Goal: Task Accomplishment & Management: Manage account settings

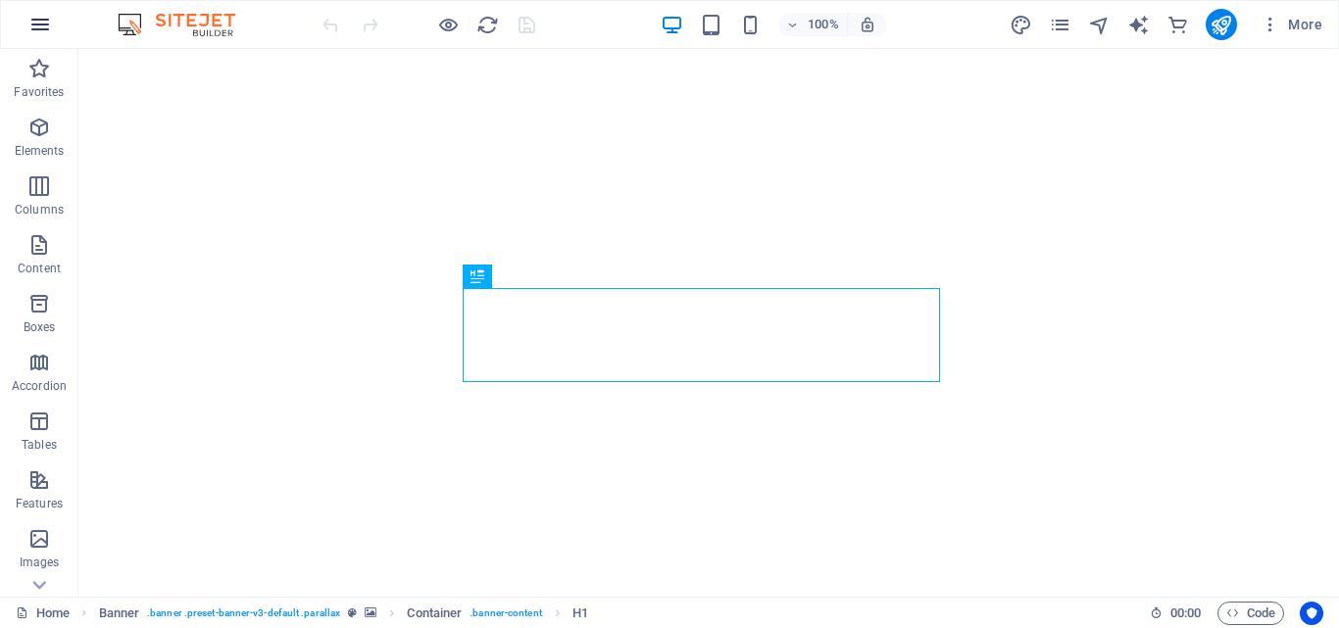
scroll to position [54, 0]
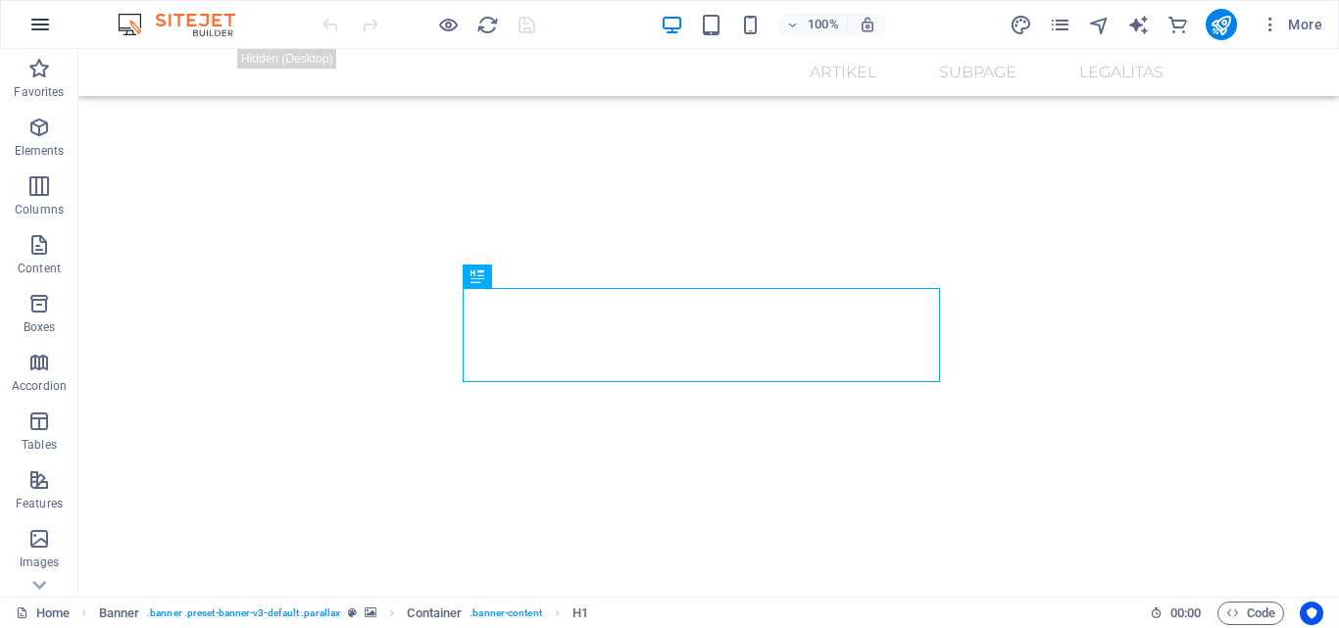
click at [44, 25] on icon "button" at bounding box center [40, 25] width 24 height 24
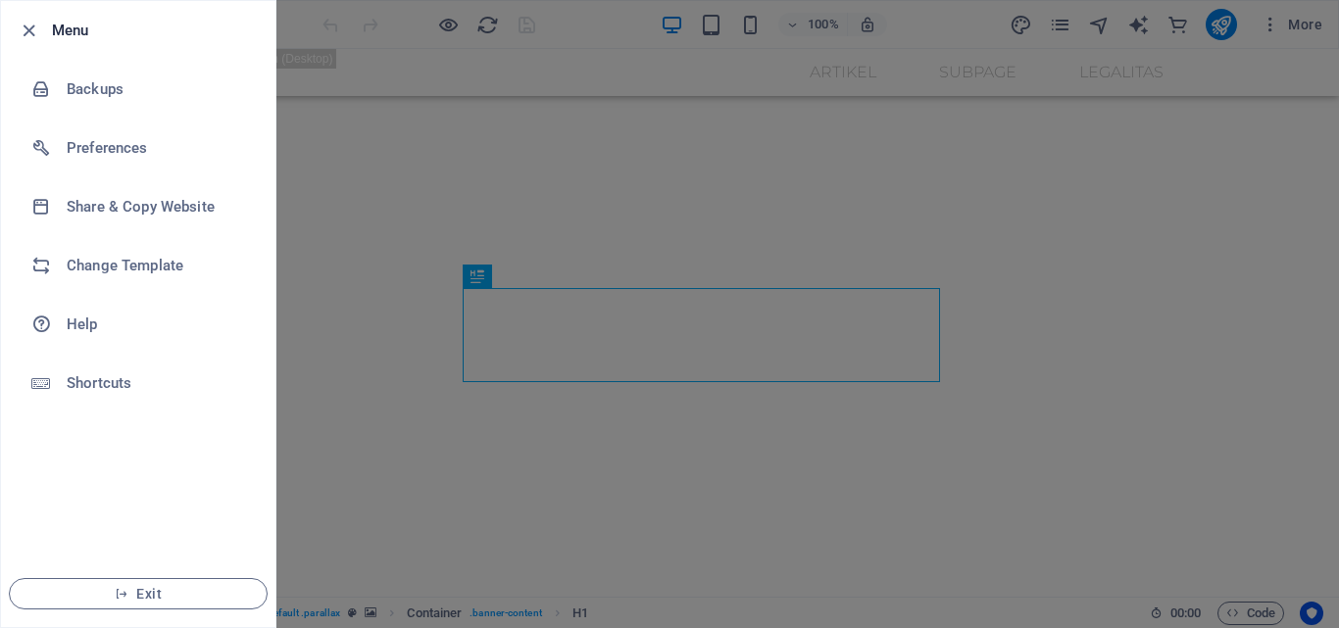
scroll to position [0, 0]
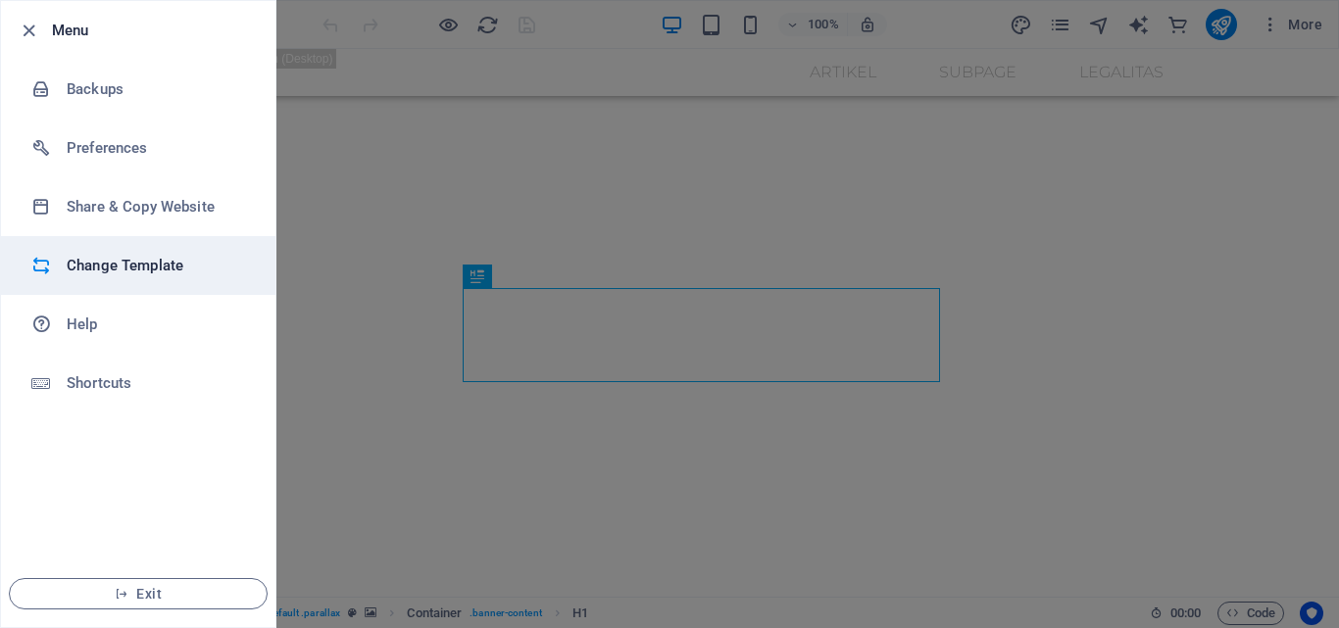
click at [136, 263] on h6 "Change Template" at bounding box center [157, 266] width 181 height 24
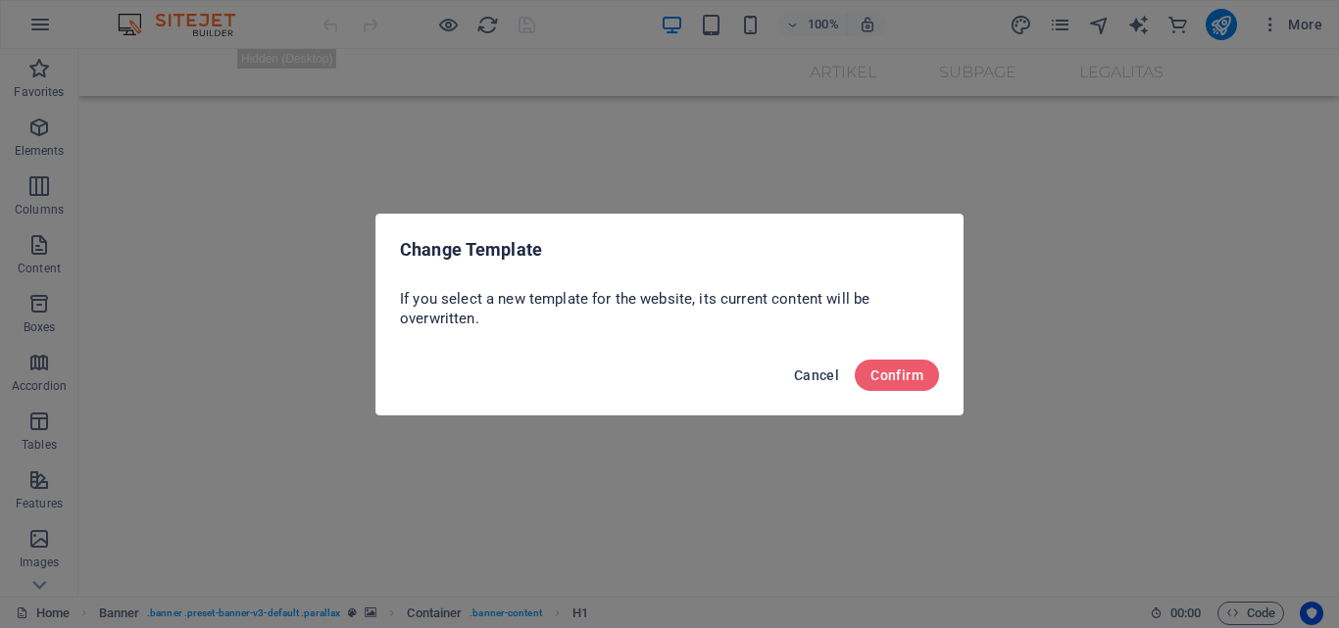
click at [813, 372] on span "Cancel" at bounding box center [816, 376] width 45 height 16
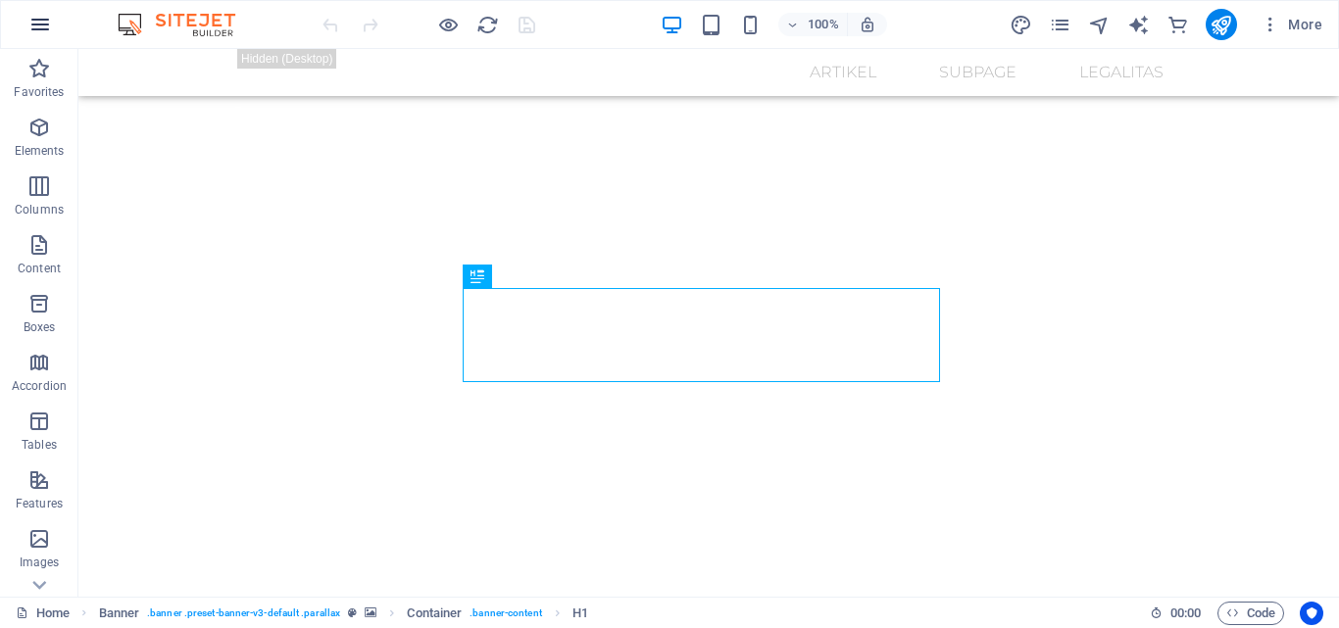
click at [26, 25] on button "button" at bounding box center [40, 24] width 47 height 47
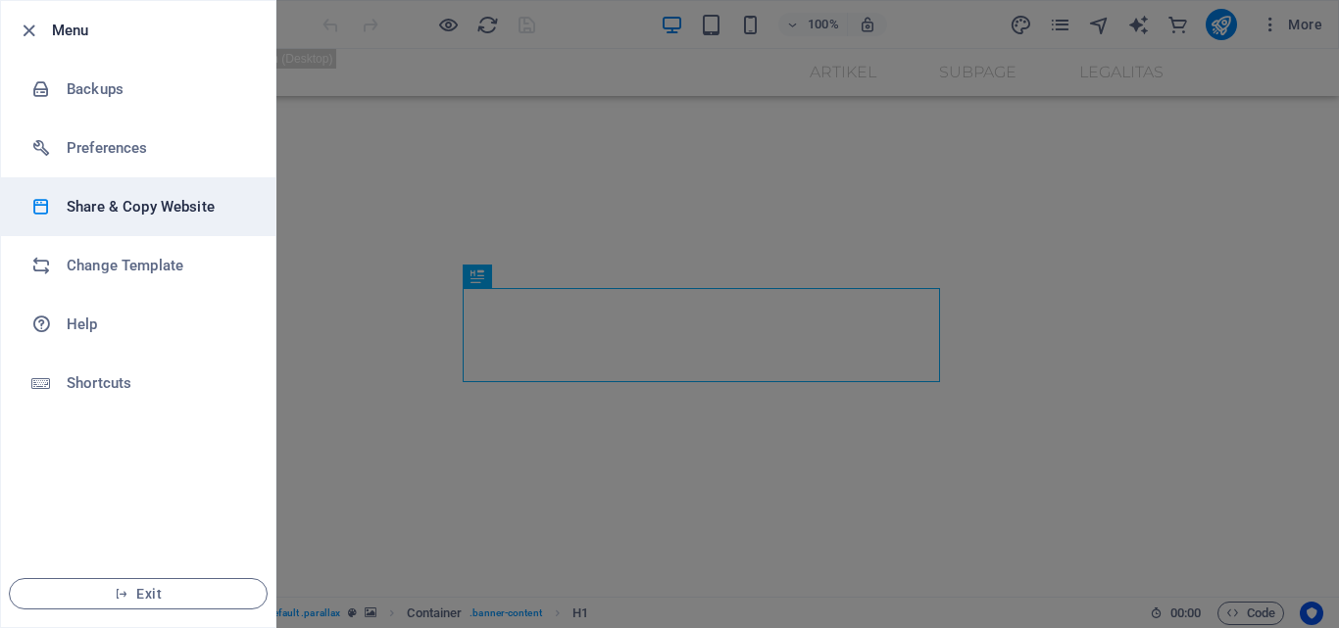
click at [143, 206] on h6 "Share & Copy Website" at bounding box center [157, 207] width 181 height 24
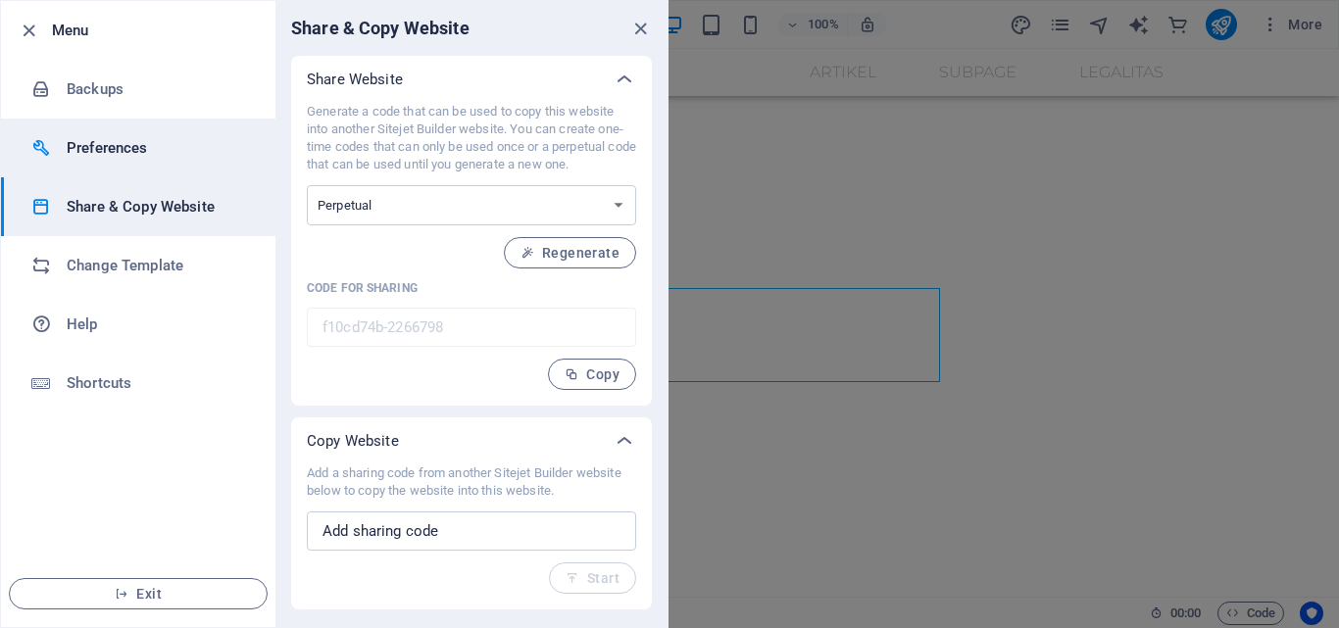
click at [148, 139] on h6 "Preferences" at bounding box center [157, 148] width 181 height 24
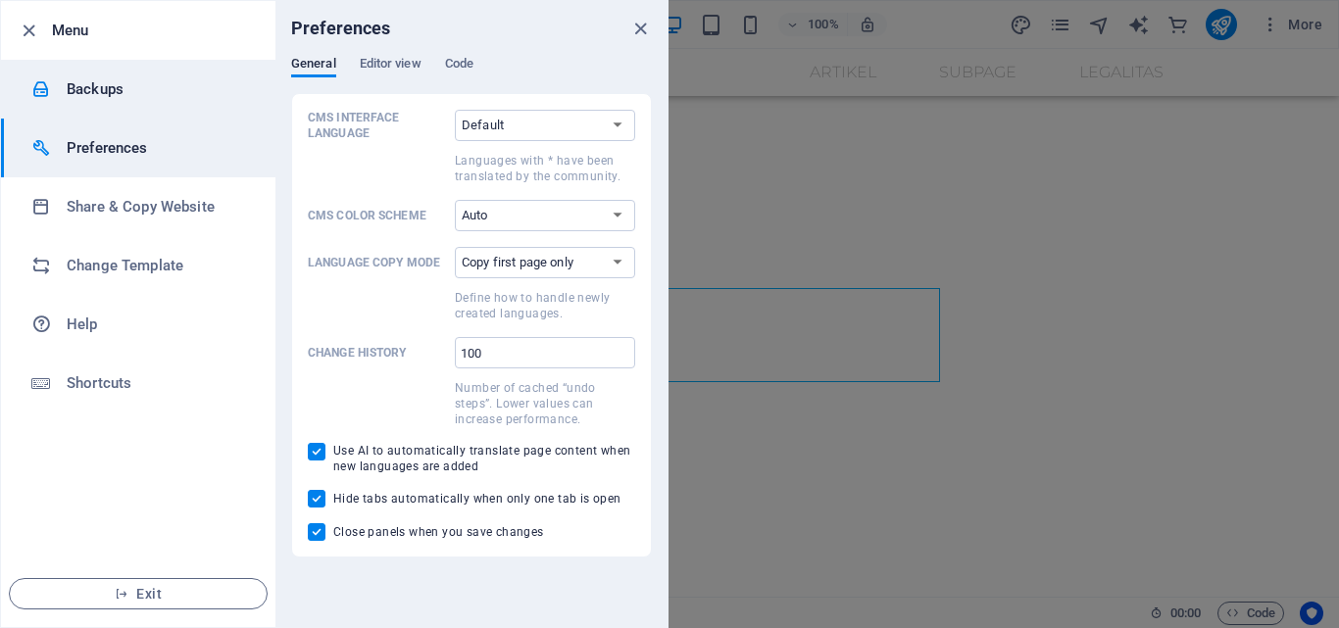
click at [138, 98] on h6 "Backups" at bounding box center [157, 89] width 181 height 24
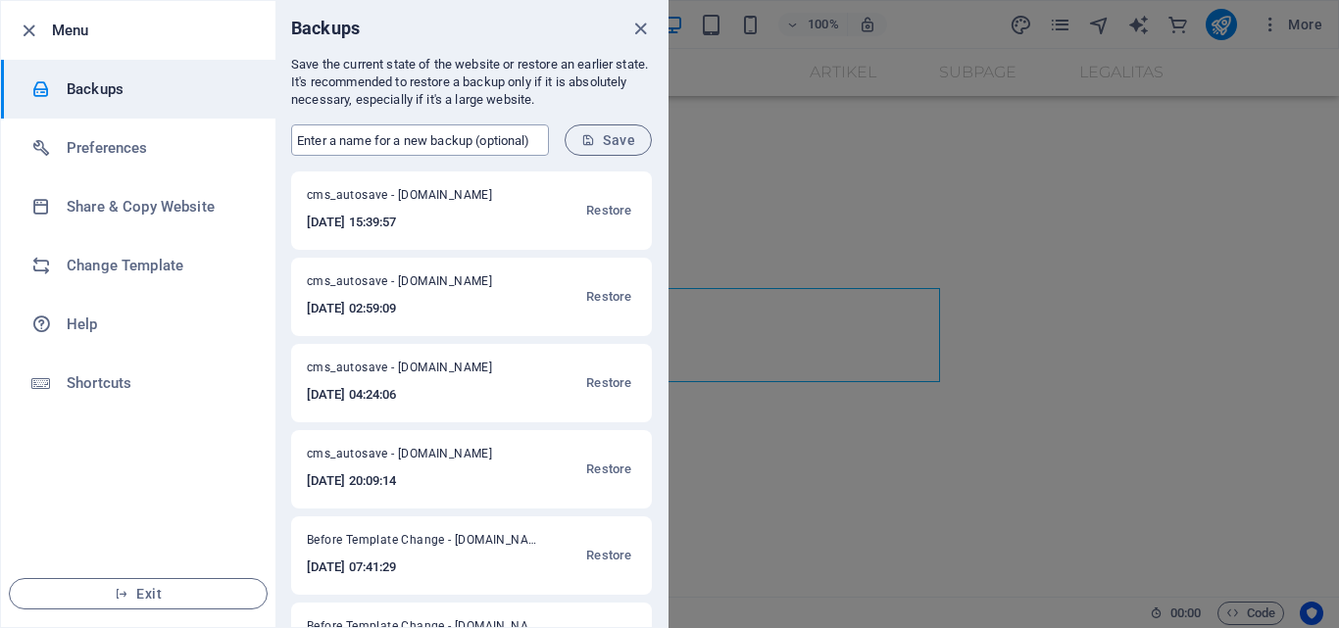
click at [417, 139] on input "text" at bounding box center [420, 139] width 258 height 31
click at [429, 43] on div "Backups" at bounding box center [471, 28] width 392 height 55
click at [499, 140] on input "text" at bounding box center [420, 139] width 258 height 31
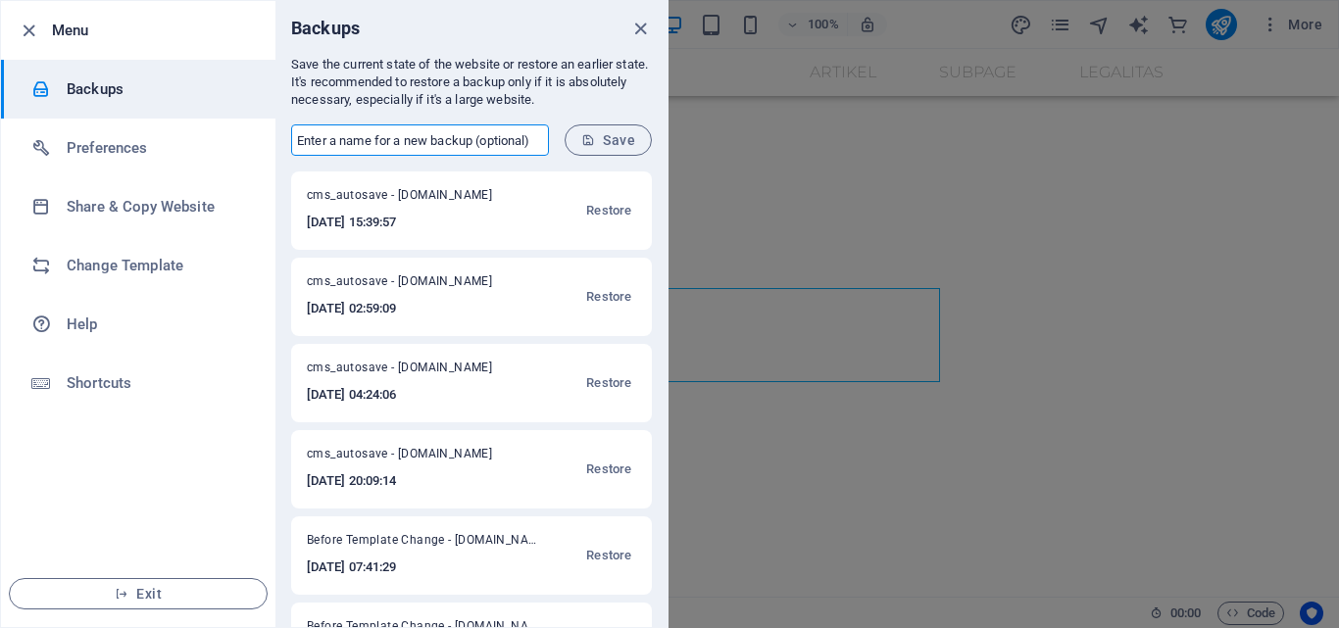
click at [499, 140] on input "text" at bounding box center [420, 139] width 258 height 31
type input "Surojudin"
click at [587, 148] on button "Save" at bounding box center [608, 139] width 87 height 31
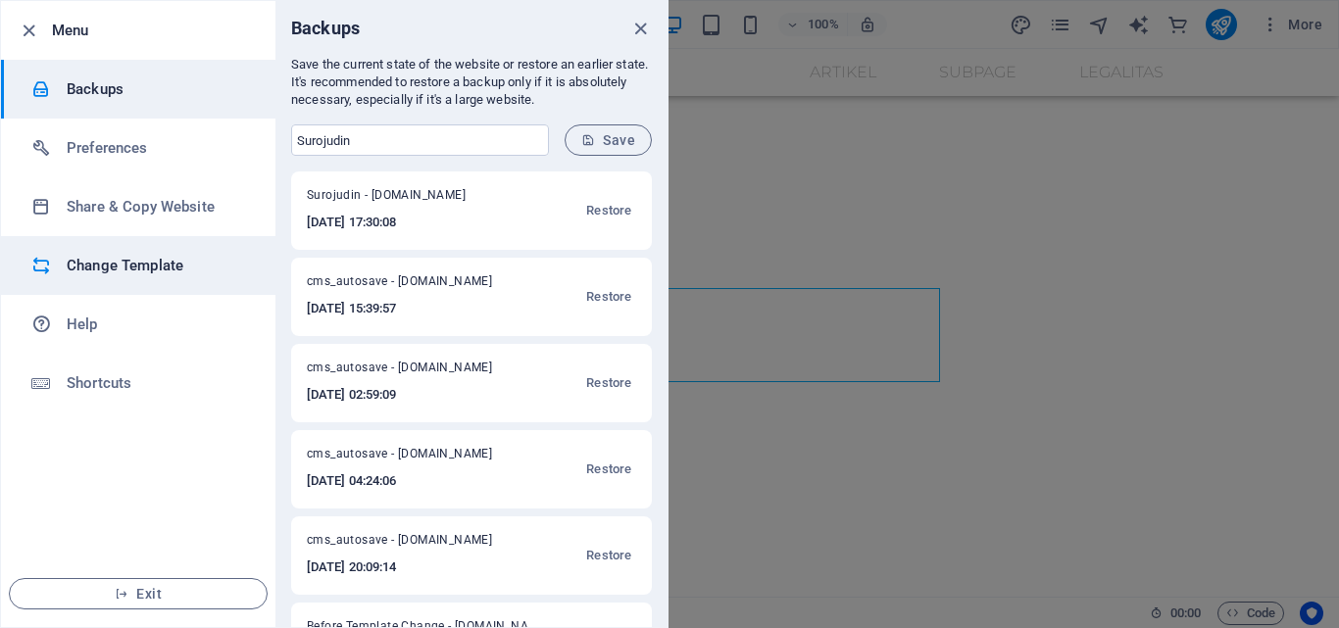
click at [130, 261] on h6 "Change Template" at bounding box center [157, 266] width 181 height 24
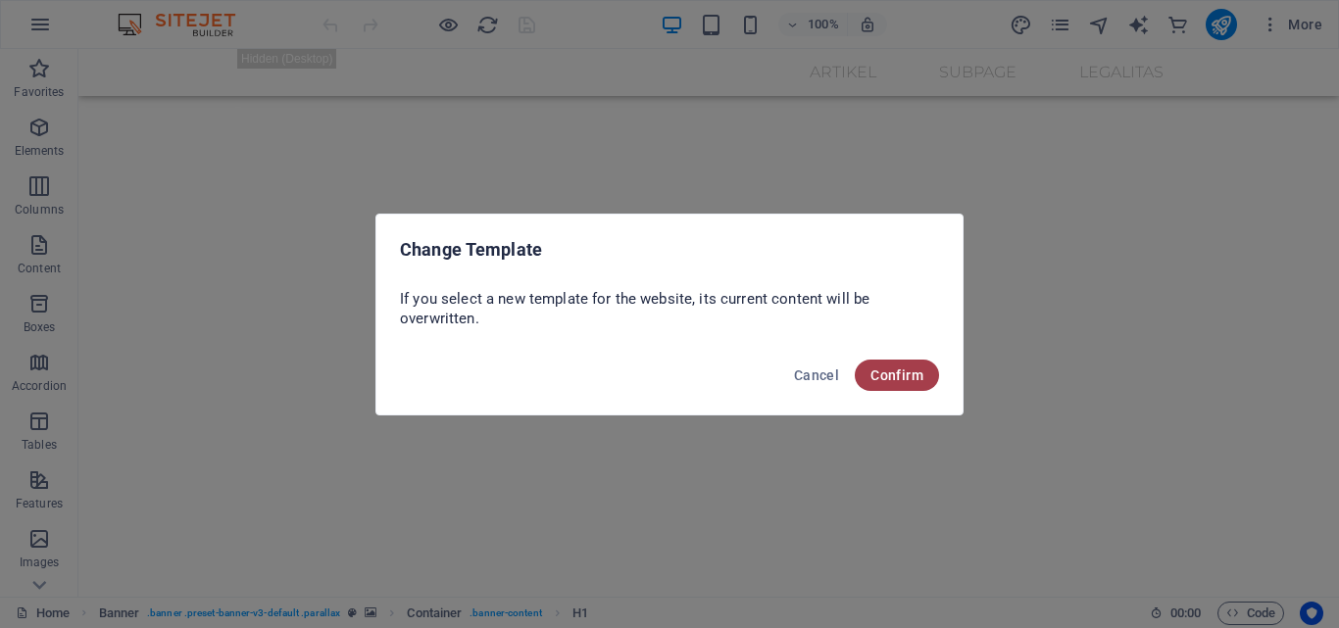
click at [900, 375] on span "Confirm" at bounding box center [896, 376] width 53 height 16
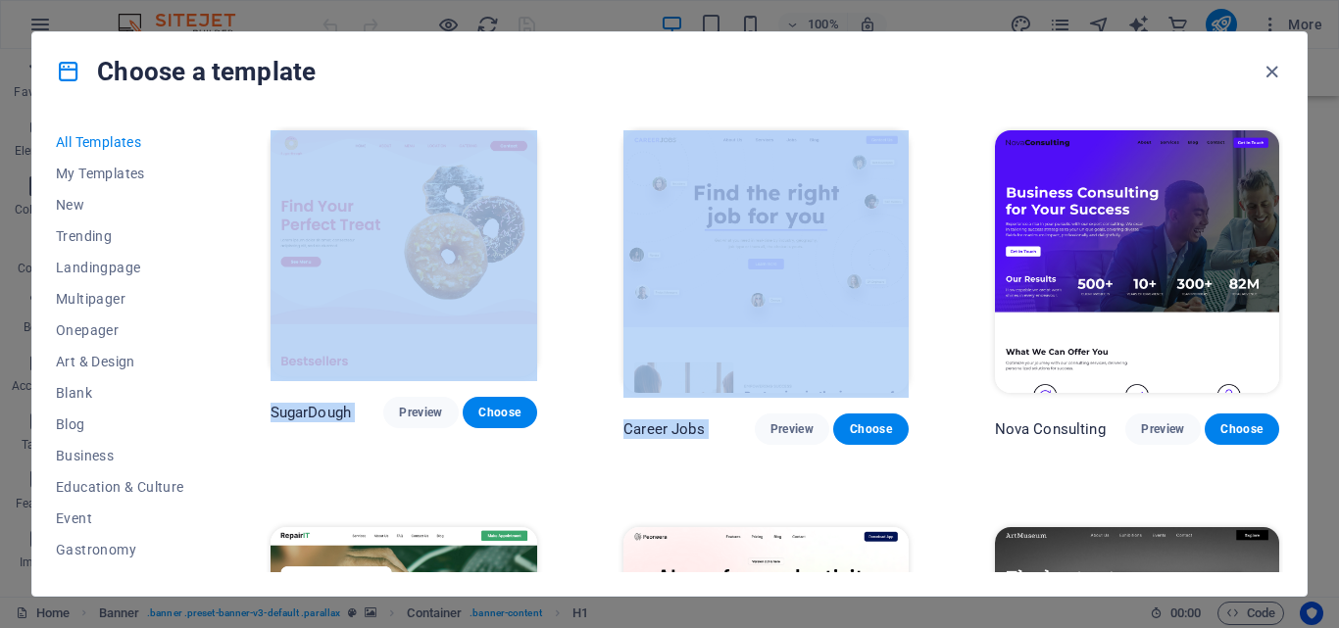
drag, startPoint x: 1330, startPoint y: 104, endPoint x: 1329, endPoint y: 127, distance: 23.5
type textarea "All Templates My Templates New Trending Landingpage Multipager Onepager Art & D…"
click at [1329, 127] on div "Choose a template All Templates My Templates New Trending Landingpage Multipage…" at bounding box center [669, 314] width 1339 height 628
click at [1155, 84] on div "Choose a template" at bounding box center [669, 71] width 1274 height 78
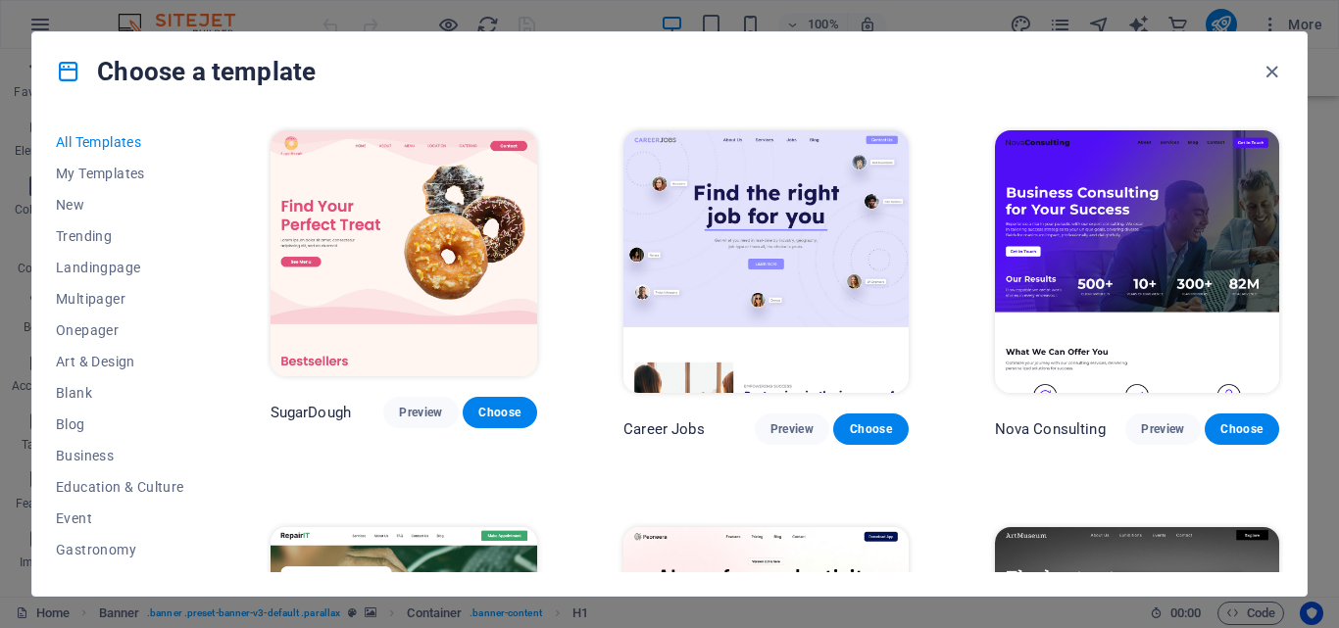
drag, startPoint x: 1283, startPoint y: 133, endPoint x: 1286, endPoint y: 153, distance: 19.8
click at [1286, 153] on div "All Templates My Templates New Trending Landingpage Multipager Onepager Art & D…" at bounding box center [669, 353] width 1274 height 485
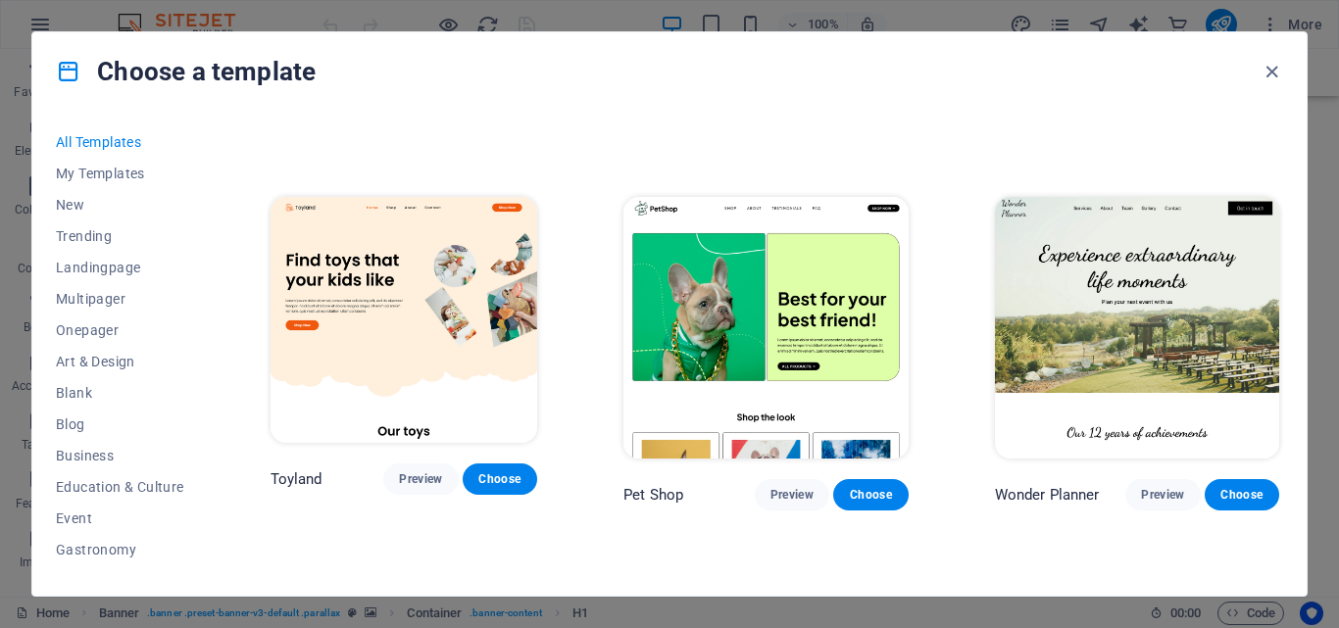
scroll to position [1174, 0]
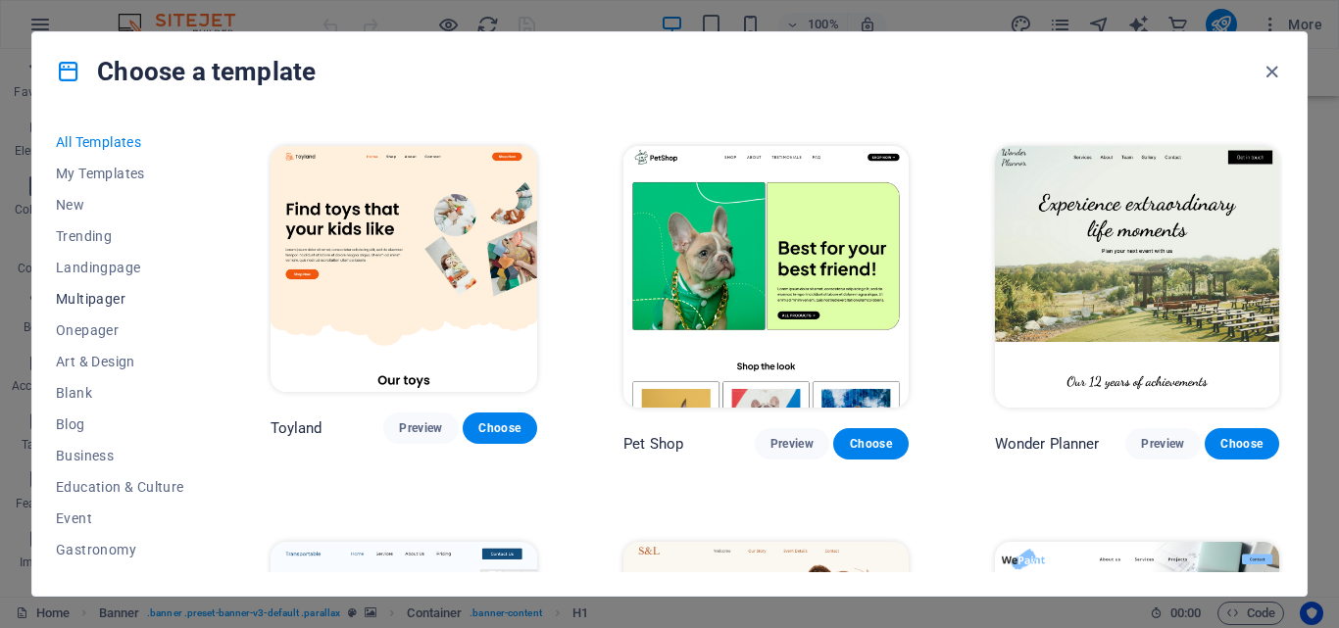
click at [112, 295] on span "Multipager" at bounding box center [120, 299] width 128 height 16
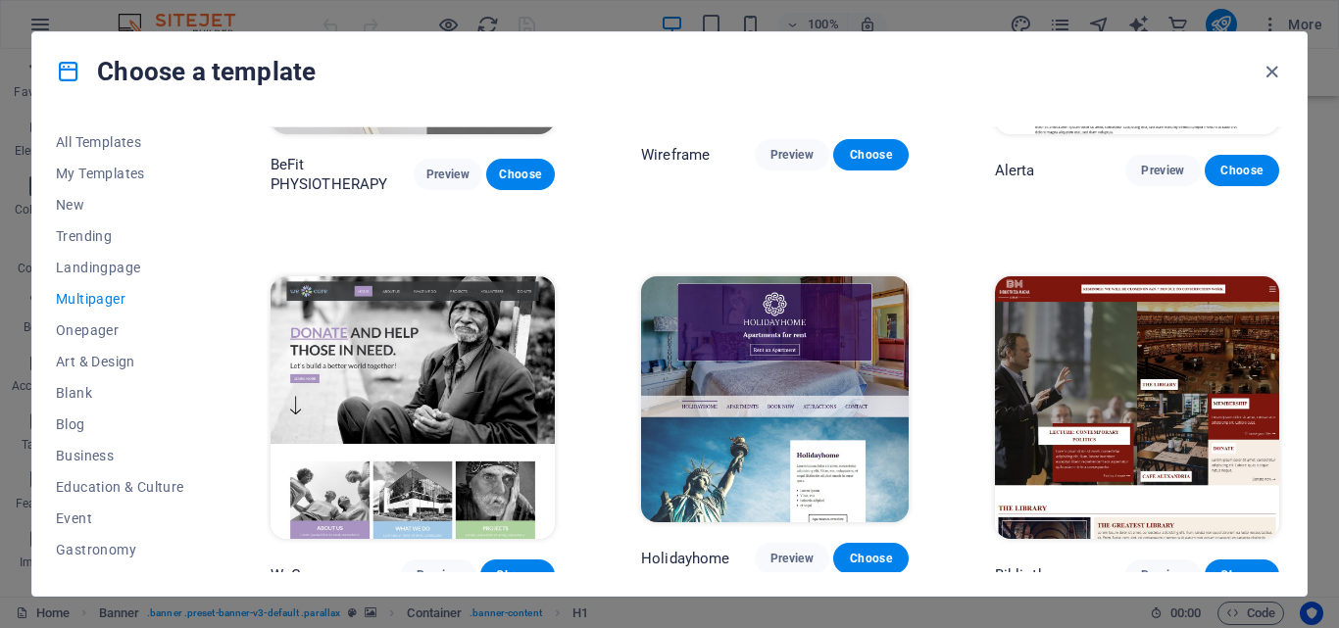
scroll to position [6744, 0]
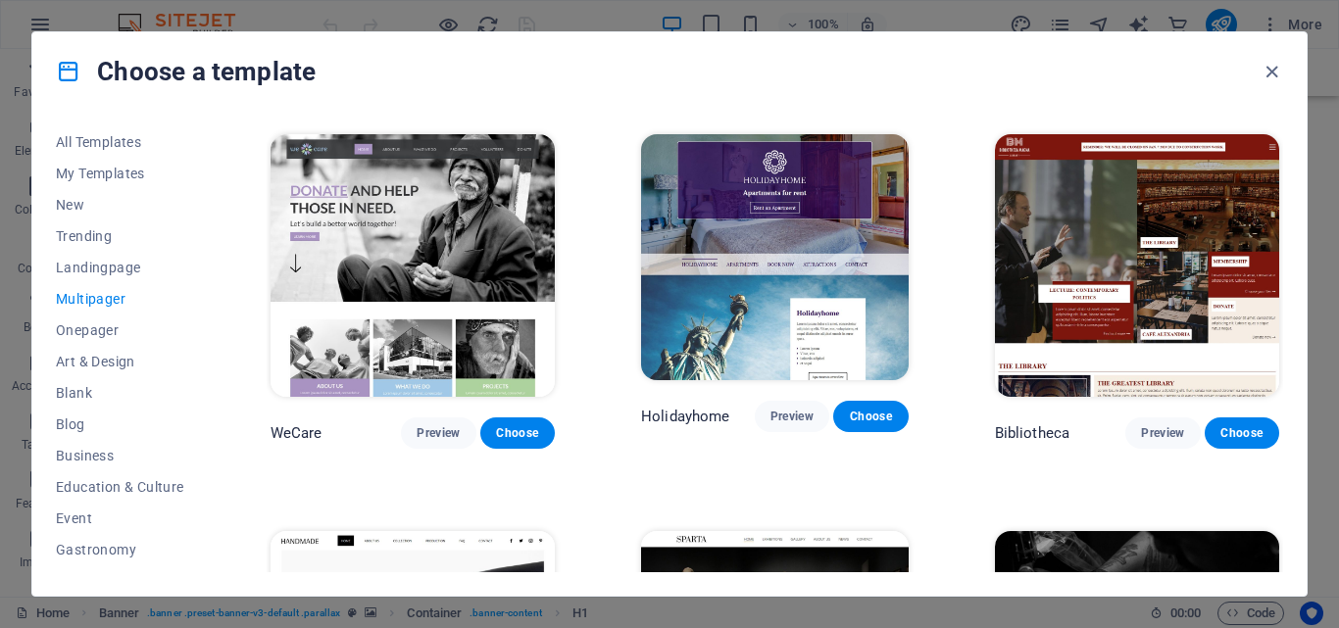
drag, startPoint x: 1311, startPoint y: 453, endPoint x: 1311, endPoint y: 467, distance: 13.7
click at [1311, 467] on div "Choose a template All Templates My Templates New Trending Landingpage Multipage…" at bounding box center [669, 314] width 1339 height 628
click at [103, 451] on span "Business" at bounding box center [120, 456] width 128 height 16
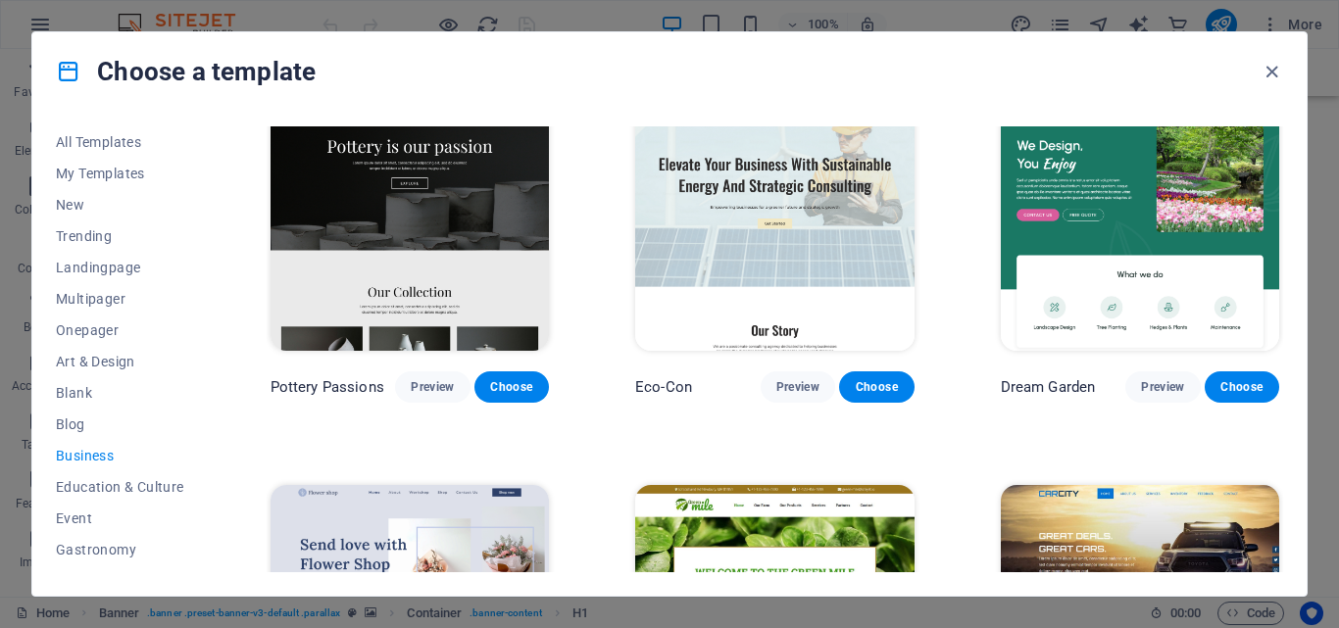
scroll to position [38, 0]
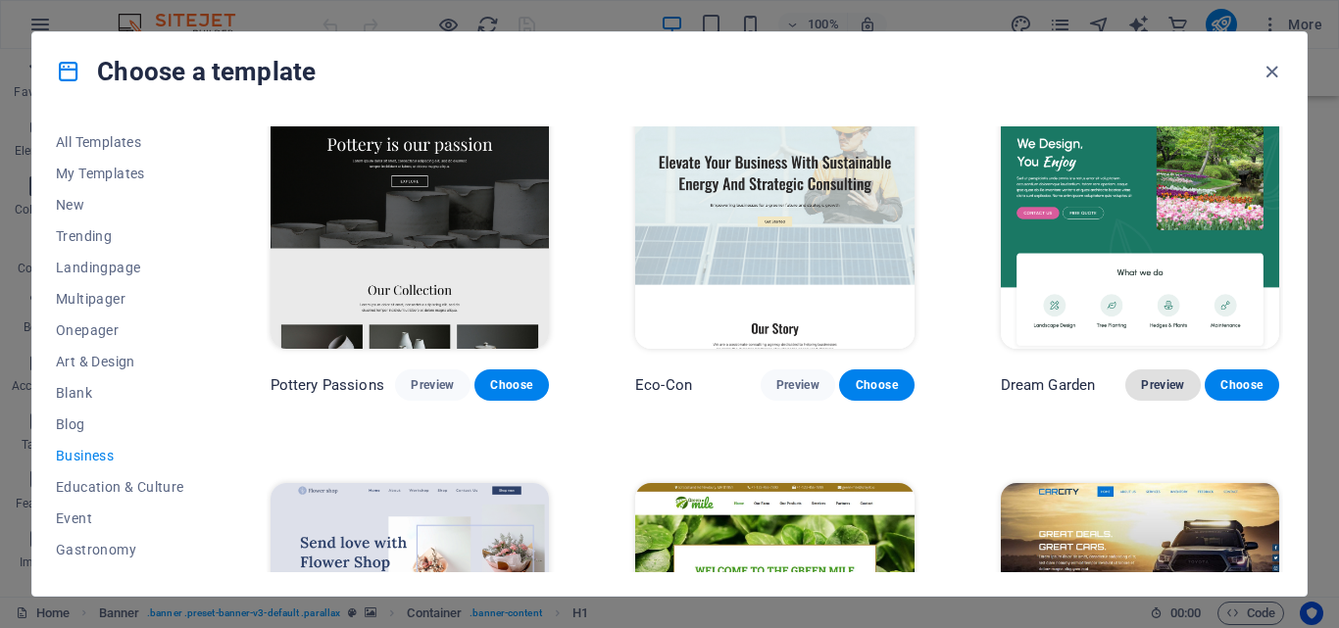
click at [1146, 378] on span "Preview" at bounding box center [1162, 385] width 43 height 16
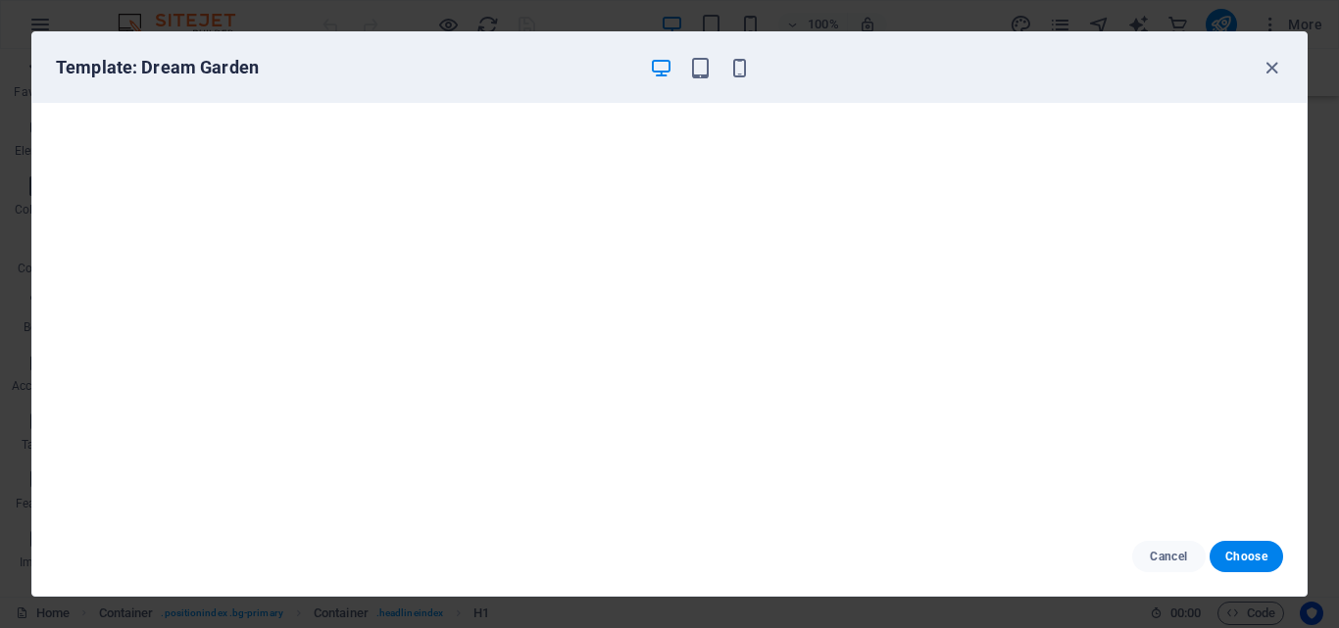
scroll to position [5, 0]
click at [1270, 70] on icon "button" at bounding box center [1271, 68] width 23 height 23
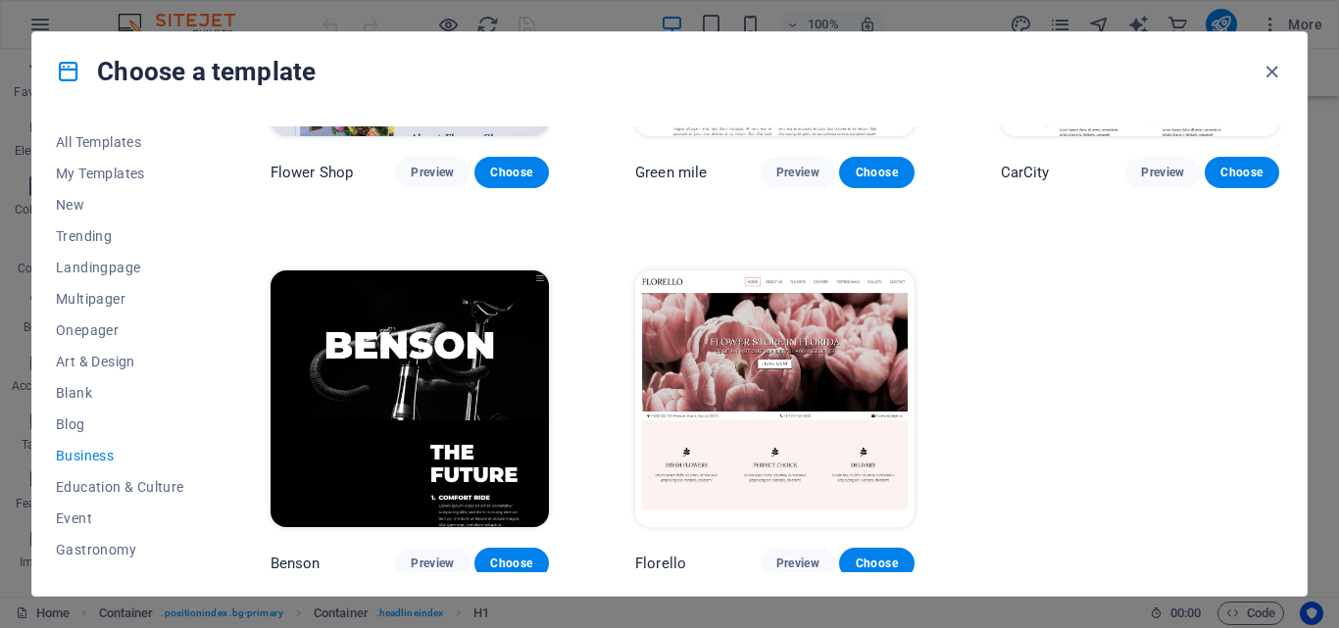
scroll to position [607, 0]
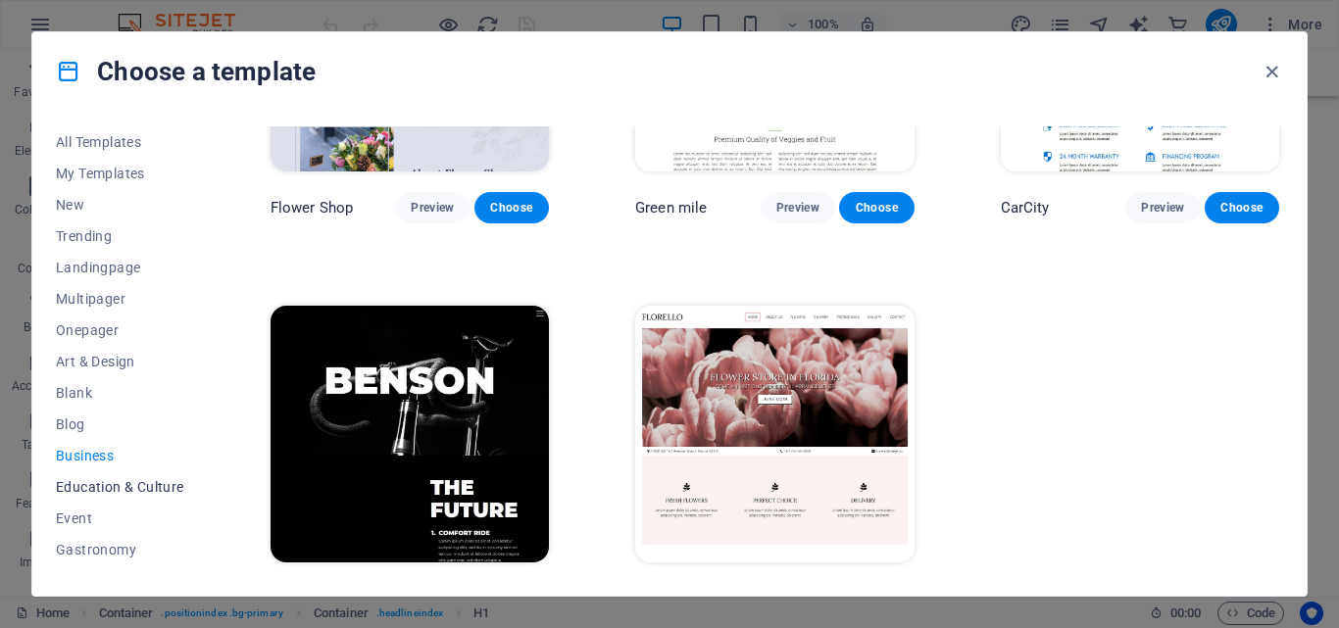
click at [149, 484] on span "Education & Culture" at bounding box center [120, 487] width 128 height 16
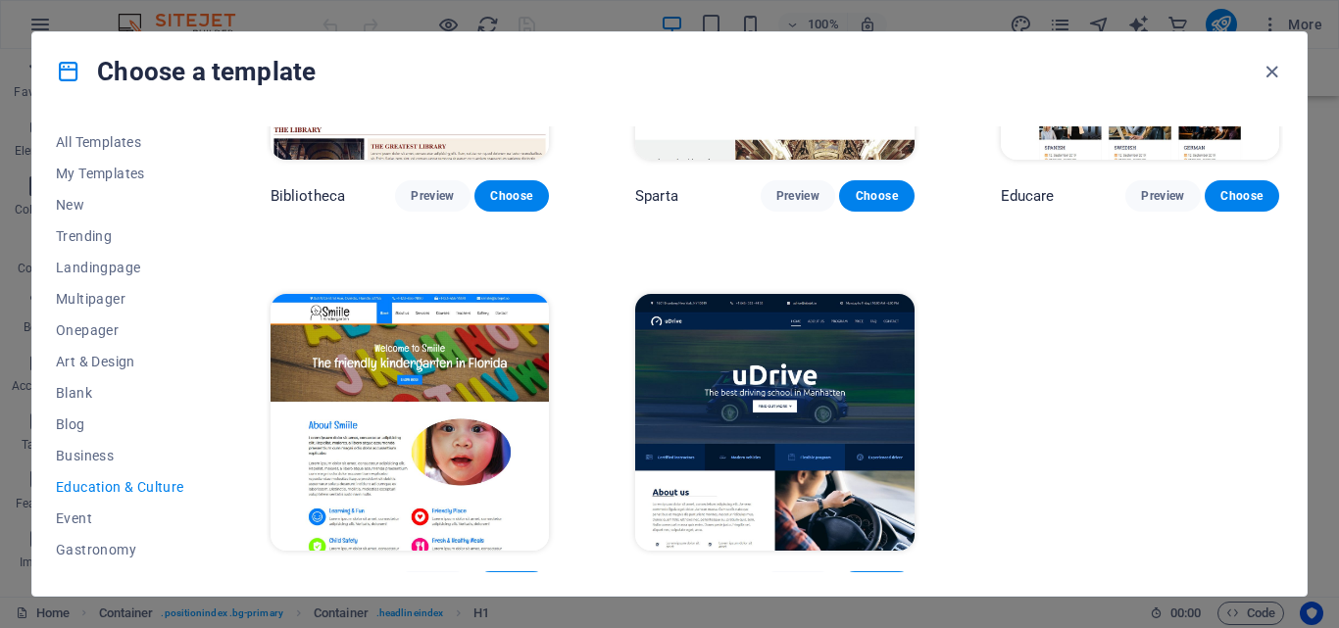
scroll to position [642, 0]
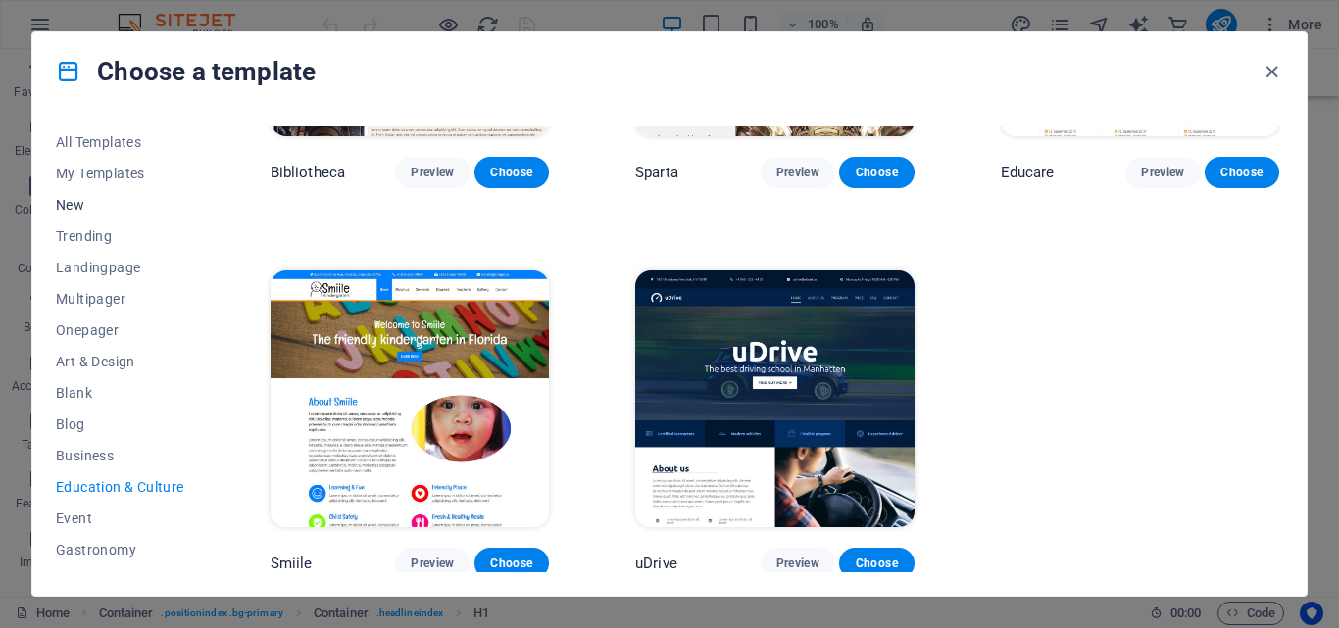
click at [89, 200] on span "New" at bounding box center [120, 205] width 128 height 16
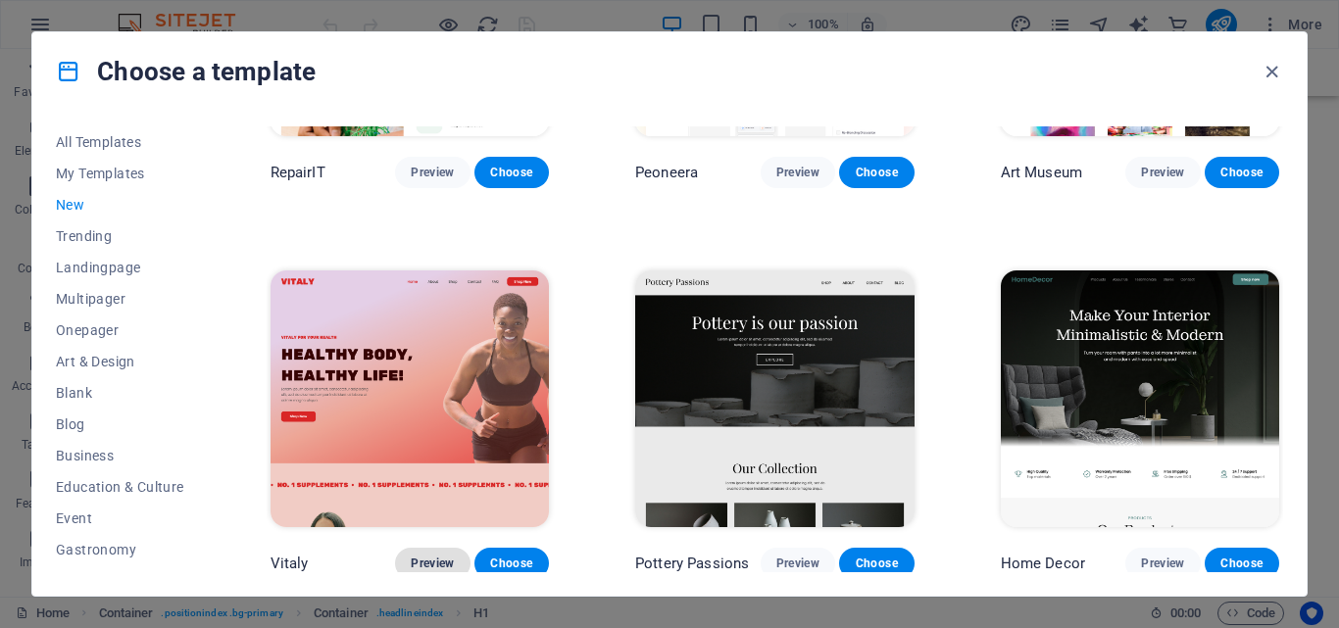
click at [445, 556] on span "Preview" at bounding box center [432, 564] width 43 height 16
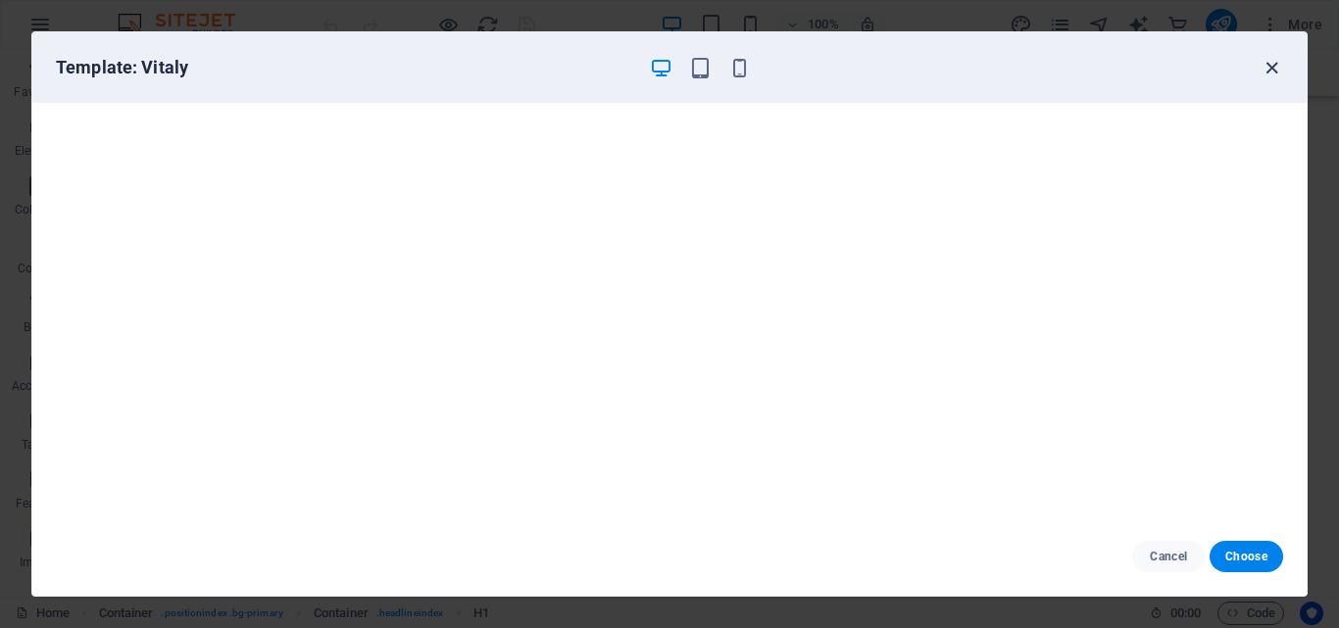
click at [1275, 64] on icon "button" at bounding box center [1271, 68] width 23 height 23
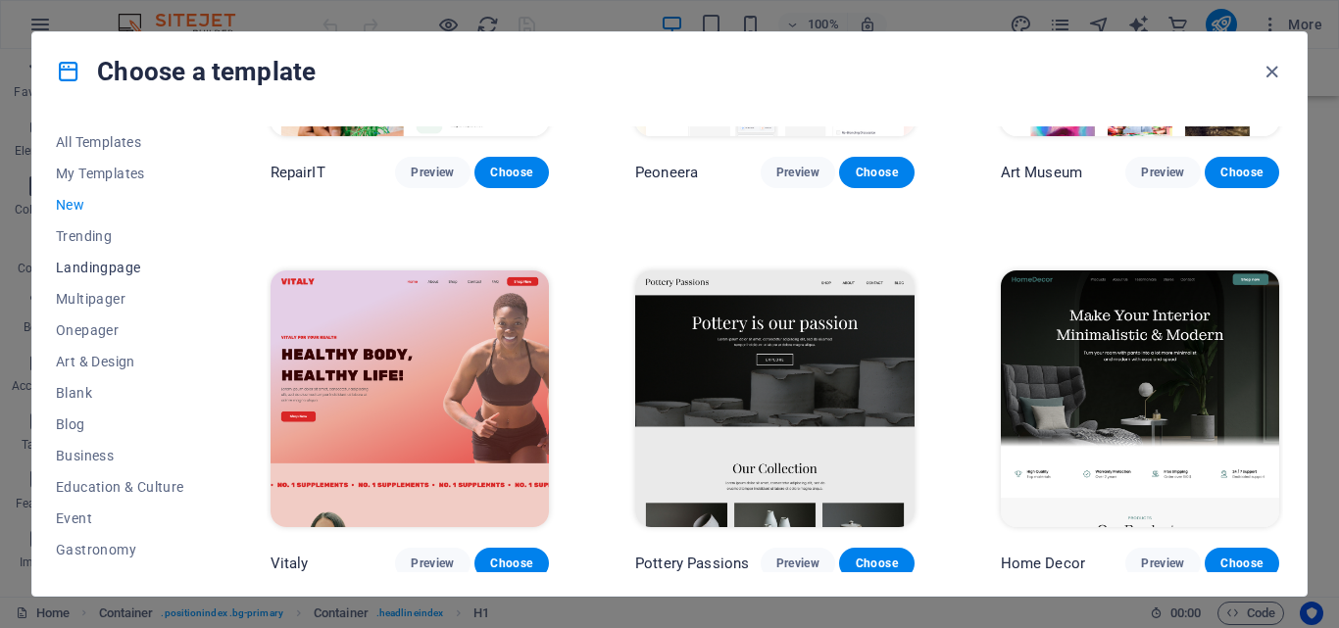
click at [100, 267] on span "Landingpage" at bounding box center [120, 268] width 128 height 16
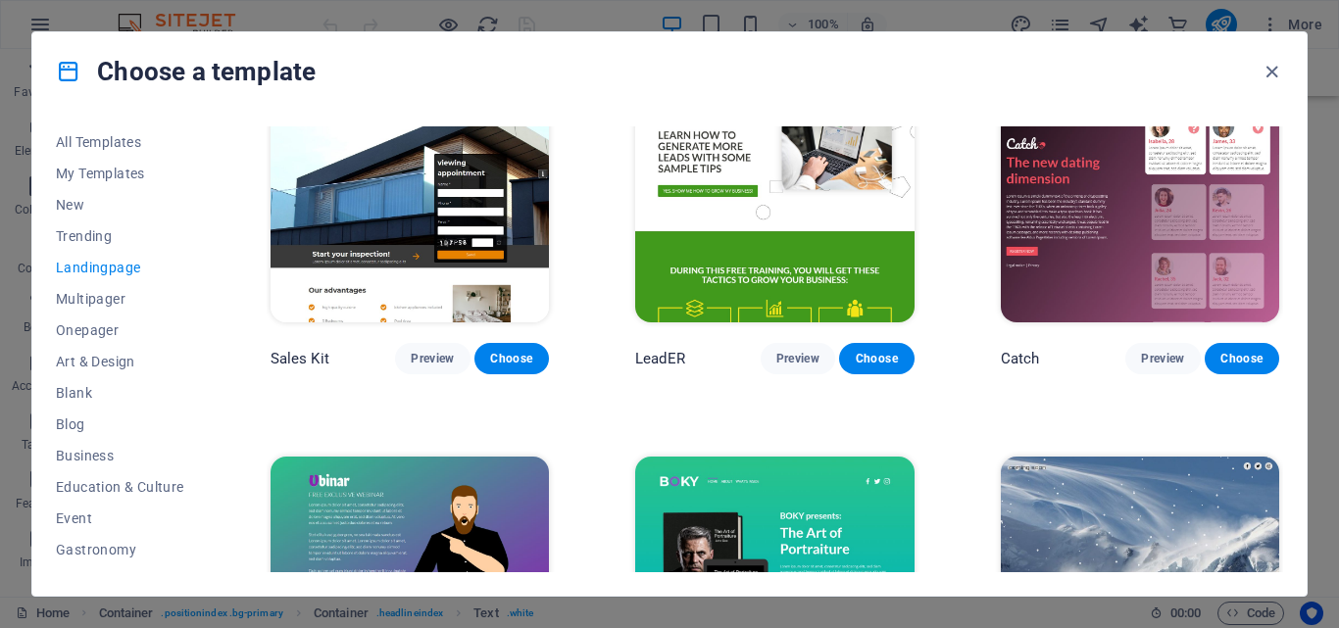
scroll to position [2420, 0]
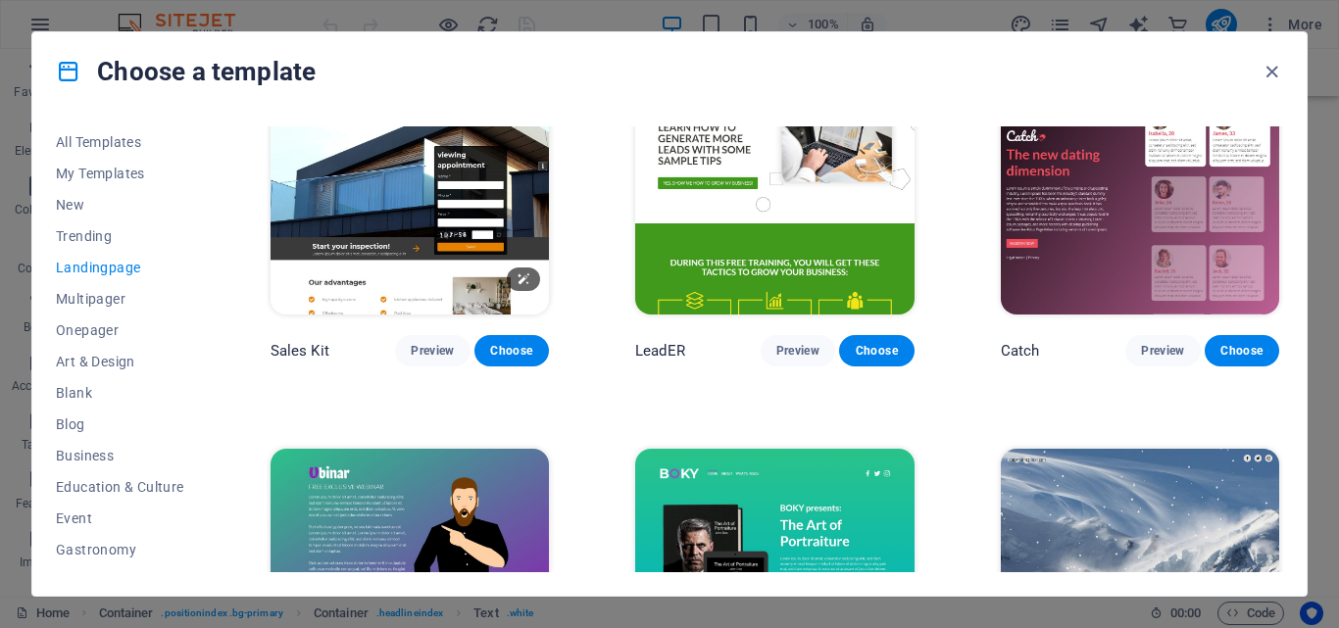
click at [382, 228] on img at bounding box center [409, 185] width 278 height 257
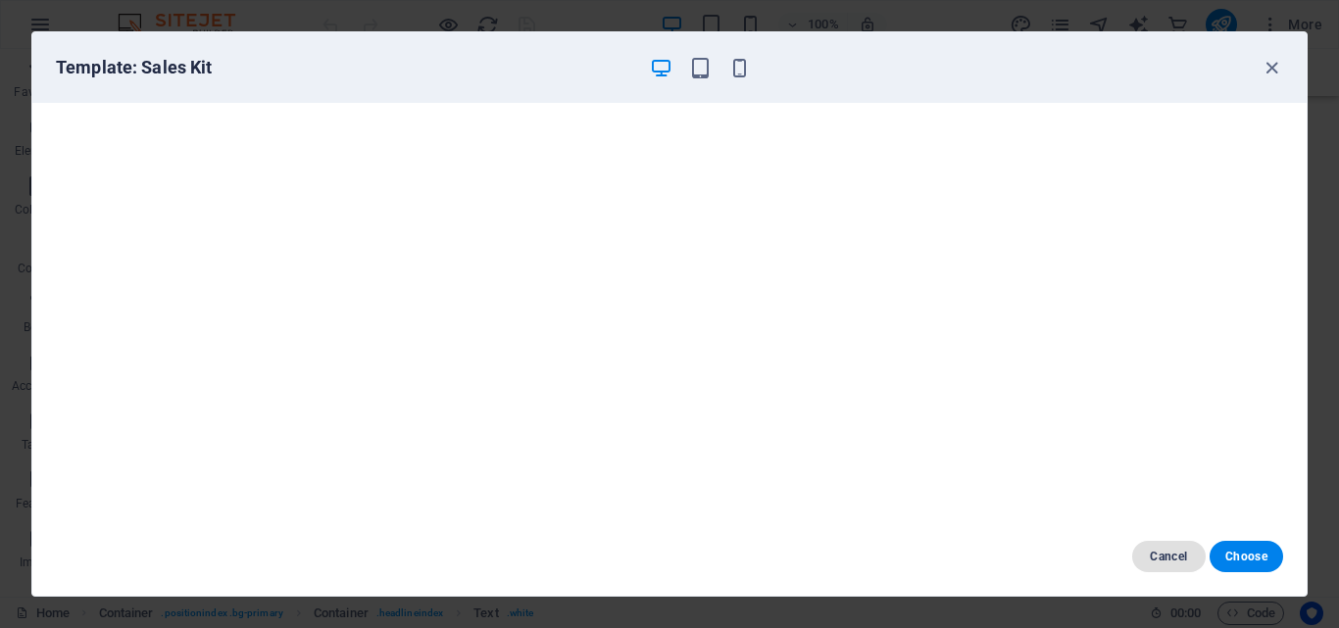
click at [1169, 556] on span "Cancel" at bounding box center [1169, 557] width 42 height 16
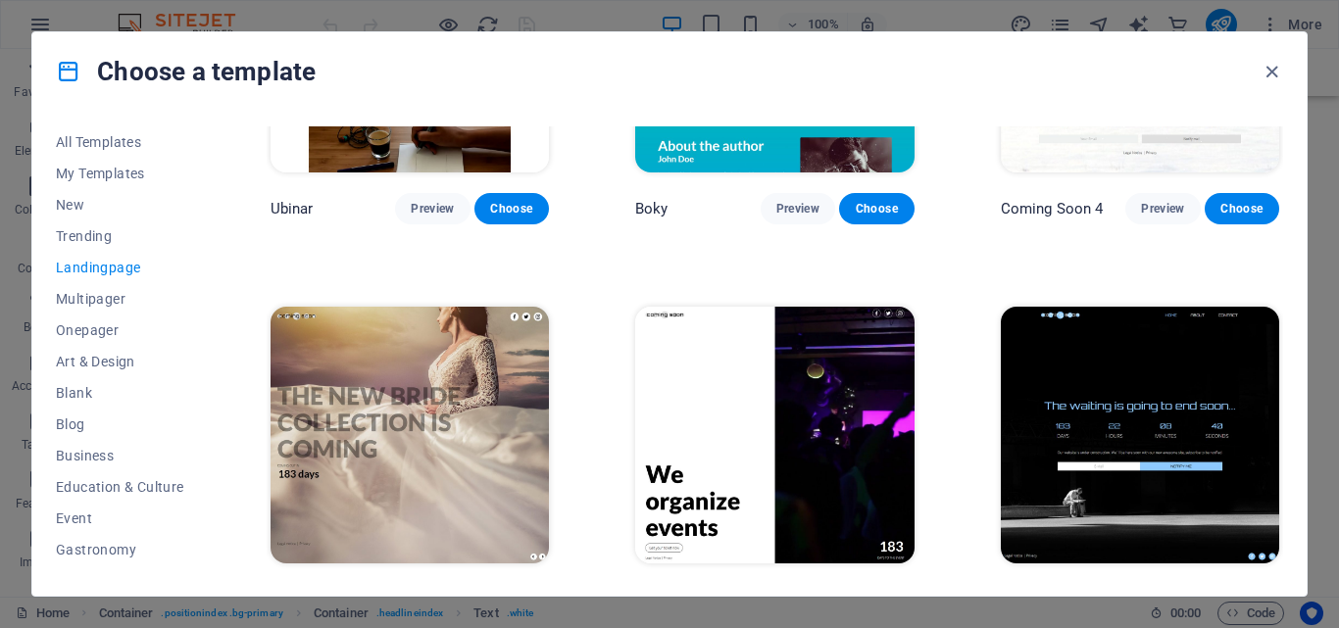
scroll to position [2975, 0]
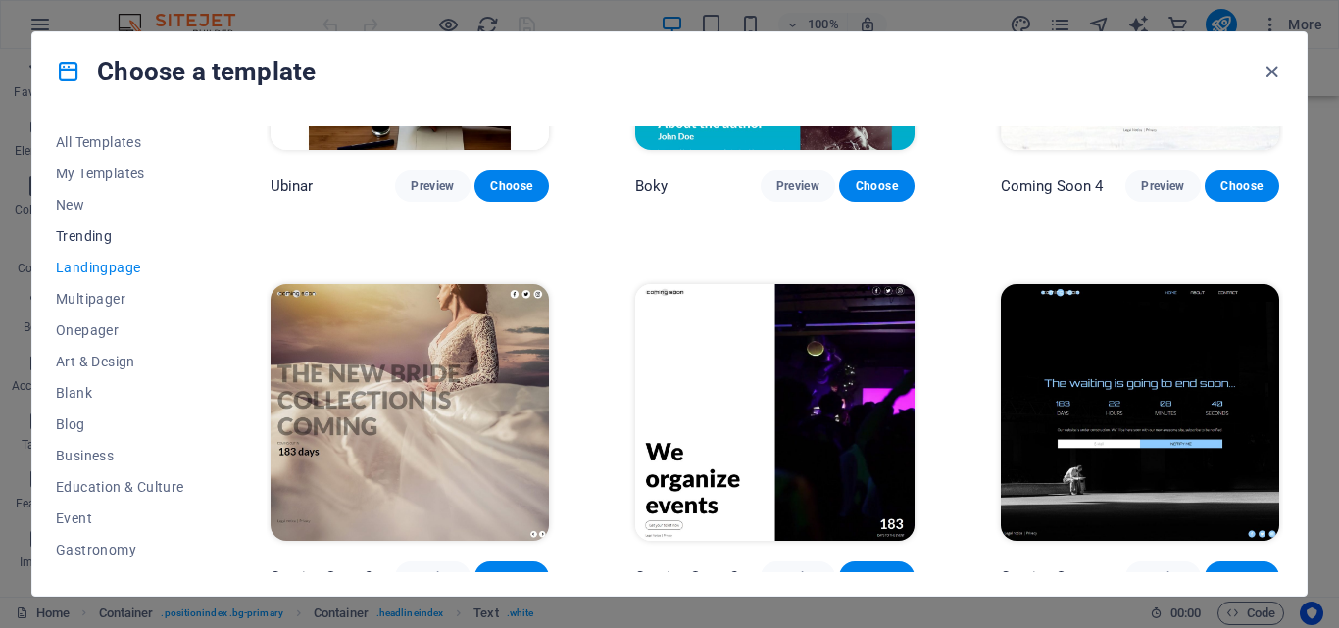
click at [105, 235] on span "Trending" at bounding box center [120, 236] width 128 height 16
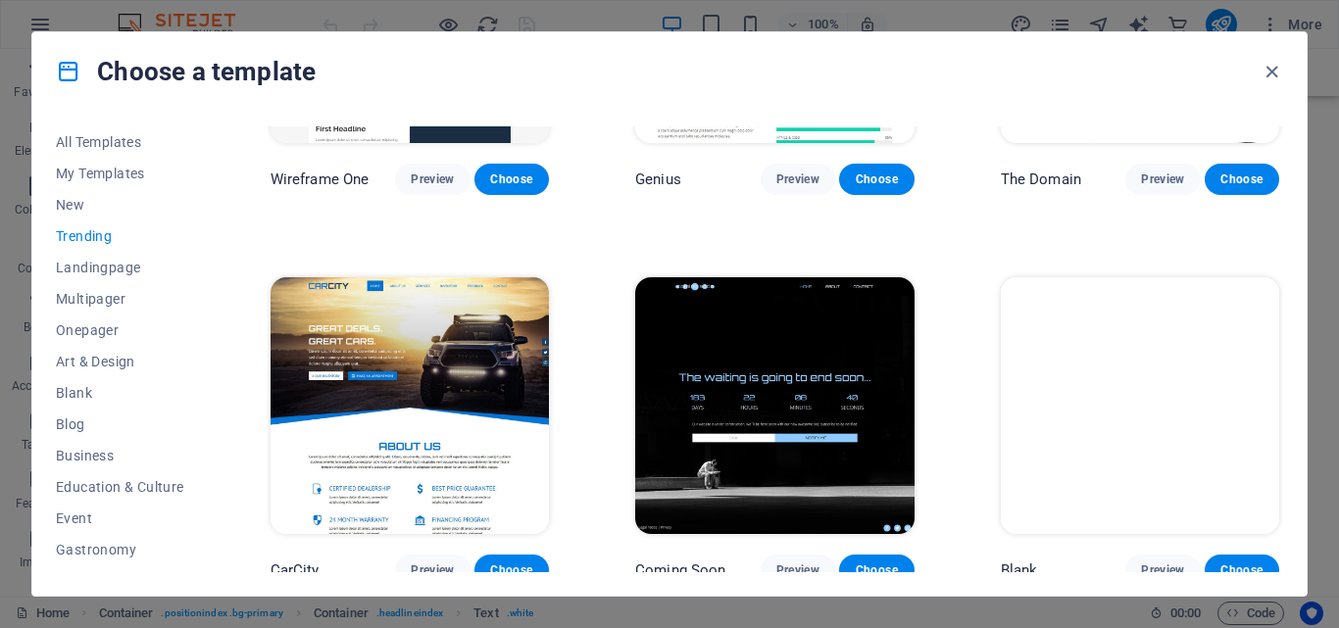
scroll to position [1808, 0]
click at [433, 563] on span "Preview" at bounding box center [432, 571] width 43 height 16
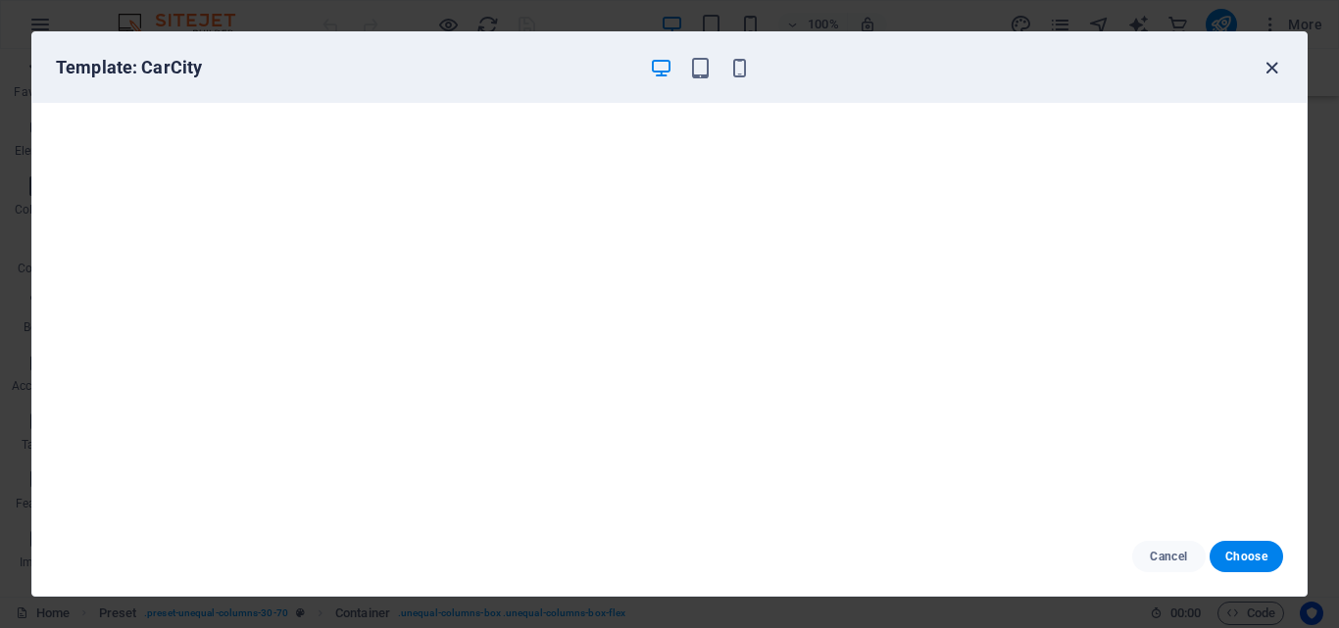
click at [1268, 70] on icon "button" at bounding box center [1271, 68] width 23 height 23
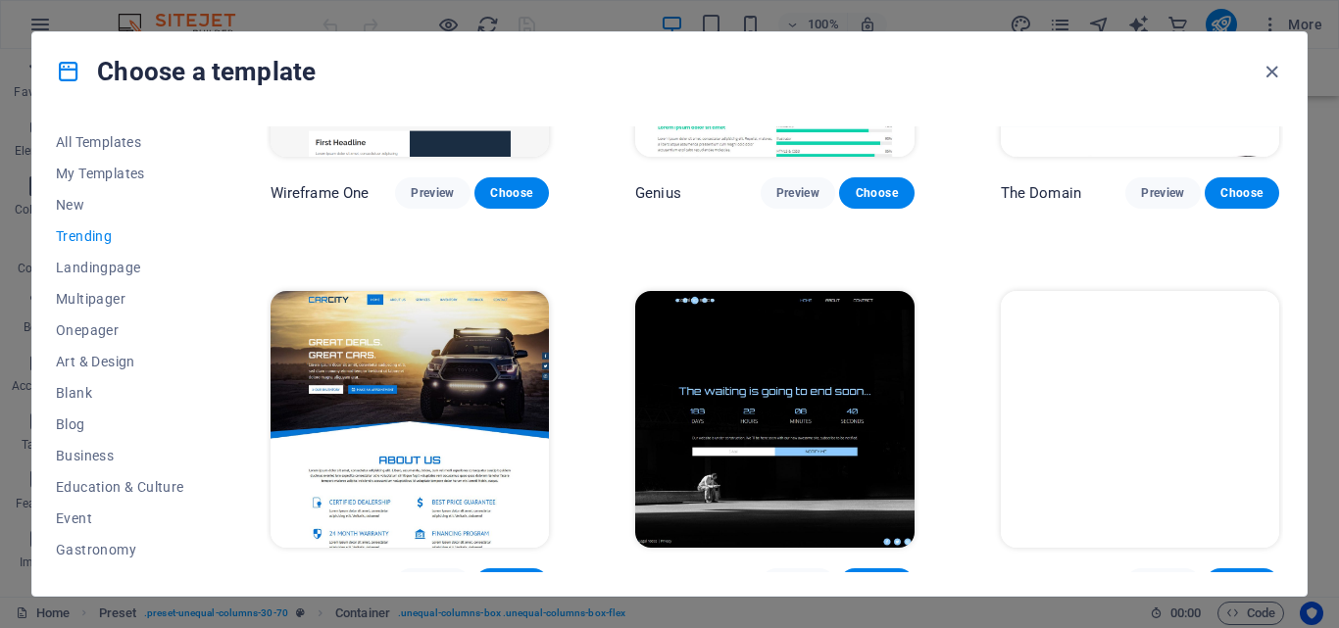
scroll to position [1809, 0]
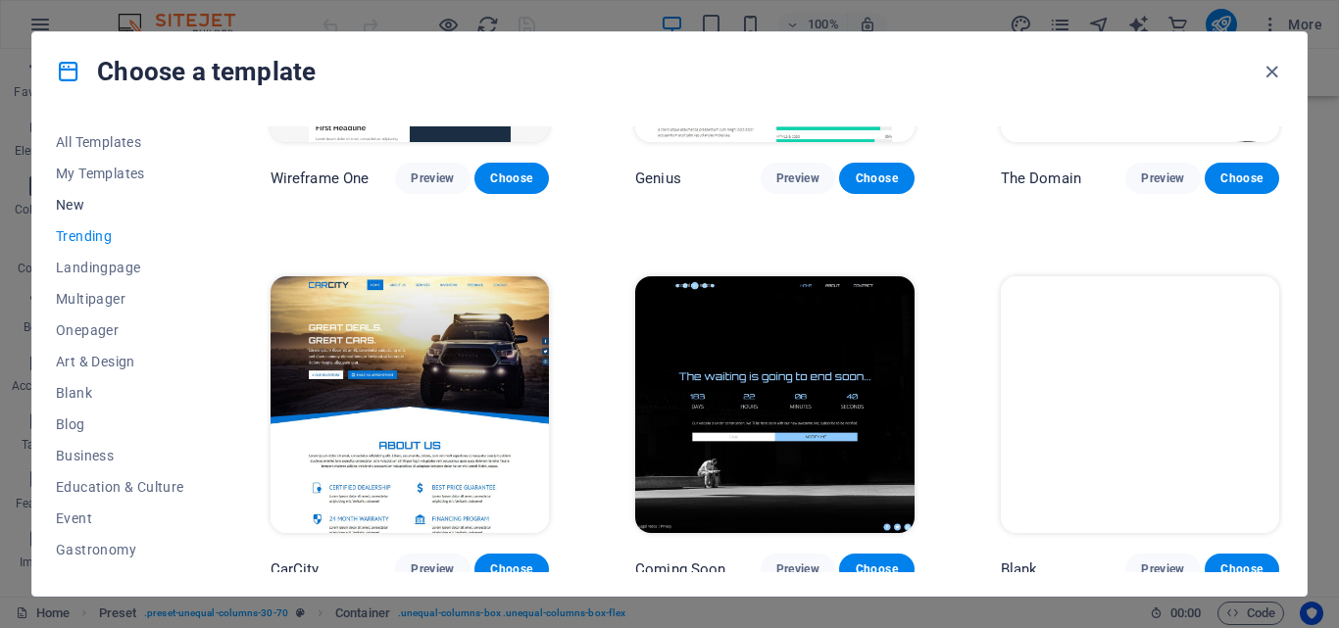
click at [78, 201] on span "New" at bounding box center [120, 205] width 128 height 16
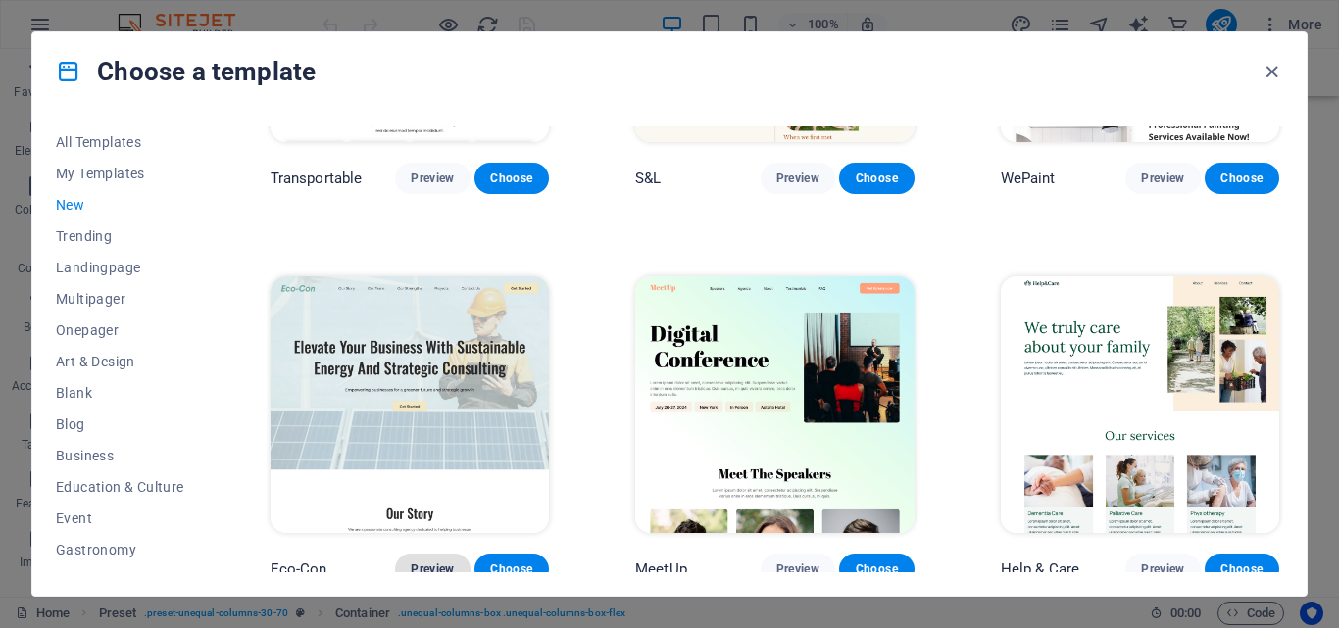
click at [435, 562] on span "Preview" at bounding box center [432, 570] width 43 height 16
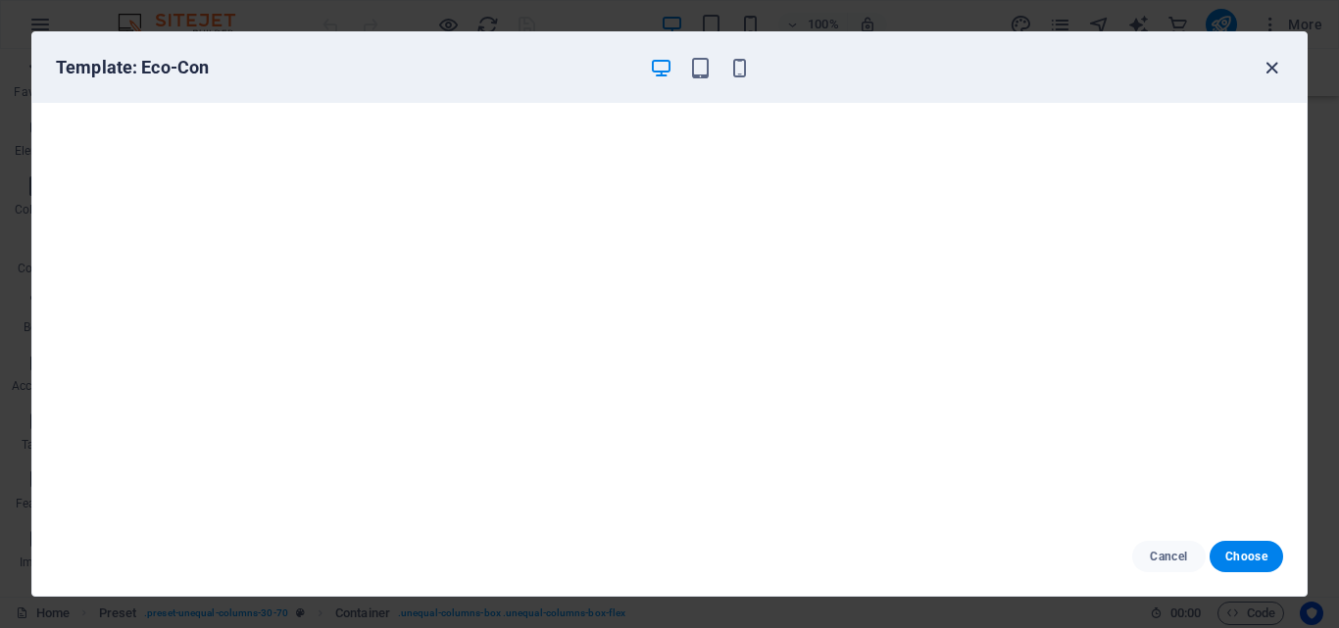
click at [1268, 66] on icon "button" at bounding box center [1271, 68] width 23 height 23
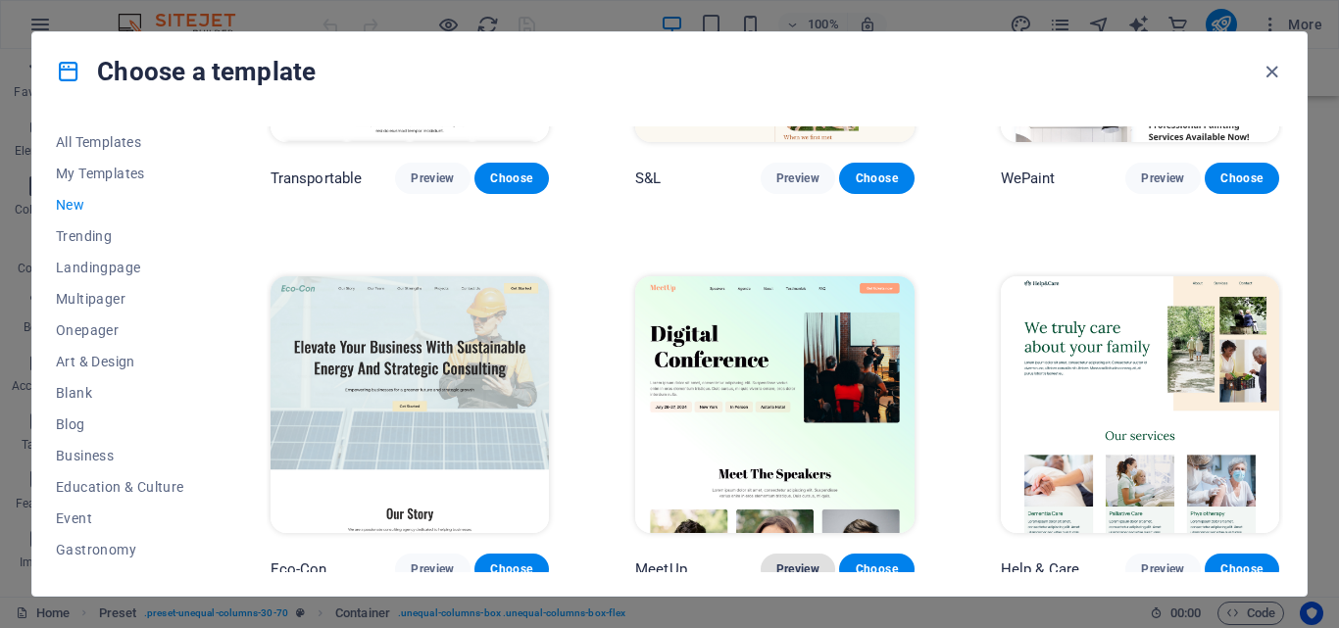
click at [799, 562] on span "Preview" at bounding box center [797, 570] width 43 height 16
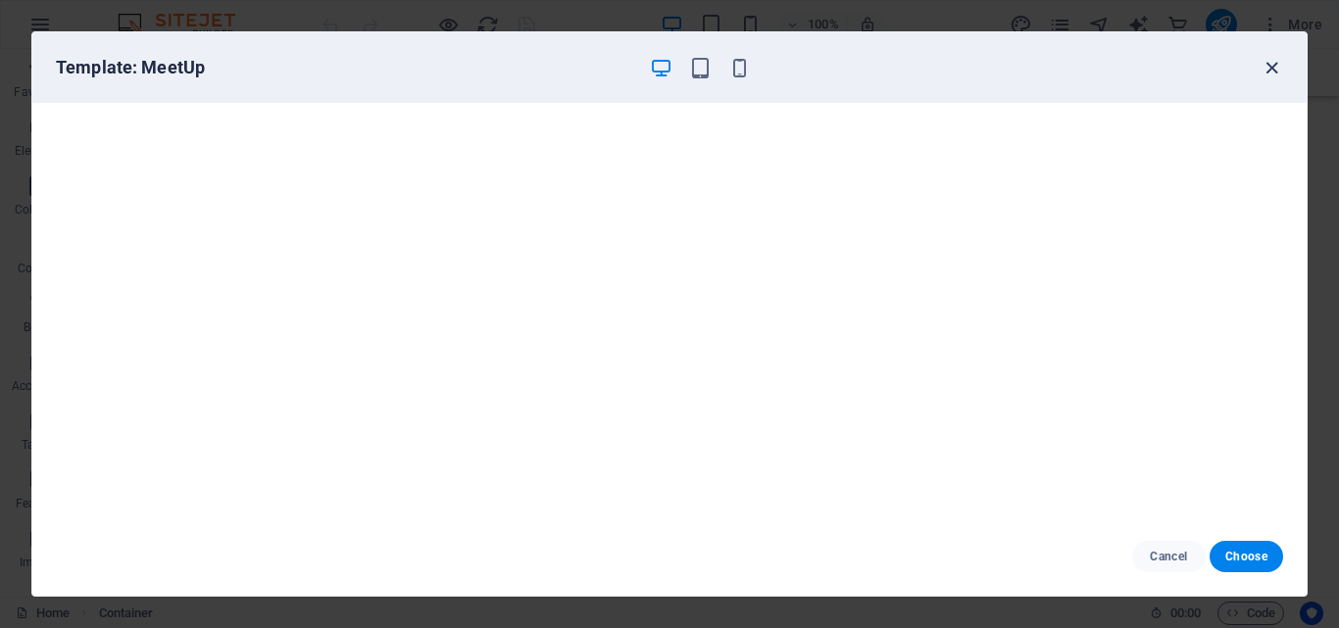
click at [1274, 72] on icon "button" at bounding box center [1271, 68] width 23 height 23
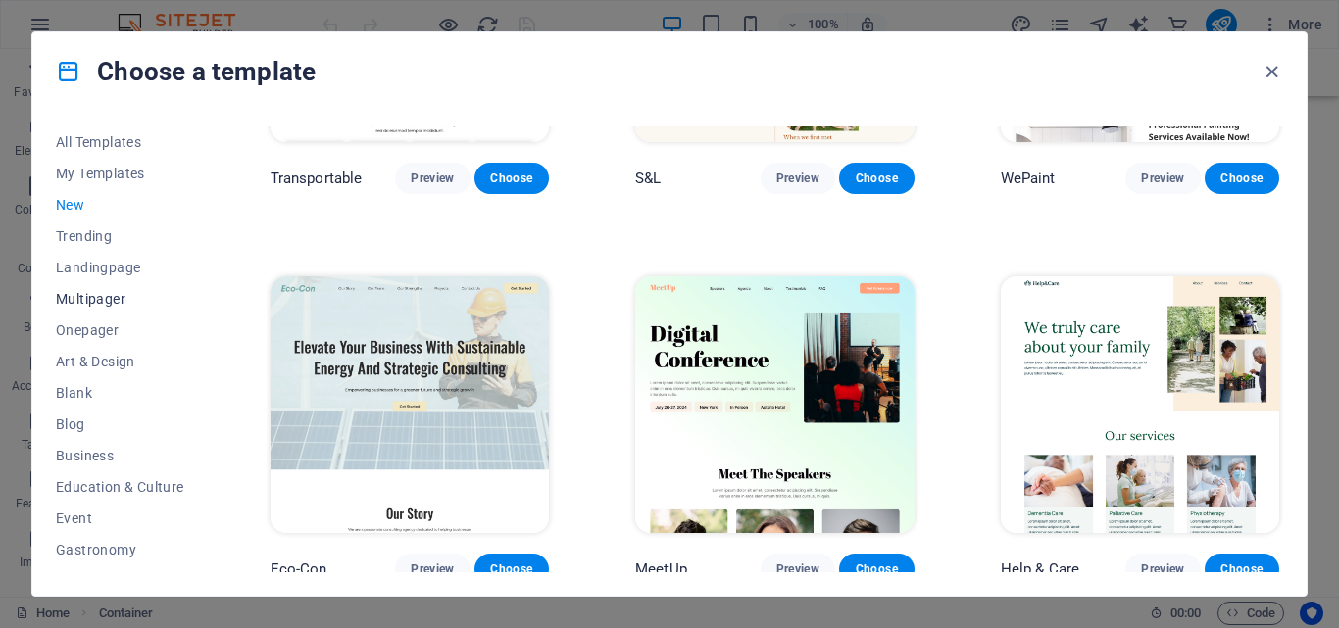
click at [103, 297] on span "Multipager" at bounding box center [120, 299] width 128 height 16
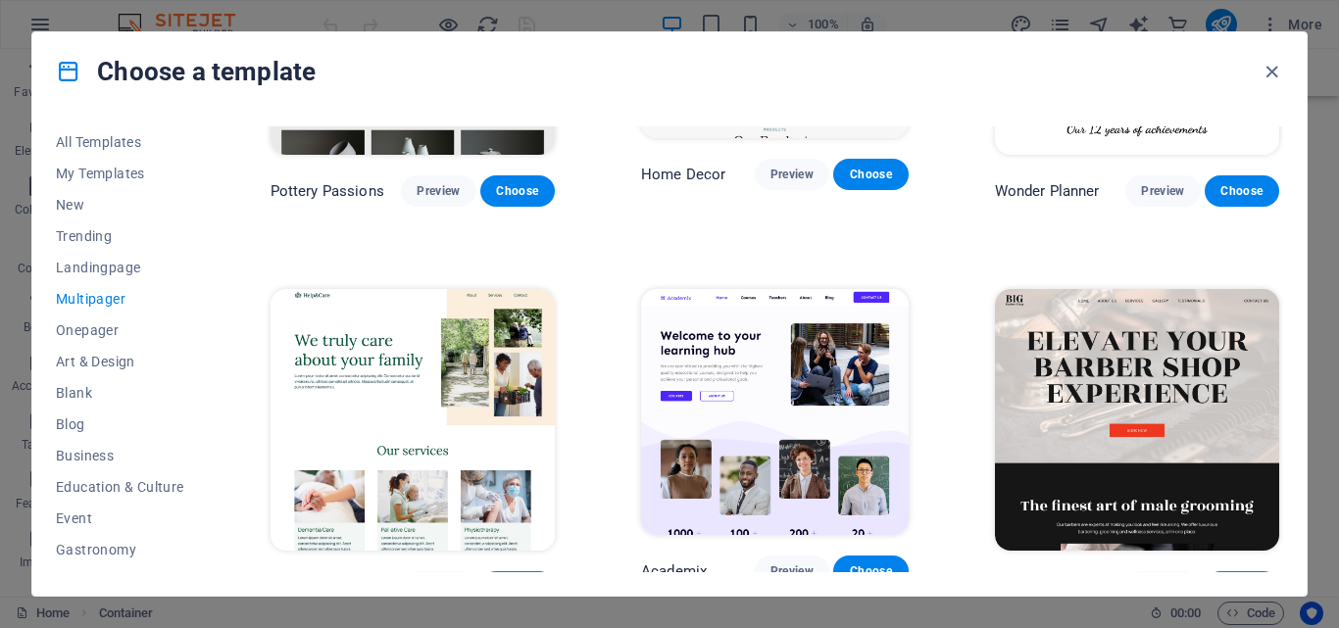
scroll to position [0, 0]
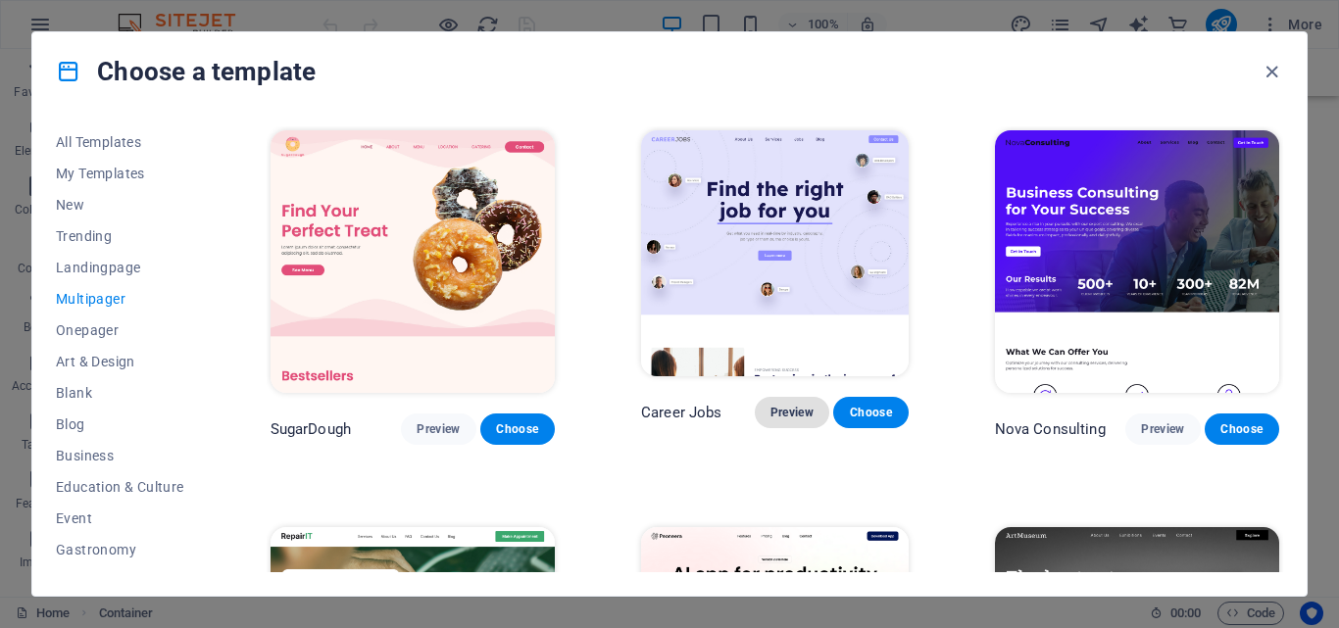
click at [799, 418] on span "Preview" at bounding box center [791, 413] width 43 height 16
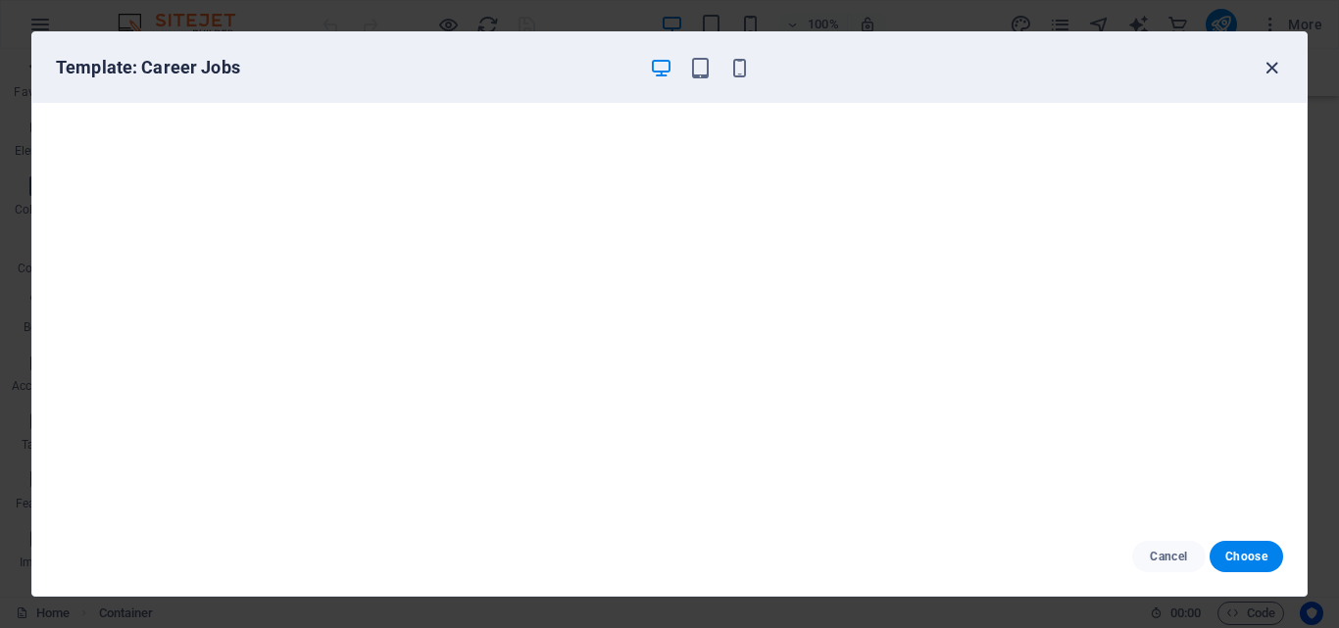
click at [1264, 59] on icon "button" at bounding box center [1271, 68] width 23 height 23
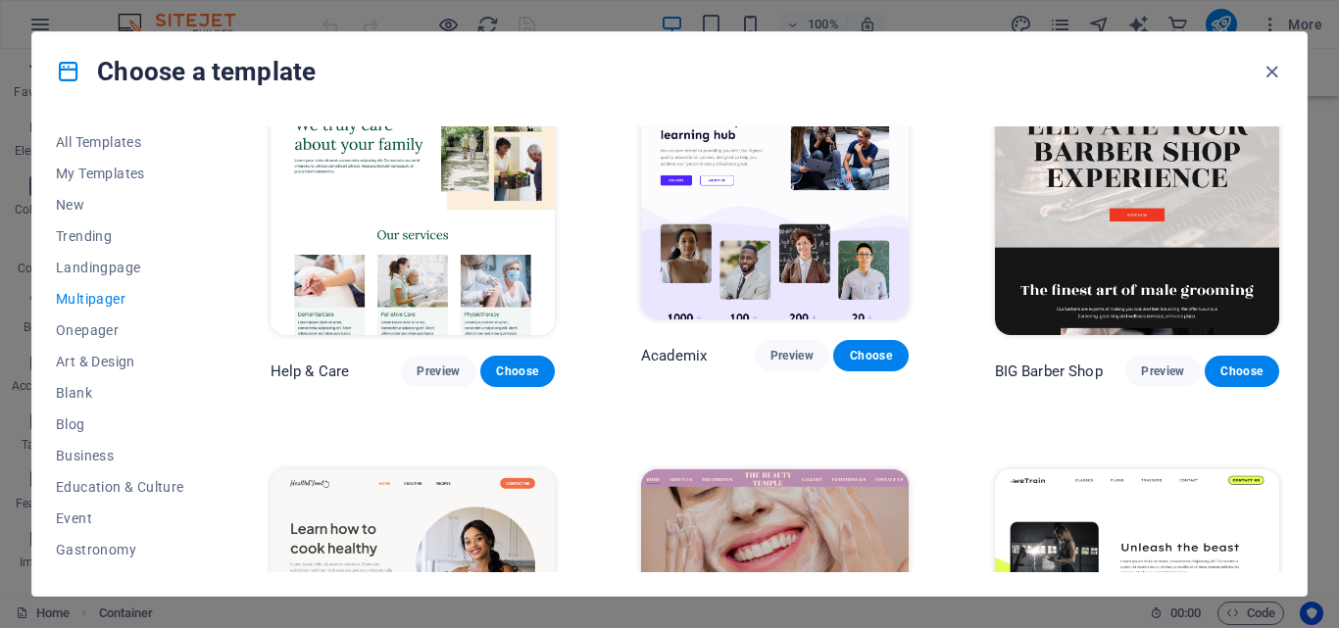
scroll to position [1288, 0]
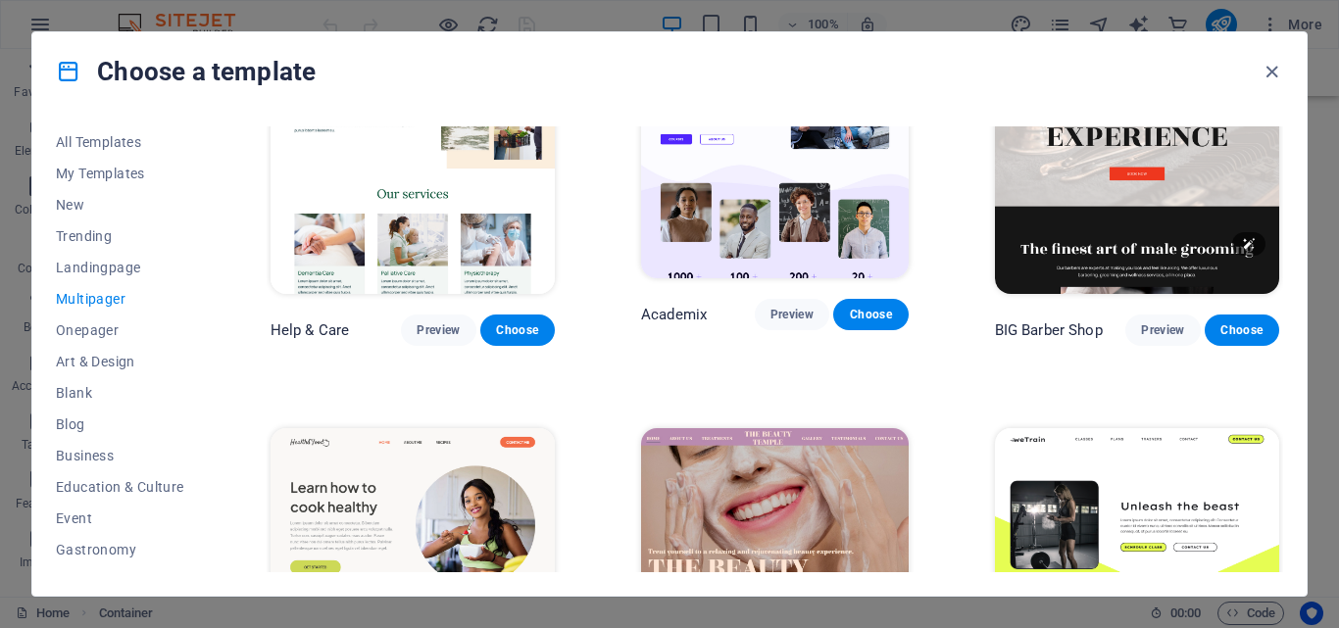
click at [1135, 182] on img at bounding box center [1137, 163] width 284 height 263
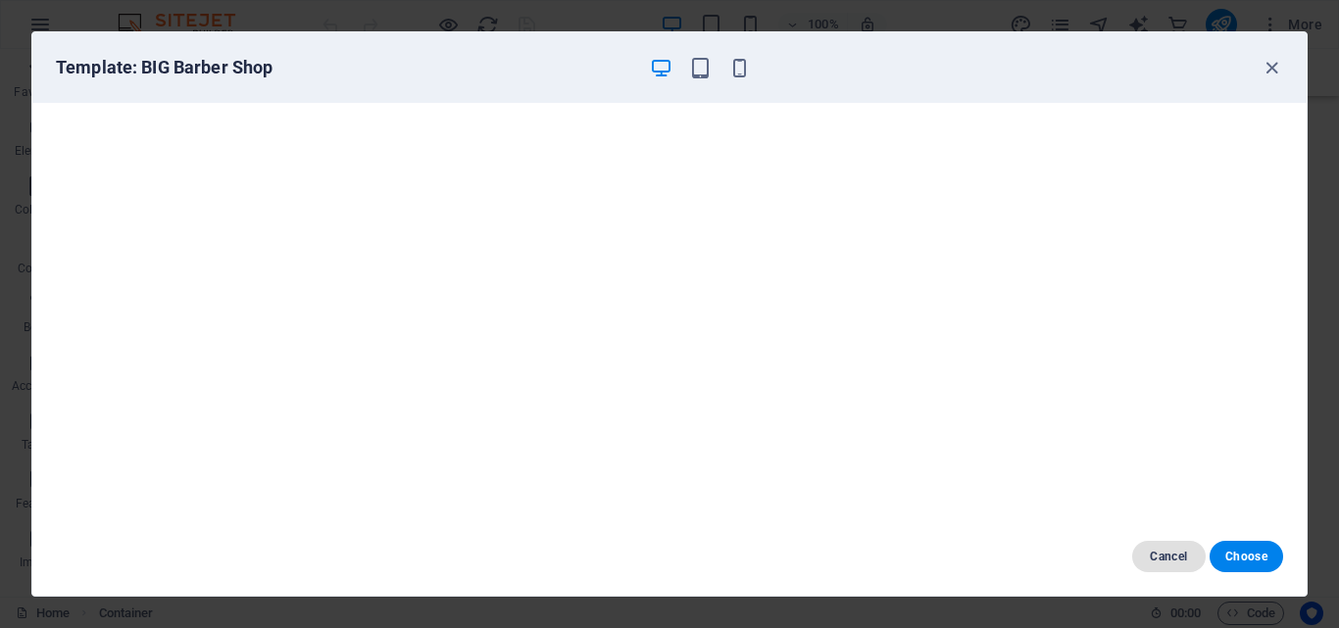
click at [1163, 550] on span "Cancel" at bounding box center [1169, 557] width 42 height 16
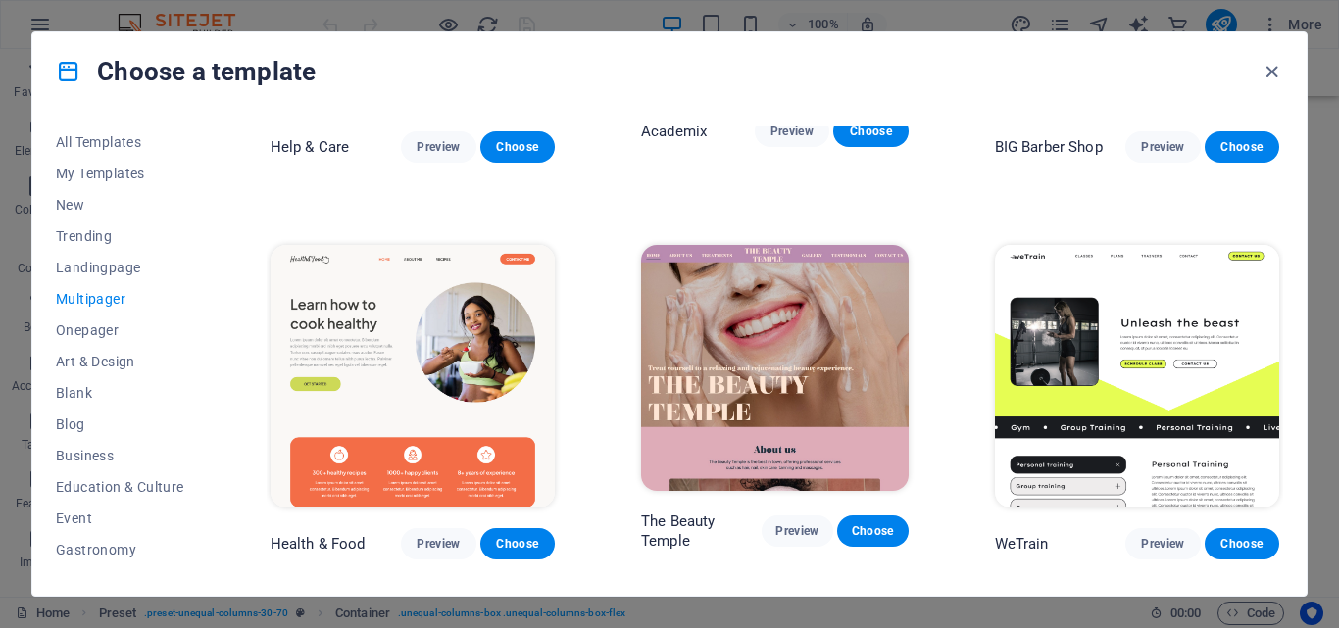
scroll to position [1574, 0]
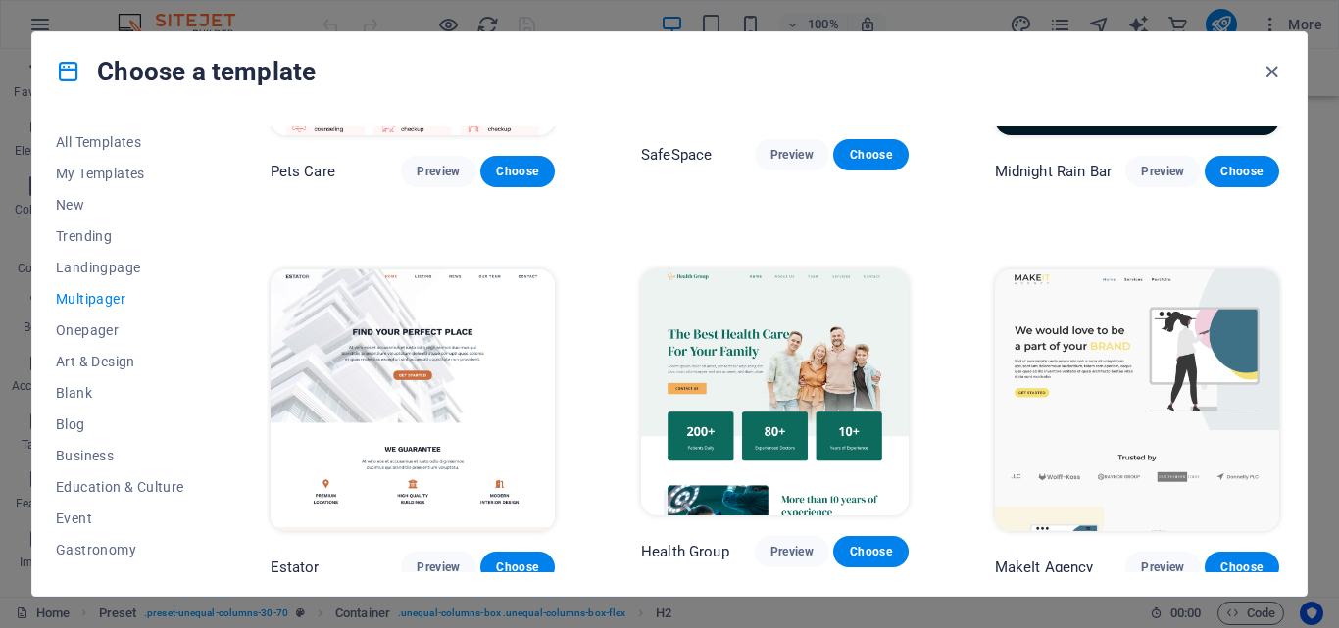
scroll to position [2678, 0]
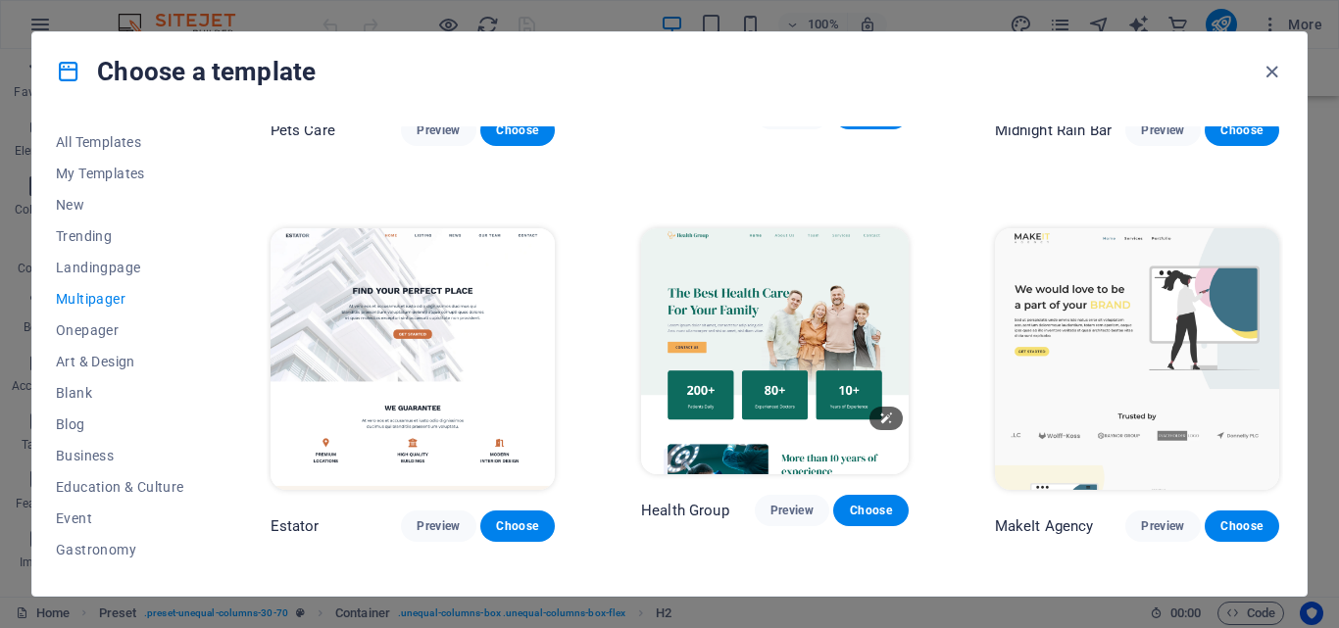
click at [740, 287] on img at bounding box center [775, 351] width 268 height 246
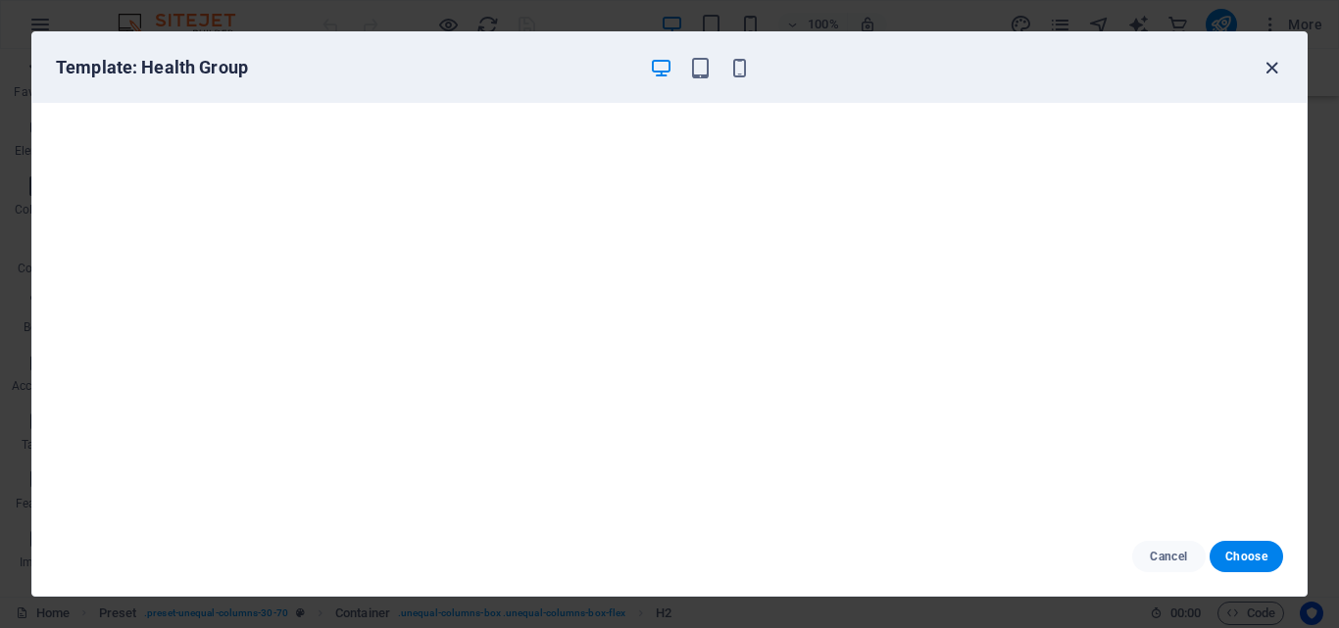
click at [1267, 65] on icon "button" at bounding box center [1271, 68] width 23 height 23
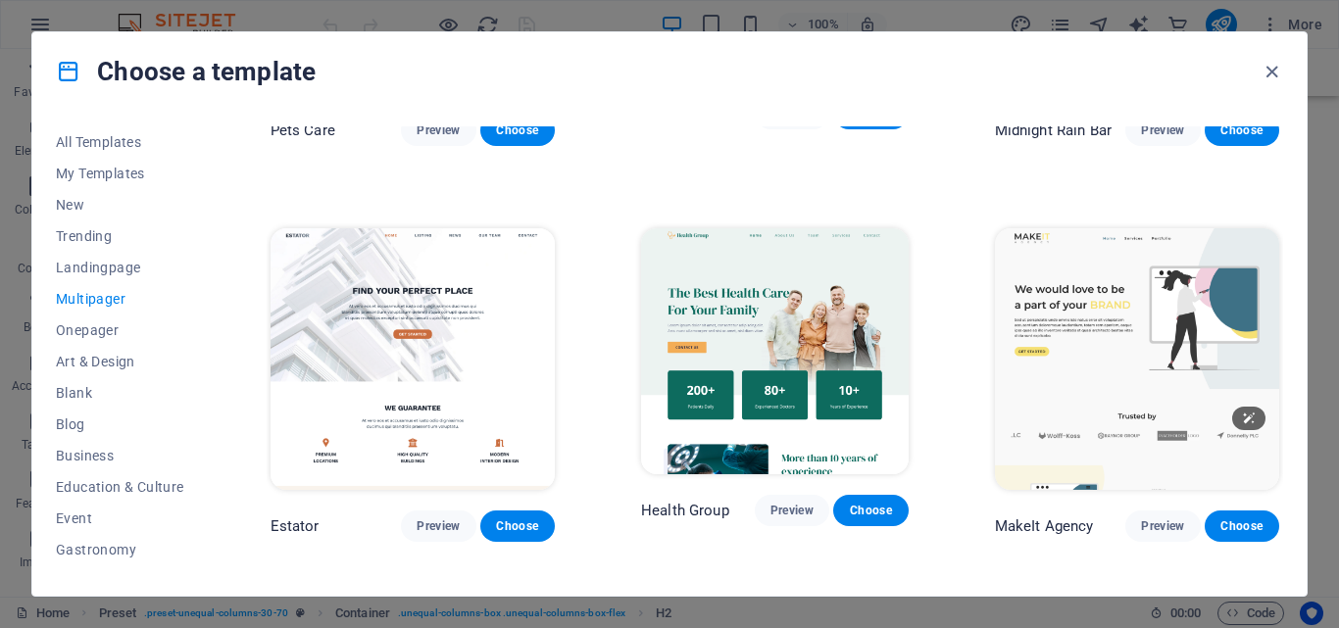
click at [1204, 284] on img at bounding box center [1137, 359] width 284 height 263
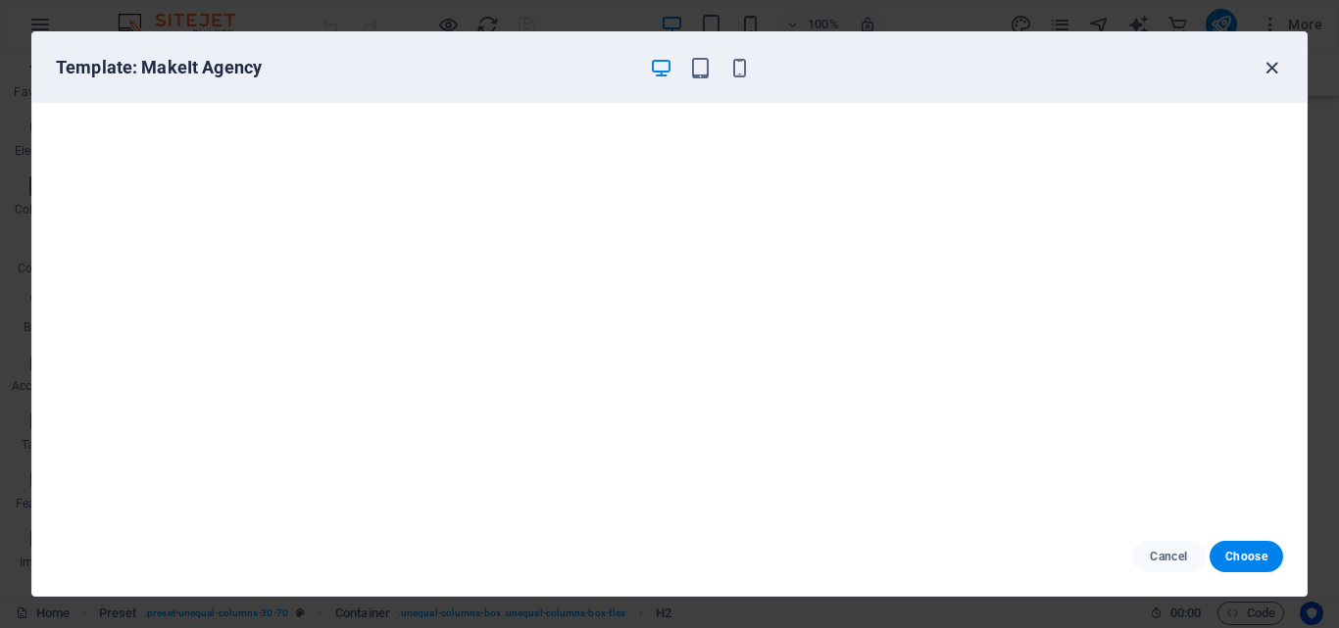
click at [1268, 65] on icon "button" at bounding box center [1271, 68] width 23 height 23
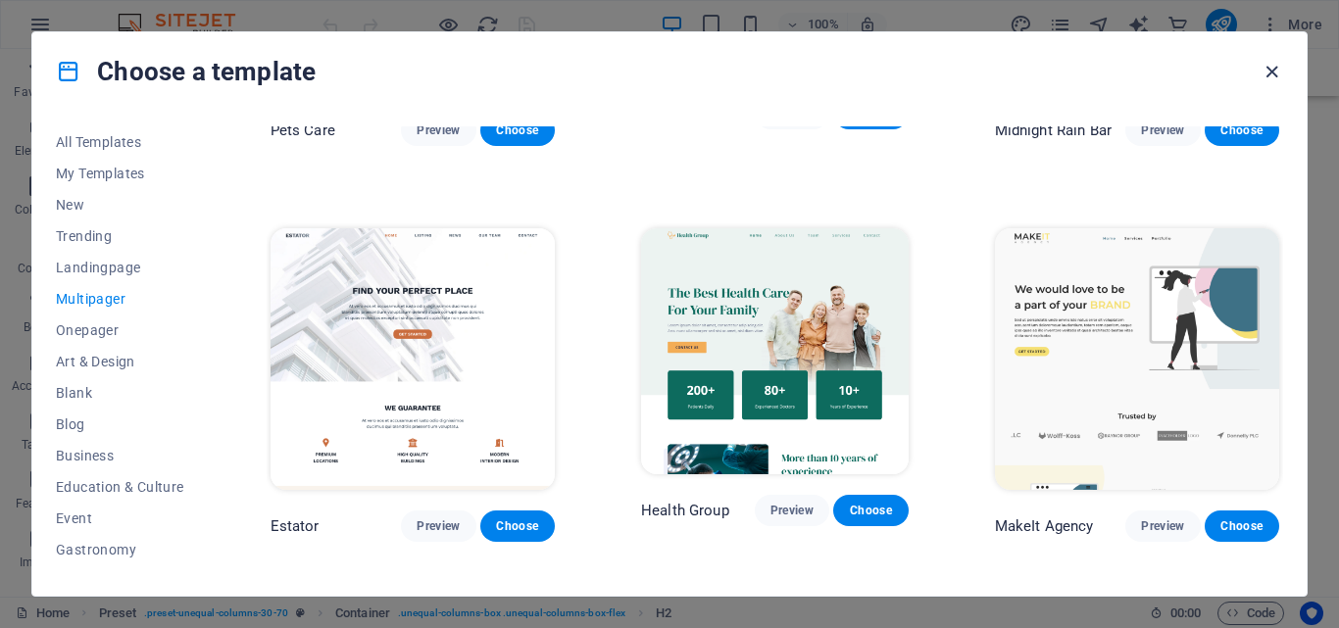
click at [1265, 71] on icon "button" at bounding box center [1271, 72] width 23 height 23
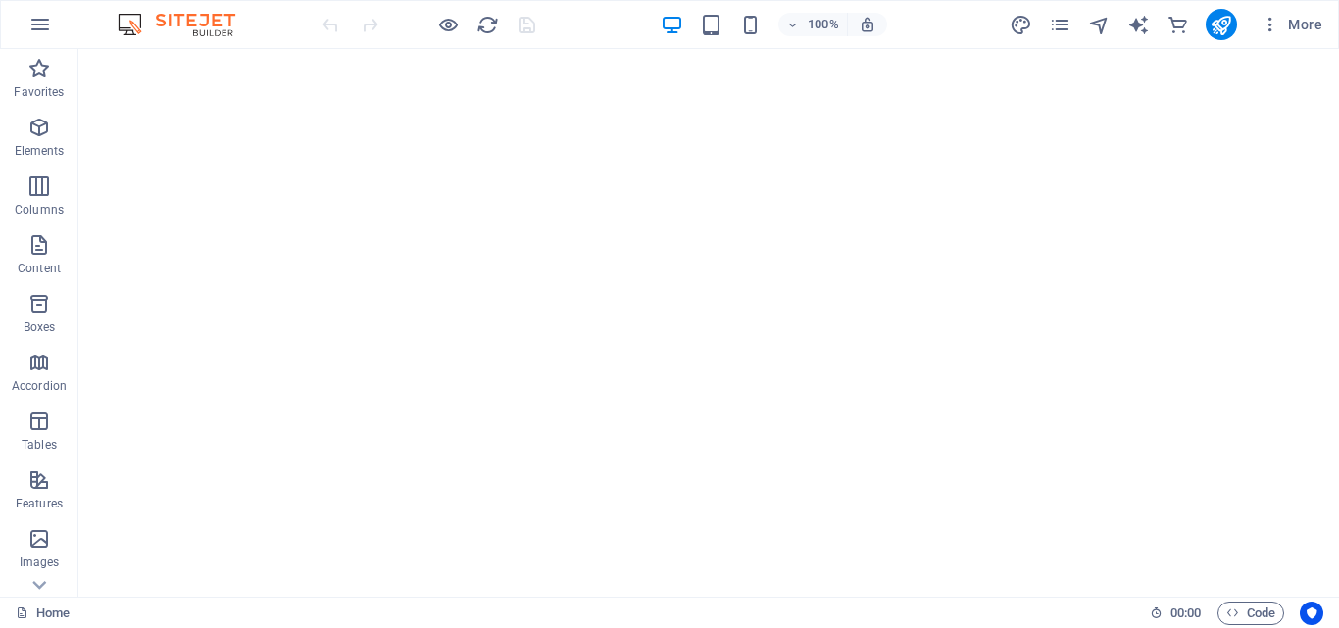
scroll to position [0, 0]
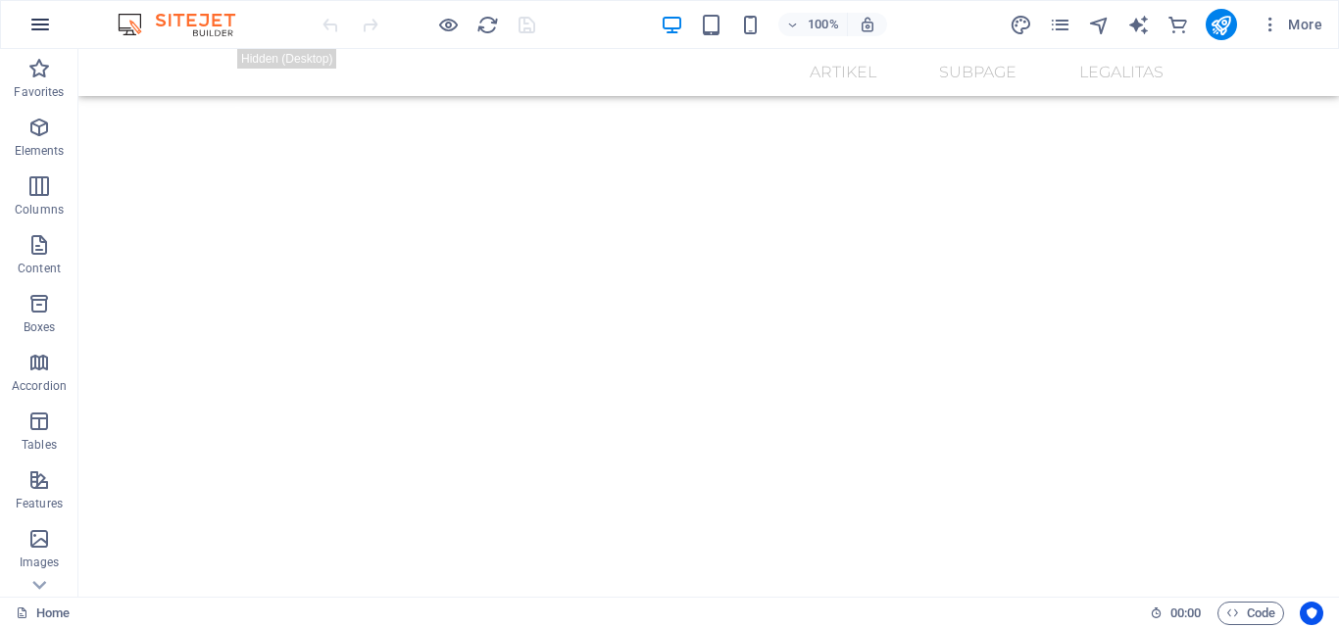
click at [44, 22] on icon "button" at bounding box center [40, 25] width 24 height 24
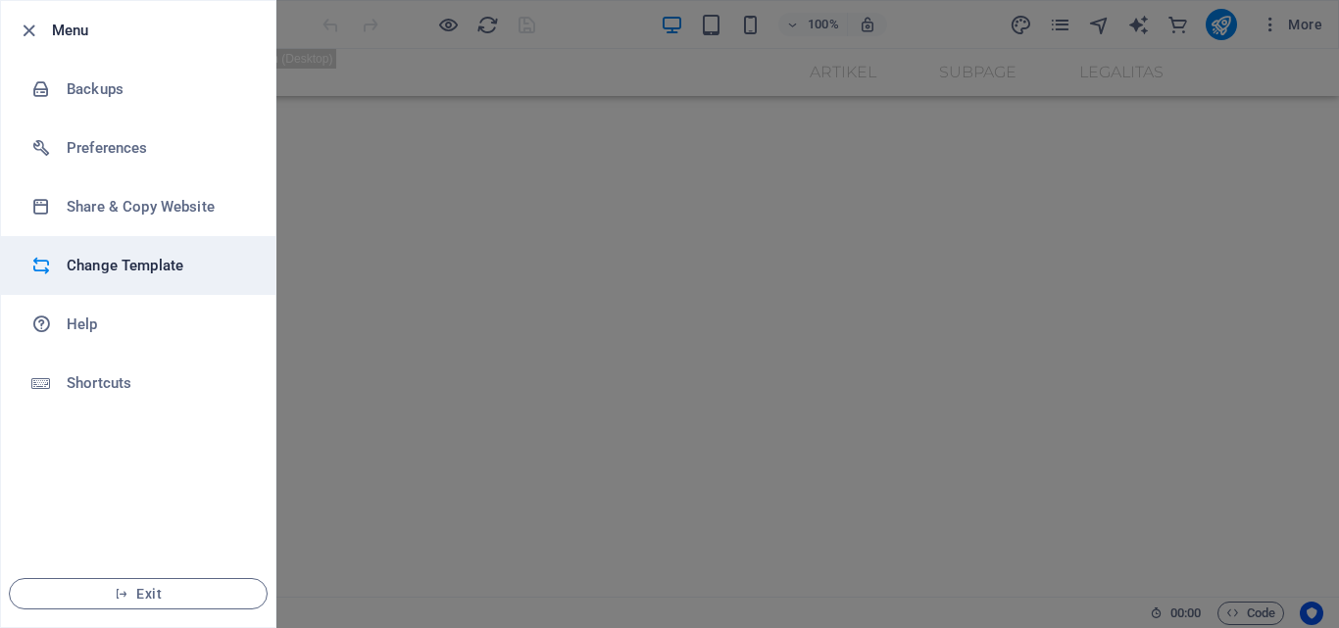
click at [141, 263] on h6 "Change Template" at bounding box center [157, 266] width 181 height 24
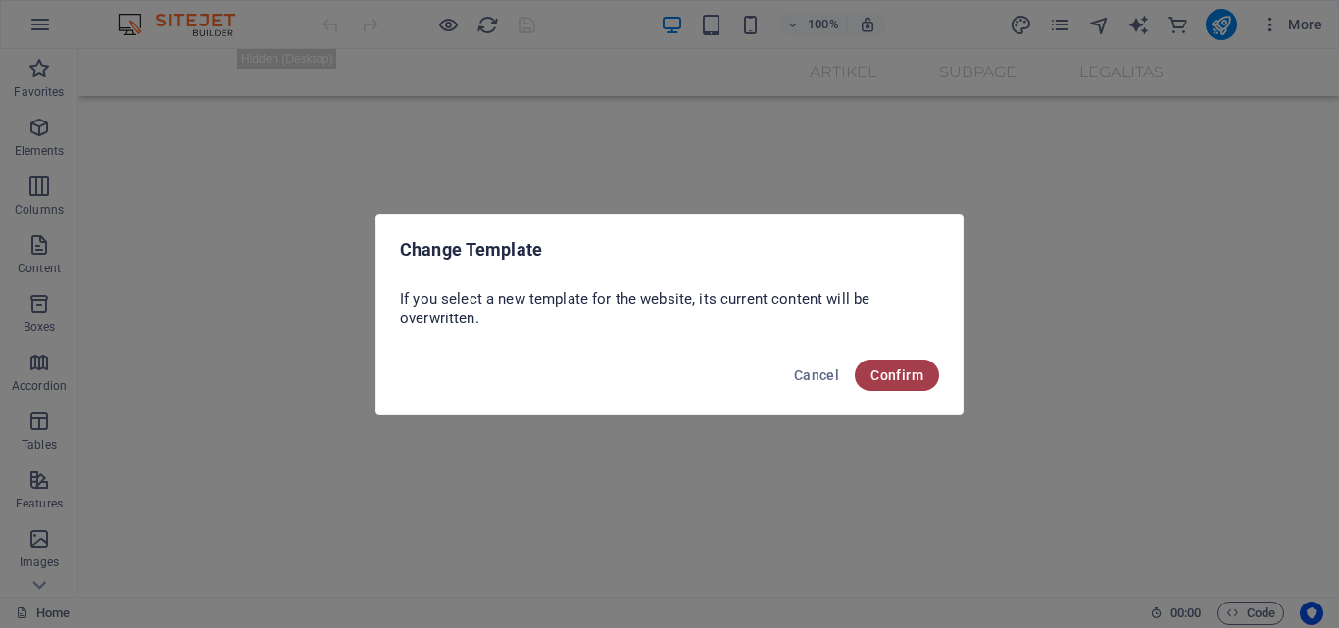
click at [883, 366] on button "Confirm" at bounding box center [897, 375] width 84 height 31
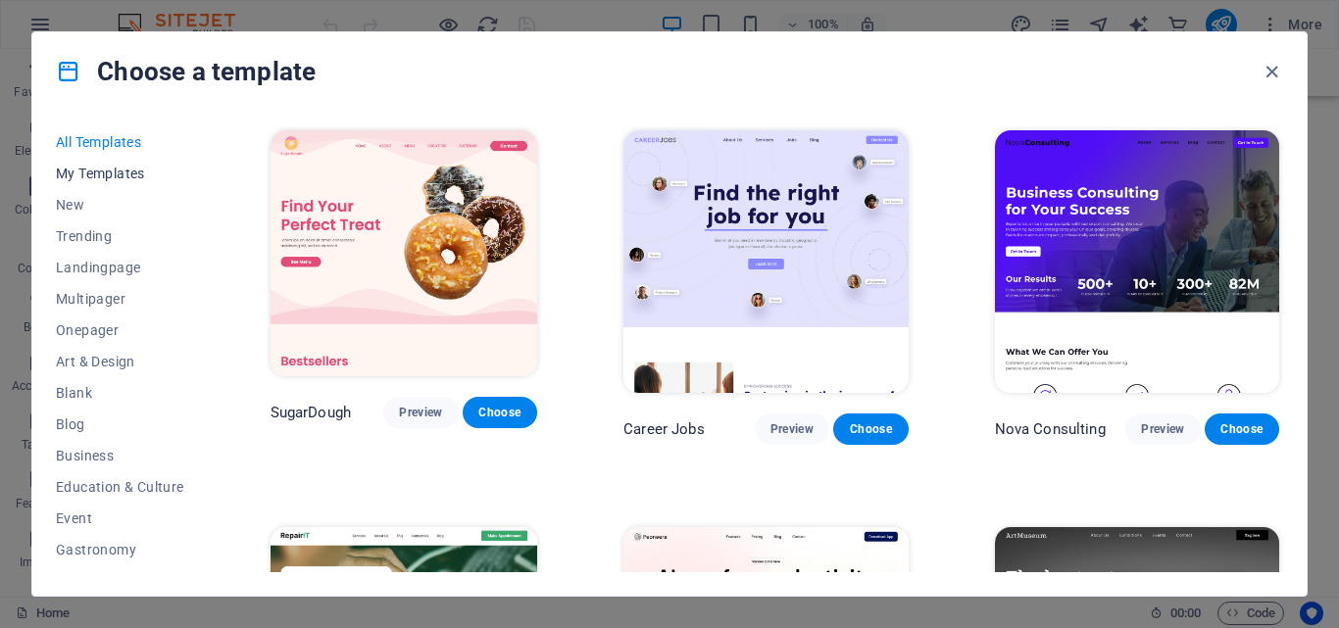
click at [123, 168] on span "My Templates" at bounding box center [120, 174] width 128 height 16
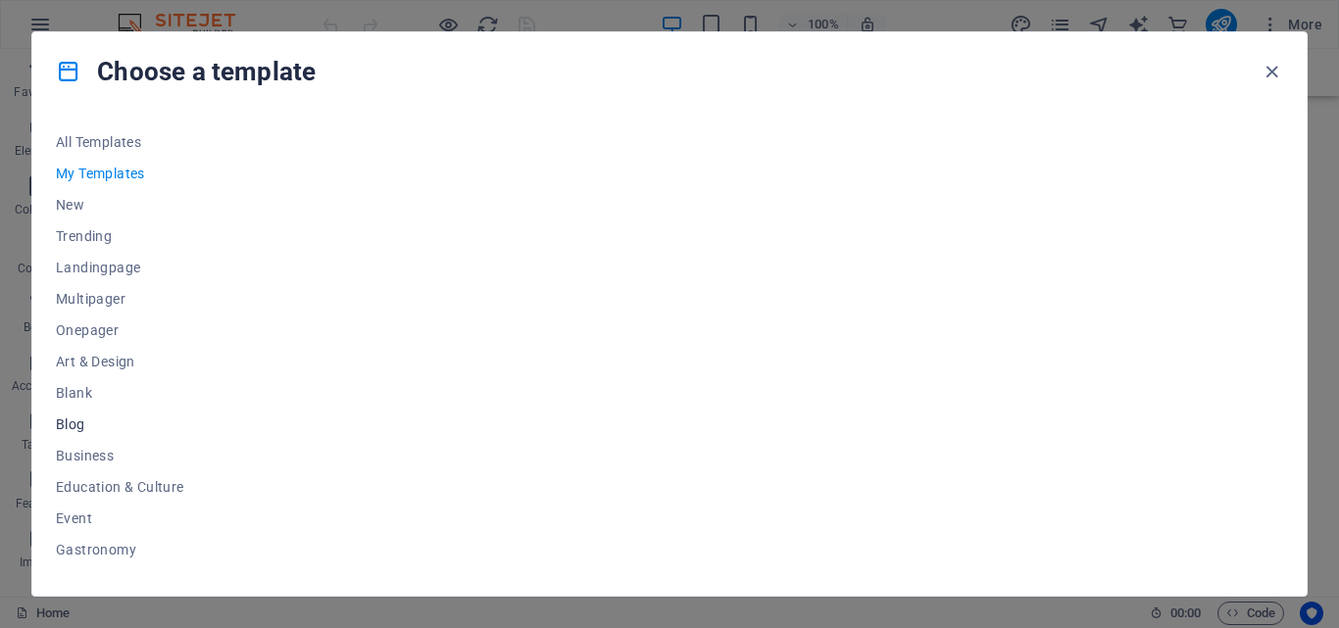
click at [74, 423] on span "Blog" at bounding box center [120, 425] width 128 height 16
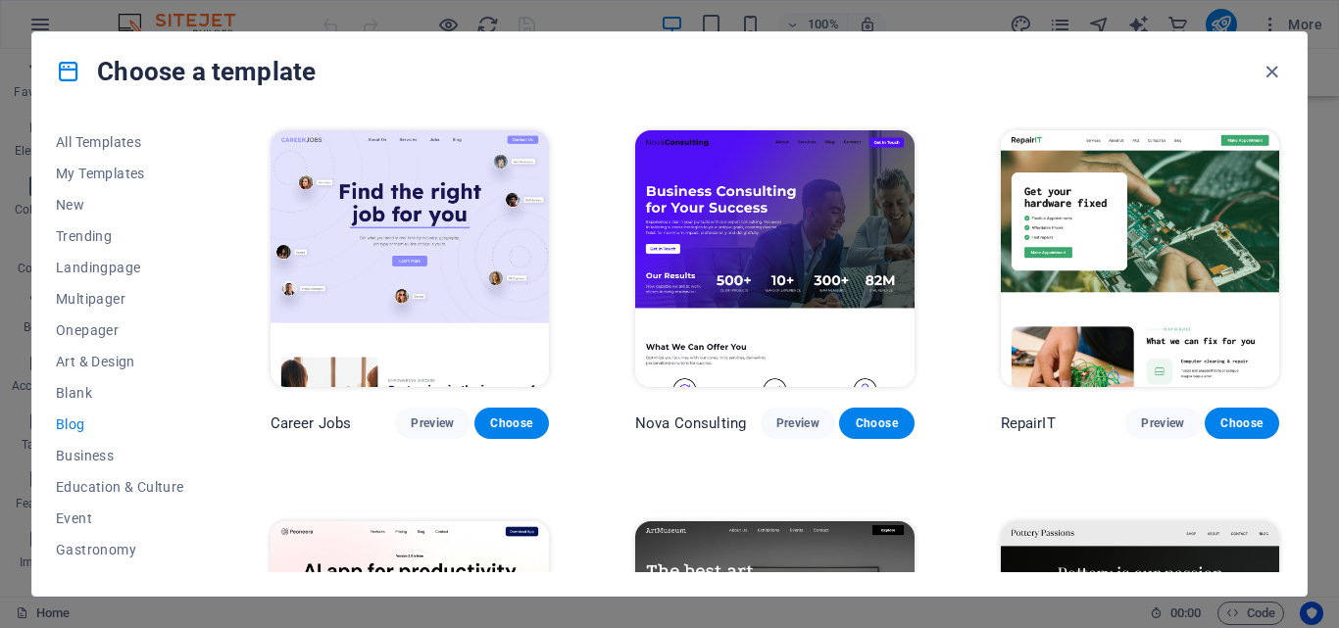
drag, startPoint x: 1283, startPoint y: 175, endPoint x: 1285, endPoint y: 200, distance: 24.6
click at [1285, 200] on div "All Templates My Templates New Trending Landingpage Multipager Onepager Art & D…" at bounding box center [669, 353] width 1274 height 485
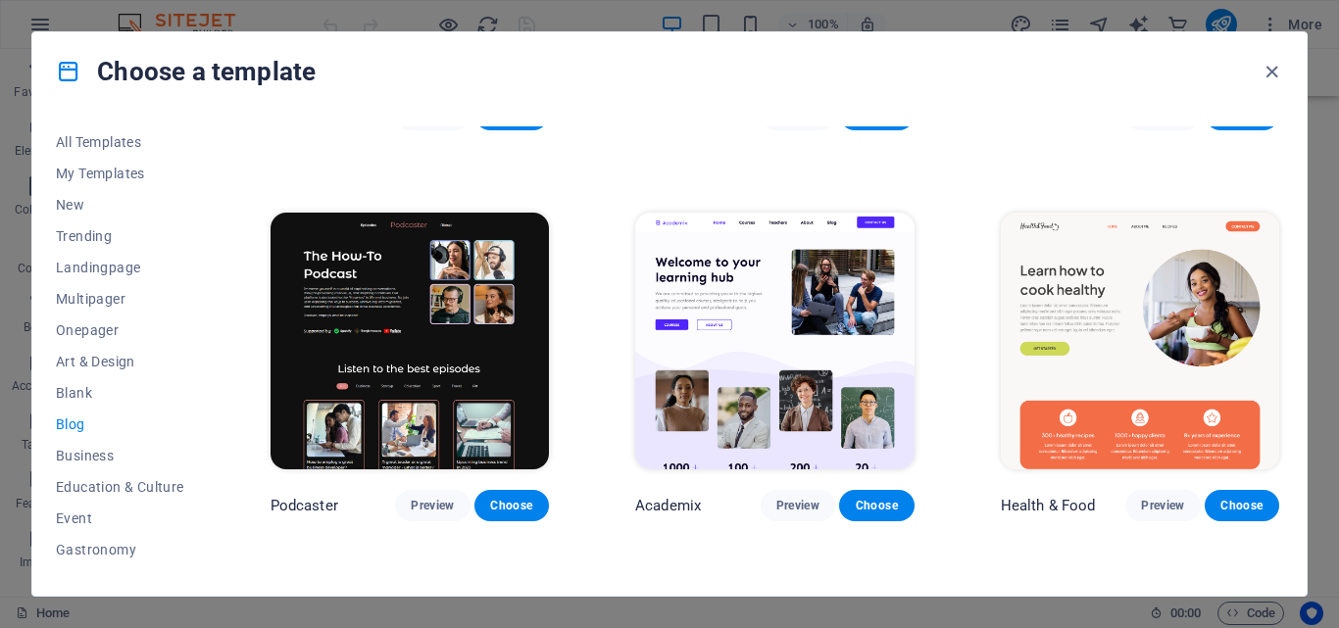
scroll to position [715, 0]
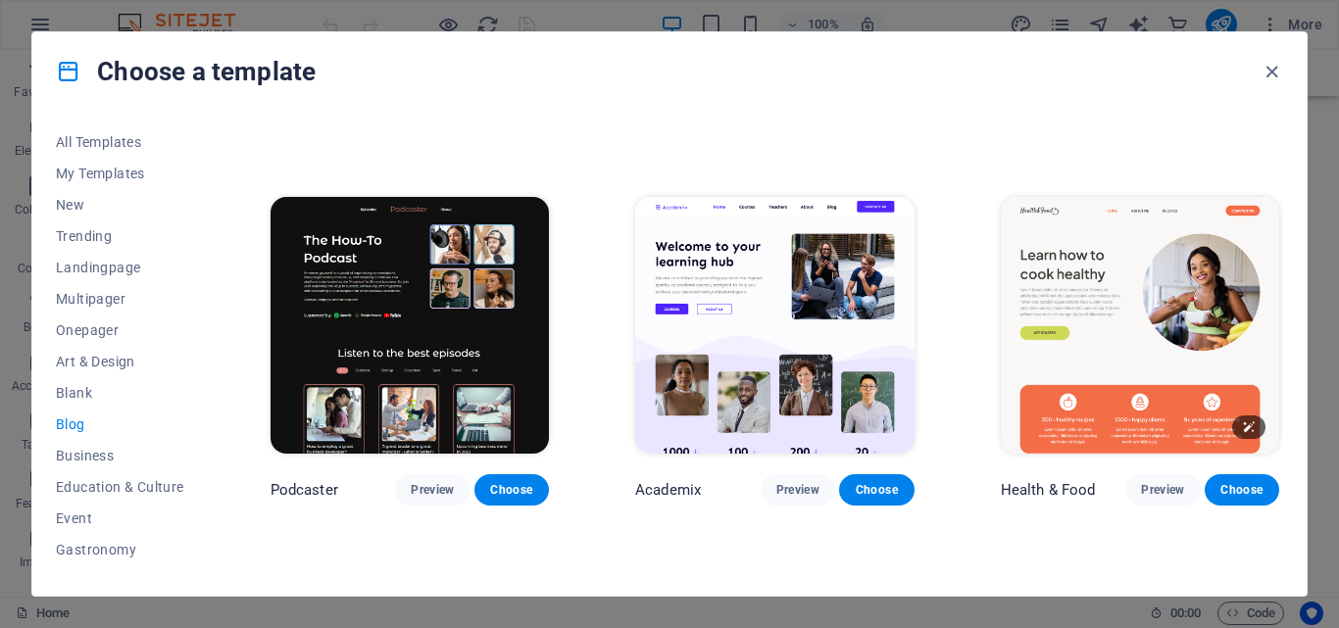
click at [1121, 308] on img at bounding box center [1140, 325] width 278 height 257
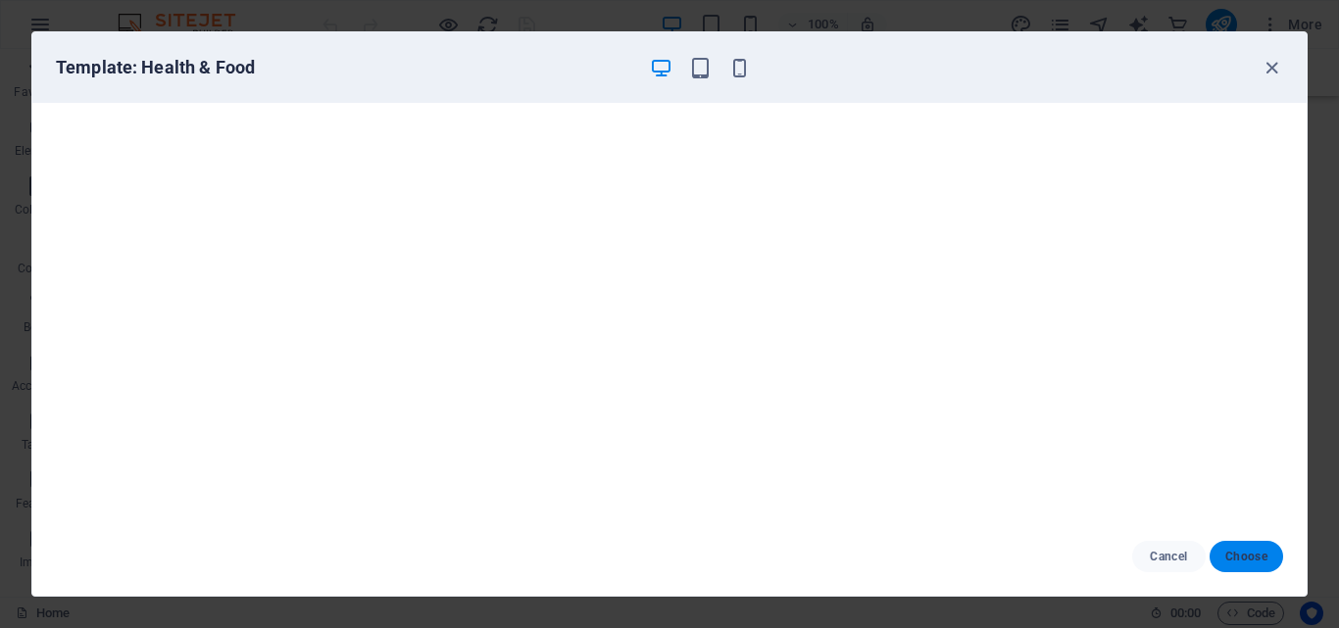
click at [1256, 558] on span "Choose" at bounding box center [1246, 557] width 42 height 16
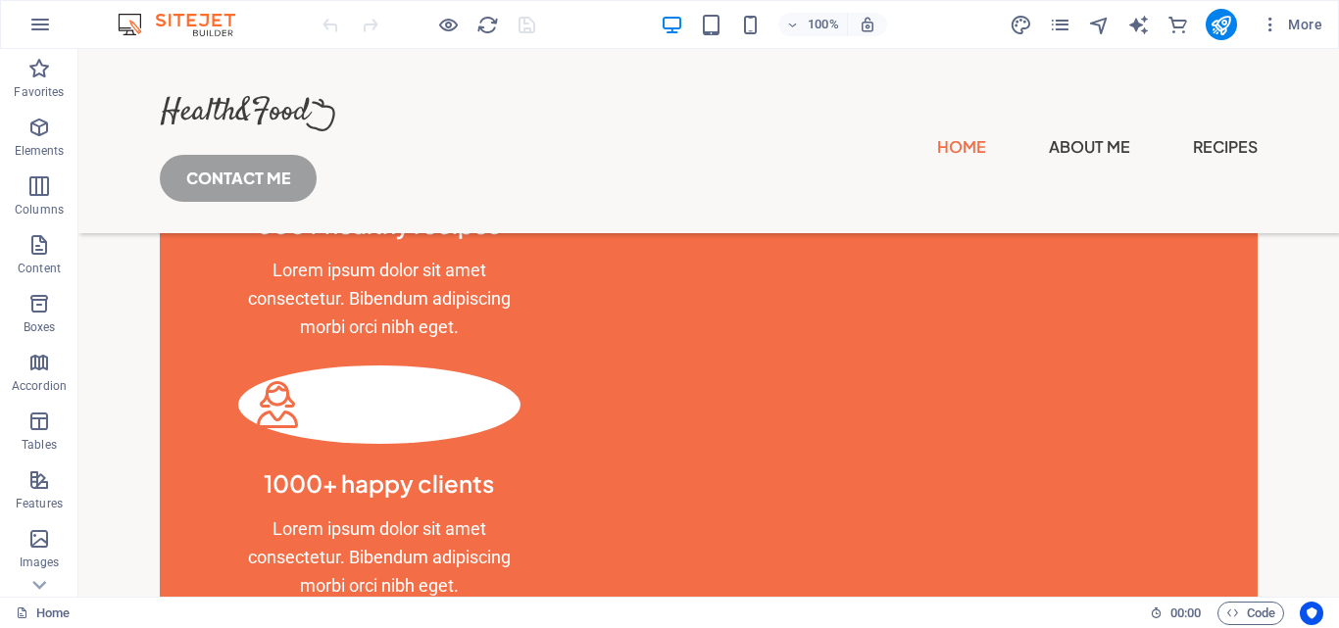
scroll to position [2026, 0]
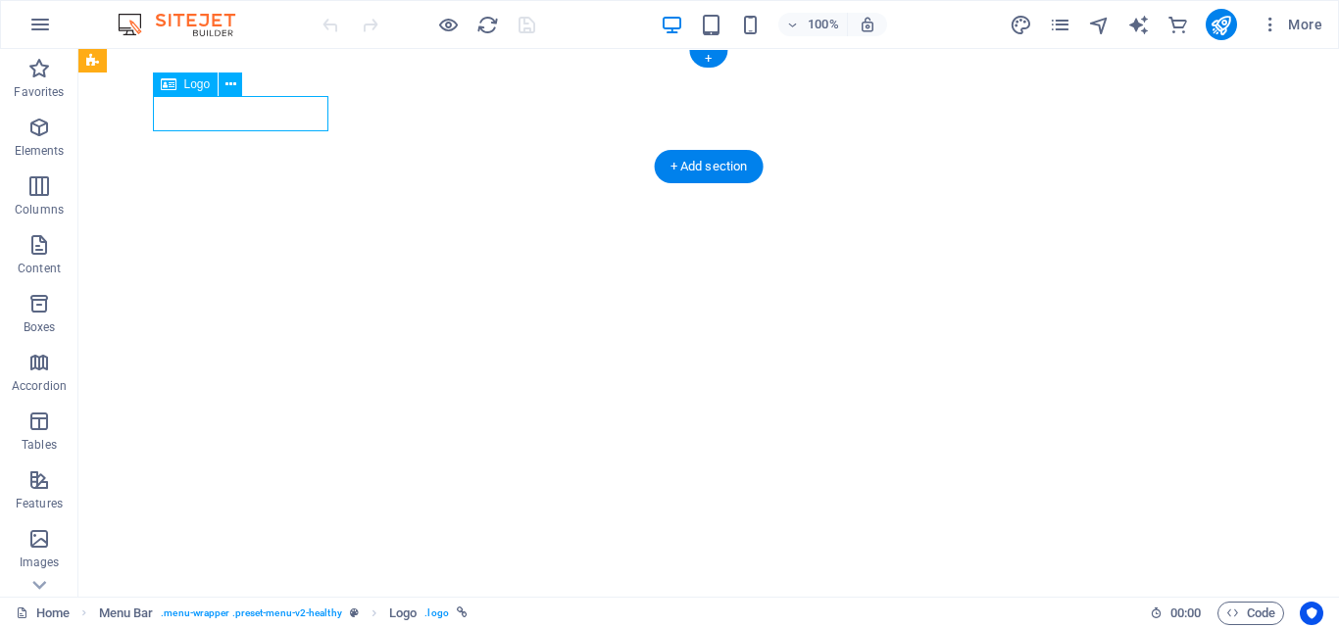
select select "px"
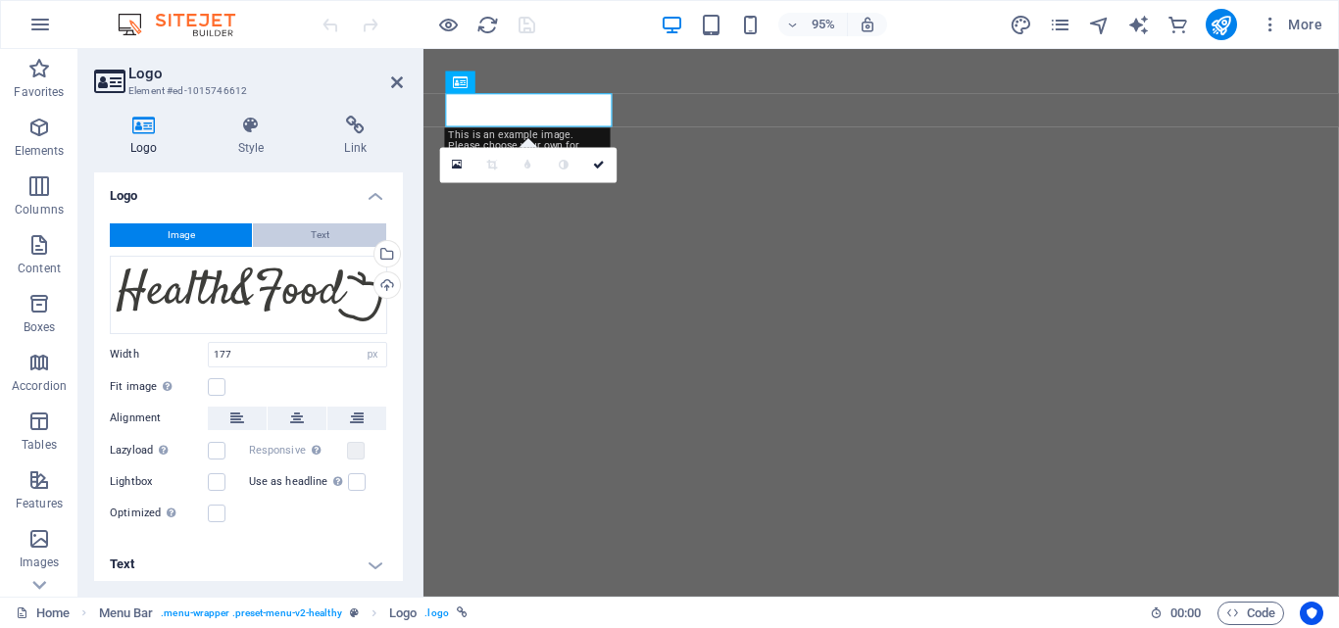
click at [311, 232] on span "Text" at bounding box center [320, 235] width 19 height 24
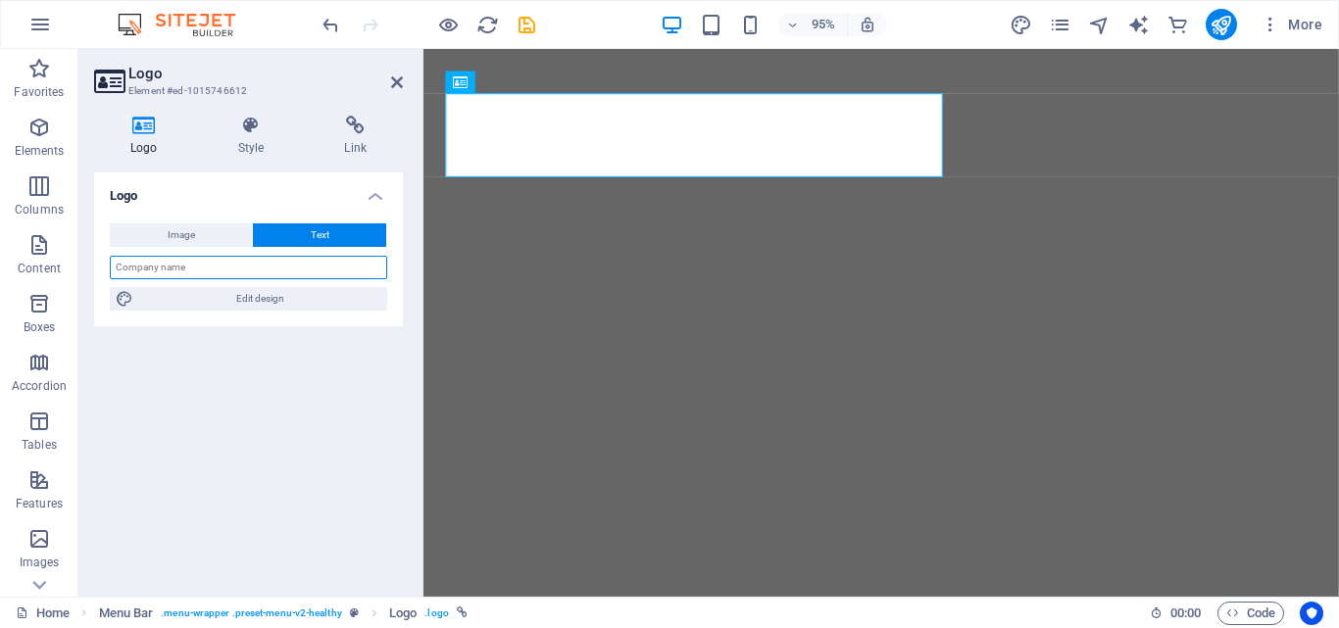
click at [329, 270] on input "text" at bounding box center [248, 268] width 277 height 24
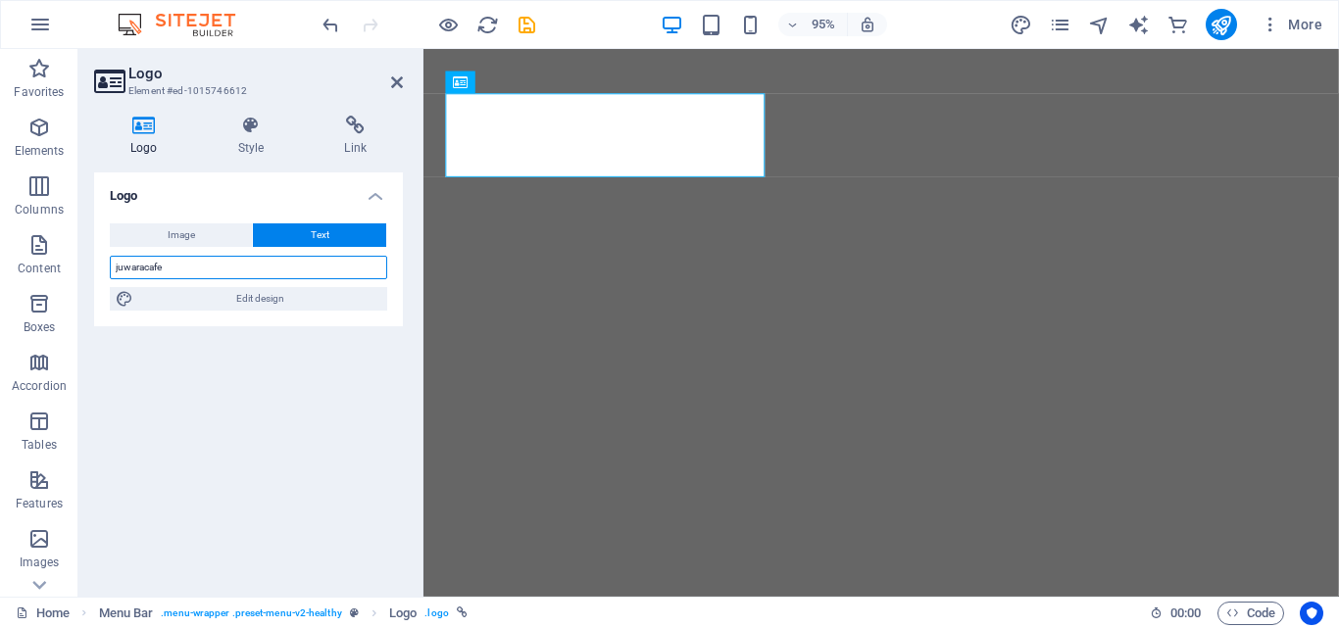
type input "juwaracafe"
click at [282, 361] on div "Logo Image Text Drag files here, click to choose files or select files from Fil…" at bounding box center [248, 376] width 309 height 409
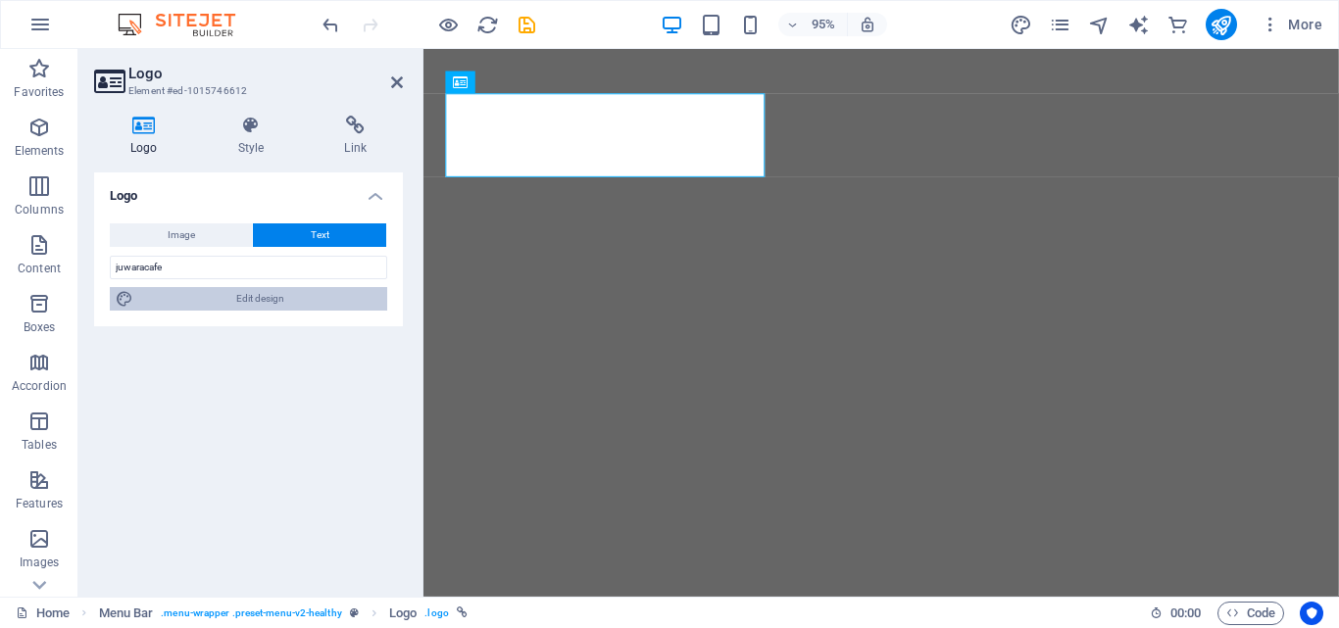
click at [299, 303] on span "Edit design" at bounding box center [260, 299] width 242 height 24
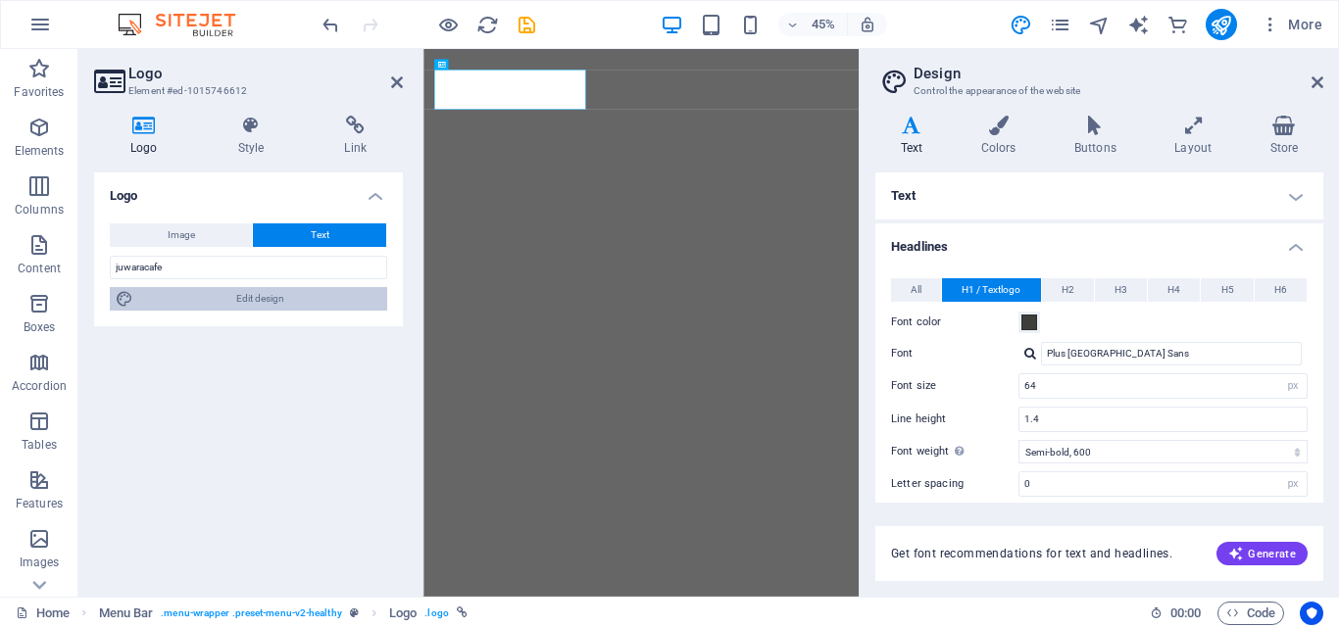
click at [1318, 75] on icon at bounding box center [1317, 82] width 12 height 16
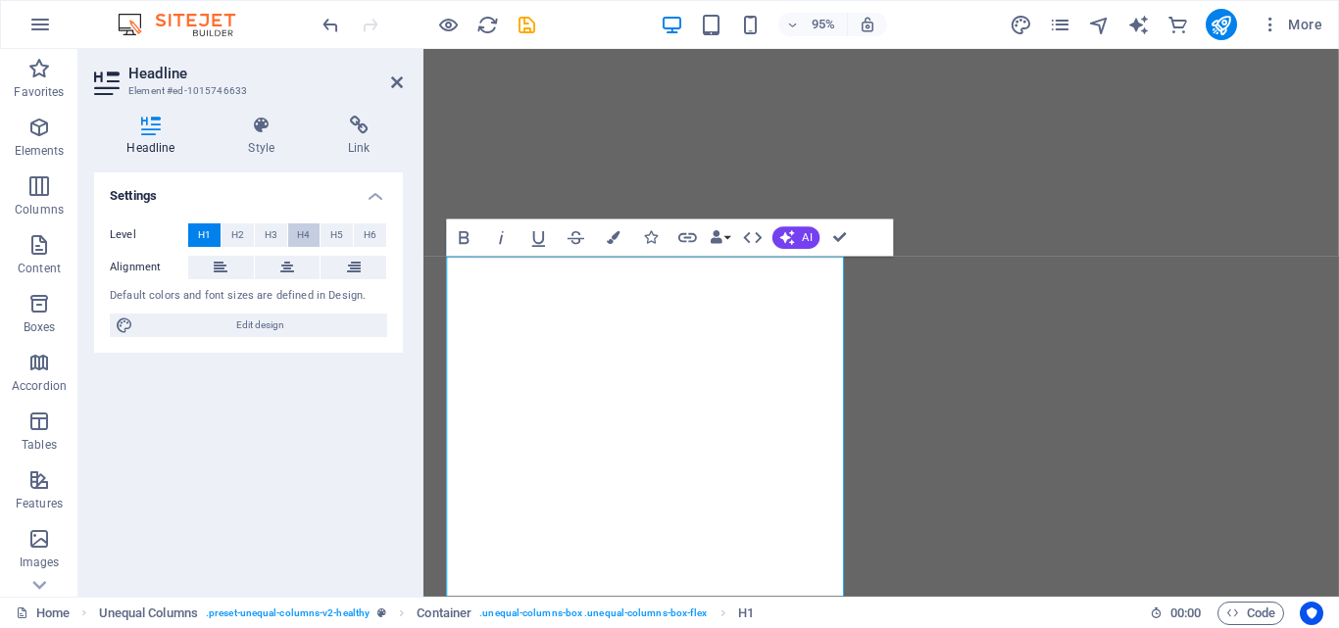
click at [305, 239] on span "H4" at bounding box center [303, 235] width 13 height 24
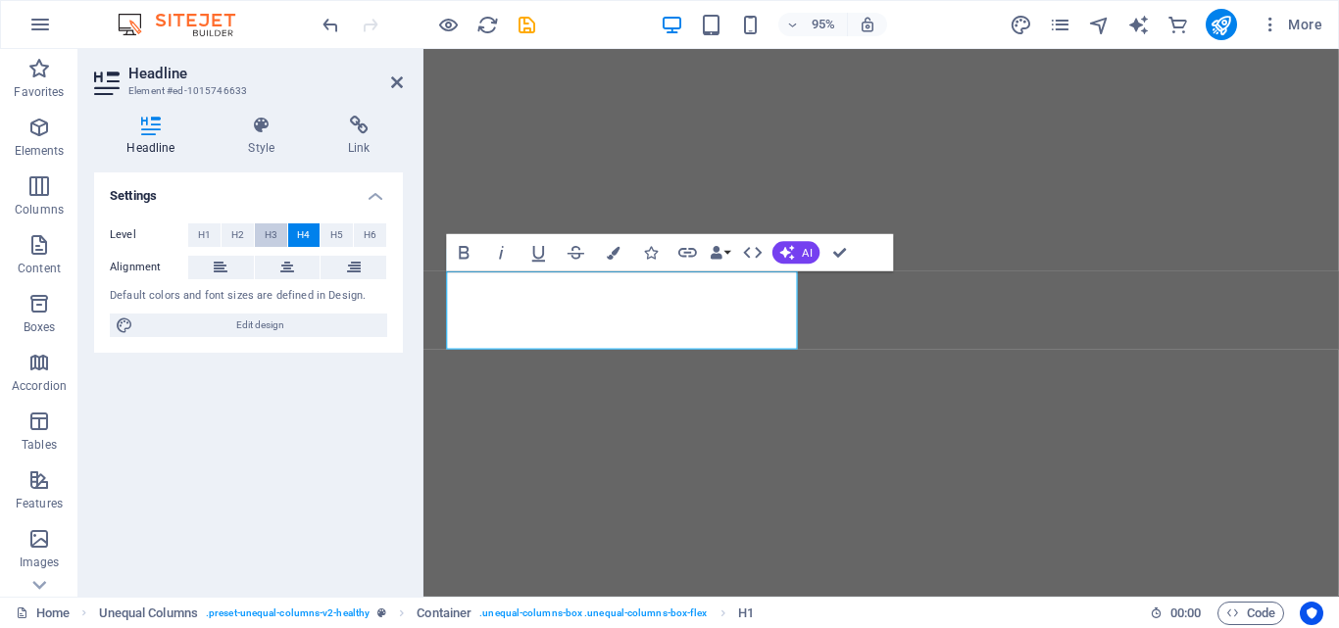
click at [278, 235] on button "H3" at bounding box center [271, 235] width 32 height 24
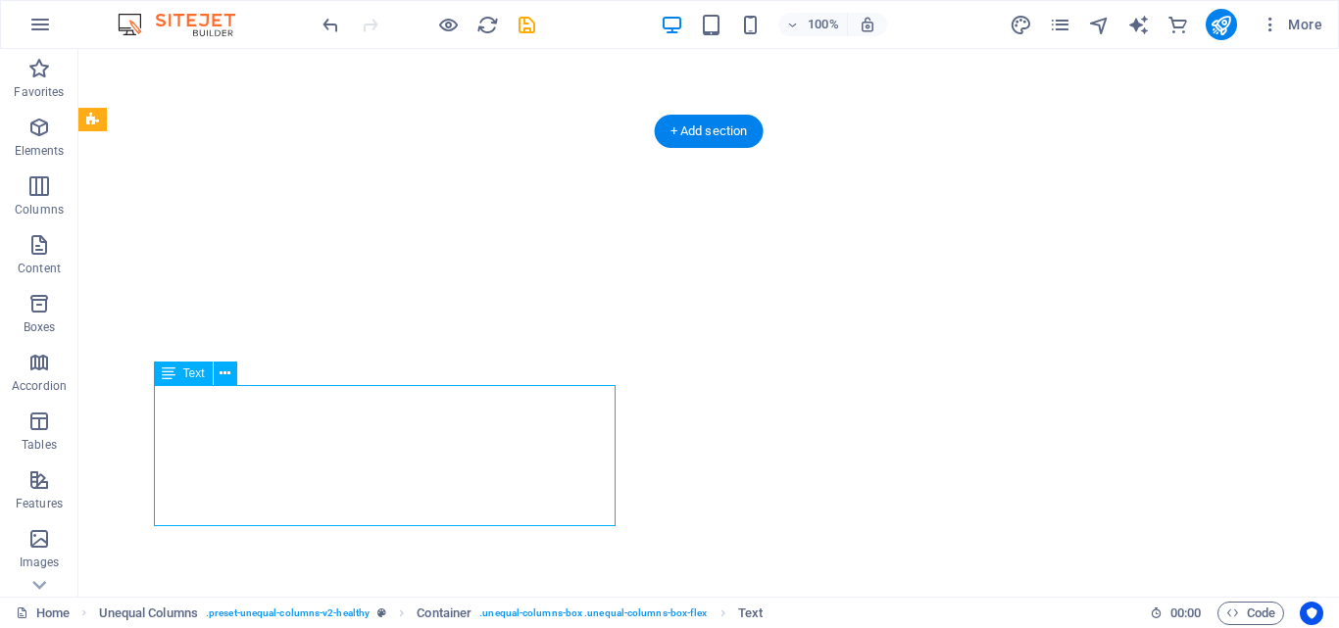
click at [306, 413] on div "Drag here to replace the existing content. Press “Ctrl” if you want to create a…" at bounding box center [708, 323] width 1260 height 548
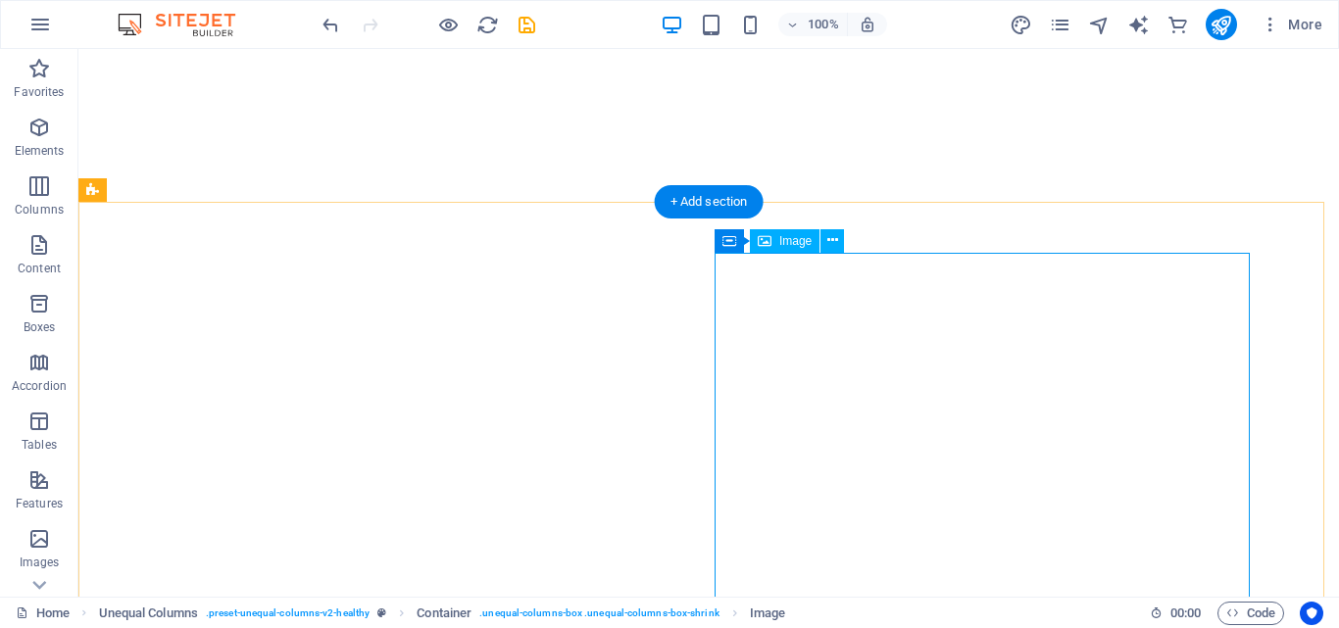
select select "%"
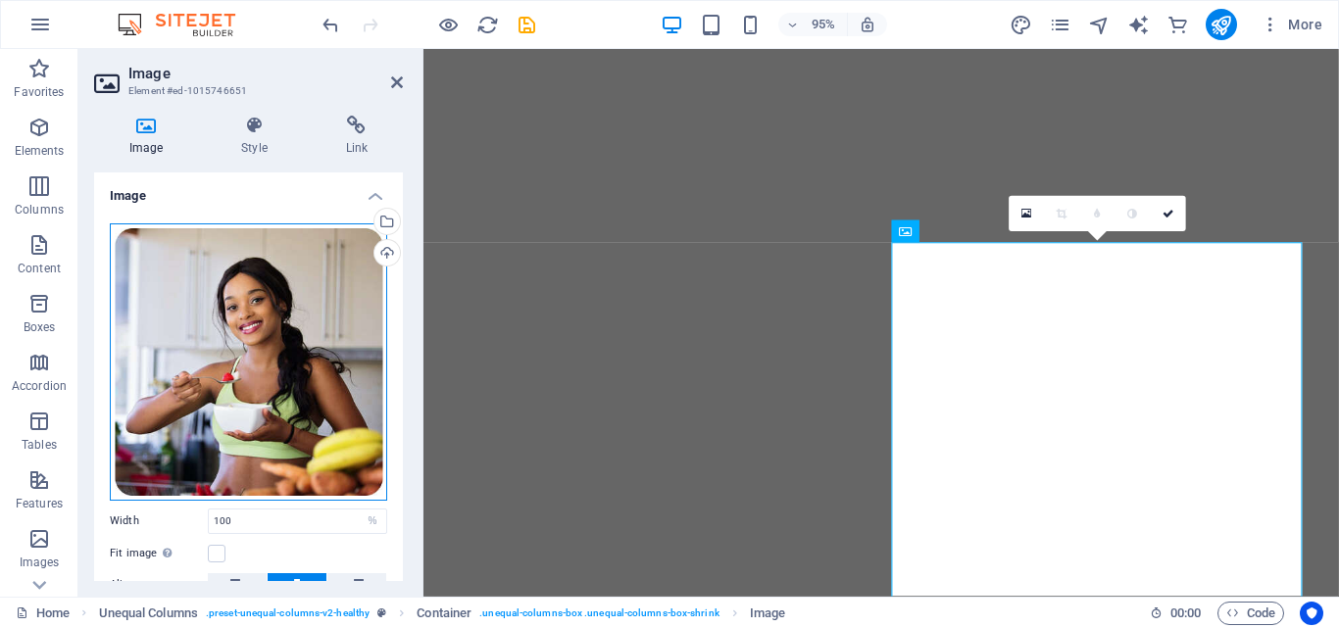
click at [307, 341] on div "Drag files here, click to choose files or select files from Files or our free s…" at bounding box center [248, 361] width 277 height 277
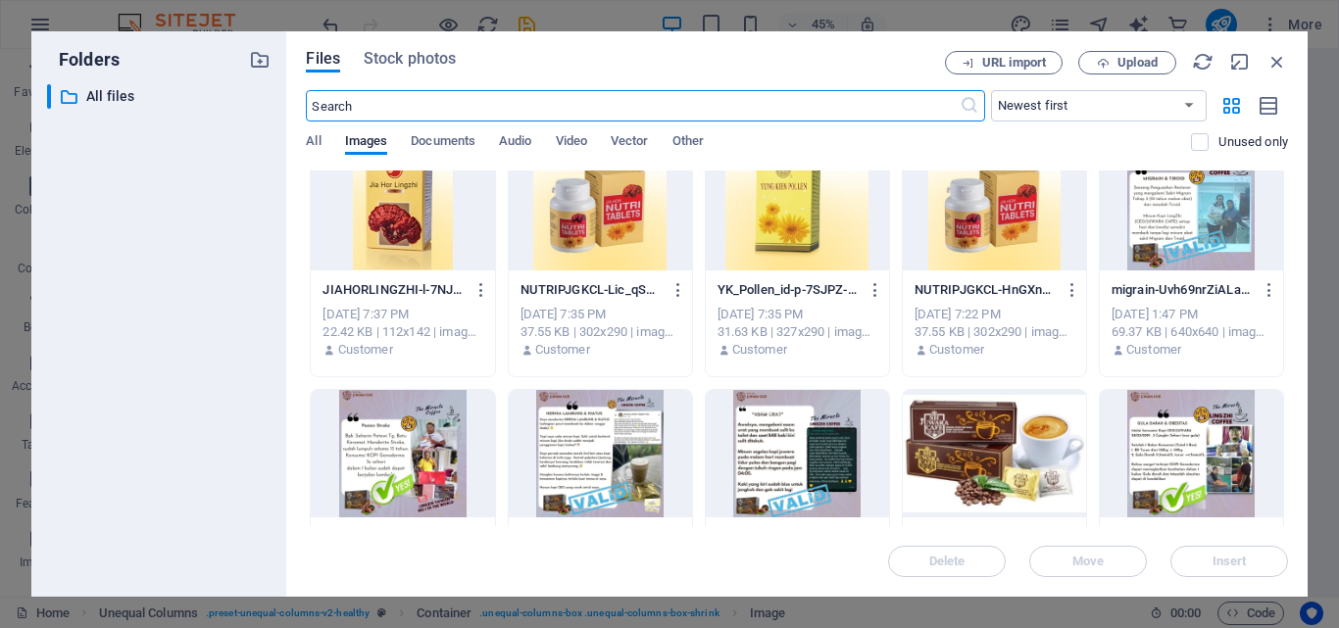
scroll to position [373, 0]
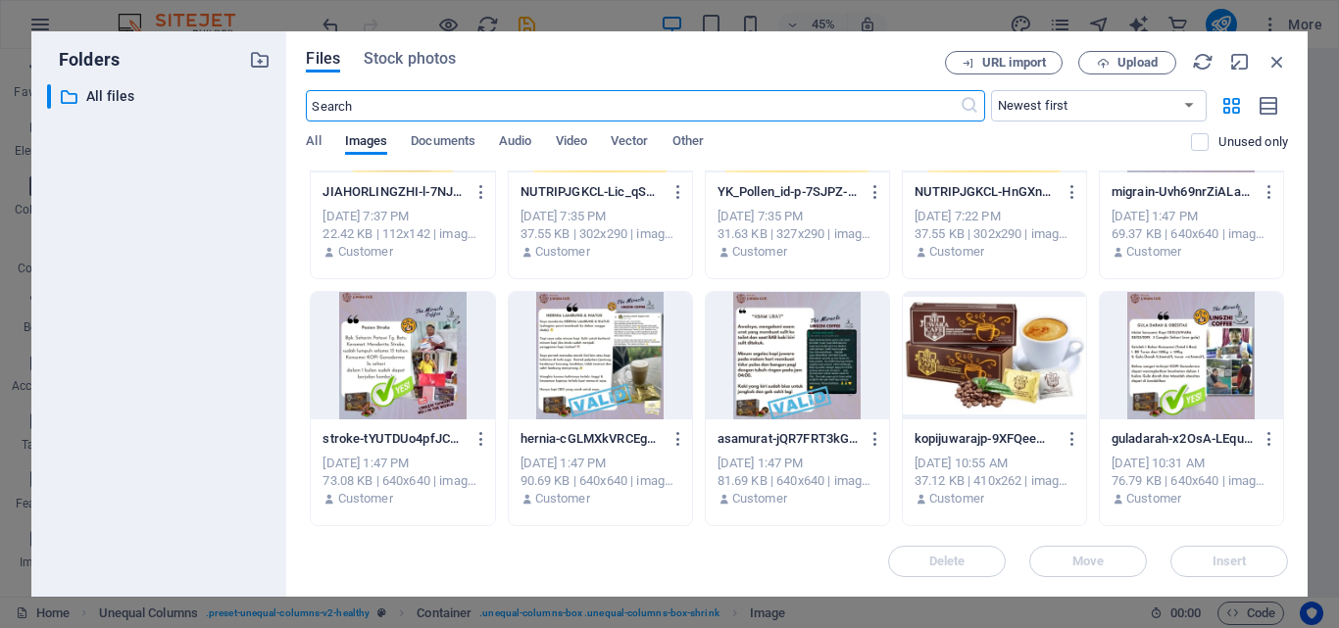
click at [988, 405] on div at bounding box center [994, 355] width 183 height 127
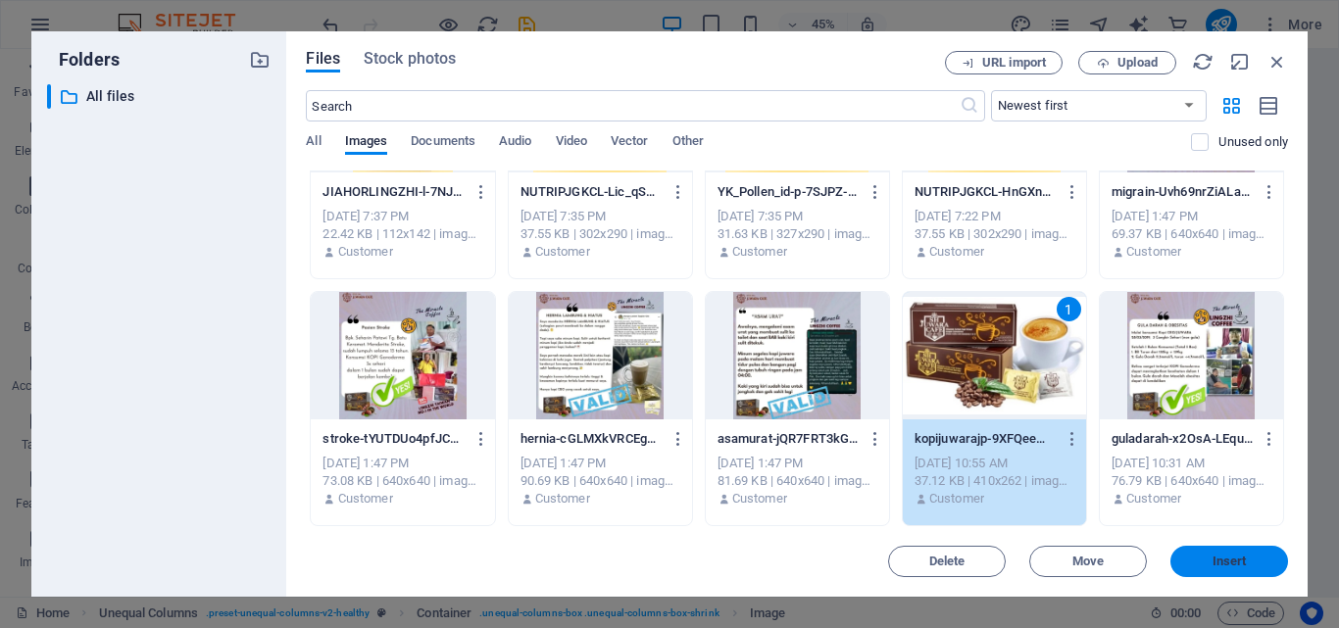
click at [1195, 549] on button "Insert" at bounding box center [1229, 561] width 118 height 31
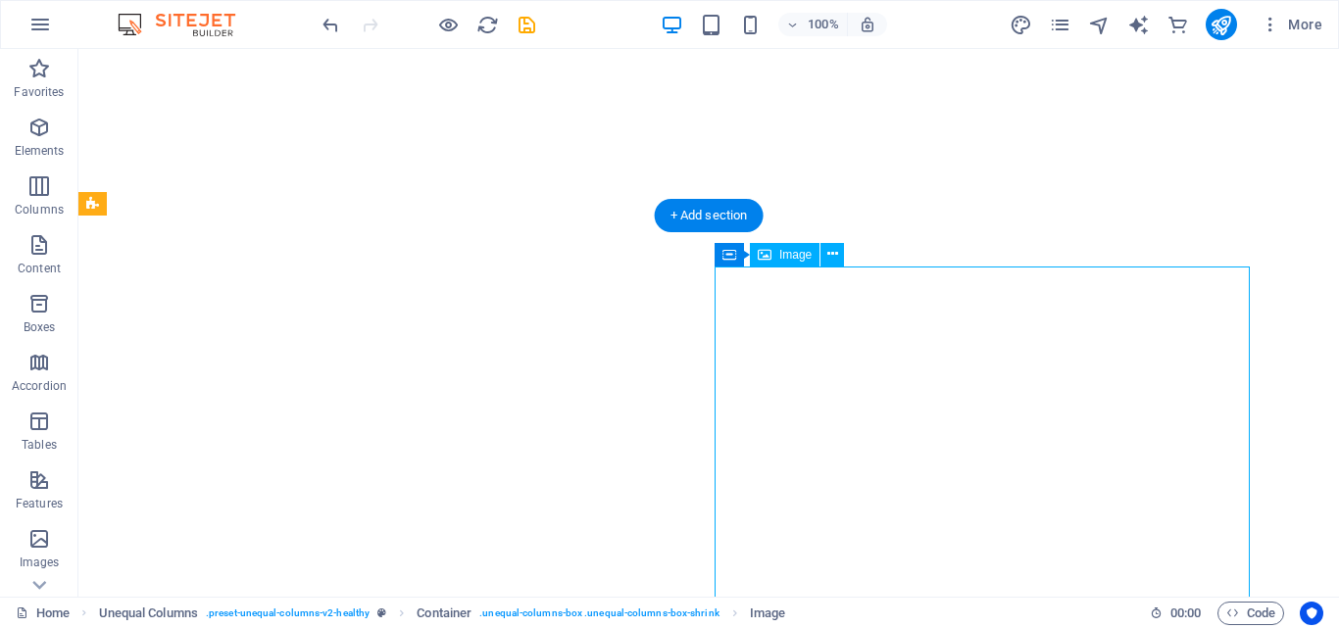
select select "%"
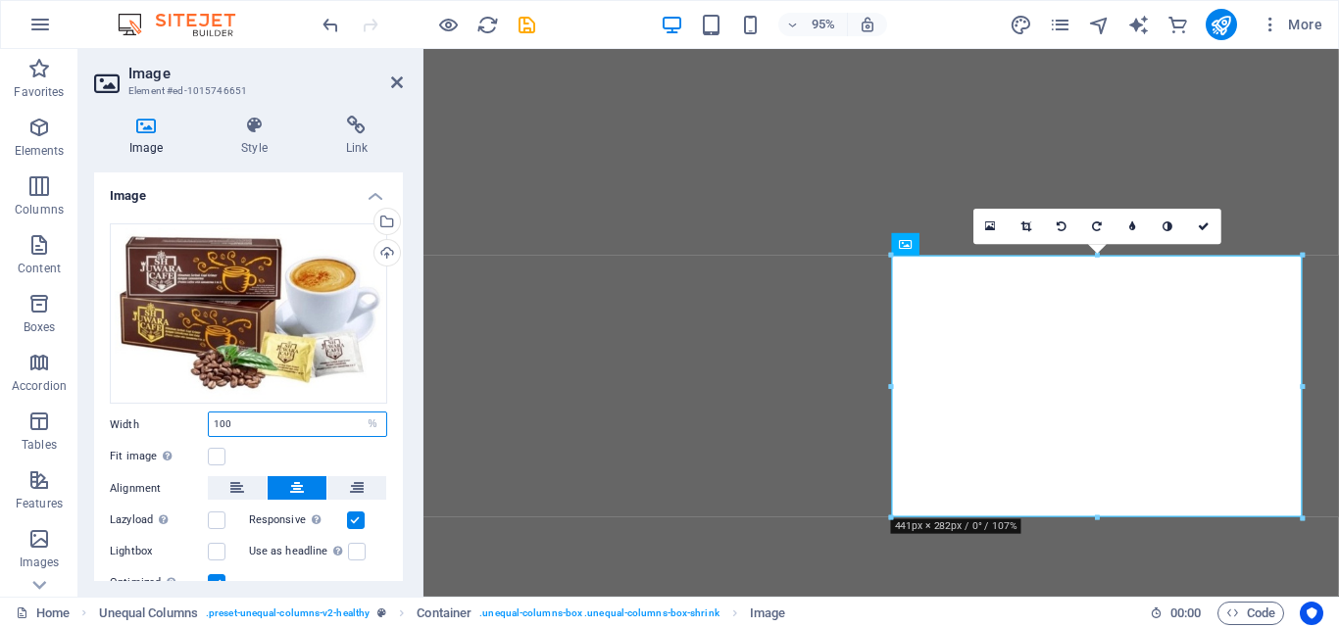
click at [310, 416] on input "100" at bounding box center [297, 425] width 177 height 24
type textarea "0"
drag, startPoint x: 310, startPoint y: 416, endPoint x: 202, endPoint y: 420, distance: 107.9
click at [202, 420] on div "Width 100 Default auto px rem % em vh vw" at bounding box center [248, 424] width 277 height 25
type input "80"
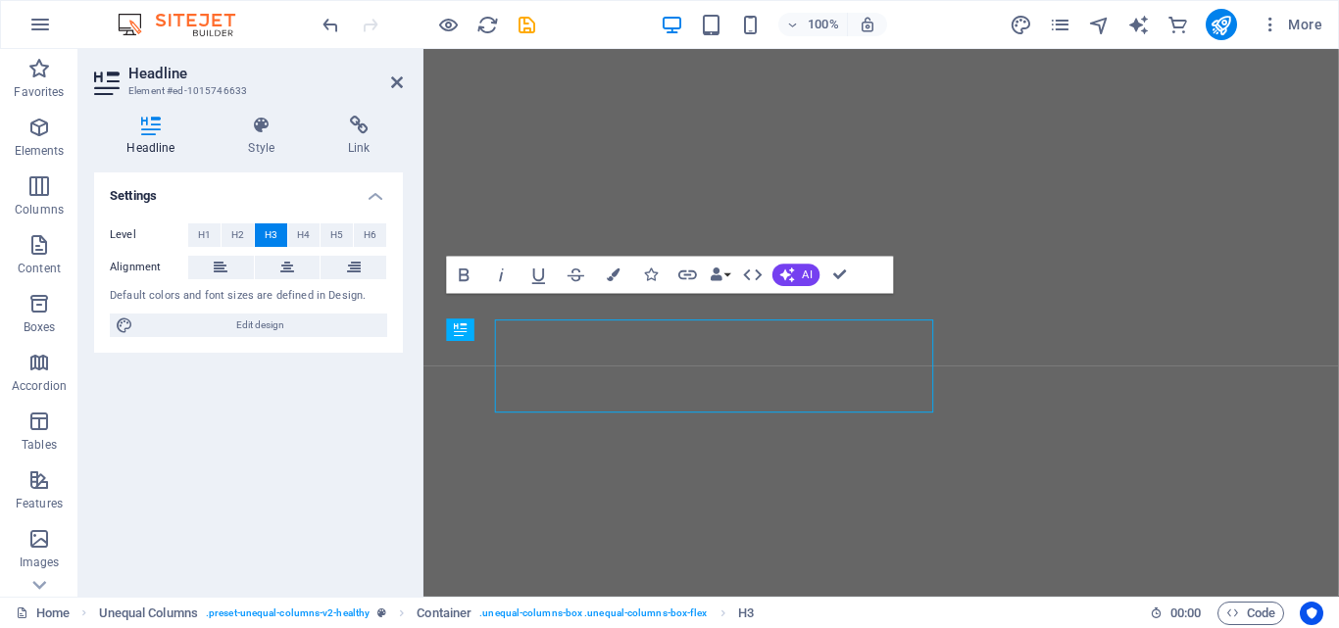
click at [412, 362] on div "Headline Style Link Settings Level H1 H2 H3 H4 H5 H6 Alignment Default colors a…" at bounding box center [248, 348] width 340 height 497
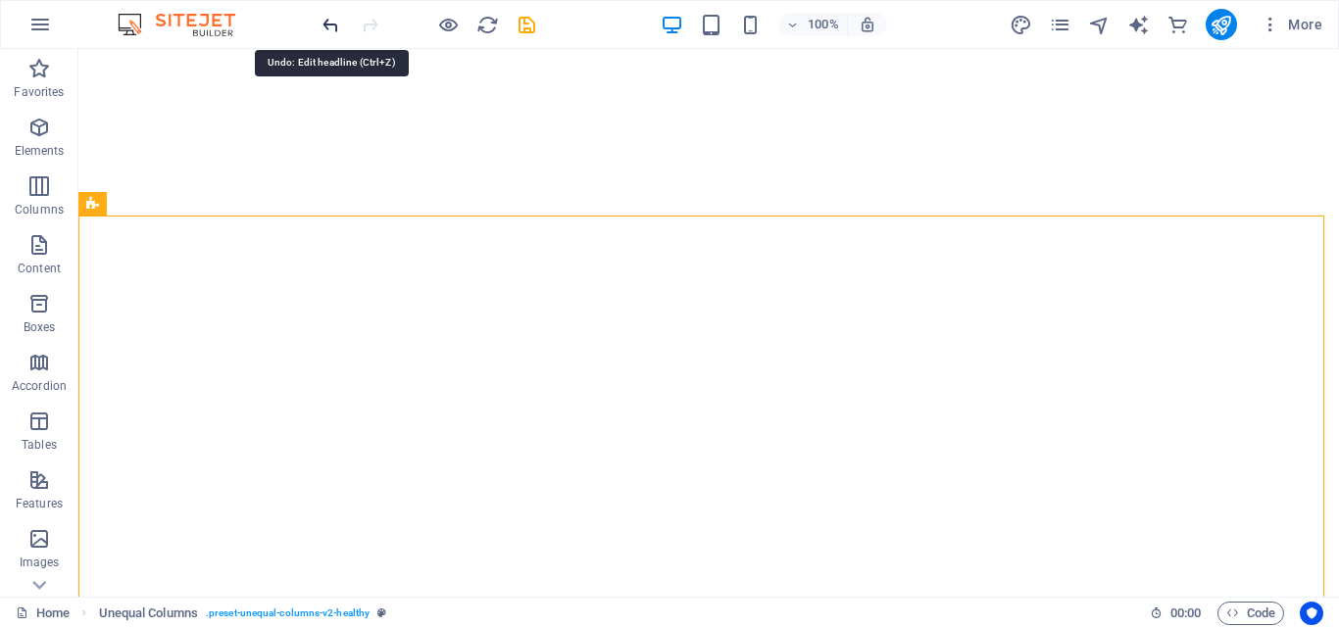
click at [329, 24] on icon "undo" at bounding box center [330, 25] width 23 height 23
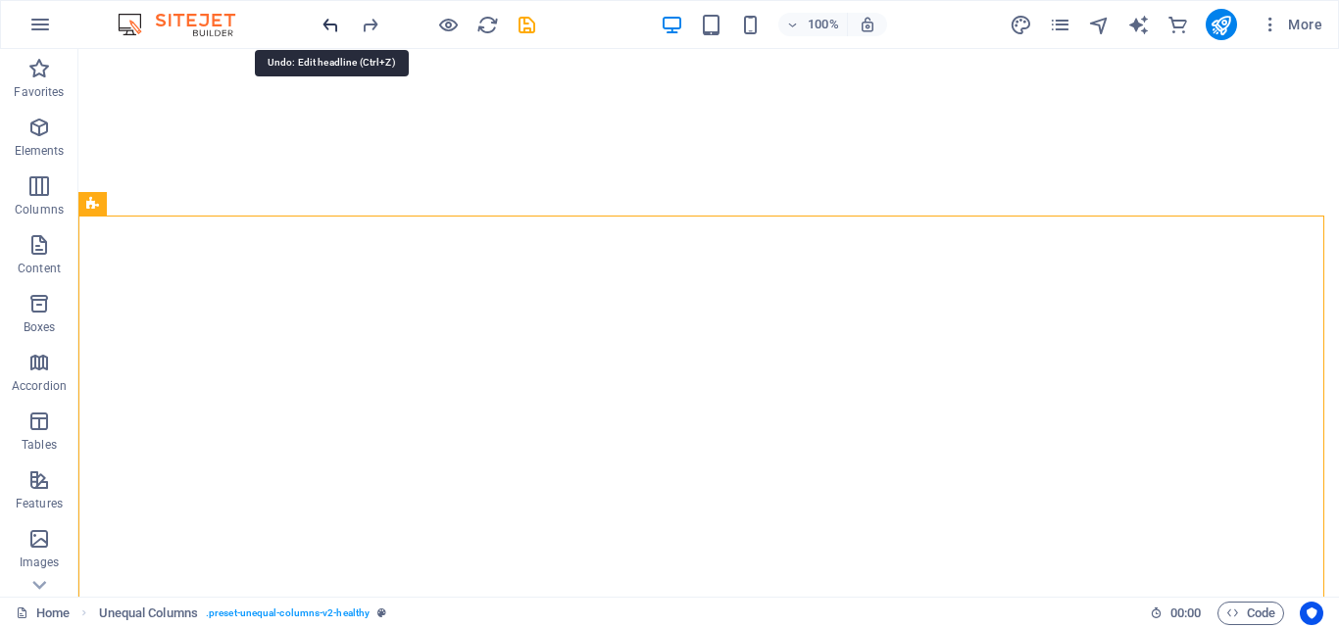
click at [331, 25] on icon "undo" at bounding box center [330, 25] width 23 height 23
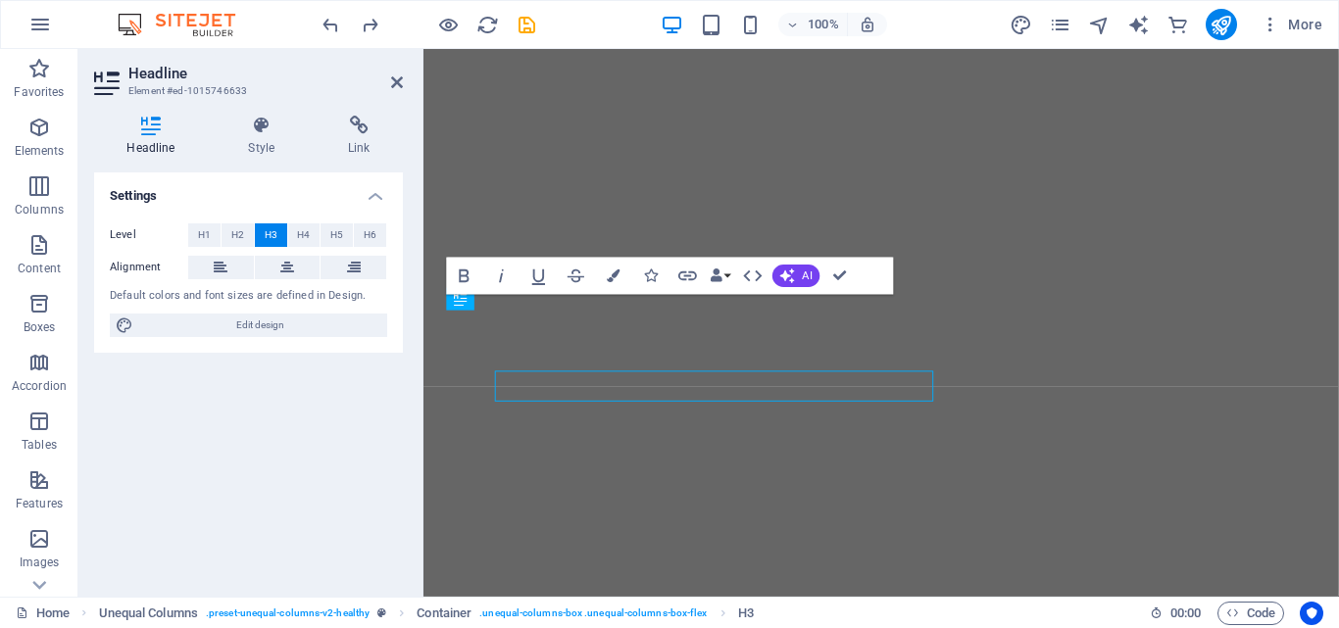
click at [382, 408] on div "Settings Level H1 H2 H3 H4 H5 H6 Alignment Default colors and font sizes are de…" at bounding box center [248, 376] width 309 height 409
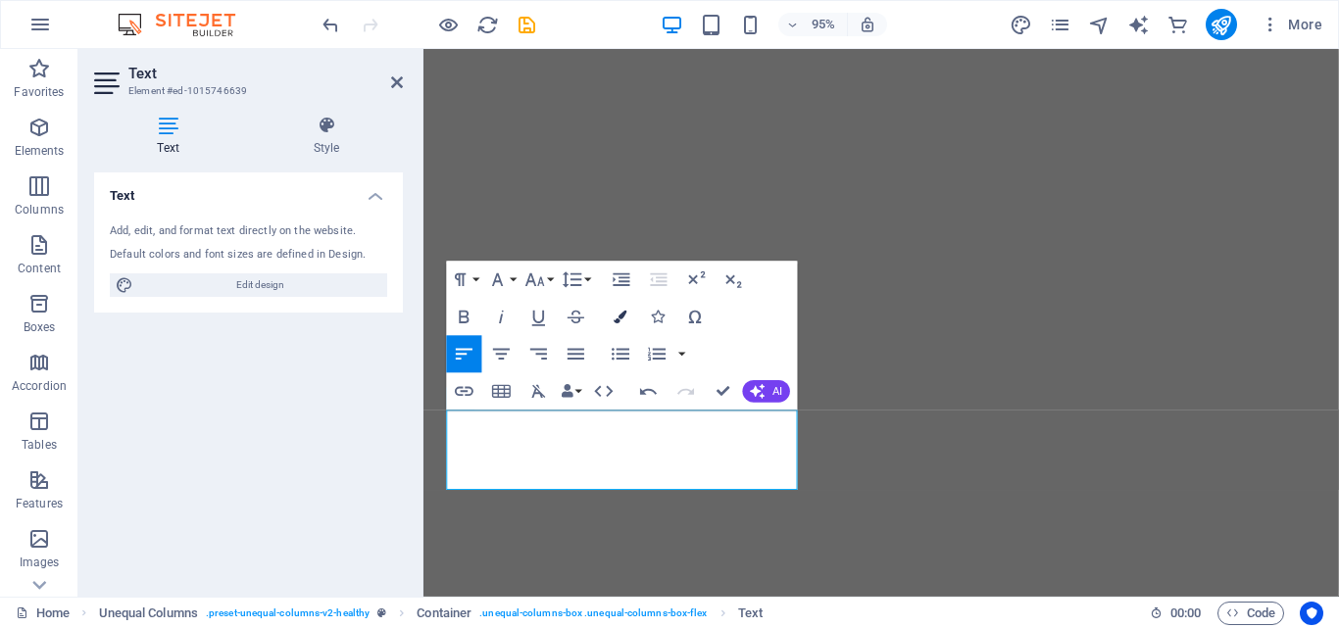
click at [621, 315] on icon "button" at bounding box center [620, 317] width 13 height 13
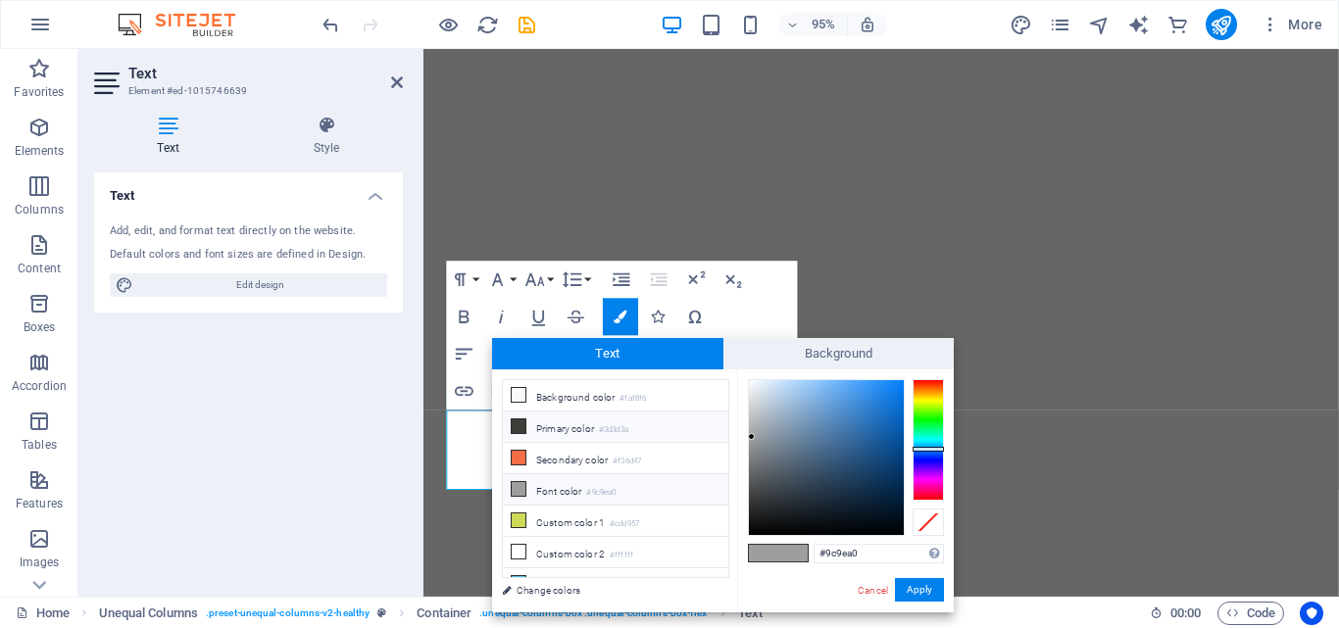
click at [516, 426] on icon at bounding box center [519, 426] width 14 height 14
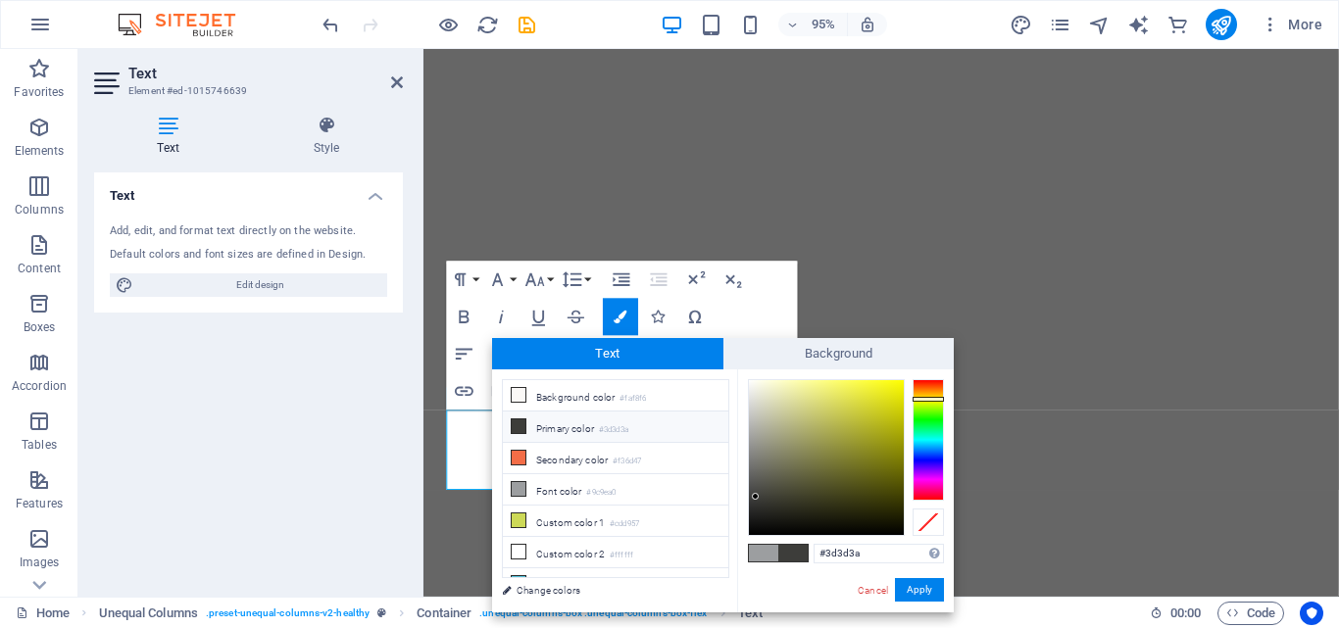
click at [791, 555] on span at bounding box center [792, 553] width 29 height 17
type input "#000000"
drag, startPoint x: 756, startPoint y: 496, endPoint x: 906, endPoint y: 535, distance: 155.0
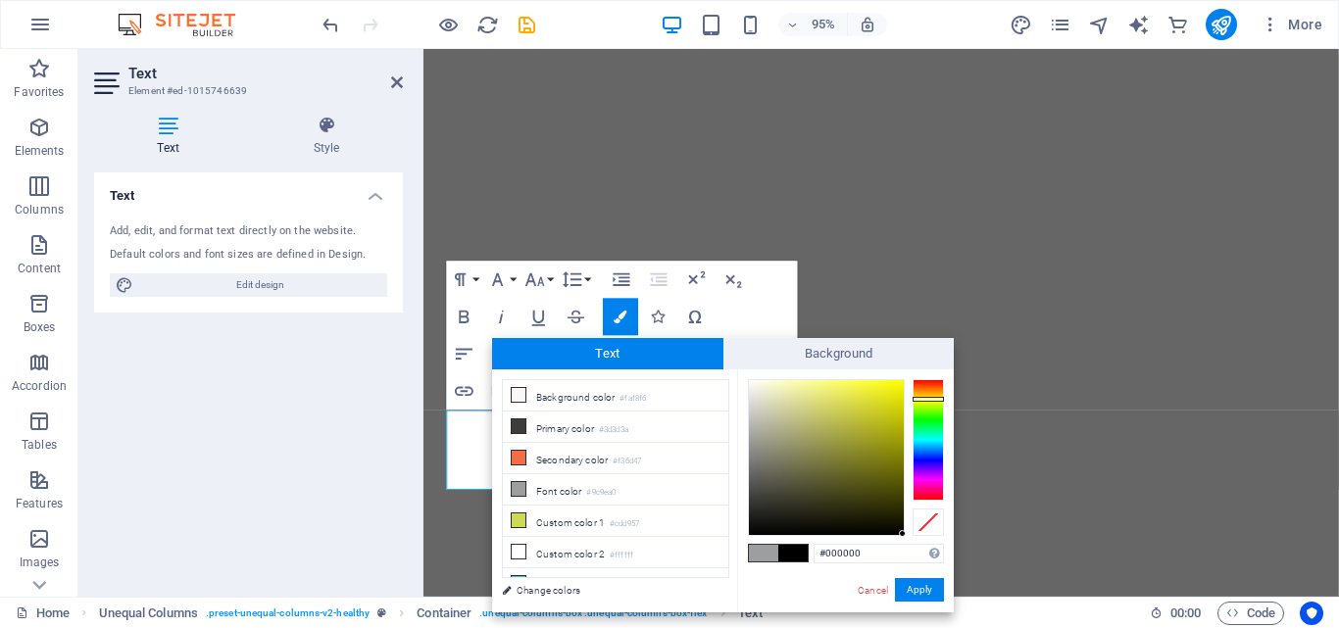
click at [906, 535] on div at bounding box center [846, 457] width 196 height 157
click at [916, 591] on button "Apply" at bounding box center [919, 590] width 49 height 24
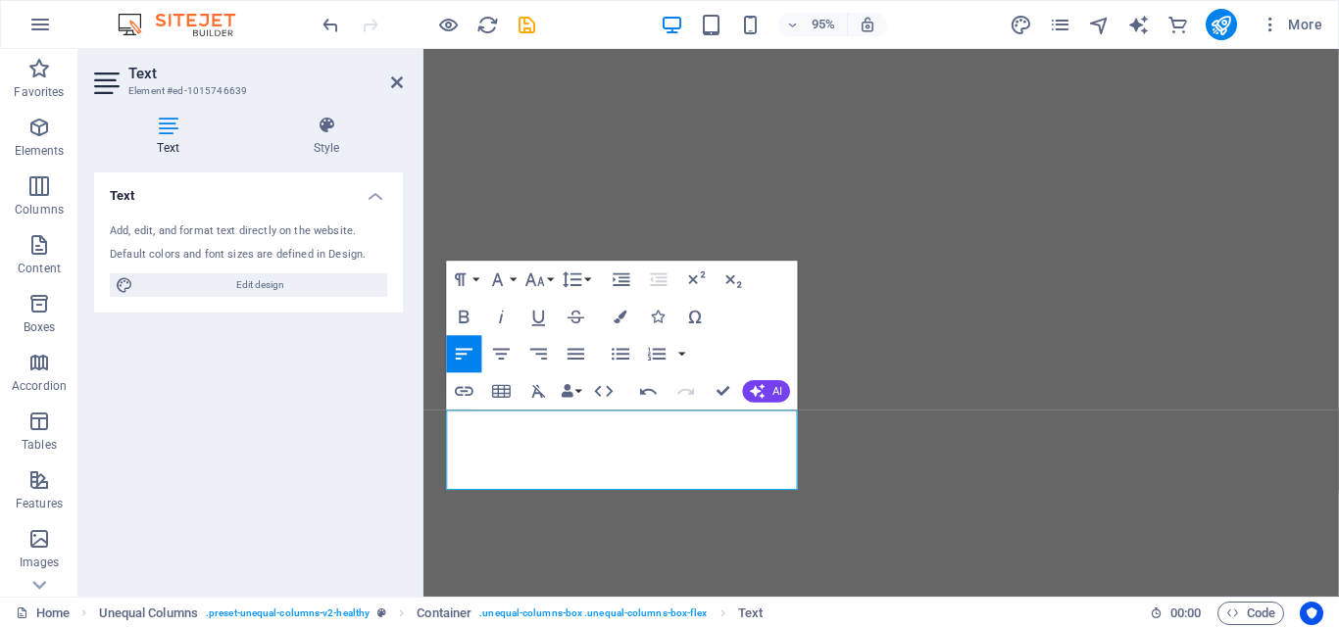
click at [822, 312] on div "Container H3 Unequal Columns Container Menu Bar Container Image Container Menu …" at bounding box center [880, 323] width 915 height 548
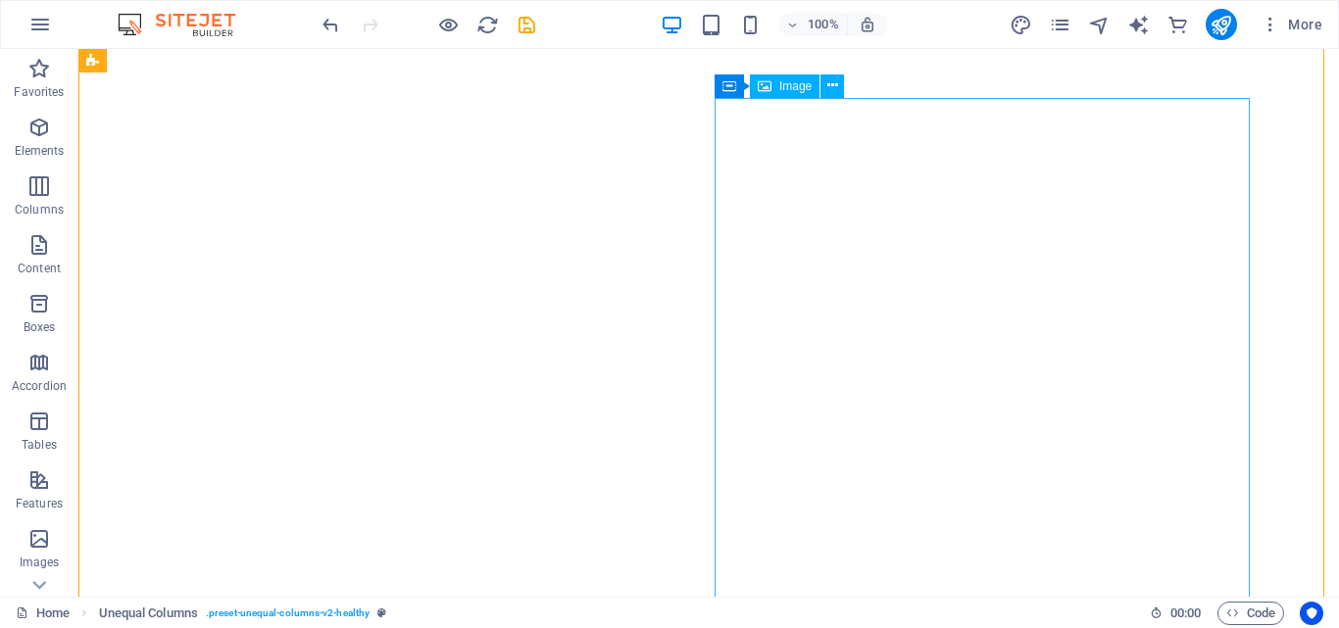
select select "%"
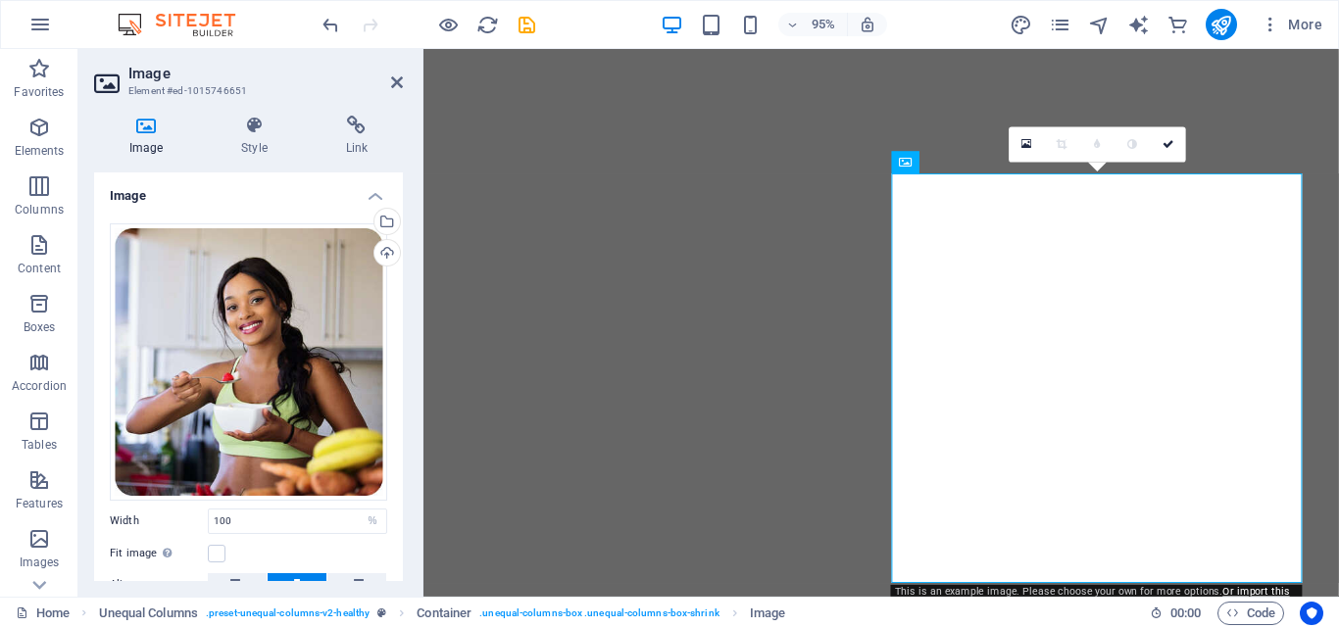
drag, startPoint x: 398, startPoint y: 312, endPoint x: 398, endPoint y: 350, distance: 38.2
click at [398, 350] on div "Drag files here, click to choose files or select files from Files or our free s…" at bounding box center [248, 458] width 309 height 500
drag, startPoint x: 398, startPoint y: 350, endPoint x: 408, endPoint y: 404, distance: 54.8
click at [408, 404] on div "Image Style Link Image Drag files here, click to choose files or select files f…" at bounding box center [248, 348] width 340 height 497
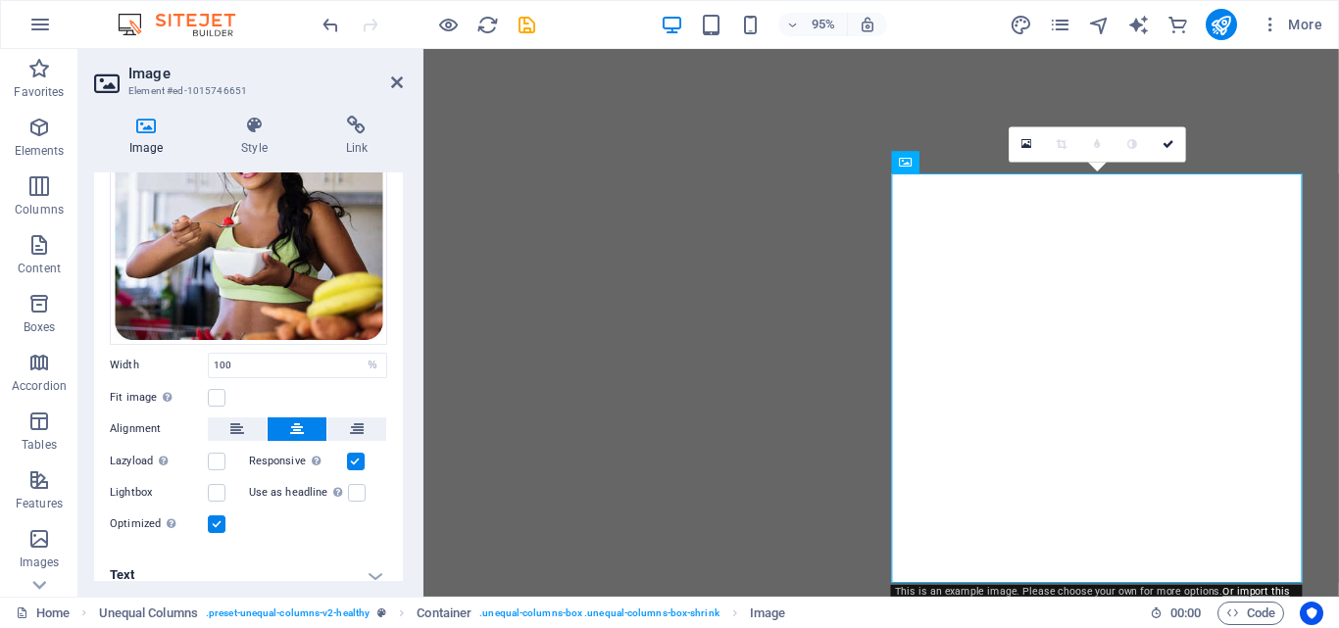
scroll to position [170, 0]
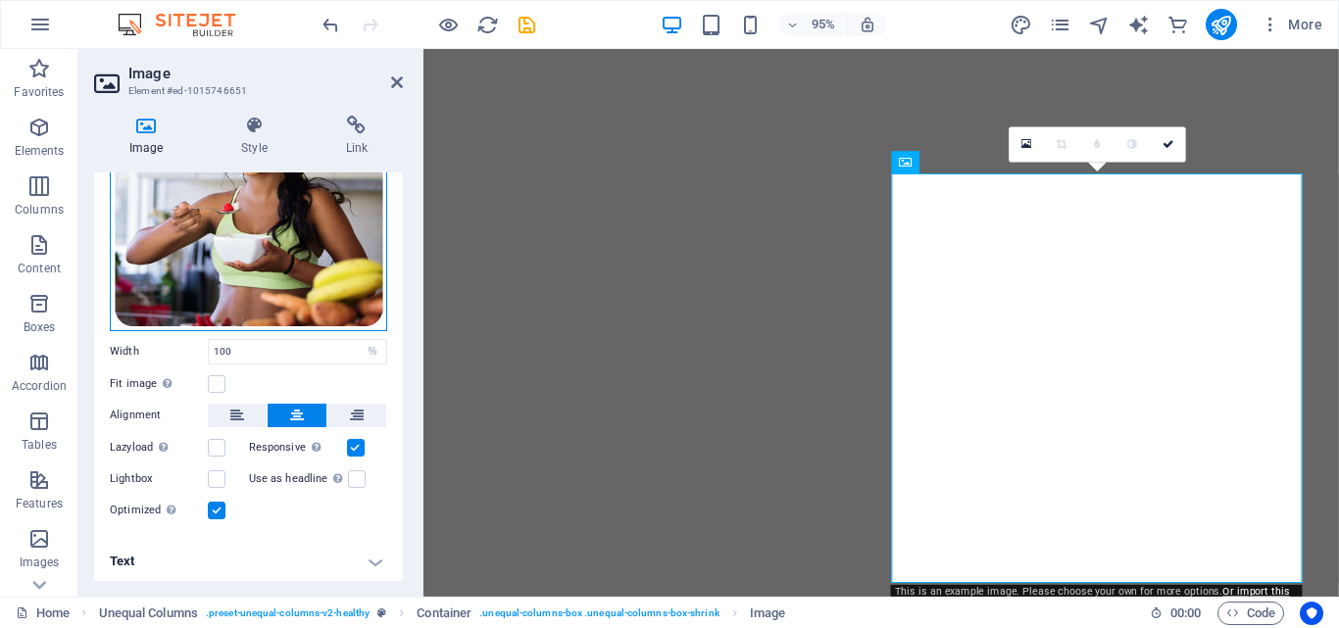
click at [331, 277] on div "Drag files here, click to choose files or select files from Files or our free s…" at bounding box center [248, 192] width 277 height 277
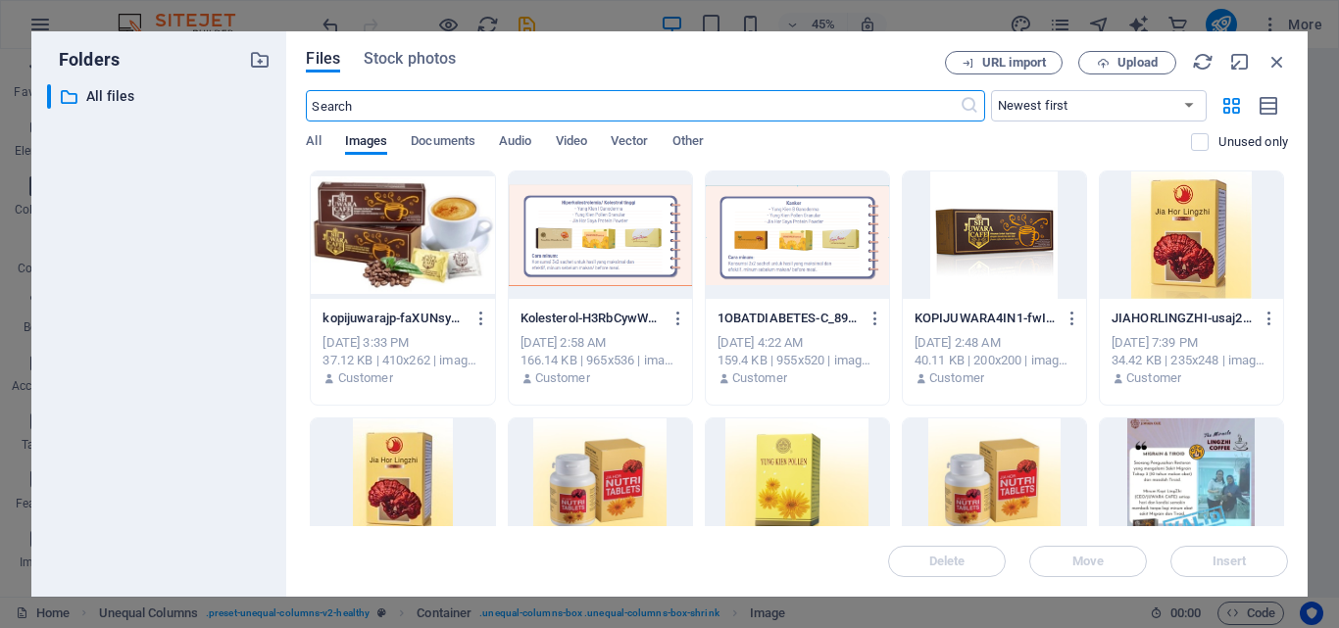
click at [379, 262] on div at bounding box center [402, 235] width 183 height 127
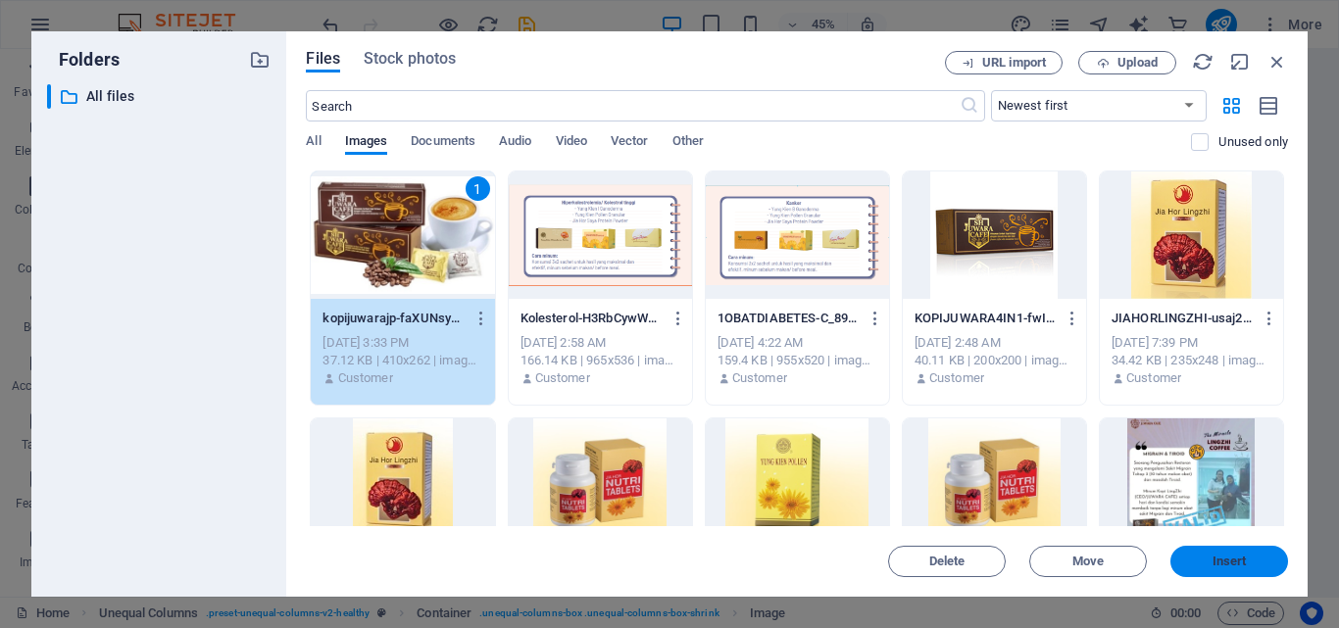
click at [1192, 554] on button "Insert" at bounding box center [1229, 561] width 118 height 31
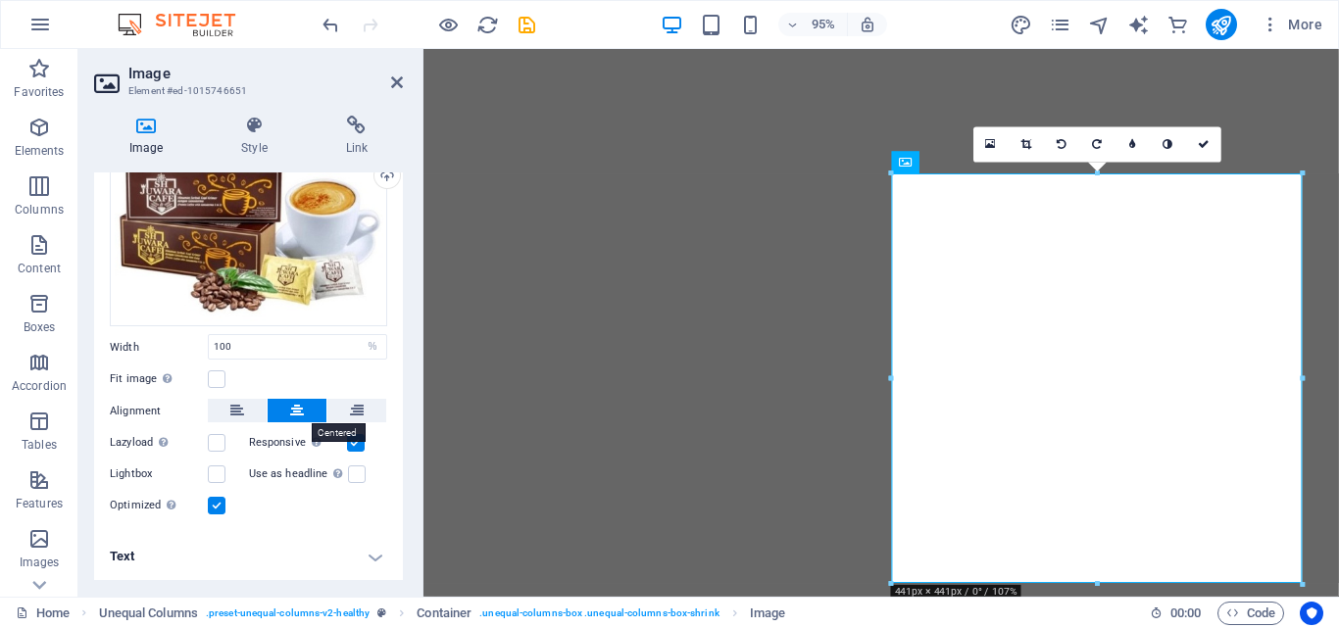
scroll to position [74, 0]
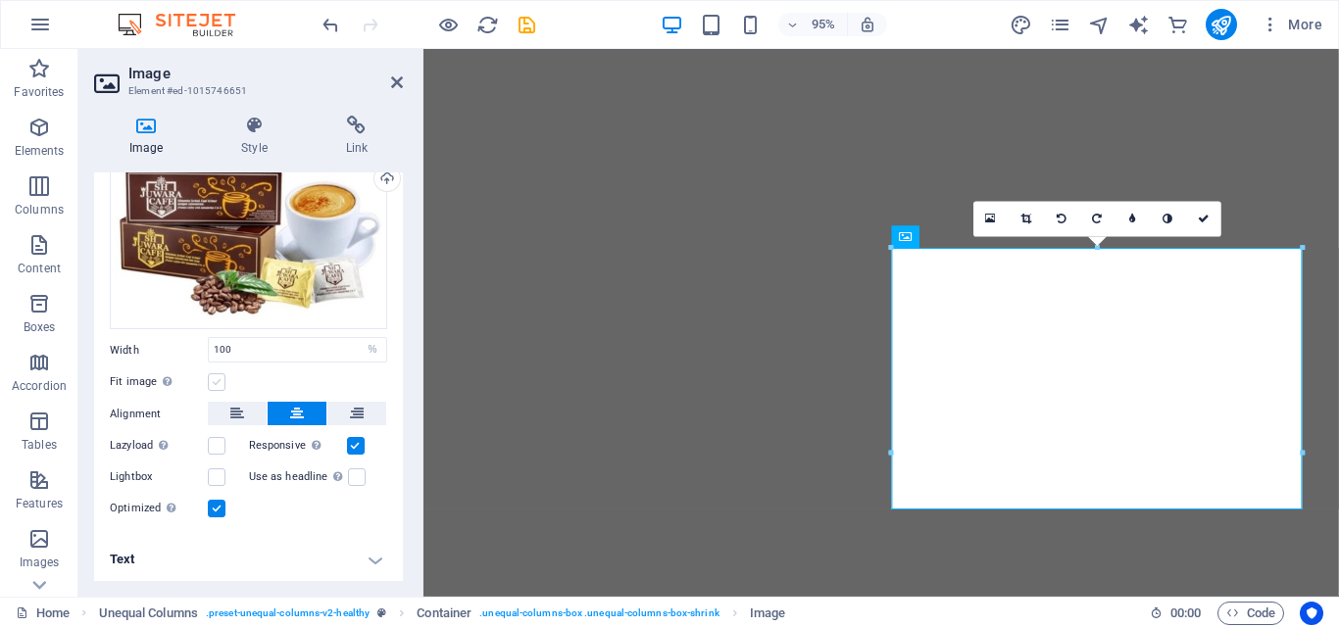
click at [219, 377] on label at bounding box center [217, 382] width 18 height 18
click at [0, 0] on input "Fit image Automatically fit image to a fixed width and height" at bounding box center [0, 0] width 0 height 0
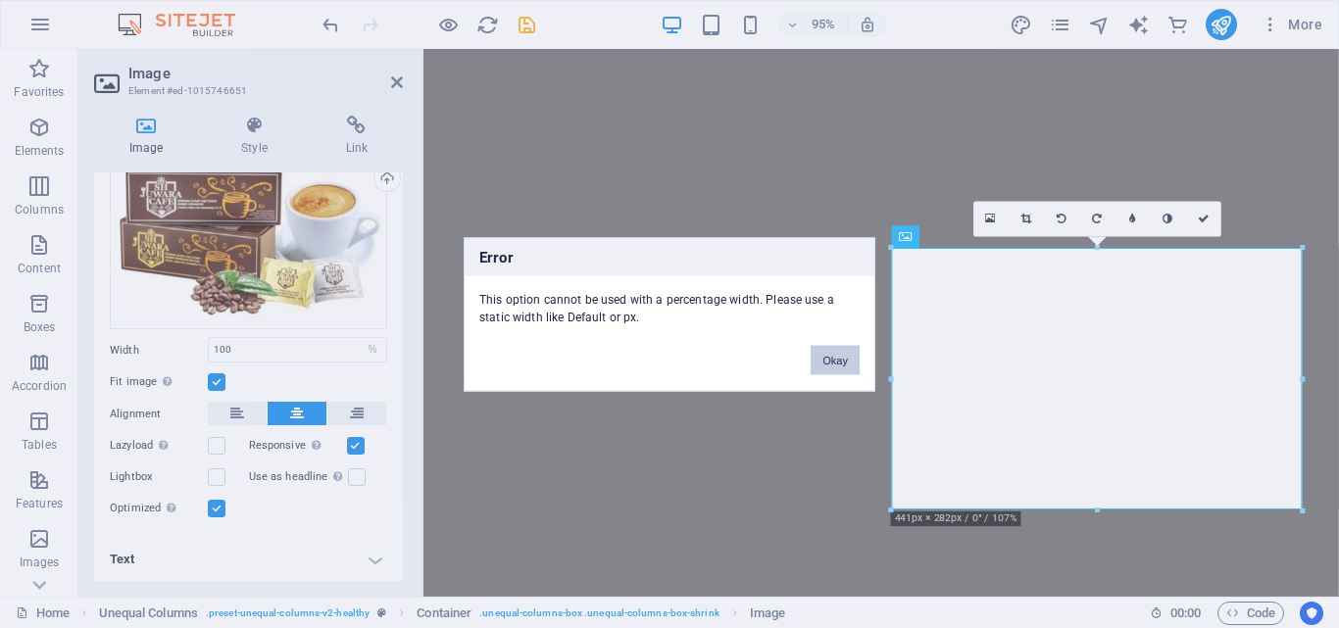
click at [822, 351] on button "Okay" at bounding box center [835, 359] width 49 height 29
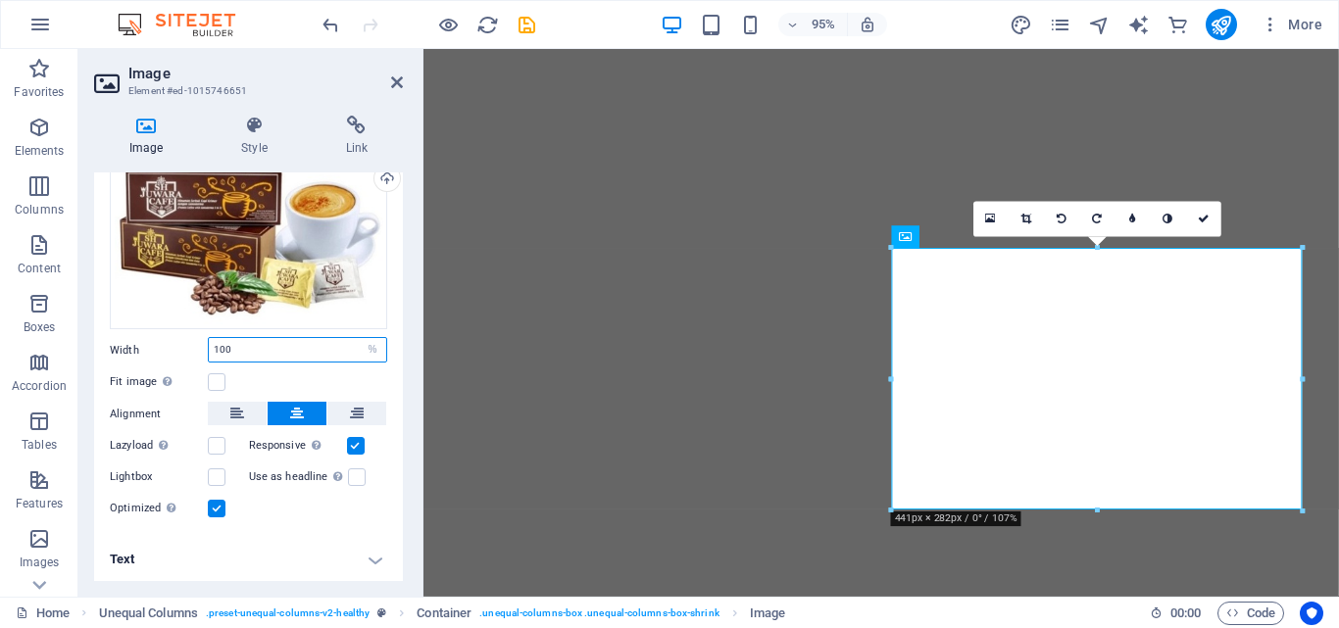
click at [343, 342] on input "100" at bounding box center [297, 350] width 177 height 24
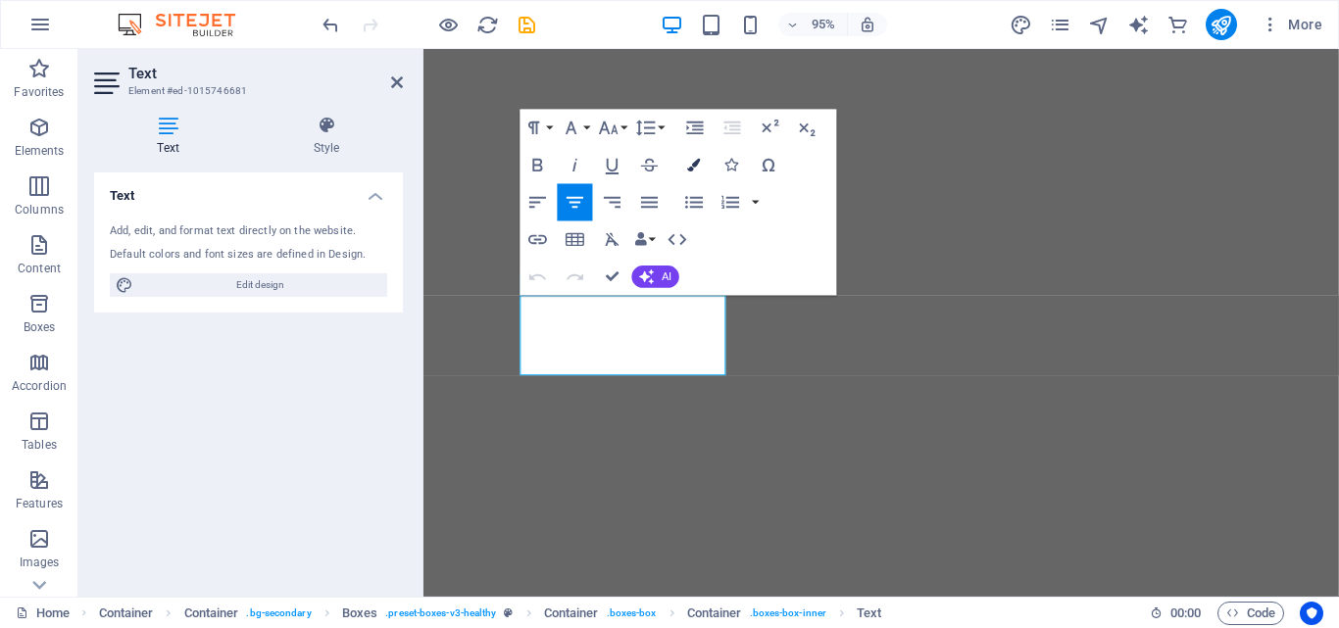
click at [693, 164] on icon "button" at bounding box center [694, 165] width 13 height 13
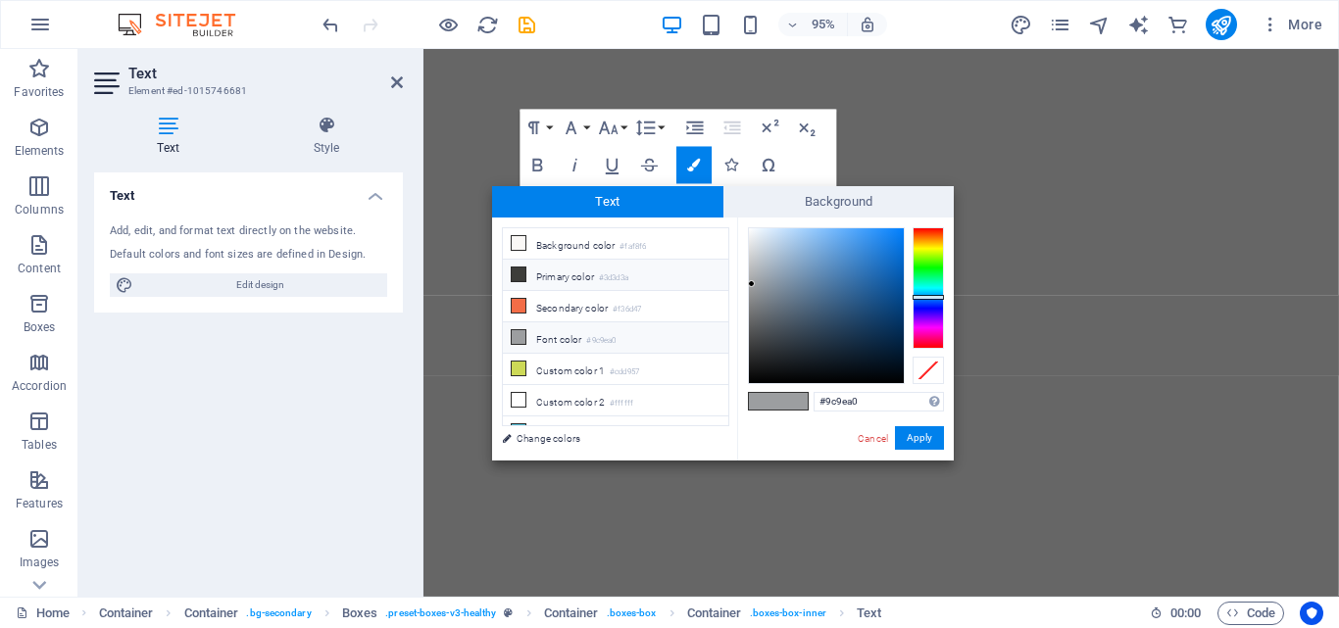
click at [559, 277] on li "Primary color #3d3d3a" at bounding box center [615, 275] width 225 height 31
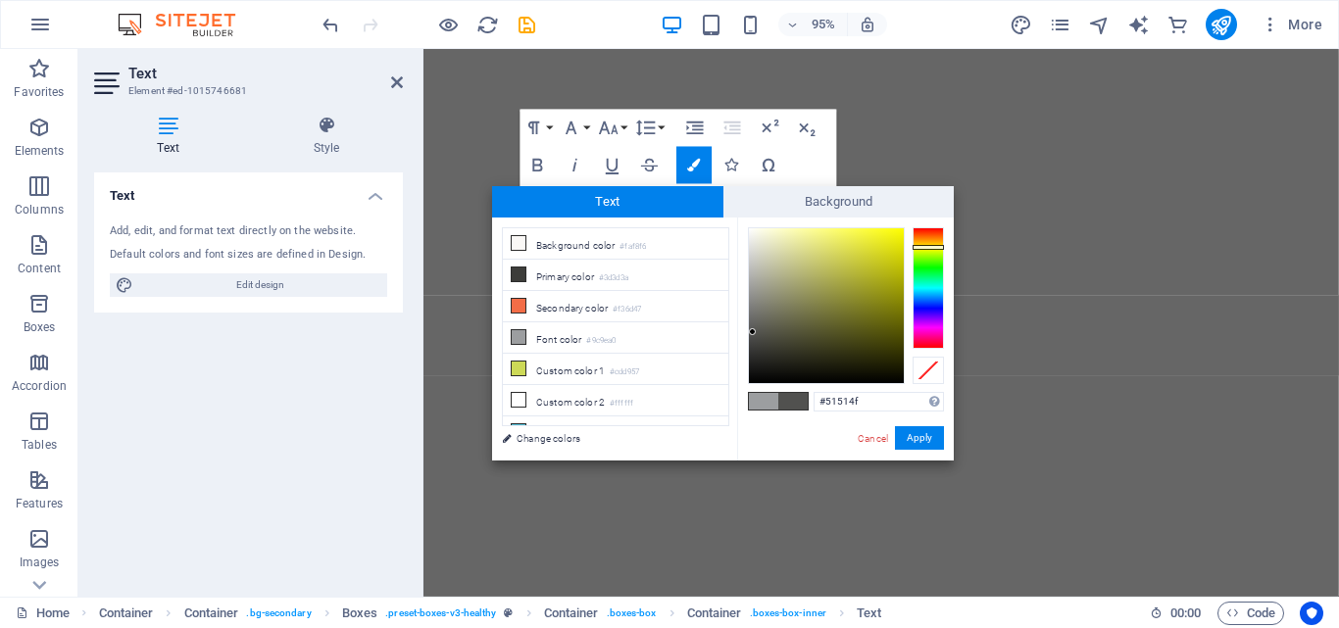
click at [753, 332] on div at bounding box center [826, 305] width 155 height 155
click at [583, 400] on li "Custom color 2 #ffffff" at bounding box center [615, 400] width 225 height 31
type input "#ffffff"
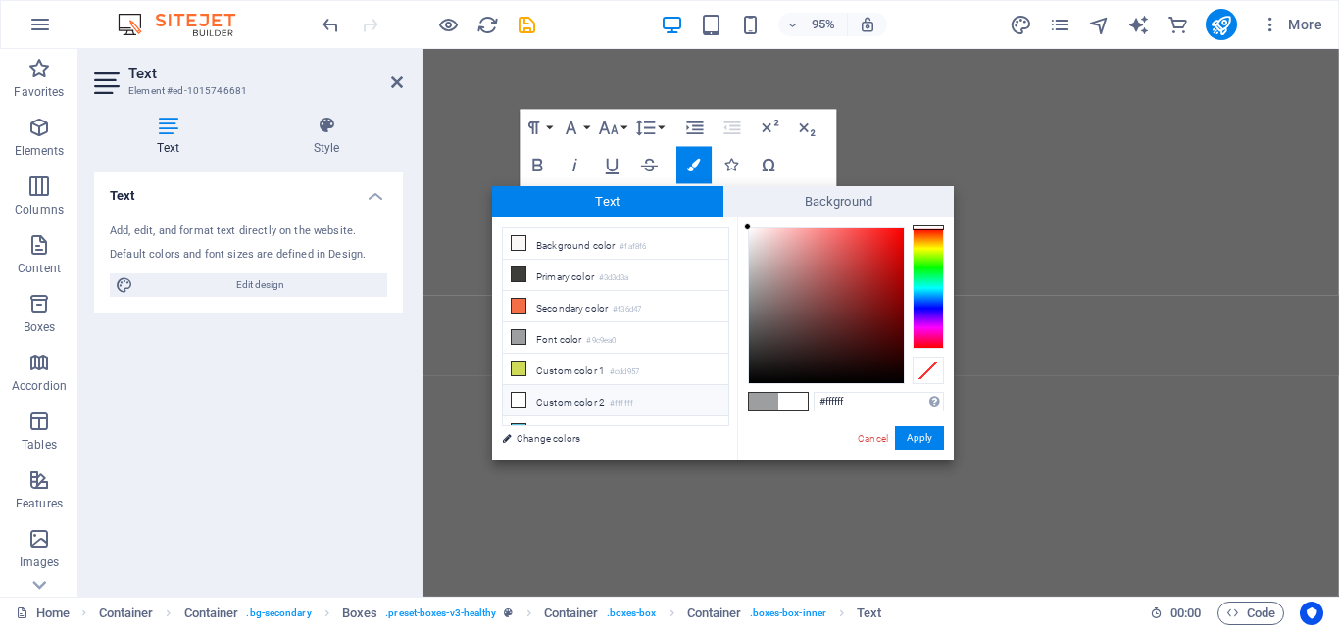
click at [805, 402] on span at bounding box center [792, 401] width 29 height 17
click at [910, 441] on button "Apply" at bounding box center [919, 438] width 49 height 24
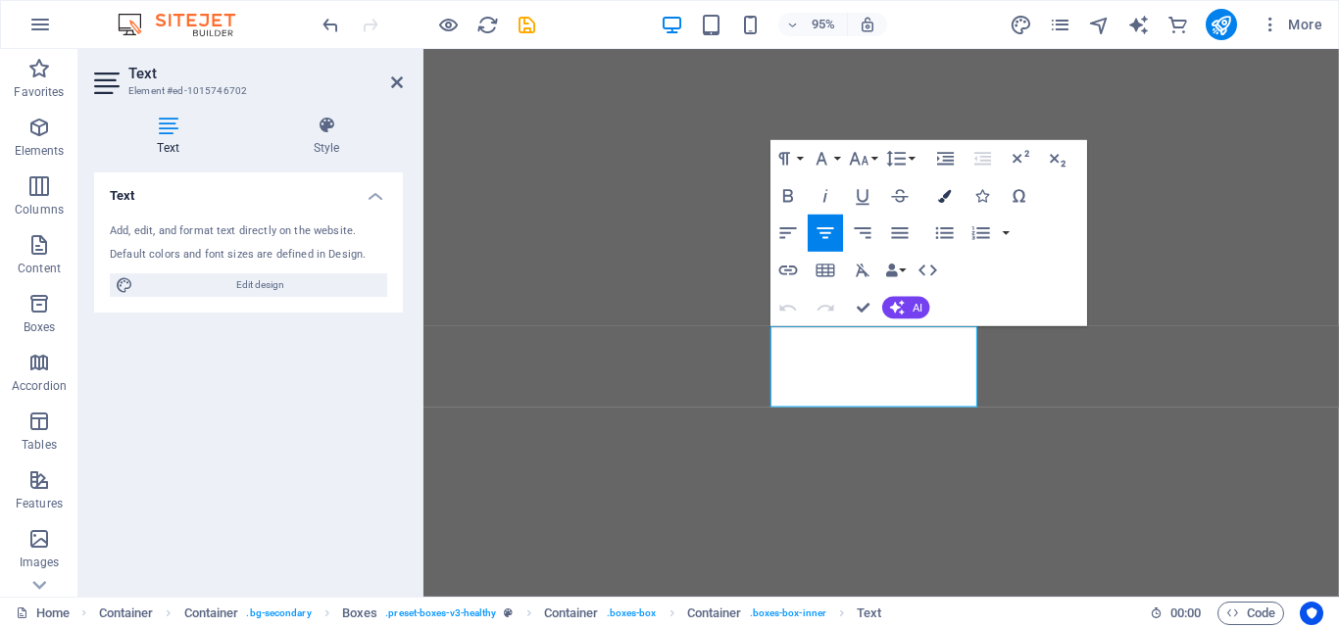
click at [943, 196] on icon "button" at bounding box center [945, 196] width 13 height 13
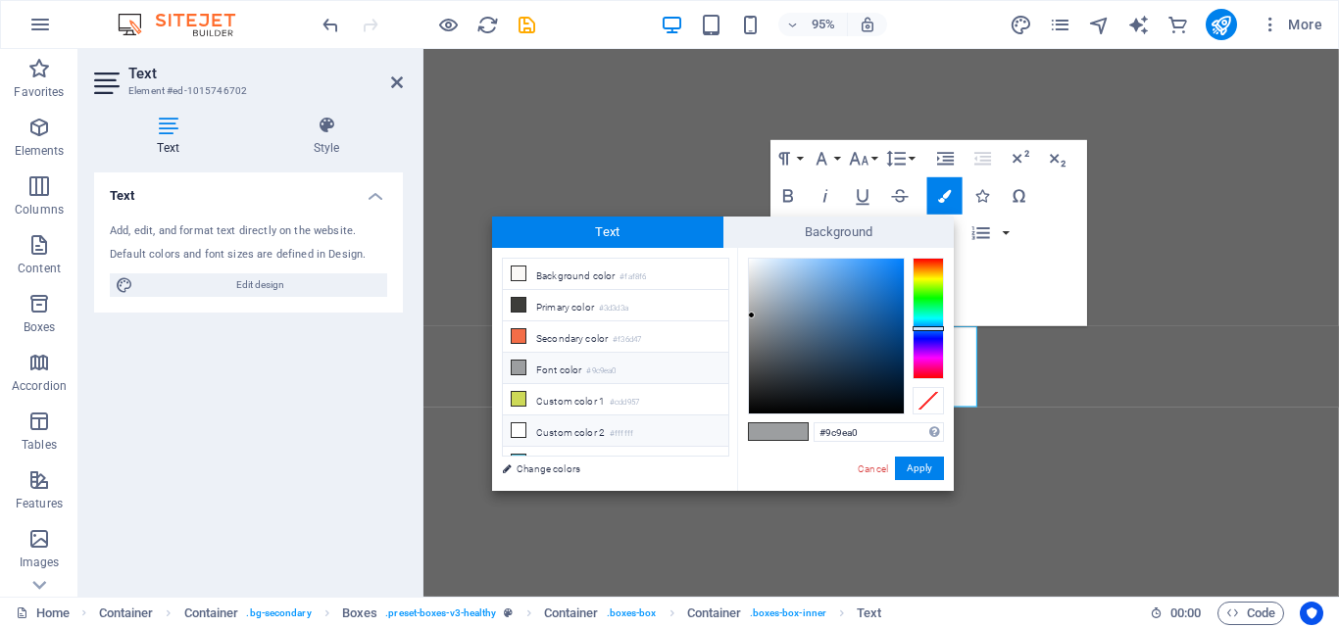
click at [523, 425] on icon at bounding box center [519, 430] width 14 height 14
type input "#ffffff"
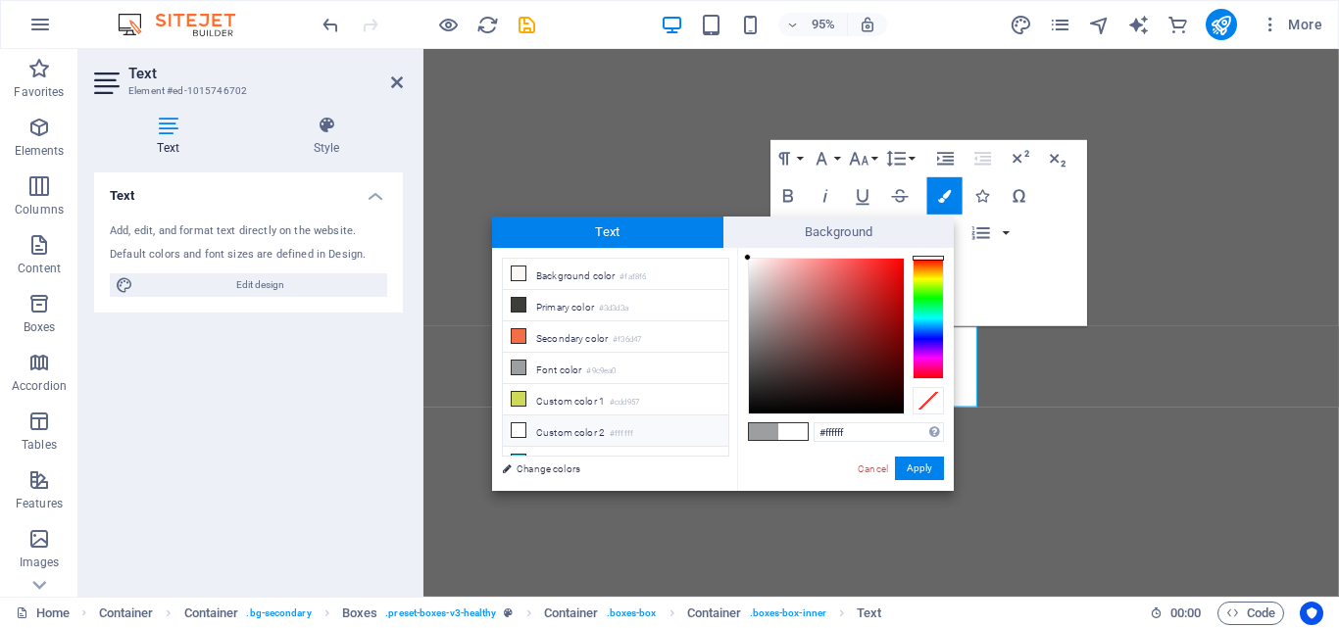
click at [792, 435] on span at bounding box center [792, 431] width 29 height 17
click at [913, 467] on button "Apply" at bounding box center [919, 469] width 49 height 24
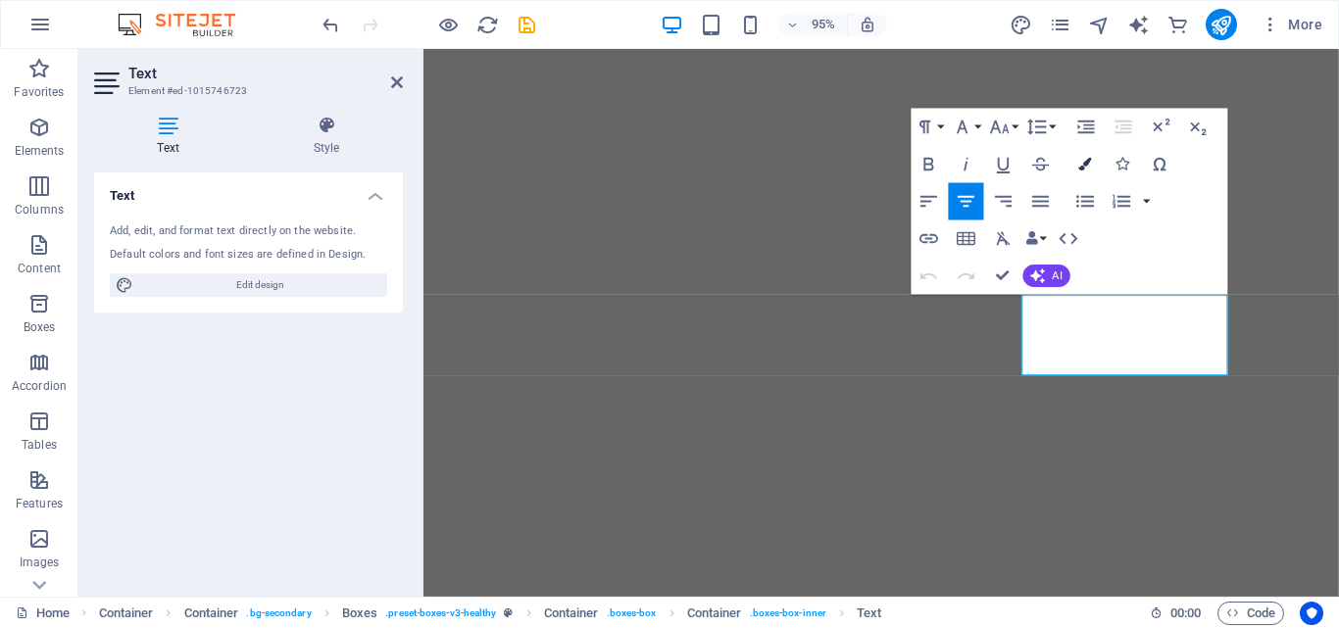
click at [1085, 162] on icon "button" at bounding box center [1084, 164] width 13 height 13
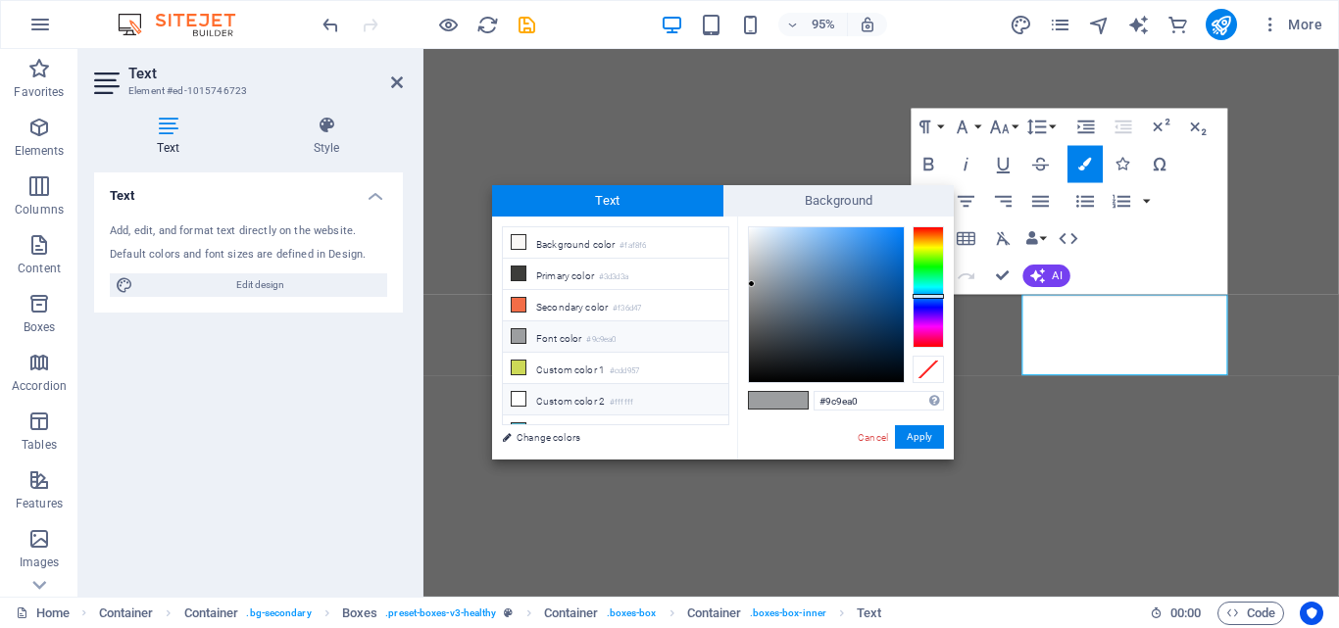
click at [583, 388] on li "Custom color 2 #ffffff" at bounding box center [615, 399] width 225 height 31
type input "#ffffff"
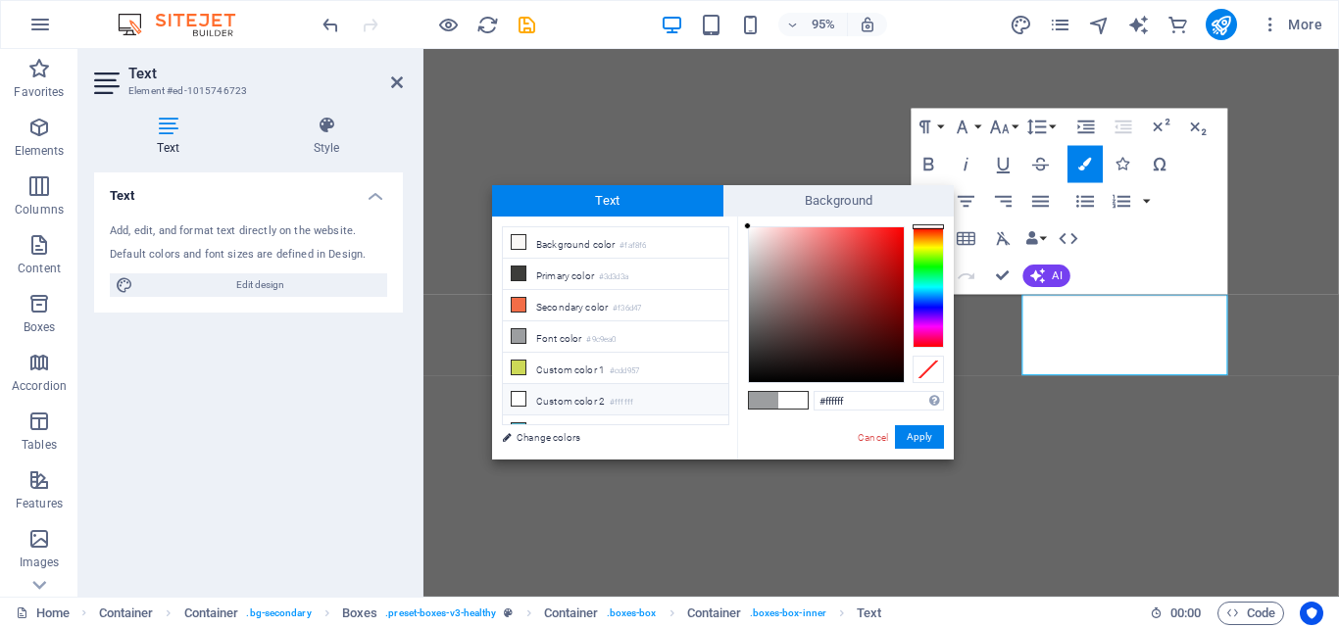
click at [794, 396] on span at bounding box center [792, 400] width 29 height 17
click at [908, 439] on button "Apply" at bounding box center [919, 437] width 49 height 24
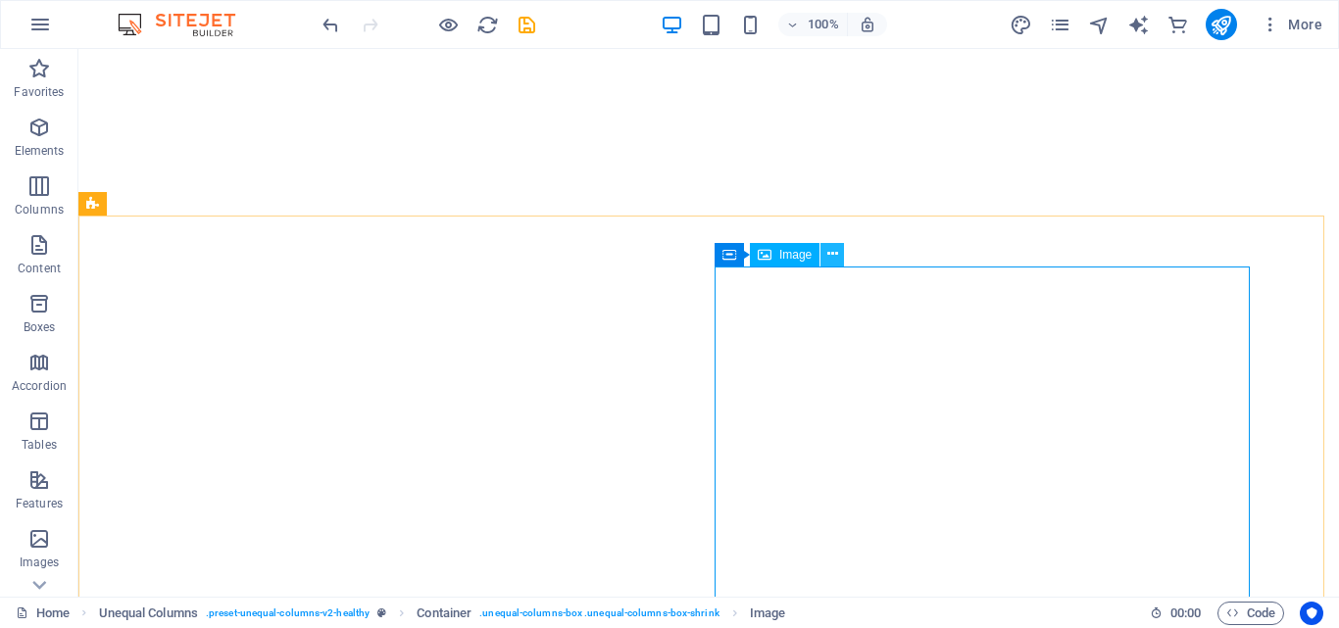
click at [835, 255] on icon at bounding box center [832, 254] width 11 height 21
select select "%"
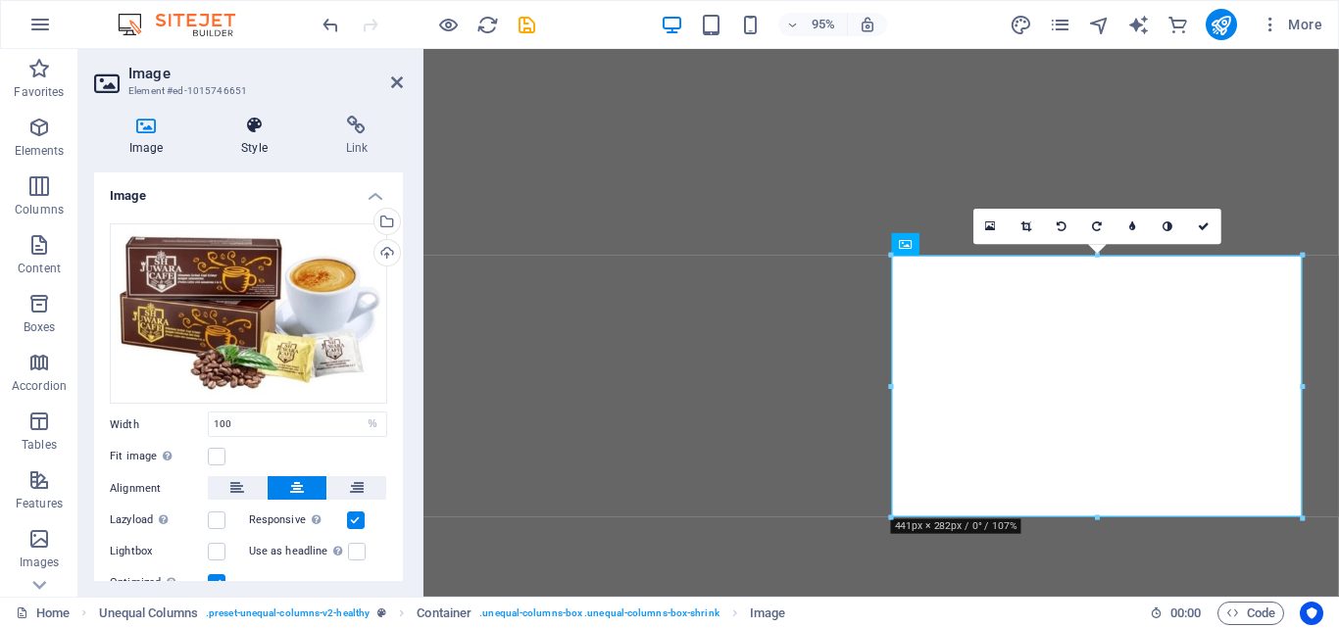
click at [258, 137] on h4 "Style" at bounding box center [258, 136] width 104 height 41
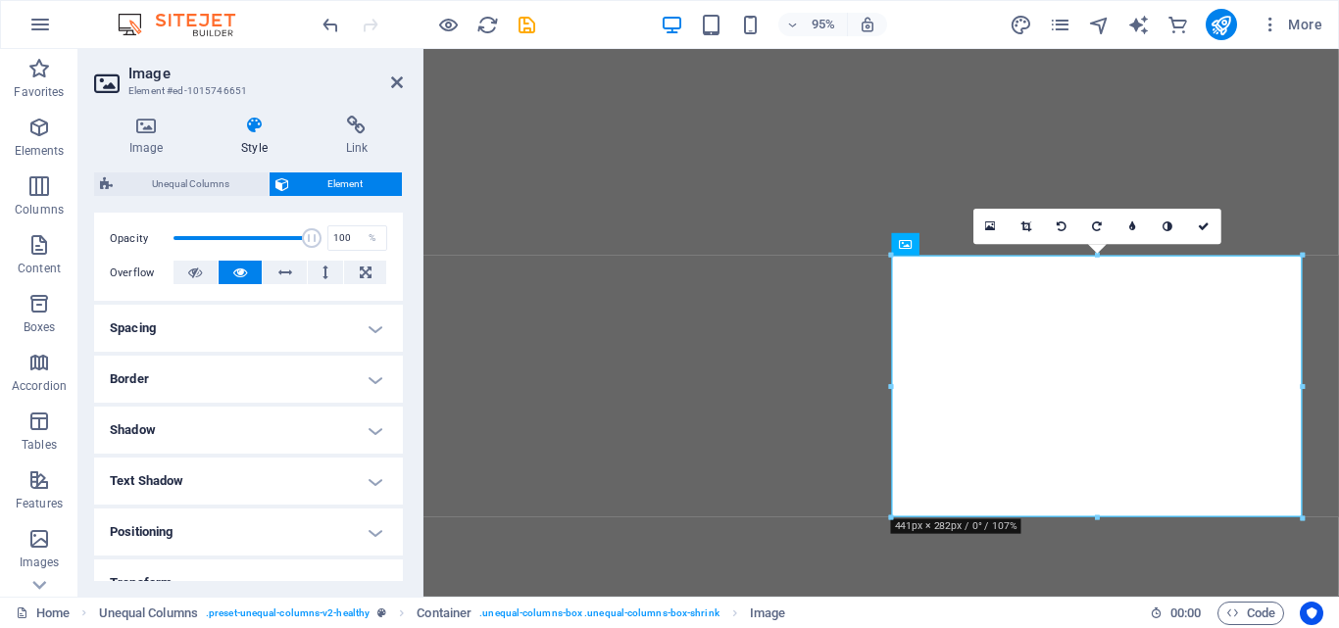
scroll to position [287, 0]
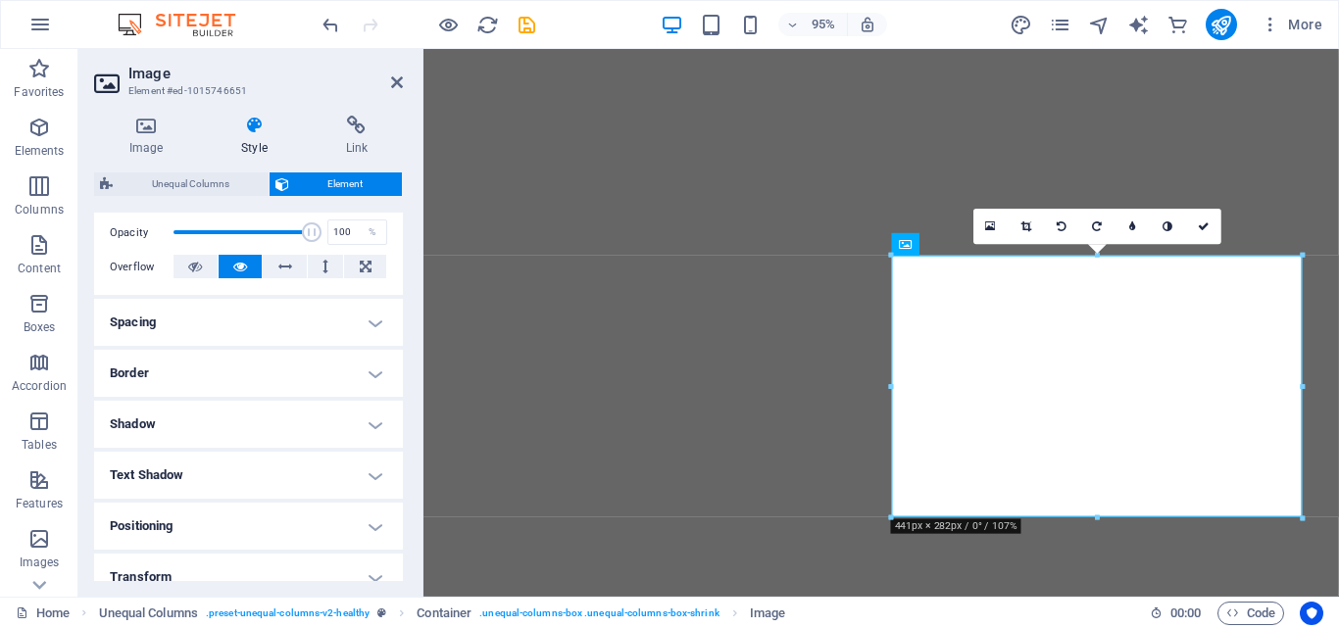
click at [352, 377] on h4 "Border" at bounding box center [248, 373] width 309 height 47
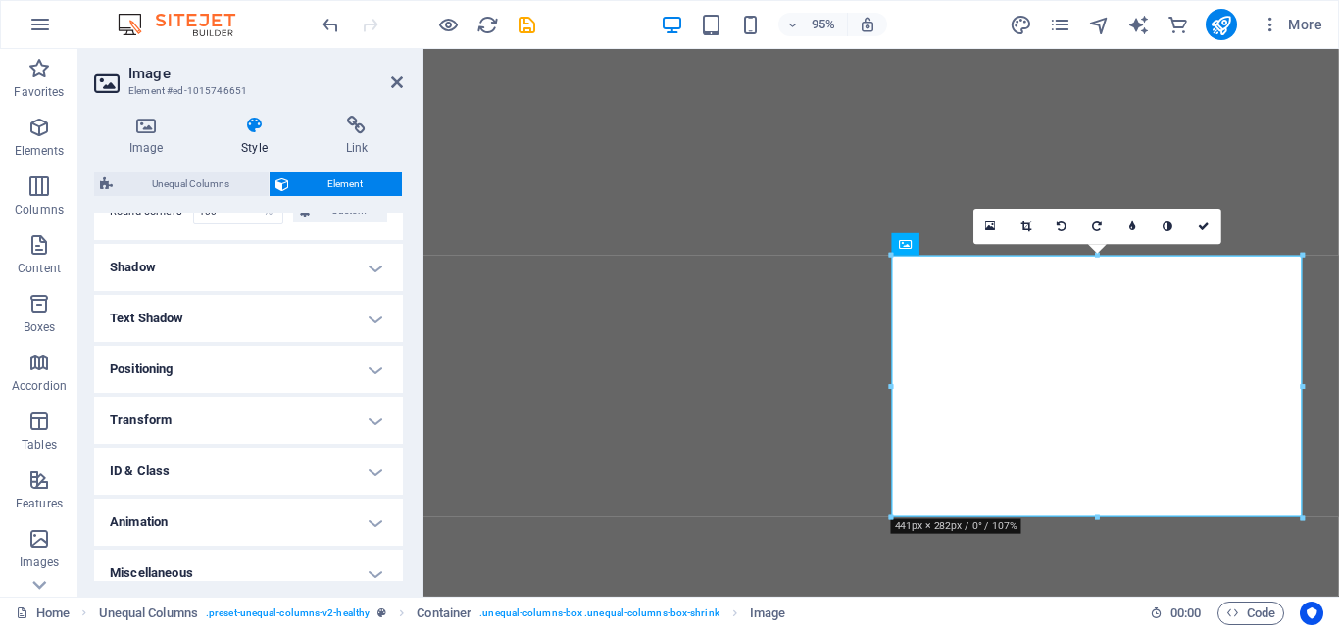
scroll to position [539, 0]
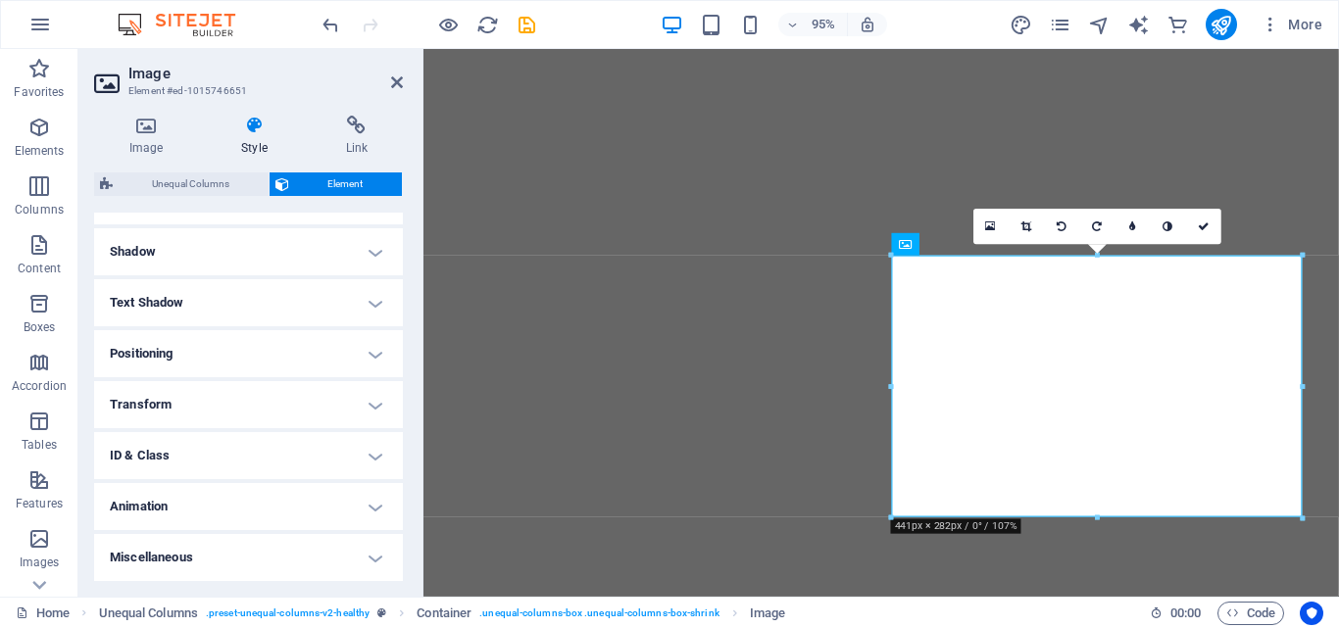
click at [327, 494] on h4 "Animation" at bounding box center [248, 506] width 309 height 47
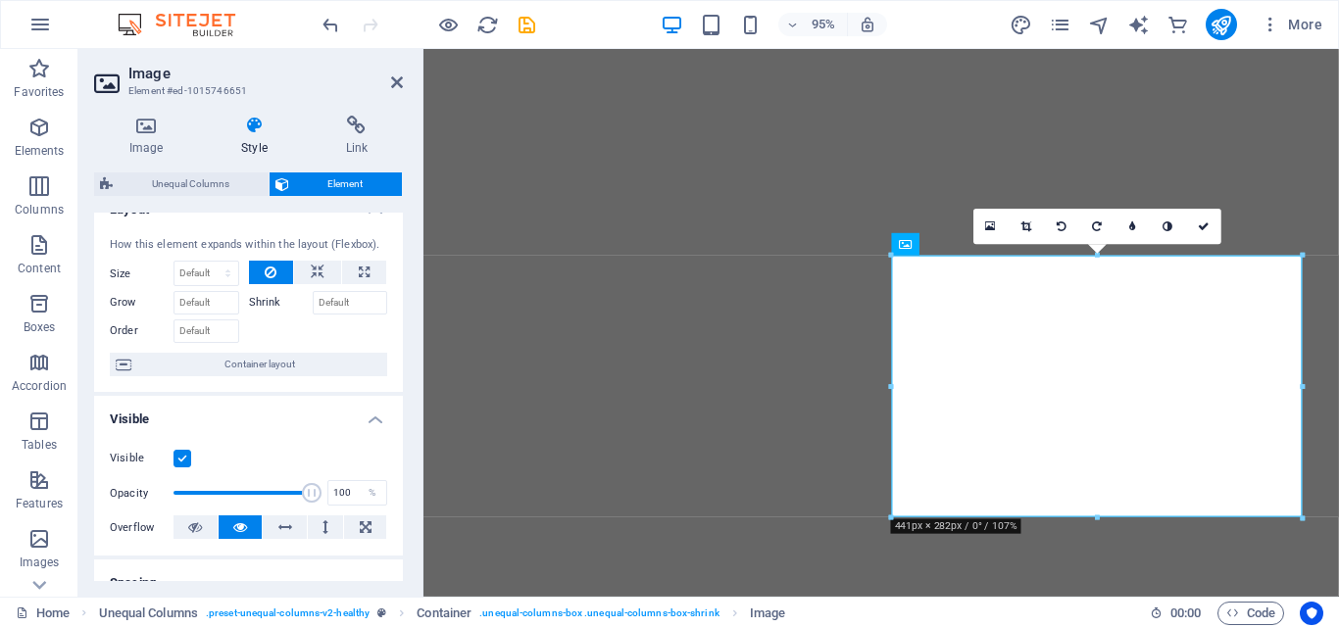
scroll to position [0, 0]
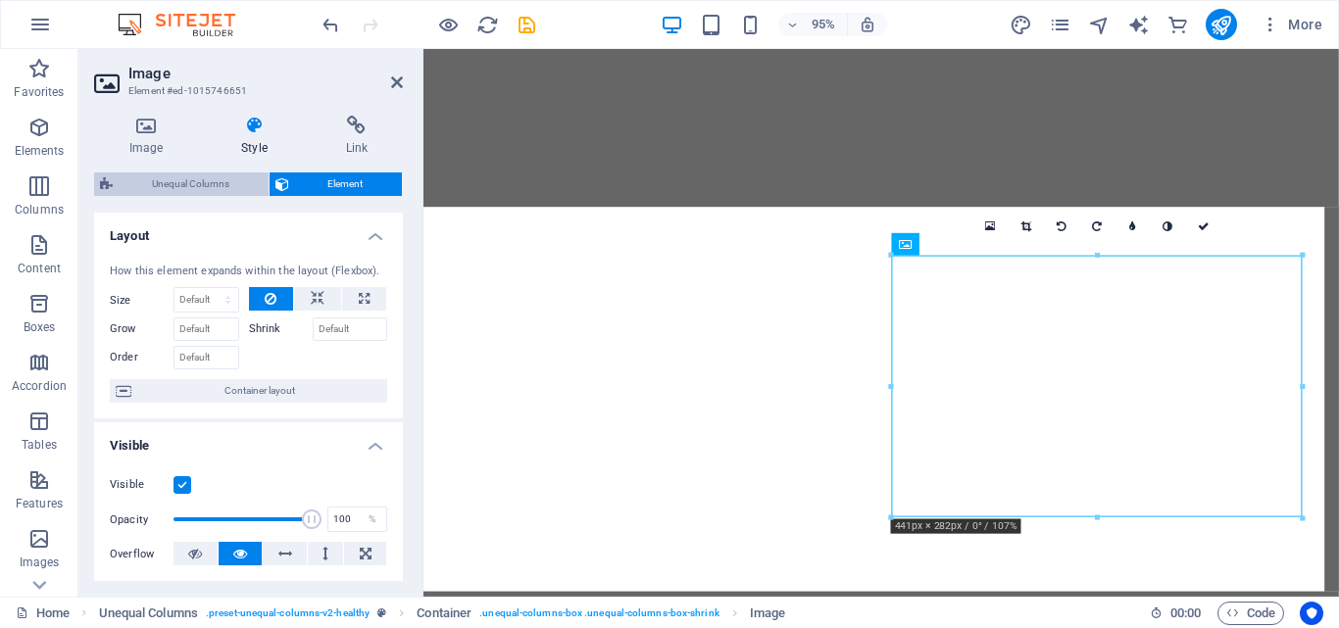
click at [201, 187] on span "Unequal Columns" at bounding box center [191, 184] width 144 height 24
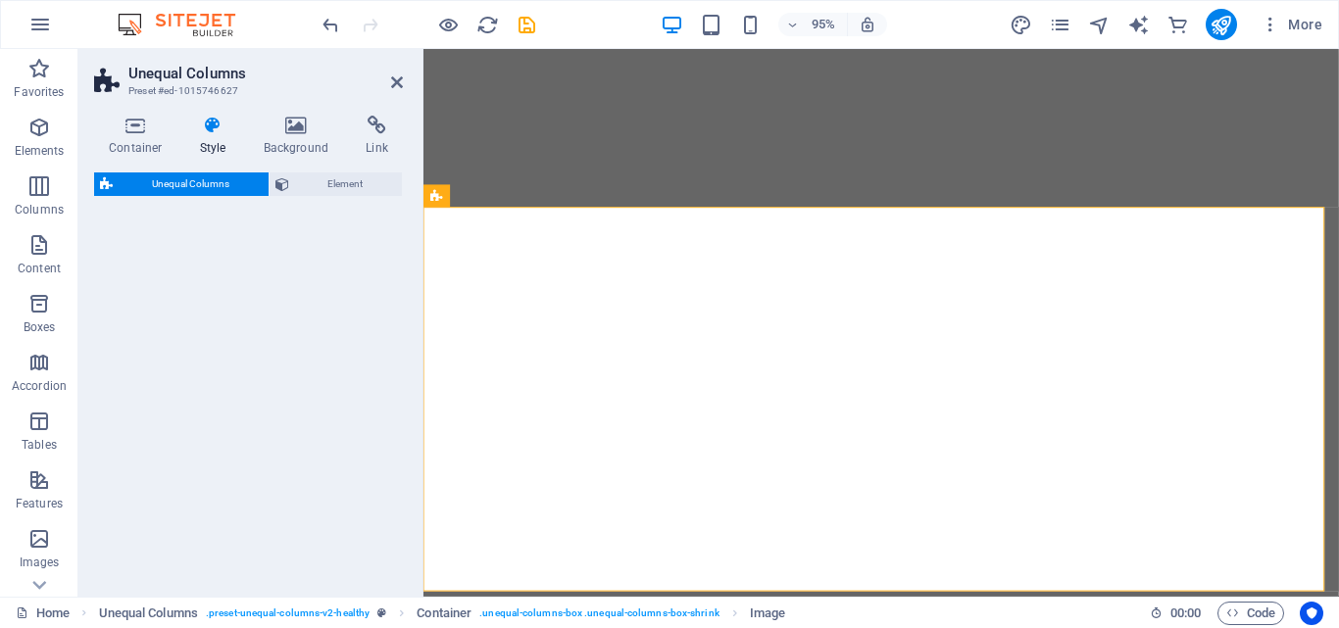
select select "%"
select select "px"
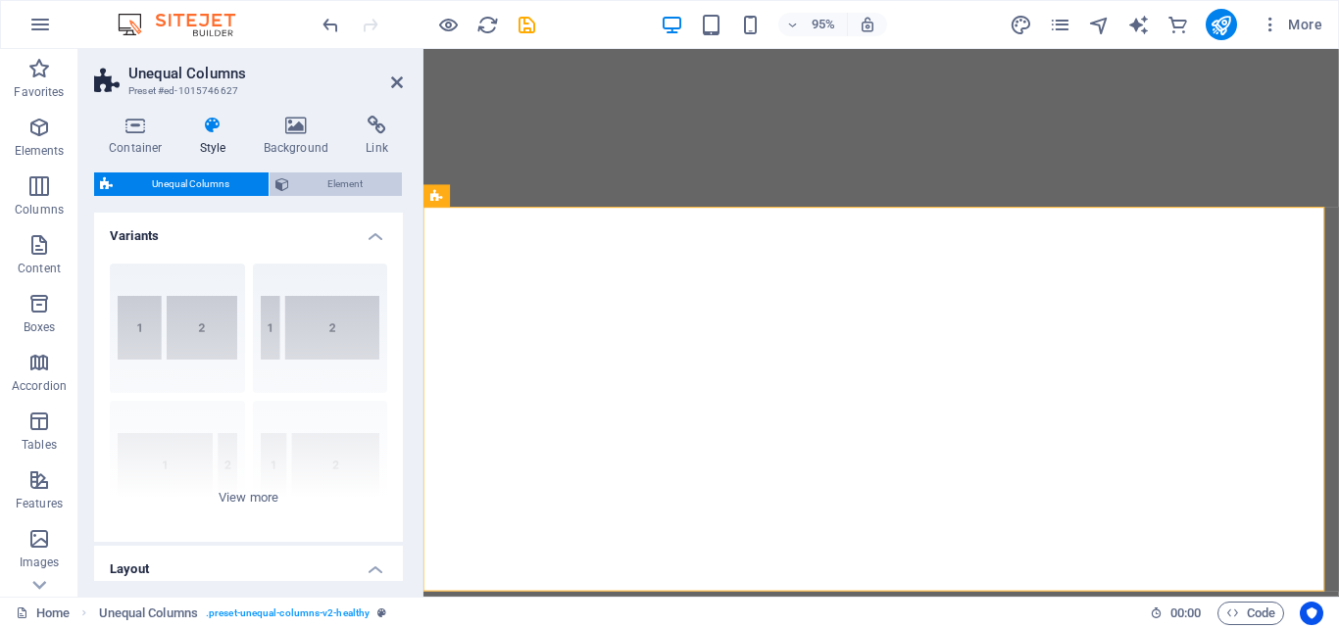
click at [317, 188] on span "Element" at bounding box center [346, 184] width 102 height 24
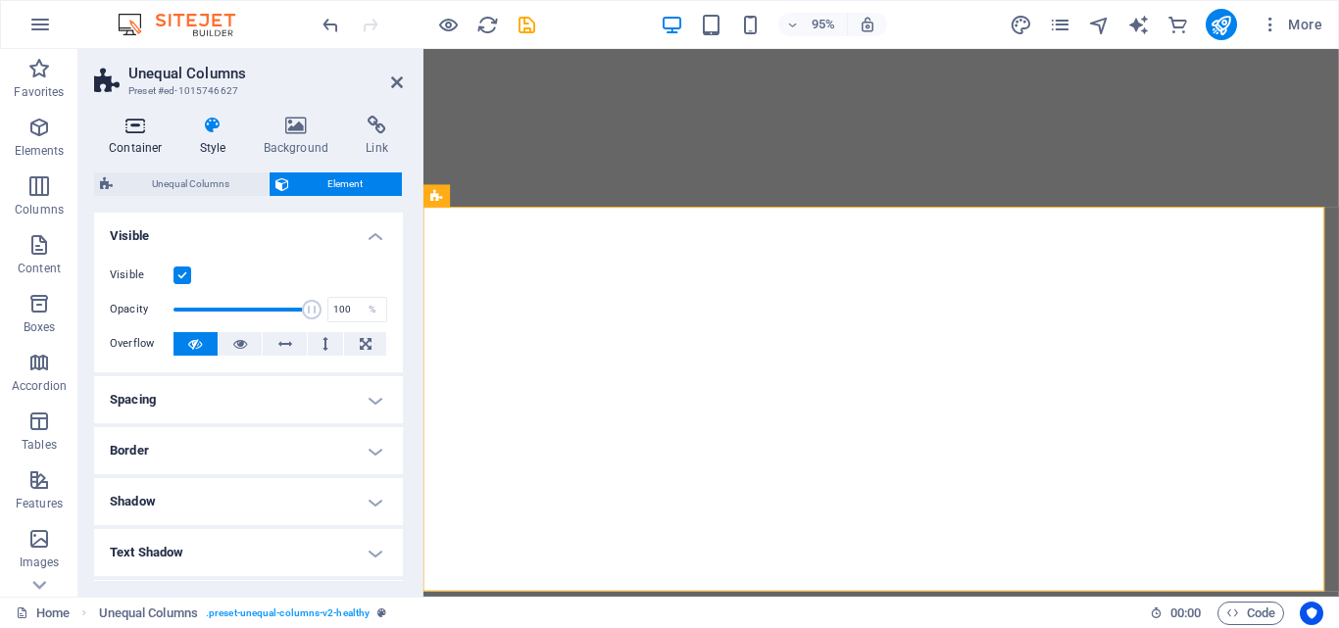
click at [138, 135] on h4 "Container" at bounding box center [139, 136] width 91 height 41
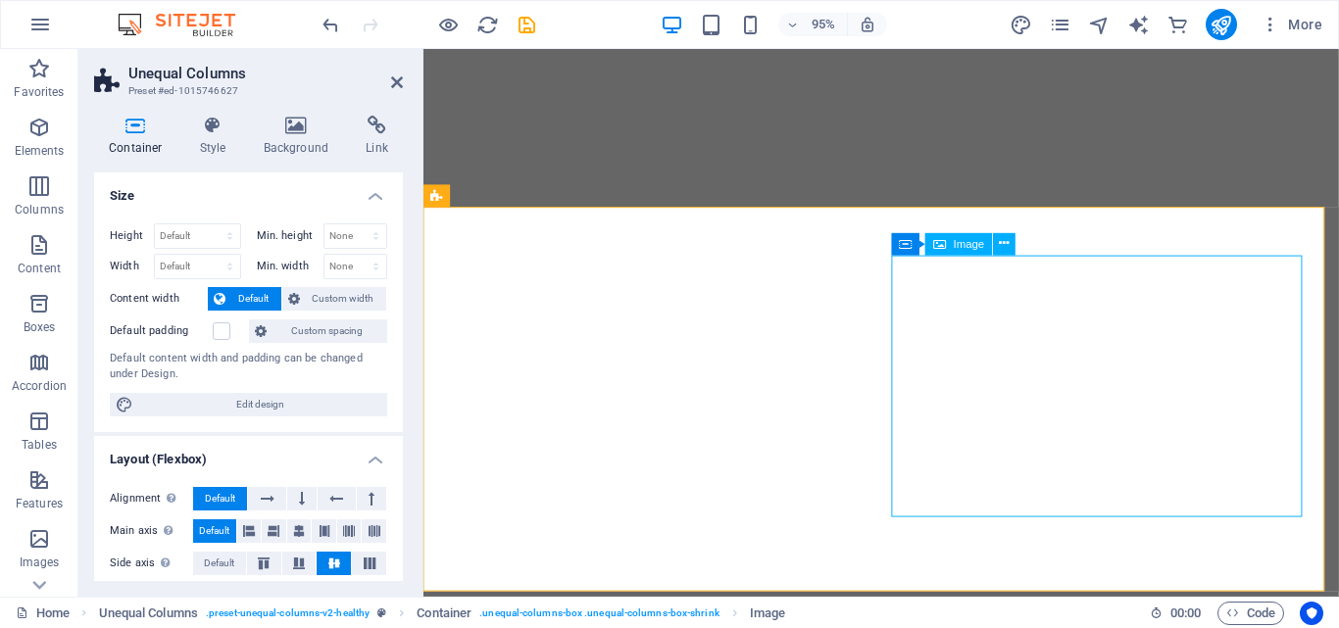
select select "%"
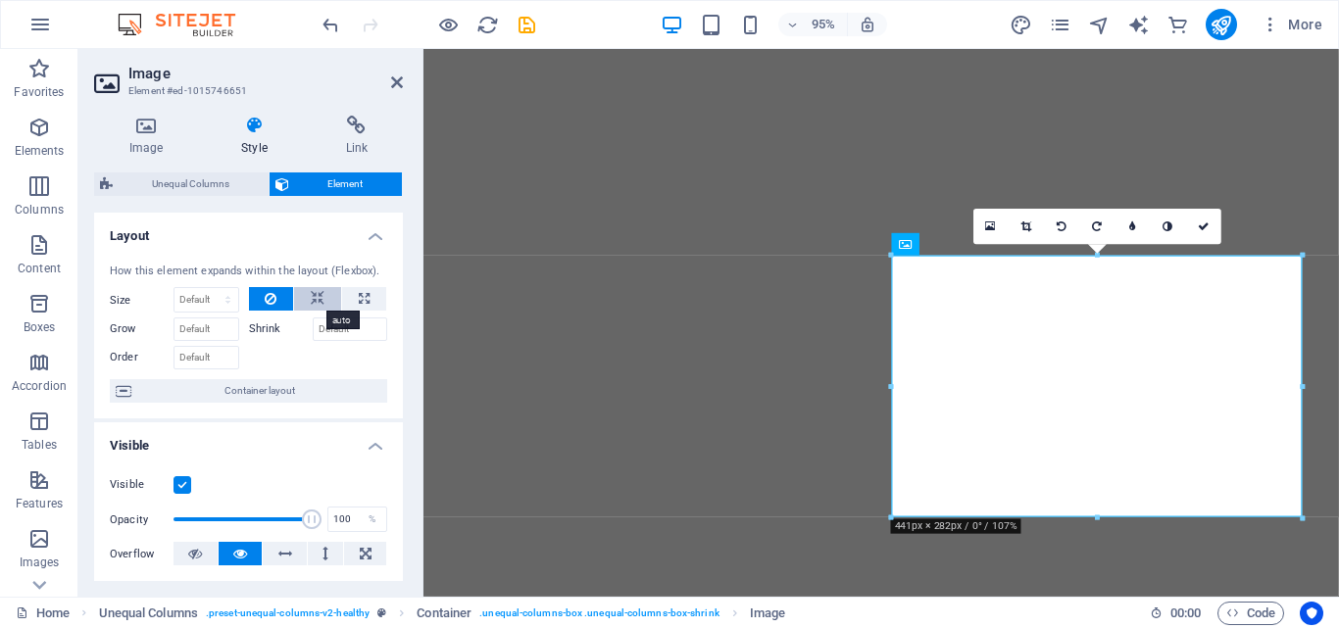
click at [322, 298] on button at bounding box center [317, 299] width 47 height 24
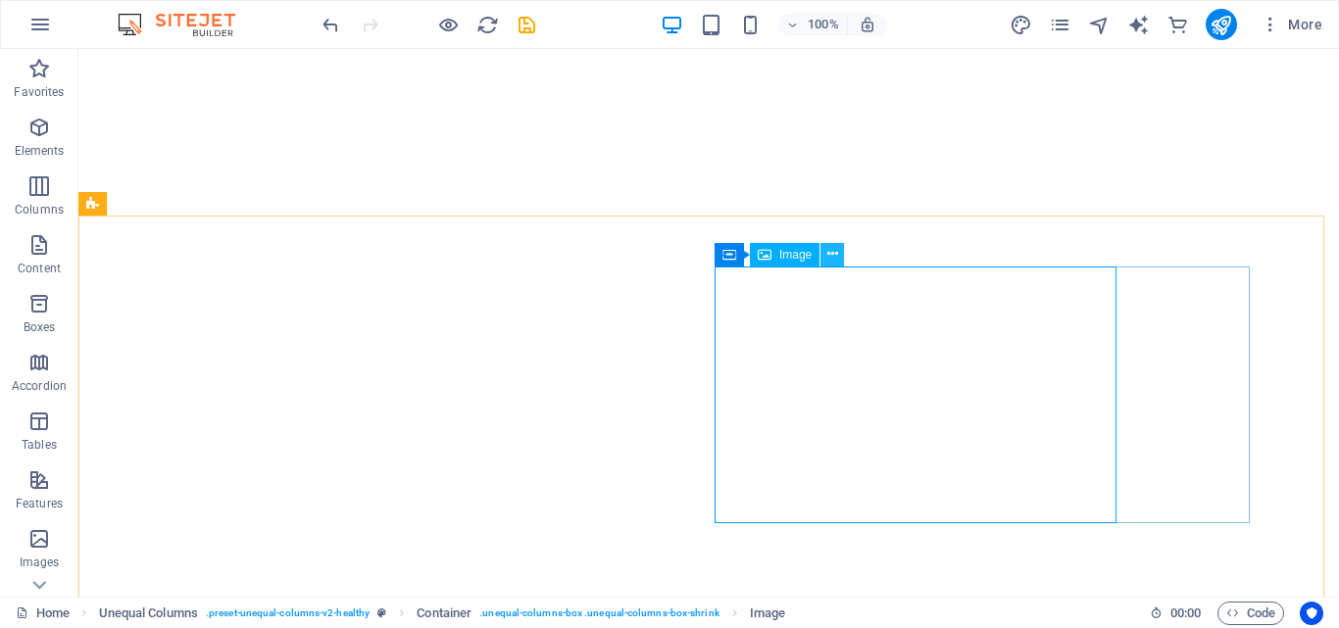
click at [831, 253] on icon at bounding box center [832, 254] width 11 height 21
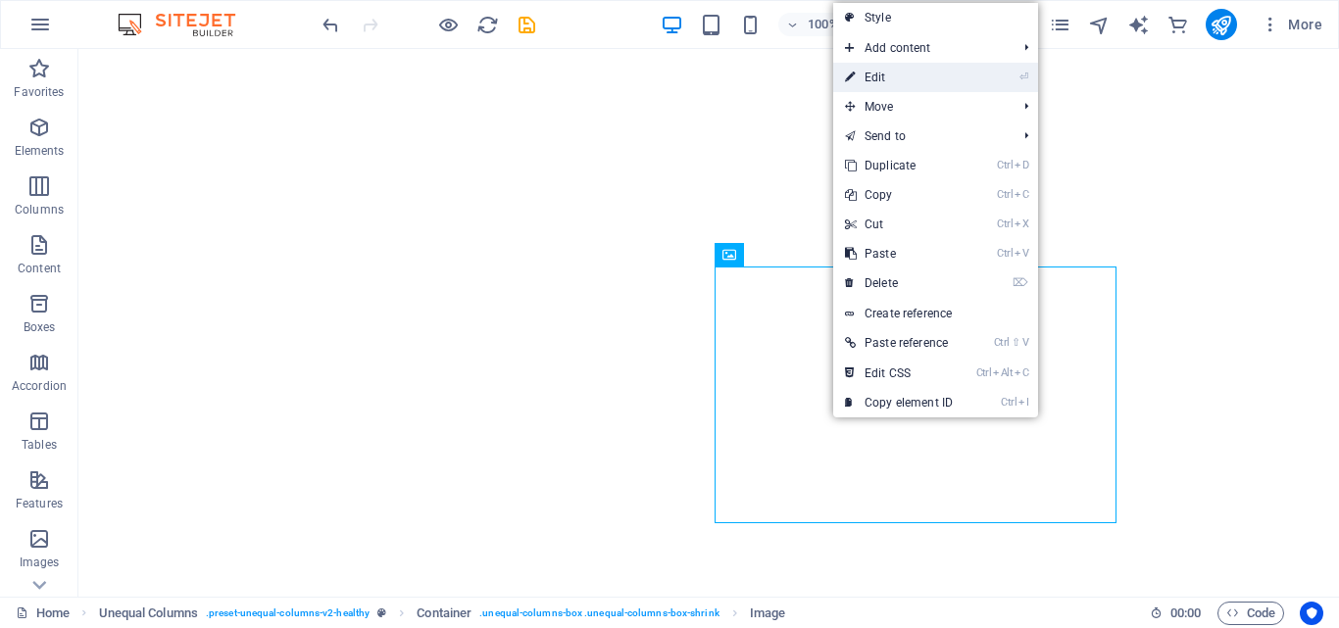
click at [904, 77] on link "⏎ Edit" at bounding box center [898, 77] width 131 height 29
select select "%"
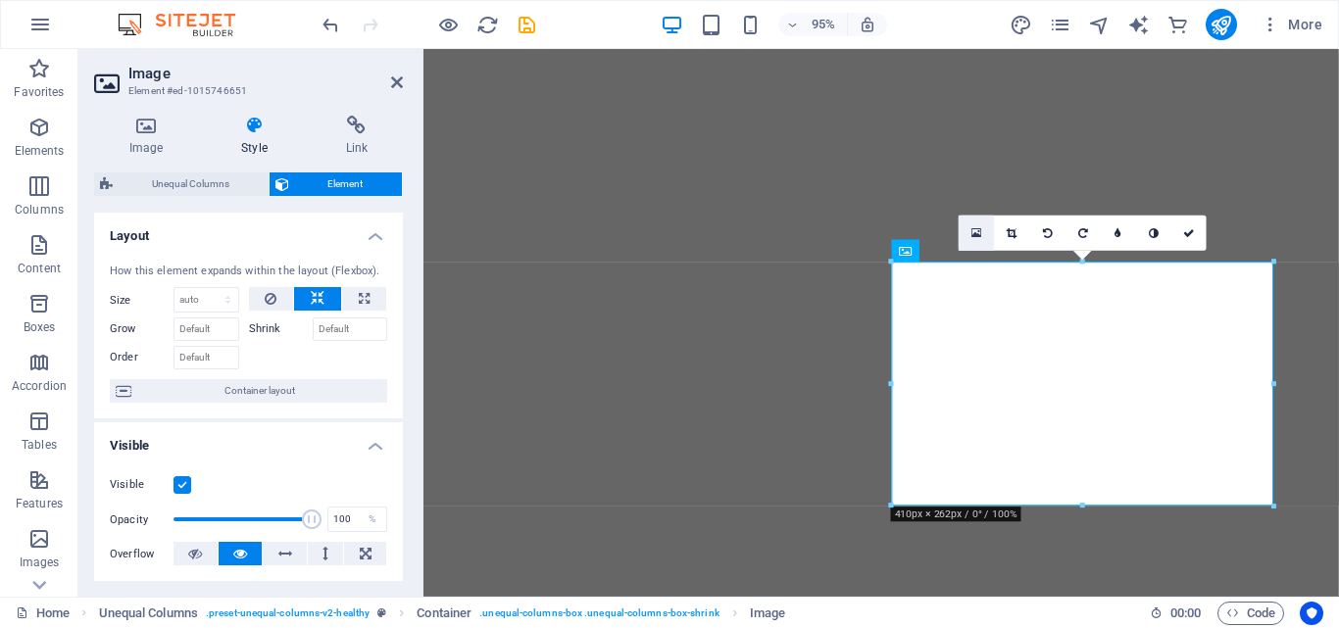
click at [980, 230] on icon at bounding box center [976, 232] width 11 height 13
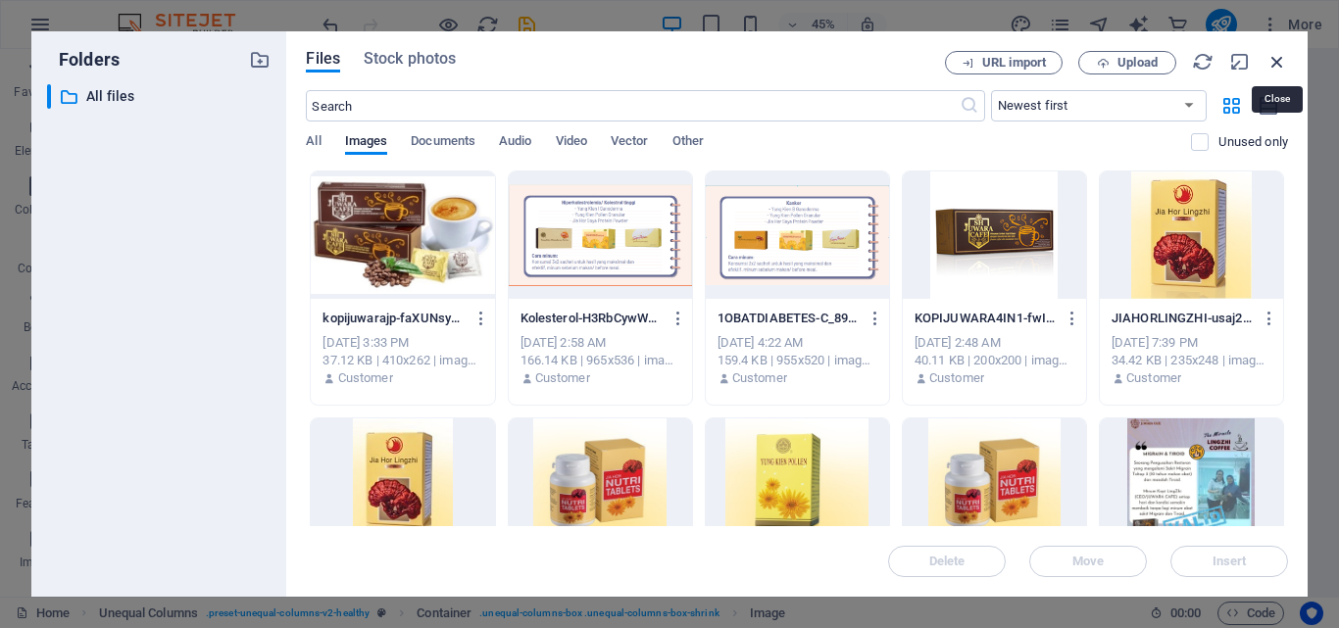
click at [1275, 63] on icon "button" at bounding box center [1277, 62] width 22 height 22
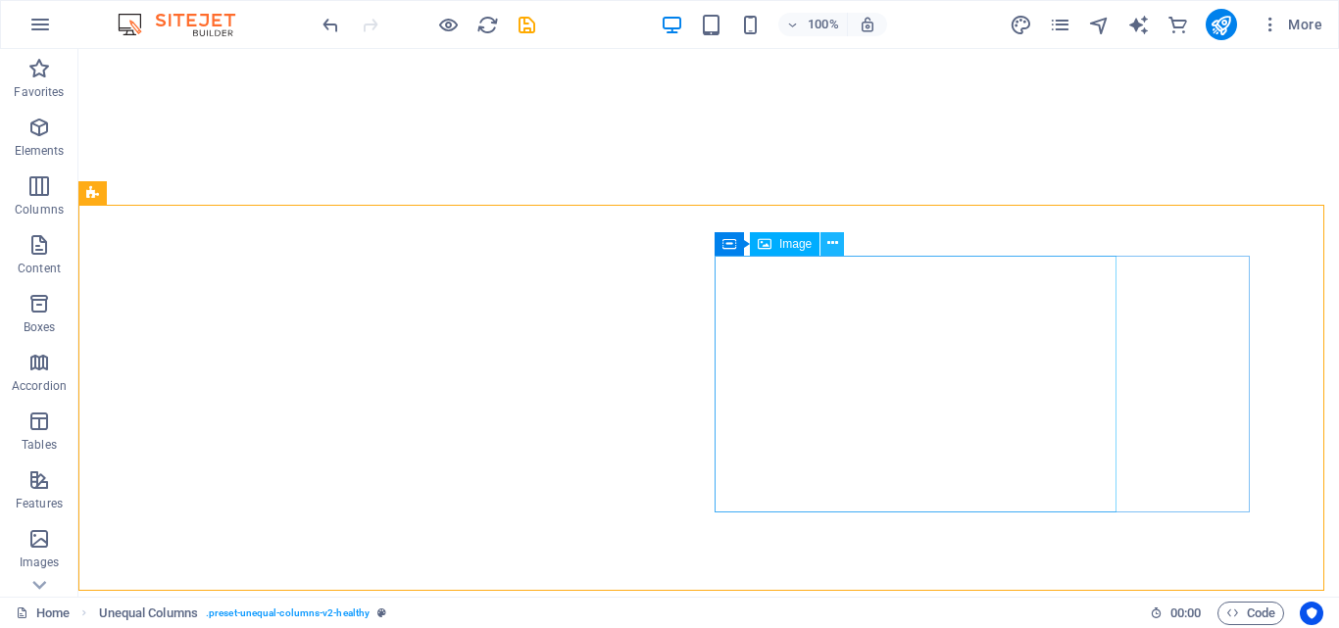
click at [833, 247] on icon at bounding box center [832, 243] width 11 height 21
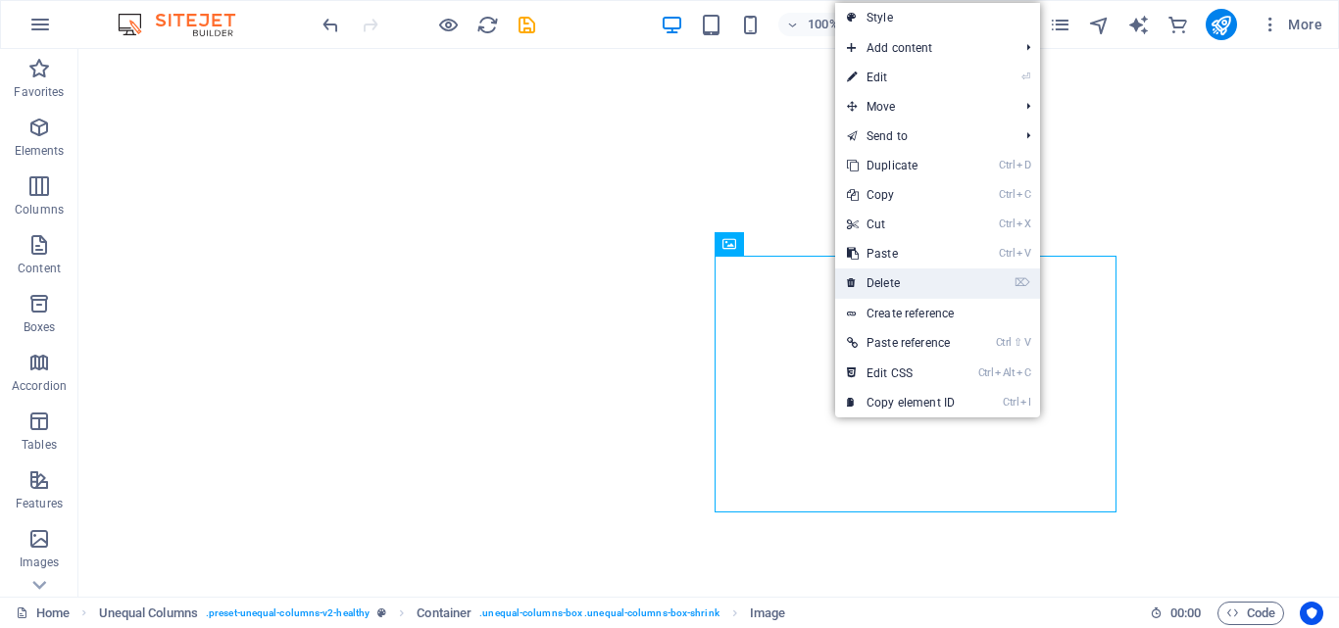
click at [881, 279] on link "⌦ Delete" at bounding box center [900, 283] width 131 height 29
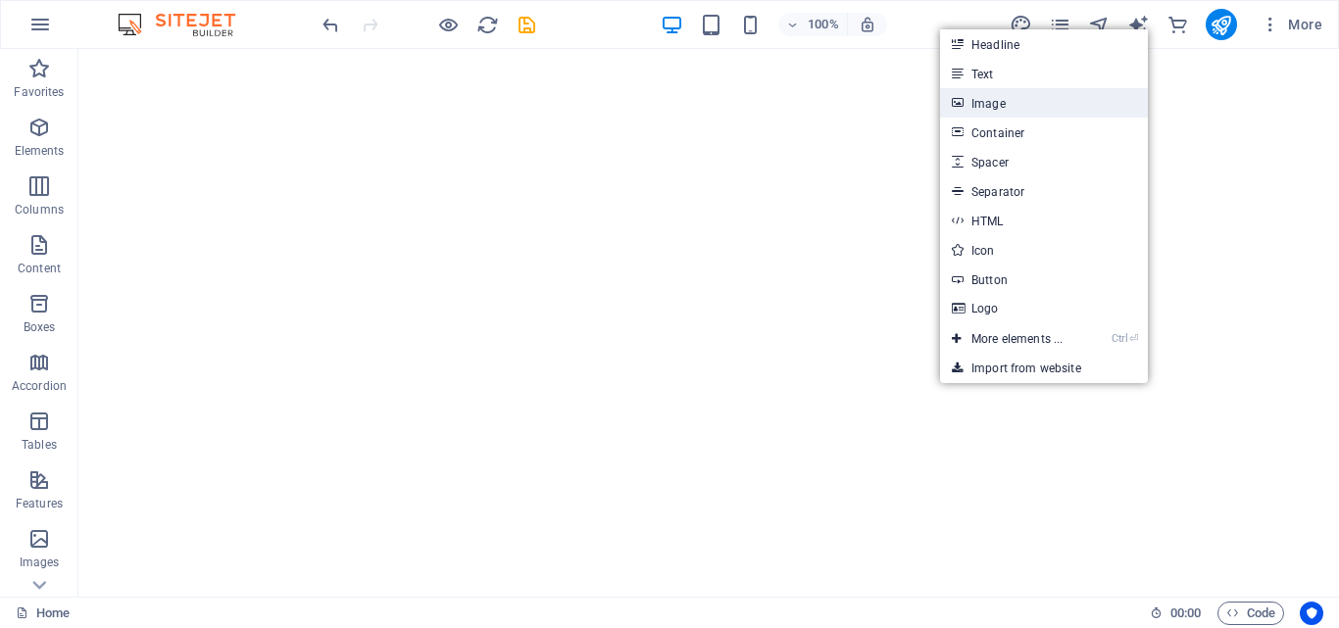
click at [1007, 98] on link "Image" at bounding box center [1044, 102] width 208 height 29
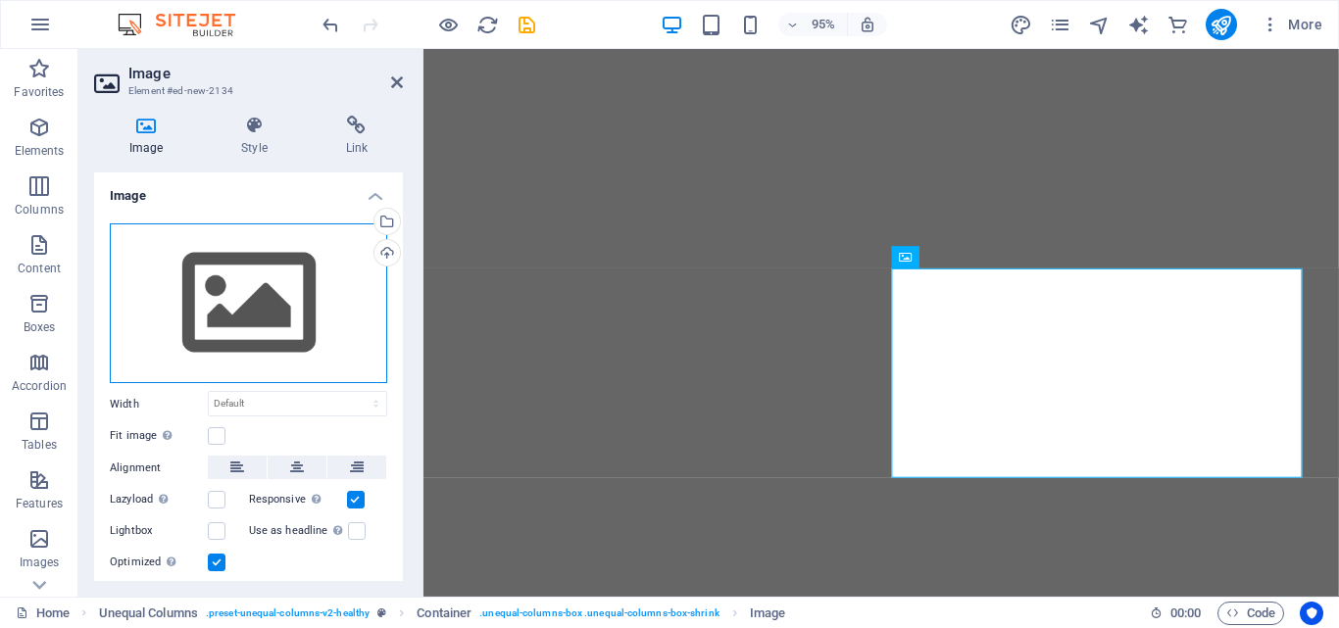
click at [311, 279] on div "Drag files here, click to choose files or select files from Files or our free s…" at bounding box center [248, 303] width 277 height 161
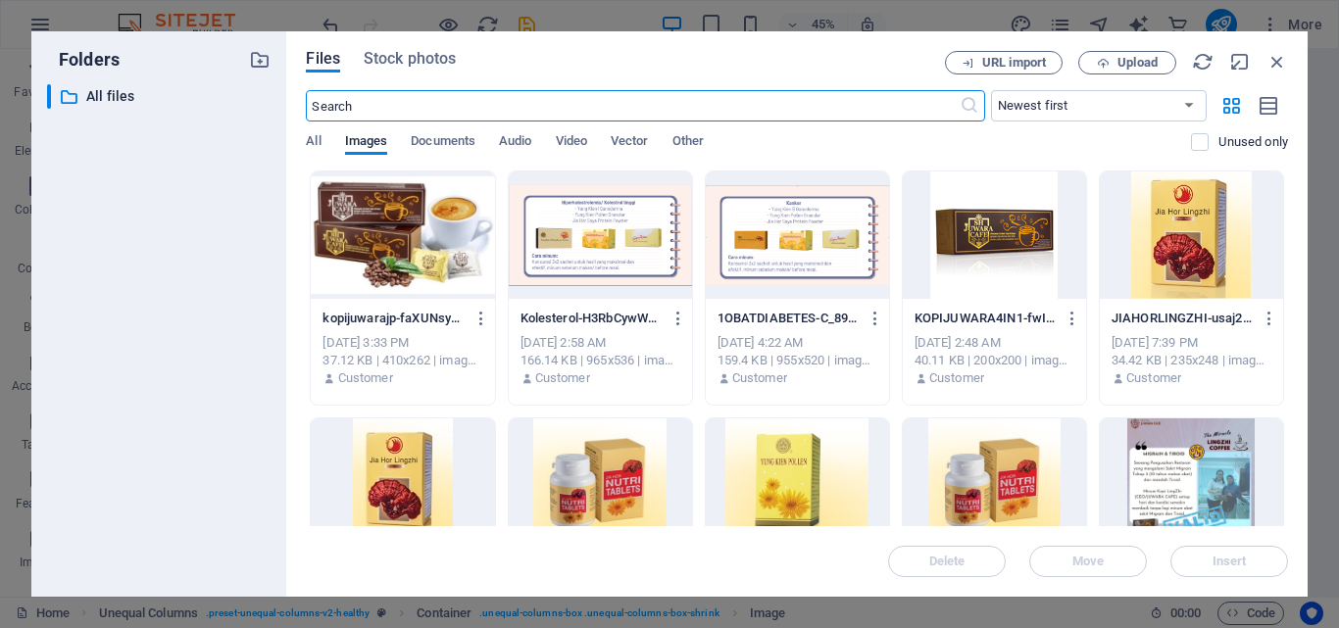
click at [397, 254] on div at bounding box center [402, 235] width 183 height 127
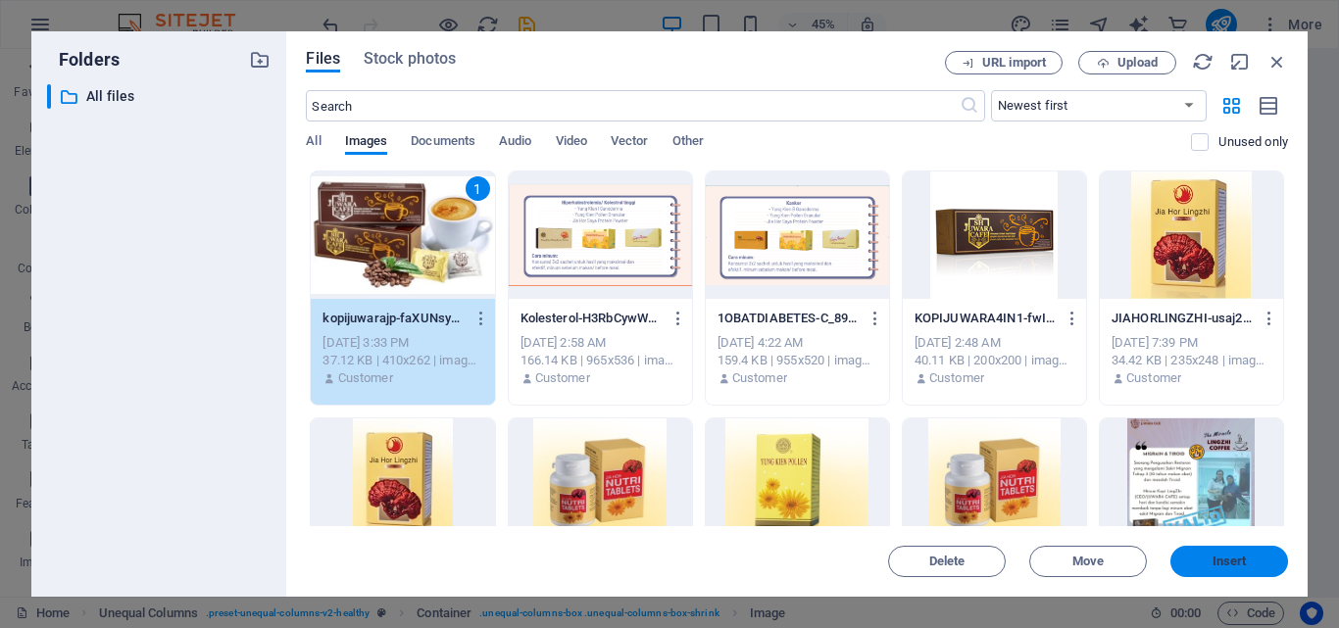
click at [1215, 557] on span "Insert" at bounding box center [1229, 562] width 34 height 12
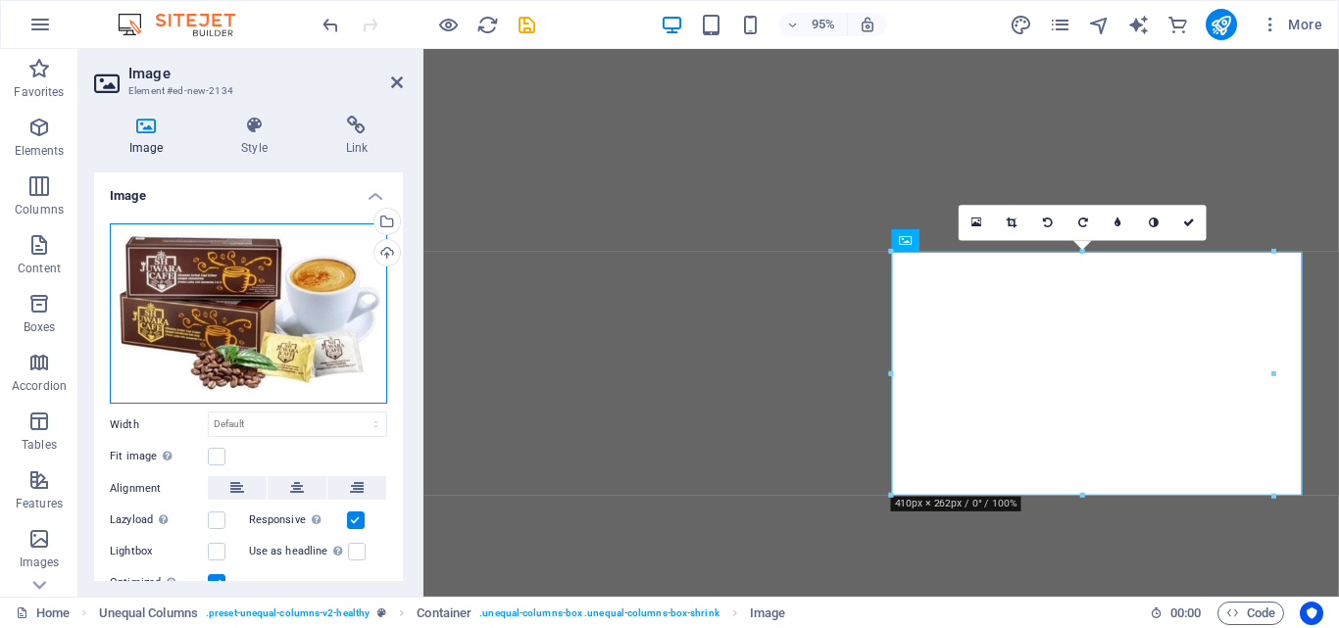
click at [356, 269] on div "Drag files here, click to choose files or select files from Files or our free s…" at bounding box center [248, 313] width 277 height 181
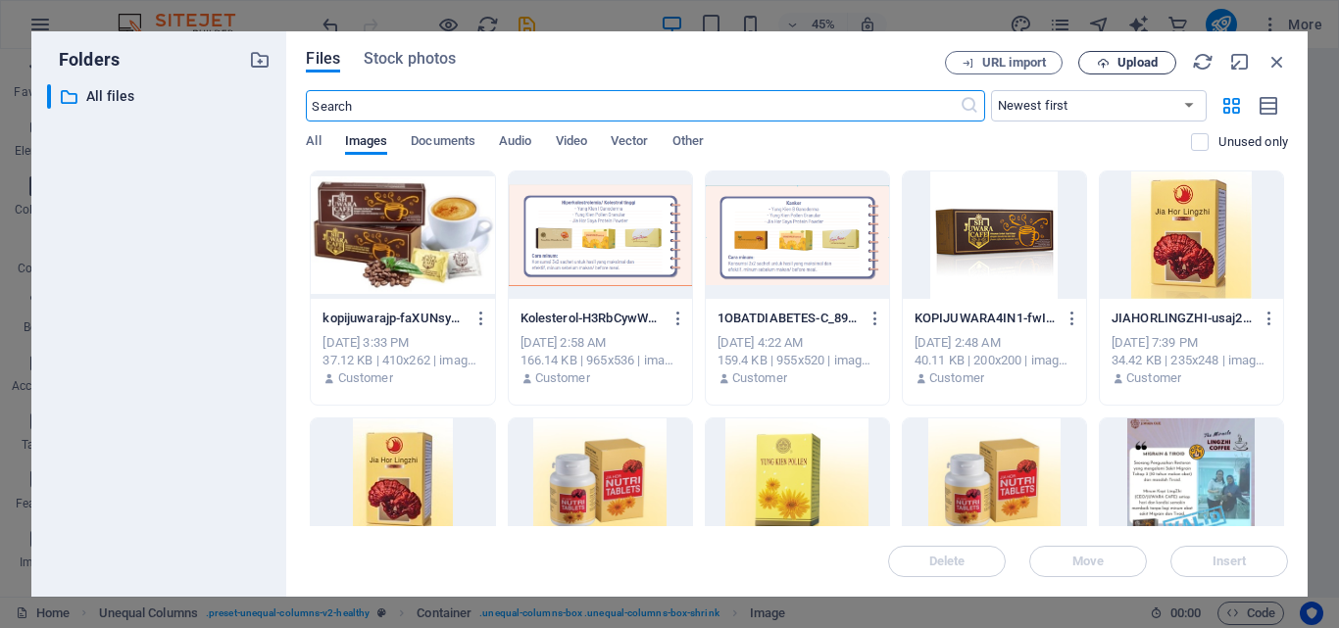
click at [1117, 67] on span "Upload" at bounding box center [1137, 63] width 40 height 12
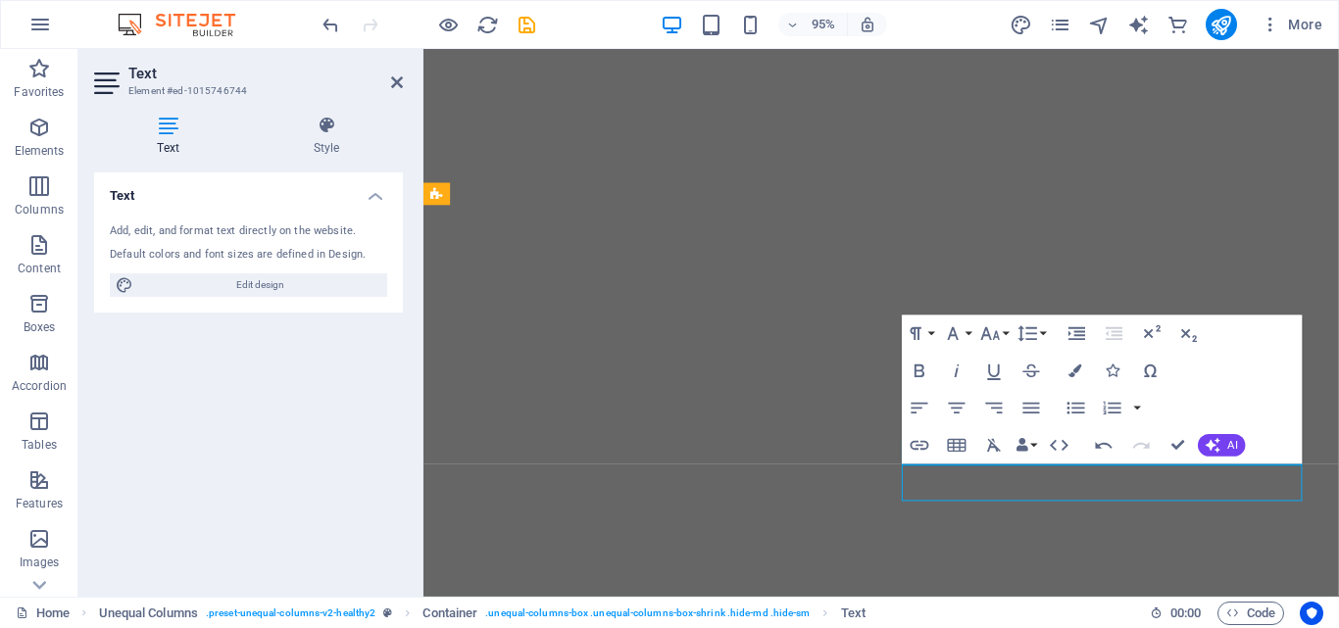
select select "px"
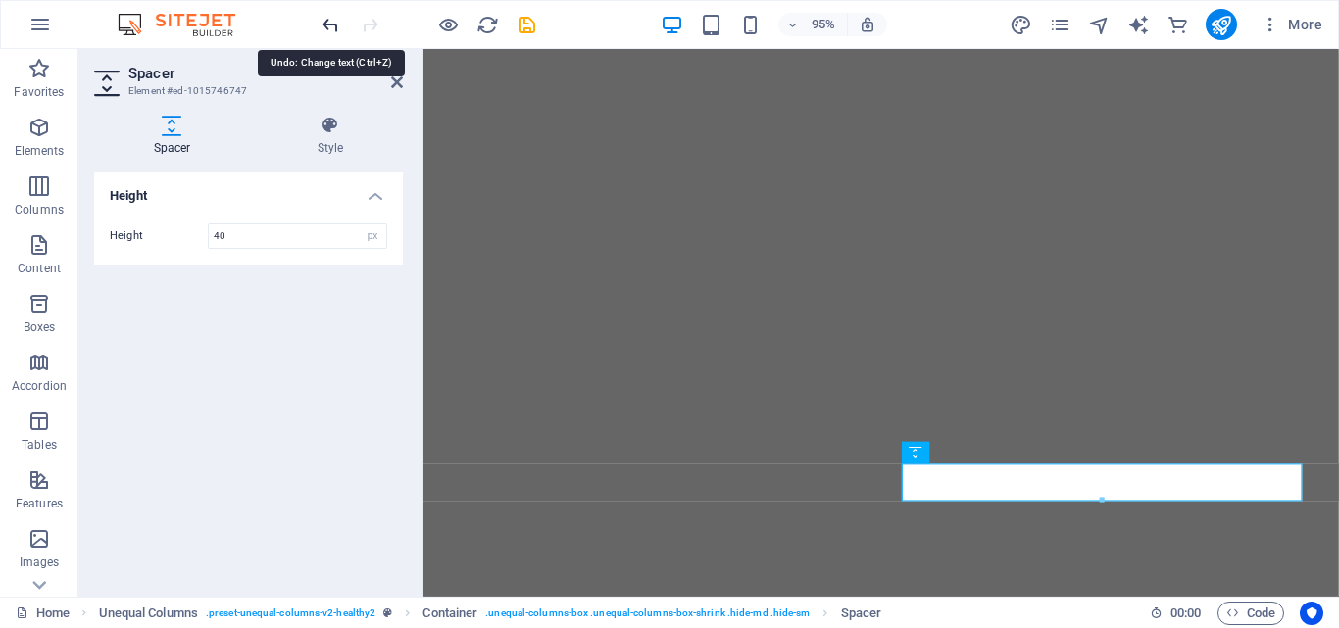
click at [322, 25] on icon "undo" at bounding box center [330, 25] width 23 height 23
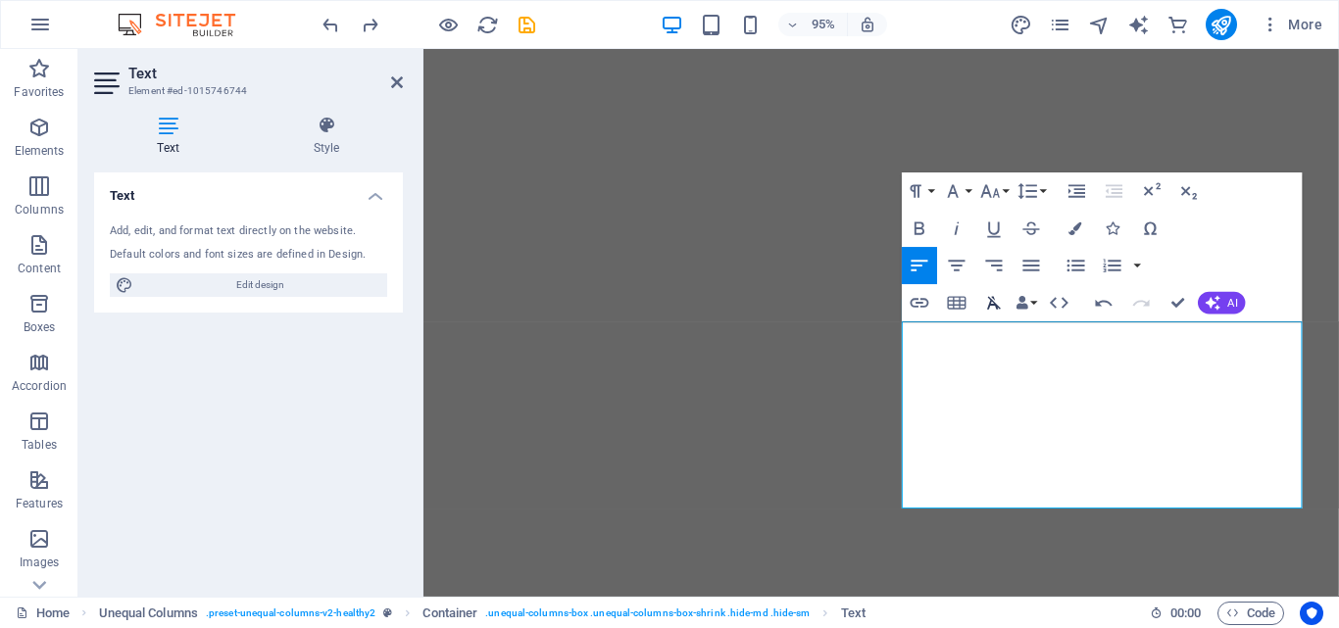
click at [996, 301] on icon "button" at bounding box center [994, 302] width 23 height 23
click at [994, 305] on icon "button" at bounding box center [994, 302] width 14 height 13
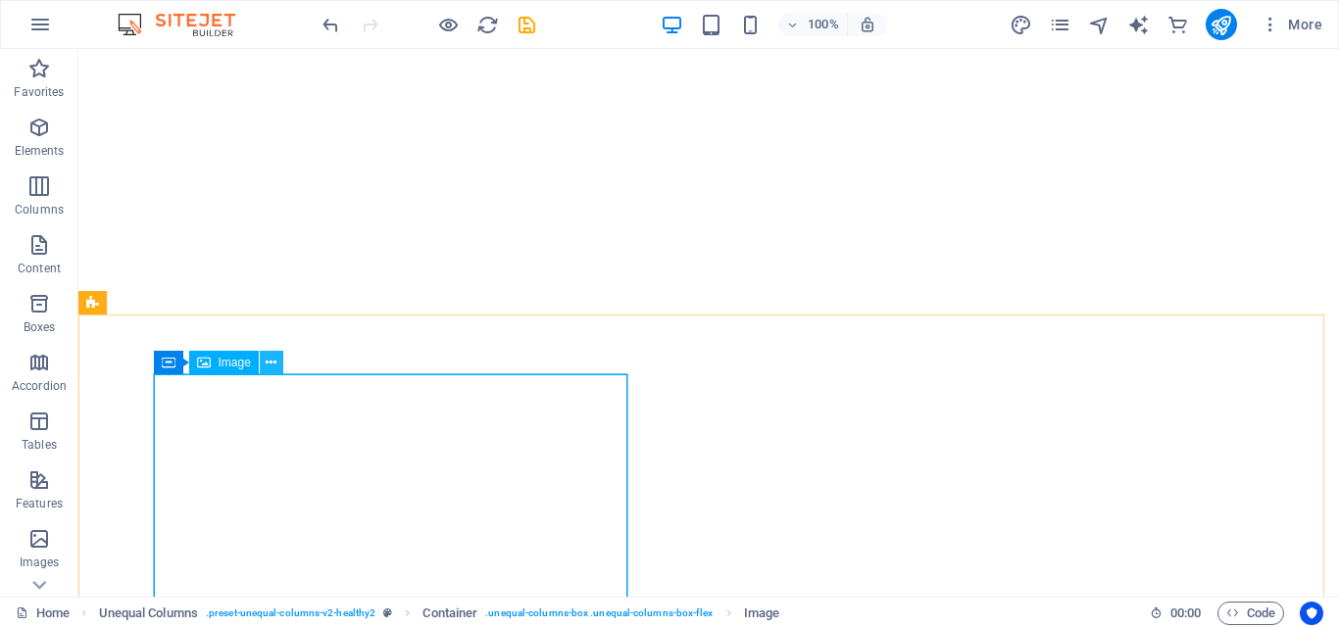
click at [270, 365] on icon at bounding box center [271, 363] width 11 height 21
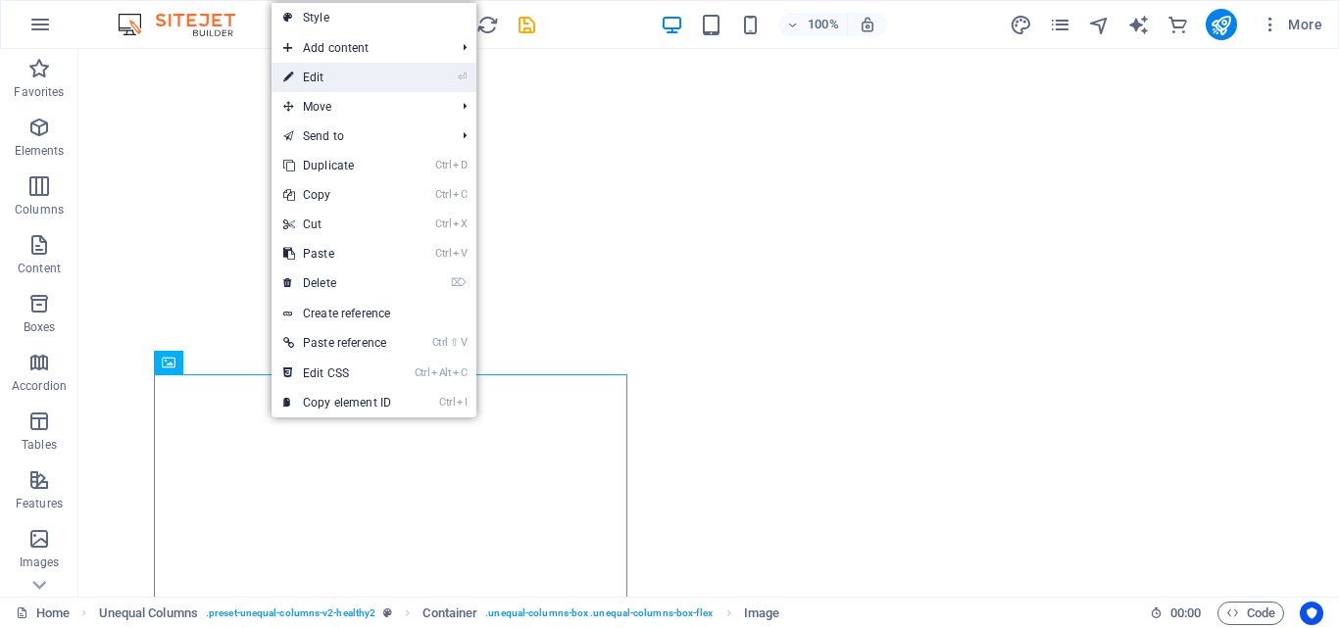
click at [347, 80] on link "⏎ Edit" at bounding box center [336, 77] width 131 height 29
select select "%"
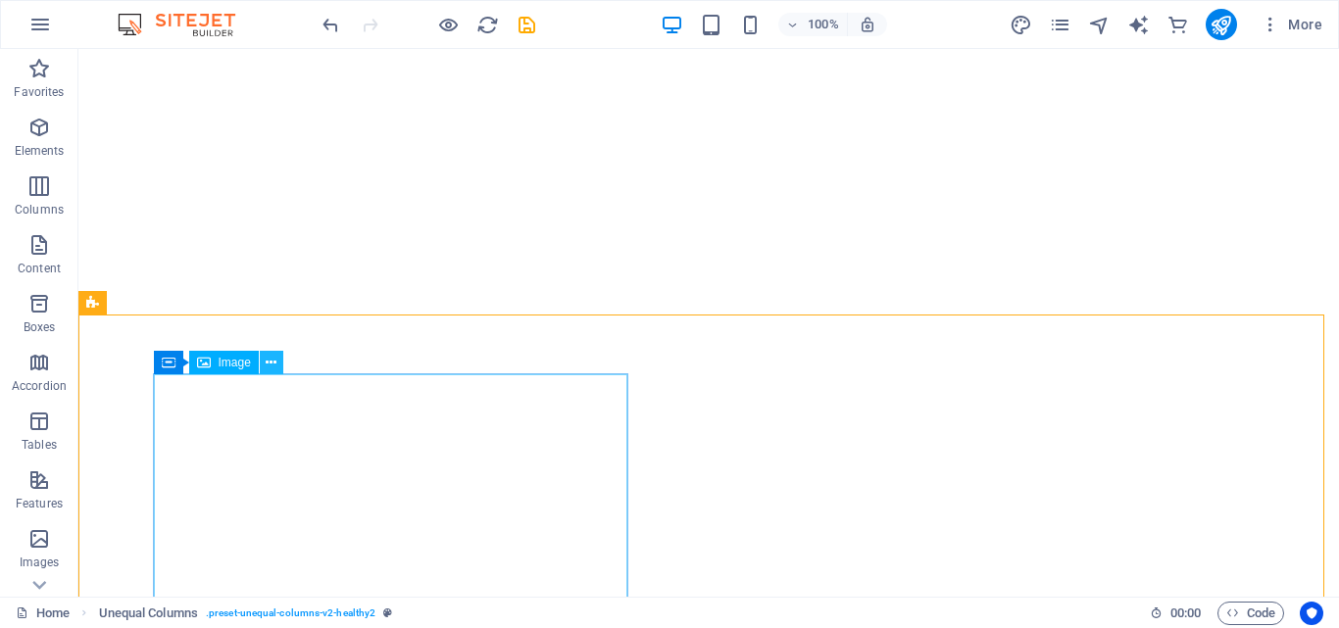
click at [270, 365] on icon at bounding box center [271, 363] width 11 height 21
click at [274, 358] on icon at bounding box center [271, 363] width 11 height 21
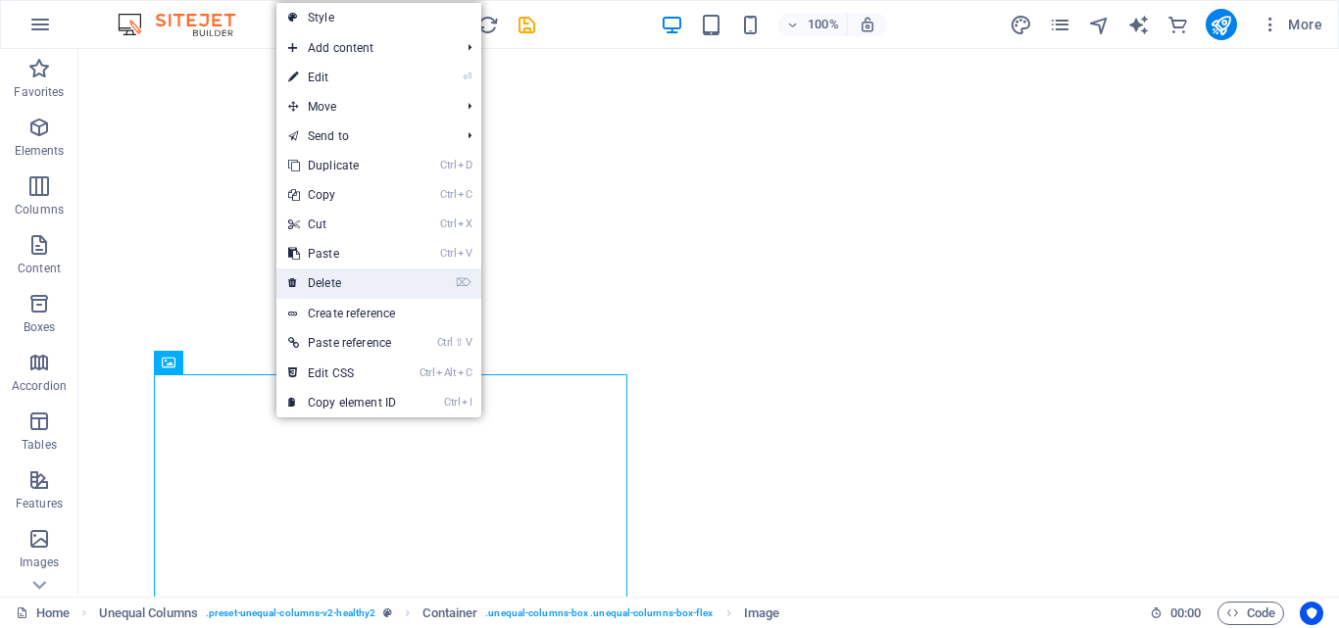
click at [368, 278] on link "⌦ Delete" at bounding box center [341, 283] width 131 height 29
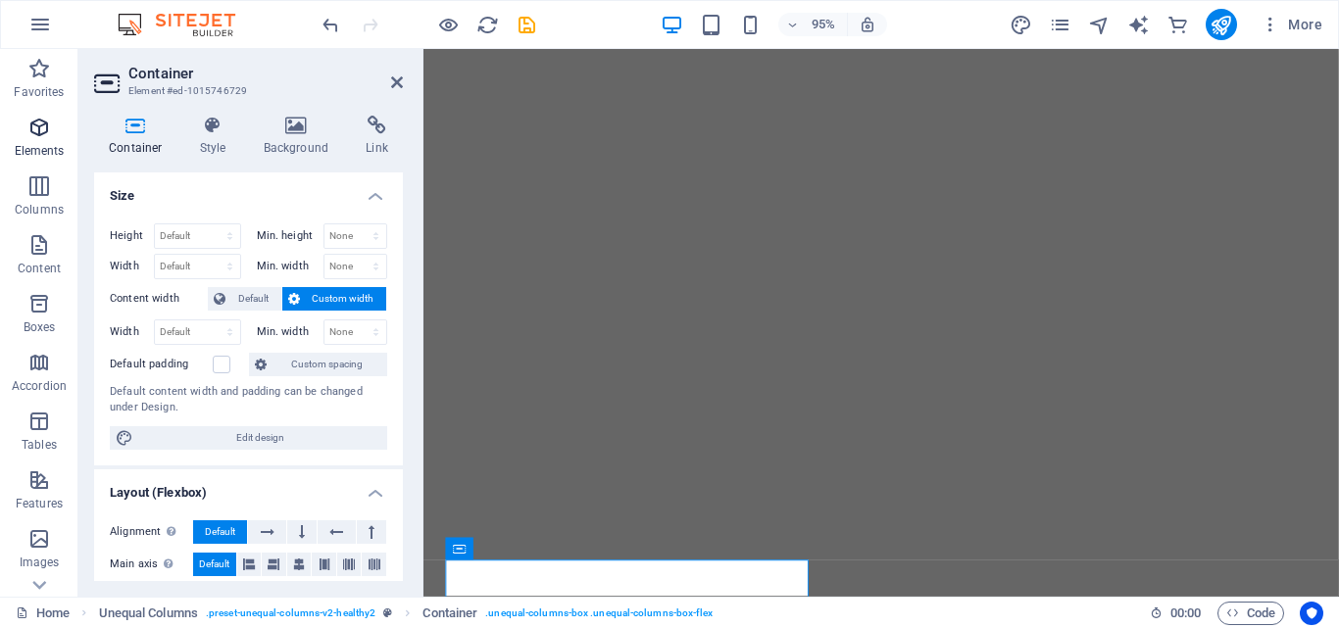
click at [42, 140] on span "Elements" at bounding box center [39, 139] width 78 height 47
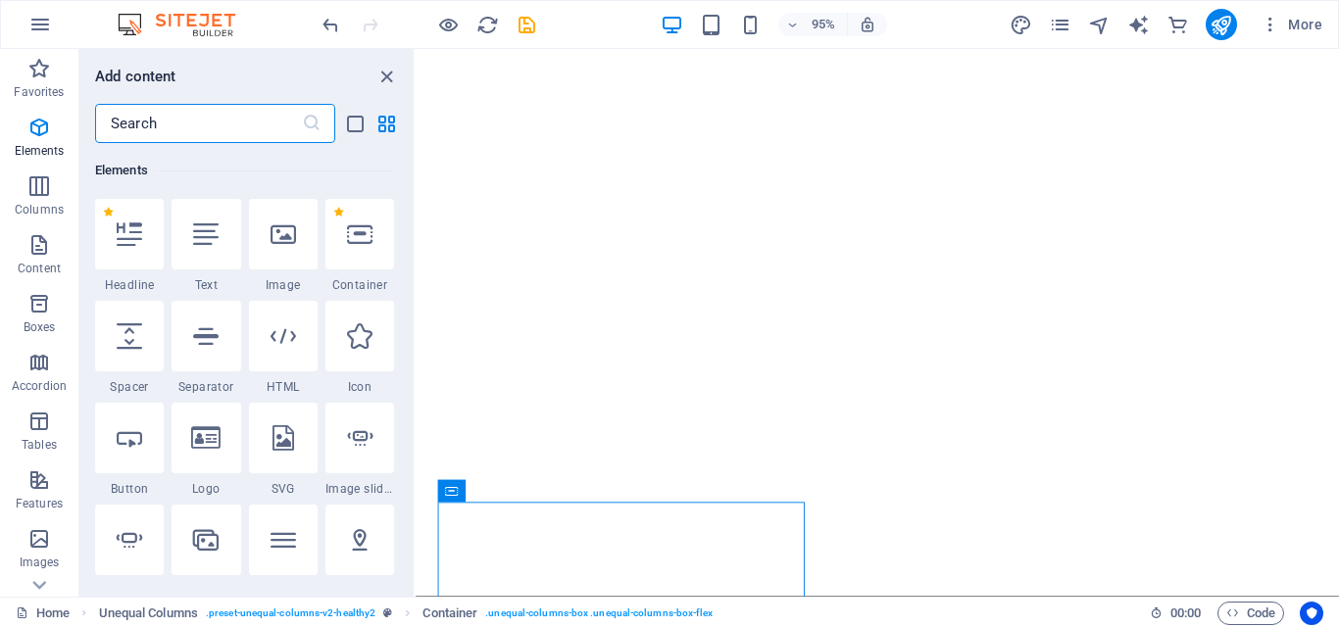
scroll to position [442, 0]
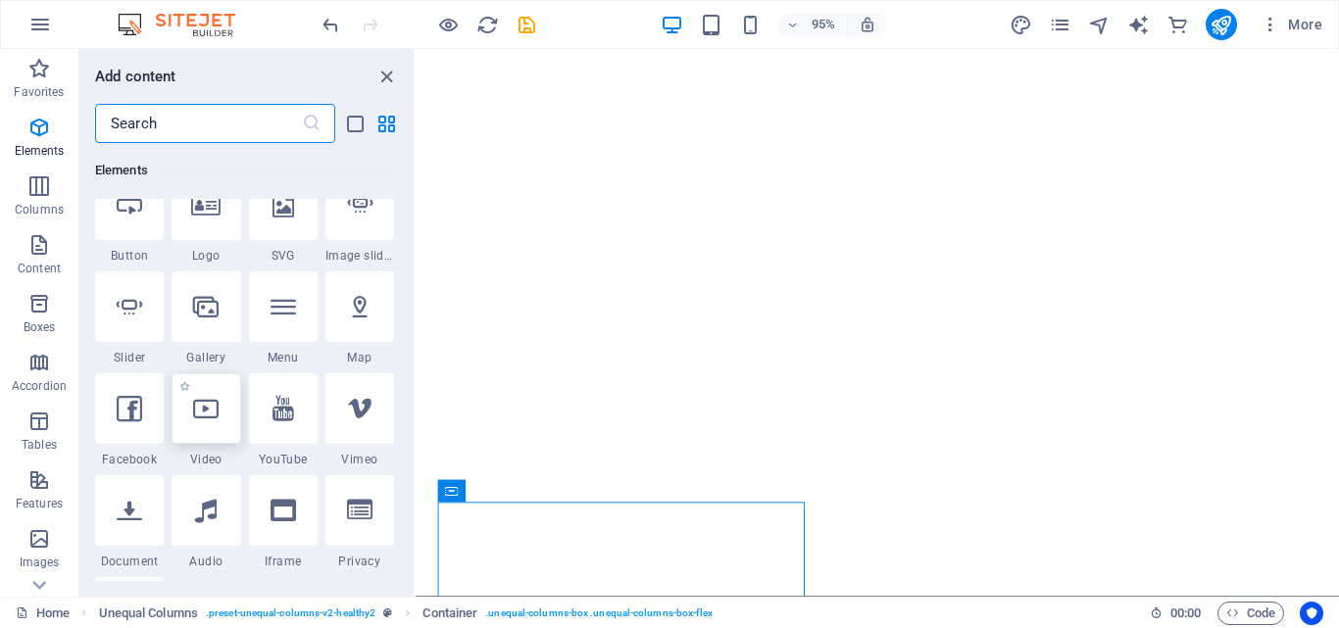
click at [221, 407] on div at bounding box center [206, 408] width 69 height 71
select select "%"
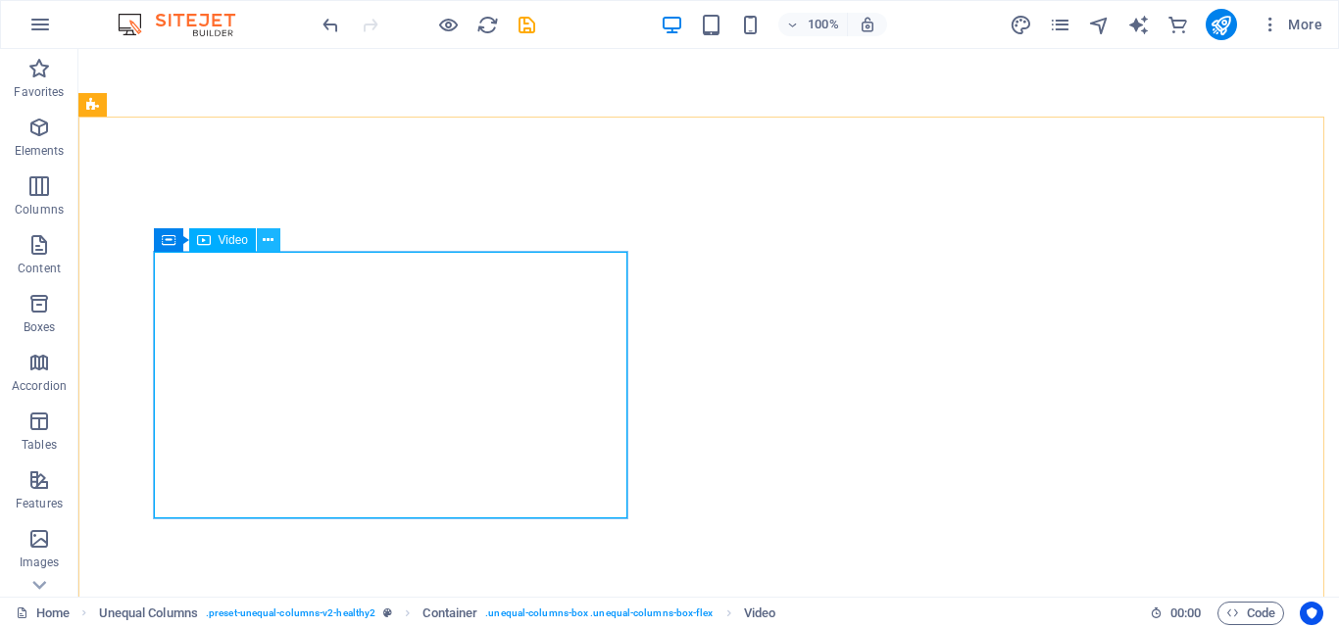
click at [268, 242] on icon at bounding box center [268, 240] width 11 height 21
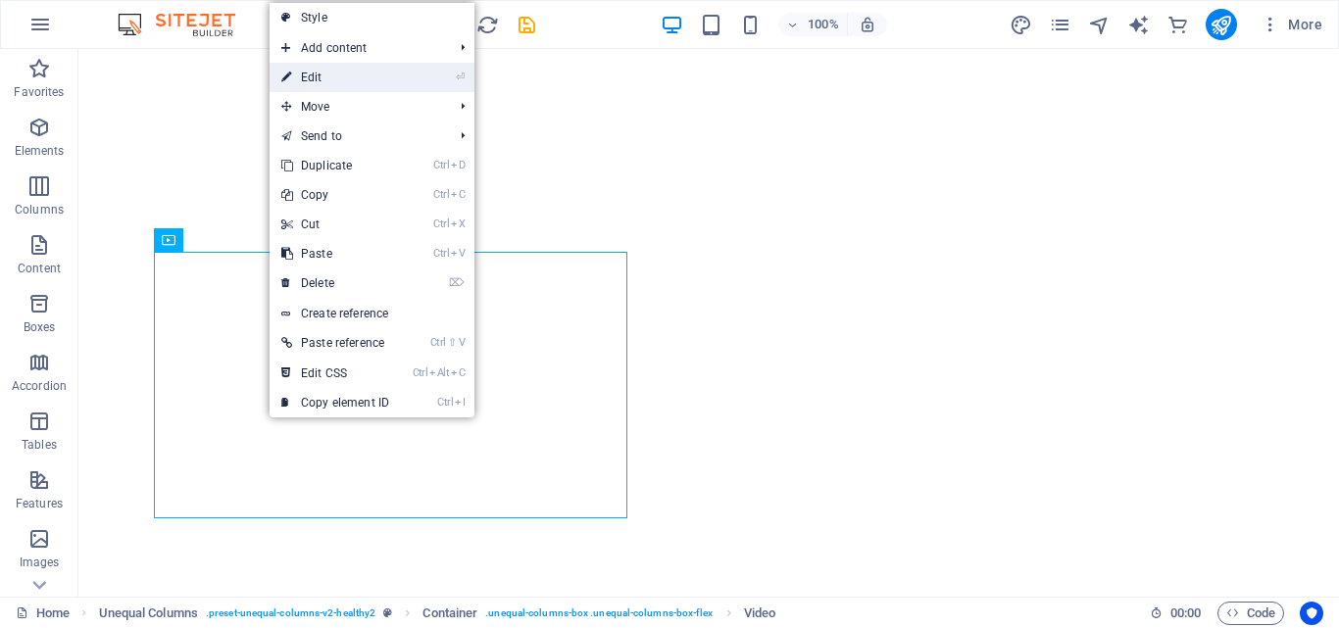
click at [352, 80] on link "⏎ Edit" at bounding box center [335, 77] width 131 height 29
select select "%"
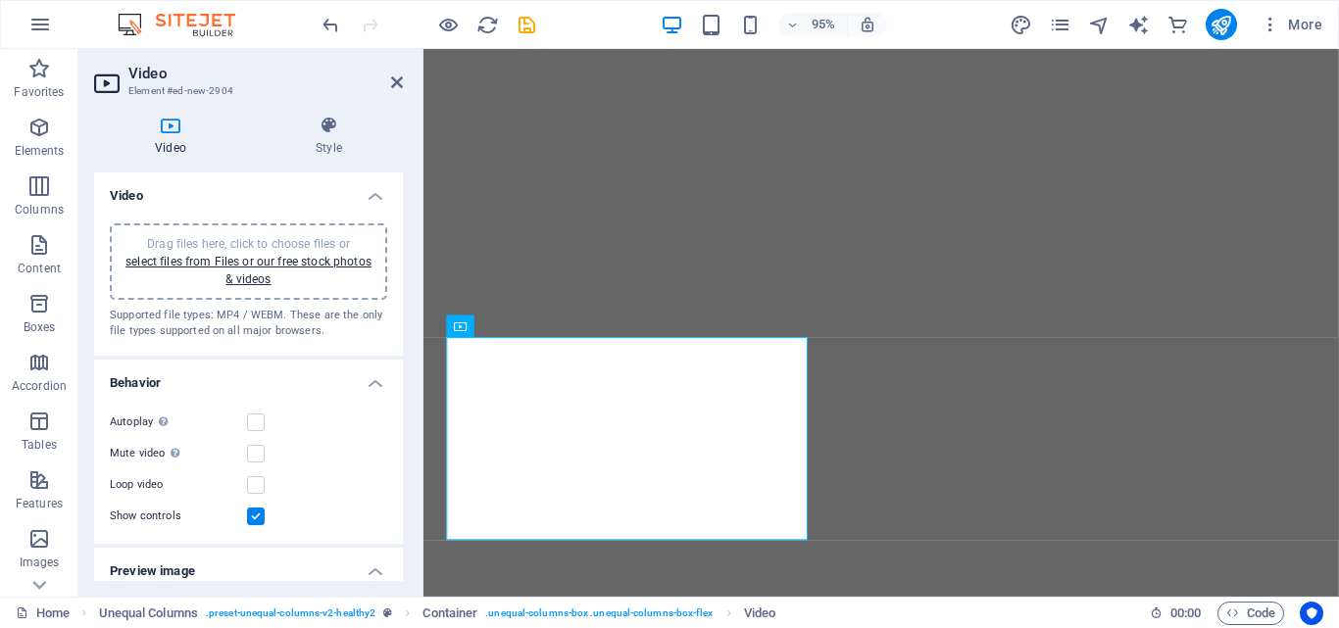
click at [368, 568] on h4 "Preview image" at bounding box center [248, 565] width 309 height 35
click at [310, 259] on link "select files from Files or our free stock photos & videos" at bounding box center [248, 270] width 246 height 31
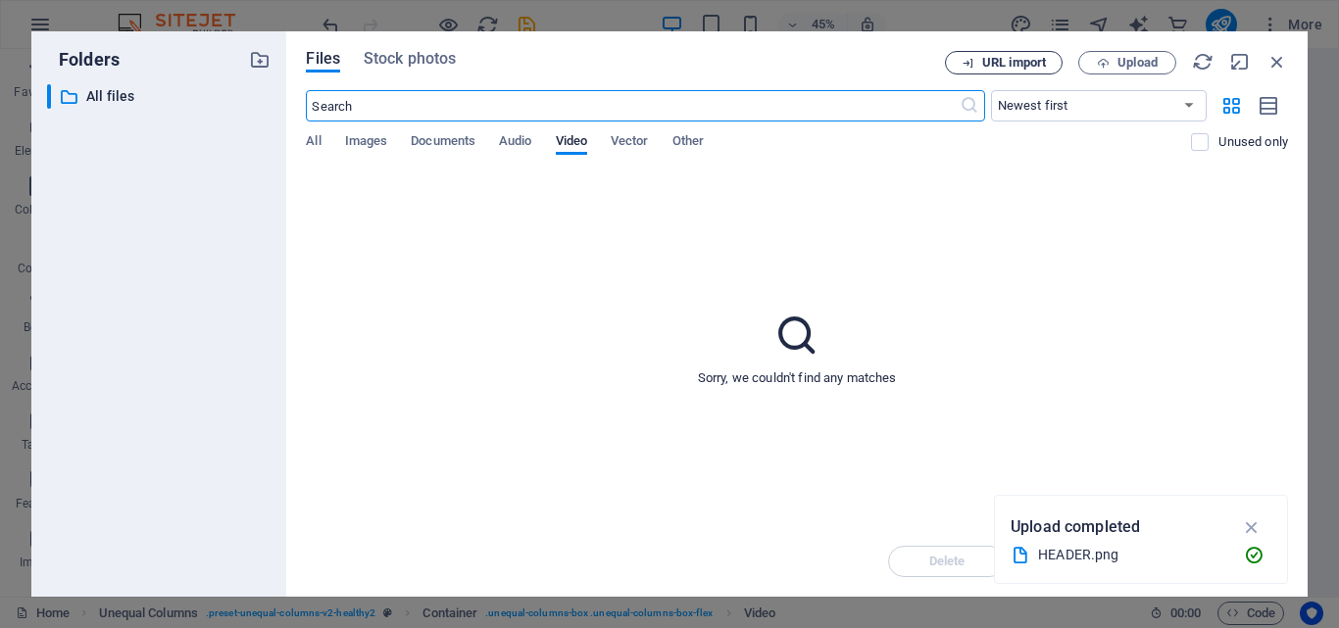
click at [966, 63] on icon "button" at bounding box center [967, 63] width 13 height 13
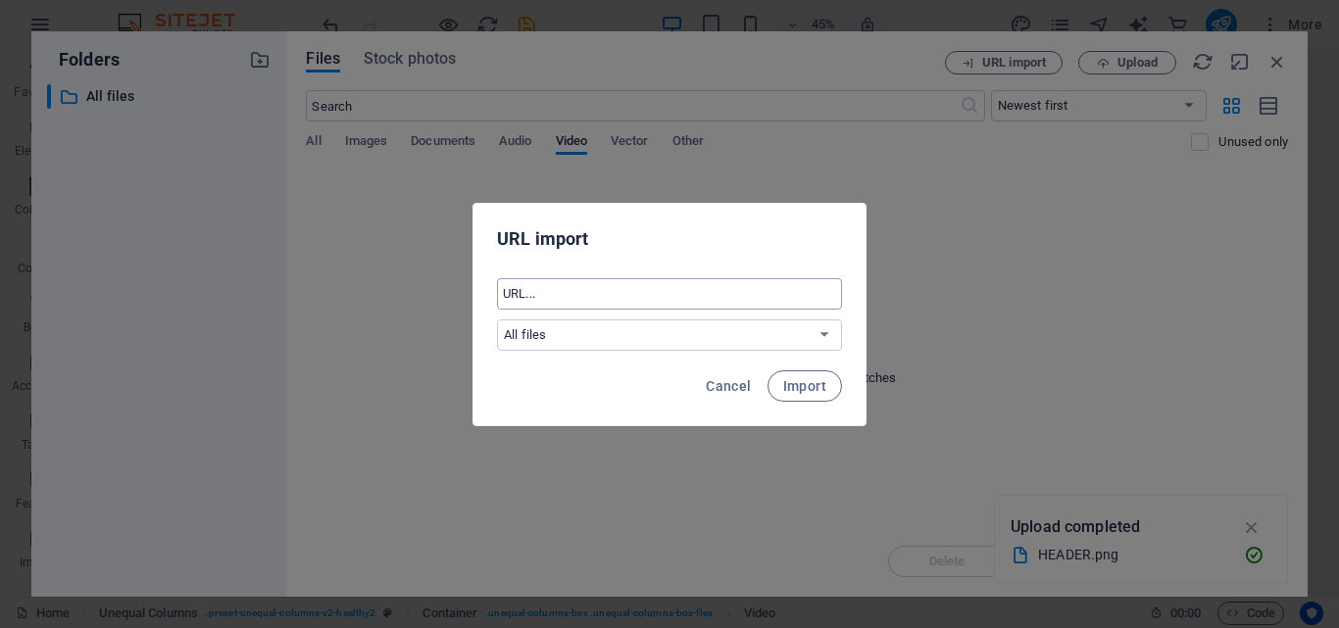
click at [610, 298] on input "text" at bounding box center [669, 293] width 345 height 31
click at [550, 296] on input "text" at bounding box center [669, 293] width 345 height 31
paste input "https://youtu.be/AvqzccPuxQs?list=TLGGtyh-CZPyKmkwNTEwMjAyNQ"
type input "https://youtu.be/AvqzccPuxQs?list=TLGGtyh-CZPyKmkwNTEwMjAyNQ"
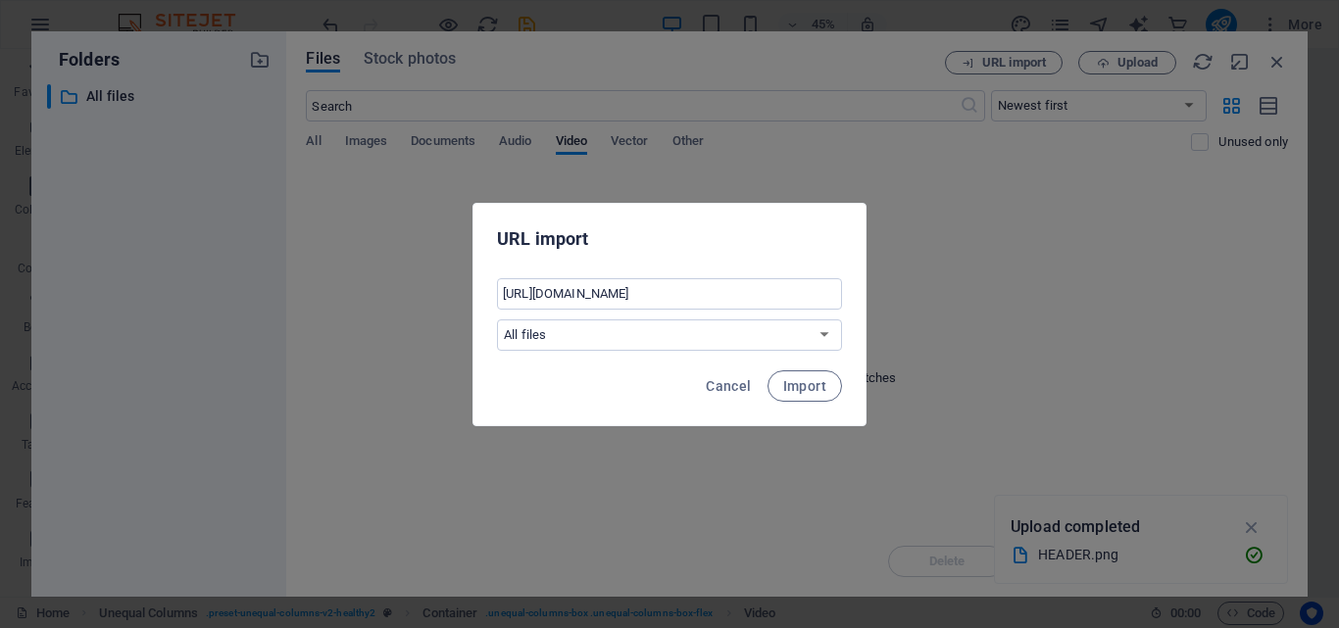
click at [549, 275] on div "https://youtu.be/AvqzccPuxQs?list=TLGGtyh-CZPyKmkwNTEwMjAyNQ ​ All files" at bounding box center [669, 314] width 392 height 88
click at [615, 336] on select "All files" at bounding box center [669, 334] width 345 height 31
click at [794, 388] on span "Import" at bounding box center [804, 386] width 43 height 16
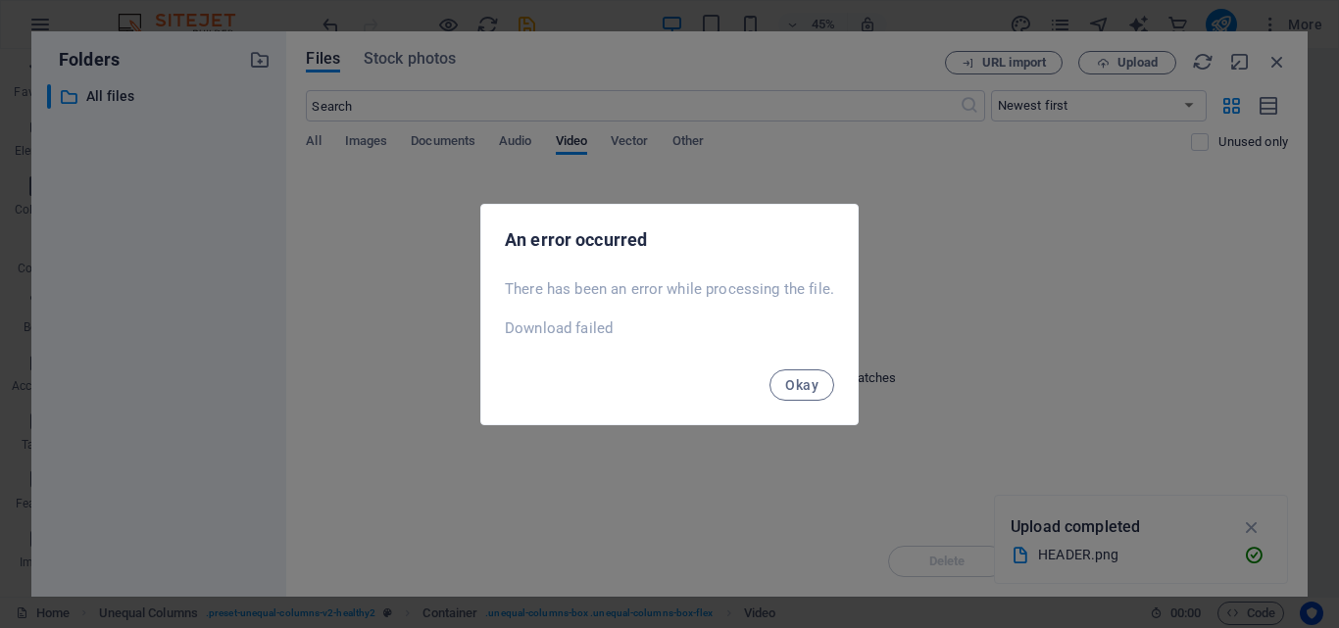
click at [794, 388] on span "Okay" at bounding box center [801, 385] width 33 height 16
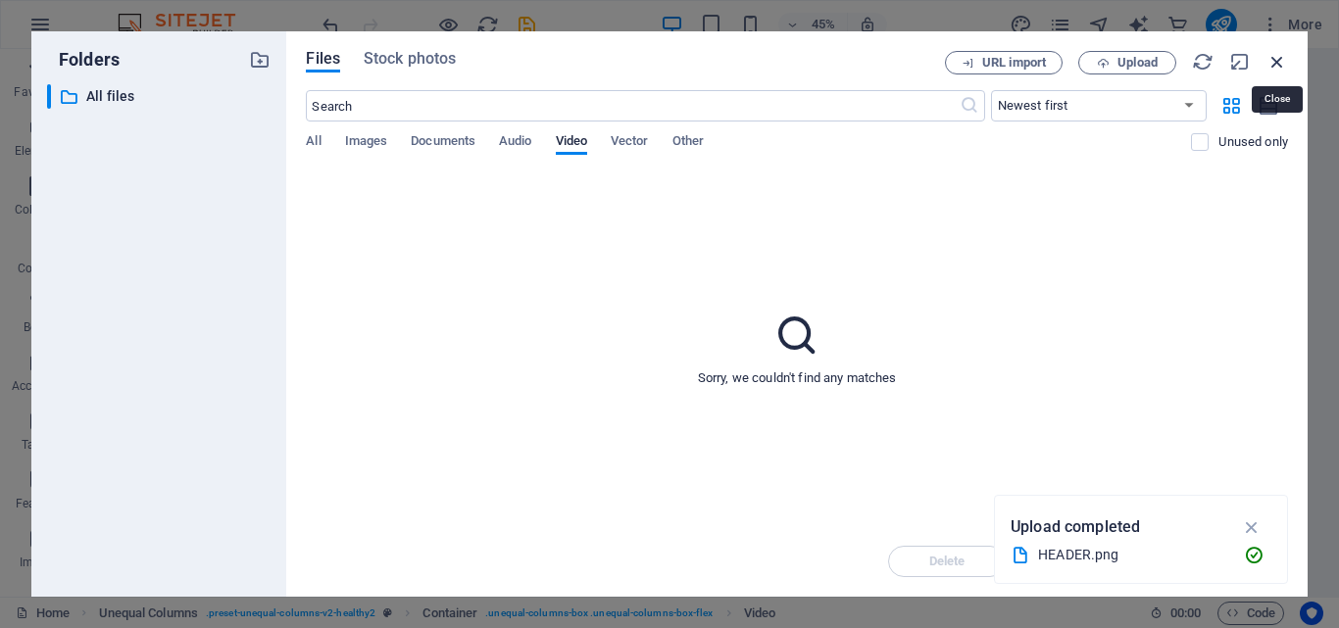
click at [1270, 65] on icon "button" at bounding box center [1277, 62] width 22 height 22
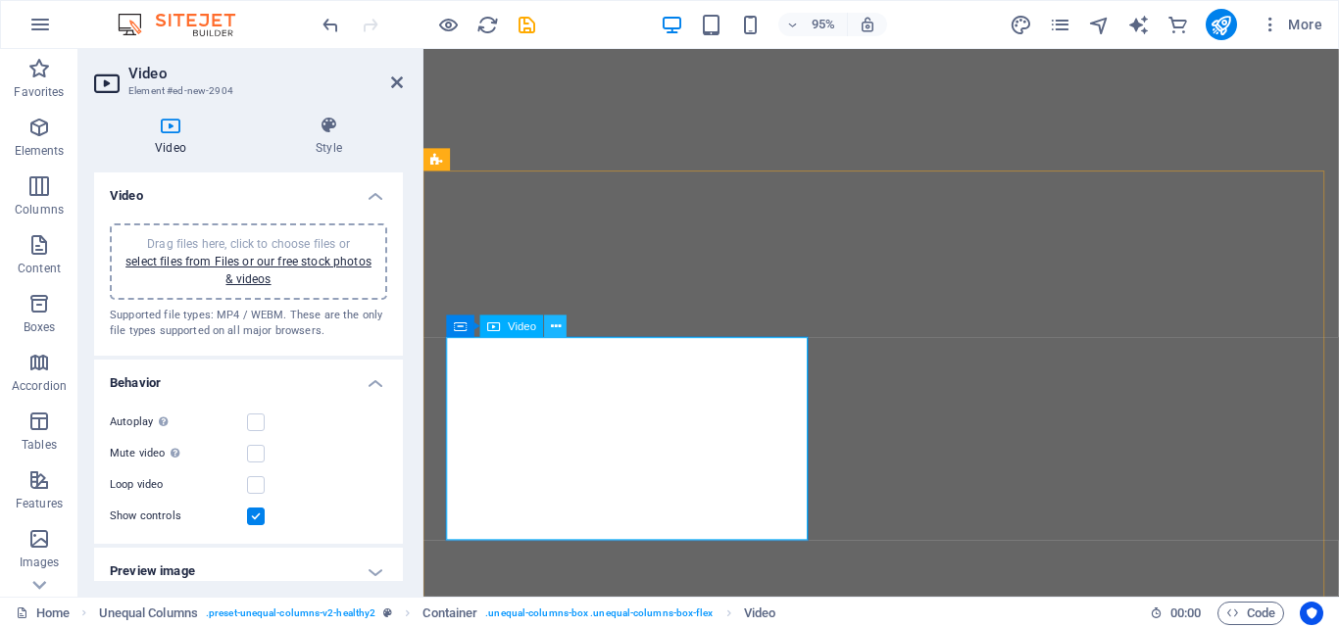
click at [556, 322] on icon at bounding box center [556, 327] width 10 height 20
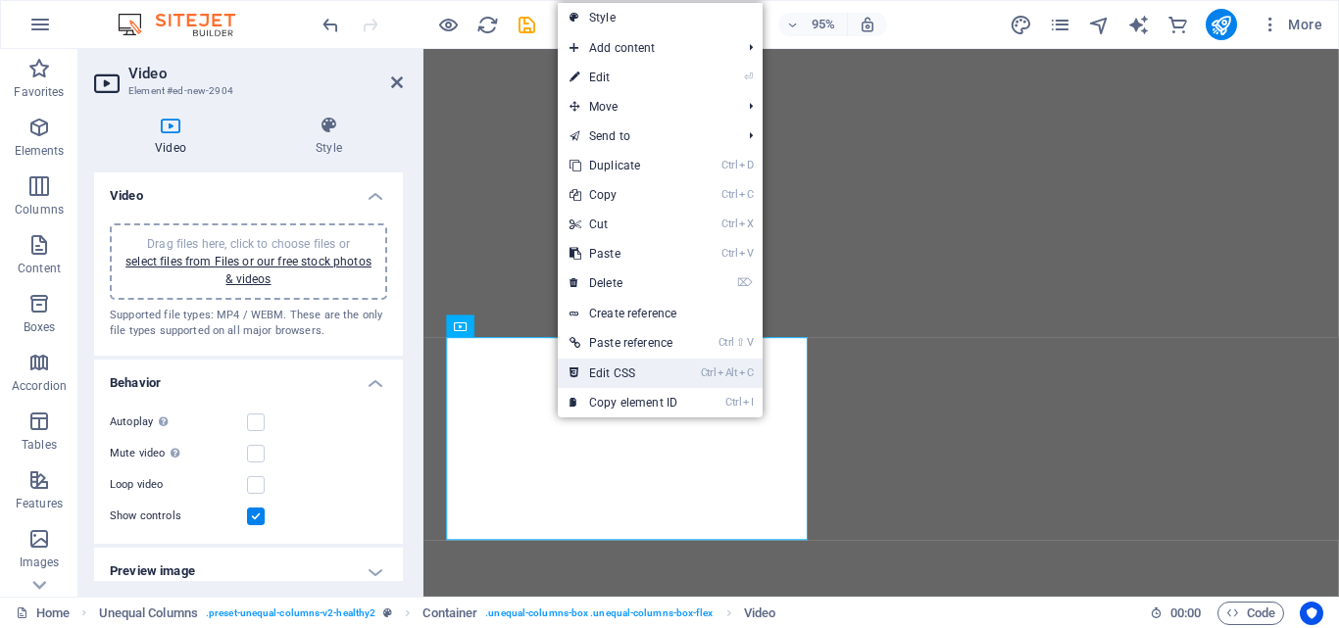
click at [675, 369] on link "Ctrl Alt C Edit CSS" at bounding box center [623, 373] width 131 height 29
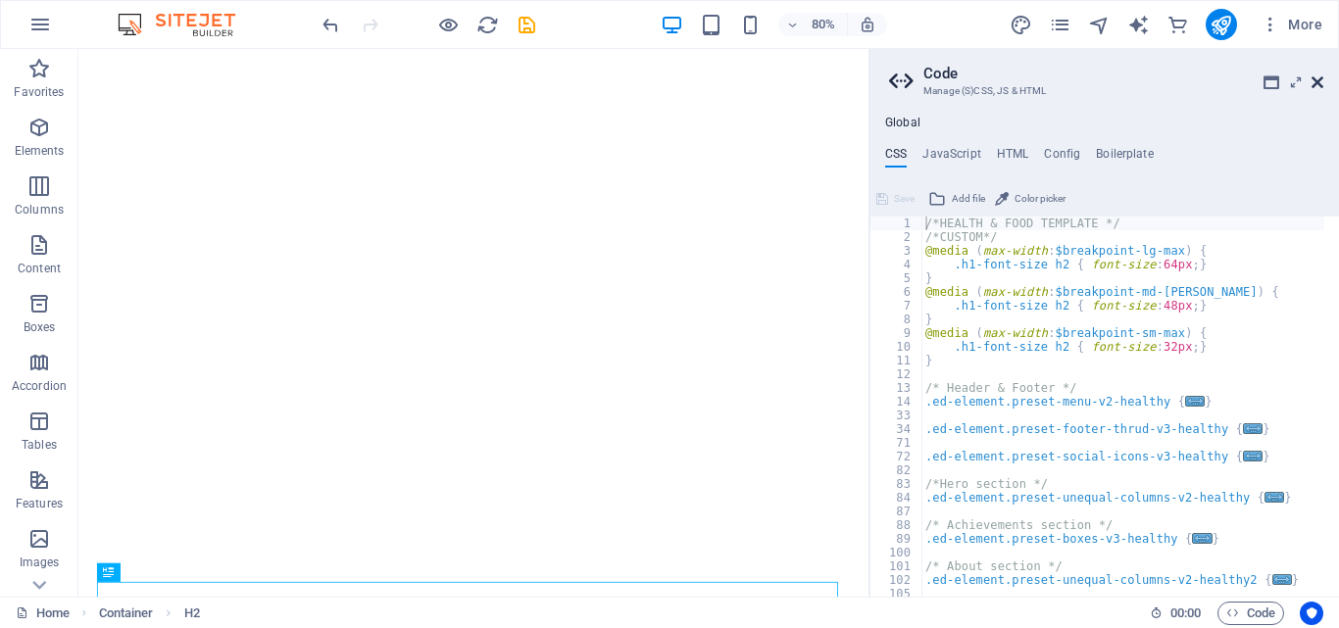
click at [1314, 83] on icon at bounding box center [1317, 82] width 12 height 16
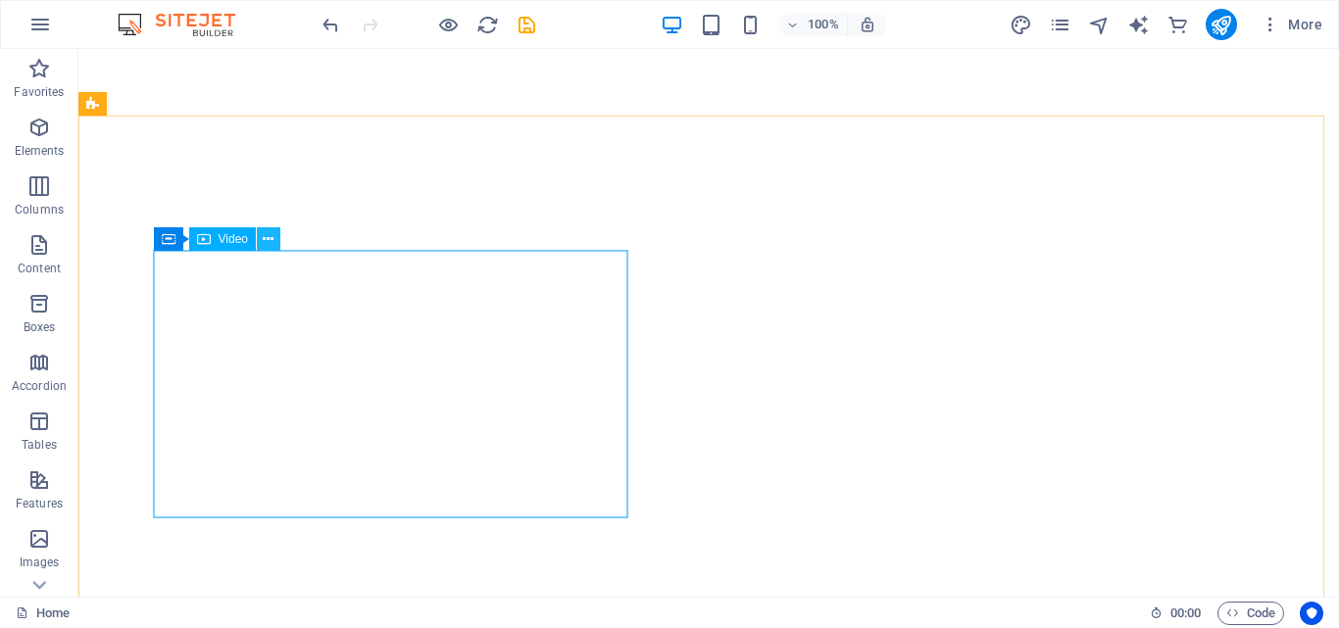
click at [268, 238] on icon at bounding box center [268, 239] width 11 height 21
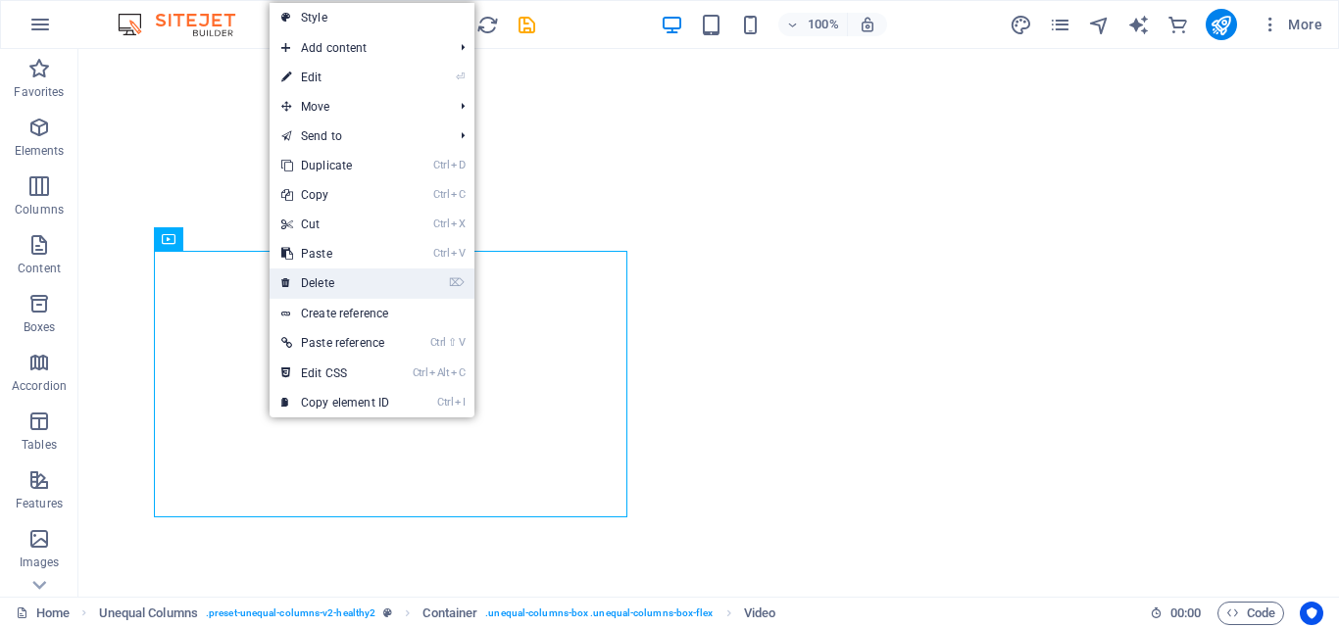
click at [434, 283] on li "⌦ Delete" at bounding box center [372, 284] width 205 height 30
click at [395, 290] on link "⌦ Delete" at bounding box center [335, 283] width 131 height 29
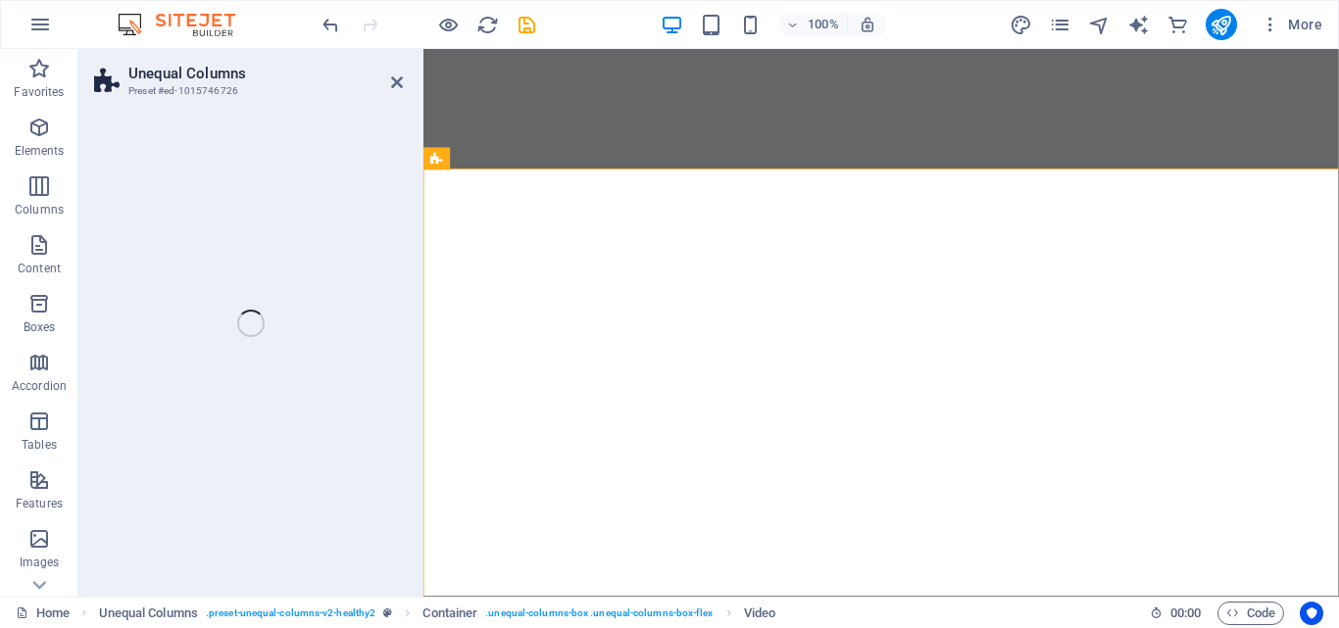
click at [395, 290] on div "Unequal Columns Preset #ed-1015746726 Drag here to replace the existing content…" at bounding box center [708, 323] width 1260 height 548
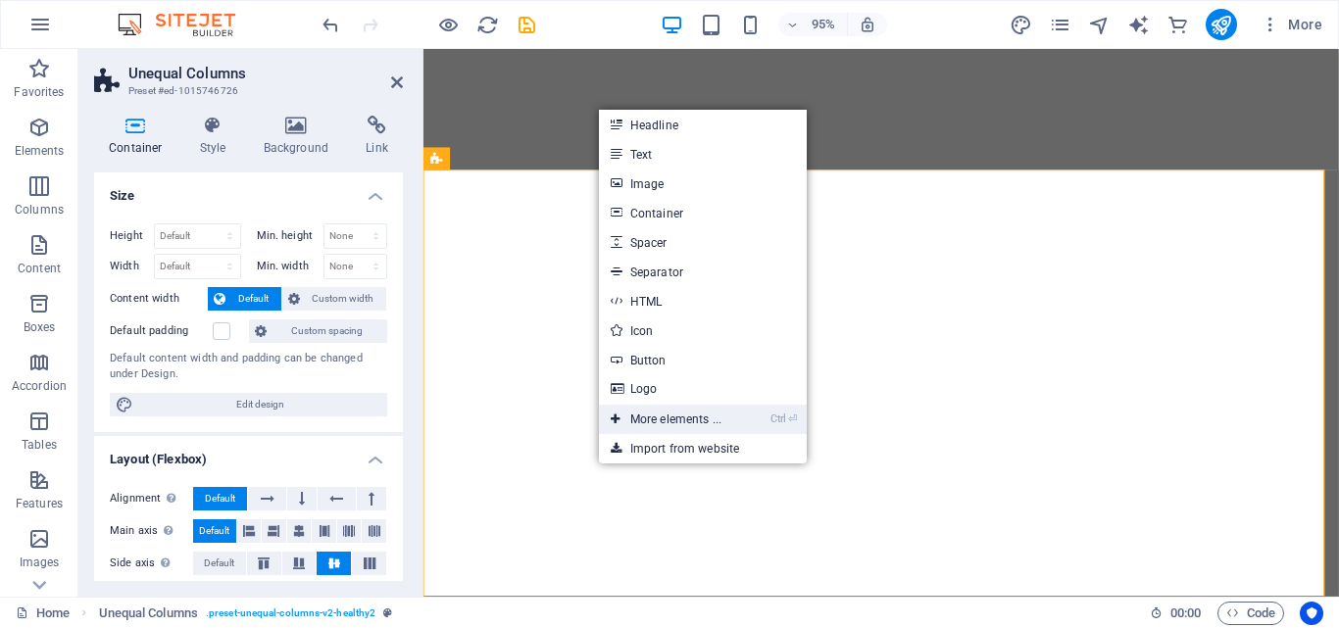
click at [689, 414] on link "Ctrl ⏎ More elements ..." at bounding box center [666, 419] width 134 height 29
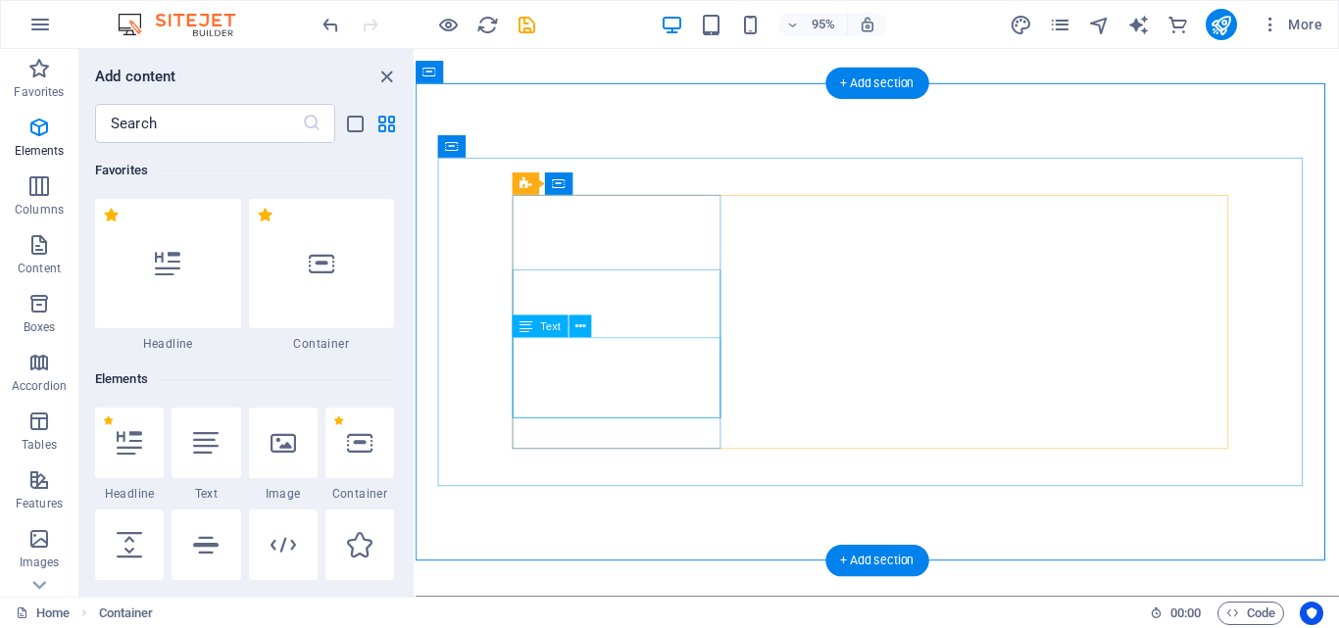
scroll to position [209, 0]
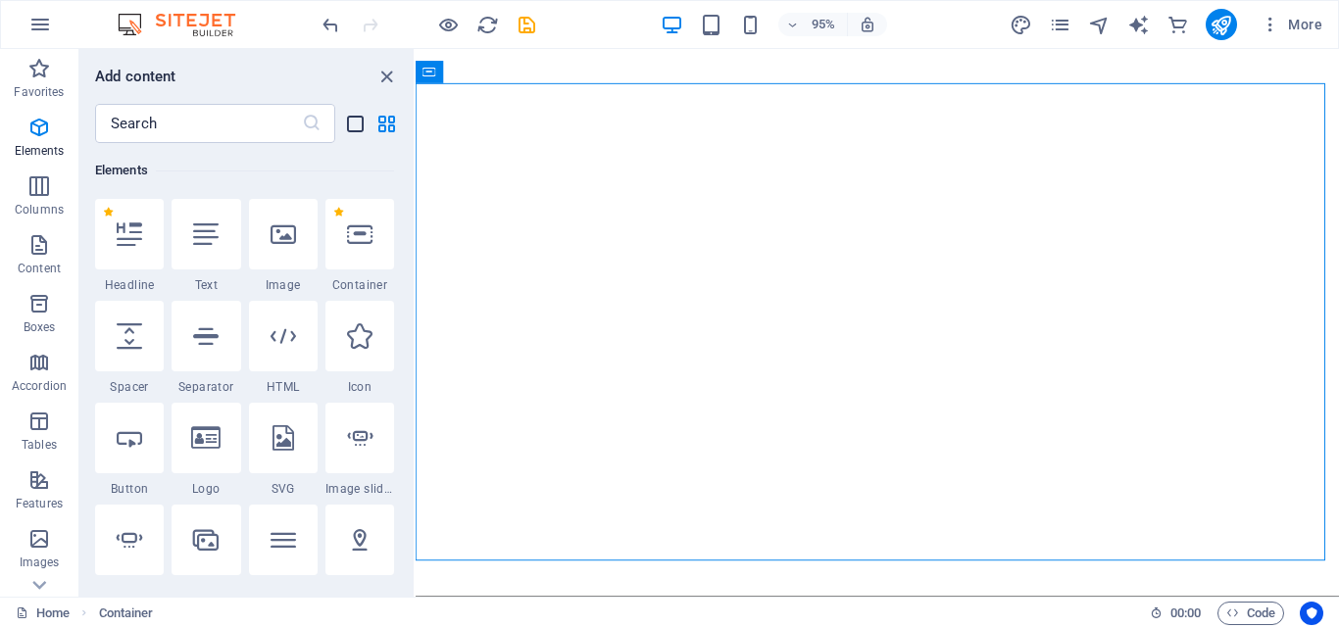
click at [354, 129] on icon "list-view" at bounding box center [355, 124] width 23 height 23
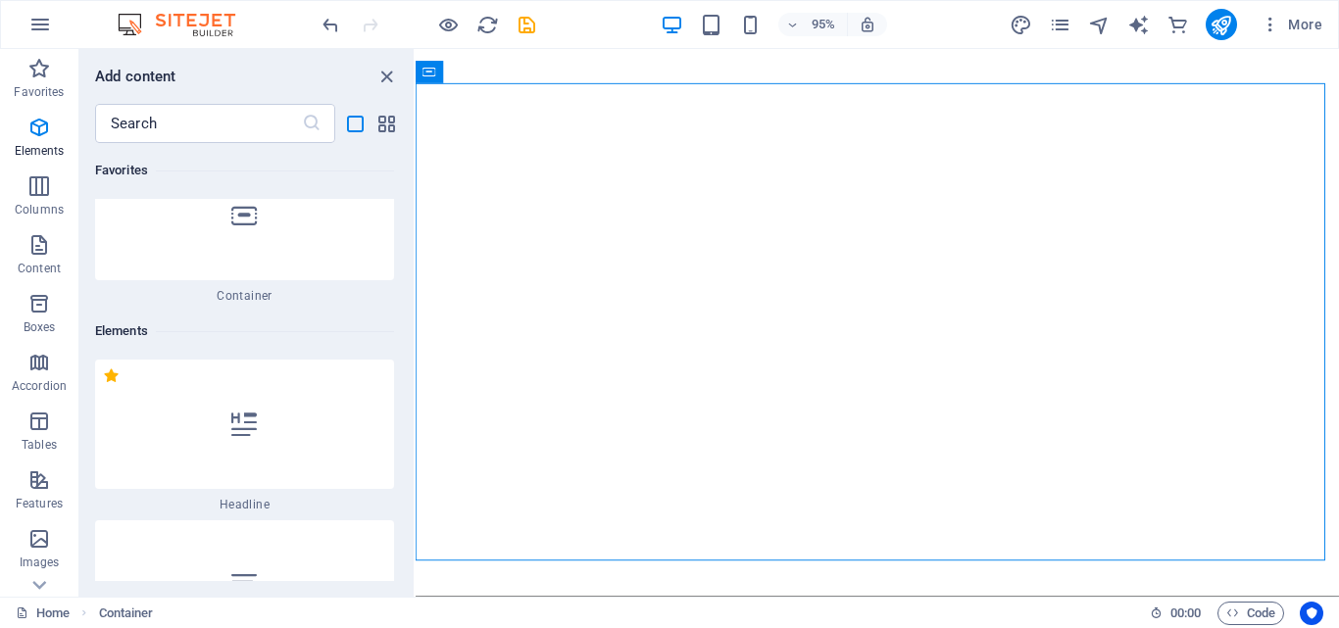
scroll to position [369, 0]
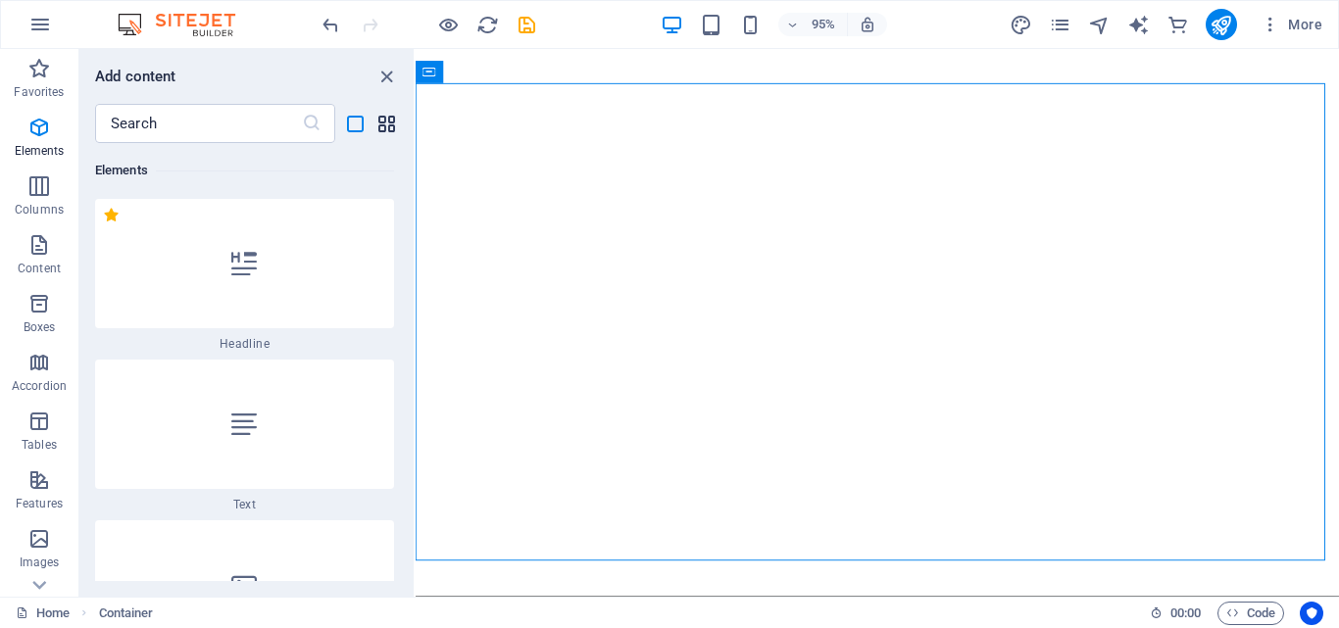
click at [383, 125] on icon "grid-view" at bounding box center [386, 124] width 23 height 23
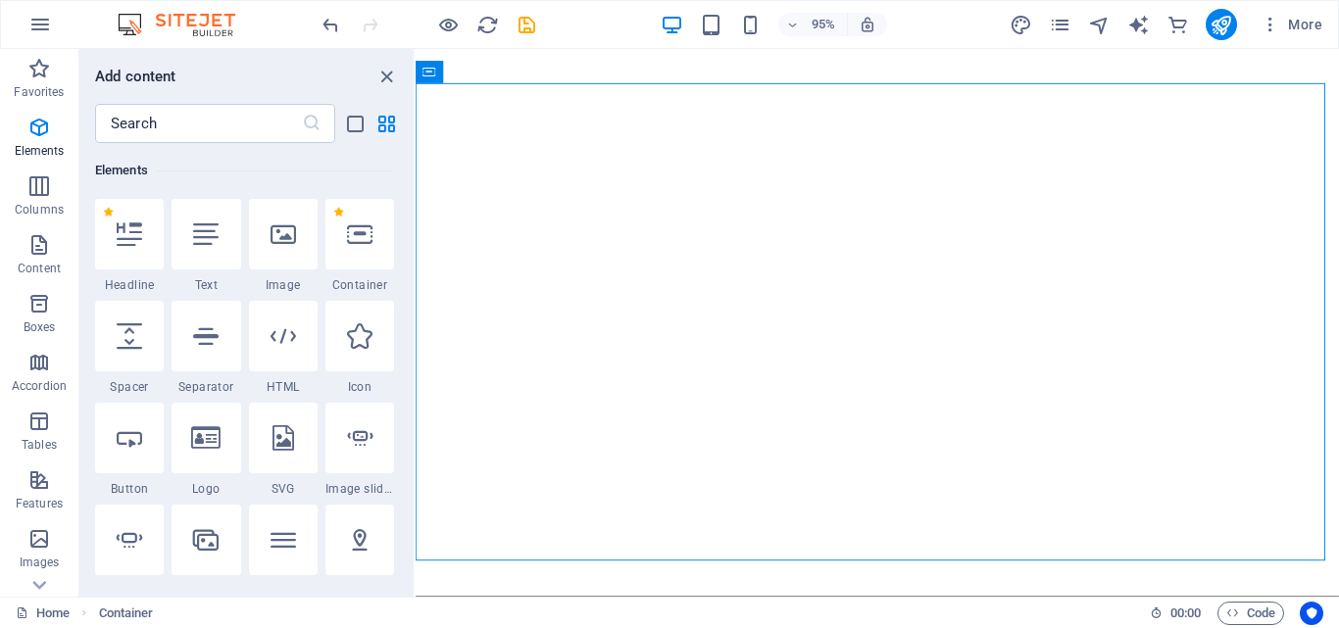
scroll to position [253, 0]
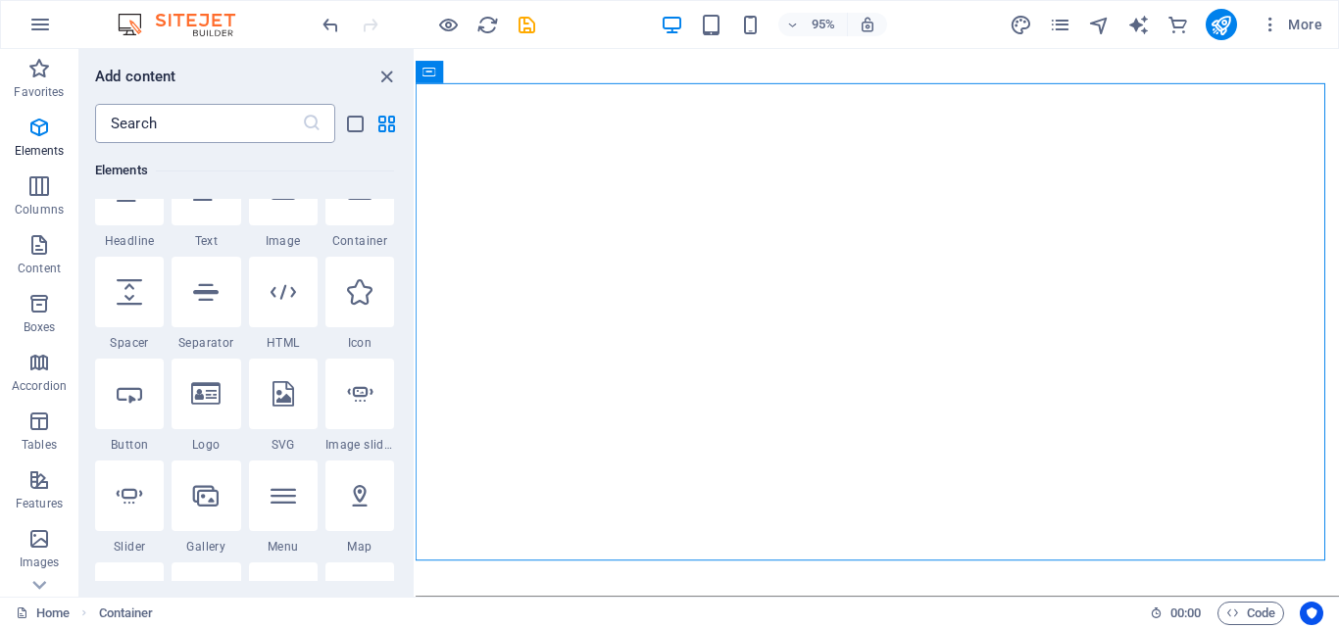
click at [221, 123] on input "text" at bounding box center [198, 123] width 207 height 39
type input "t"
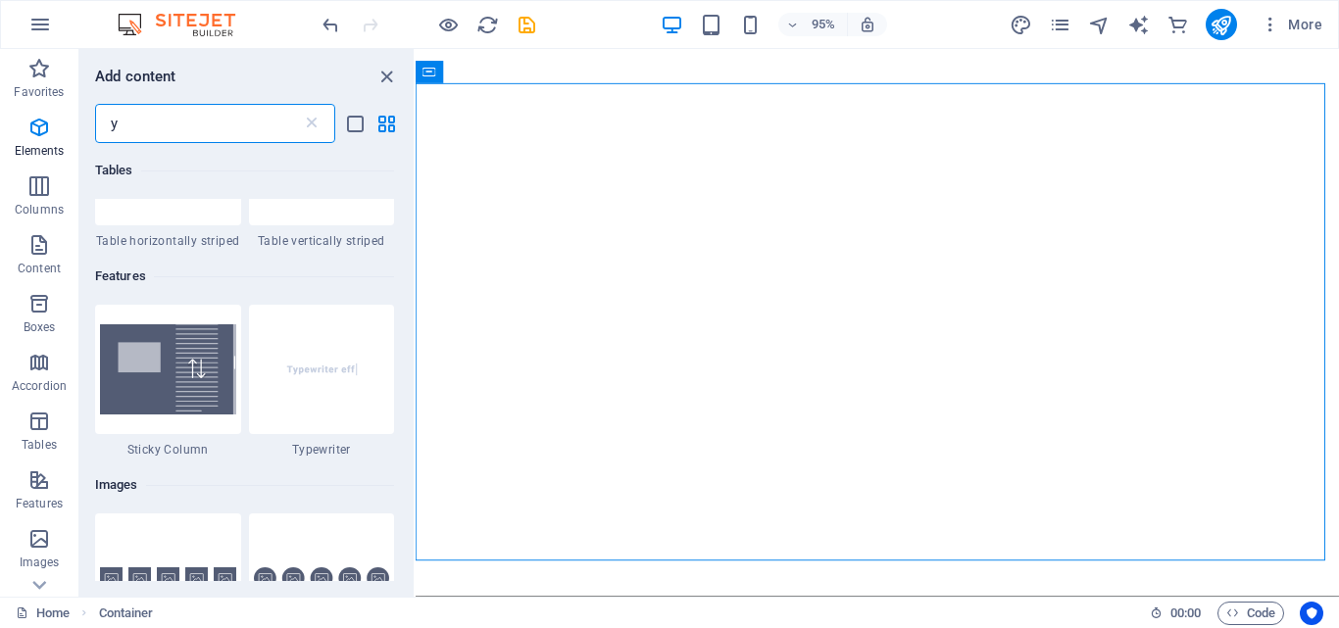
scroll to position [0, 0]
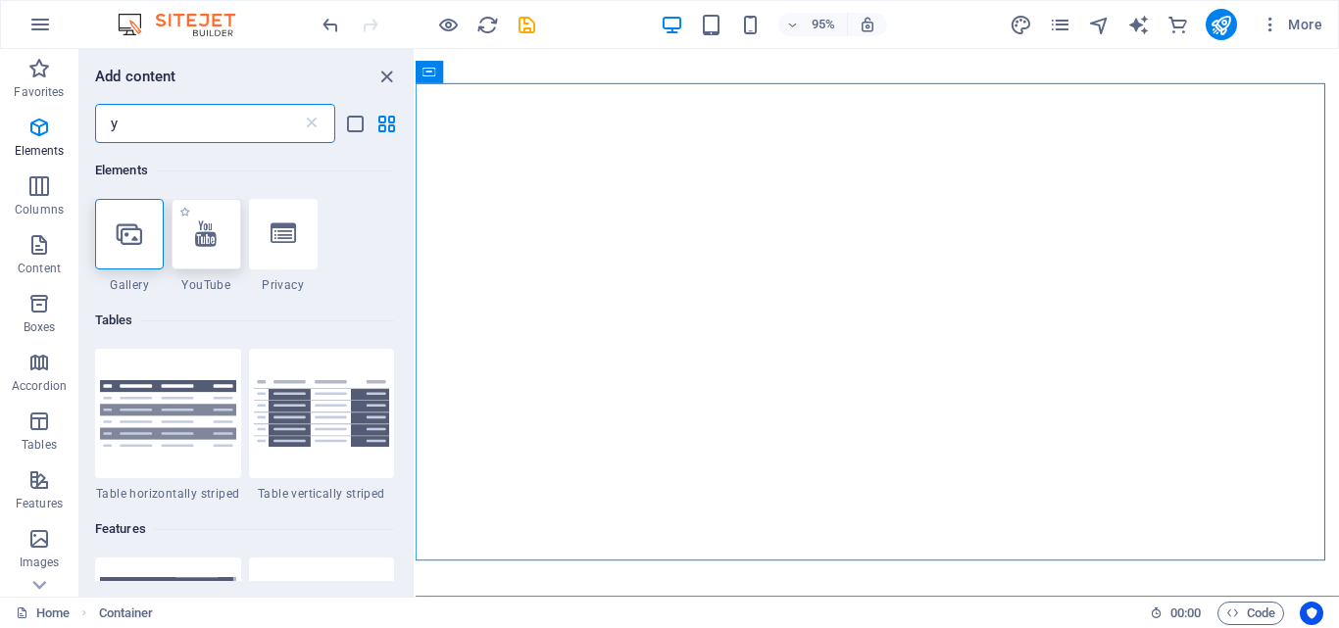
type input "y"
click at [205, 235] on icon at bounding box center [206, 233] width 22 height 25
select select "ar16_9"
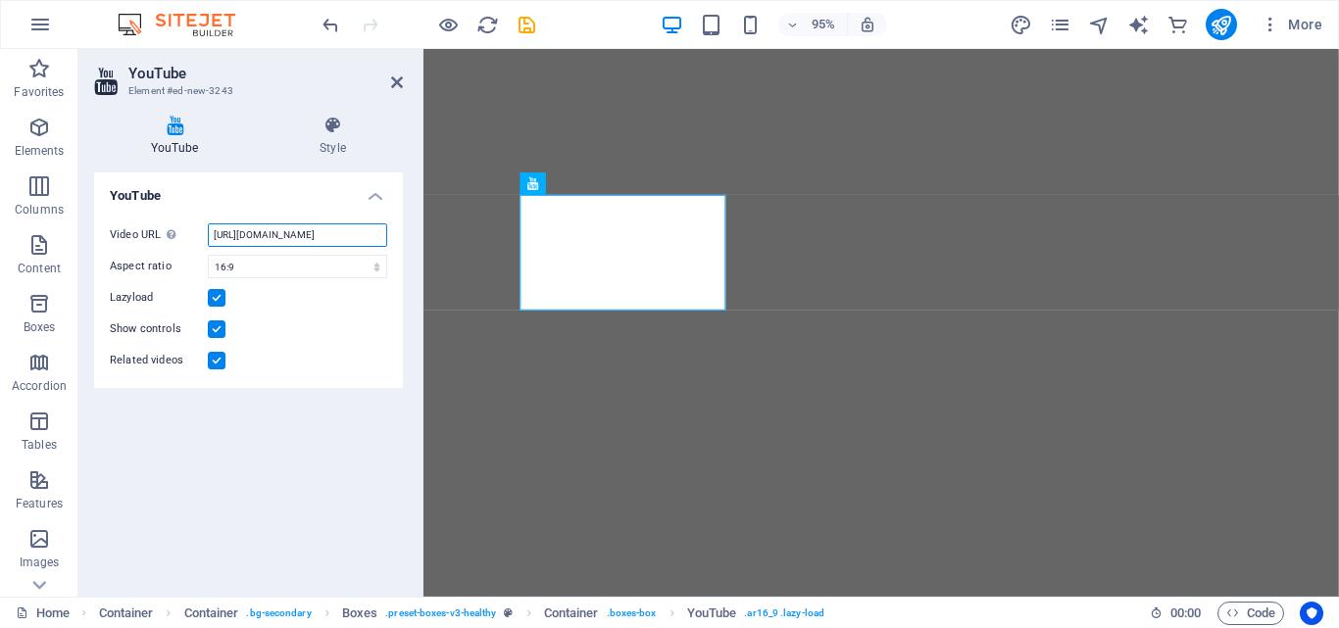
click at [261, 231] on input "https://www.youtube.com/watch?v=hnoviHgPHkY" at bounding box center [297, 235] width 179 height 24
type input "v"
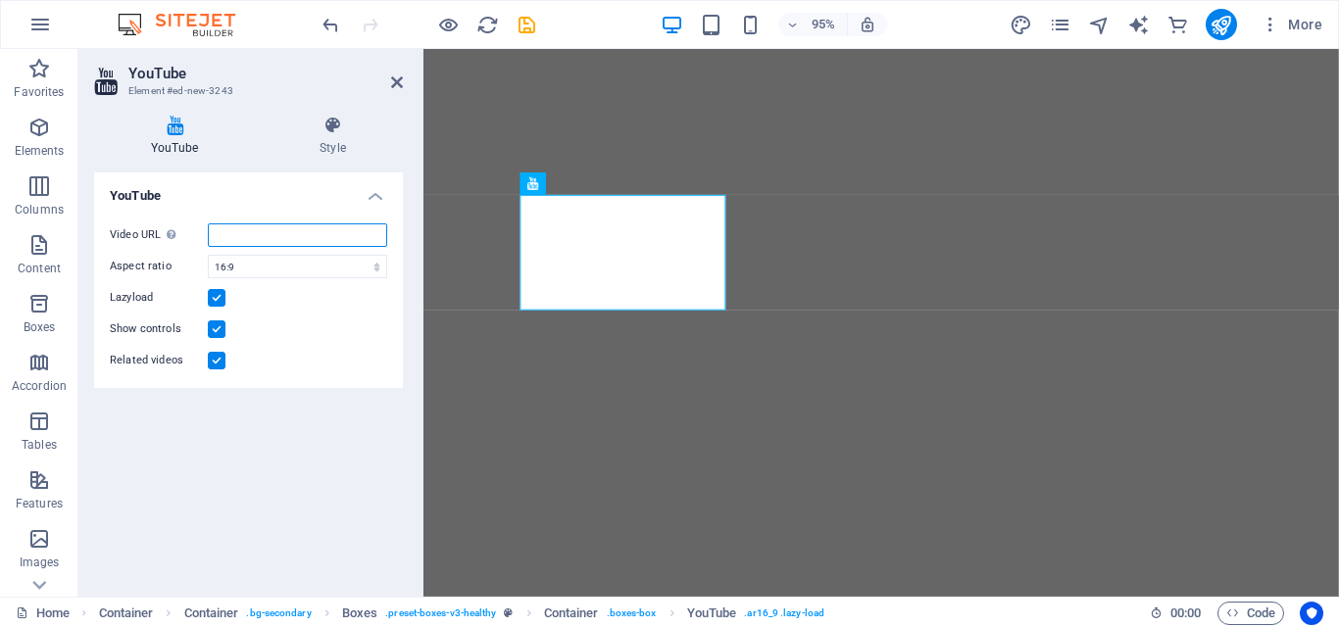
paste input "https://youtu.be/AvqzccPuxQs?list=TLGGtyh-CZPyKmkwNTEwMjAyNQ"
type input "https://youtu.be/AvqzccPuxQs?list=TLGGtyh-CZPyKmkwNTEwMjAyNQ"
click at [333, 442] on div "YouTube Video URL Insert (or paste) a video URL. https://youtu.be/AvqzccPuxQs?l…" at bounding box center [248, 376] width 309 height 409
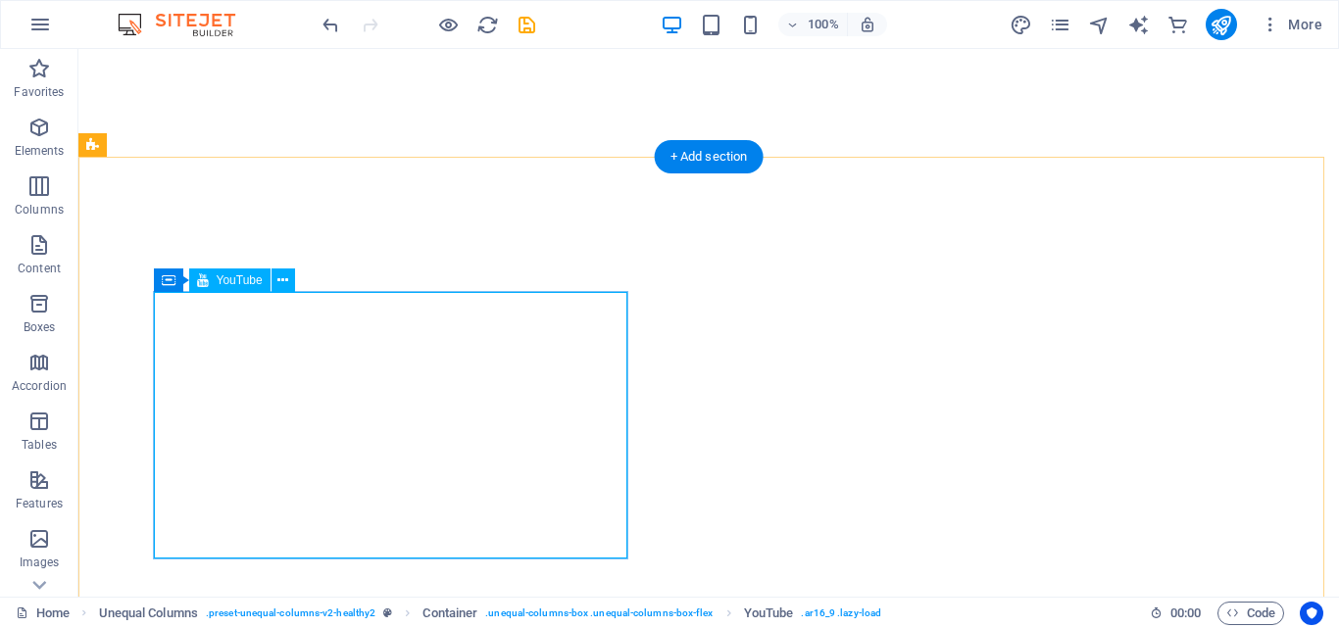
select select "ar16_9"
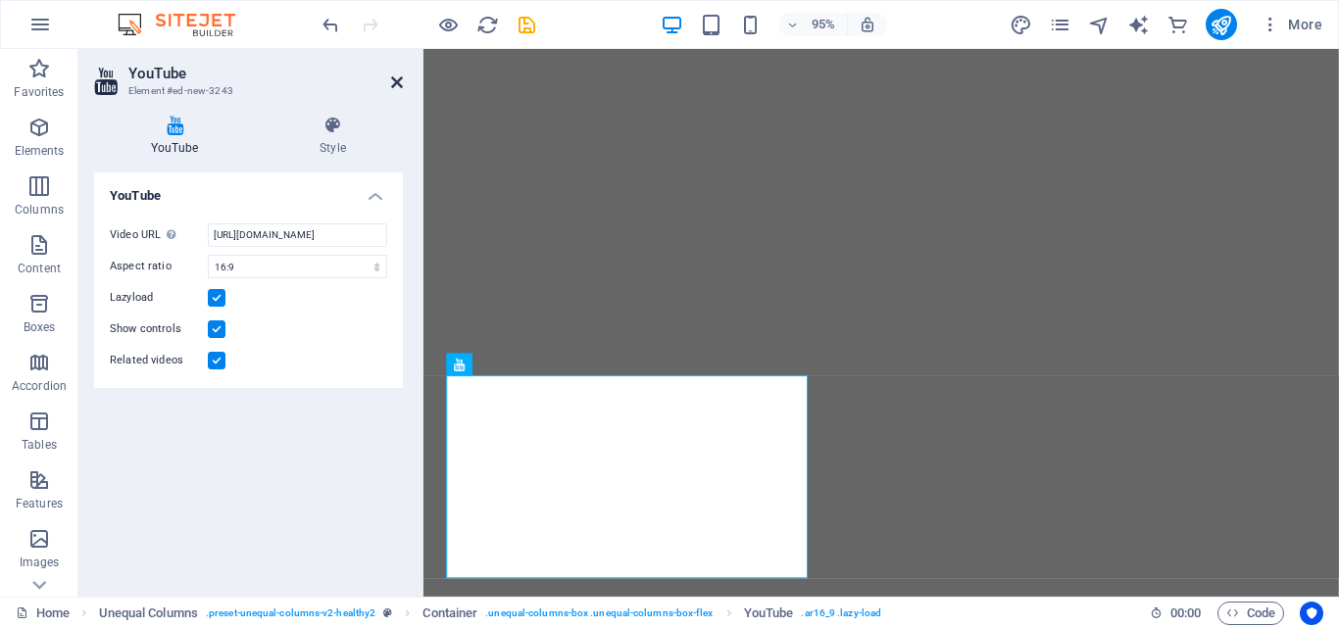
click at [395, 76] on icon at bounding box center [397, 82] width 12 height 16
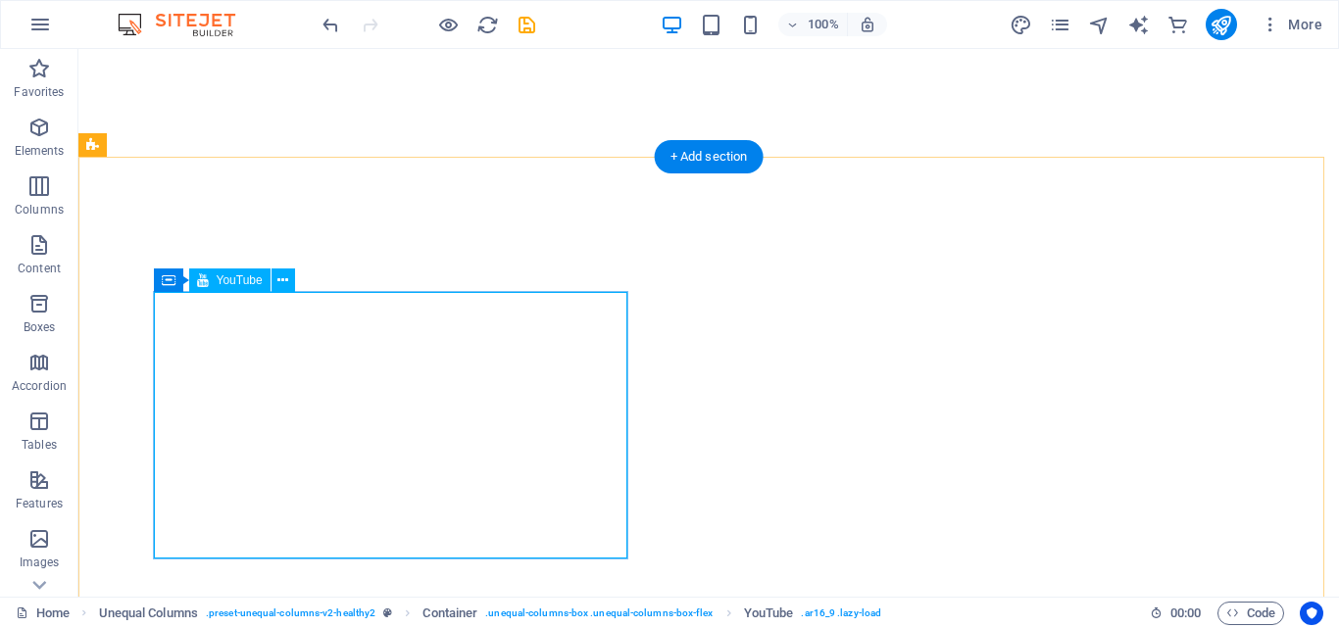
select select "ar16_9"
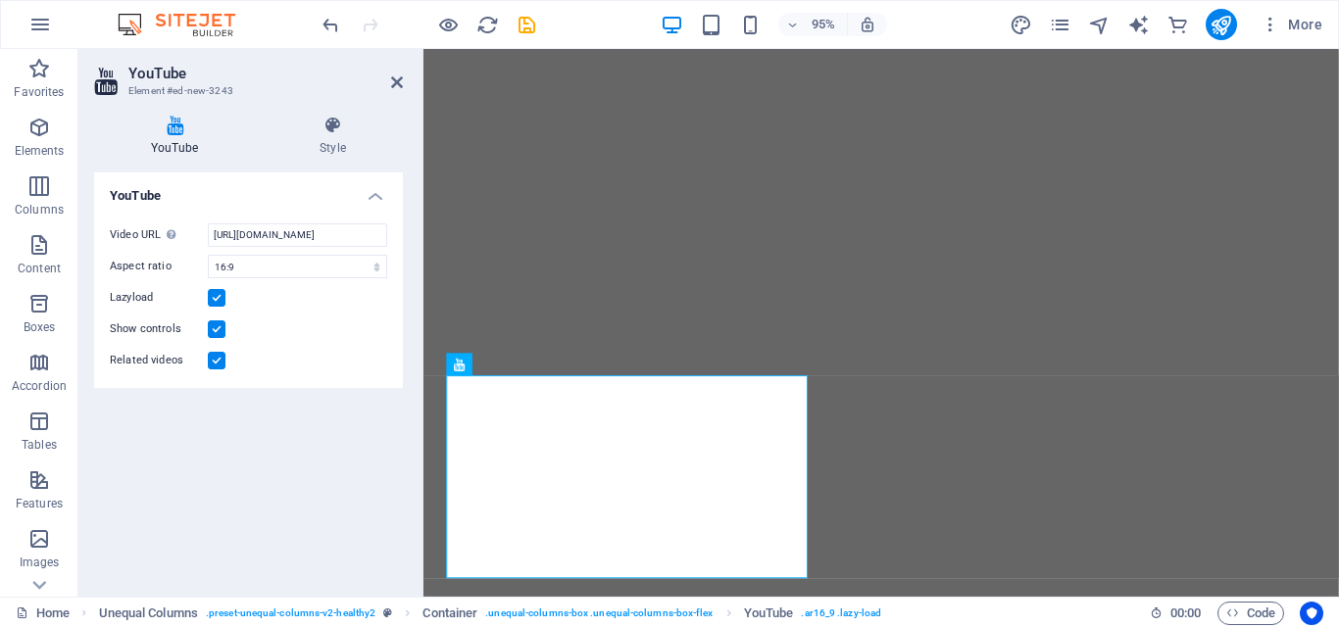
click at [403, 78] on aside "YouTube Element #ed-new-3243 YouTube Style YouTube Video URL Insert (or paste) …" at bounding box center [250, 323] width 345 height 548
click at [398, 83] on icon at bounding box center [397, 82] width 12 height 16
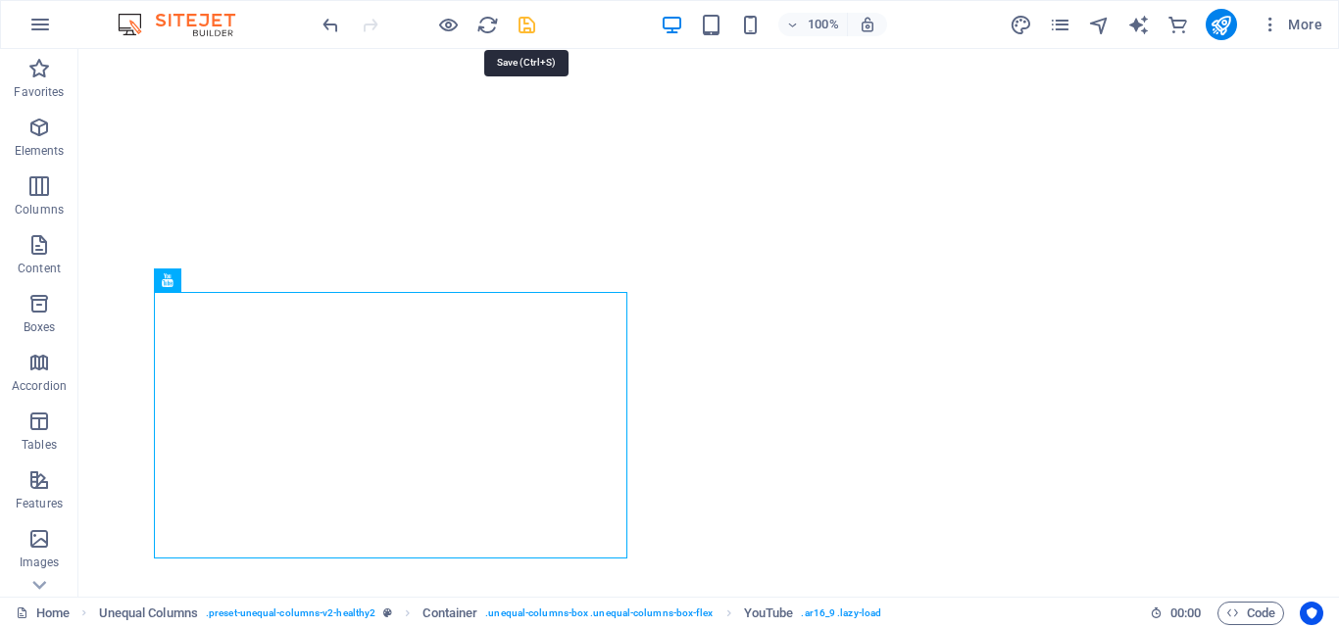
click at [528, 28] on icon "save" at bounding box center [527, 25] width 23 height 23
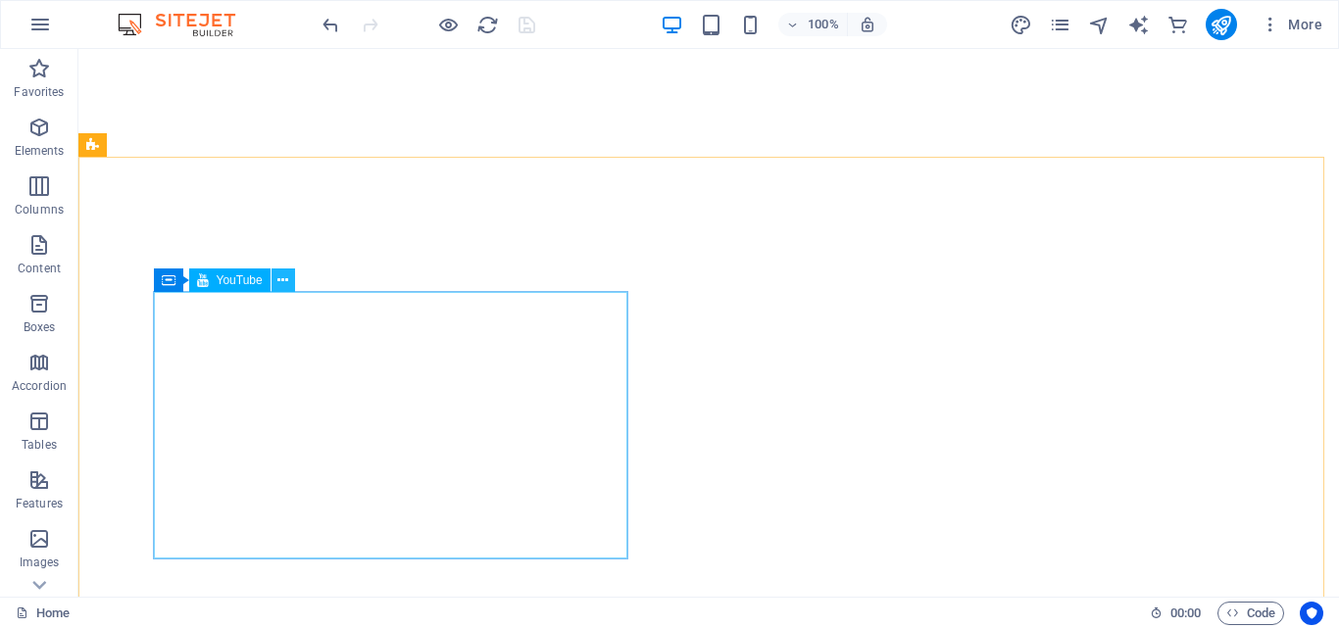
click at [286, 283] on icon at bounding box center [282, 280] width 11 height 21
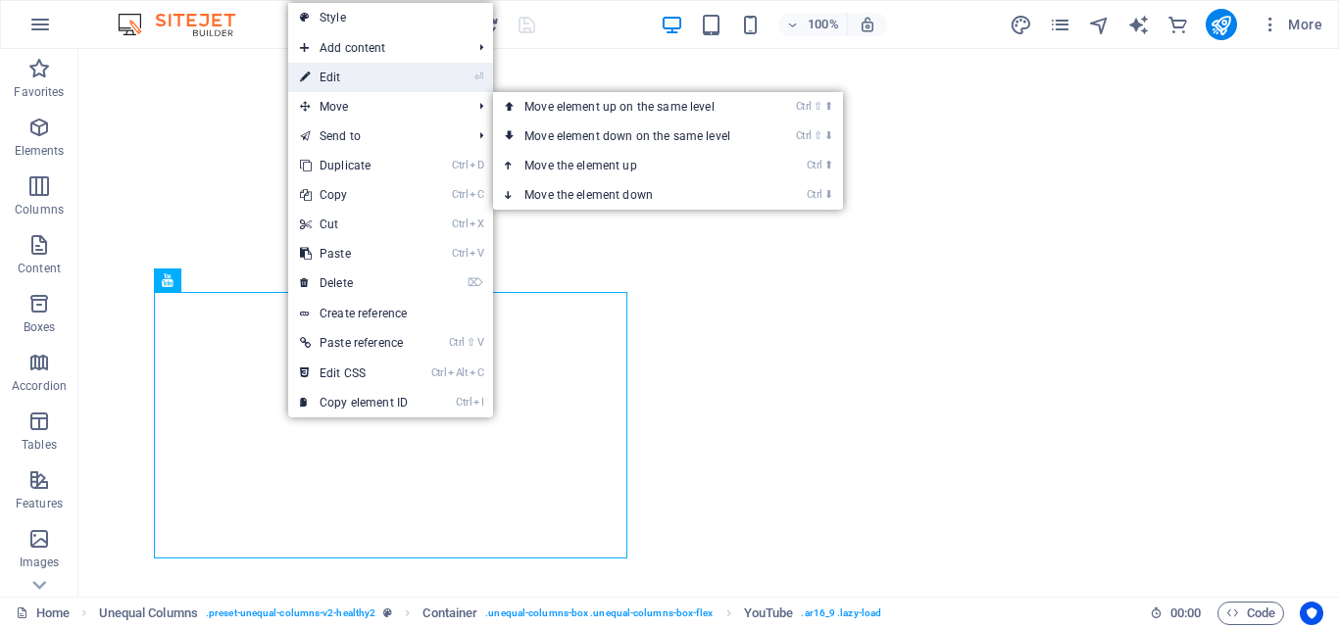
click at [378, 82] on link "⏎ Edit" at bounding box center [353, 77] width 131 height 29
select select "ar16_9"
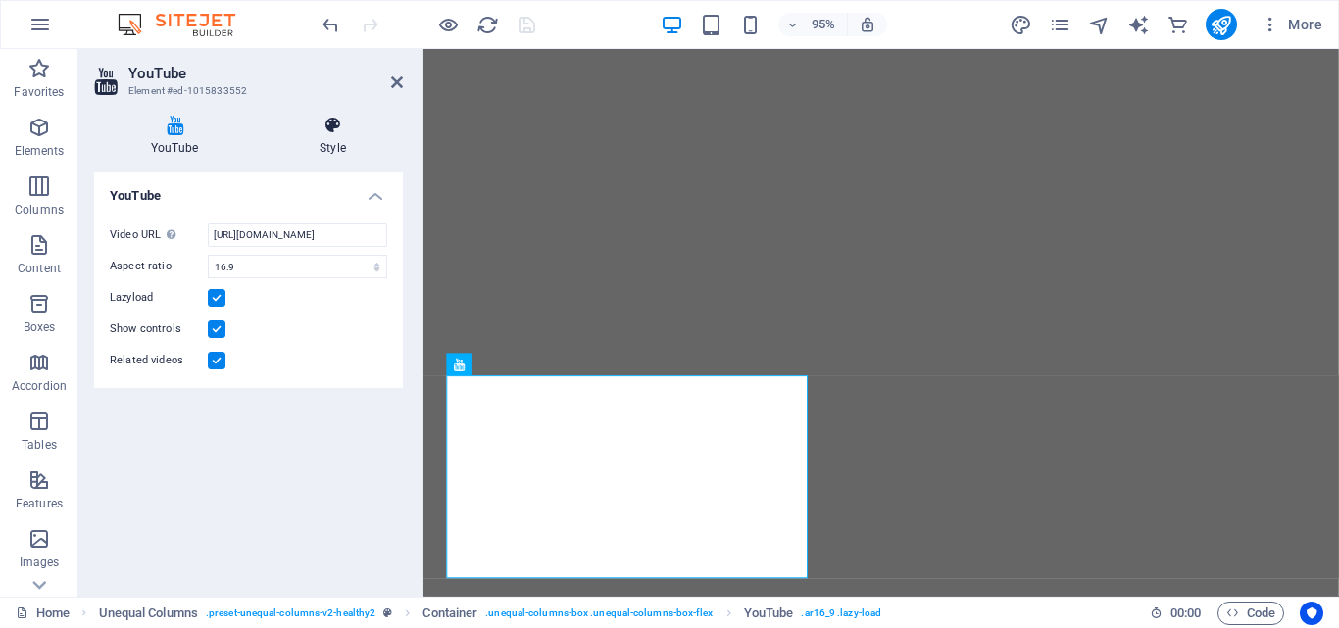
click at [333, 121] on icon at bounding box center [333, 126] width 140 height 20
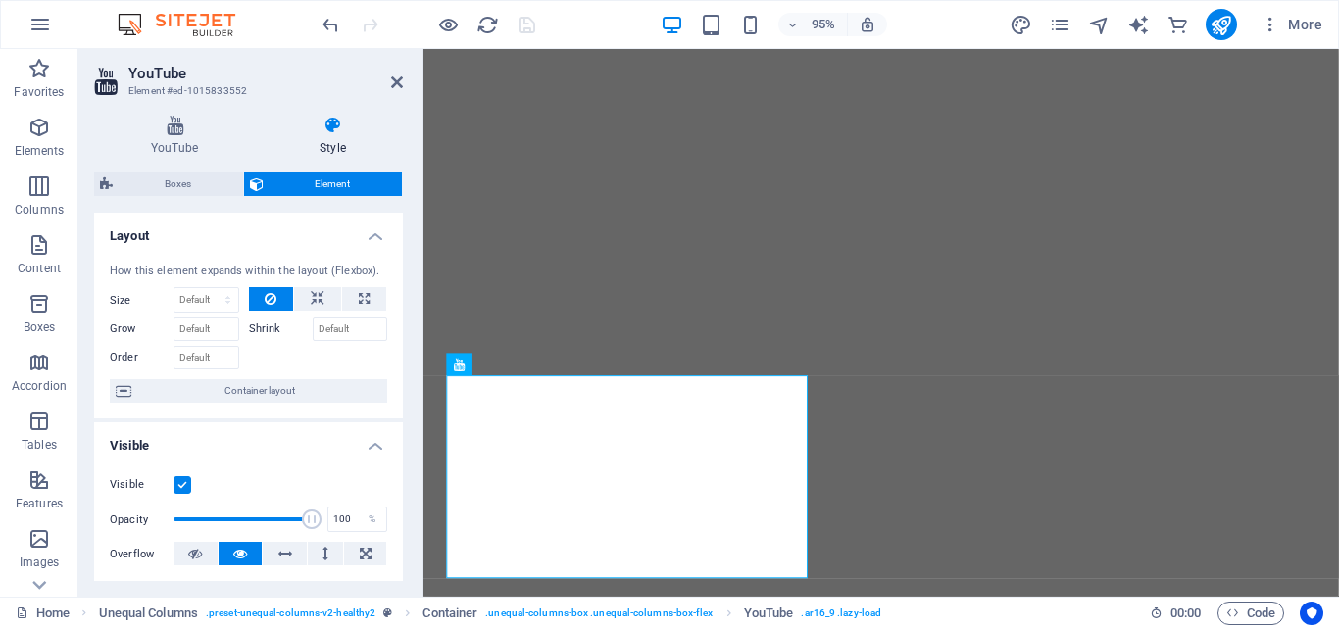
click at [333, 121] on icon at bounding box center [333, 126] width 140 height 20
click at [359, 304] on icon at bounding box center [364, 299] width 11 height 24
type input "100"
select select "%"
click at [359, 304] on icon at bounding box center [364, 299] width 11 height 24
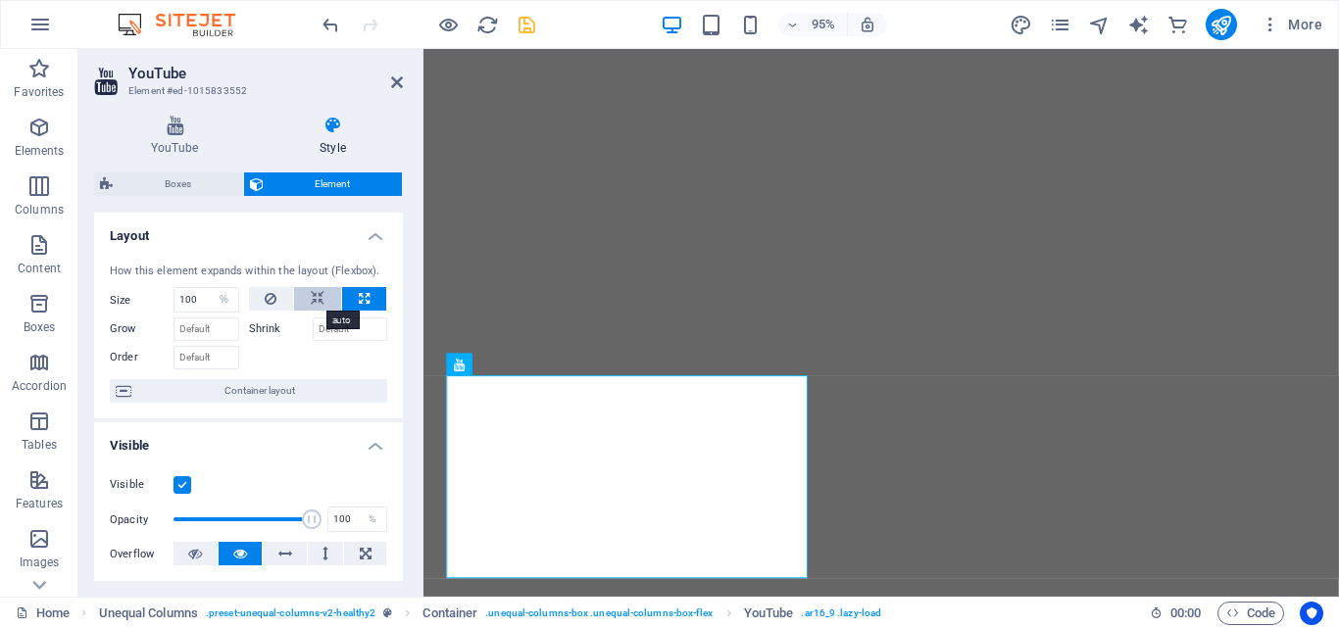
click at [319, 303] on icon at bounding box center [318, 299] width 14 height 24
select select "DISABLED_OPTION_VALUE"
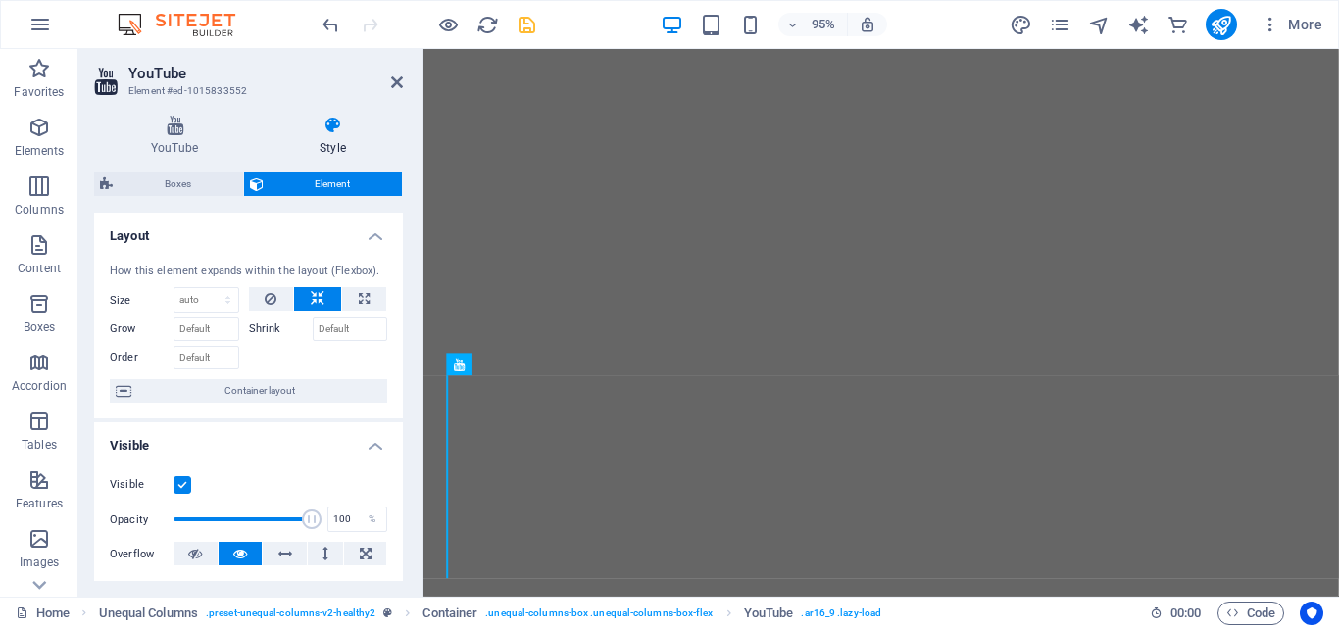
drag, startPoint x: 398, startPoint y: 326, endPoint x: 407, endPoint y: 417, distance: 90.6
click at [407, 417] on div "YouTube Style YouTube Video URL Insert (or paste) a video URL. https://youtu.be…" at bounding box center [248, 348] width 340 height 497
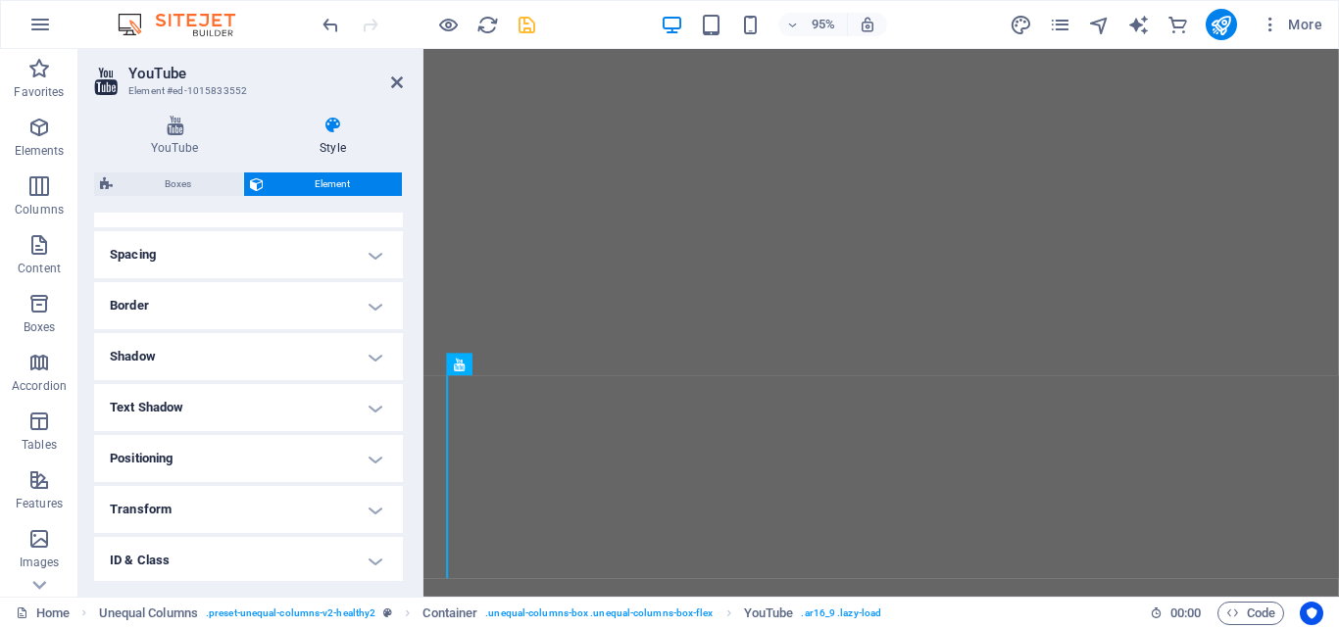
scroll to position [357, 0]
click at [334, 256] on h4 "Spacing" at bounding box center [248, 252] width 309 height 47
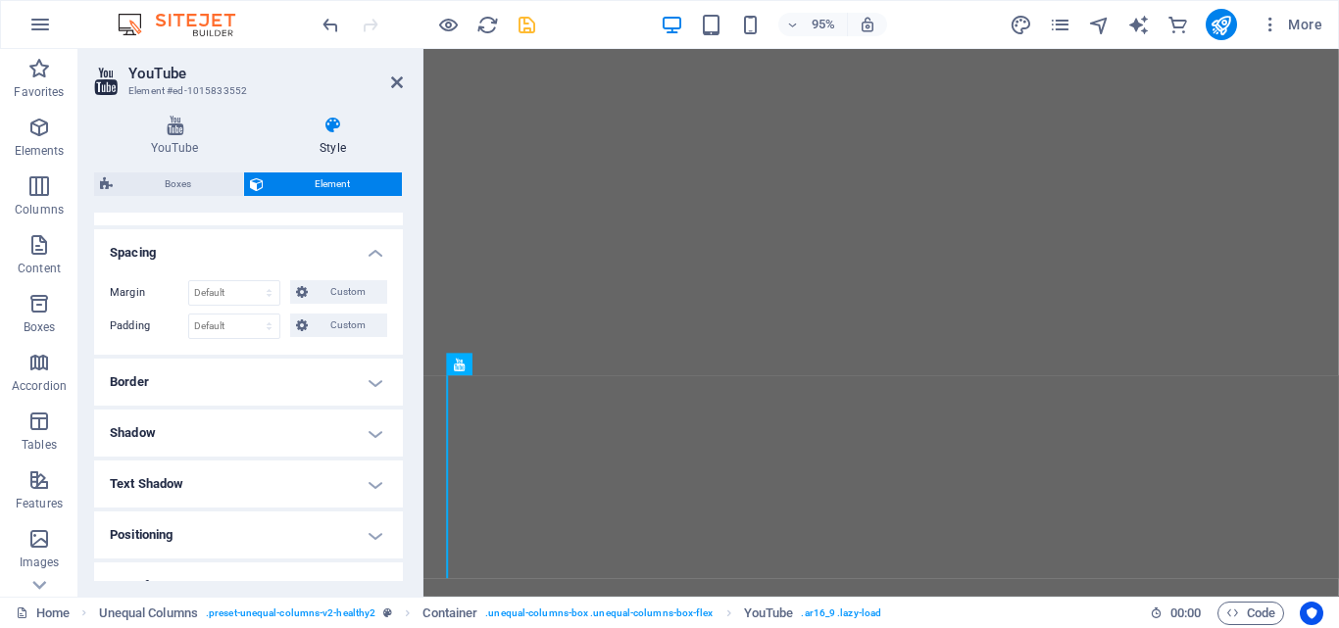
click at [332, 390] on h4 "Border" at bounding box center [248, 382] width 309 height 47
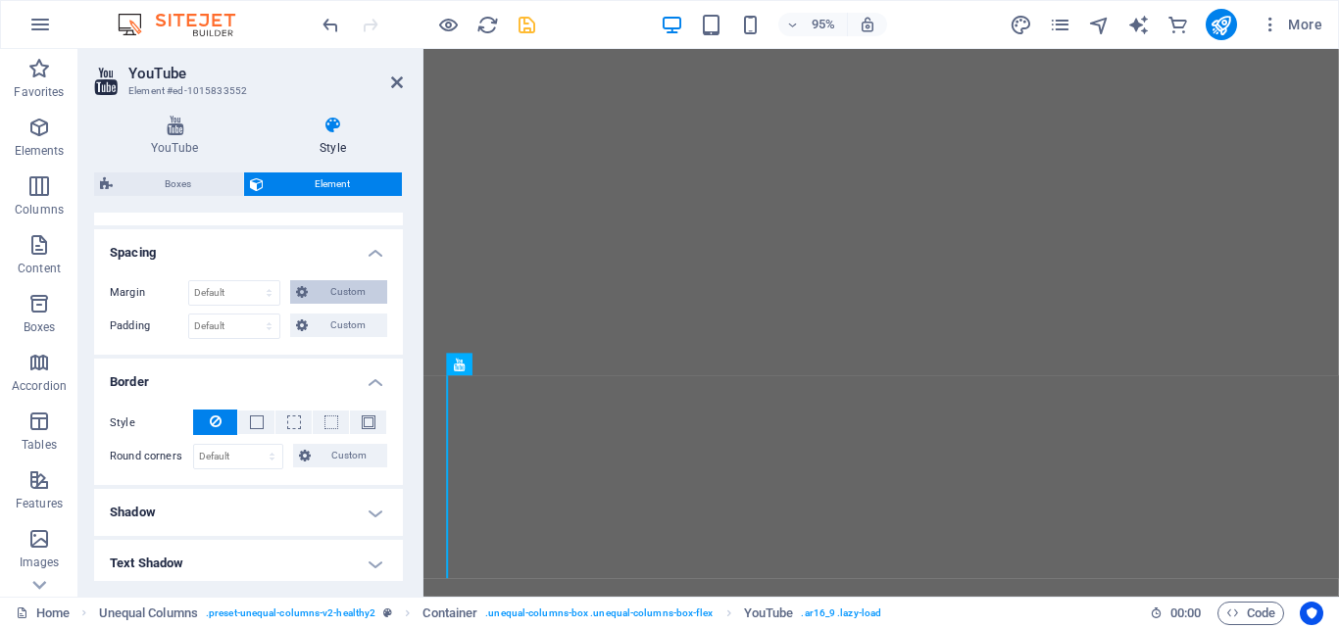
click at [314, 295] on span "Custom" at bounding box center [348, 292] width 68 height 24
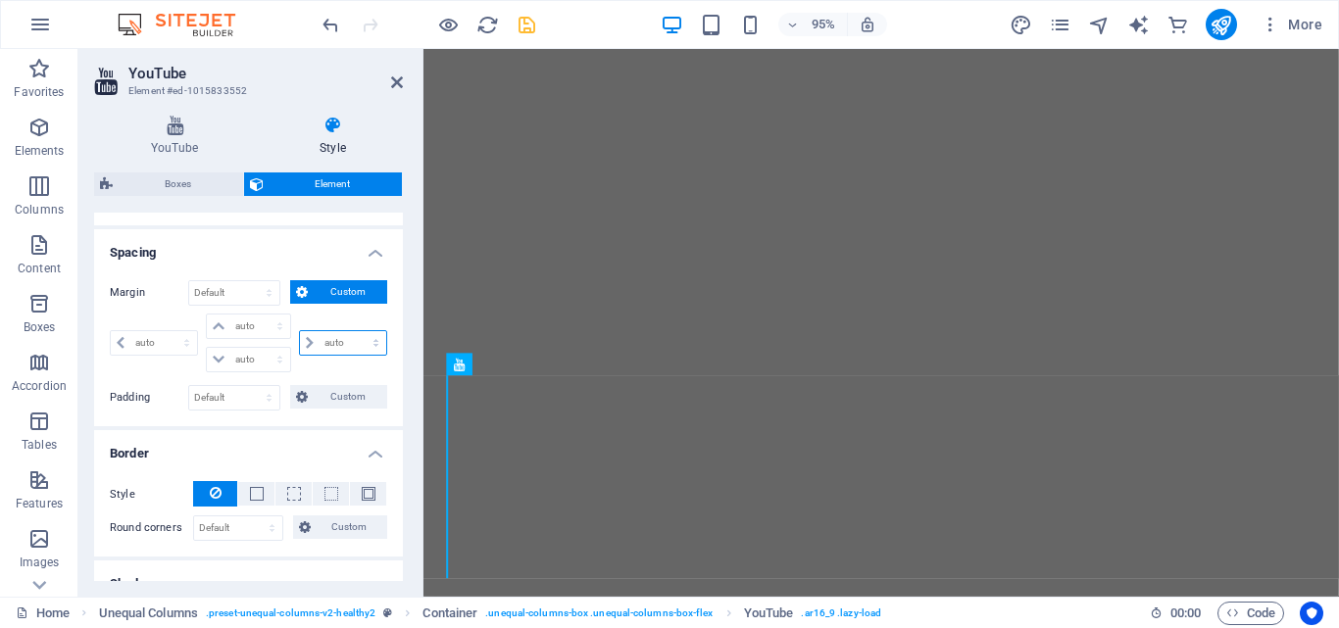
click at [321, 337] on select "auto px % rem vw vh" at bounding box center [343, 343] width 86 height 24
select select "auto"
click at [300, 331] on select "auto px % rem vw vh" at bounding box center [343, 343] width 86 height 24
type input "0"
select select "px"
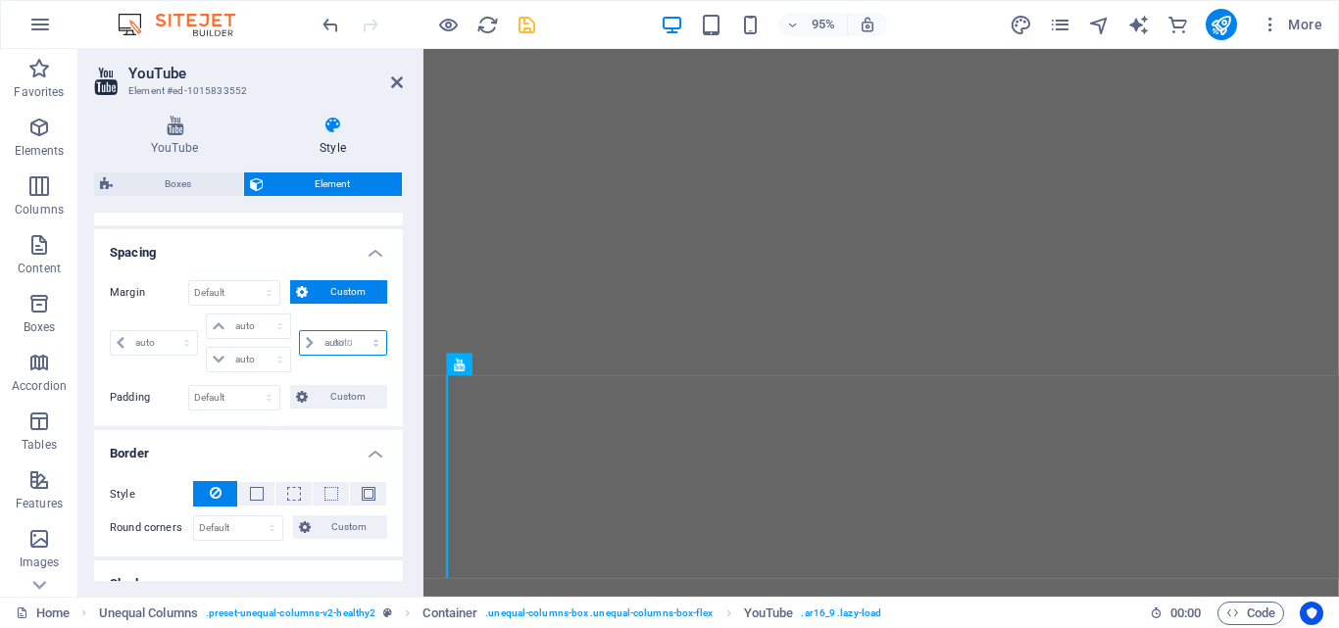
type input "0"
select select "px"
type input "0"
select select "px"
select select "DISABLED_OPTION_VALUE"
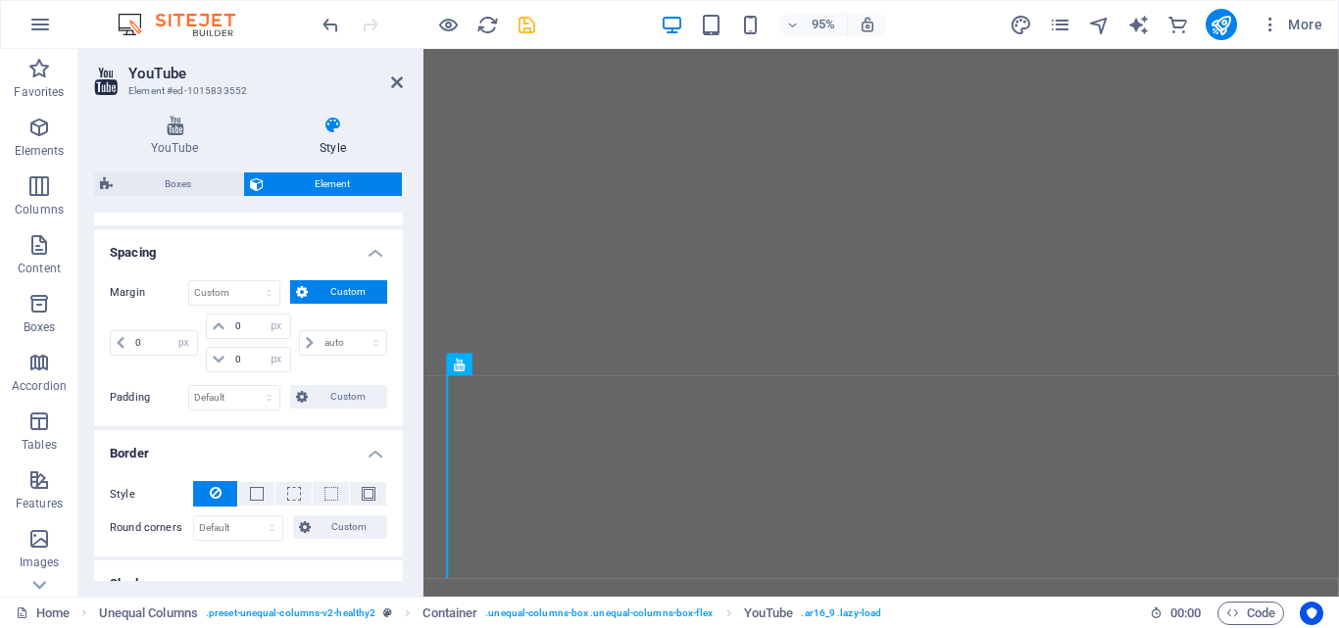
click at [368, 255] on h4 "Spacing" at bounding box center [248, 246] width 309 height 35
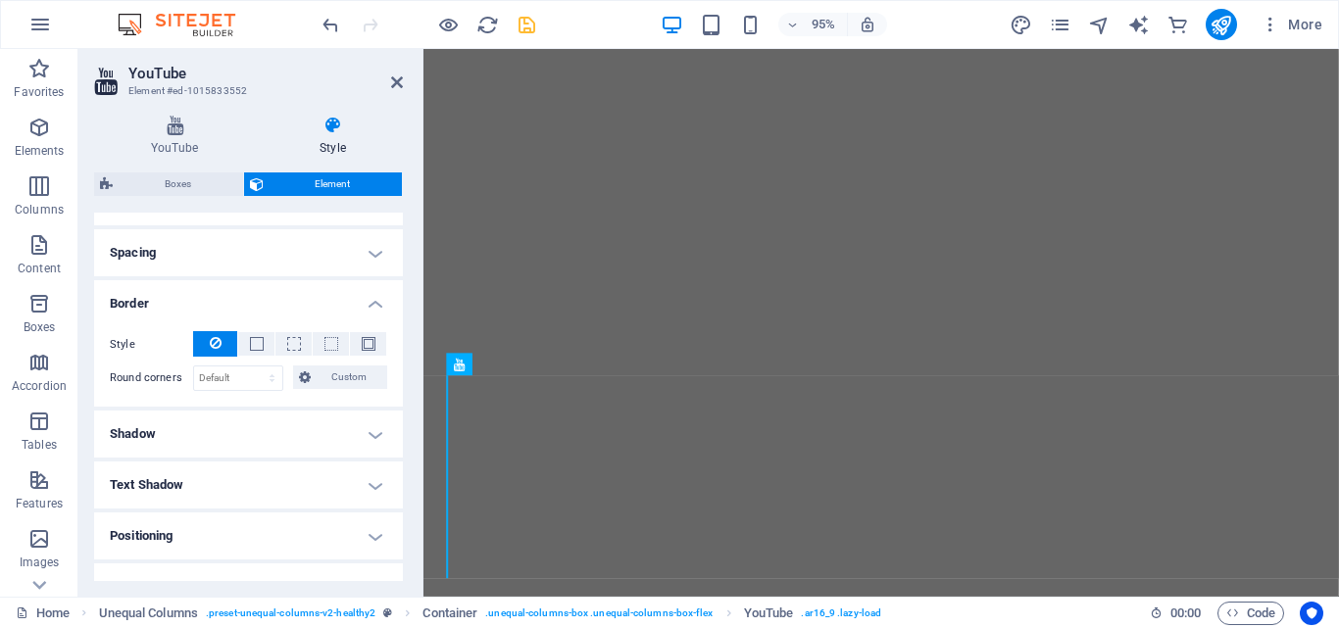
click at [368, 255] on h4 "Spacing" at bounding box center [248, 252] width 309 height 47
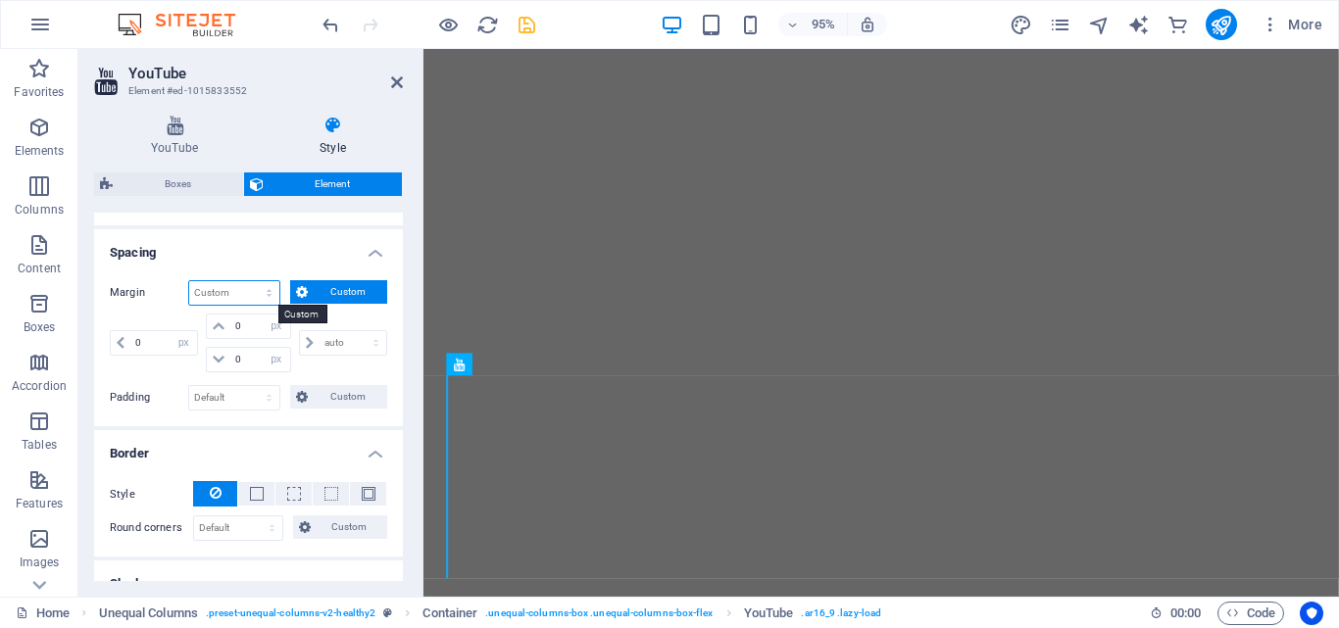
click at [246, 295] on select "Default auto px % rem vw vh Custom" at bounding box center [234, 293] width 90 height 24
click at [189, 281] on select "Default auto px % rem vw vh Custom" at bounding box center [234, 293] width 90 height 24
select select "DISABLED_OPTION_VALUE"
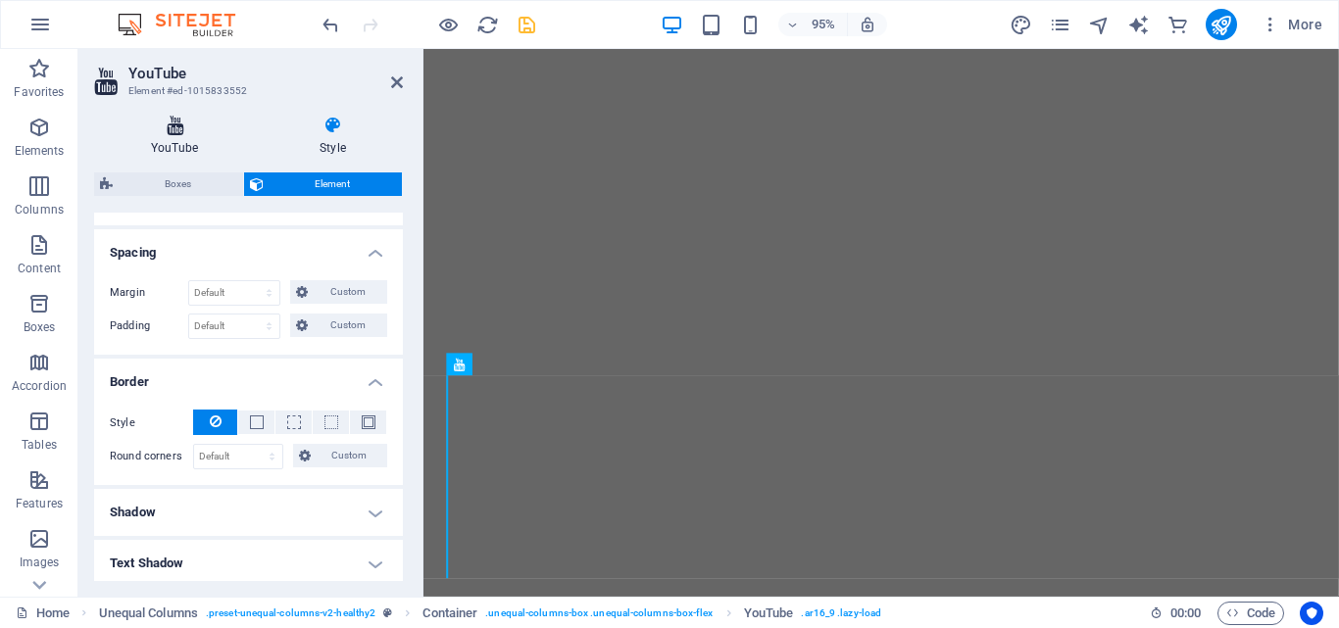
click at [177, 140] on h4 "YouTube" at bounding box center [178, 136] width 169 height 41
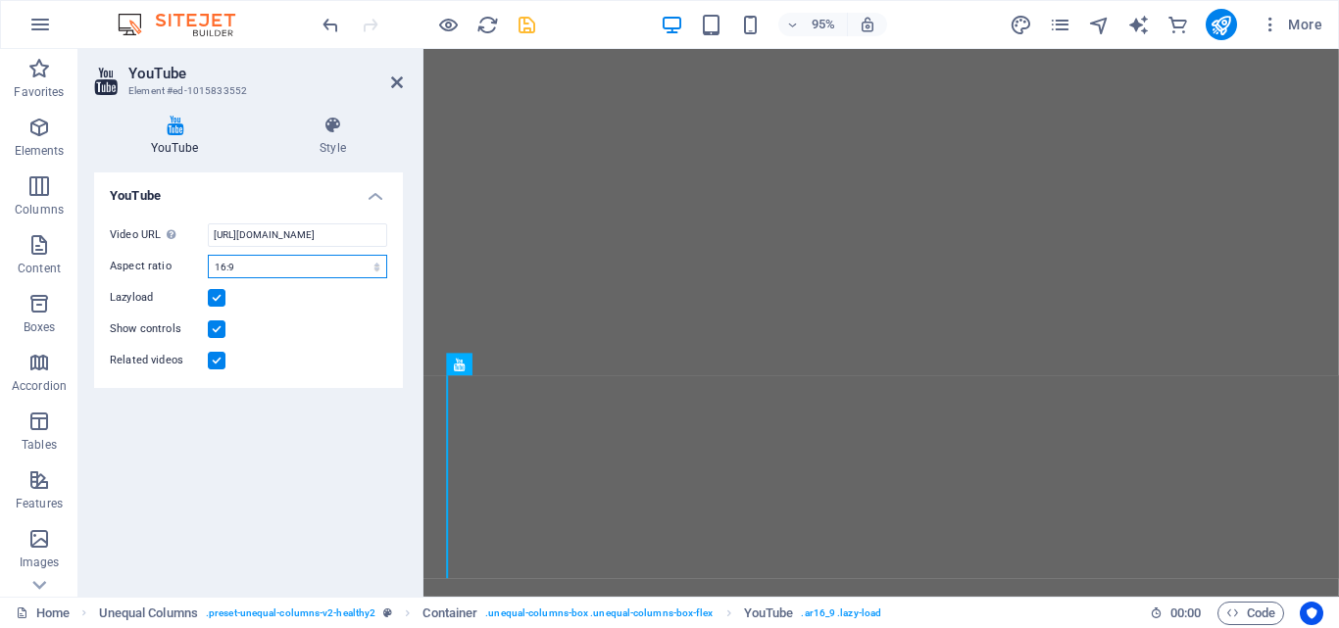
click at [275, 272] on select "16:10 16:9 4:3 2:1 1:1" at bounding box center [297, 267] width 179 height 24
select select "ar4_3"
click at [208, 255] on select "16:10 16:9 4:3 2:1 1:1" at bounding box center [297, 267] width 179 height 24
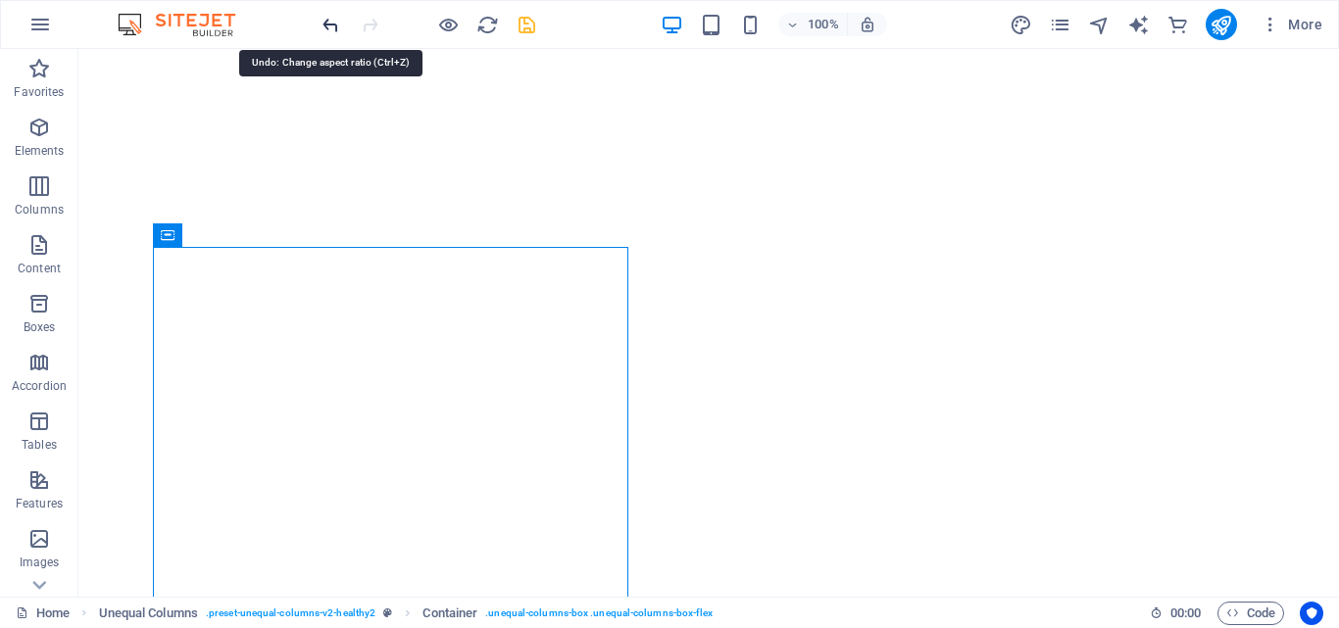
click at [332, 27] on icon "undo" at bounding box center [330, 25] width 23 height 23
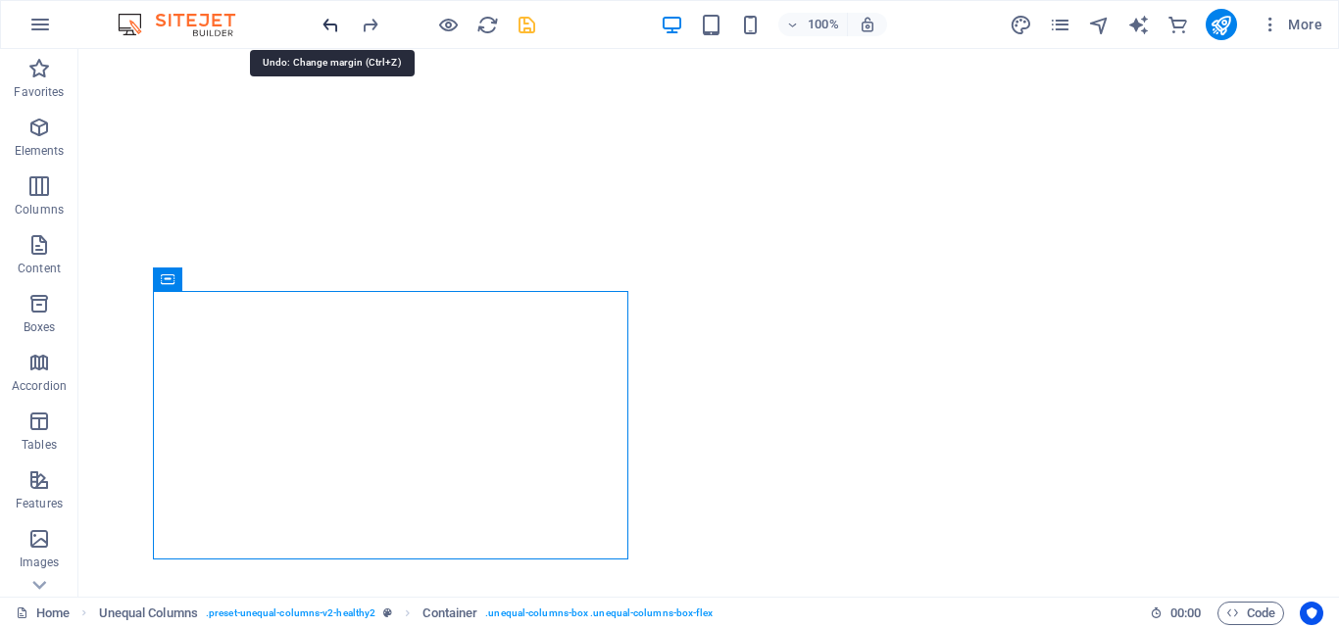
click at [332, 27] on icon "undo" at bounding box center [330, 25] width 23 height 23
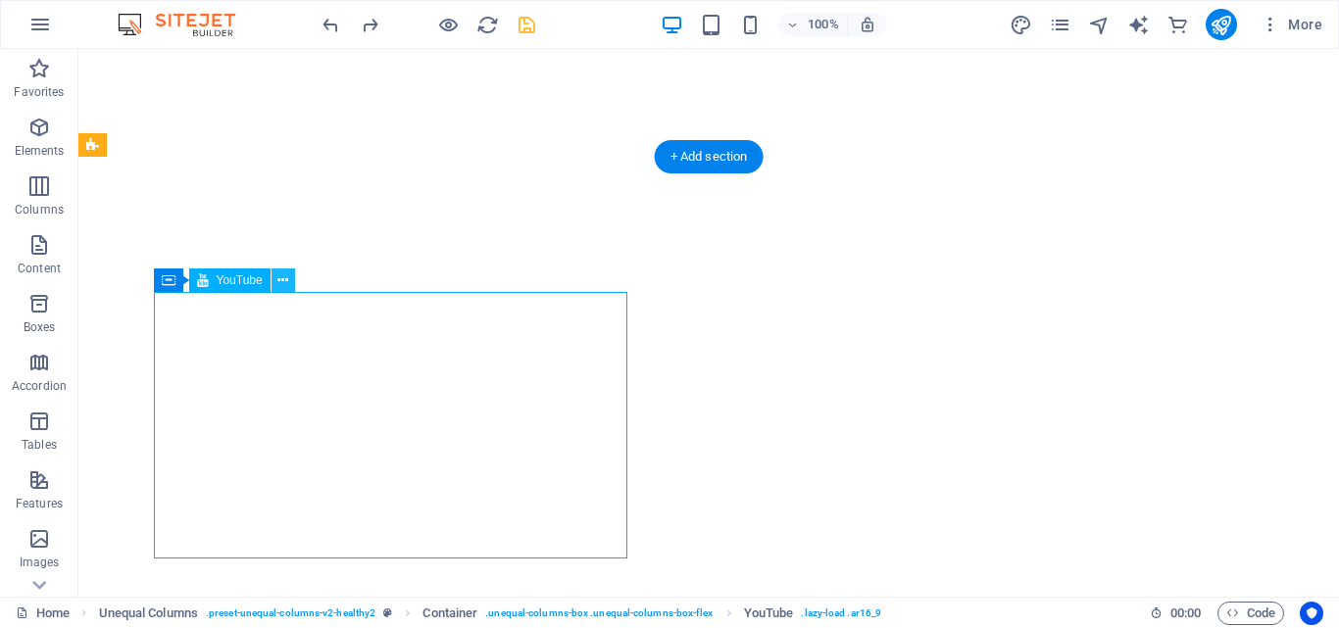
select select "ar16_9"
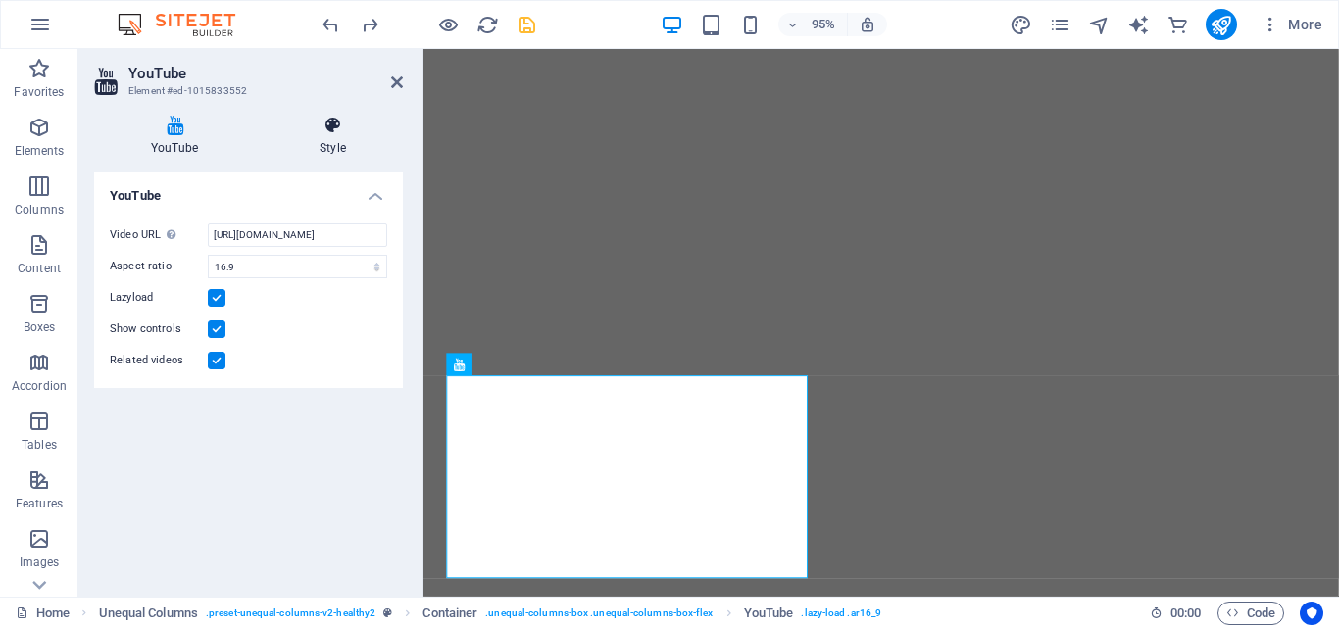
click at [331, 143] on h4 "Style" at bounding box center [333, 136] width 140 height 41
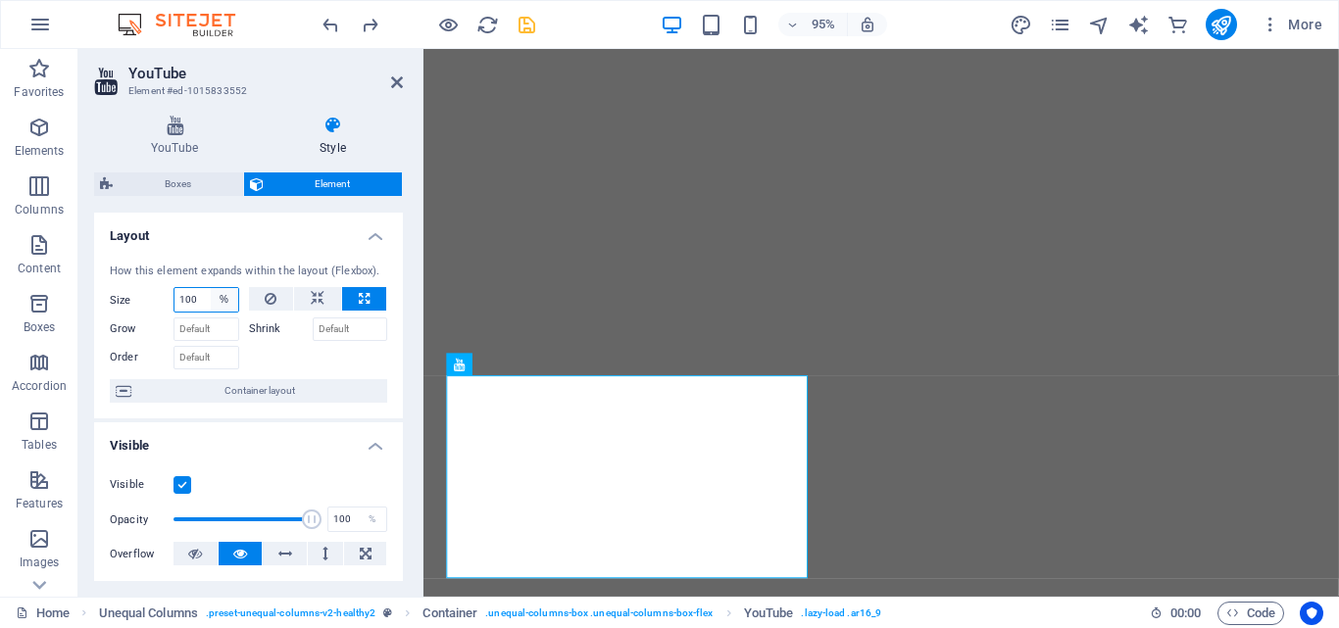
click at [216, 291] on select "Default auto px % 1/1 1/2 1/3 1/4 1/5 1/6 1/7 1/8 1/9 1/10" at bounding box center [224, 300] width 27 height 24
select select "auto"
click at [211, 288] on select "Default auto px % 1/1 1/2 1/3 1/4 1/5 1/6 1/7 1/8 1/9 1/10" at bounding box center [224, 300] width 27 height 24
select select "DISABLED_OPTION_VALUE"
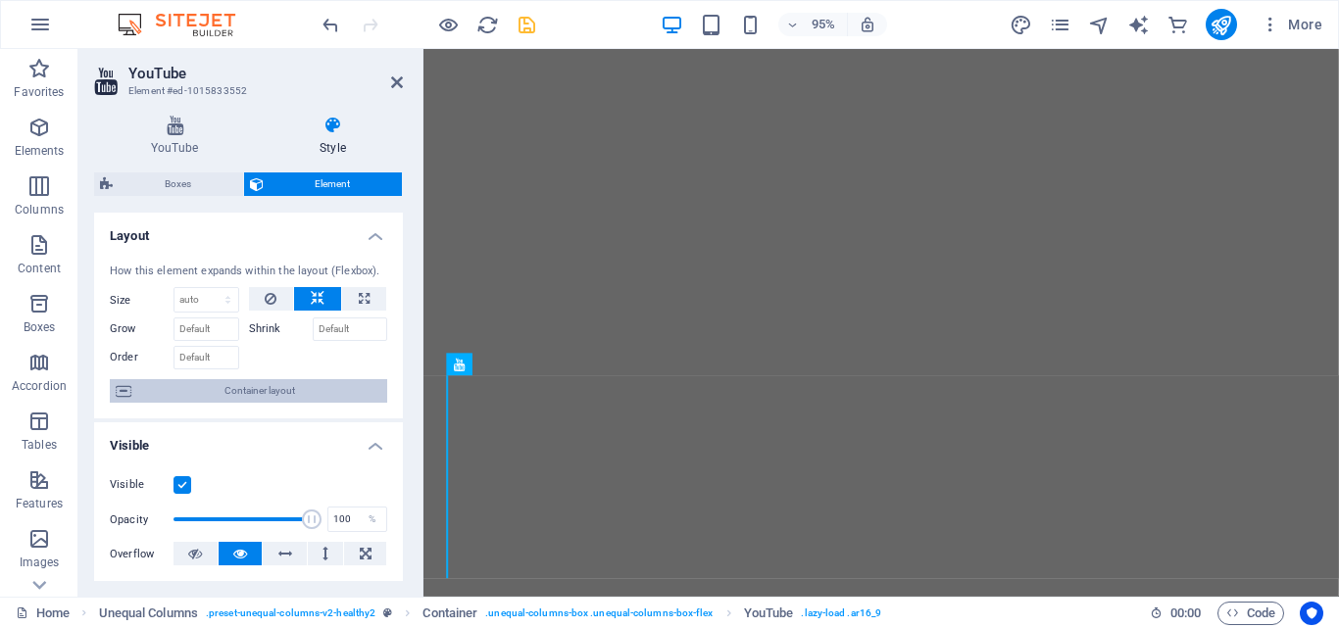
click at [262, 393] on span "Container layout" at bounding box center [259, 391] width 244 height 24
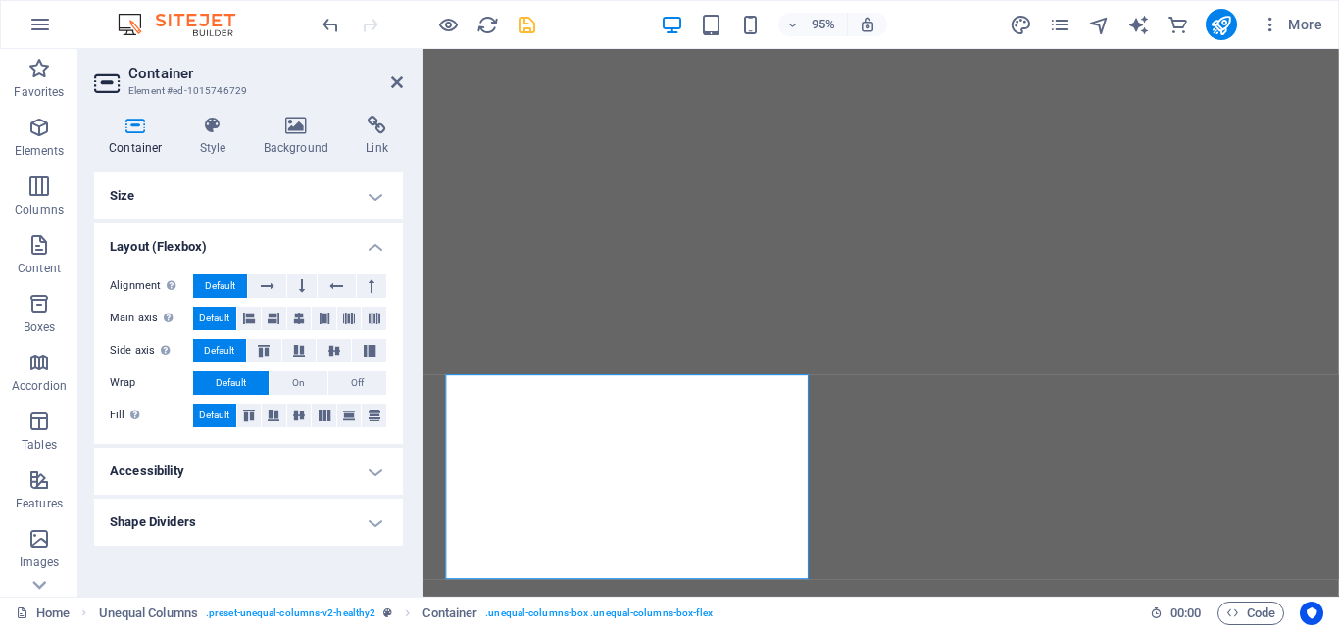
click at [247, 195] on h4 "Size" at bounding box center [248, 195] width 309 height 47
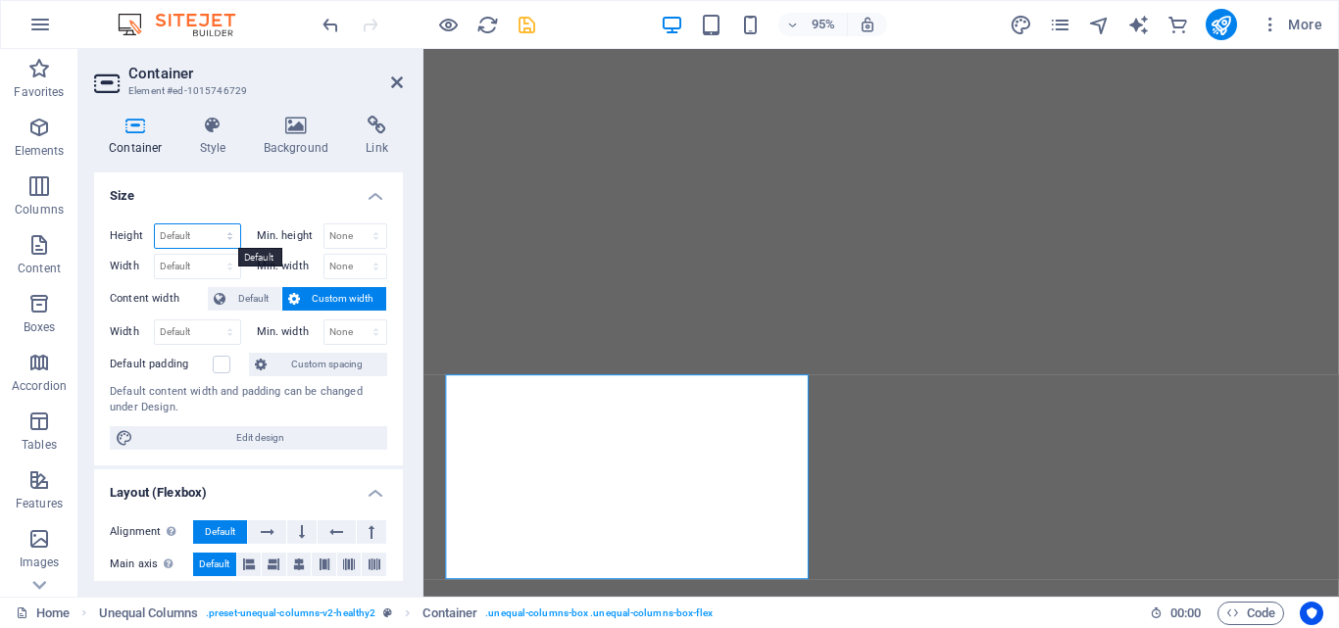
click at [207, 237] on select "Default px rem % vh vw" at bounding box center [197, 236] width 85 height 24
select select "px"
click at [210, 224] on select "Default px rem % vh vw" at bounding box center [197, 236] width 85 height 24
type input "218"
click at [193, 268] on select "Default px rem % em vh vw" at bounding box center [197, 267] width 85 height 24
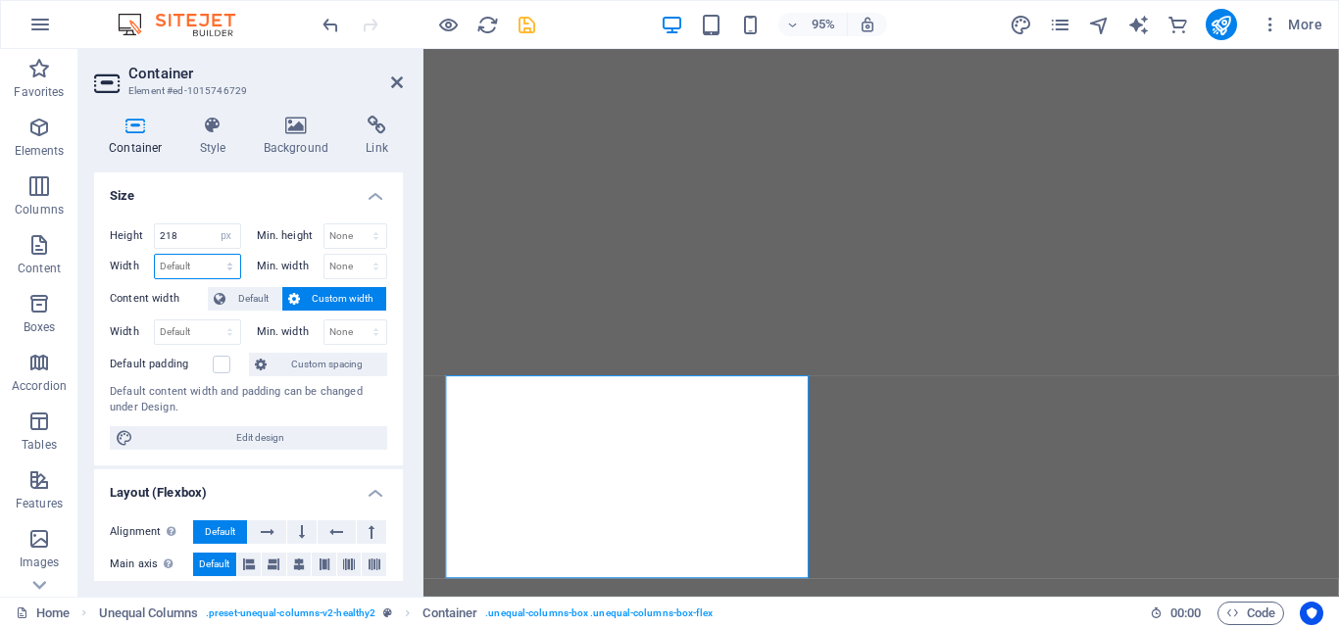
select select "px"
click at [210, 255] on select "Default px rem % em vh vw" at bounding box center [197, 267] width 85 height 24
type input "390"
drag, startPoint x: 203, startPoint y: 235, endPoint x: 151, endPoint y: 239, distance: 52.1
click at [151, 239] on div "Height 218 Default px rem % vh vw" at bounding box center [175, 235] width 131 height 25
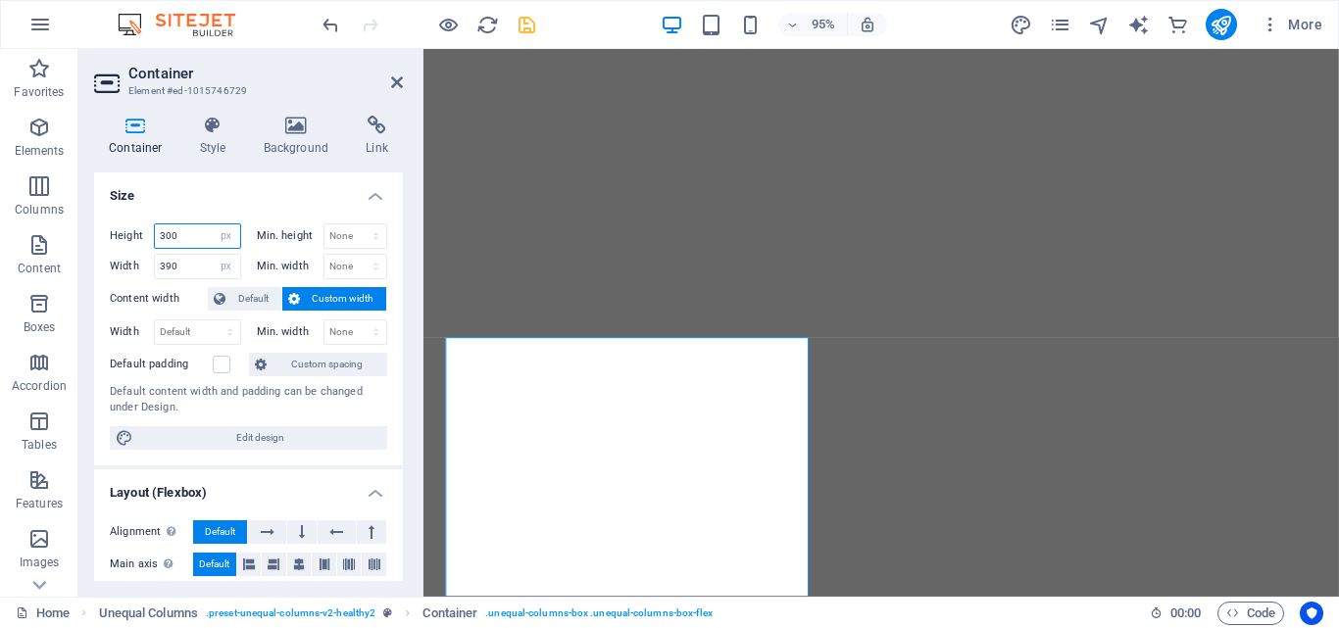
type input "300"
click at [246, 200] on h4 "Size" at bounding box center [248, 189] width 309 height 35
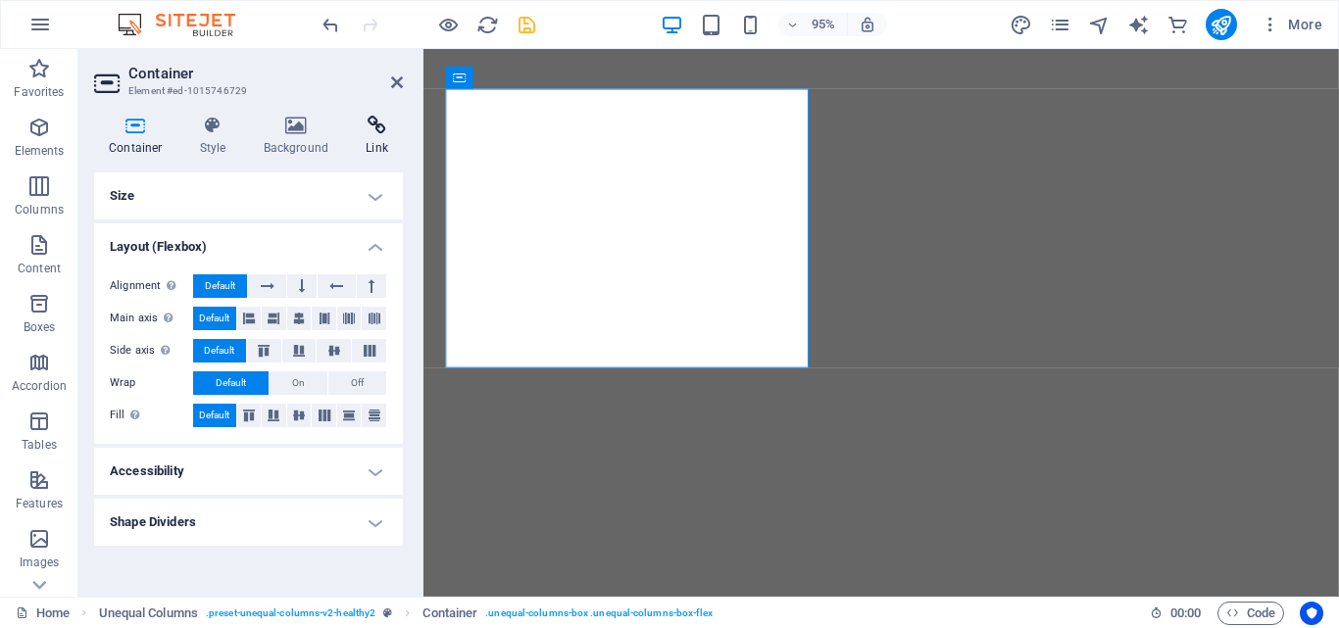
click at [379, 126] on icon at bounding box center [377, 126] width 52 height 20
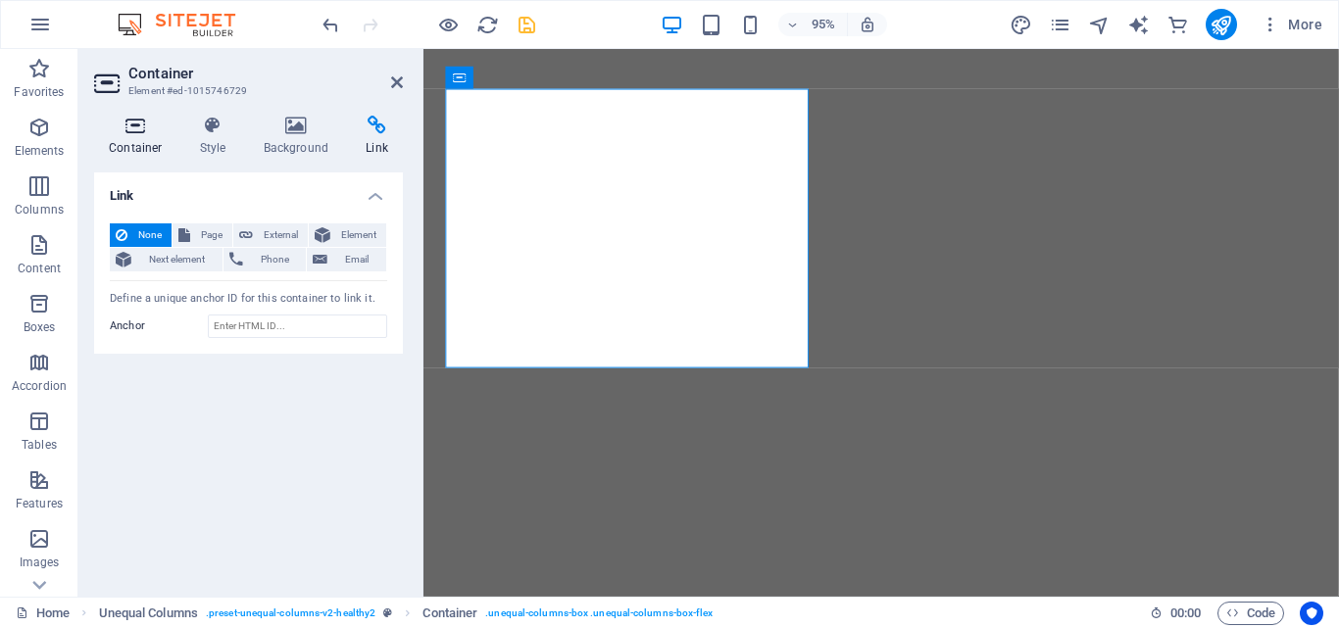
click at [130, 124] on icon at bounding box center [135, 126] width 83 height 20
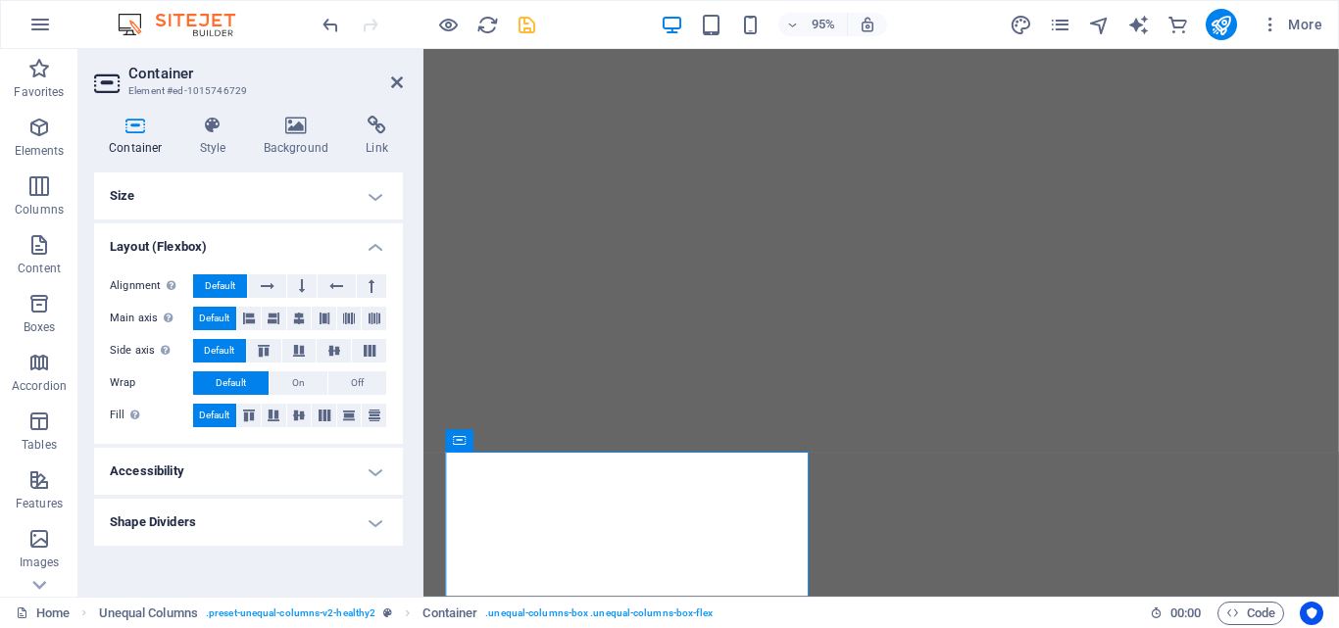
click at [138, 131] on icon at bounding box center [135, 126] width 83 height 20
click at [210, 137] on h4 "Style" at bounding box center [217, 136] width 64 height 41
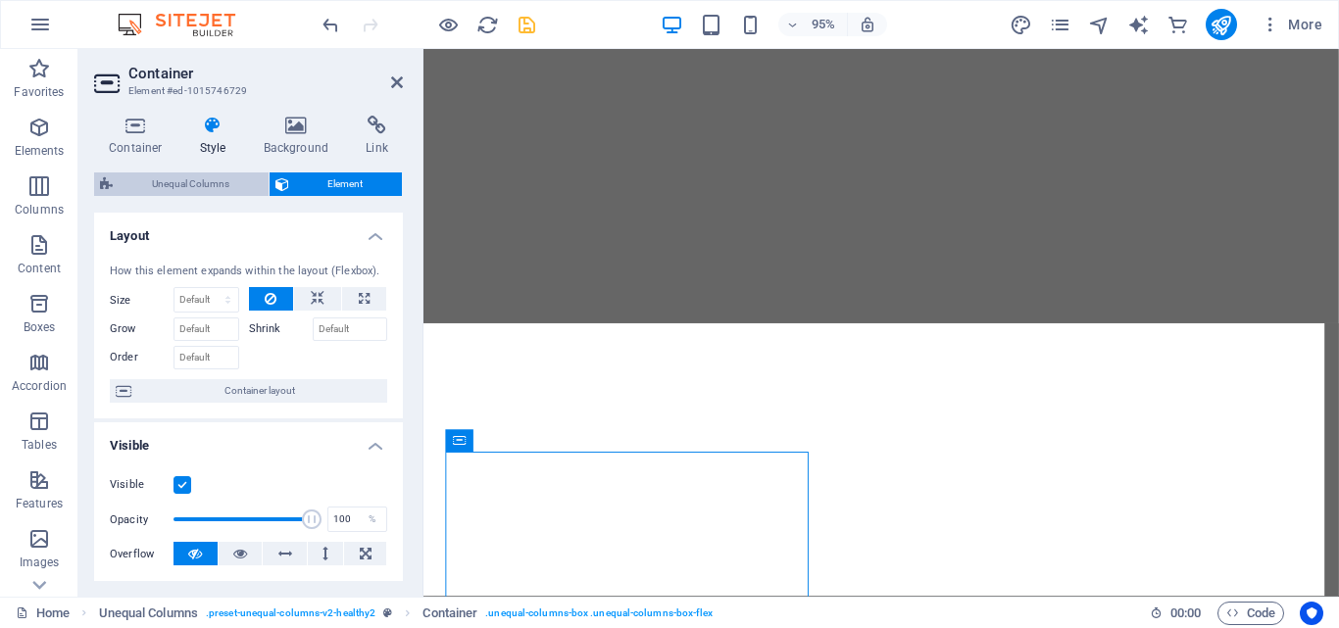
click at [215, 181] on span "Unequal Columns" at bounding box center [191, 184] width 144 height 24
select select "%"
select select "px"
select select "preset-unequal-columns-v2-healthy2"
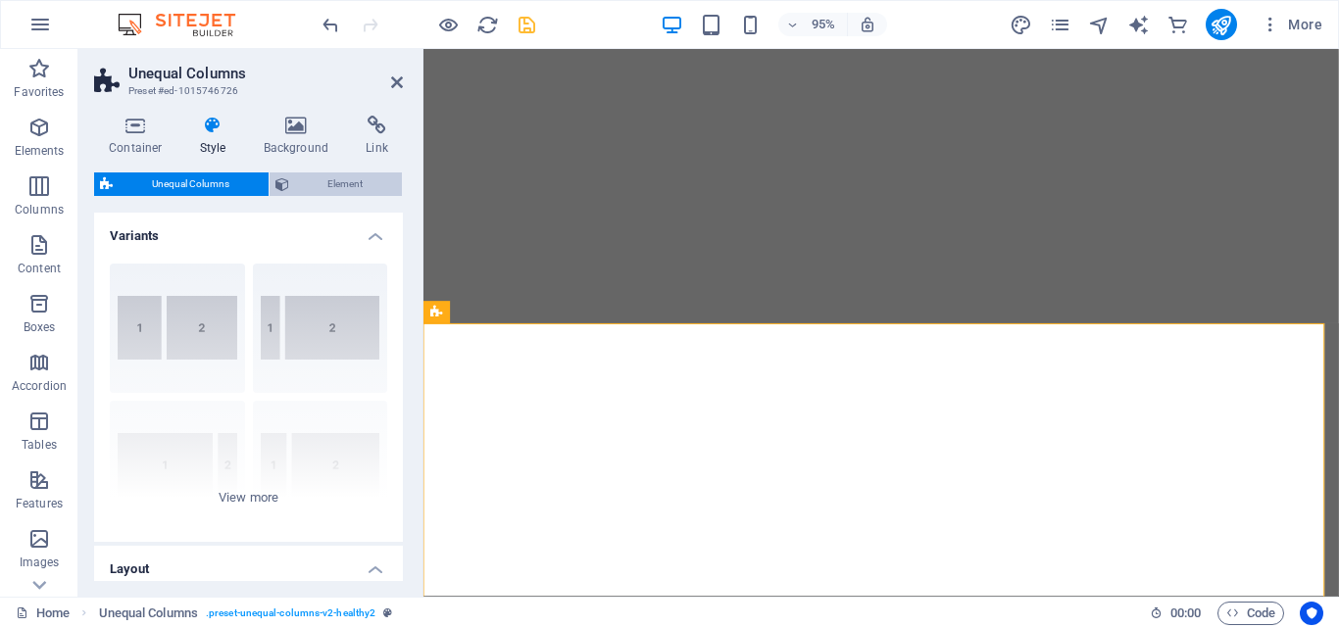
click at [280, 182] on icon at bounding box center [282, 184] width 14 height 24
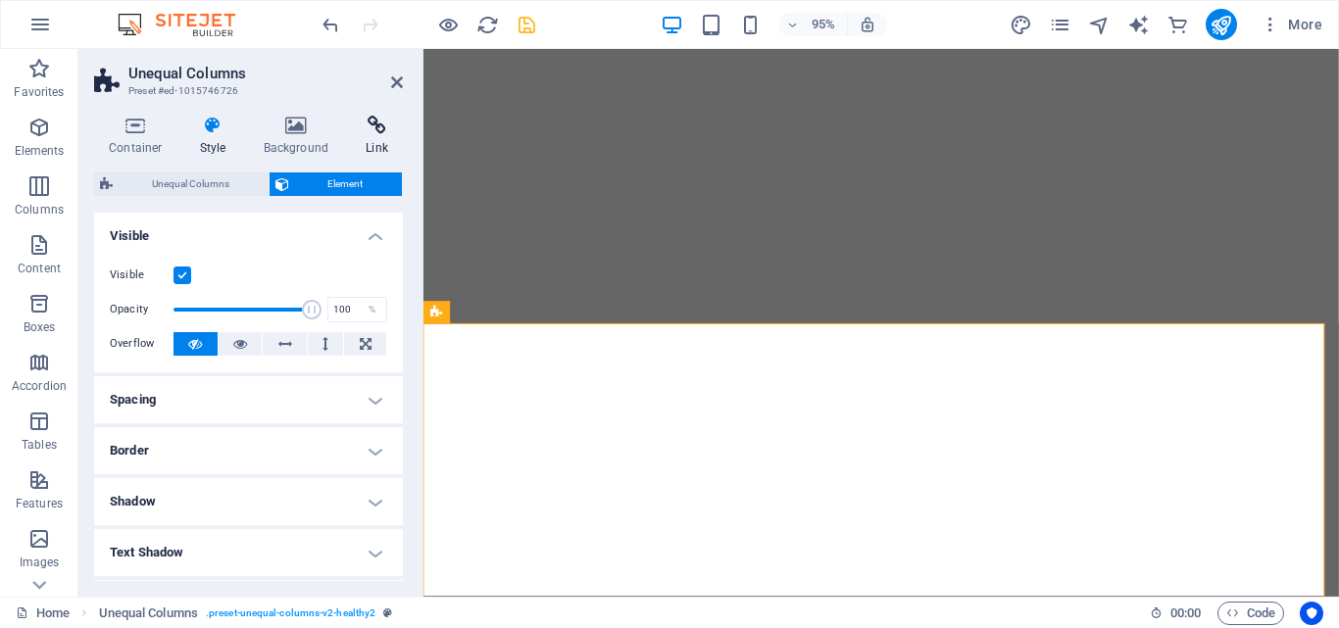
click at [383, 135] on h4 "Link" at bounding box center [377, 136] width 52 height 41
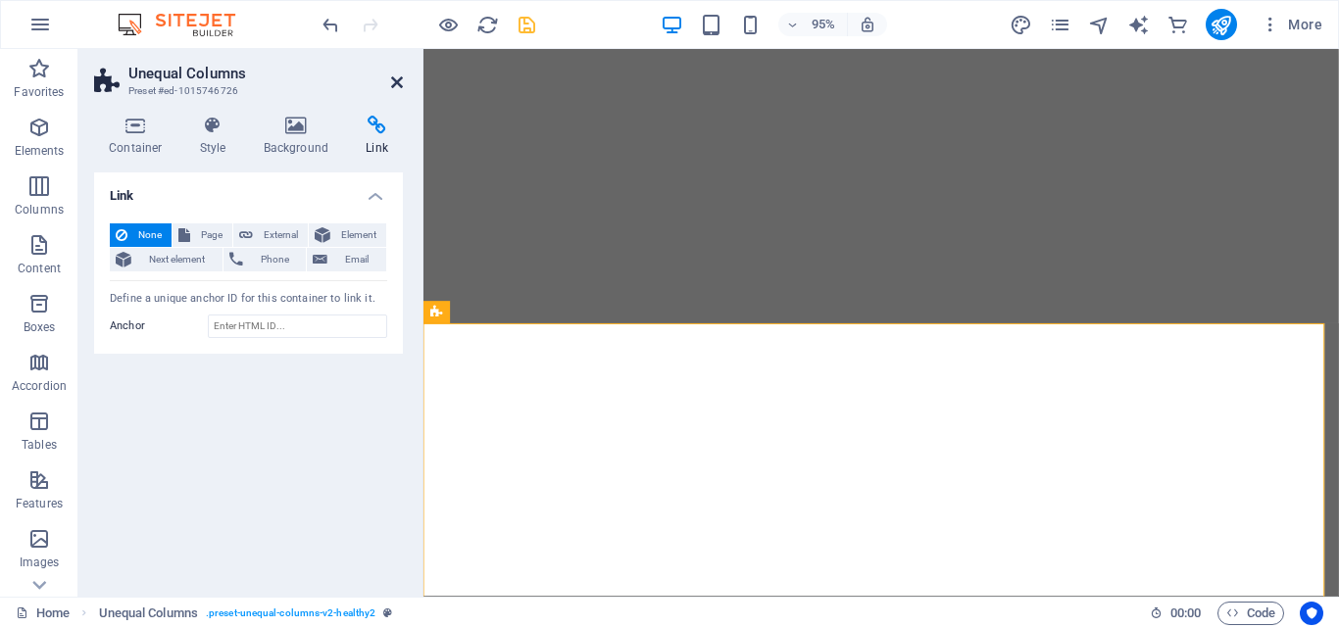
click at [393, 84] on icon at bounding box center [397, 82] width 12 height 16
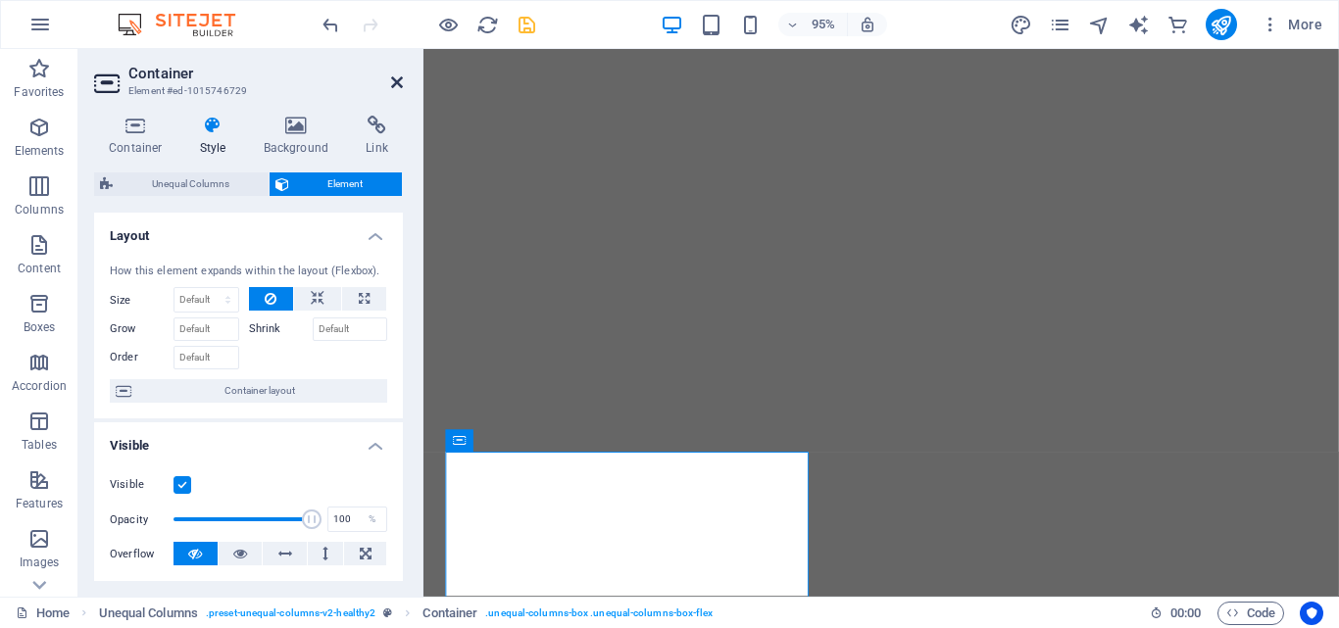
click at [394, 76] on icon at bounding box center [397, 82] width 12 height 16
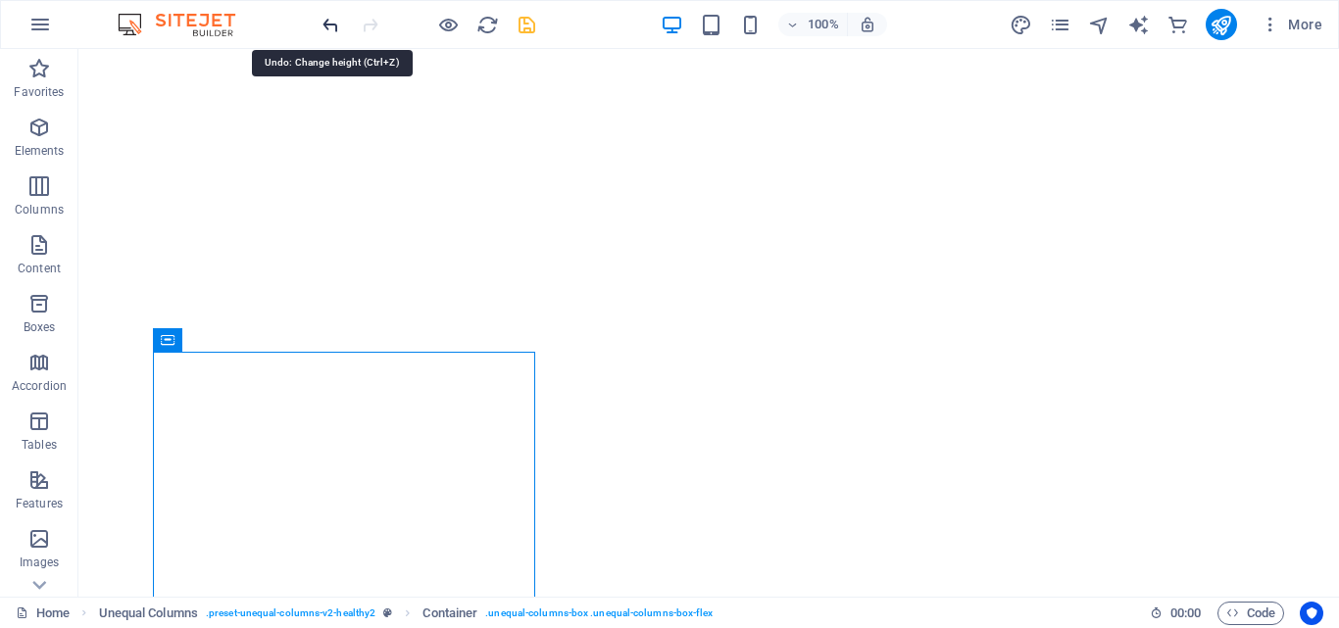
click at [331, 26] on icon "undo" at bounding box center [330, 25] width 23 height 23
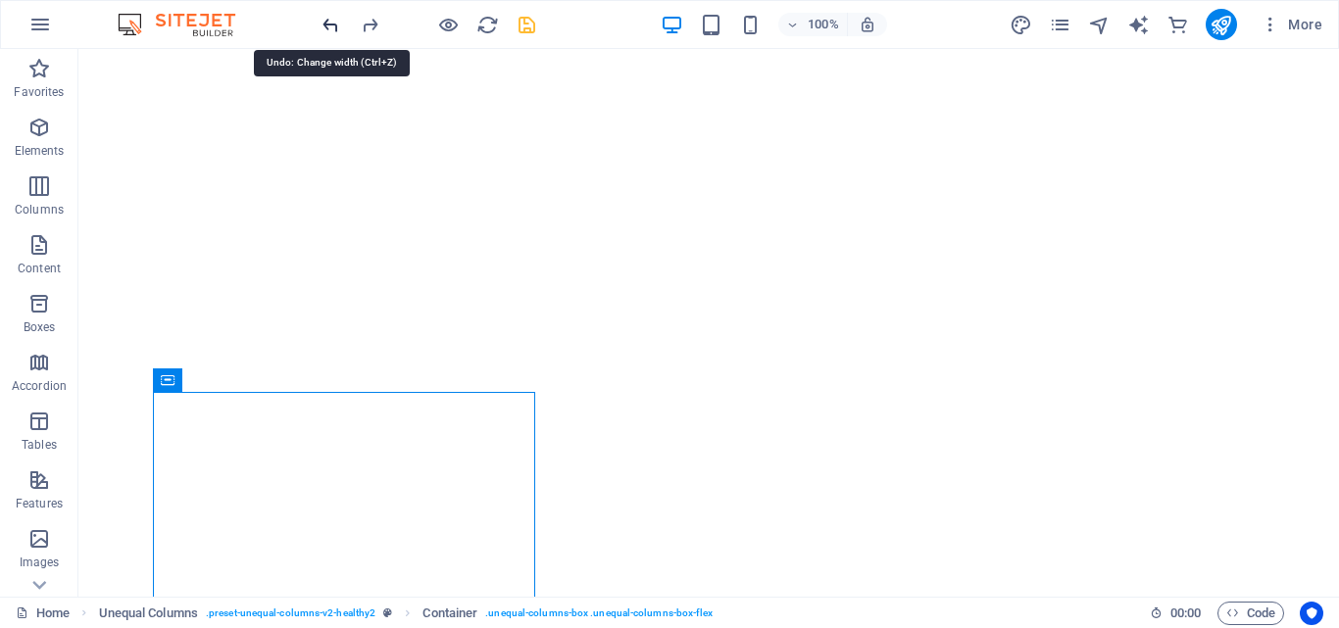
click at [331, 26] on icon "undo" at bounding box center [330, 25] width 23 height 23
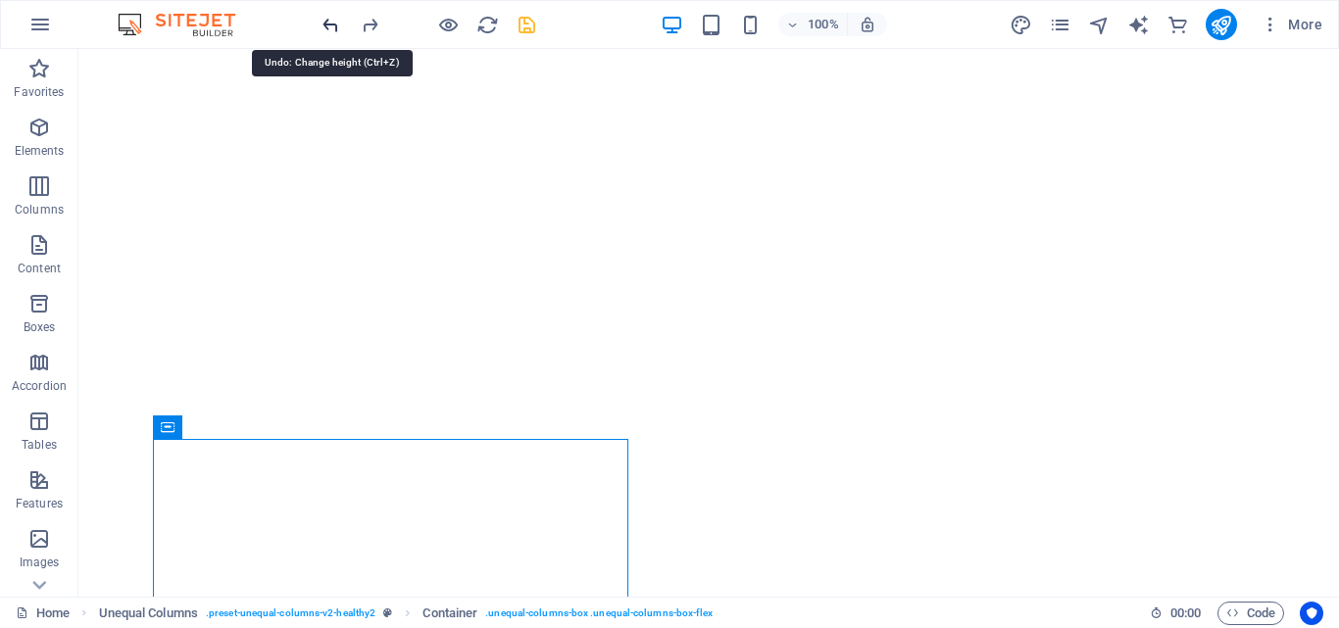
click at [331, 26] on icon "undo" at bounding box center [330, 25] width 23 height 23
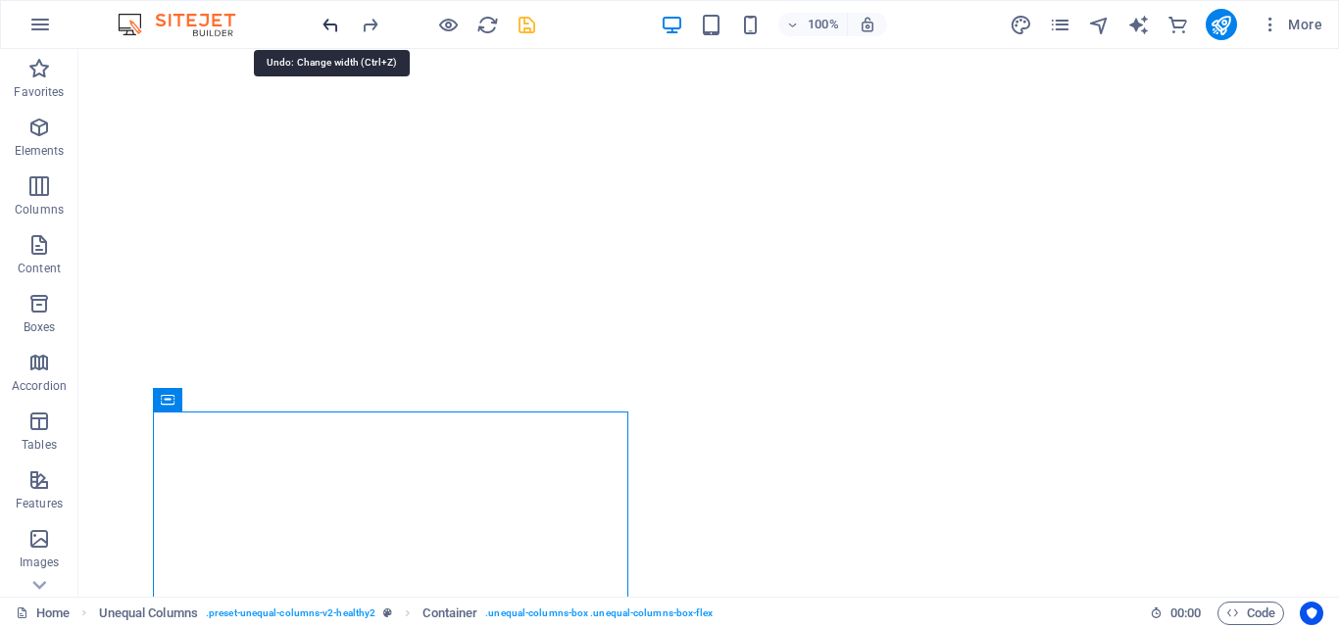
click at [331, 26] on icon "undo" at bounding box center [330, 25] width 23 height 23
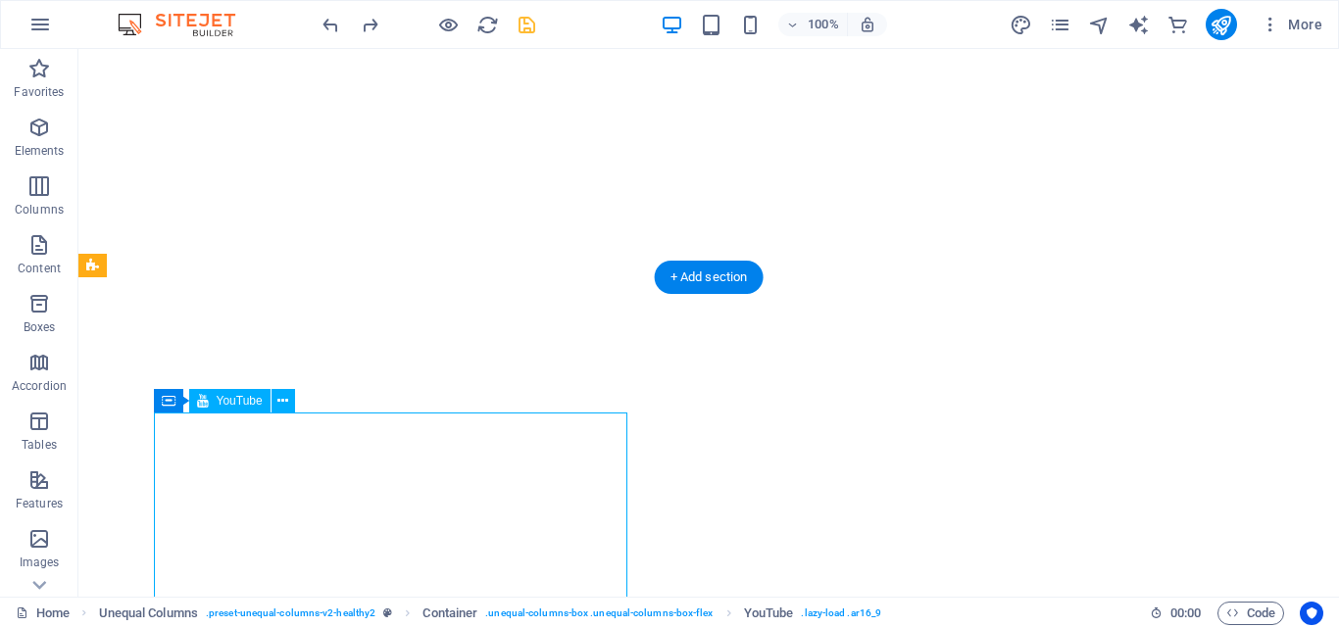
select select "%"
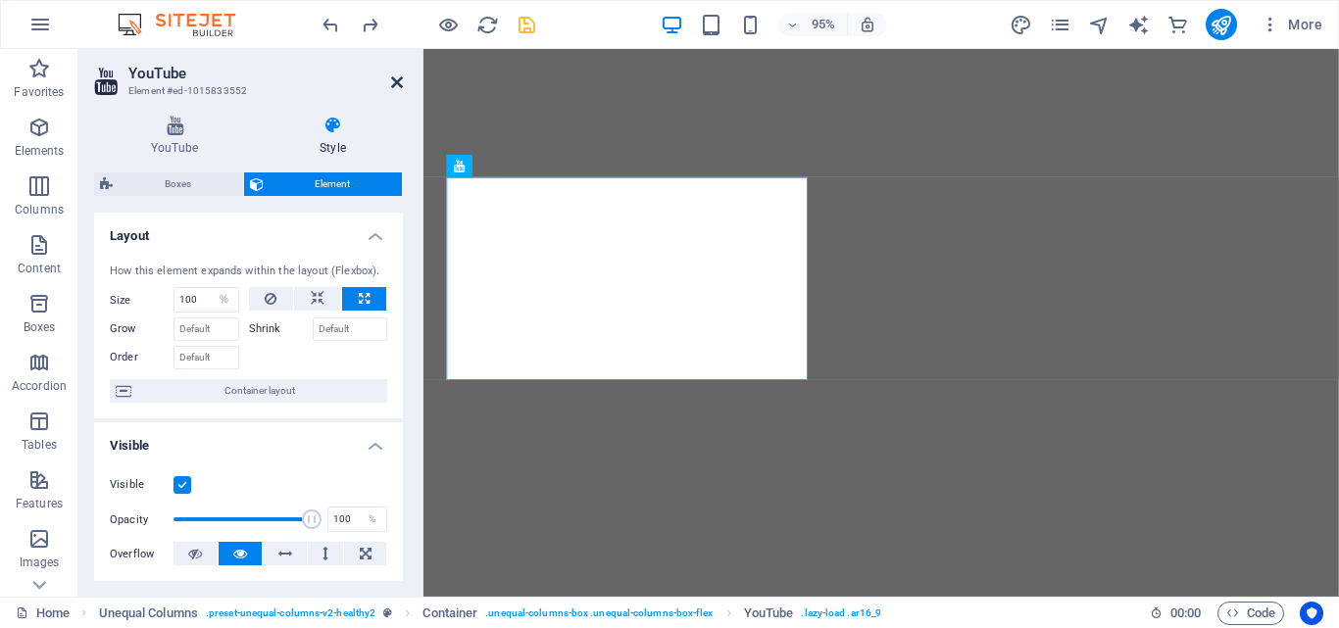
click at [400, 78] on icon at bounding box center [397, 82] width 12 height 16
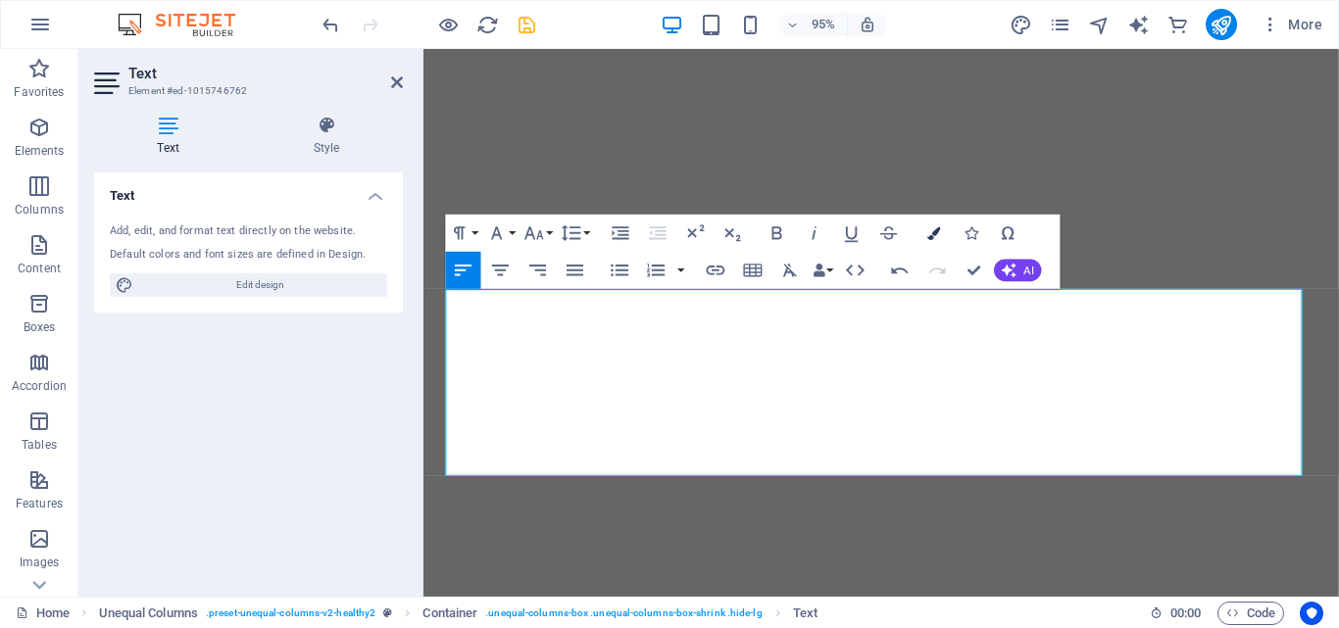
click at [928, 234] on icon "button" at bounding box center [933, 232] width 13 height 13
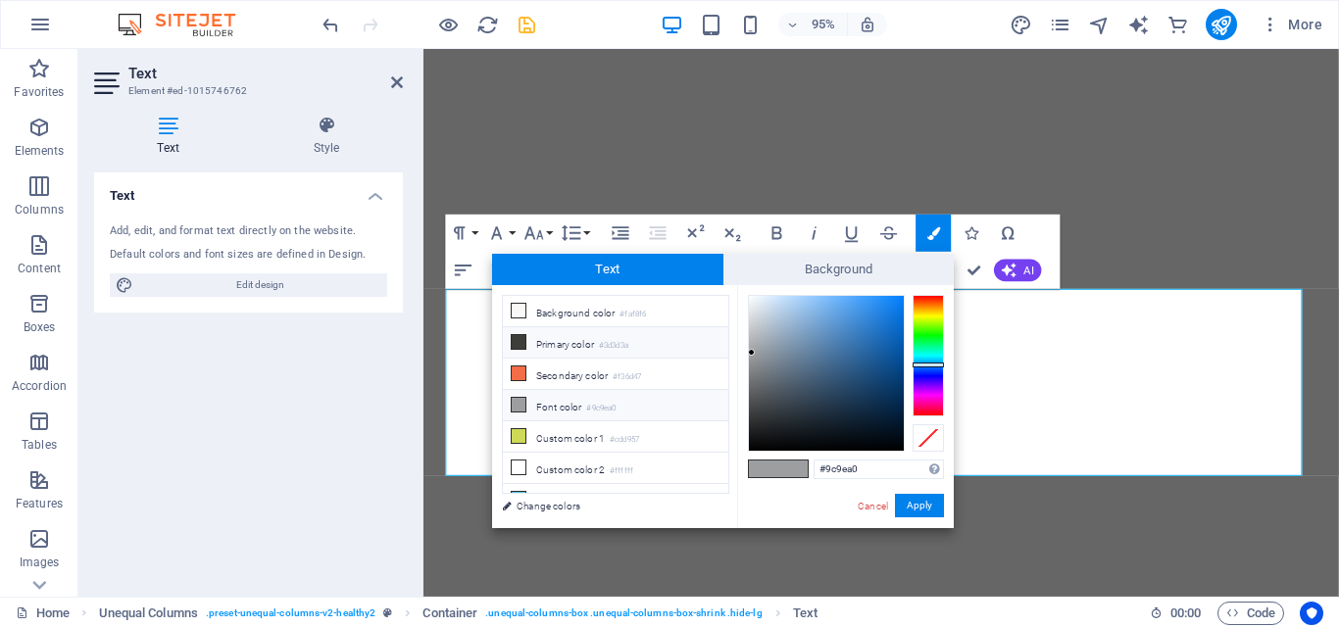
click at [521, 341] on icon at bounding box center [519, 342] width 14 height 14
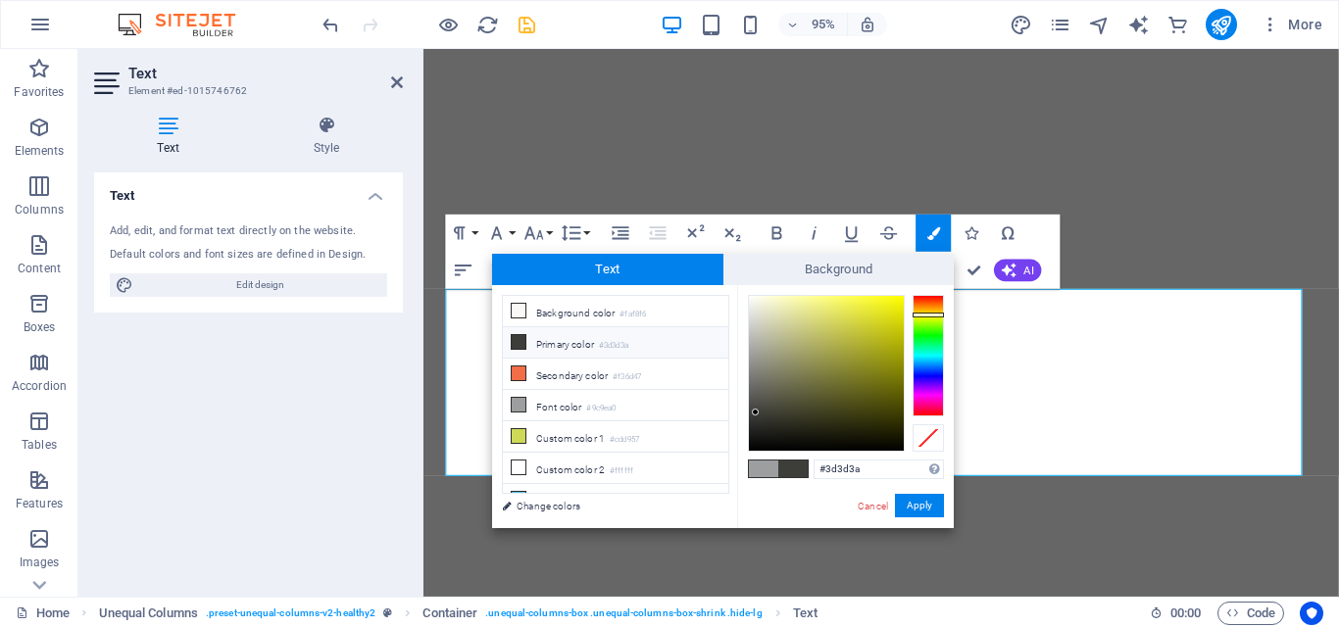
click at [793, 467] on span at bounding box center [792, 469] width 29 height 17
drag, startPoint x: 757, startPoint y: 411, endPoint x: 739, endPoint y: 447, distance: 40.3
click at [739, 447] on div "#040404 Supported formats #0852ed rgb(8, 82, 237) rgba(8, 82, 237, 90%) hsv(221…" at bounding box center [845, 548] width 217 height 527
click at [581, 340] on li "Primary color #3d3d3a" at bounding box center [615, 342] width 225 height 31
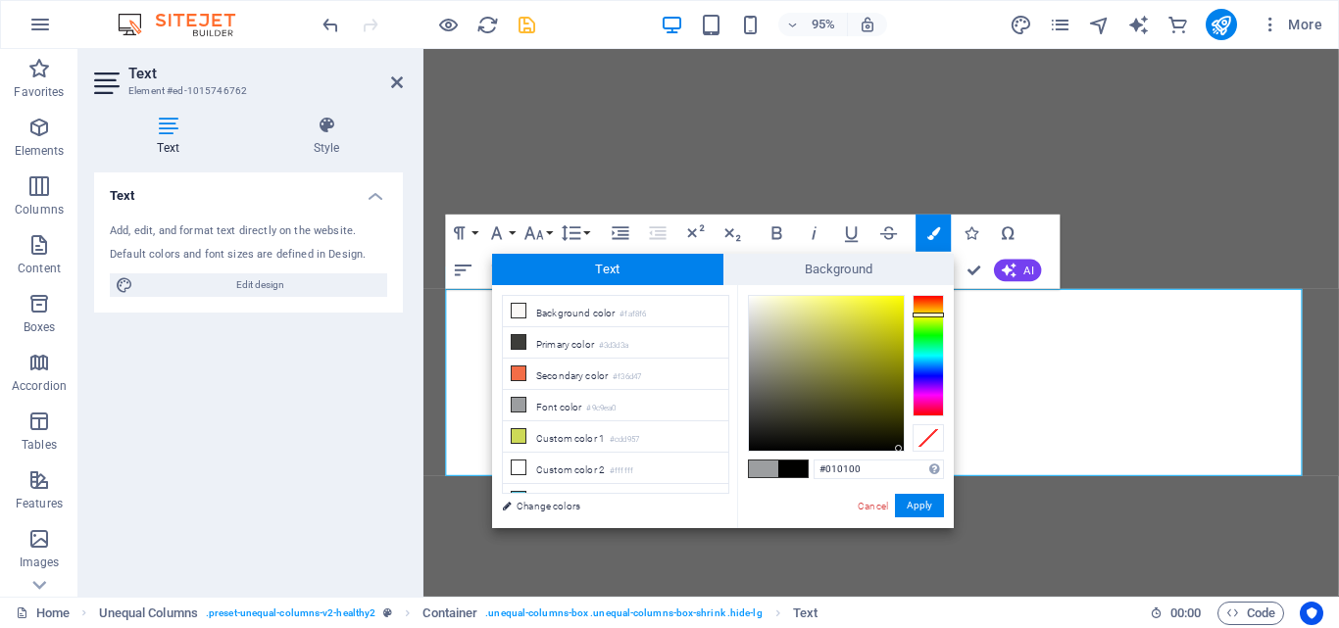
click at [899, 449] on div at bounding box center [898, 448] width 7 height 7
click at [915, 516] on button "Apply" at bounding box center [919, 506] width 49 height 24
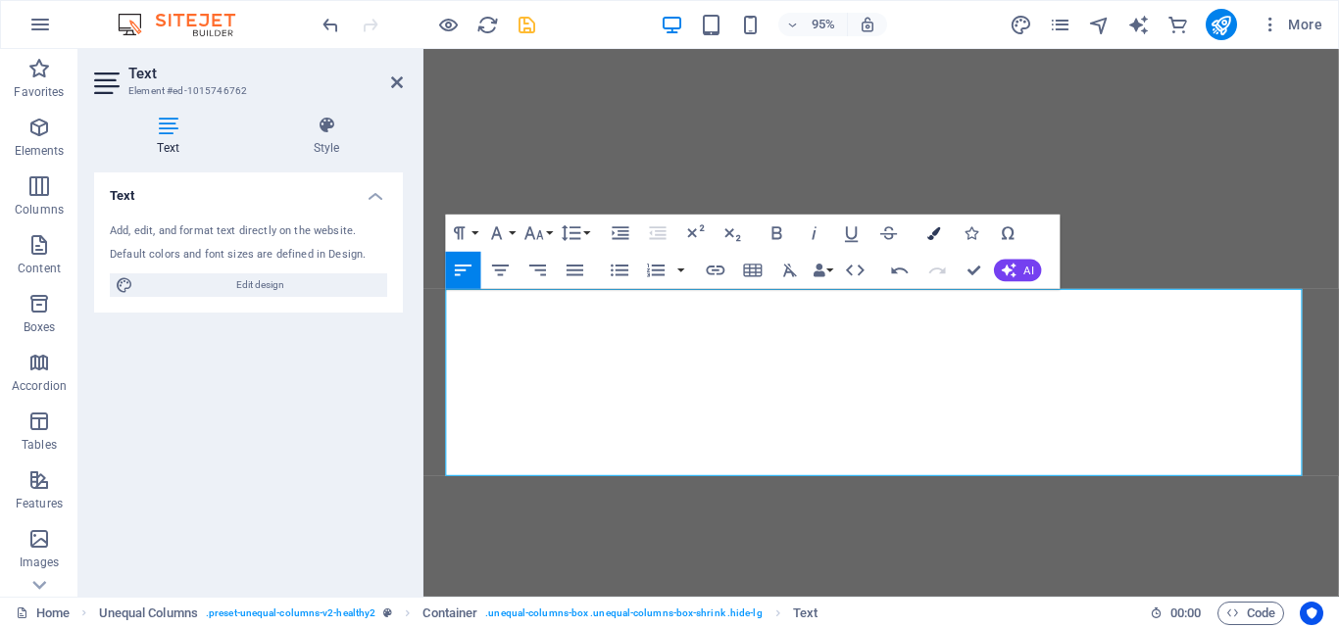
click at [931, 234] on icon "button" at bounding box center [933, 232] width 13 height 13
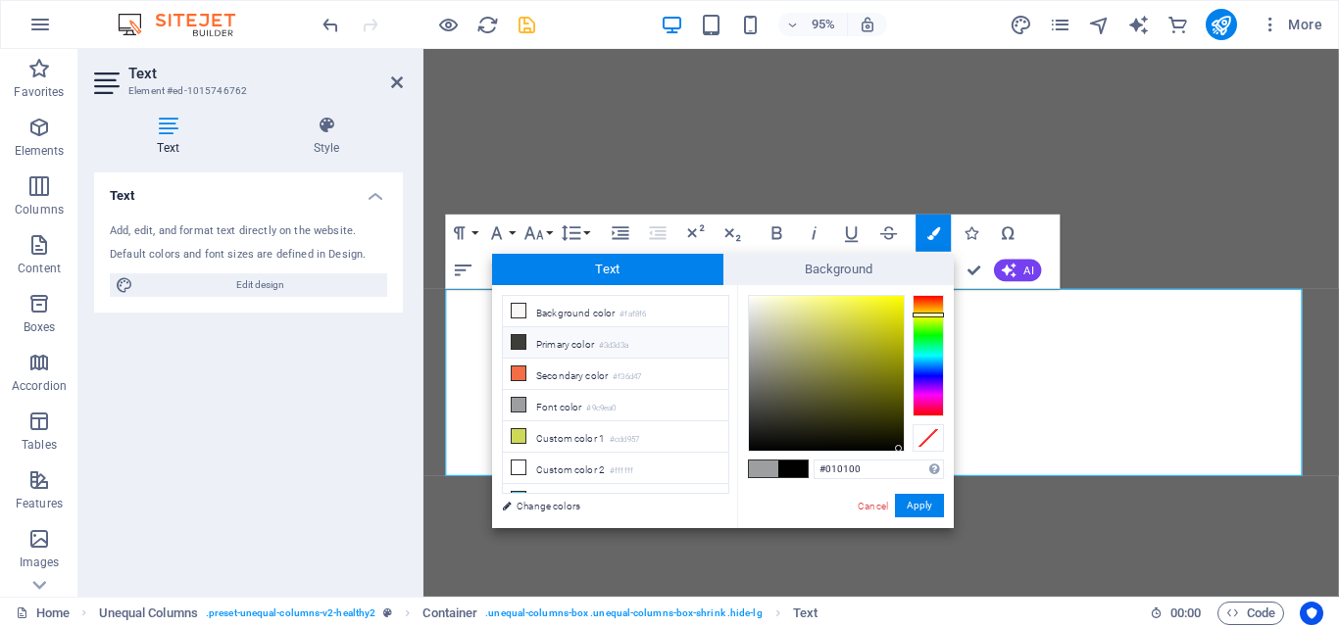
click at [520, 335] on icon at bounding box center [519, 342] width 14 height 14
drag, startPoint x: 756, startPoint y: 415, endPoint x: 752, endPoint y: 450, distance: 35.5
click at [752, 450] on div at bounding box center [751, 449] width 7 height 7
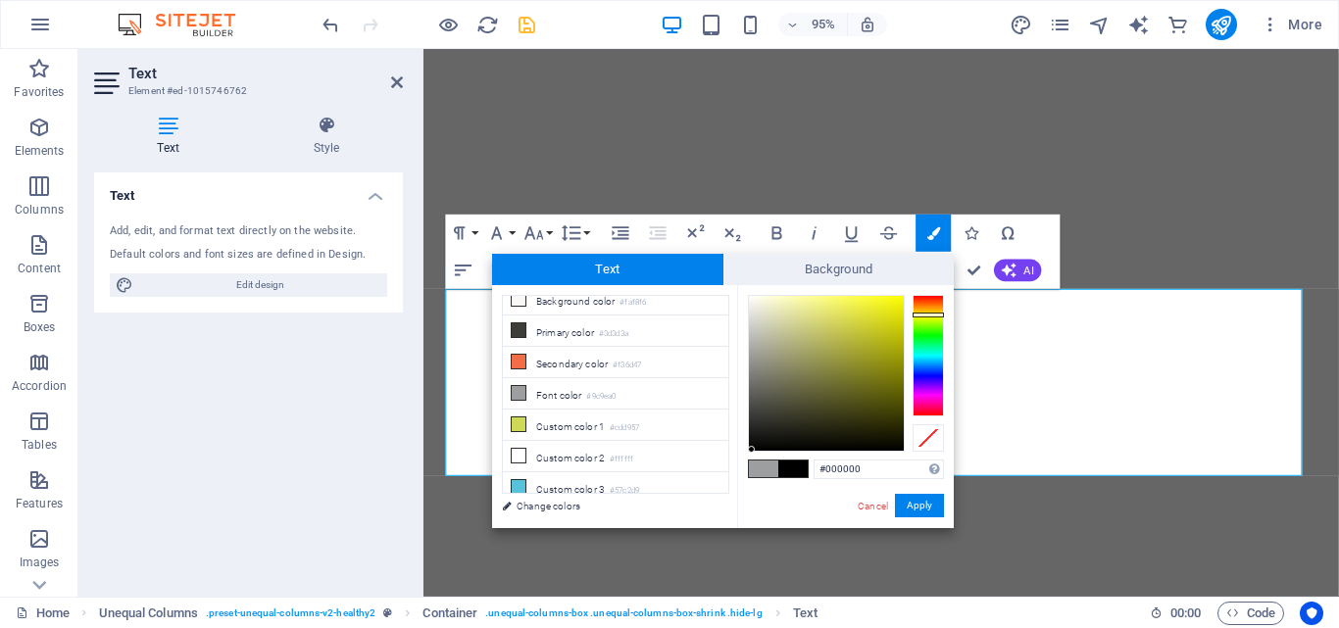
scroll to position [0, 0]
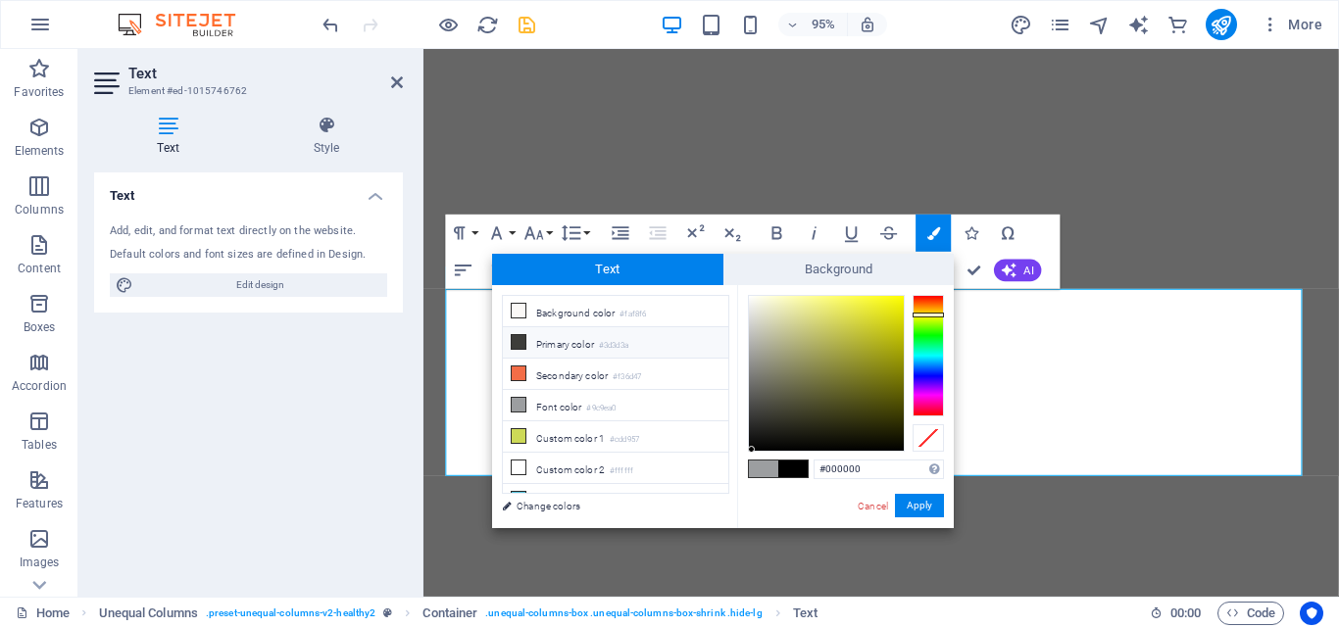
click at [517, 343] on icon at bounding box center [519, 342] width 14 height 14
click at [797, 471] on span at bounding box center [792, 469] width 29 height 17
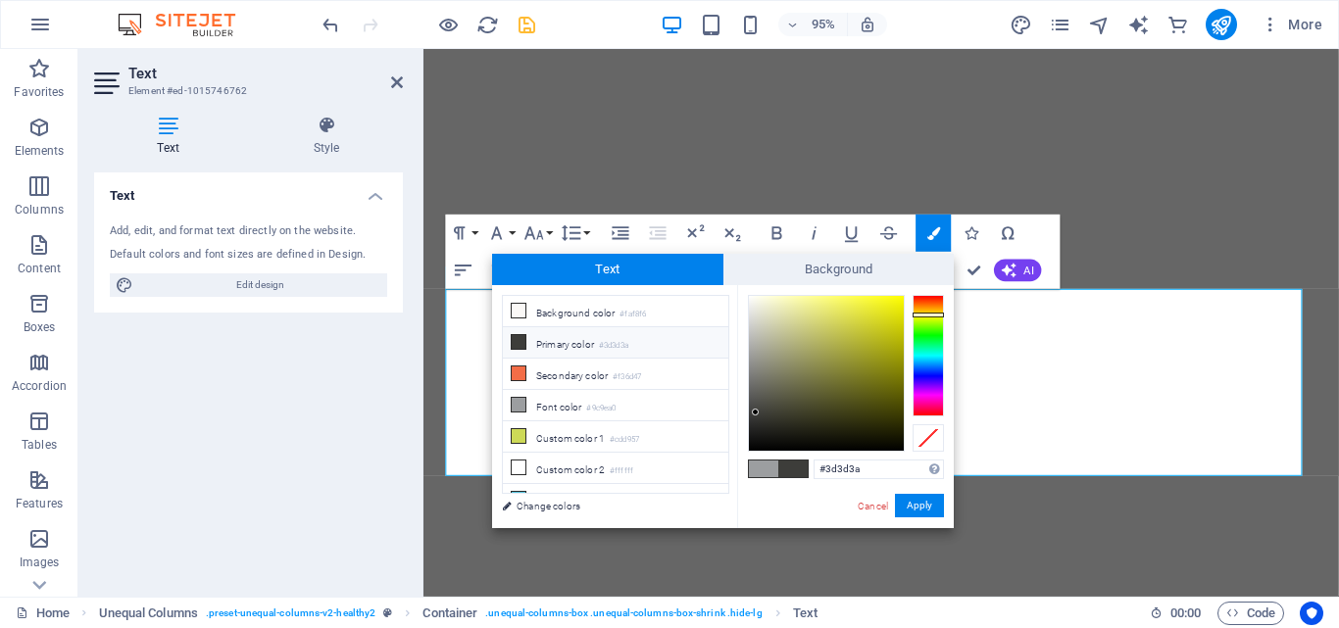
click at [797, 471] on span at bounding box center [792, 469] width 29 height 17
type input "#000000"
drag, startPoint x: 751, startPoint y: 415, endPoint x: 917, endPoint y: 461, distance: 172.9
click at [917, 461] on div "#000000 Supported formats #0852ed rgb(8, 82, 237) rgba(8, 82, 237, 90%) hsv(221…" at bounding box center [845, 548] width 217 height 527
click at [913, 501] on button "Apply" at bounding box center [919, 506] width 49 height 24
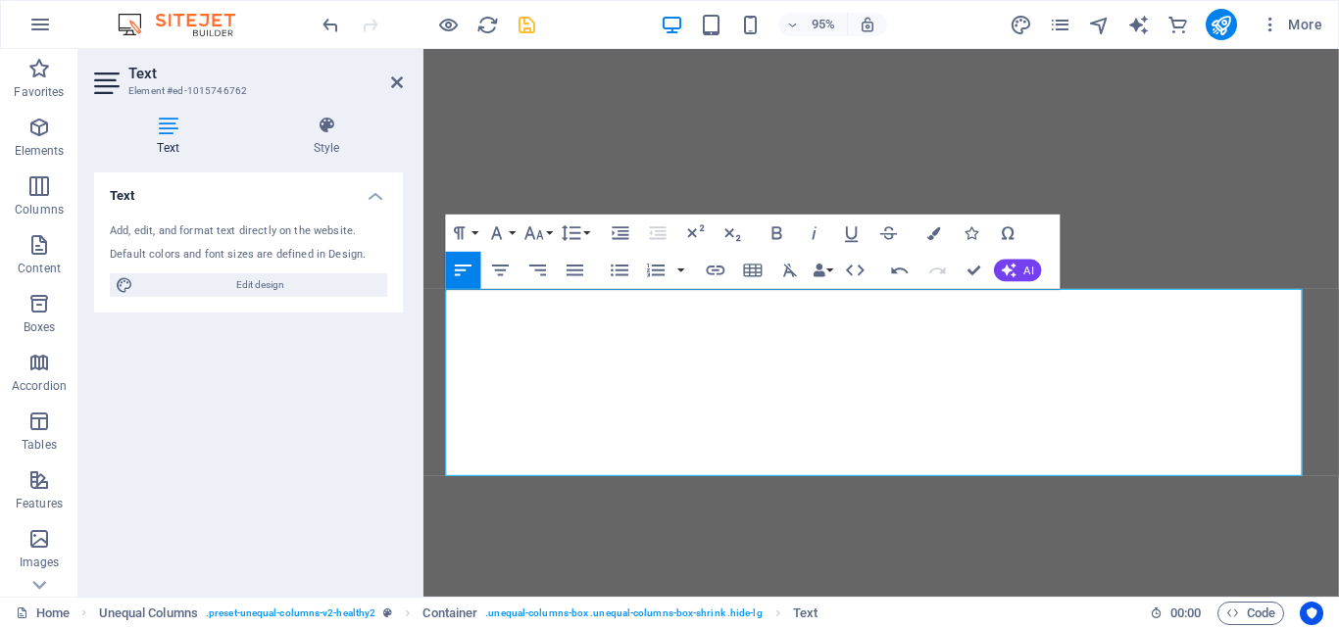
click at [913, 501] on div "Drag here to replace the existing content. Press “Ctrl” if you want to create a…" at bounding box center [880, 323] width 915 height 548
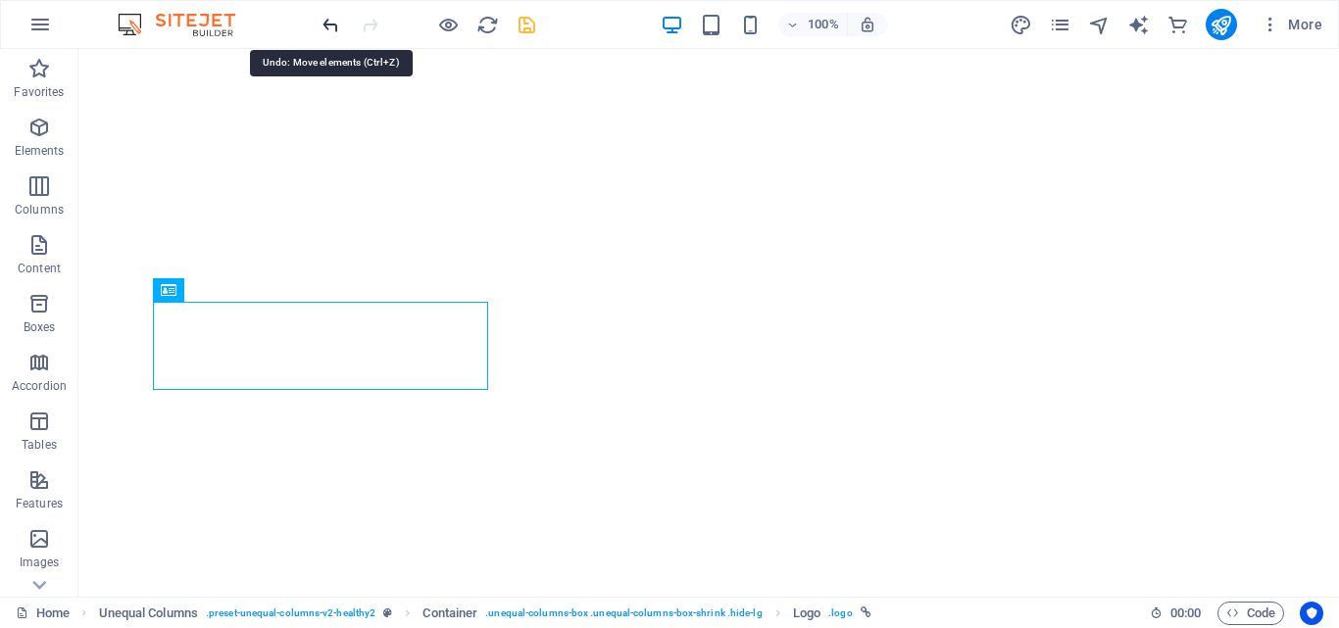
click at [327, 27] on icon "undo" at bounding box center [330, 25] width 23 height 23
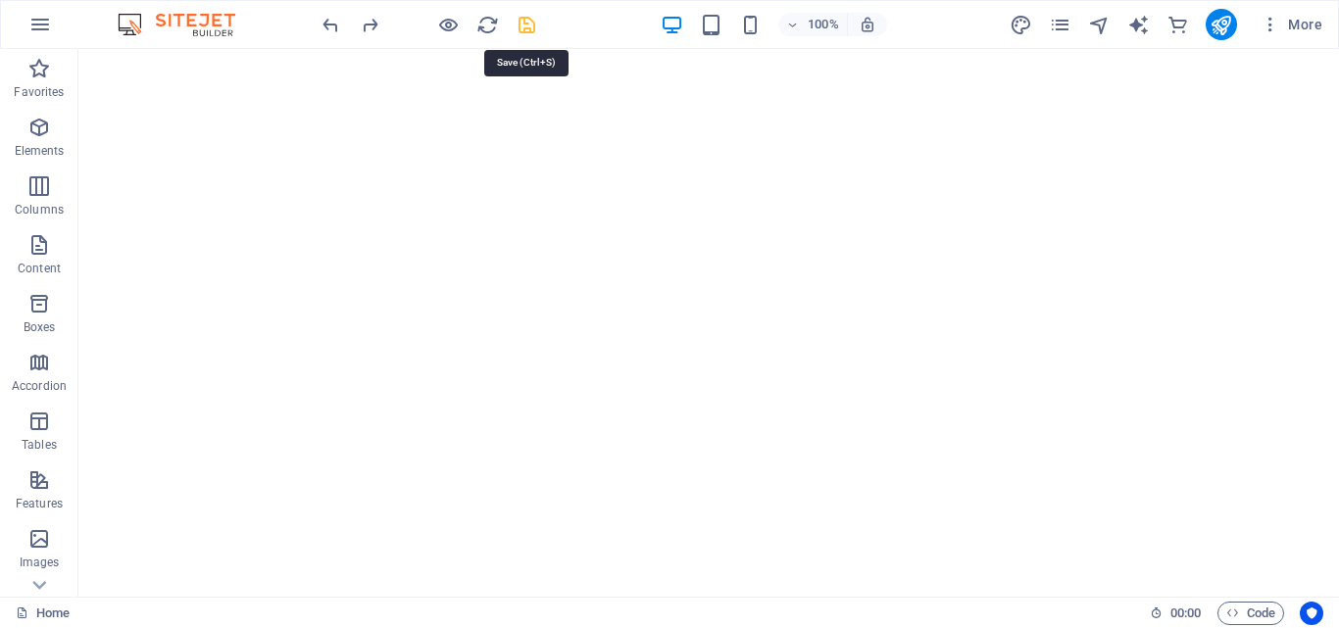
click at [531, 25] on icon "save" at bounding box center [527, 25] width 23 height 23
click at [38, 25] on icon "button" at bounding box center [40, 25] width 24 height 24
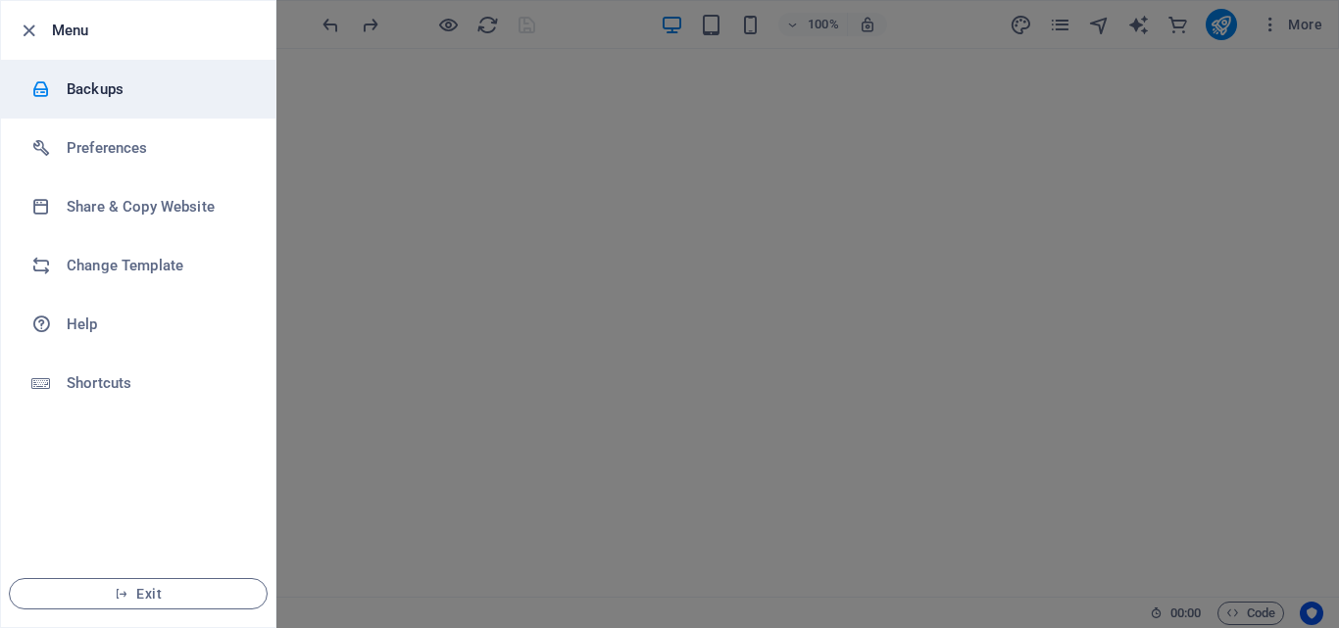
click at [155, 103] on li "Backups" at bounding box center [138, 89] width 274 height 59
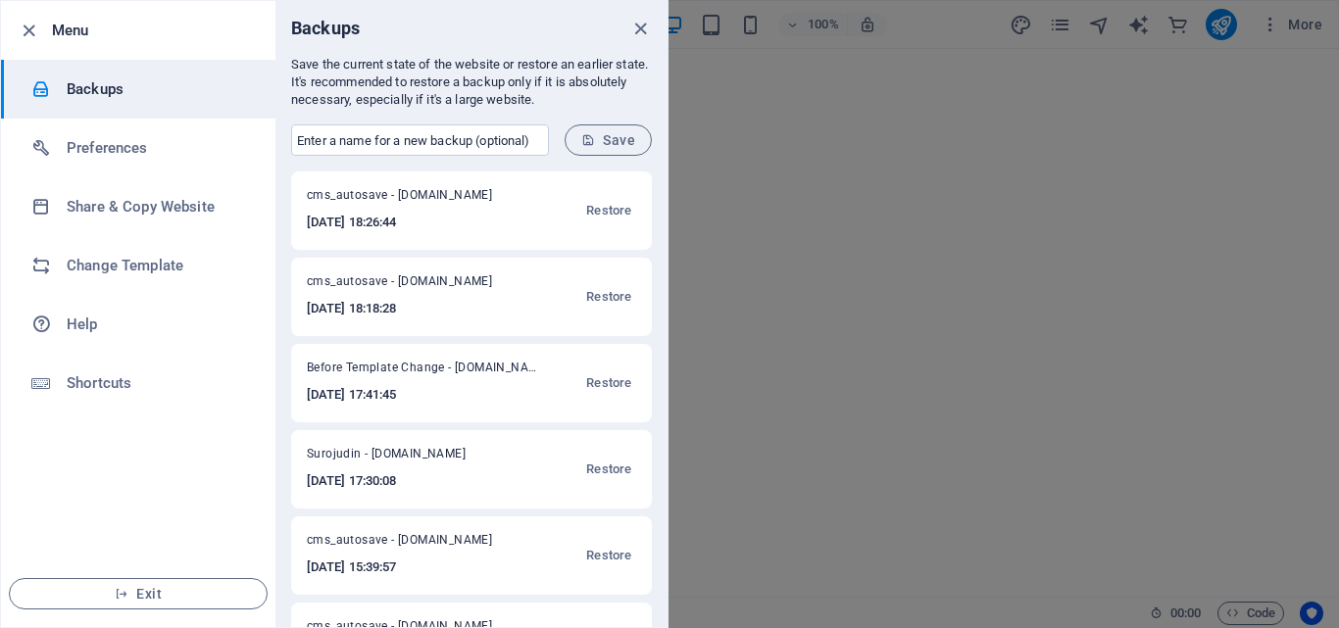
click at [469, 462] on span "Surojudin - [DOMAIN_NAME]" at bounding box center [405, 458] width 197 height 24
click at [591, 470] on span "Restore" at bounding box center [608, 470] width 45 height 24
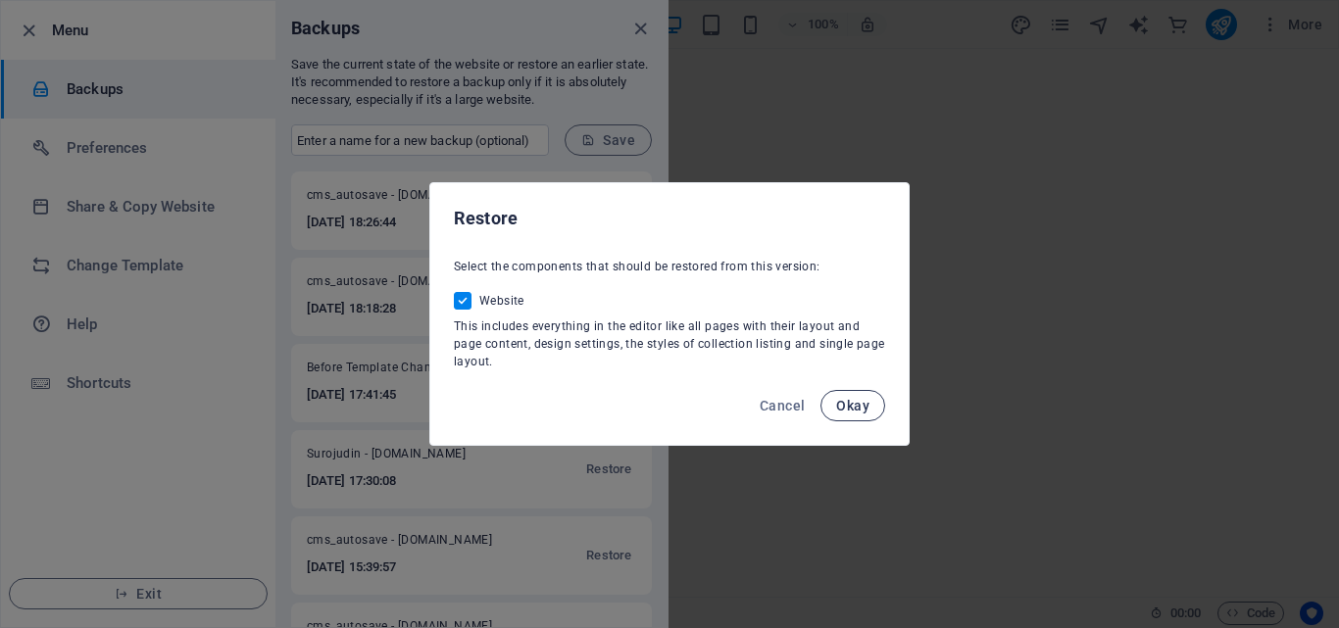
click at [832, 407] on button "Okay" at bounding box center [852, 405] width 65 height 31
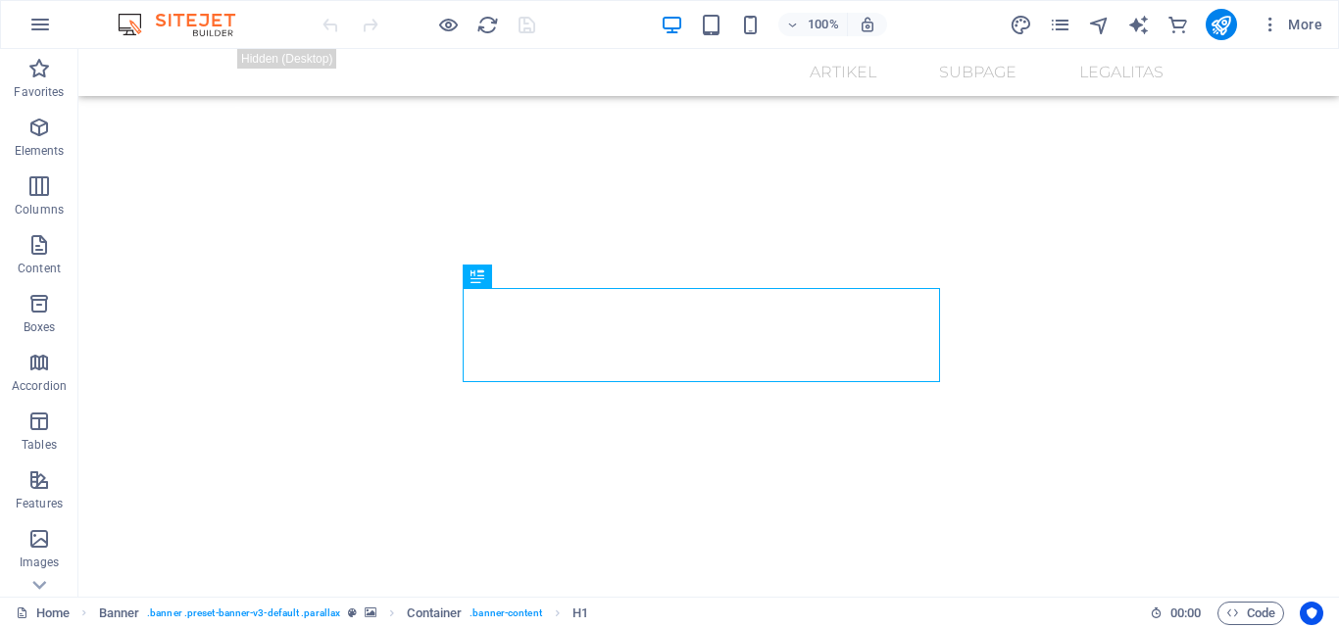
scroll to position [54, 0]
click at [671, 47] on div "100% More" at bounding box center [669, 24] width 1337 height 47
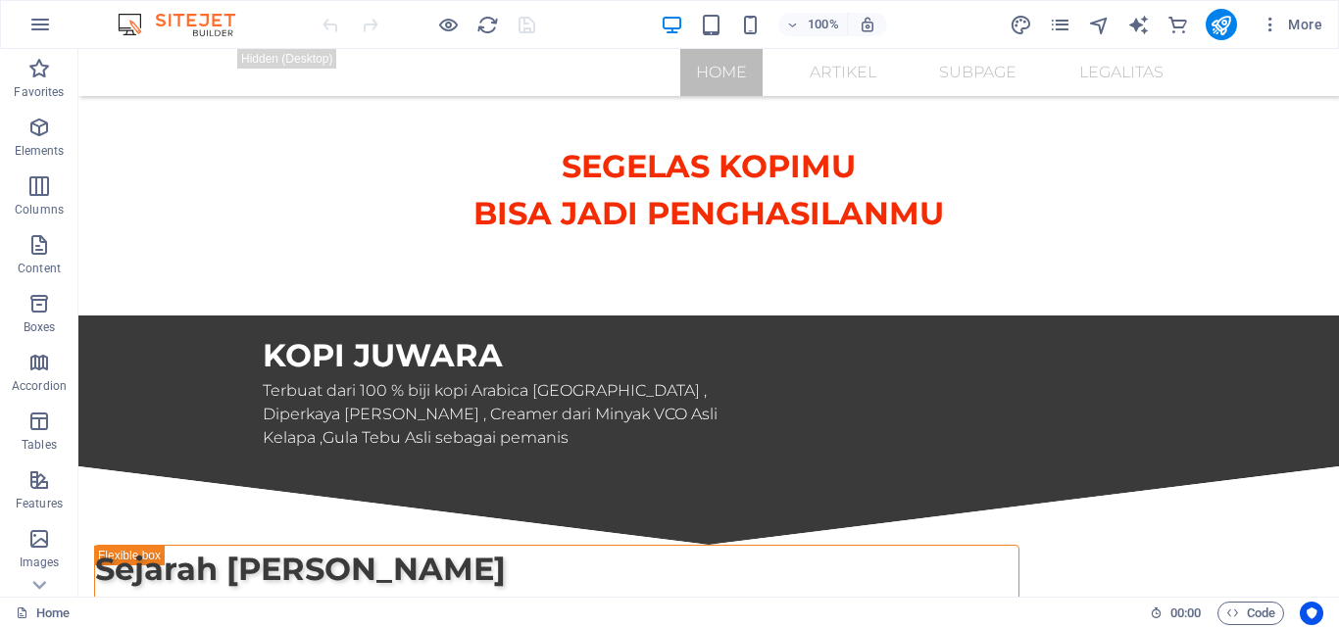
scroll to position [0, 0]
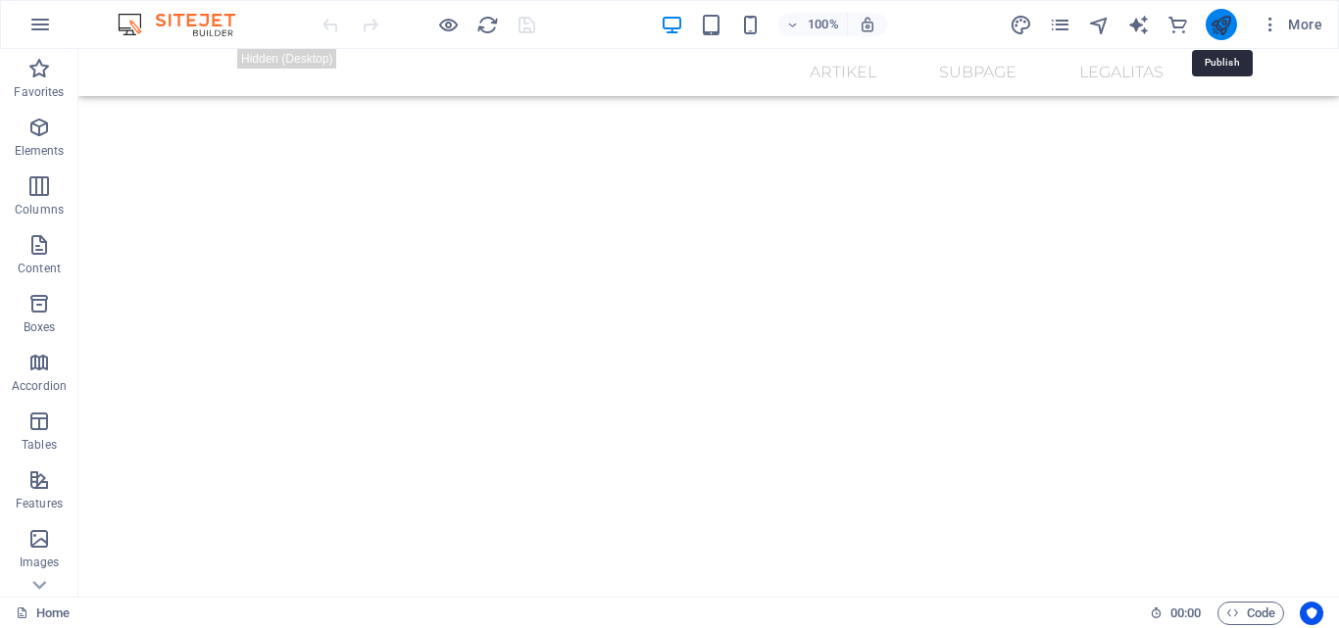
click at [1218, 25] on icon "publish" at bounding box center [1220, 25] width 23 height 23
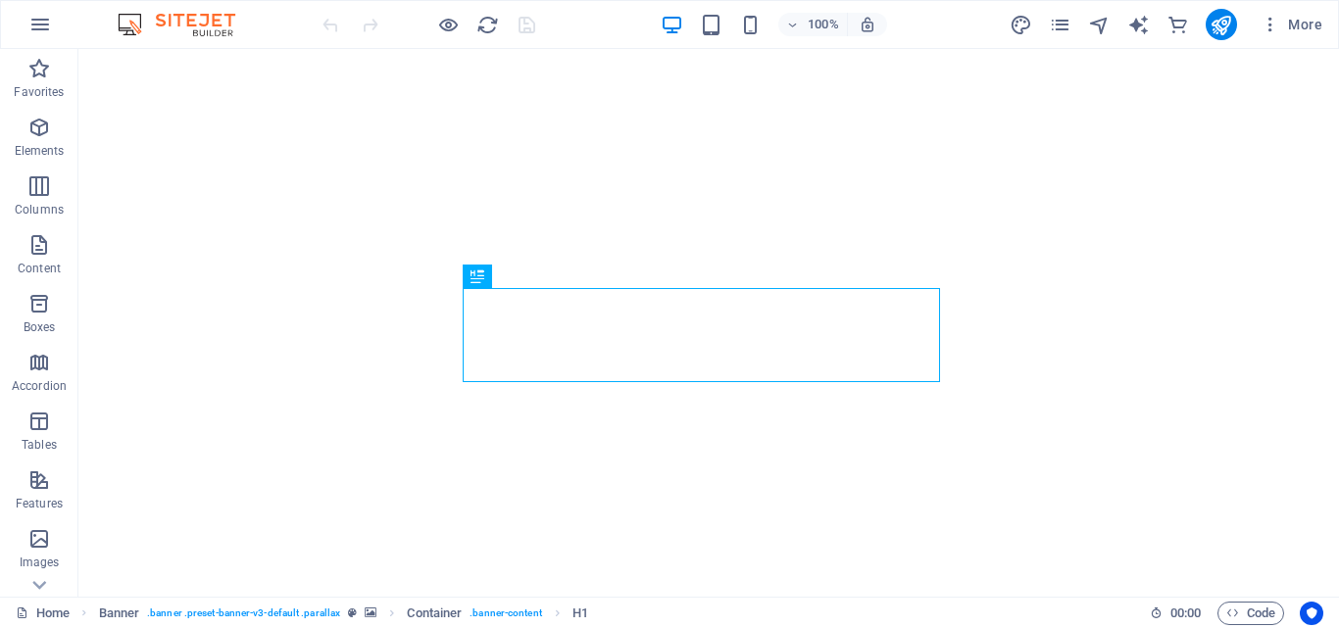
scroll to position [54, 0]
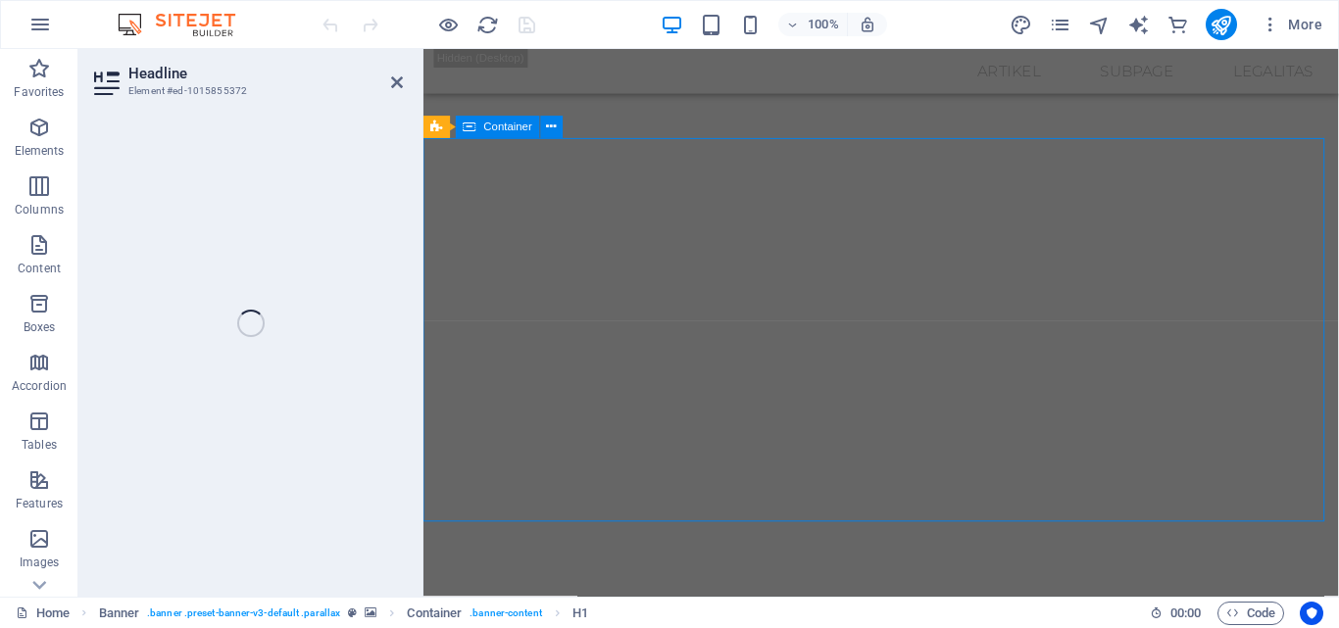
scroll to position [0, 0]
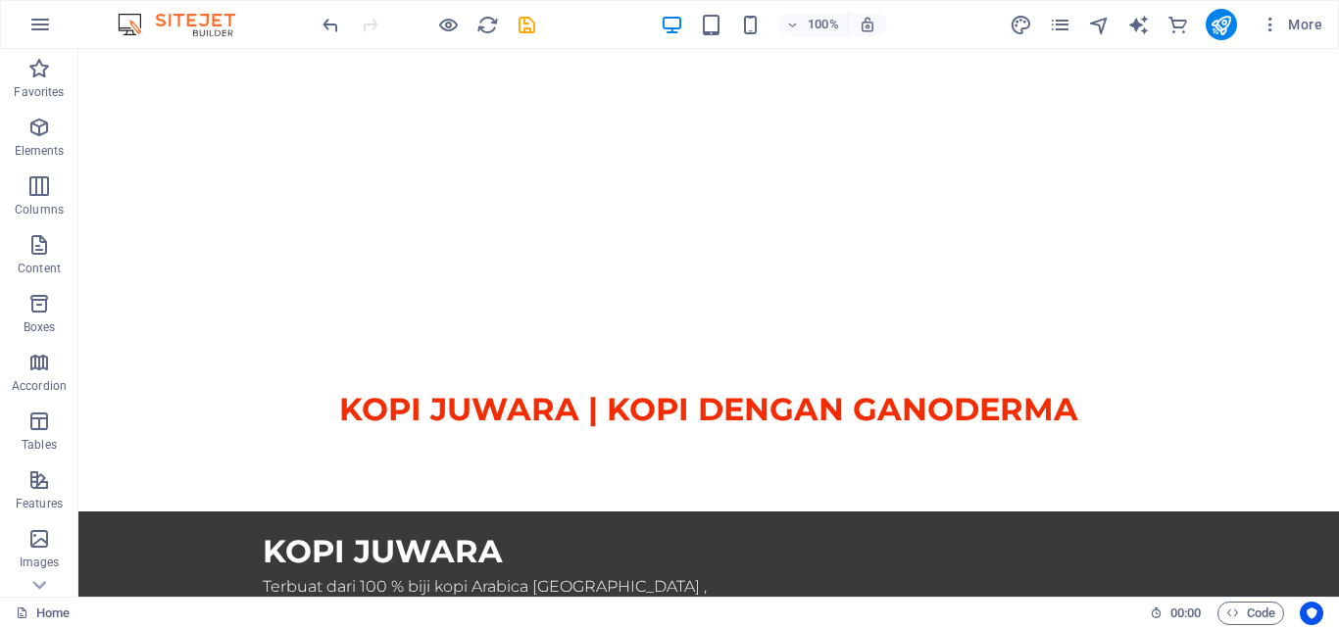
scroll to position [106, 0]
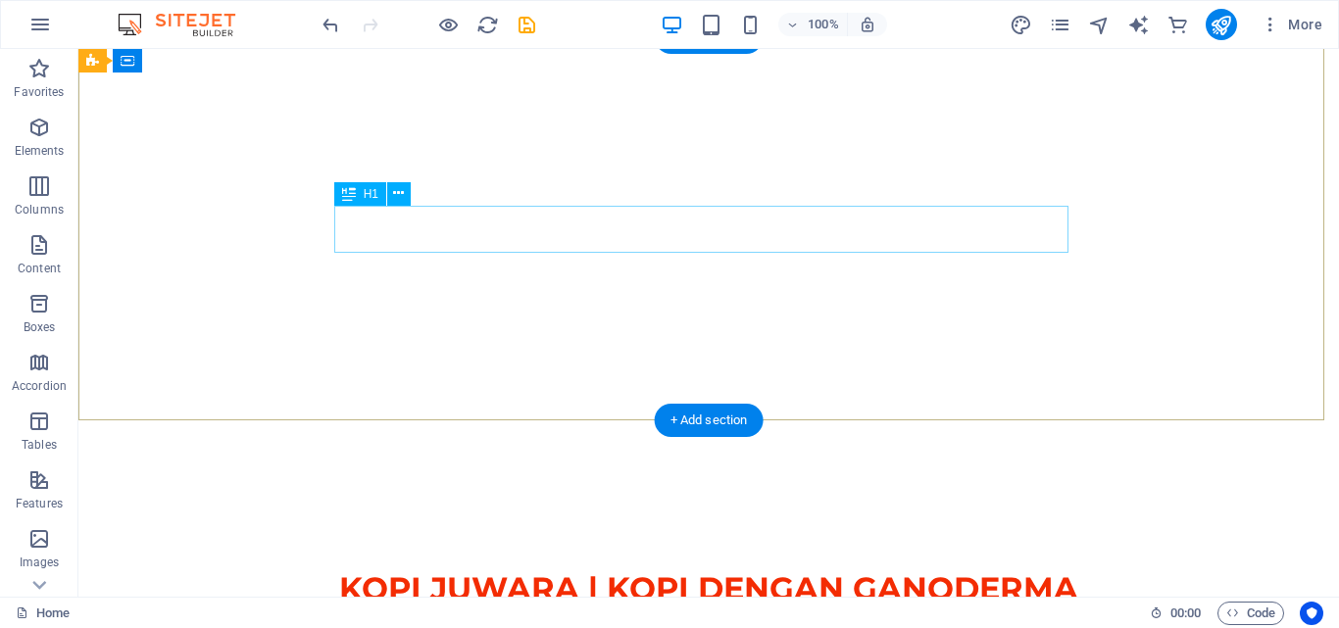
click at [1005, 565] on div "KOPI JUWARA | KOPI DENGAN GANODERMA" at bounding box center [708, 588] width 925 height 47
click at [690, 487] on div "KOPI JUWARA | KOPI DENGAN GANODERMA" at bounding box center [708, 589] width 1260 height 204
click at [1005, 565] on div "KOPI JUWARA | KOPI DENGAN GANODERMA" at bounding box center [708, 588] width 925 height 47
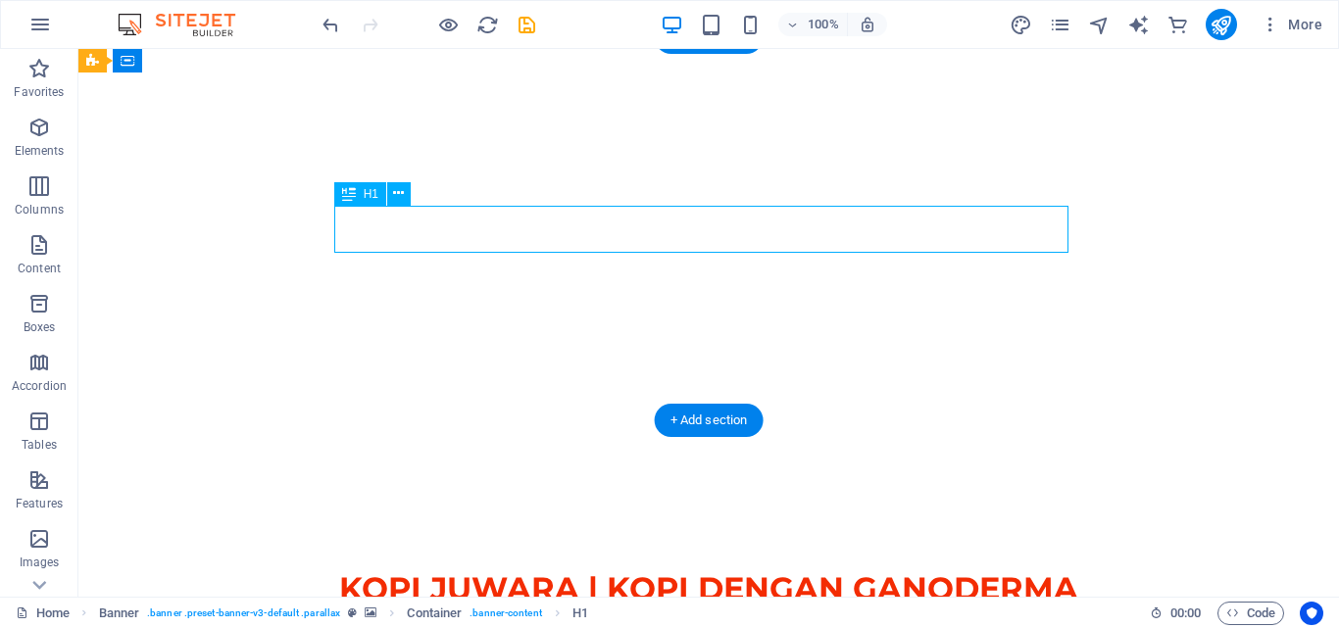
click at [1005, 565] on div "KOPI JUWARA | KOPI DENGAN GANODERMA" at bounding box center [708, 588] width 925 height 47
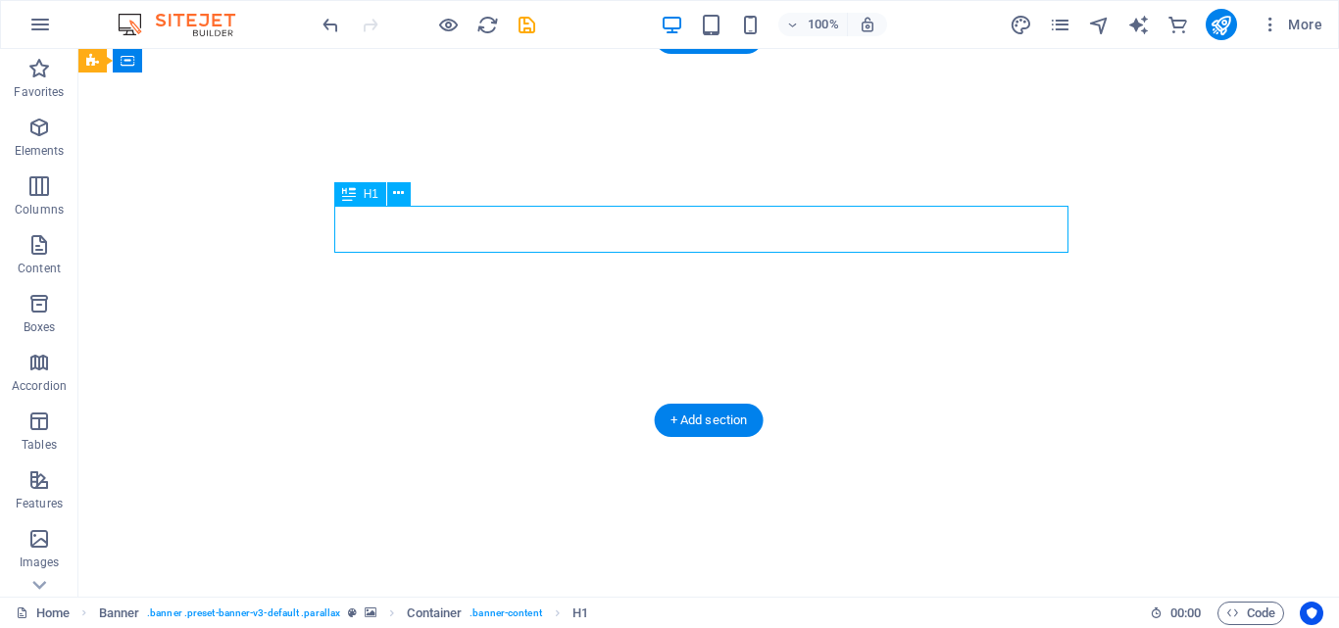
click at [690, 593] on span "KOPI JUWARA | KOPI DENGAN GANODERMA" at bounding box center [708, 612] width 739 height 38
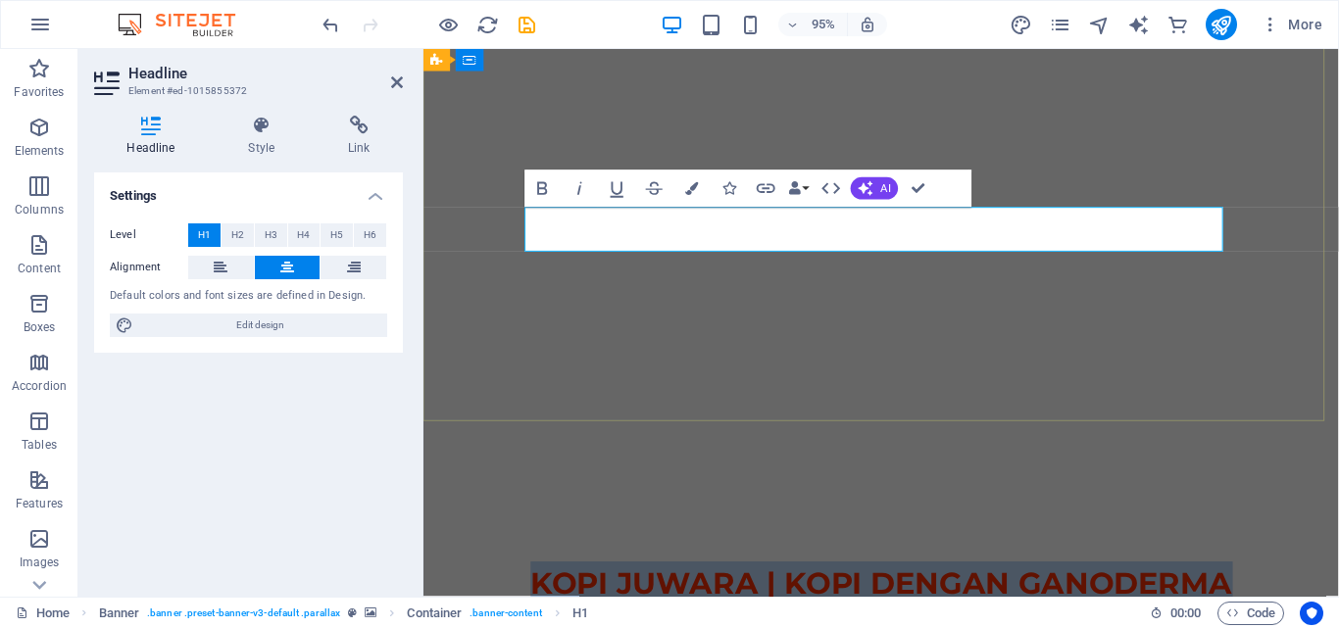
click at [1035, 593] on span "KOPI JUWARA | KOPI DENGAN GANODERMA" at bounding box center [905, 612] width 739 height 38
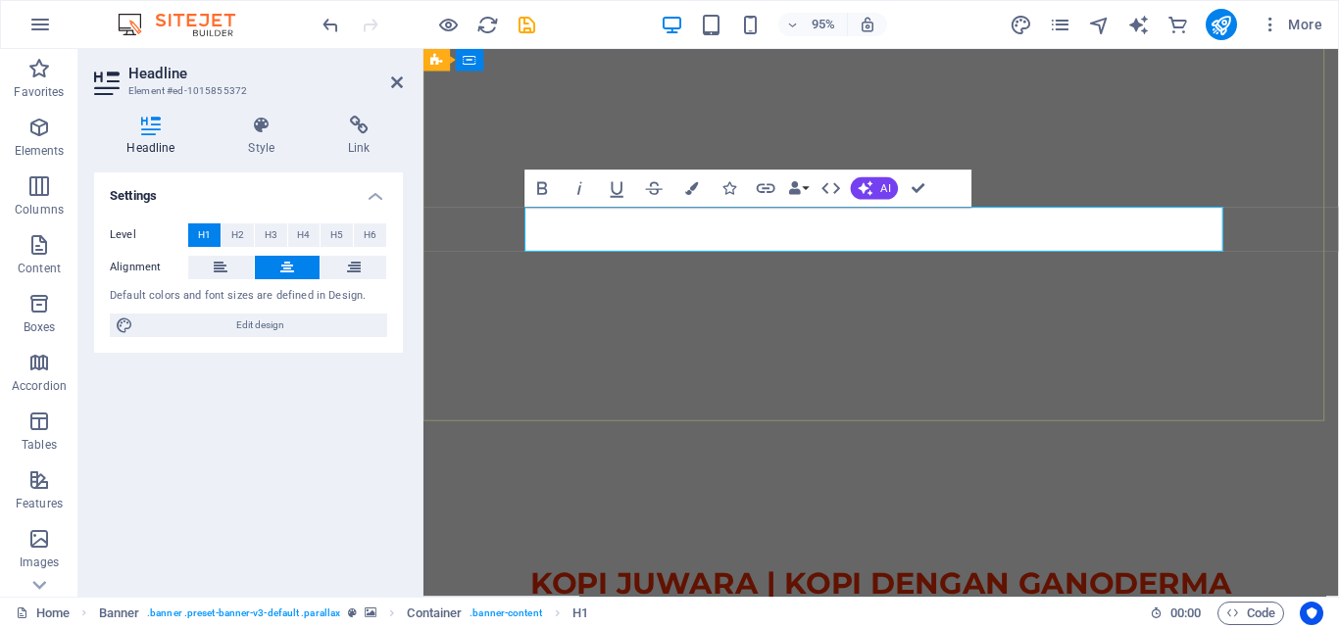
click at [795, 593] on span "KOPI JUWARA | KOPI DENGAN GANODERMA" at bounding box center [905, 612] width 739 height 38
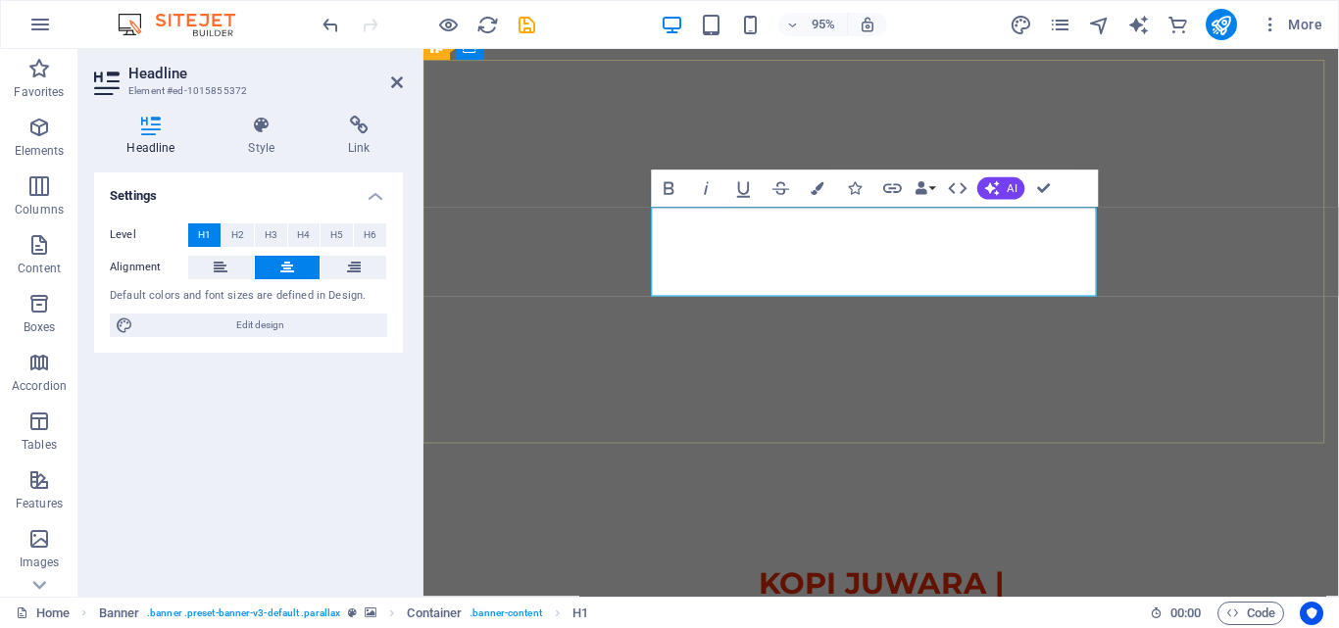
scroll to position [82, 0]
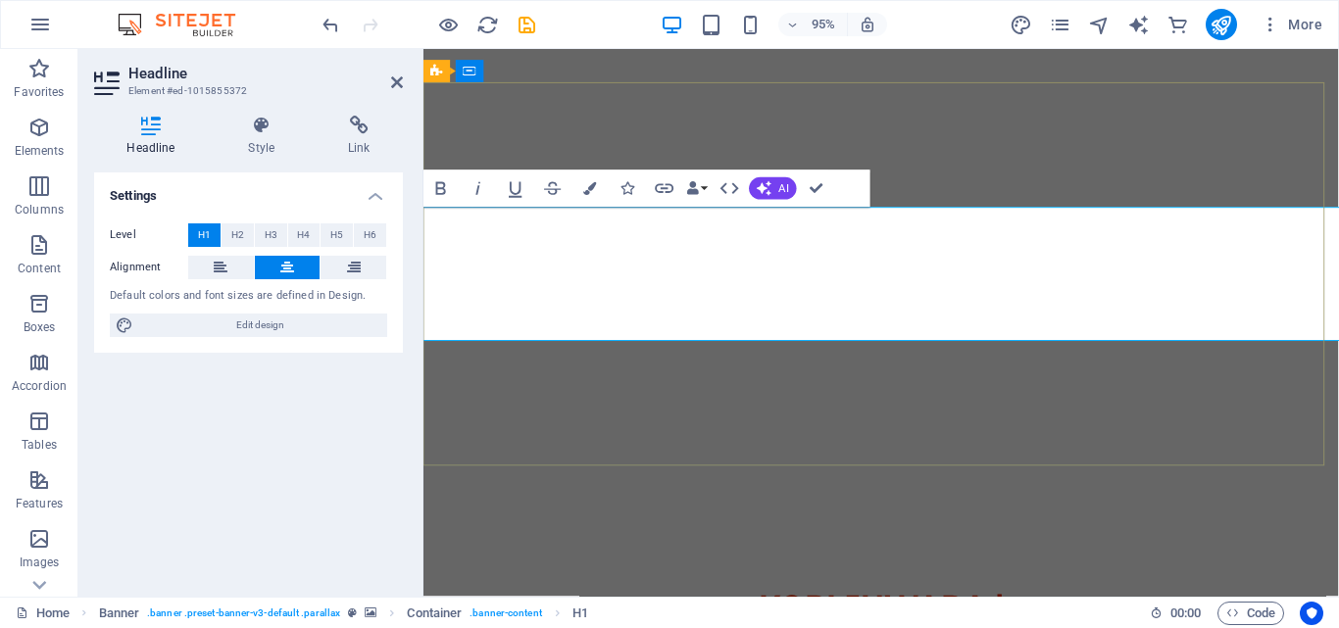
scroll to position [59, 0]
drag, startPoint x: 1029, startPoint y: 243, endPoint x: 775, endPoint y: 259, distance: 254.3
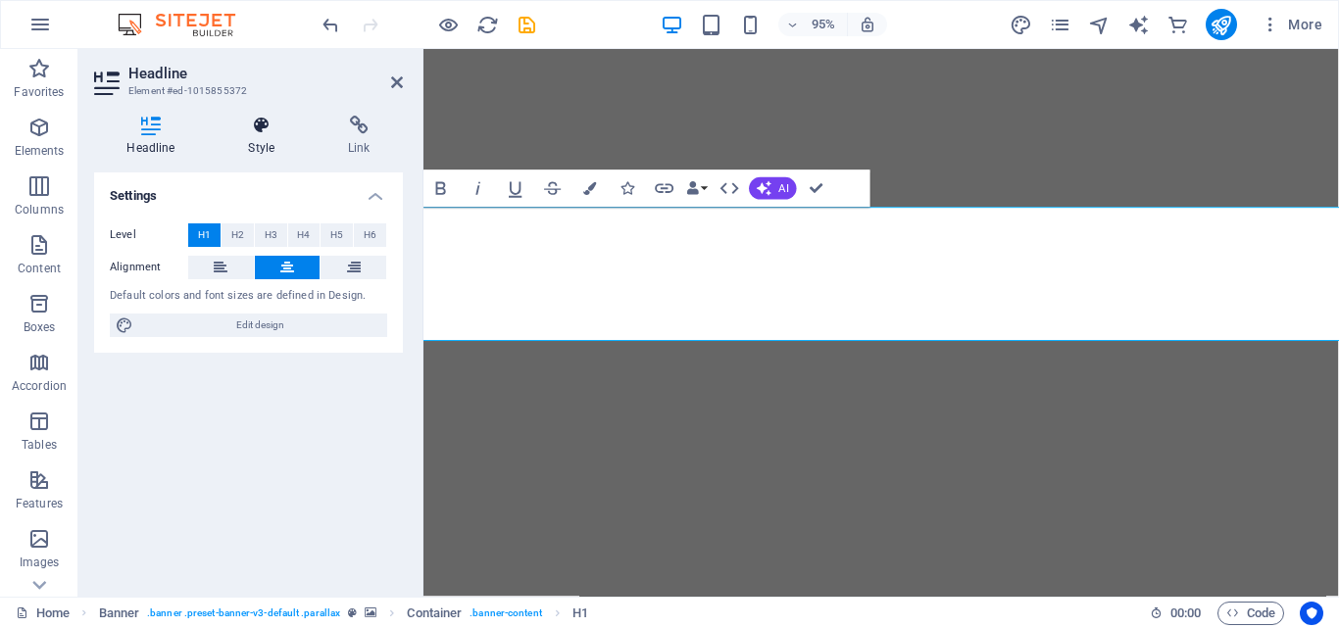
click at [262, 118] on icon at bounding box center [262, 126] width 92 height 20
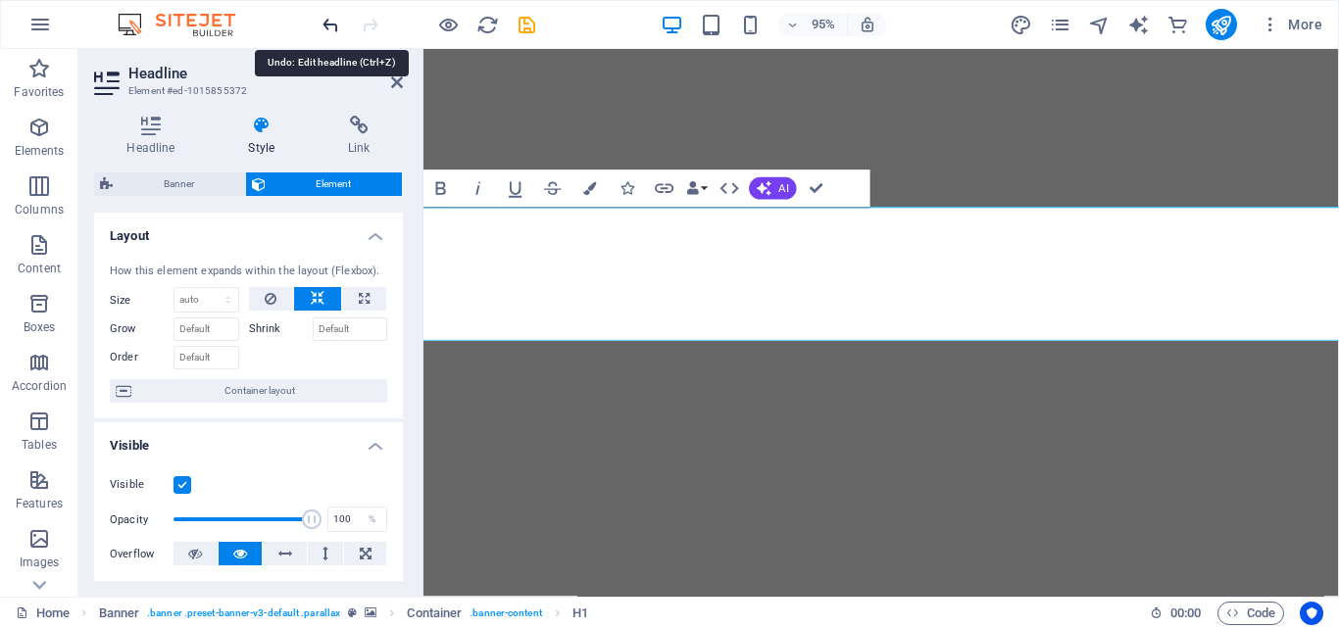
click at [332, 27] on icon "undo" at bounding box center [330, 25] width 23 height 23
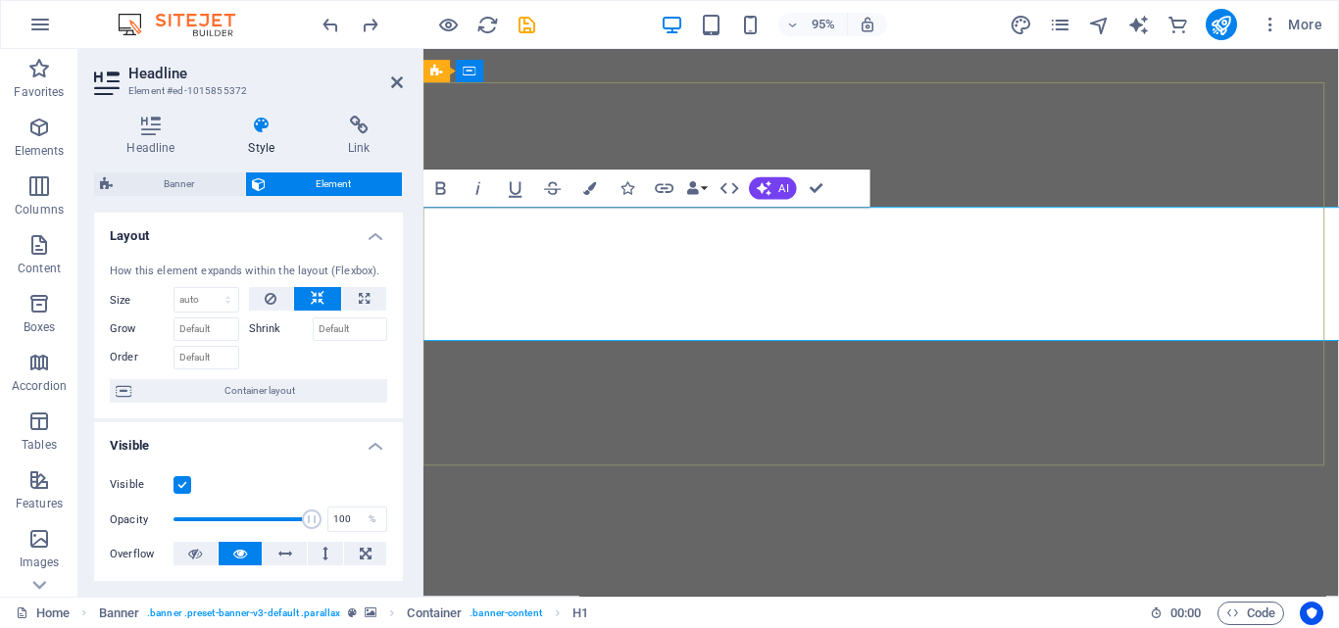
click at [593, 184] on icon "button" at bounding box center [589, 188] width 13 height 13
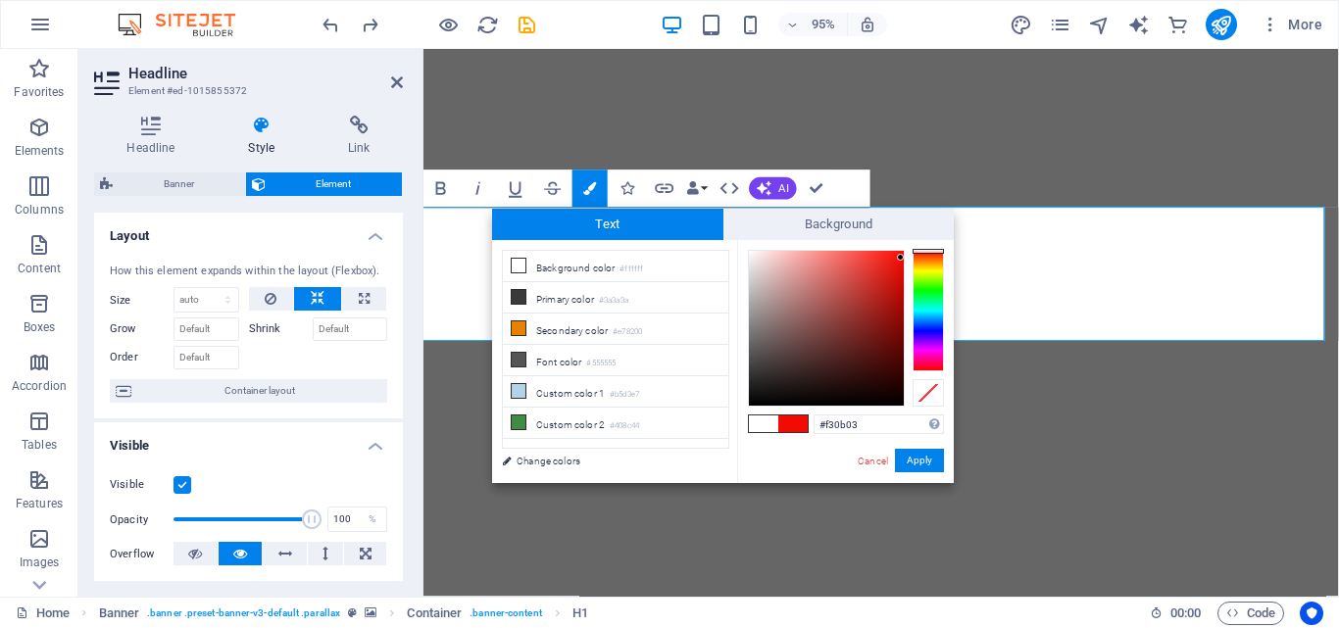
click at [931, 251] on div at bounding box center [927, 251] width 31 height 5
click at [680, 296] on li "Primary color #3a3a3a" at bounding box center [615, 297] width 225 height 31
drag, startPoint x: 896, startPoint y: 259, endPoint x: 907, endPoint y: 254, distance: 11.8
click at [907, 254] on div at bounding box center [846, 328] width 196 height 157
drag, startPoint x: 936, startPoint y: 252, endPoint x: 946, endPoint y: 254, distance: 10.0
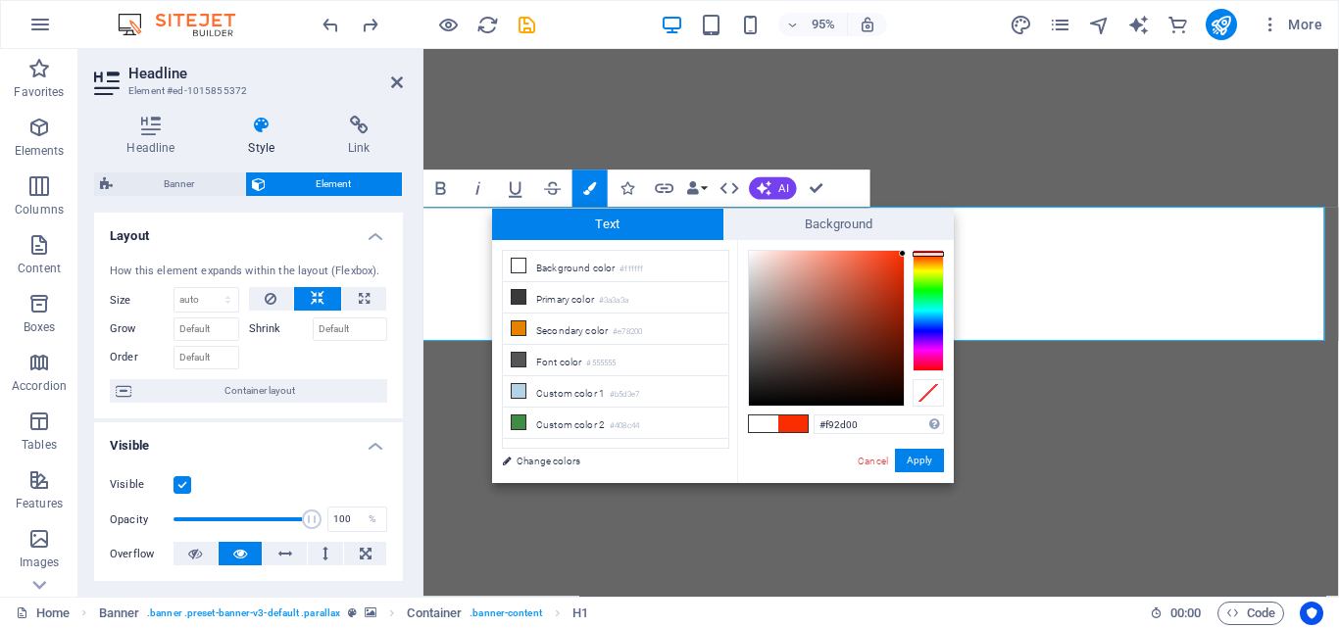
click at [946, 254] on div "#f92d00 Supported formats #0852ed rgb(8, 82, 237) rgba(8, 82, 237, 90%) hsv(221…" at bounding box center [845, 503] width 217 height 527
click at [917, 253] on div at bounding box center [927, 253] width 31 height 5
type input "#f32b0c"
click at [895, 258] on div at bounding box center [894, 257] width 7 height 7
click at [915, 459] on button "Apply" at bounding box center [919, 461] width 49 height 24
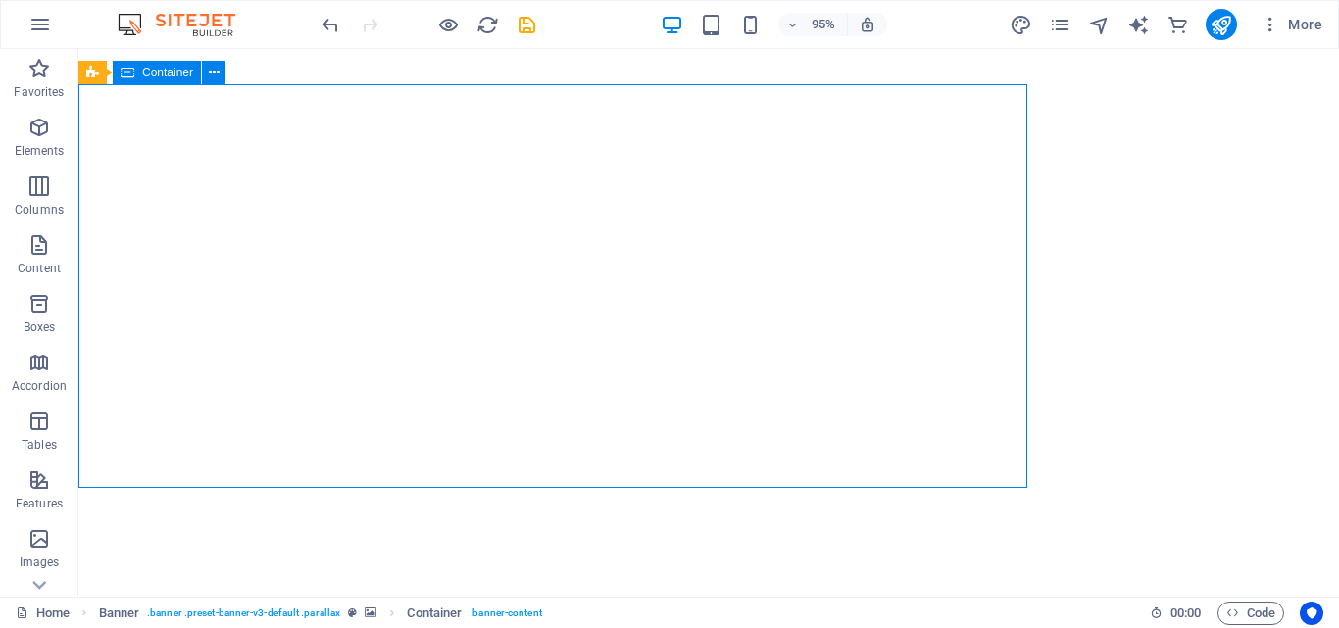
scroll to position [0, 0]
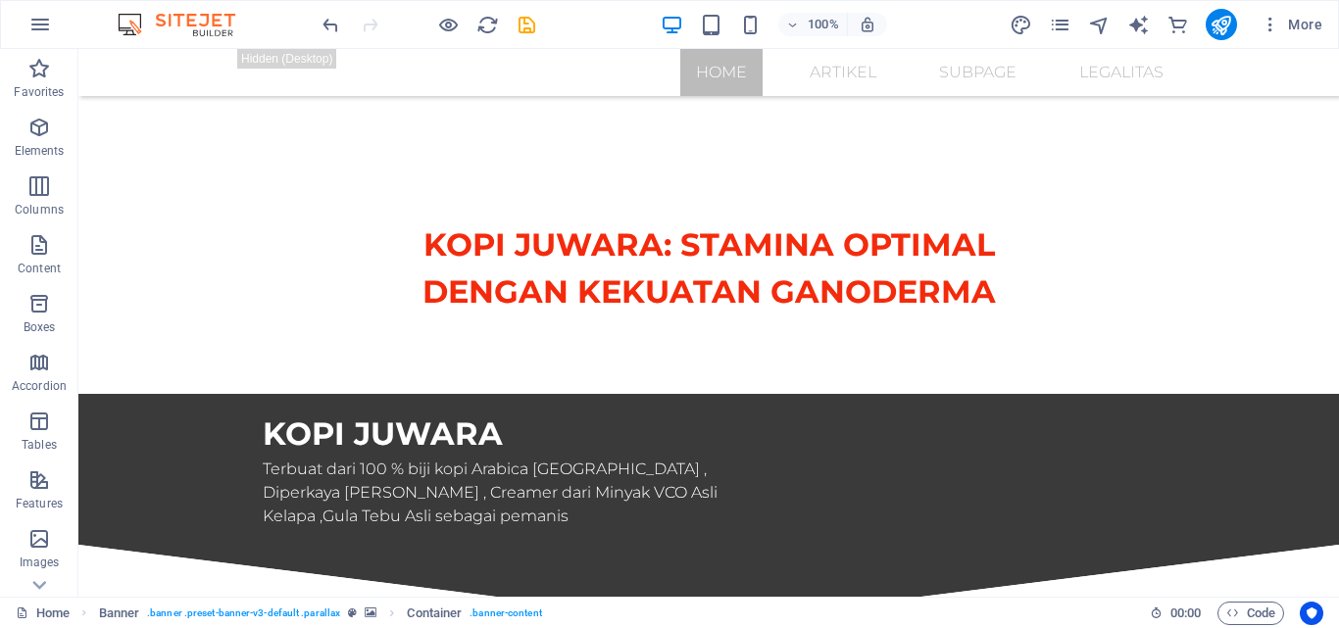
scroll to position [508, 0]
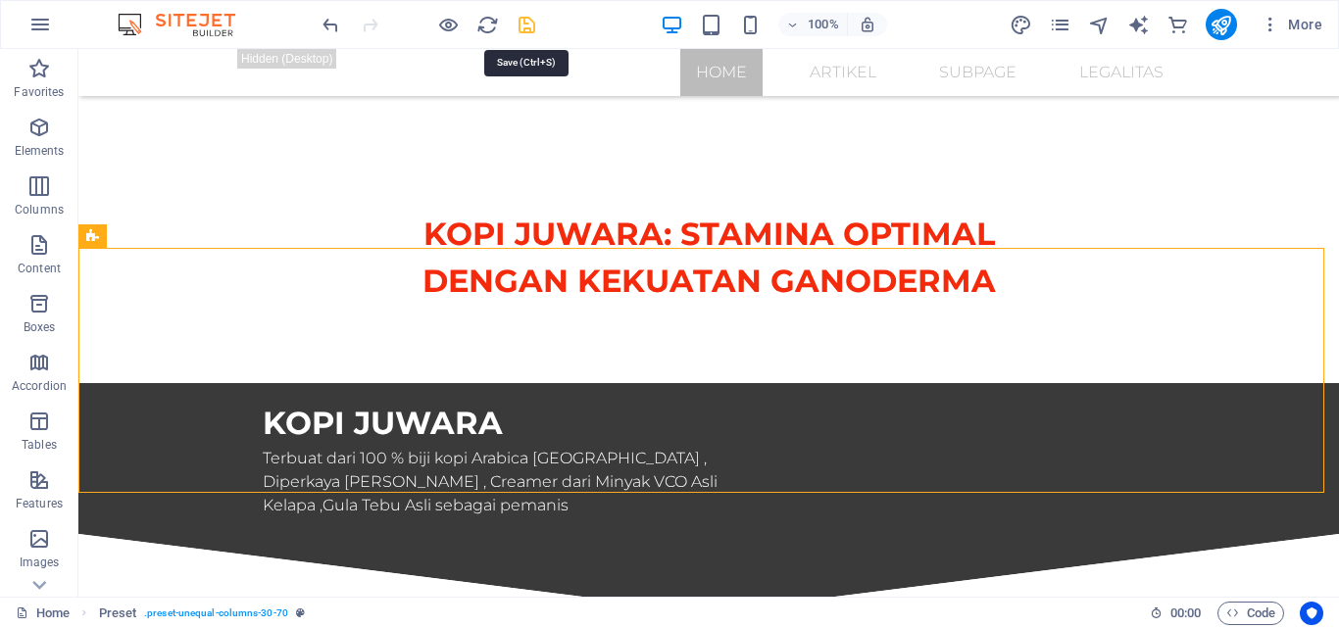
click at [519, 27] on icon "save" at bounding box center [527, 25] width 23 height 23
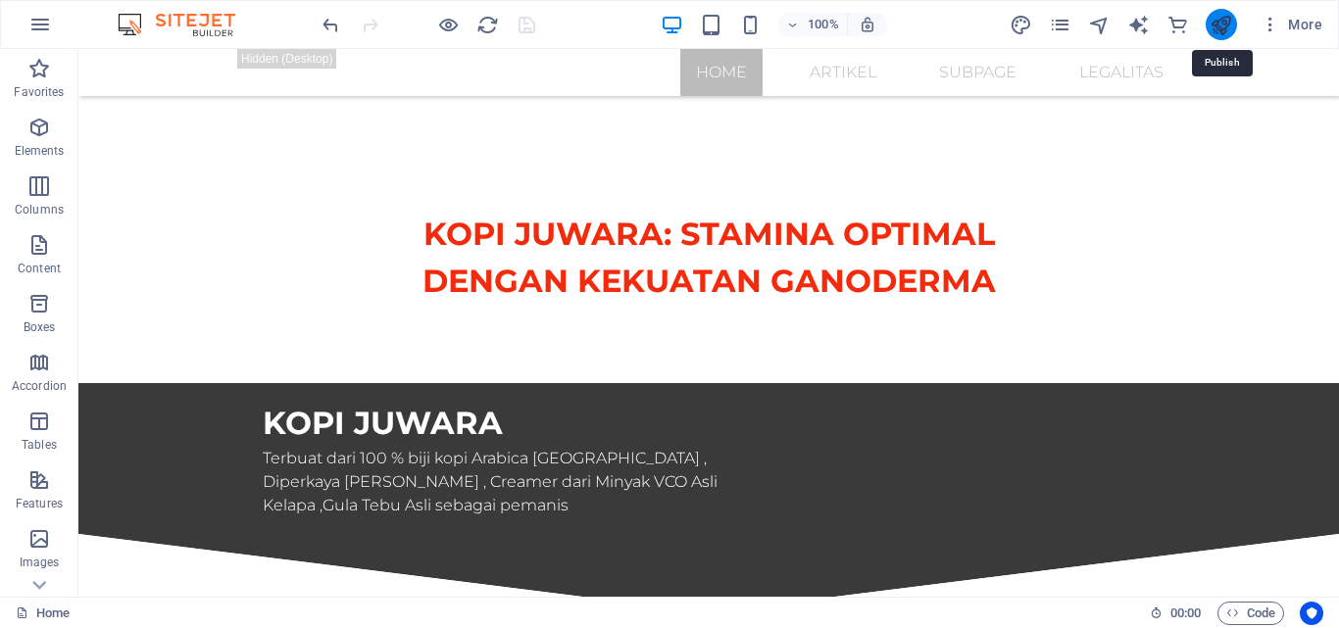
click at [1218, 25] on icon "publish" at bounding box center [1220, 25] width 23 height 23
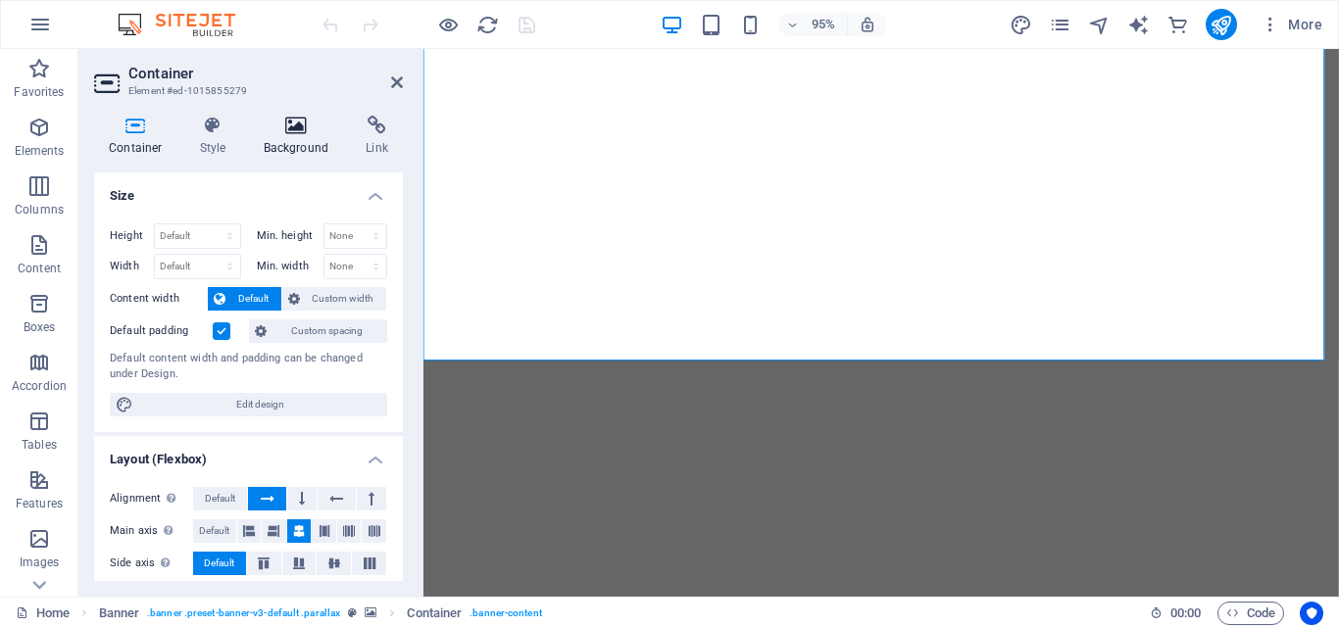
click at [299, 131] on icon at bounding box center [296, 126] width 95 height 20
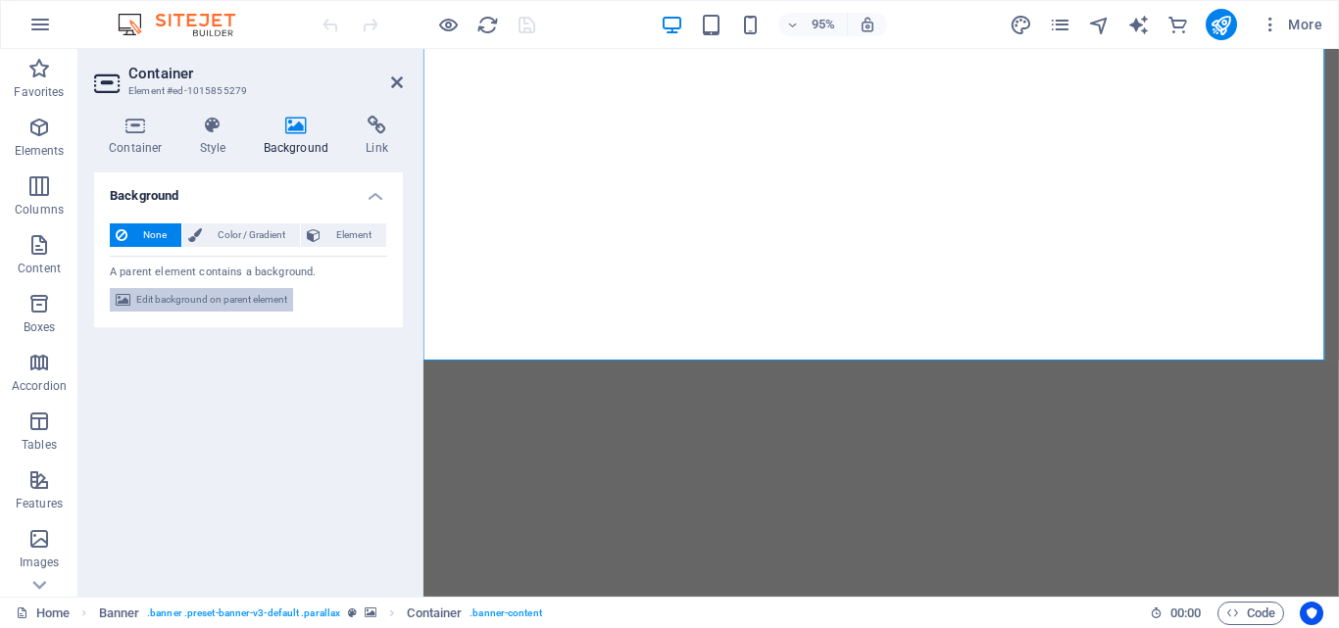
click at [238, 293] on span "Edit background on parent element" at bounding box center [211, 300] width 151 height 24
select select "ms"
select select "s"
select select "progressive"
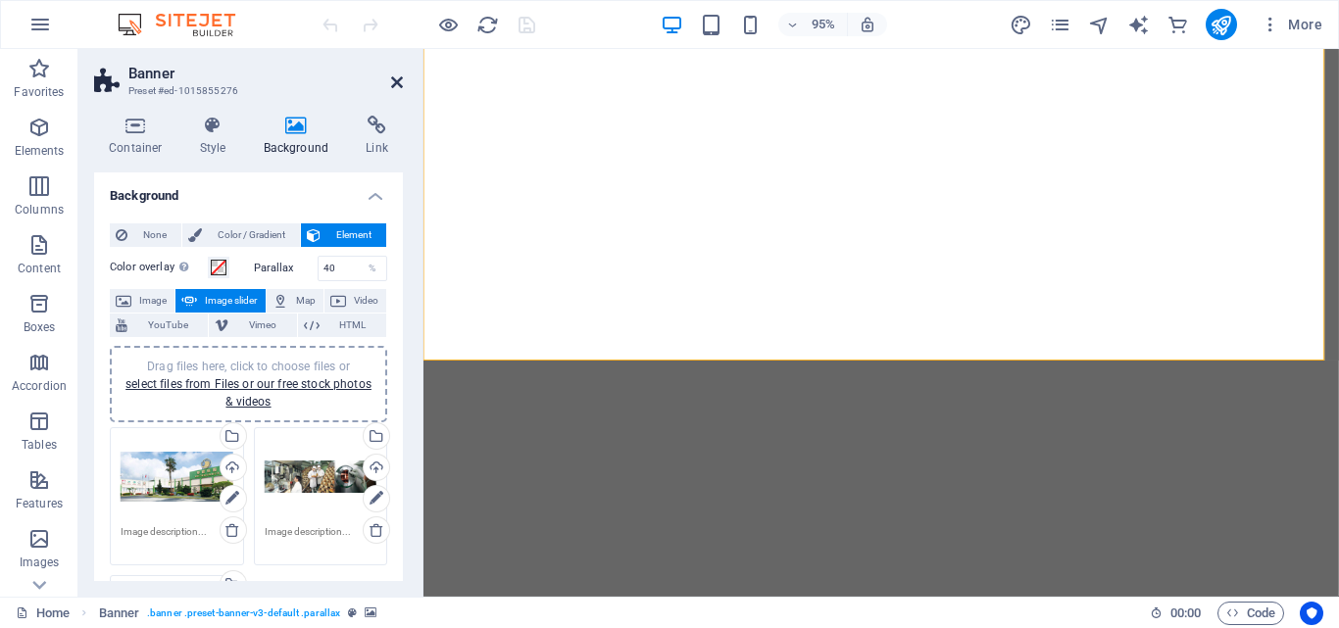
click at [394, 81] on icon at bounding box center [397, 82] width 12 height 16
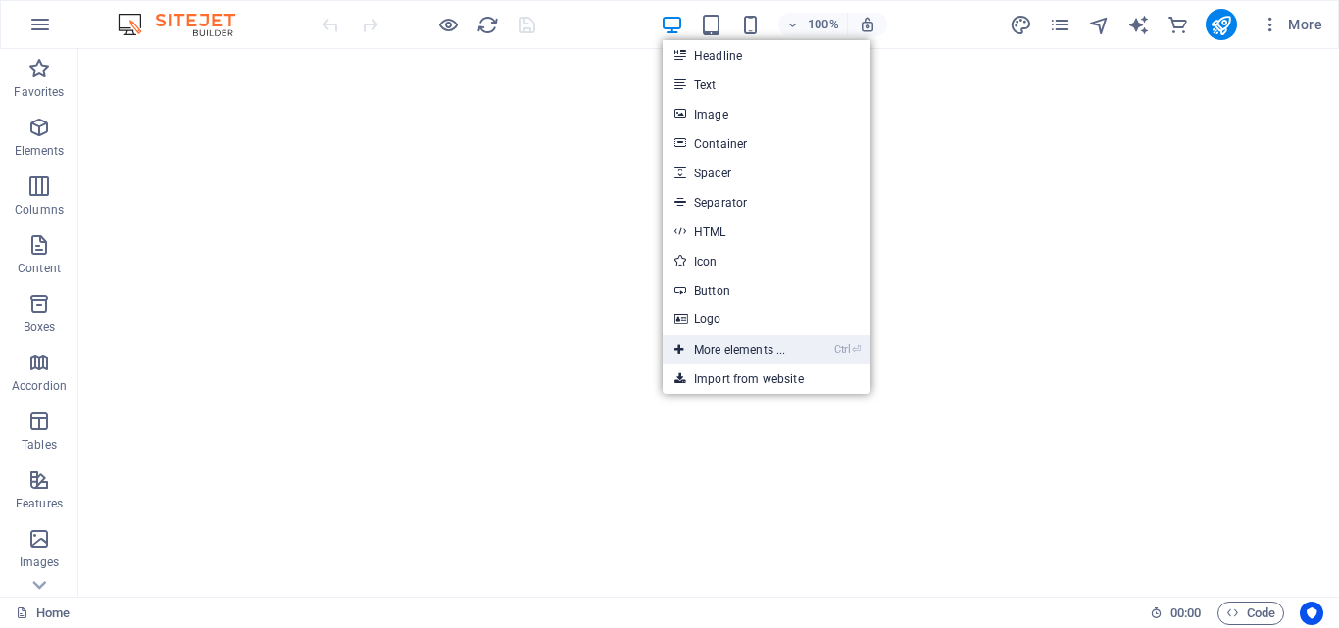
click at [727, 347] on link "Ctrl ⏎ More elements ..." at bounding box center [730, 349] width 134 height 29
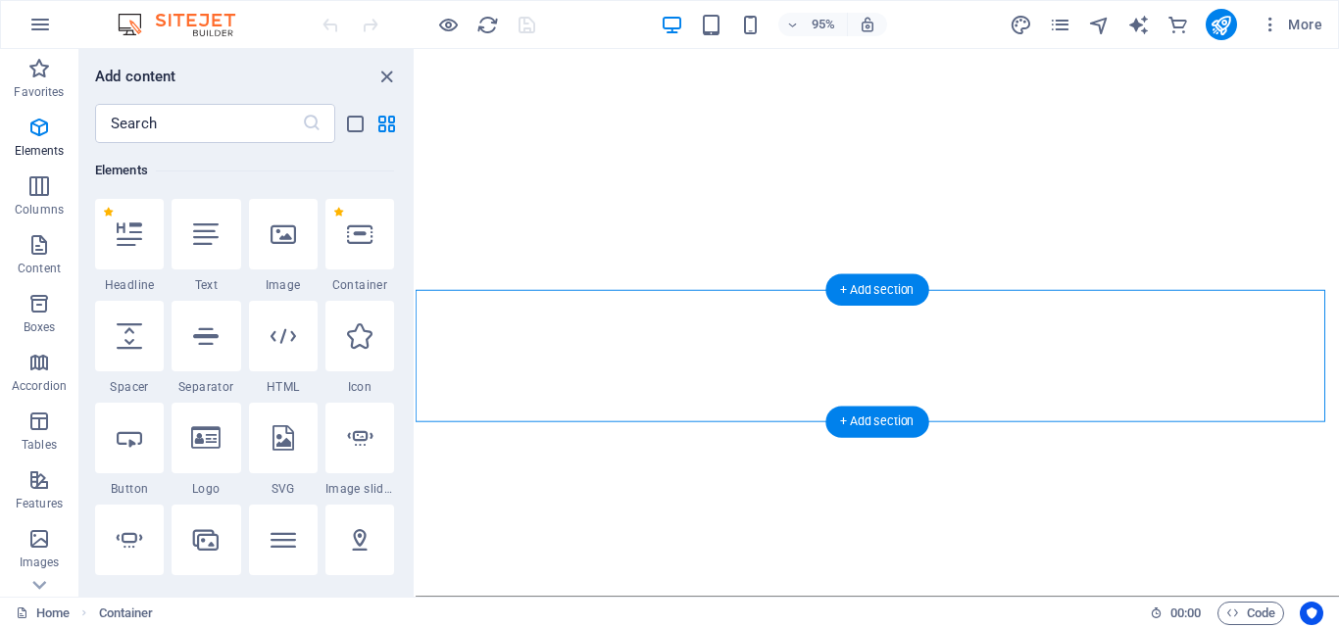
scroll to position [209, 0]
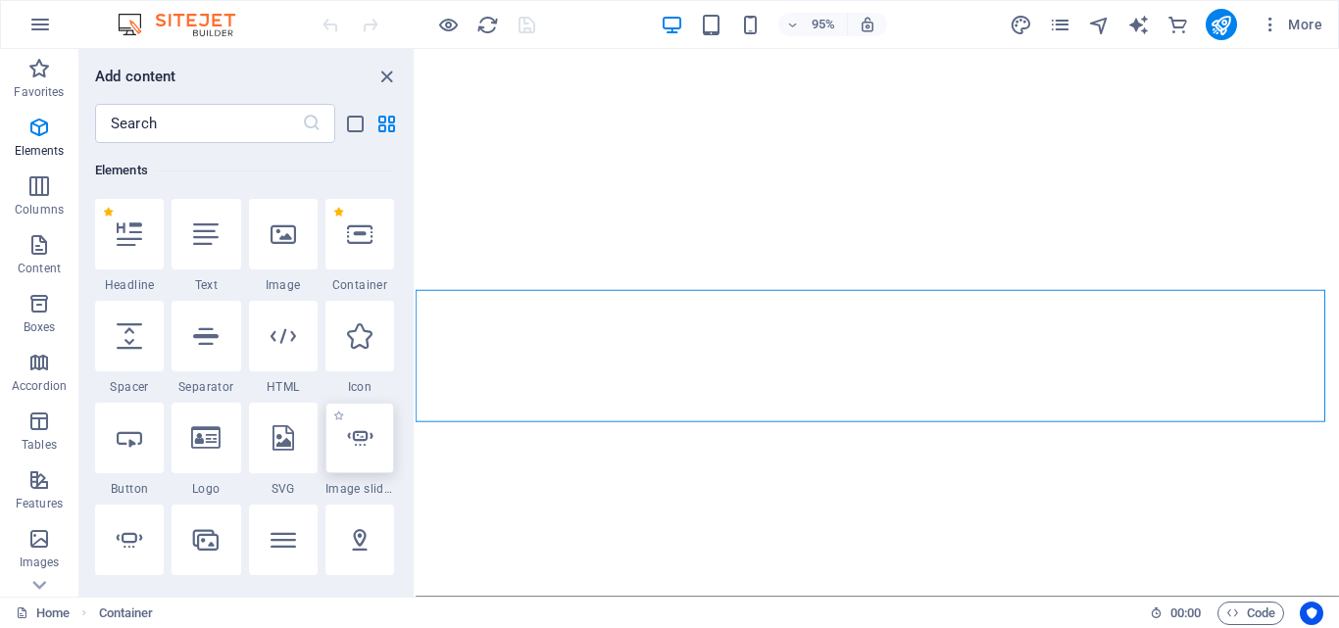
click at [362, 429] on icon at bounding box center [359, 437] width 25 height 25
select select "ms"
select select "s"
select select "progressive"
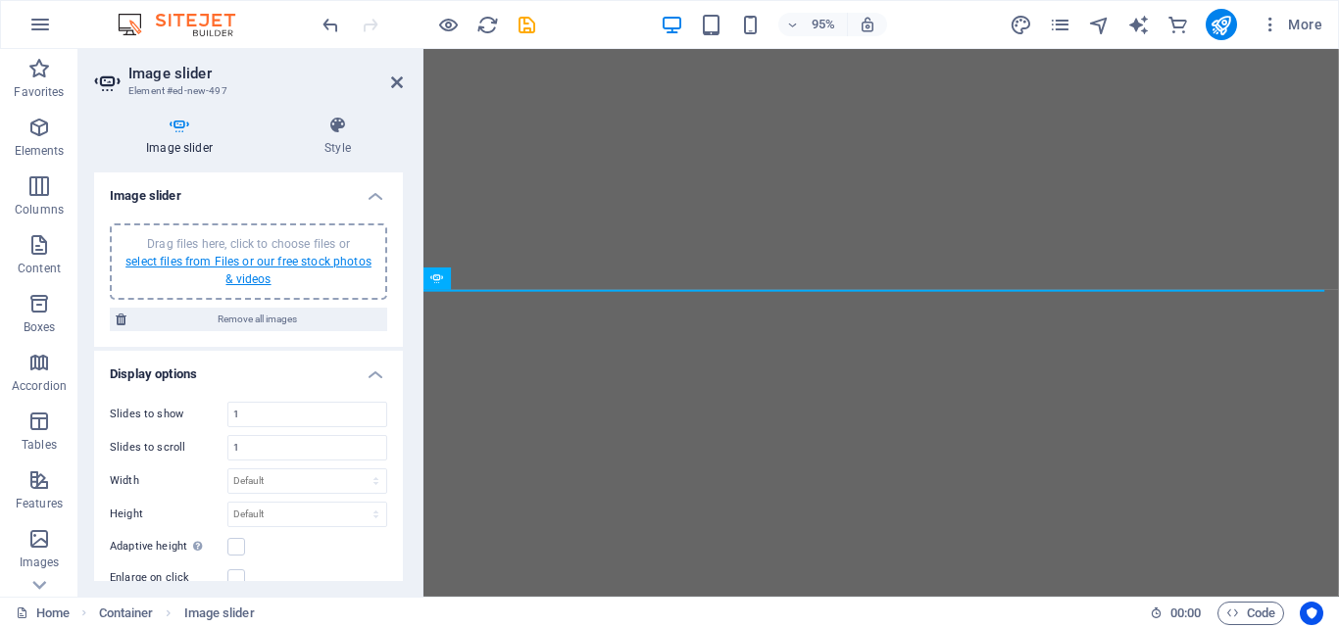
click at [303, 257] on link "select files from Files or our free stock photos & videos" at bounding box center [248, 270] width 246 height 31
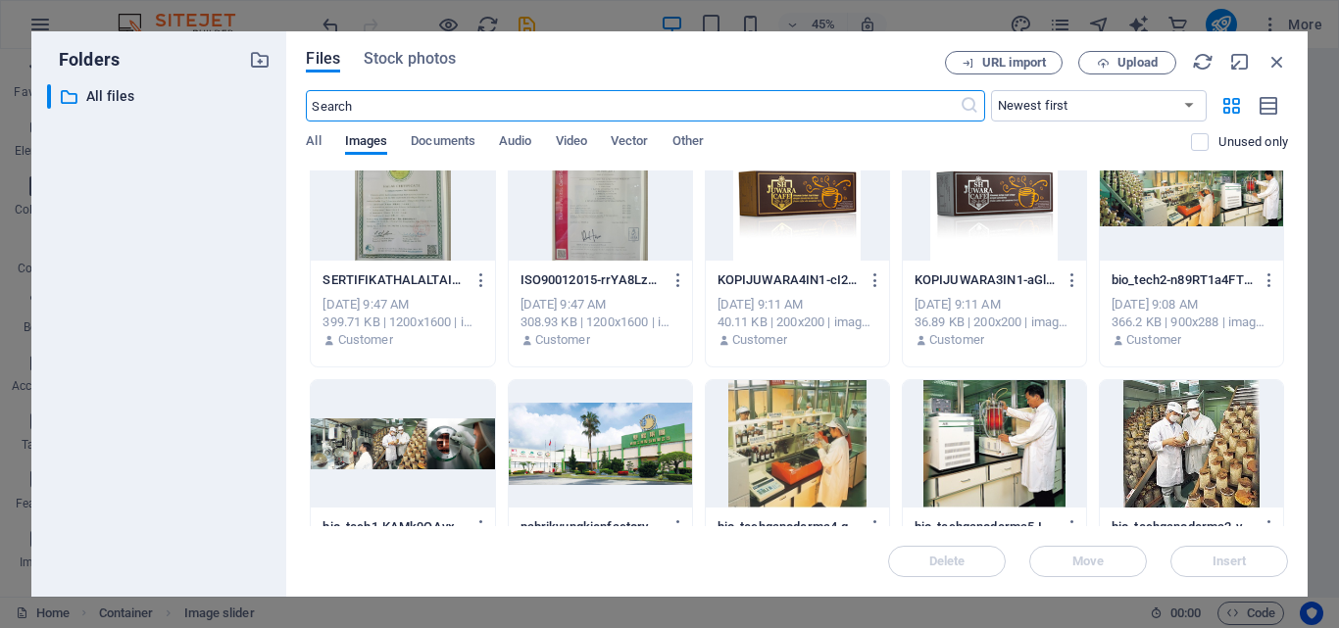
scroll to position [1030, 0]
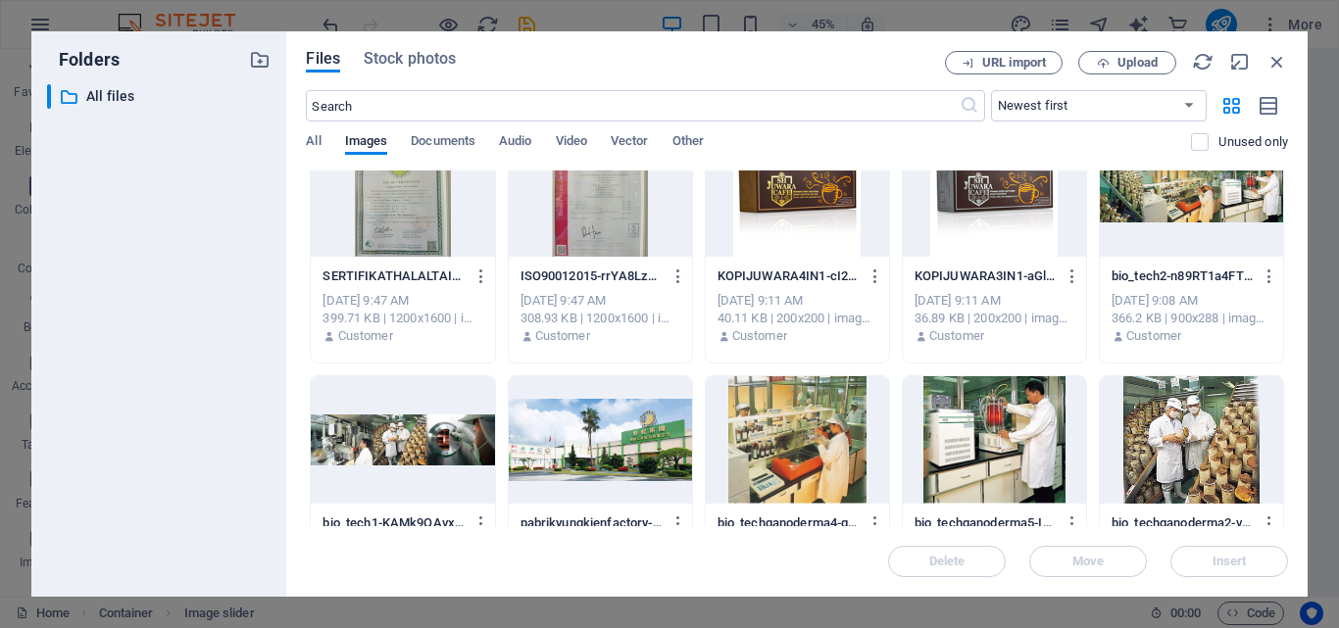
click at [639, 456] on div at bounding box center [600, 439] width 183 height 127
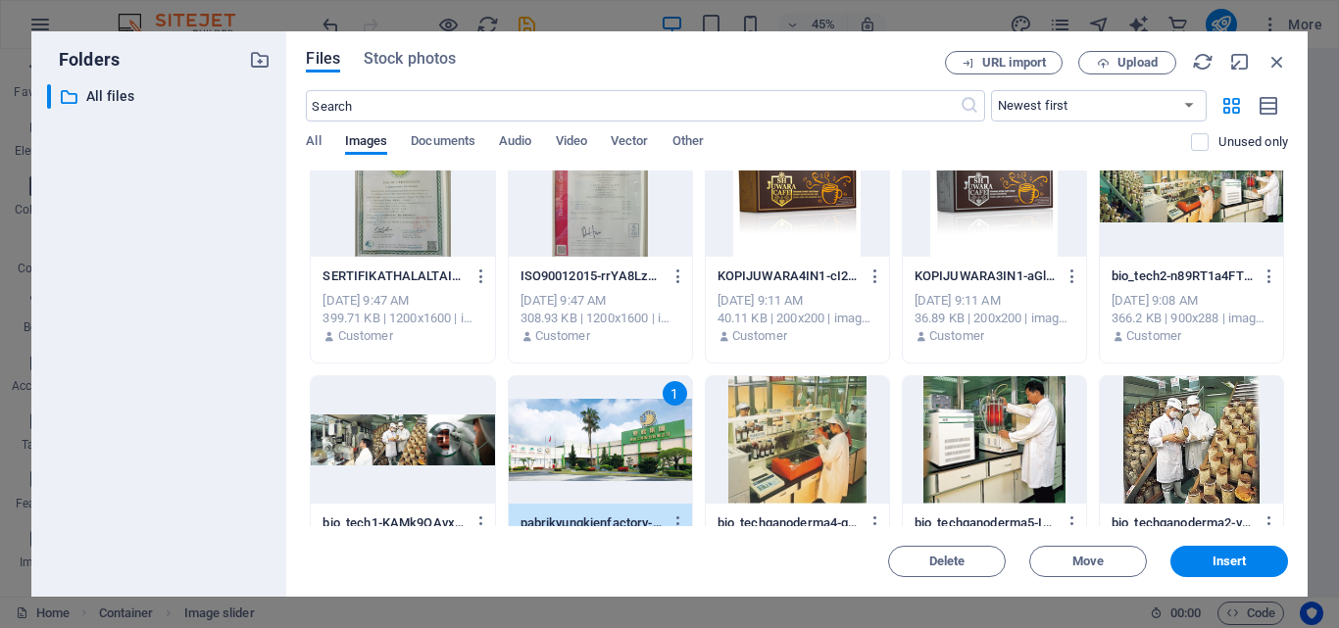
click at [468, 427] on div at bounding box center [402, 439] width 183 height 127
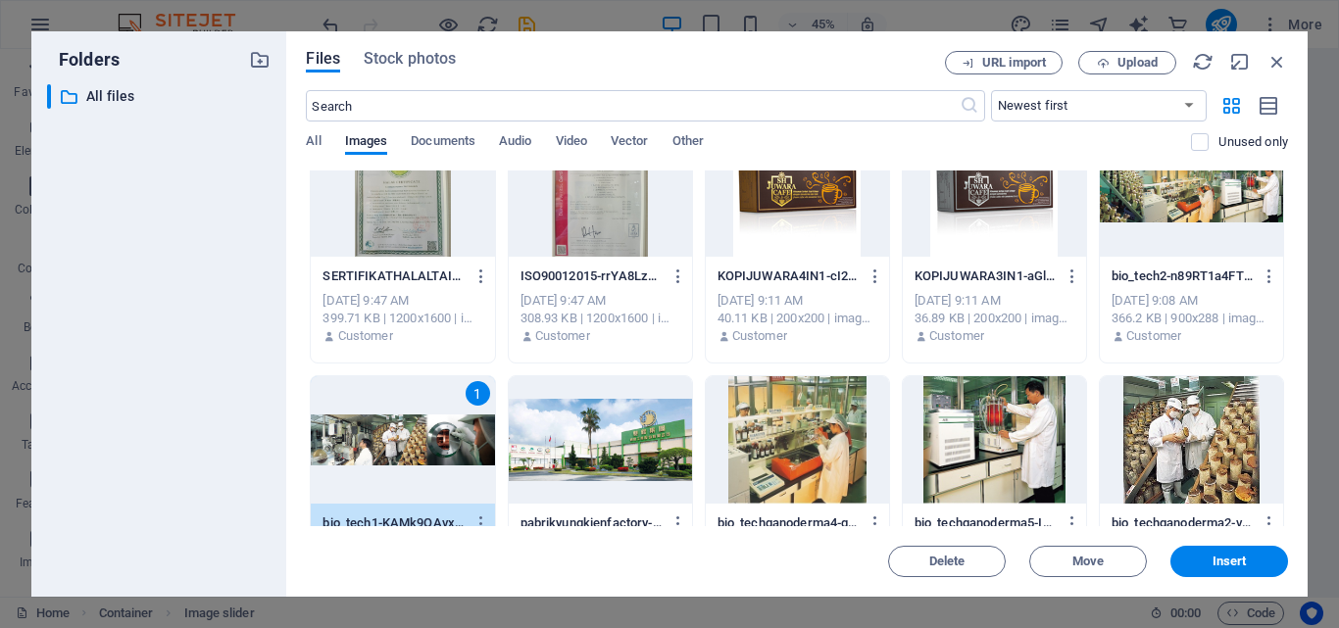
click at [559, 444] on div at bounding box center [600, 439] width 183 height 127
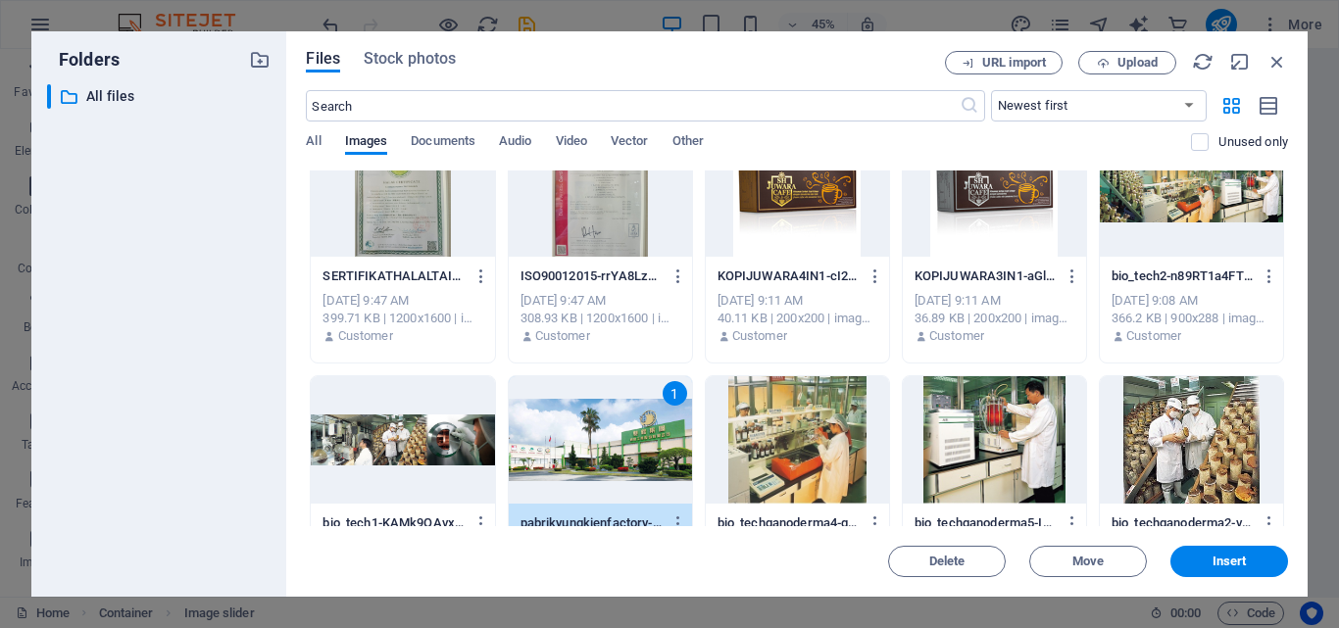
click at [423, 435] on div at bounding box center [402, 439] width 183 height 127
click at [1141, 204] on div at bounding box center [1191, 192] width 183 height 127
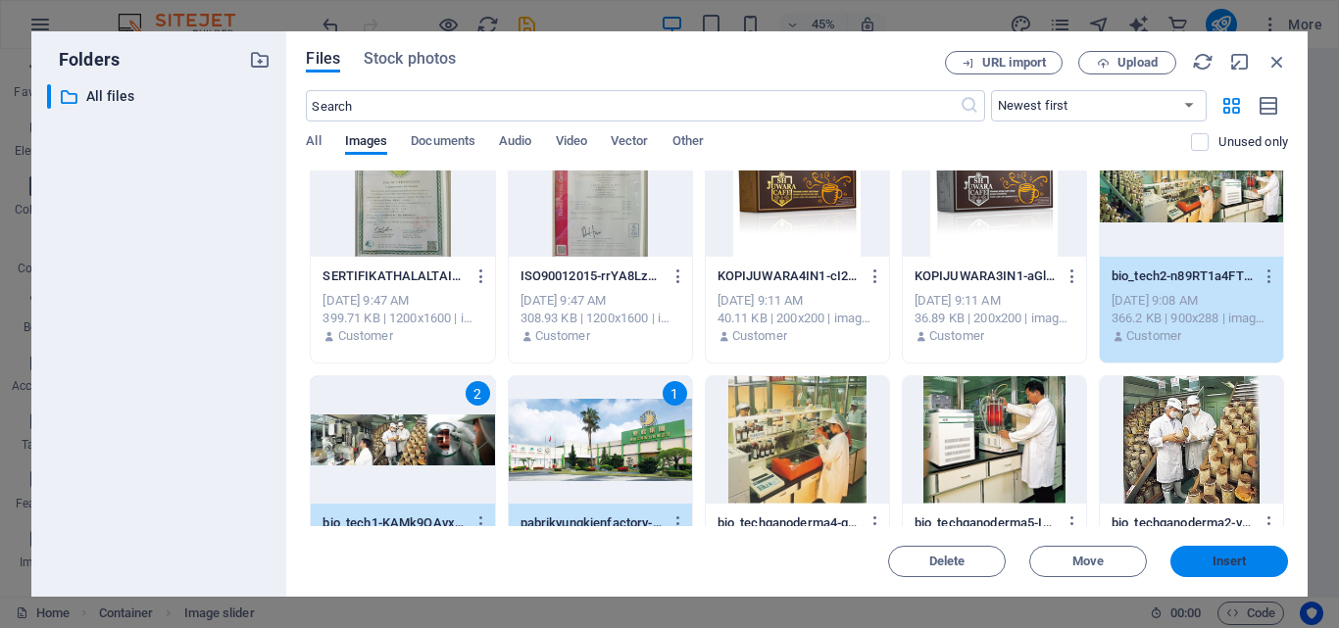
click at [1201, 556] on span "Insert" at bounding box center [1229, 562] width 102 height 12
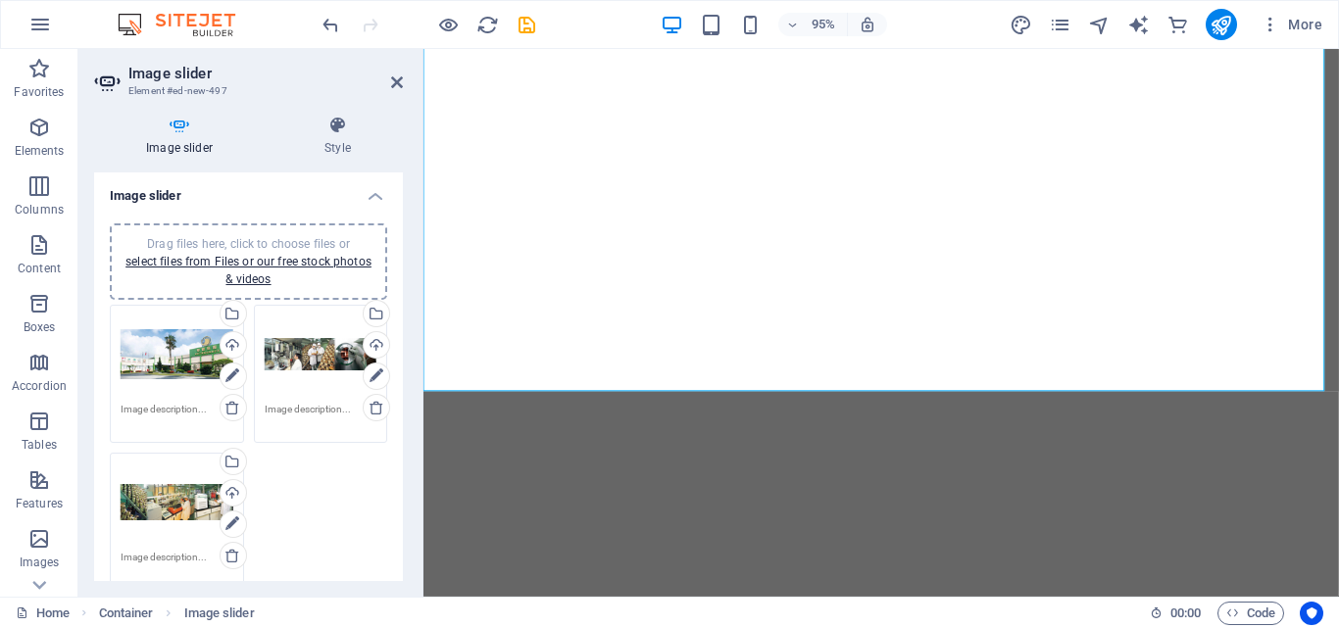
click at [175, 404] on textarea at bounding box center [177, 416] width 113 height 29
click at [175, 404] on textarea at bounding box center [177, 424] width 113 height 44
click at [287, 408] on textarea at bounding box center [321, 424] width 113 height 44
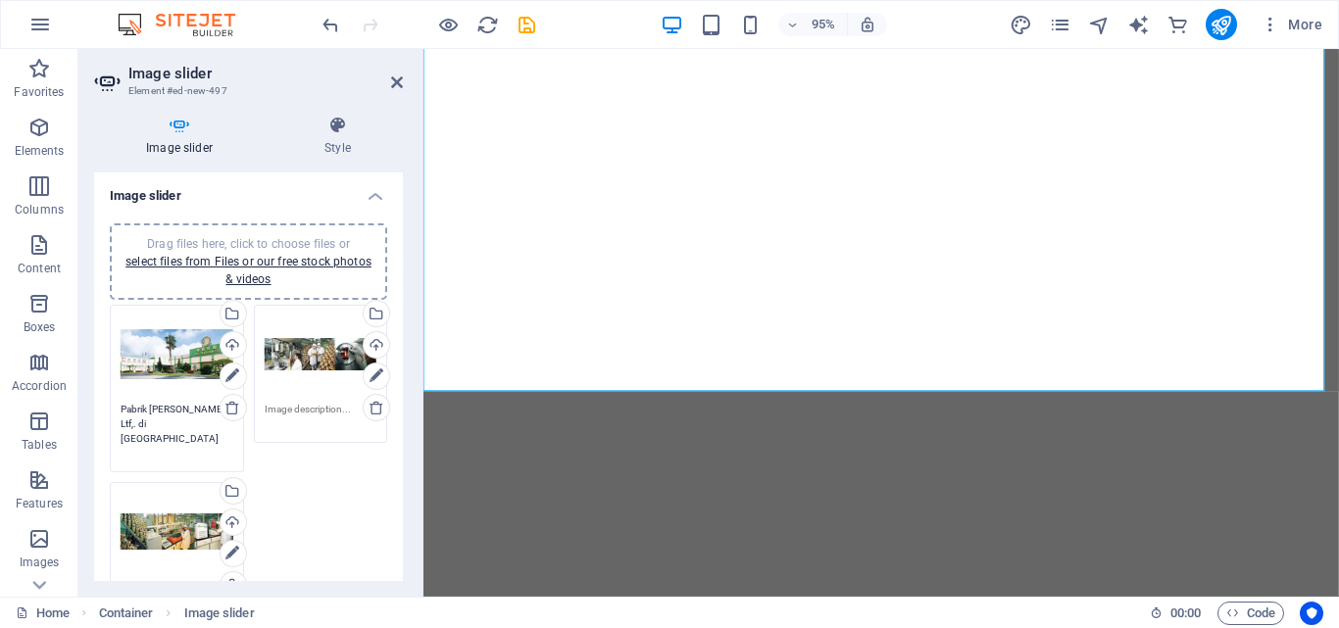
click at [206, 424] on textarea "Pabrik [PERSON_NAME] Ltf,. di [GEOGRAPHIC_DATA]" at bounding box center [177, 431] width 113 height 59
type textarea "Pabrik [PERSON_NAME] Ganoderma Ltd. [GEOGRAPHIC_DATA]"
click at [285, 406] on textarea at bounding box center [321, 416] width 113 height 29
click at [285, 406] on textarea at bounding box center [321, 424] width 113 height 44
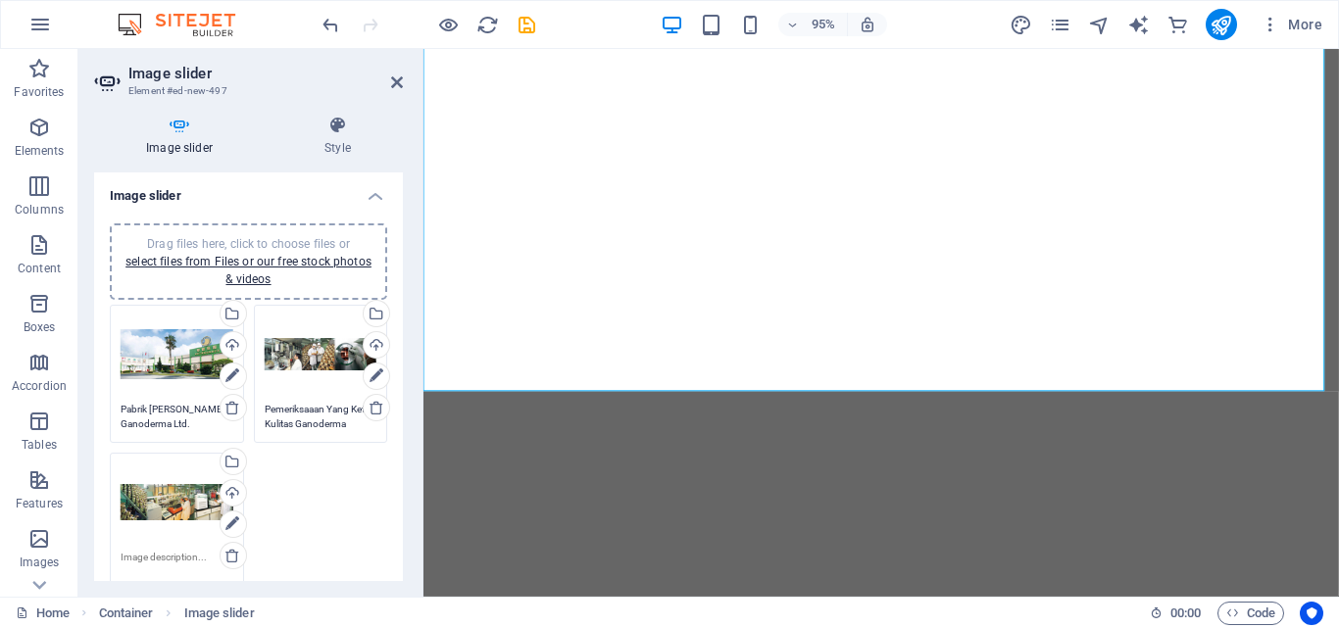
click at [172, 572] on textarea at bounding box center [177, 572] width 113 height 44
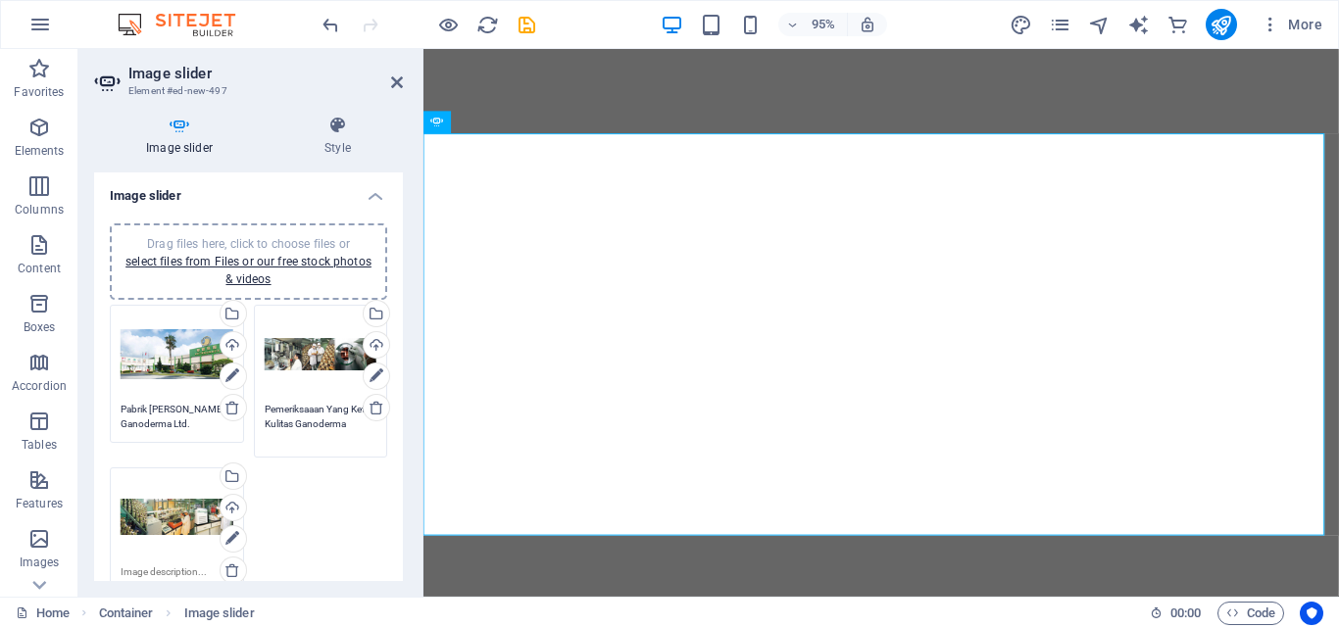
click at [298, 425] on textarea "Pemeriksaaan Yang Ketat Kulitas Ganoderma" at bounding box center [321, 424] width 113 height 44
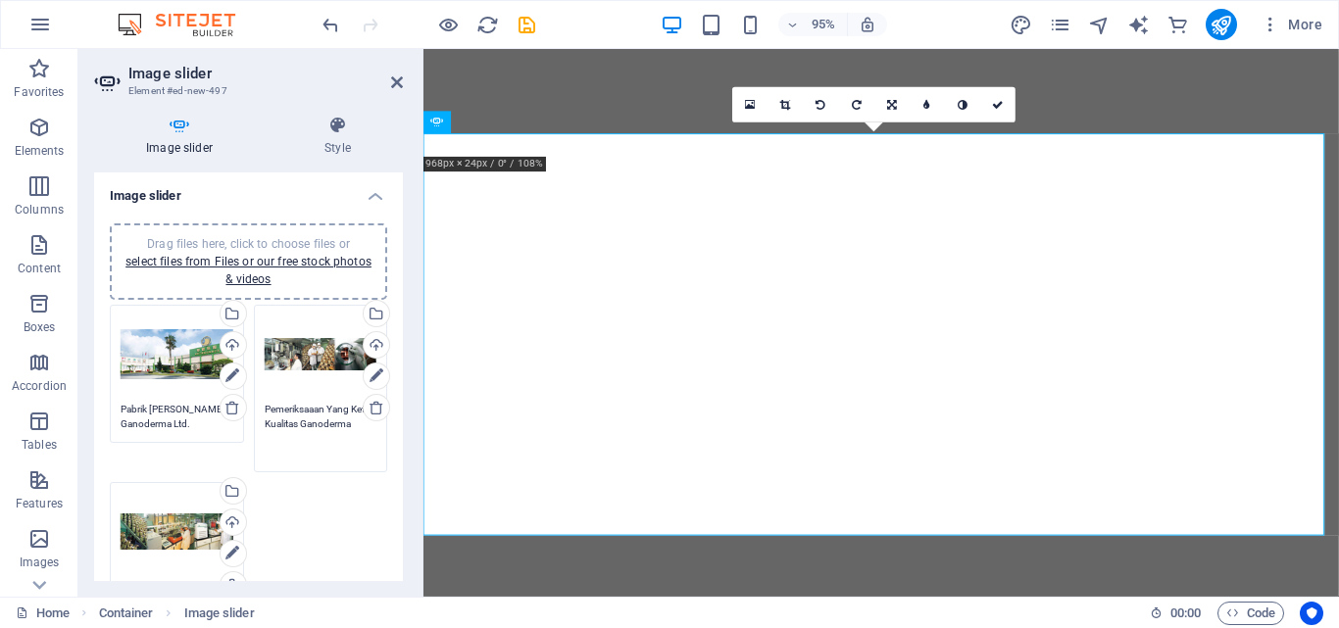
drag, startPoint x: 320, startPoint y: 436, endPoint x: 262, endPoint y: 402, distance: 68.1
click at [265, 402] on div "Pemeriksaaan Yang Ketat Kualitas Ganoderma" at bounding box center [321, 431] width 113 height 59
click at [202, 530] on div "Drag files here, click to choose files or select files from Files or our free s…" at bounding box center [177, 532] width 113 height 78
type textarea "Pemeriksaaan Yang Ketat Kualitas Ganoderma"
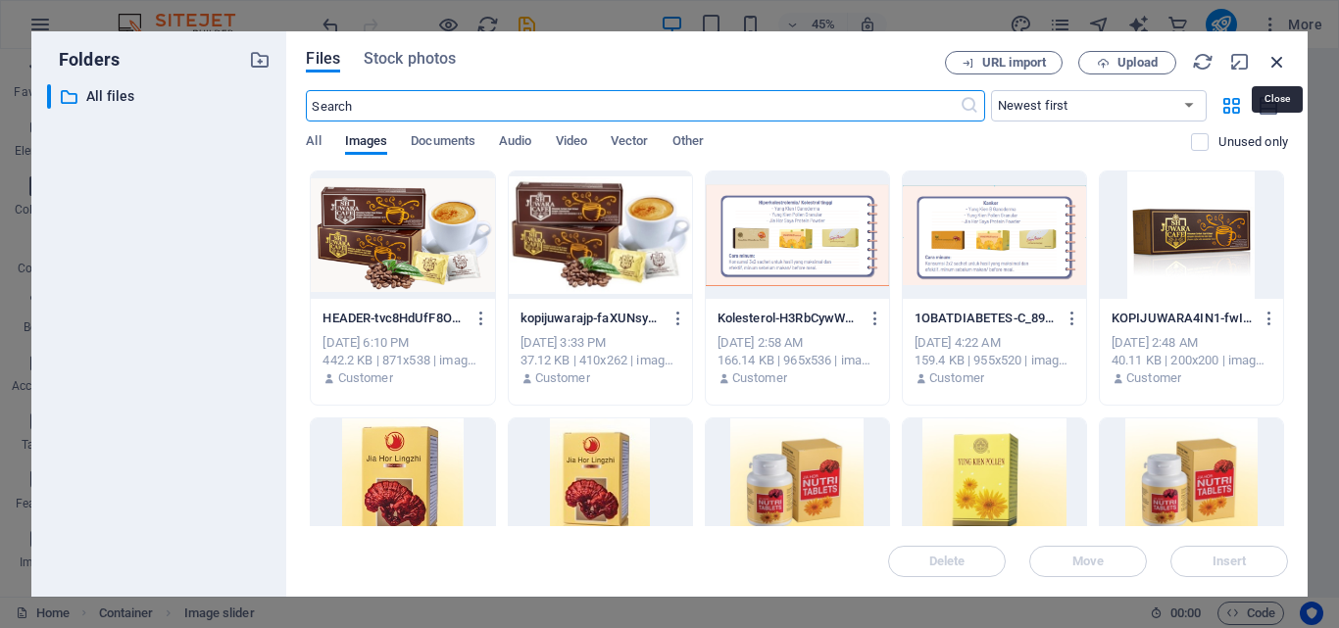
click at [1274, 56] on icon "button" at bounding box center [1277, 62] width 22 height 22
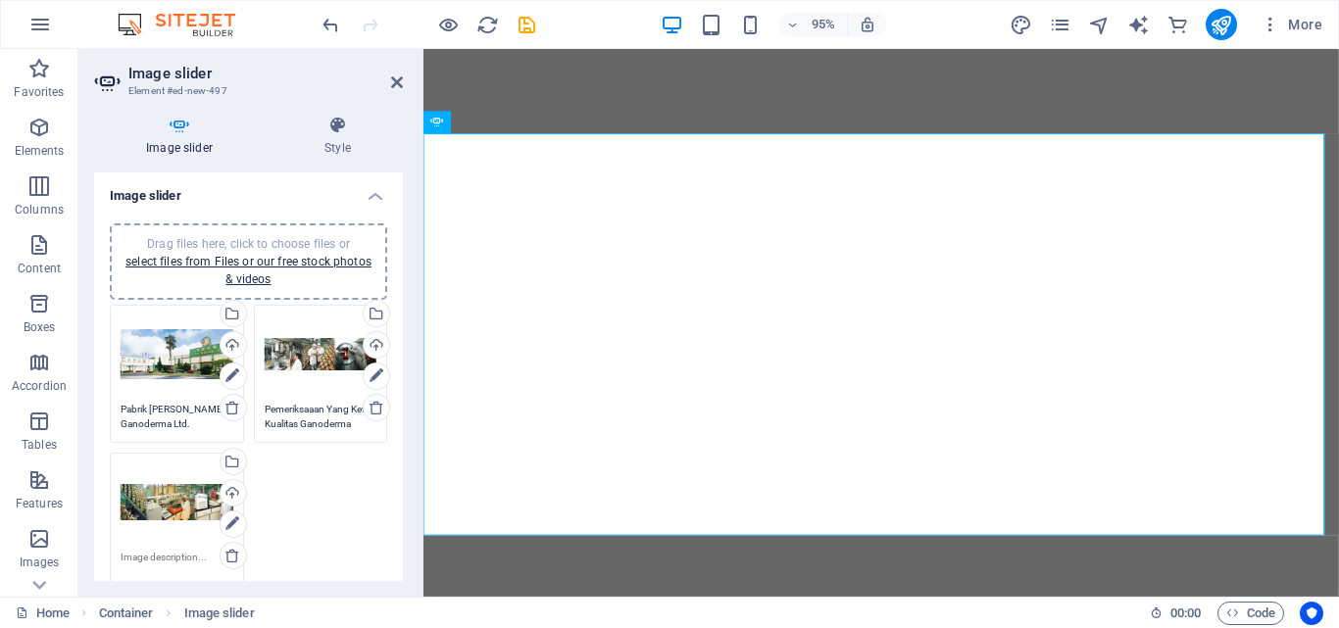
click at [189, 558] on textarea at bounding box center [177, 572] width 113 height 44
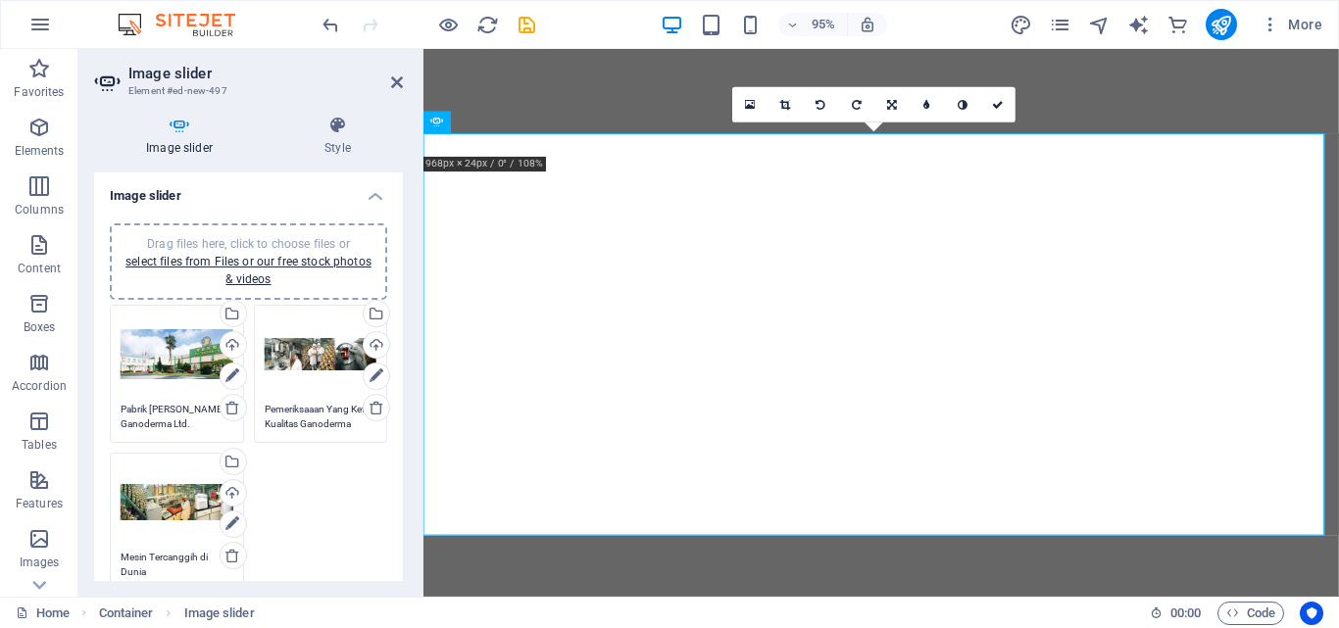
type textarea "Mesin Tercanggih di Dunia"
click at [313, 498] on div "Drag files here, click to choose files or select files from Files or our free s…" at bounding box center [248, 455] width 287 height 311
click at [370, 202] on h4 "Image slider" at bounding box center [248, 189] width 309 height 35
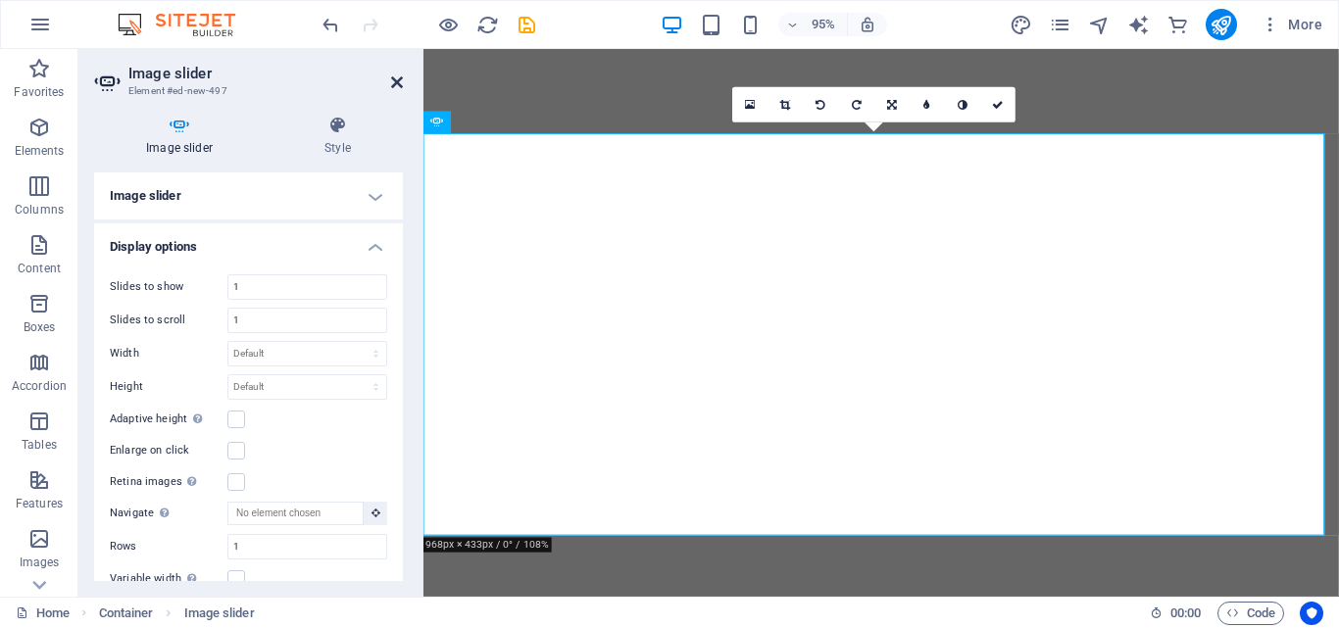
click at [394, 86] on icon at bounding box center [397, 82] width 12 height 16
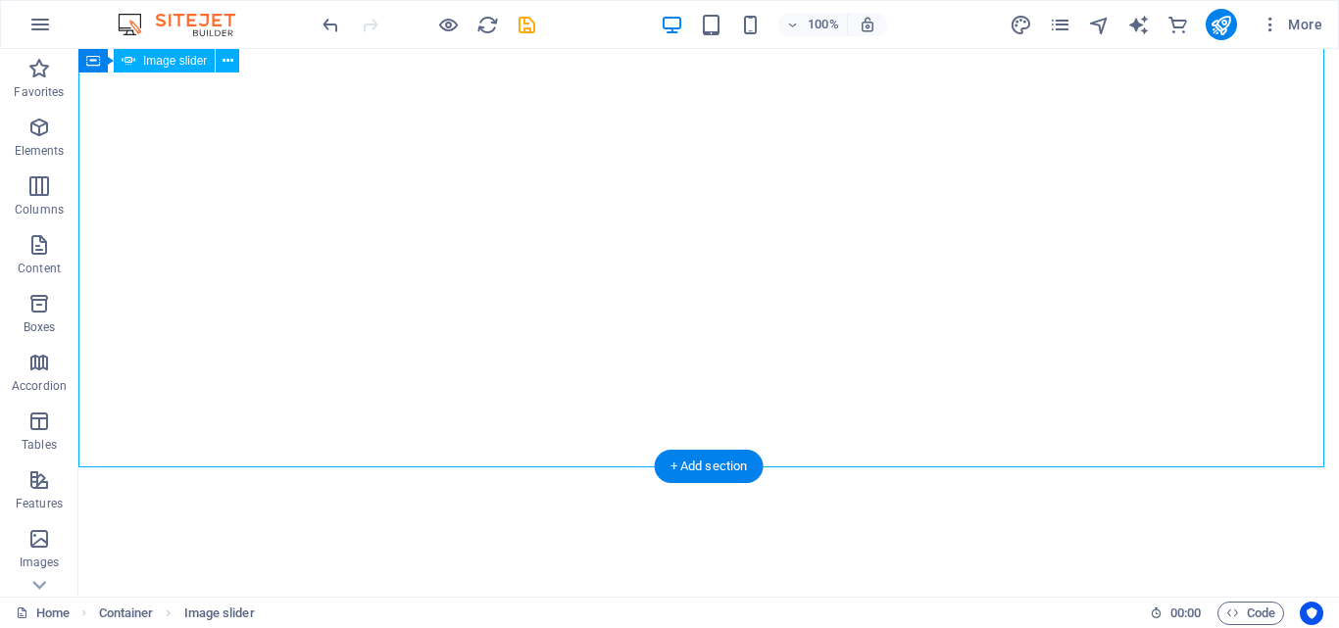
select select "ms"
select select "s"
select select "progressive"
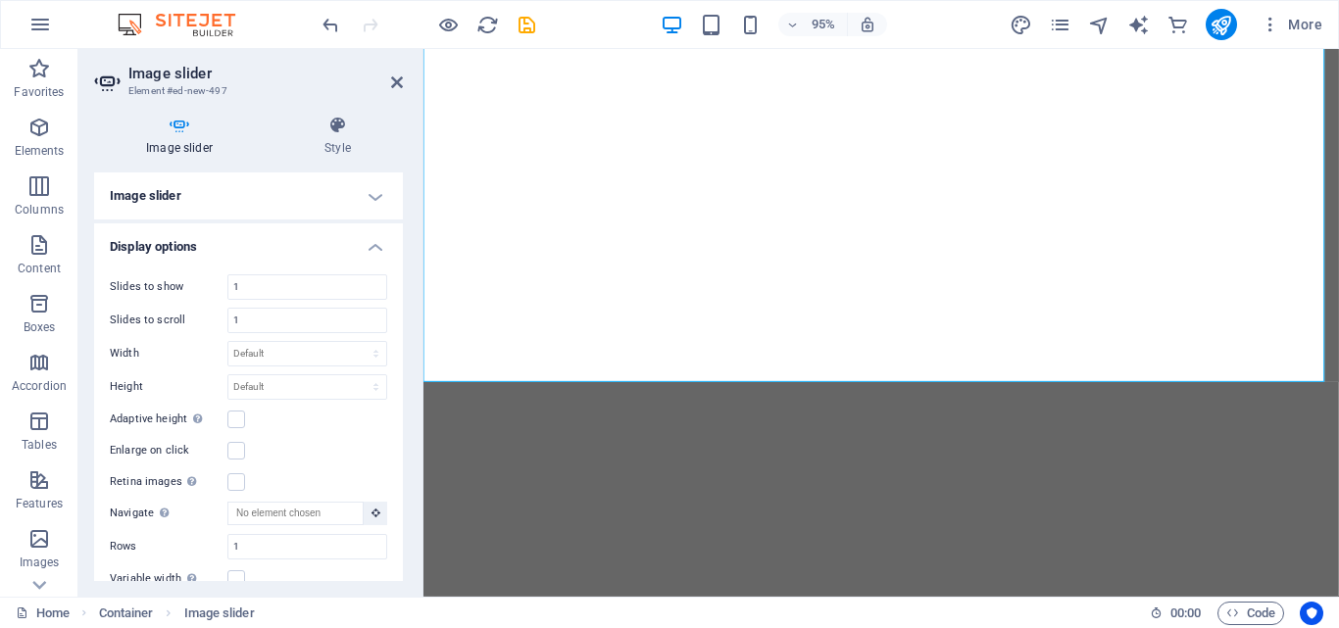
click at [186, 133] on icon at bounding box center [179, 126] width 171 height 20
click at [201, 187] on h4 "Image slider" at bounding box center [248, 195] width 309 height 47
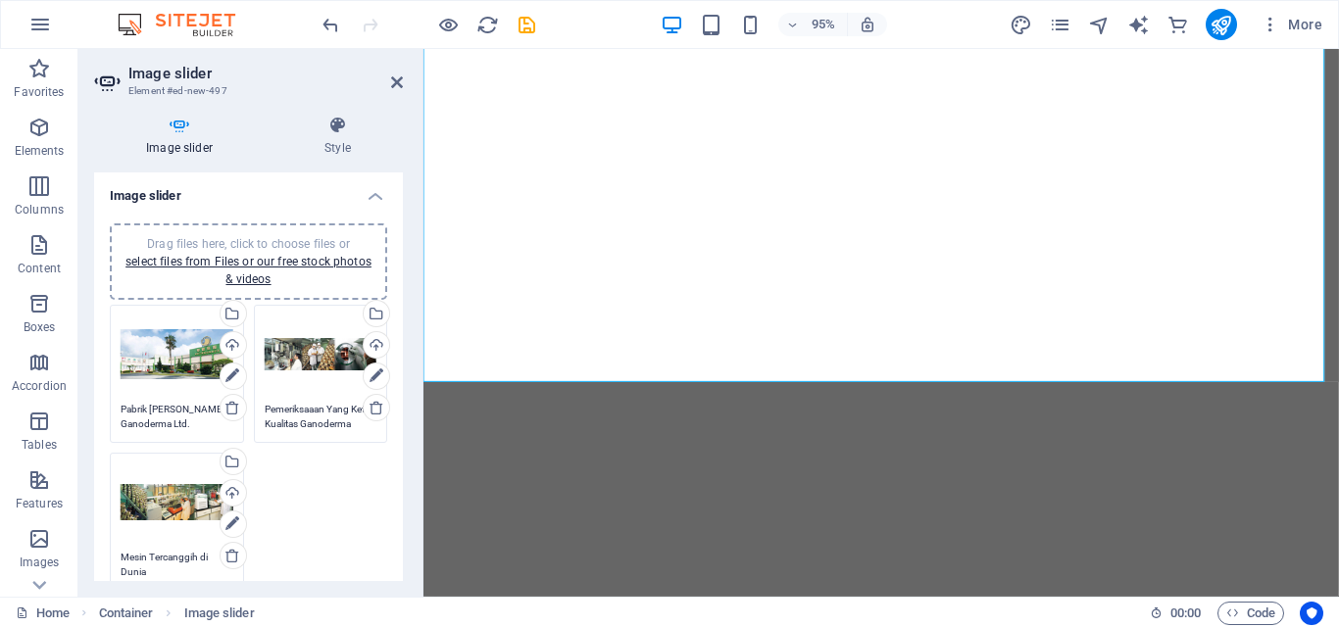
click at [204, 364] on div "Drag files here, click to choose files or select files from Files or our free s…" at bounding box center [177, 355] width 113 height 78
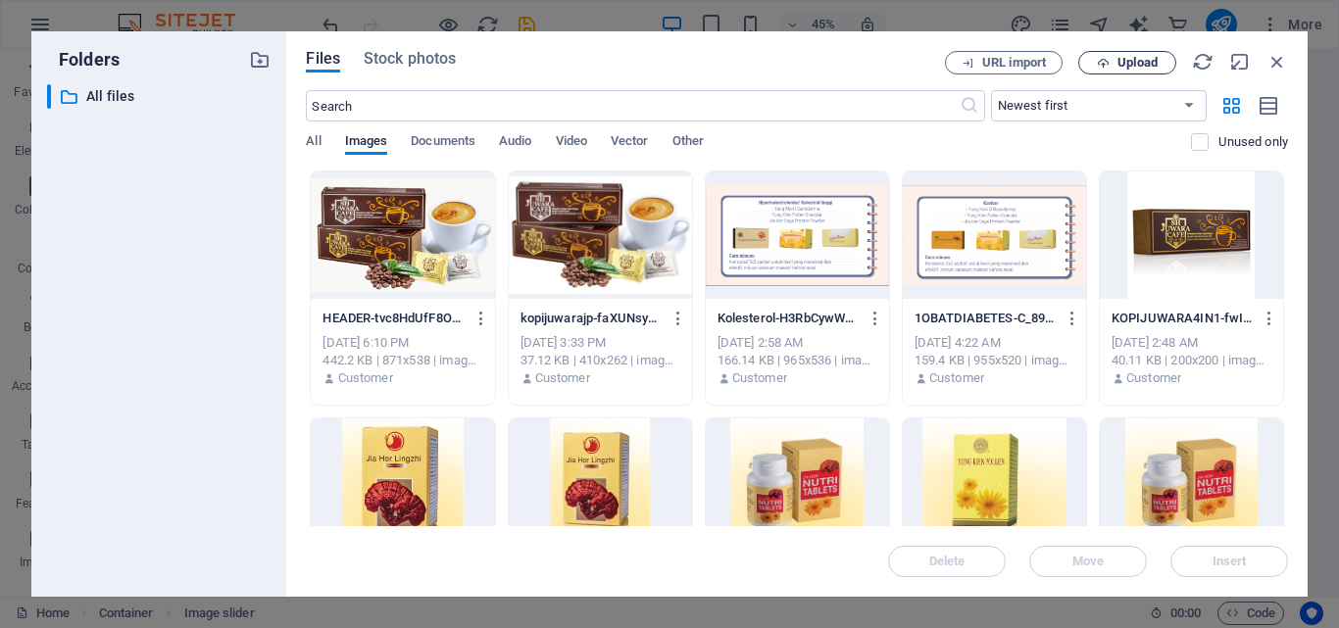
click at [1105, 64] on icon "button" at bounding box center [1103, 63] width 13 height 13
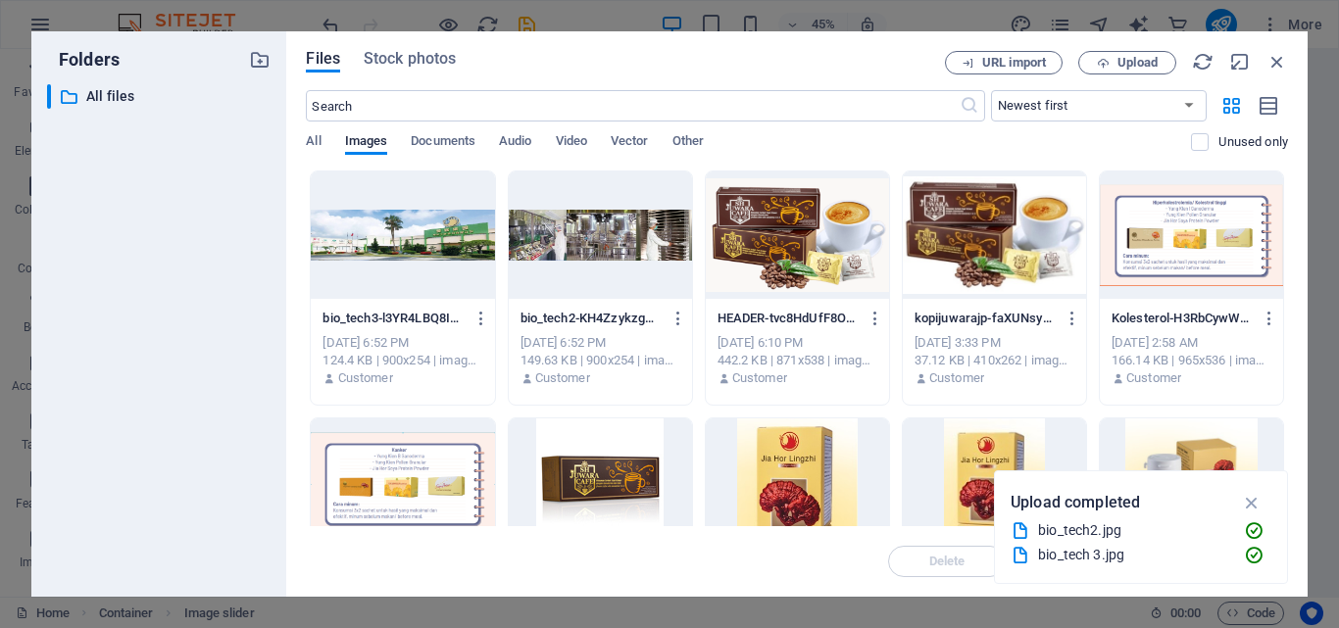
click at [572, 246] on div at bounding box center [600, 235] width 183 height 127
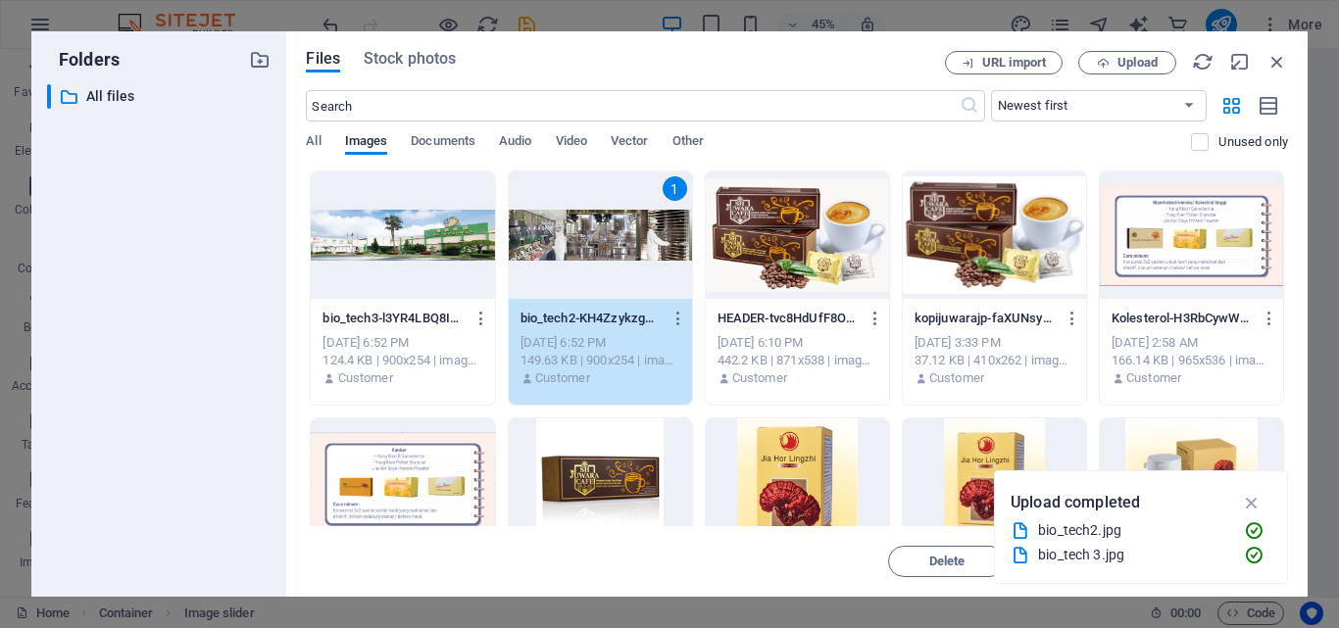
click at [454, 247] on div at bounding box center [402, 235] width 183 height 127
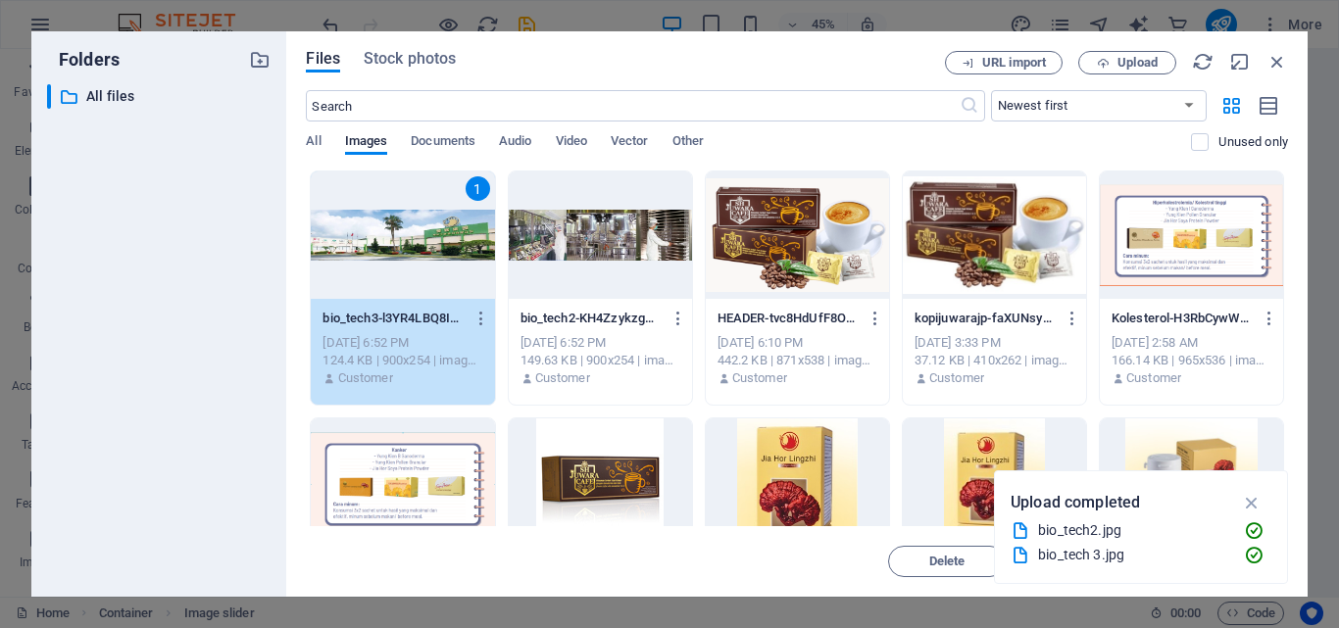
click at [560, 251] on div at bounding box center [600, 235] width 183 height 127
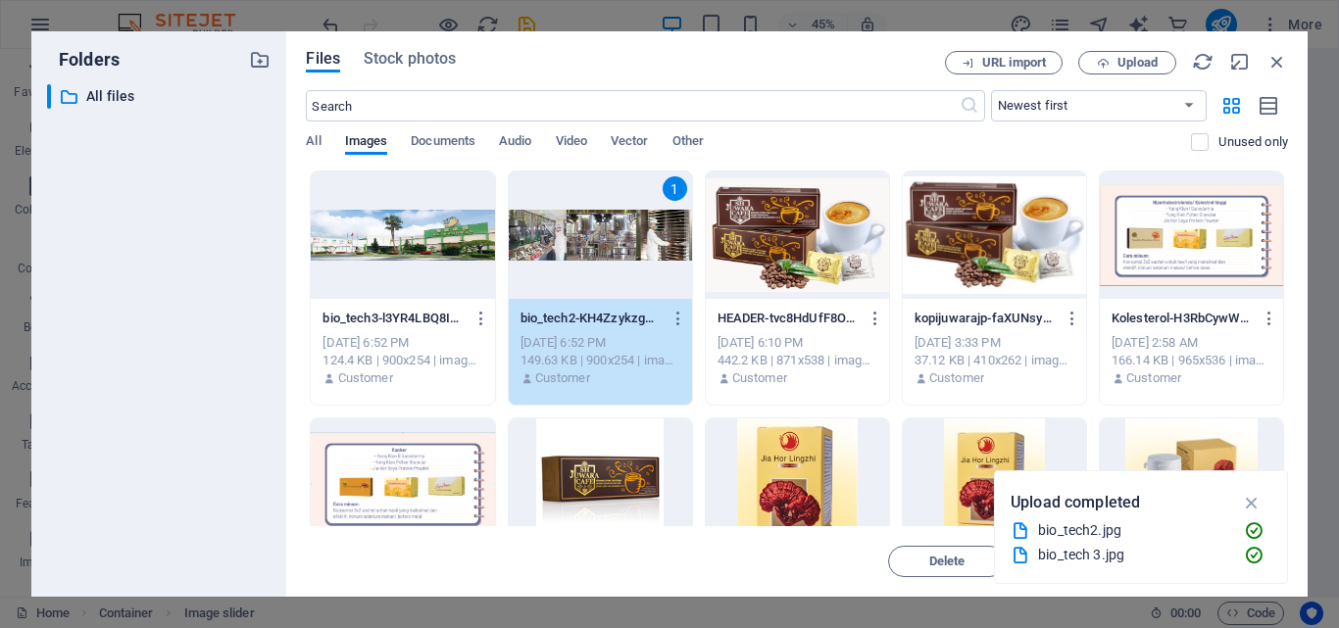
click at [404, 253] on div at bounding box center [402, 235] width 183 height 127
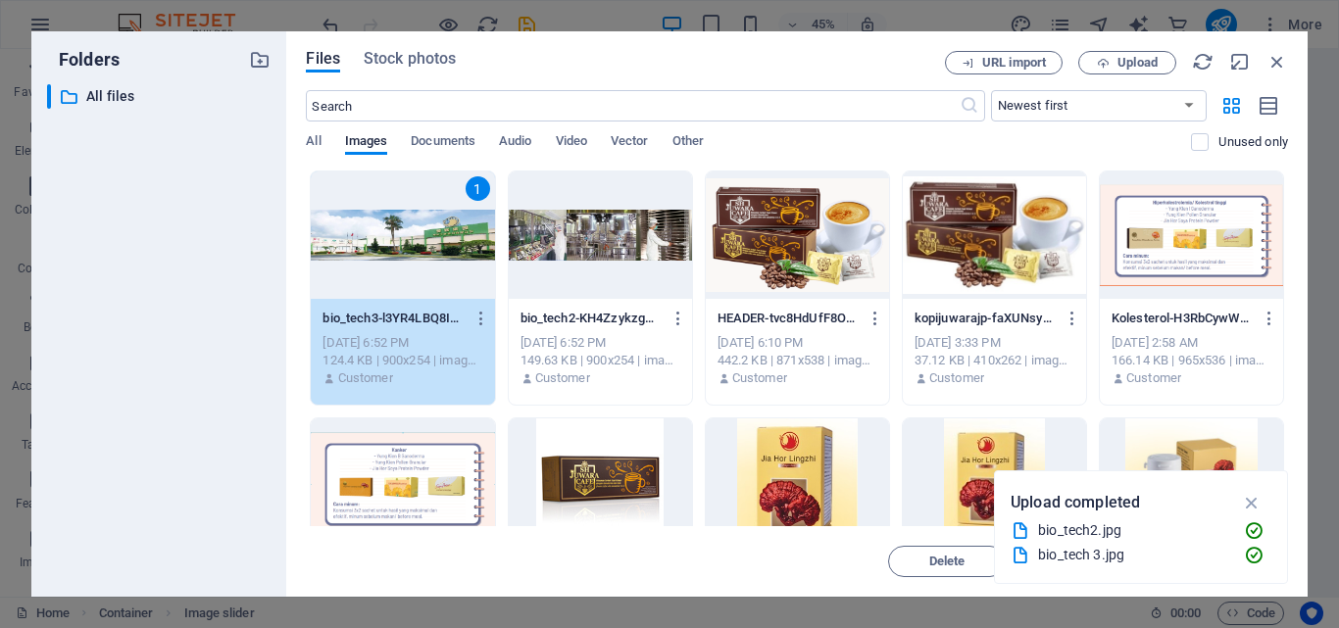
click at [614, 234] on div at bounding box center [600, 235] width 183 height 127
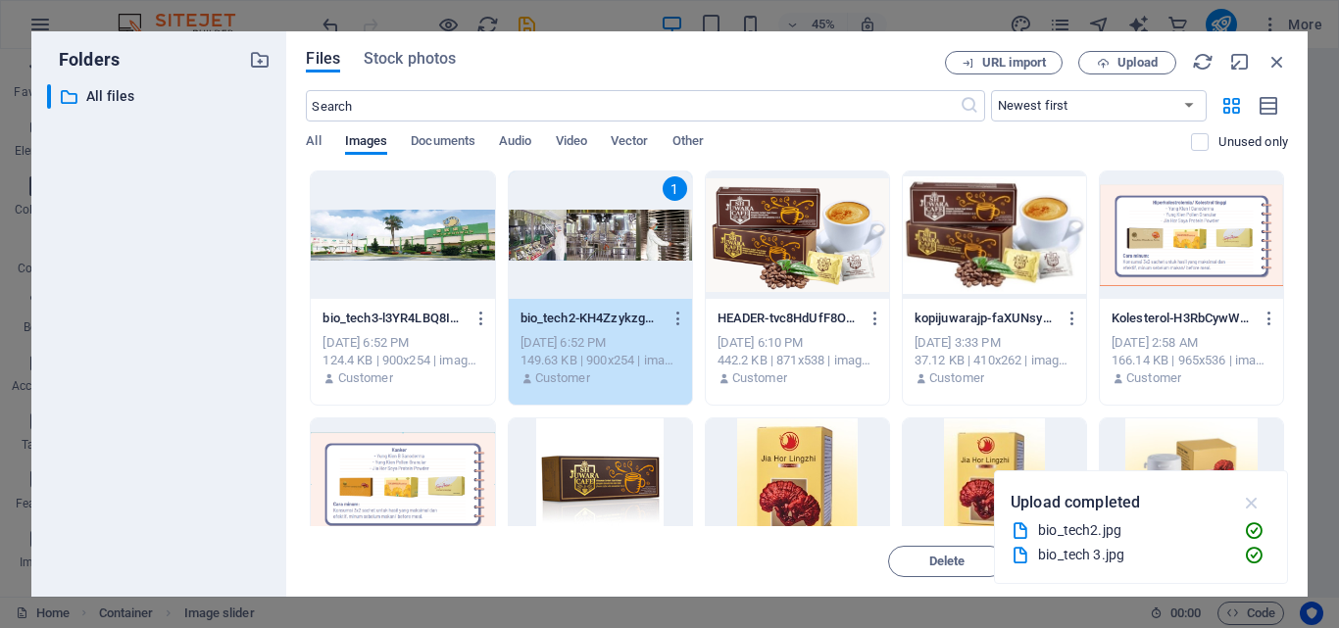
click at [1250, 503] on icon "button" at bounding box center [1252, 503] width 23 height 22
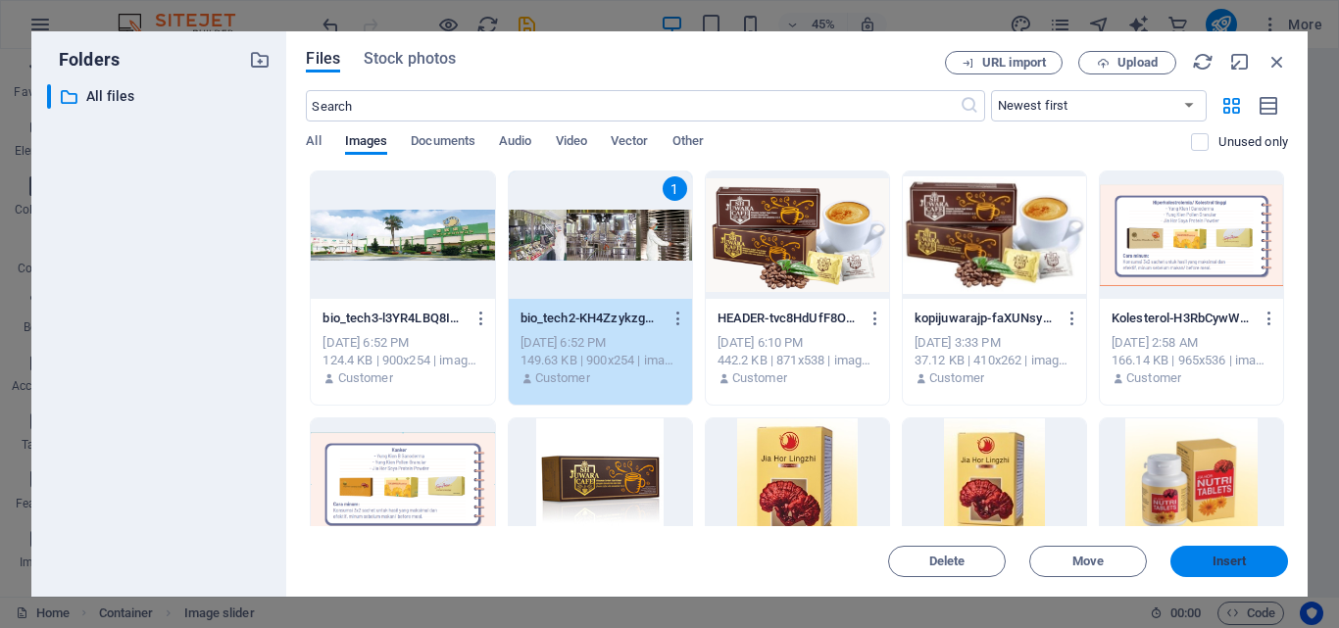
click at [1215, 556] on span "Insert" at bounding box center [1229, 562] width 34 height 12
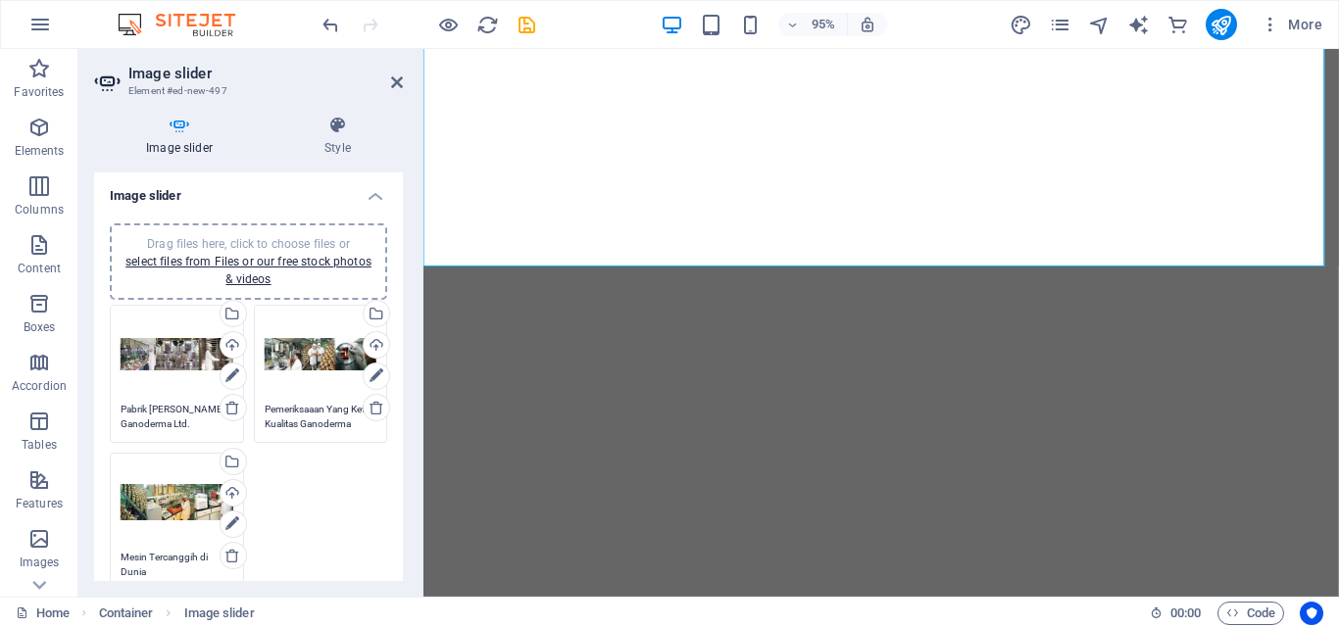
click at [184, 510] on div "Drag files here, click to choose files or select files from Files or our free s…" at bounding box center [177, 503] width 113 height 78
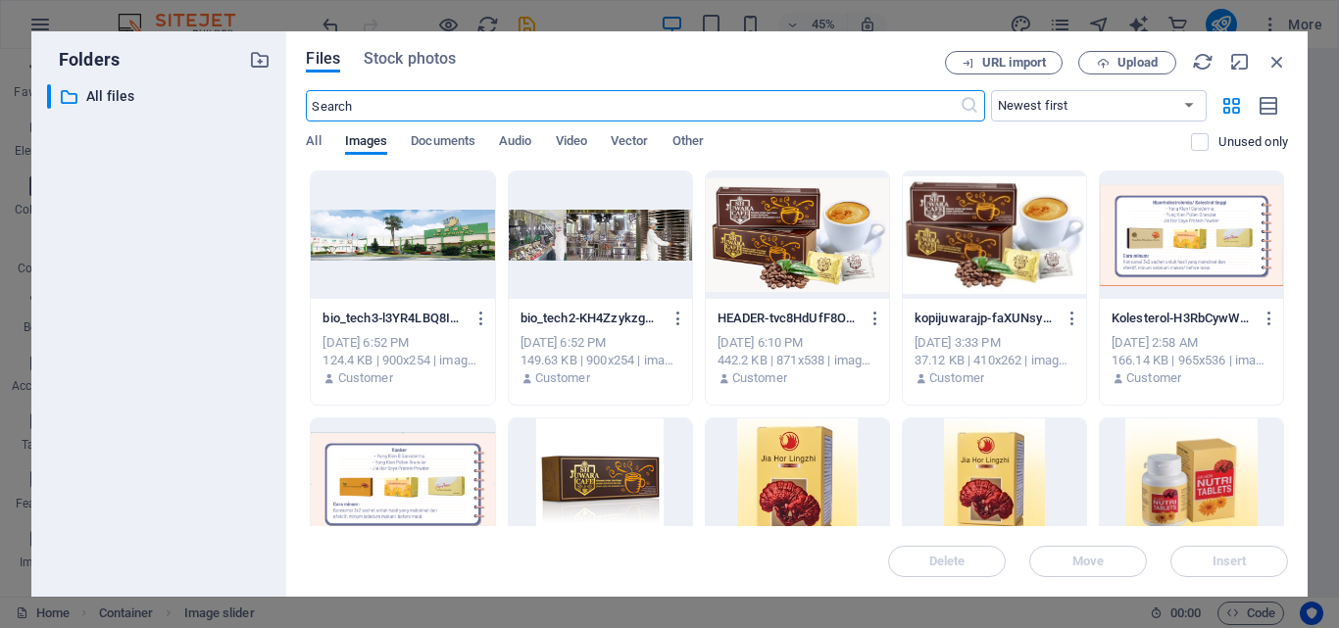
click at [449, 237] on div at bounding box center [402, 235] width 183 height 127
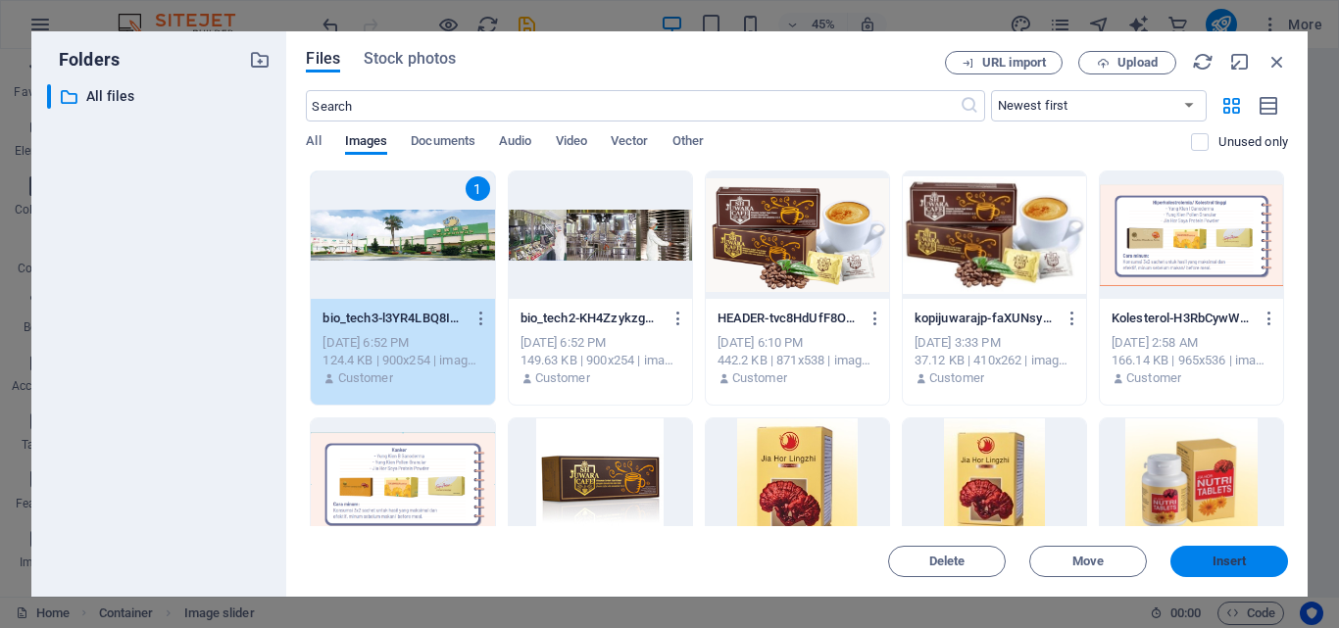
click at [1194, 562] on span "Insert" at bounding box center [1229, 562] width 102 height 12
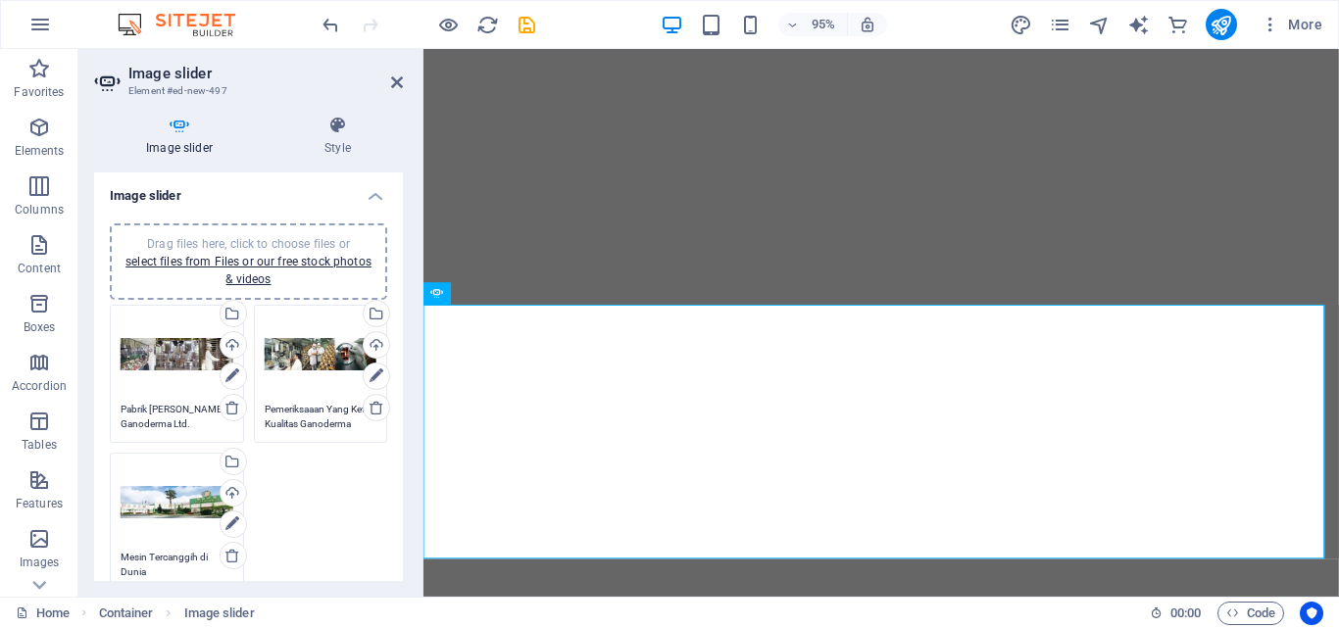
click at [277, 247] on span "Drag files here, click to choose files or select files from Files or our free s…" at bounding box center [248, 261] width 246 height 49
click at [341, 259] on link "select files from Files or our free stock photos & videos" at bounding box center [248, 270] width 246 height 31
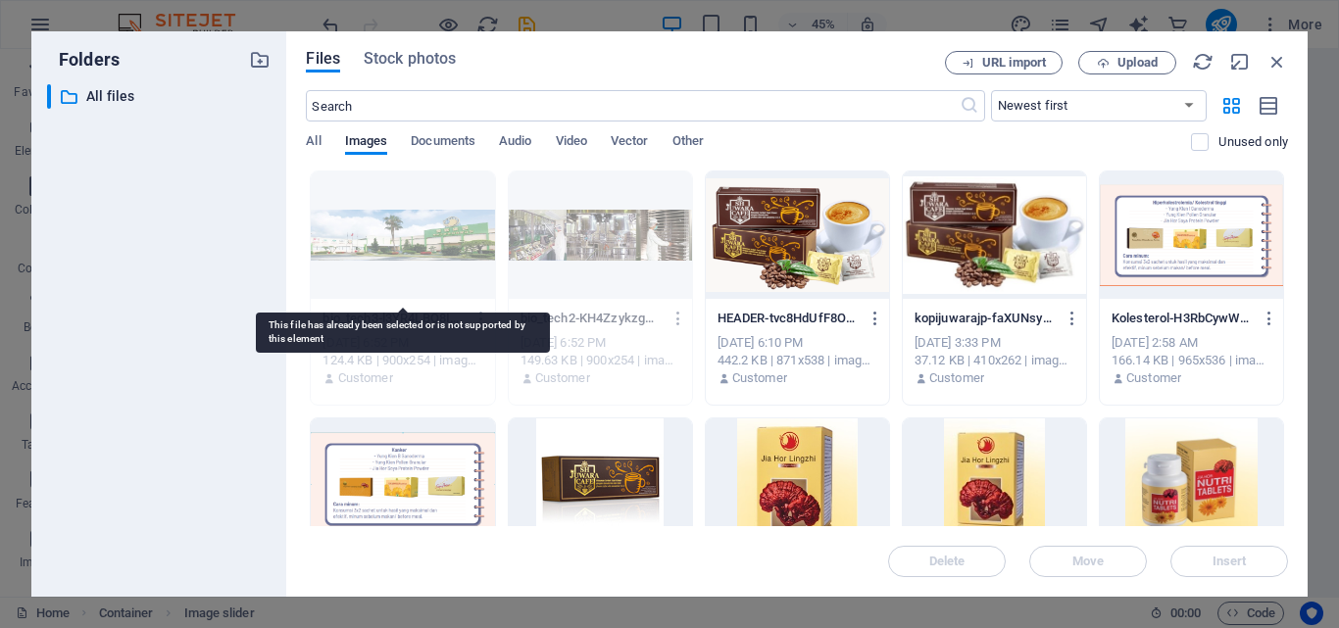
click at [405, 247] on div at bounding box center [402, 235] width 183 height 127
click at [421, 240] on div at bounding box center [402, 235] width 183 height 127
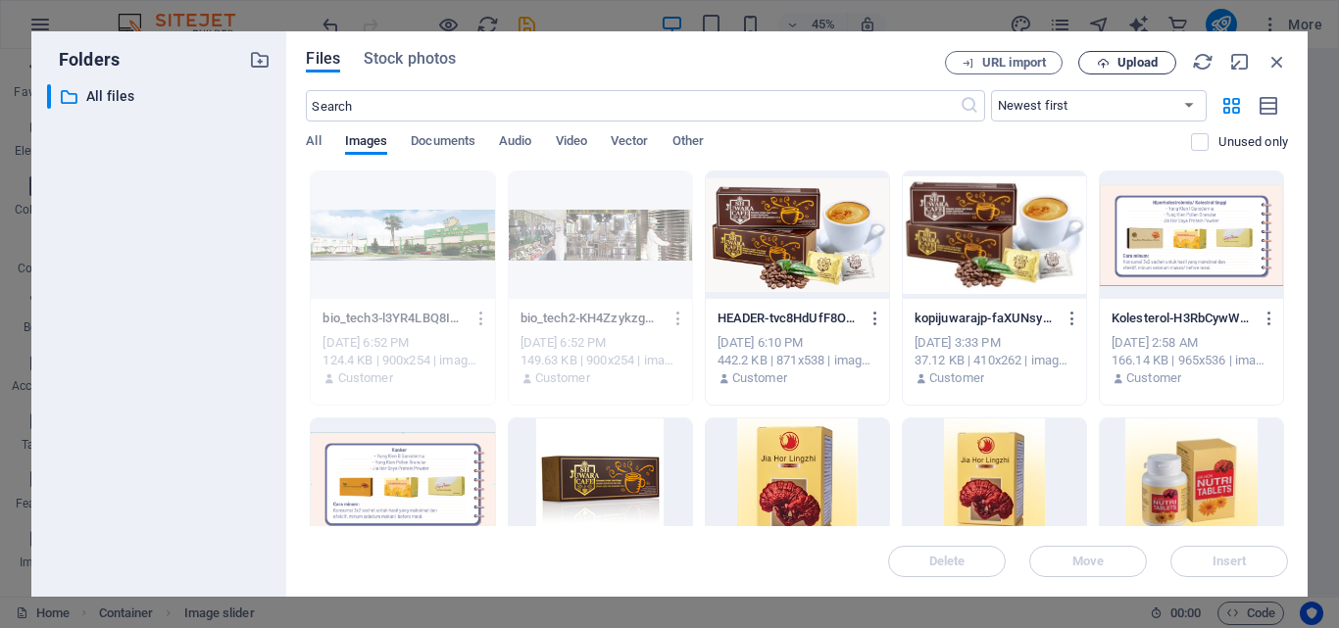
click at [1106, 60] on icon "button" at bounding box center [1103, 63] width 13 height 13
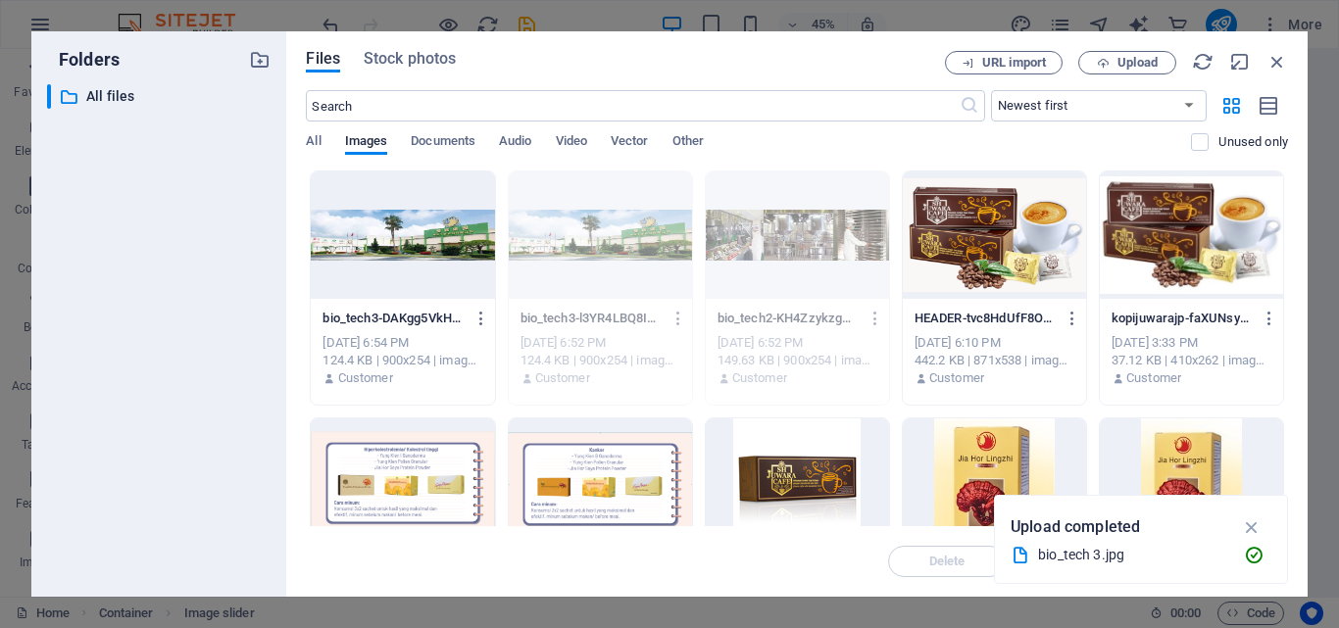
click at [447, 252] on div at bounding box center [402, 235] width 183 height 127
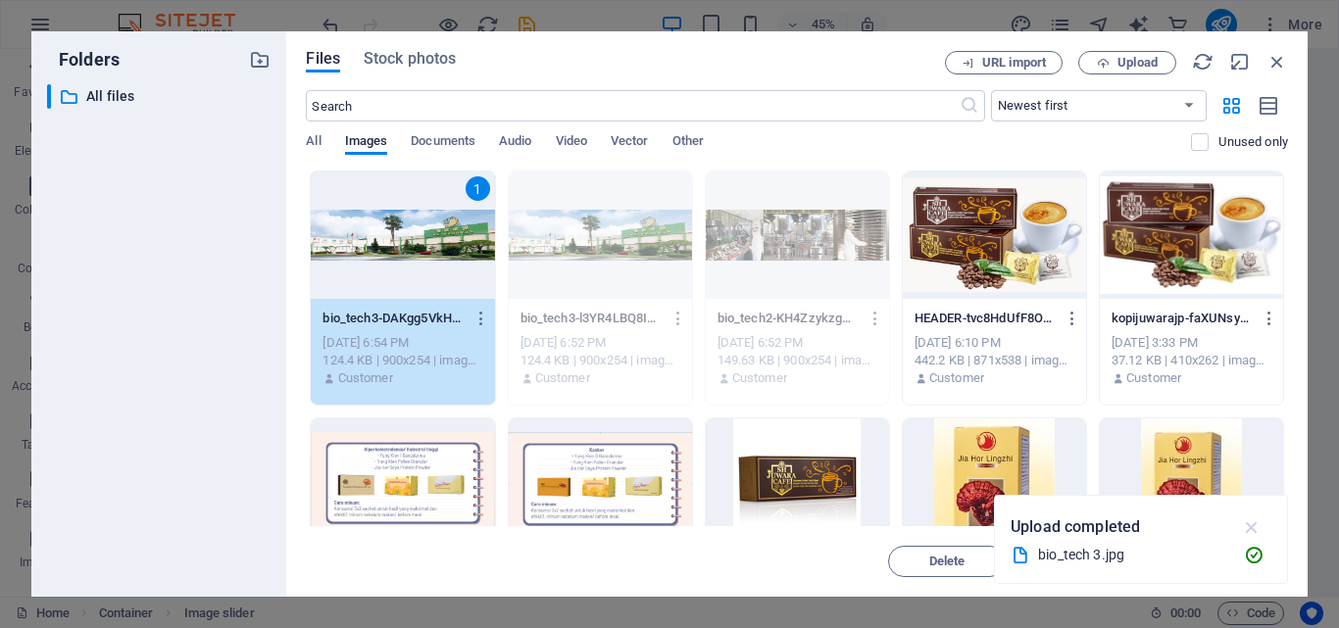
click at [1248, 521] on icon "button" at bounding box center [1252, 527] width 23 height 22
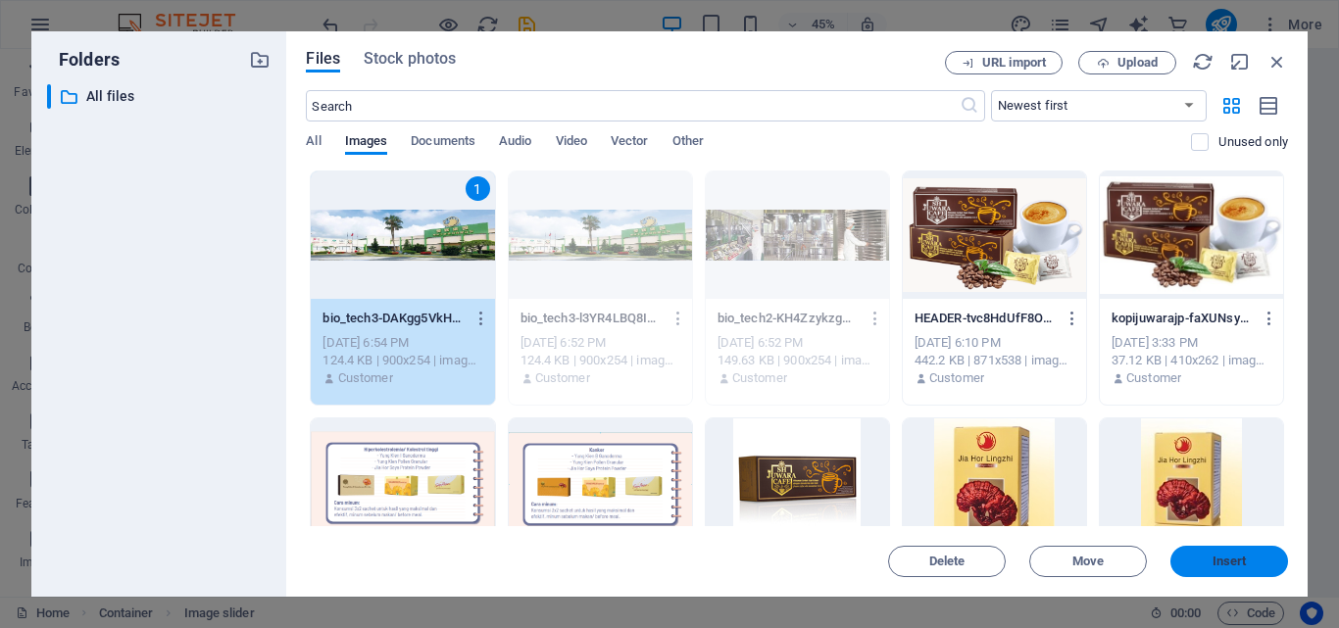
click at [1227, 565] on span "Insert" at bounding box center [1229, 562] width 34 height 12
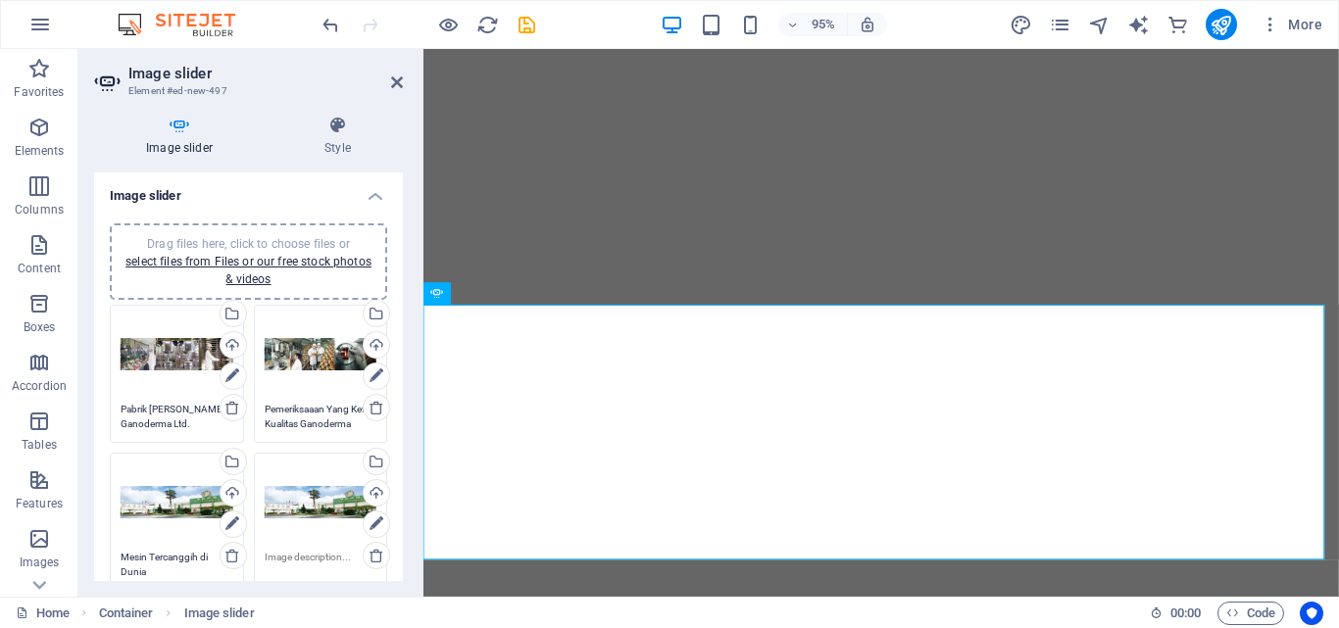
click at [298, 510] on div "Drag files here, click to choose files or select files from Files or our free s…" at bounding box center [321, 503] width 113 height 78
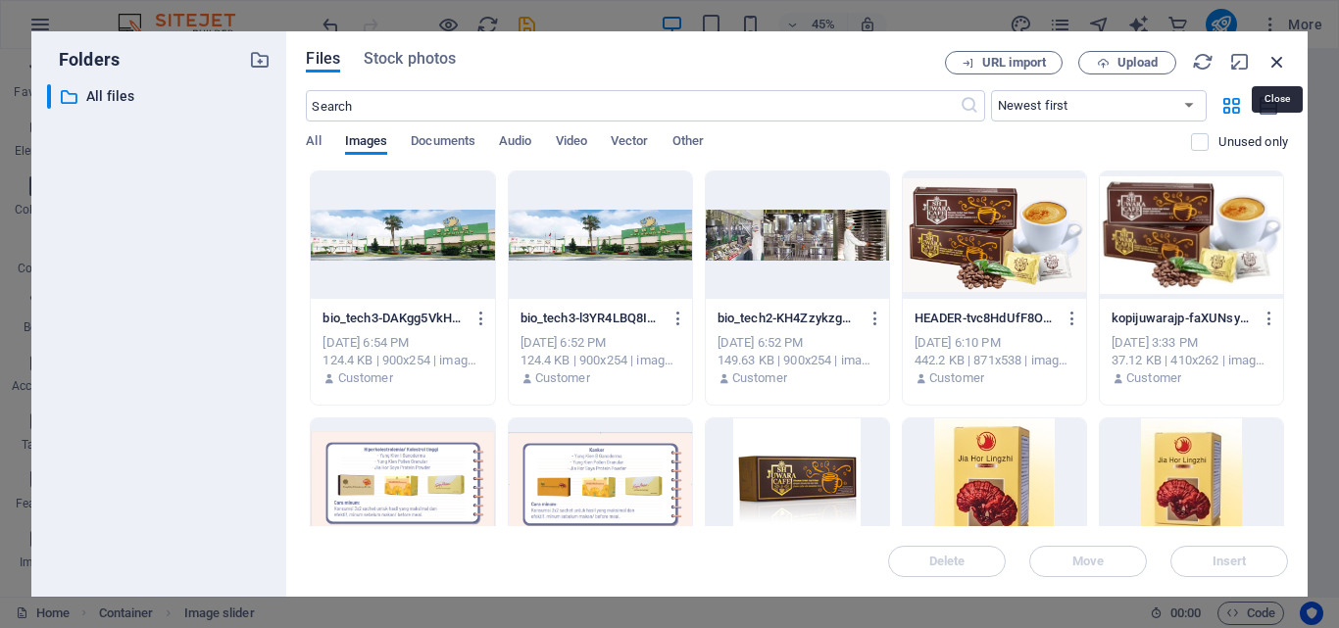
click at [1276, 61] on icon "button" at bounding box center [1277, 62] width 22 height 22
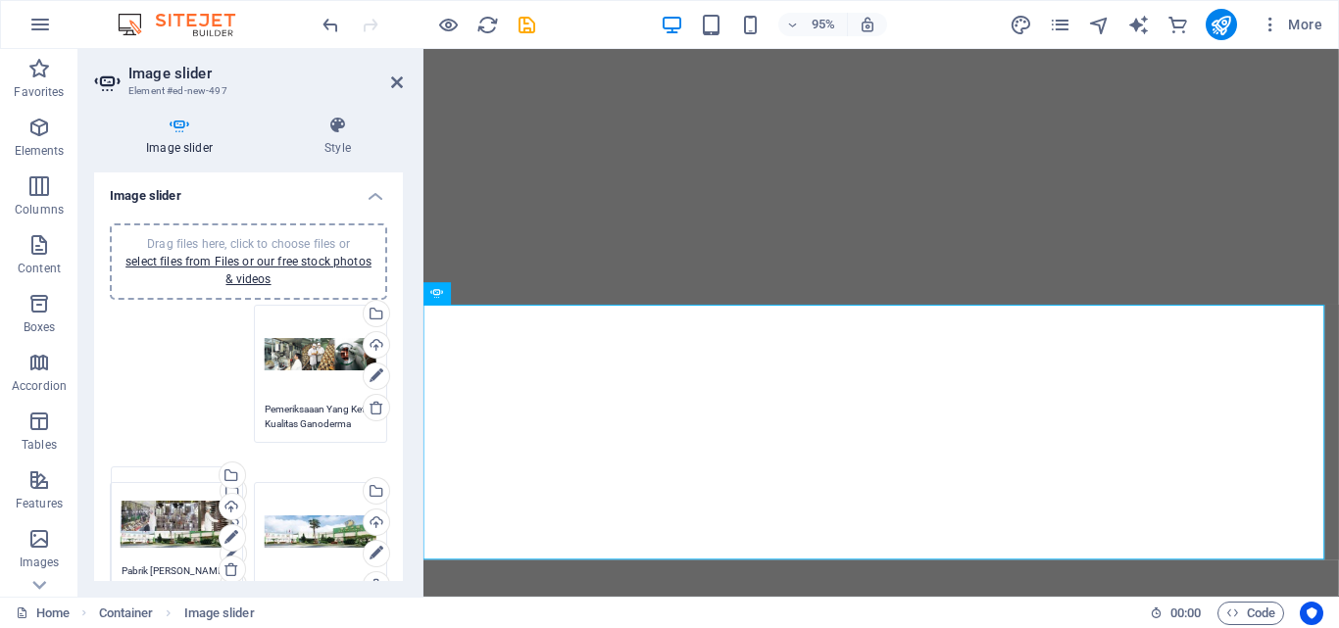
drag, startPoint x: 181, startPoint y: 352, endPoint x: 182, endPoint y: 514, distance: 161.7
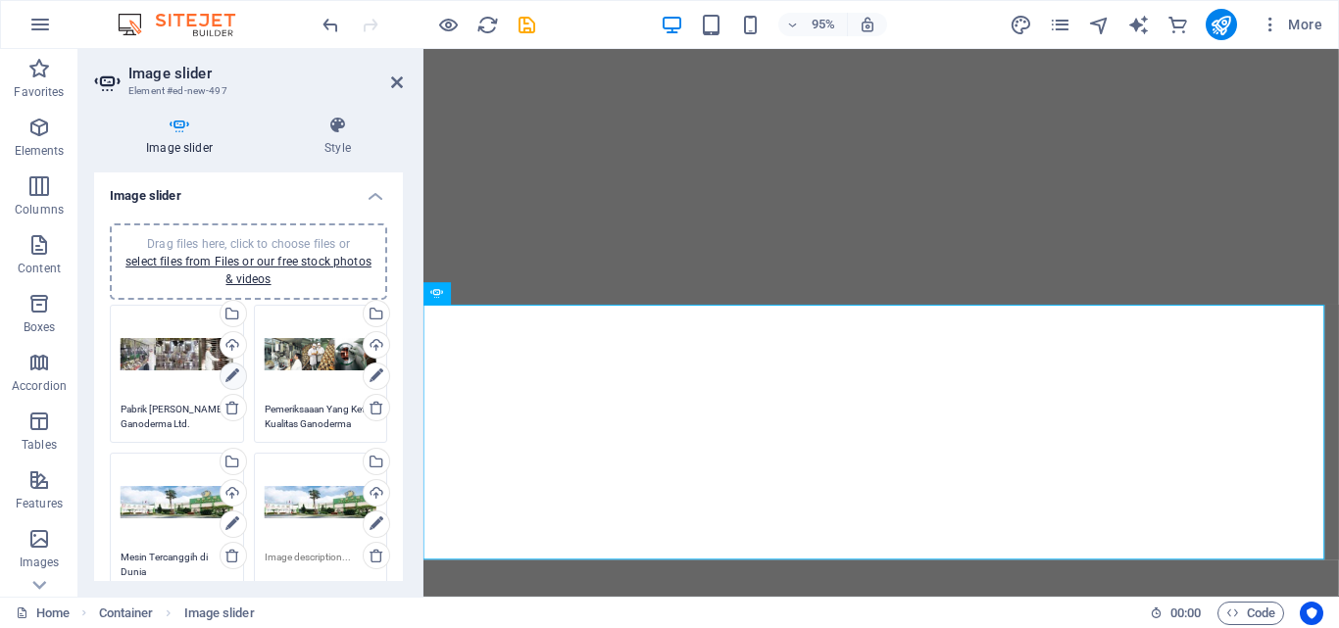
click at [222, 379] on link at bounding box center [233, 376] width 27 height 27
click at [225, 377] on icon at bounding box center [232, 377] width 14 height 24
click at [231, 345] on div "Upload" at bounding box center [231, 346] width 29 height 29
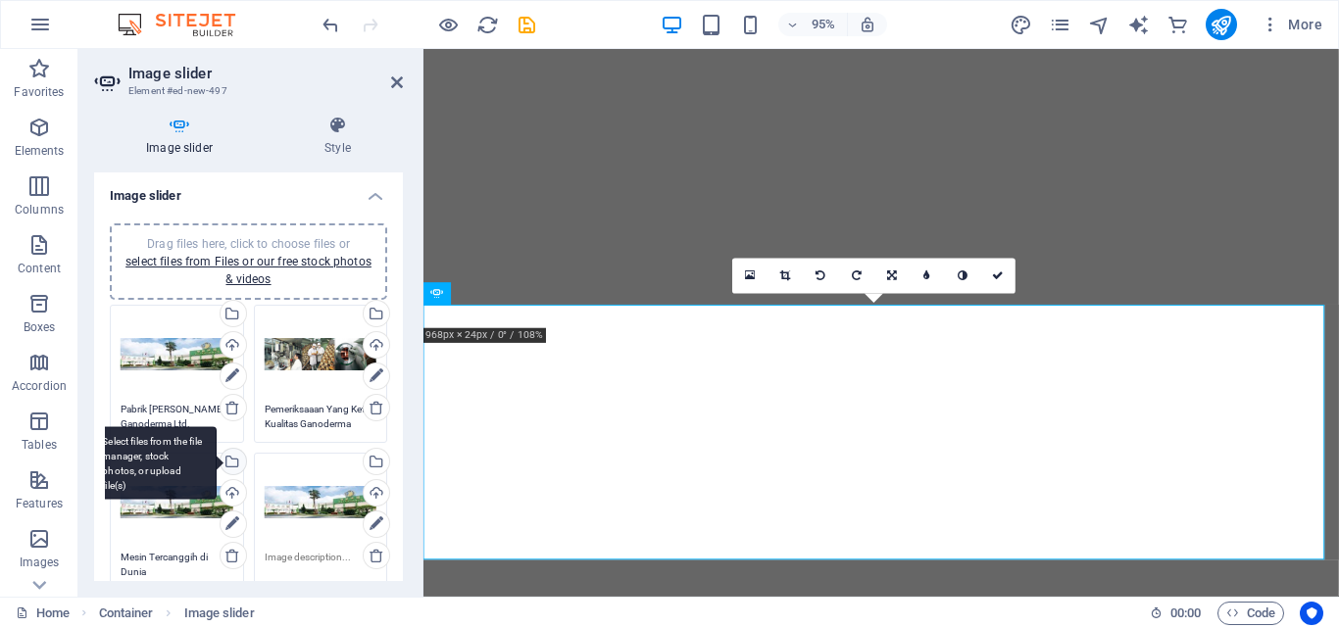
click at [233, 458] on div "Select files from the file manager, stock photos, or upload file(s)" at bounding box center [231, 463] width 29 height 29
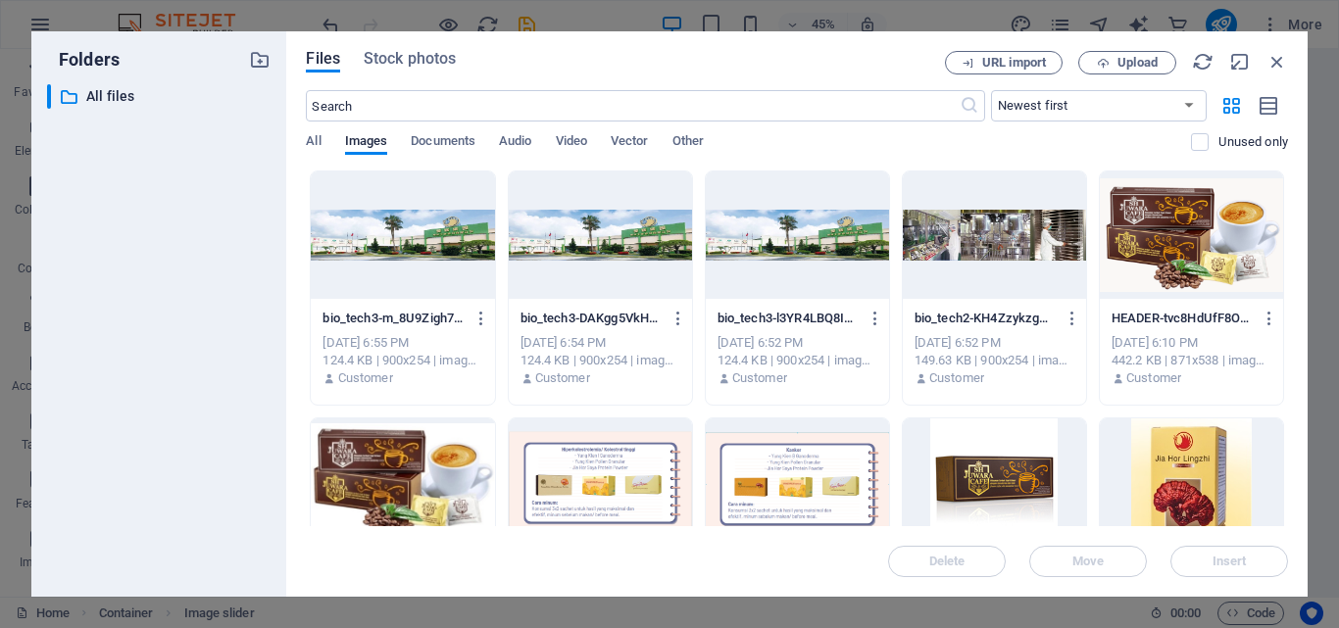
click at [988, 249] on div at bounding box center [994, 235] width 183 height 127
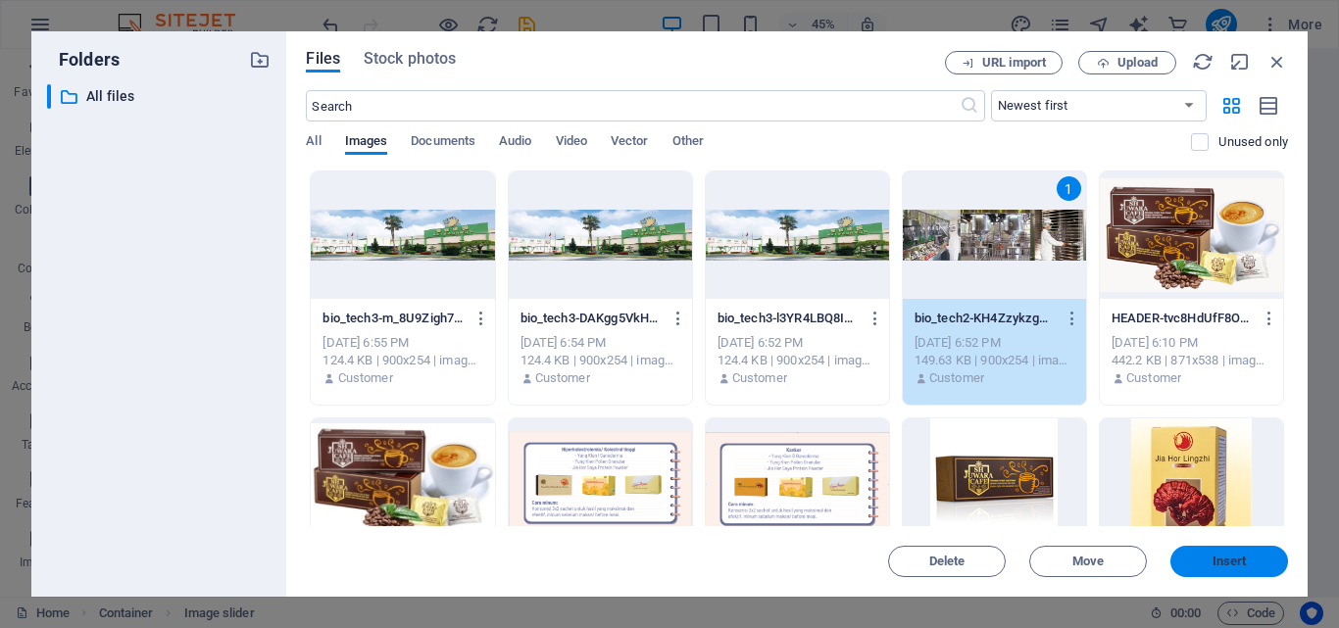
click at [1192, 557] on span "Insert" at bounding box center [1229, 562] width 102 height 12
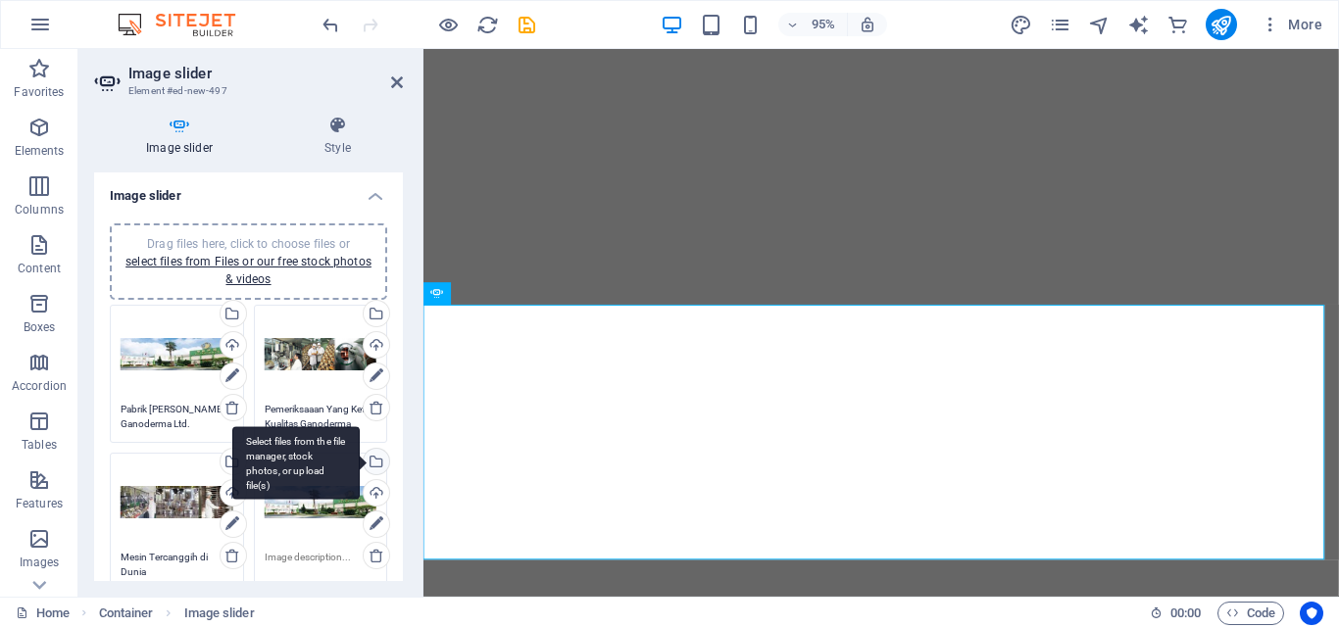
click at [373, 464] on div "Select files from the file manager, stock photos, or upload file(s)" at bounding box center [374, 463] width 29 height 29
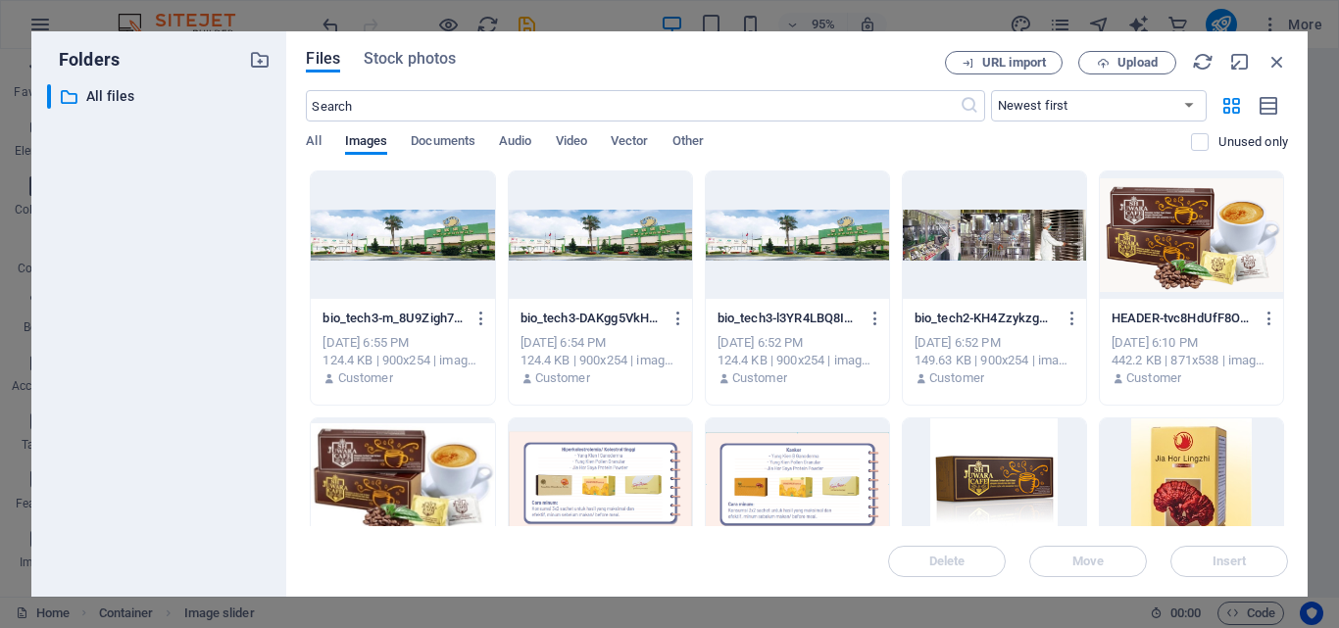
click at [373, 464] on div at bounding box center [402, 481] width 183 height 127
click at [311, 142] on span "All" at bounding box center [313, 142] width 15 height 27
click at [1117, 66] on span "Upload" at bounding box center [1137, 63] width 40 height 12
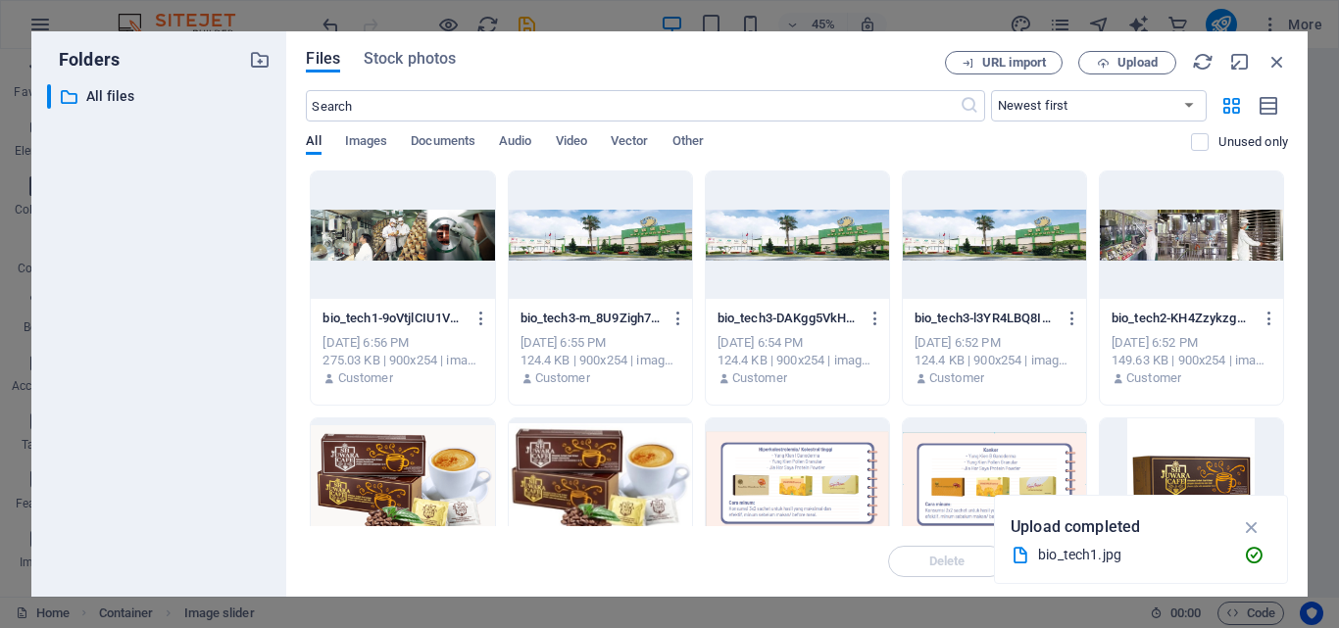
click at [450, 228] on div at bounding box center [402, 235] width 183 height 127
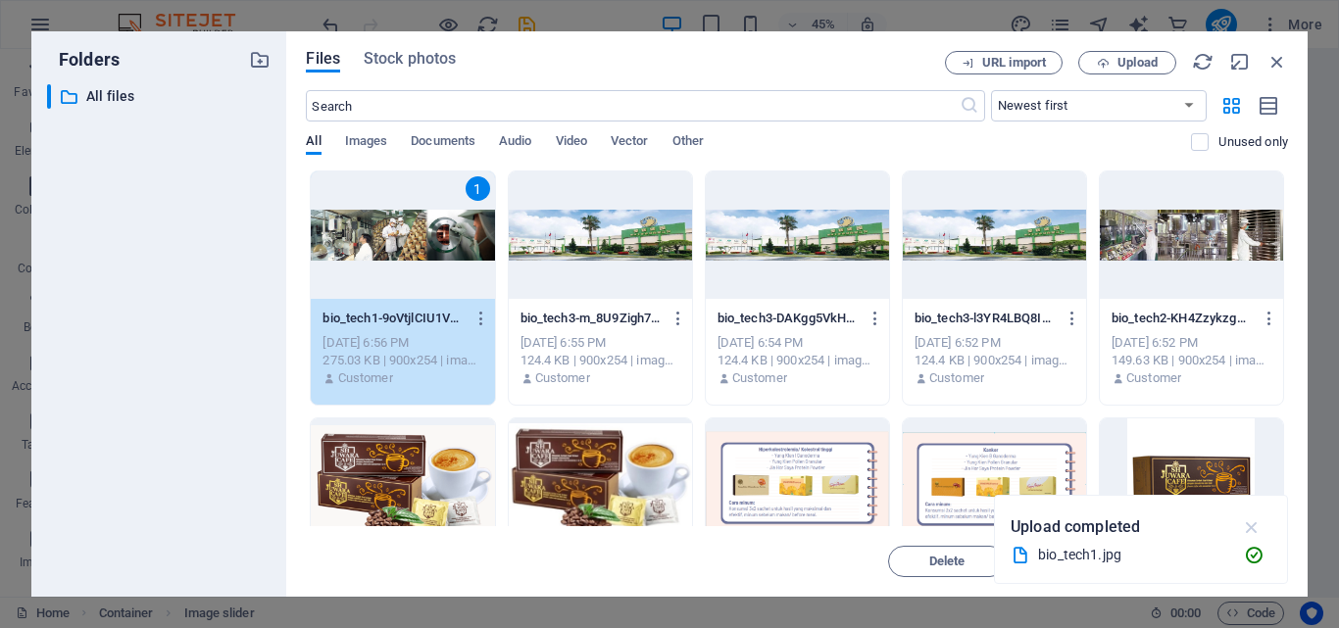
click at [1247, 523] on icon "button" at bounding box center [1252, 527] width 23 height 22
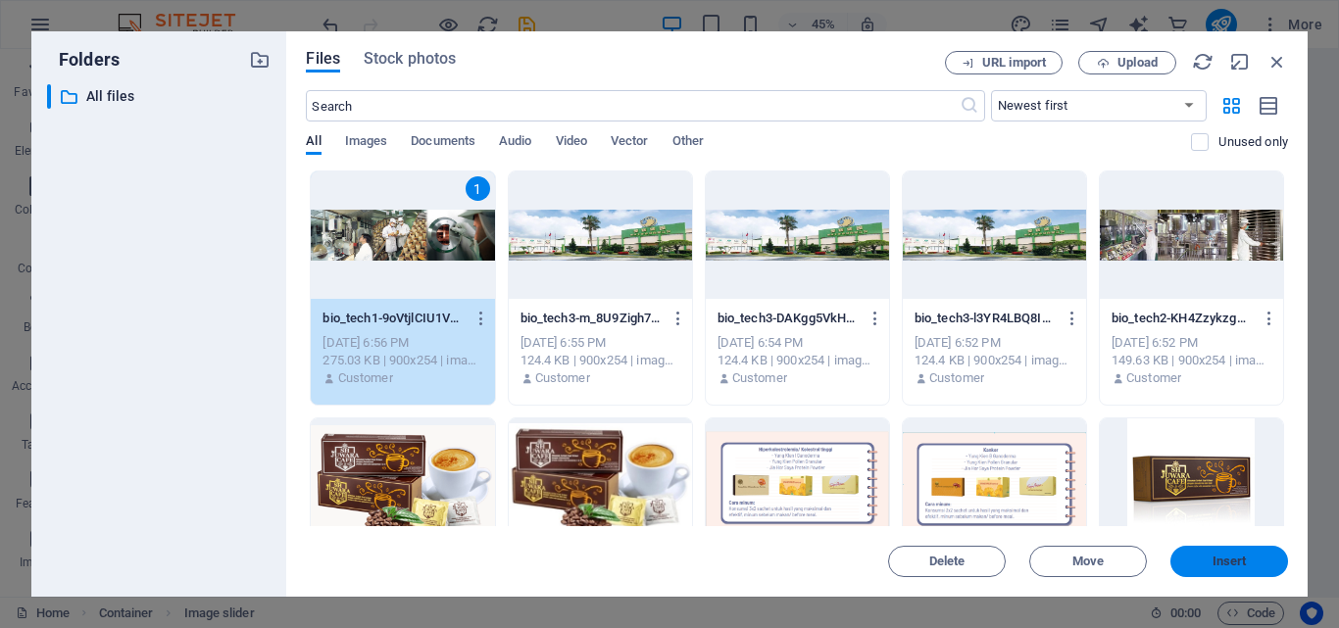
click at [1231, 556] on span "Insert" at bounding box center [1229, 562] width 34 height 12
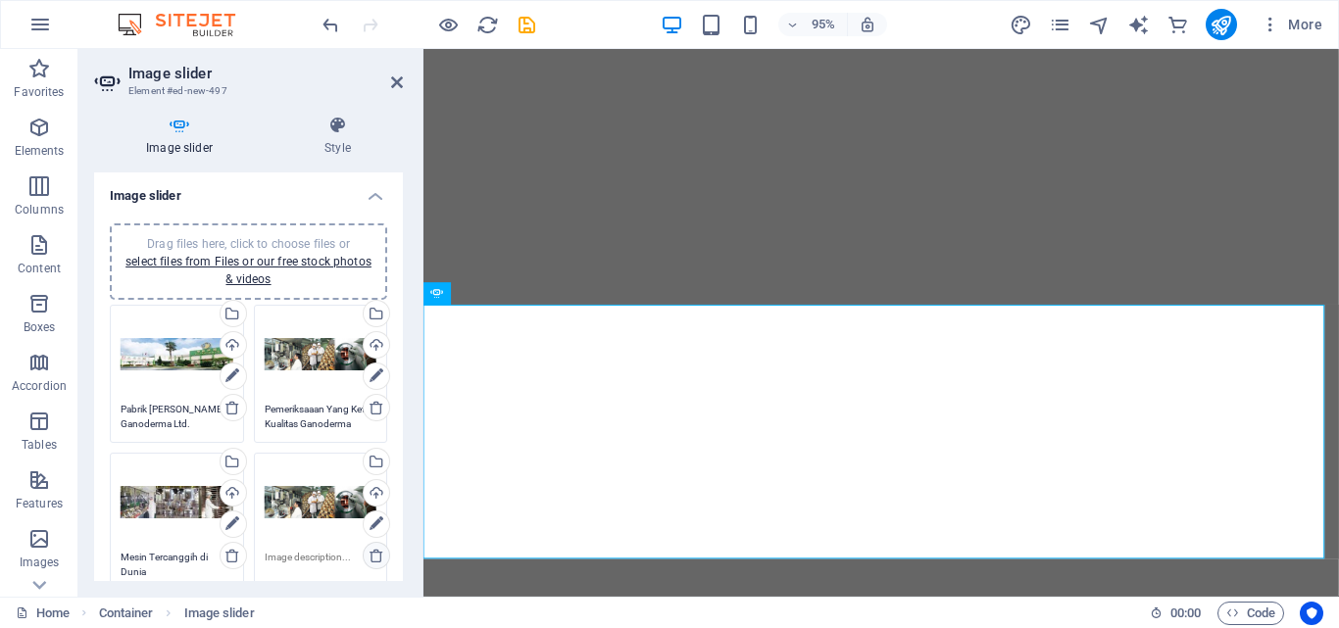
click at [374, 555] on icon at bounding box center [377, 556] width 16 height 16
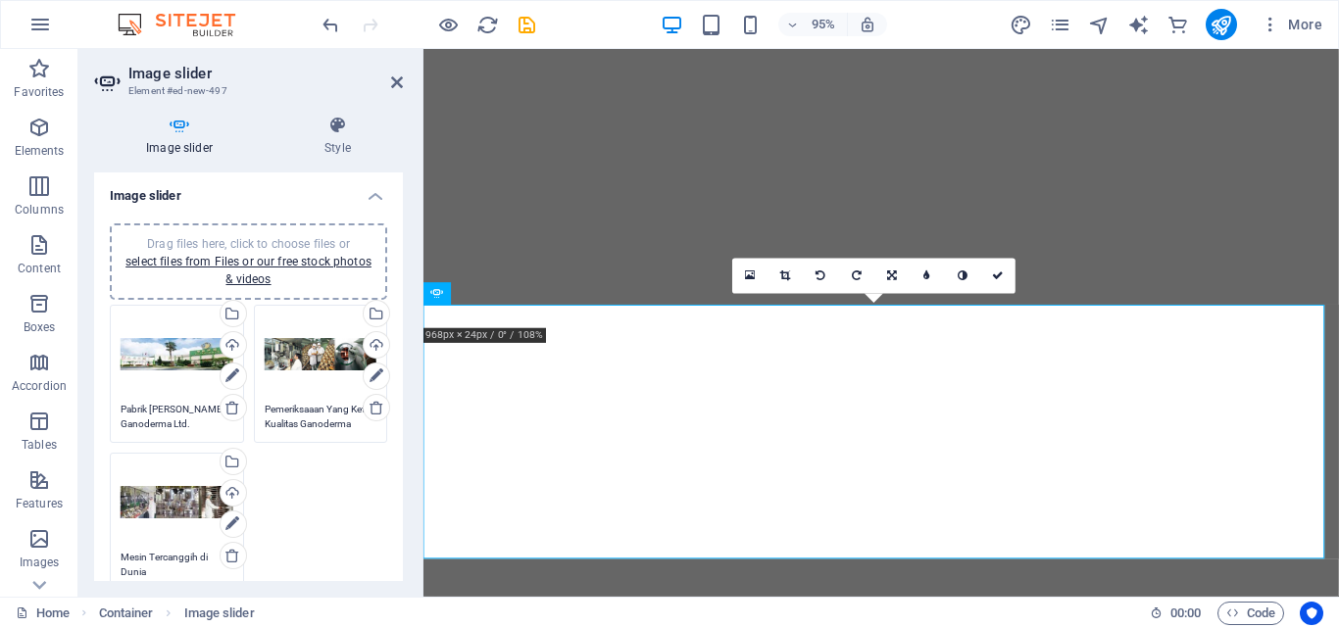
click at [376, 199] on h4 "Image slider" at bounding box center [248, 189] width 309 height 35
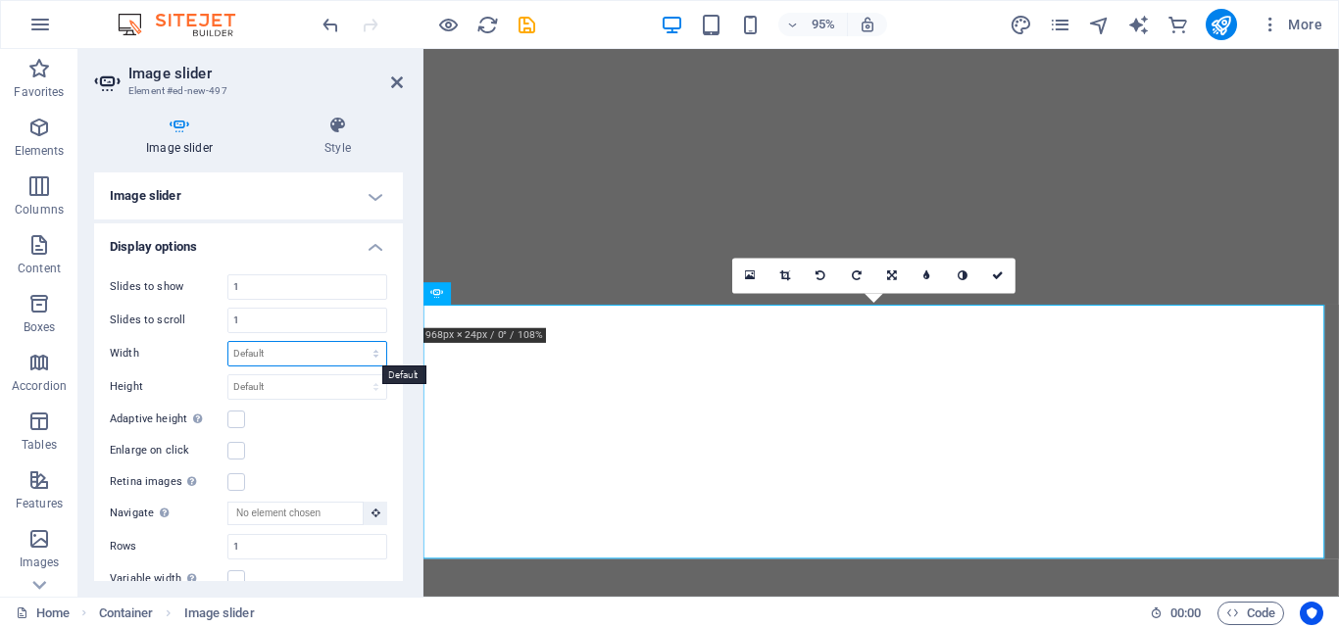
click at [326, 351] on select "Default px % rem em vw vh" at bounding box center [307, 354] width 158 height 24
select select "px"
click at [355, 342] on select "Default px % rem em vw vh" at bounding box center [307, 354] width 158 height 24
type input "0"
type textarea "0"
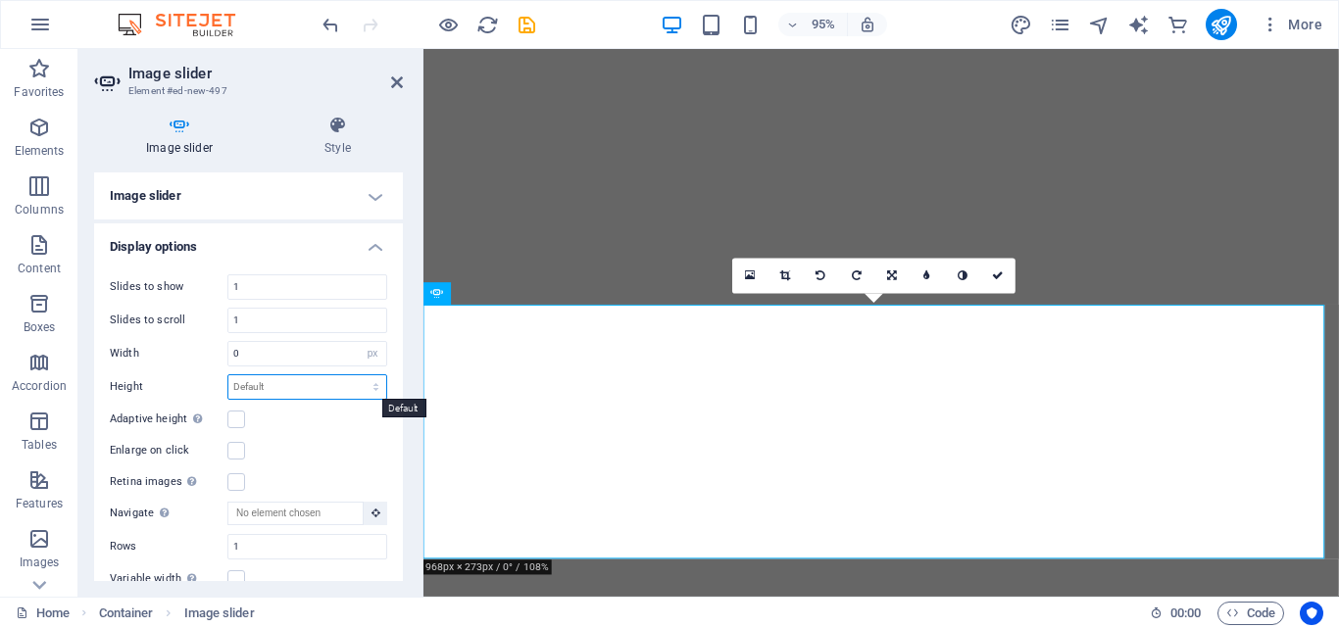
click at [319, 395] on select "Default px rem em vw vh" at bounding box center [307, 387] width 158 height 24
select select "px"
click at [355, 375] on select "Default px rem em vw vh" at bounding box center [307, 387] width 158 height 24
type input "0"
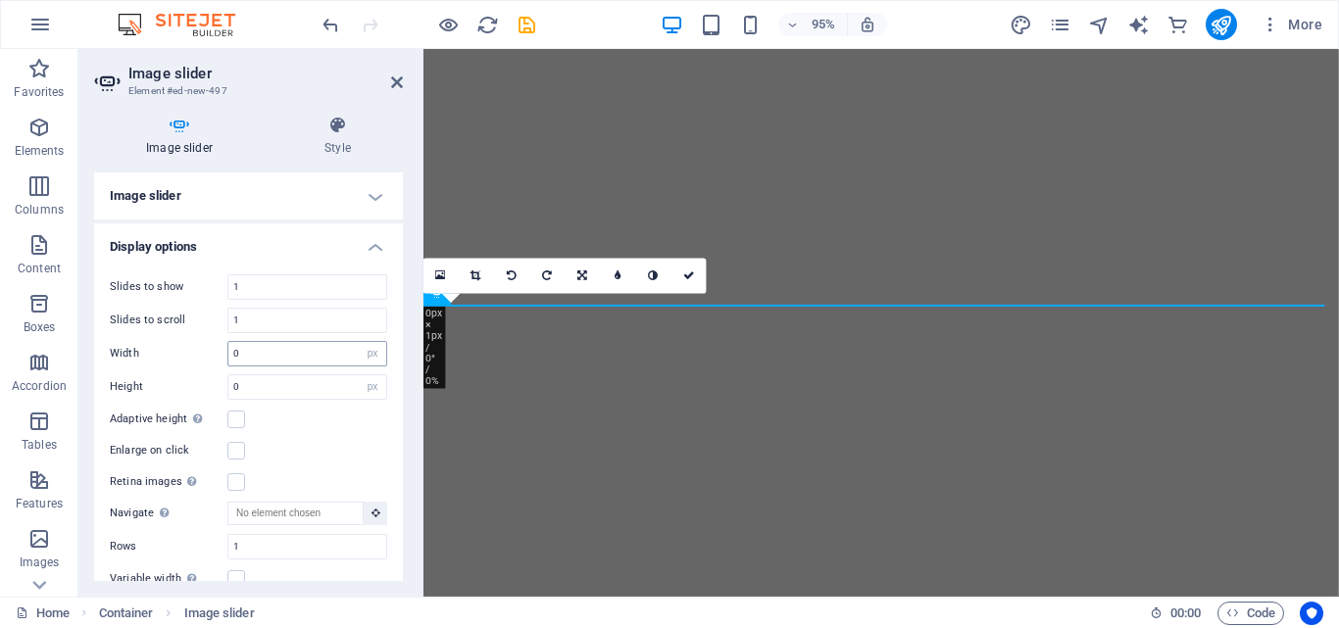
drag, startPoint x: 313, startPoint y: 437, endPoint x: 274, endPoint y: 357, distance: 89.0
click at [274, 357] on div "Slides to show 1 Slides to scroll 1 Width 0 Default px % rem em vw vh Height 0 …" at bounding box center [248, 448] width 309 height 379
click at [234, 354] on input "0" at bounding box center [307, 354] width 158 height 24
type input "400"
drag, startPoint x: 254, startPoint y: 385, endPoint x: 222, endPoint y: 385, distance: 31.4
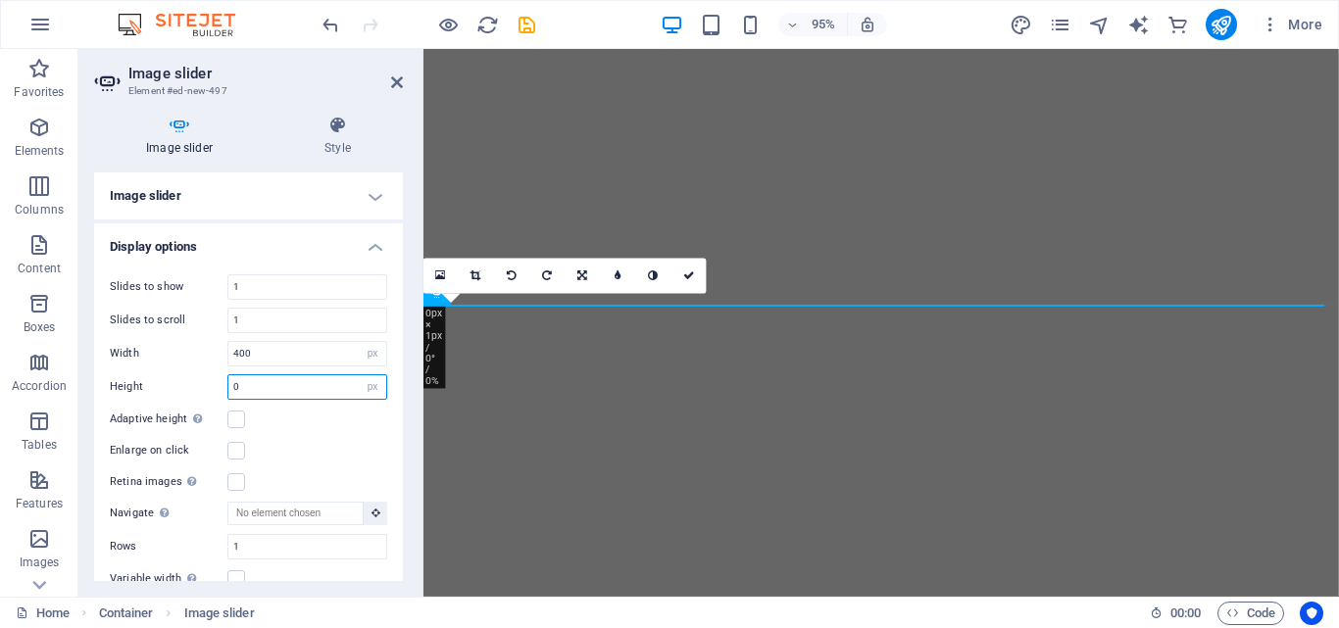
click at [222, 385] on div "Height 0 Default px rem em vw vh" at bounding box center [248, 386] width 277 height 25
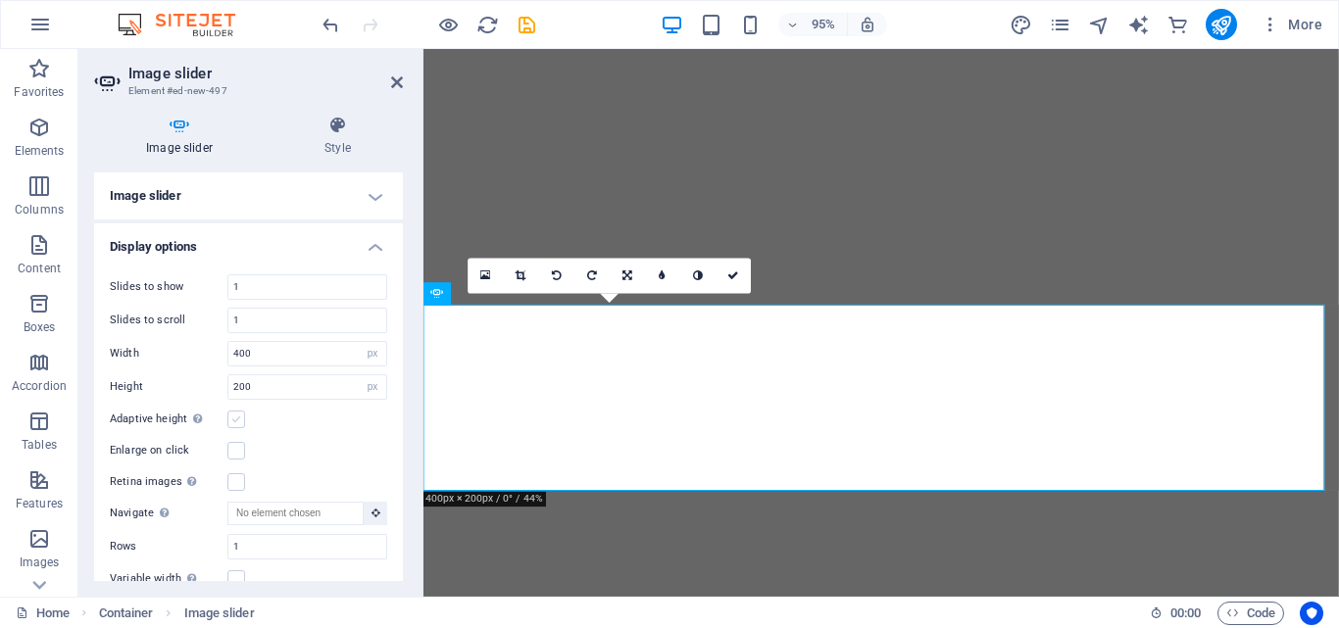
click at [239, 418] on label at bounding box center [236, 420] width 18 height 18
click at [0, 0] on input "Adaptive height Automatically adjust the height for single slide horizontal sli…" at bounding box center [0, 0] width 0 height 0
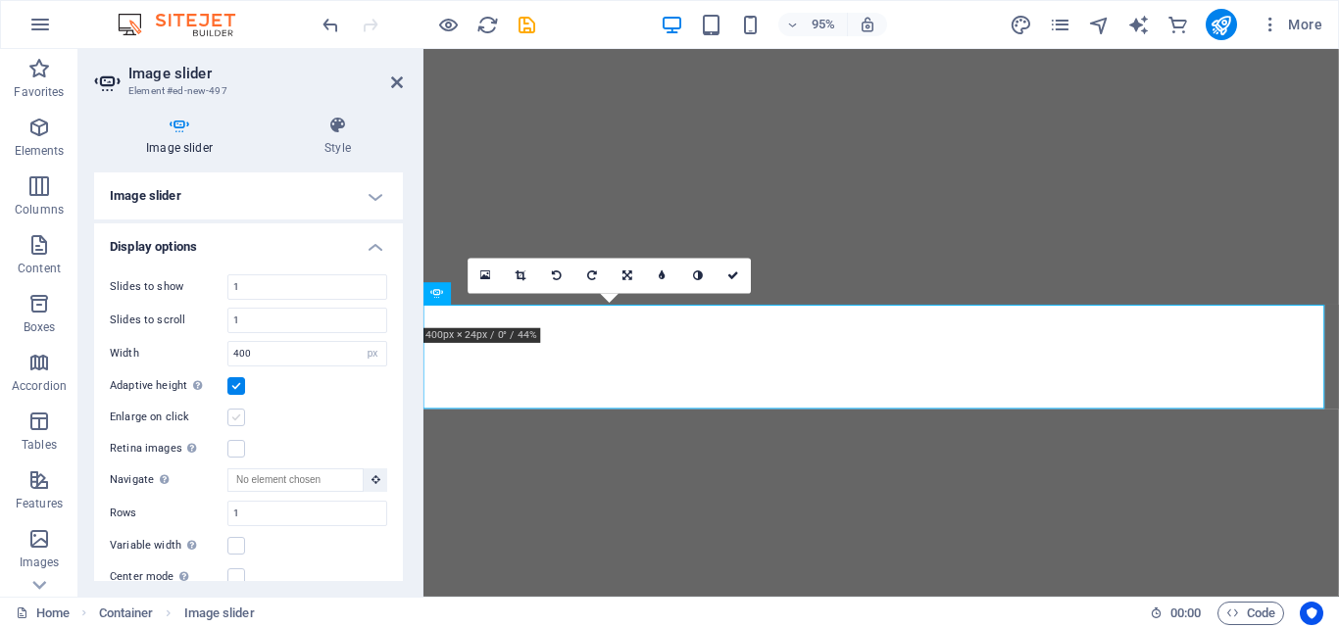
click at [235, 418] on label at bounding box center [236, 418] width 18 height 18
click at [0, 0] on input "Enlarge on click" at bounding box center [0, 0] width 0 height 0
click at [234, 448] on label at bounding box center [236, 449] width 18 height 18
click at [0, 0] on input "Retina images Automatically load retina image and smartphone optimized sizes." at bounding box center [0, 0] width 0 height 0
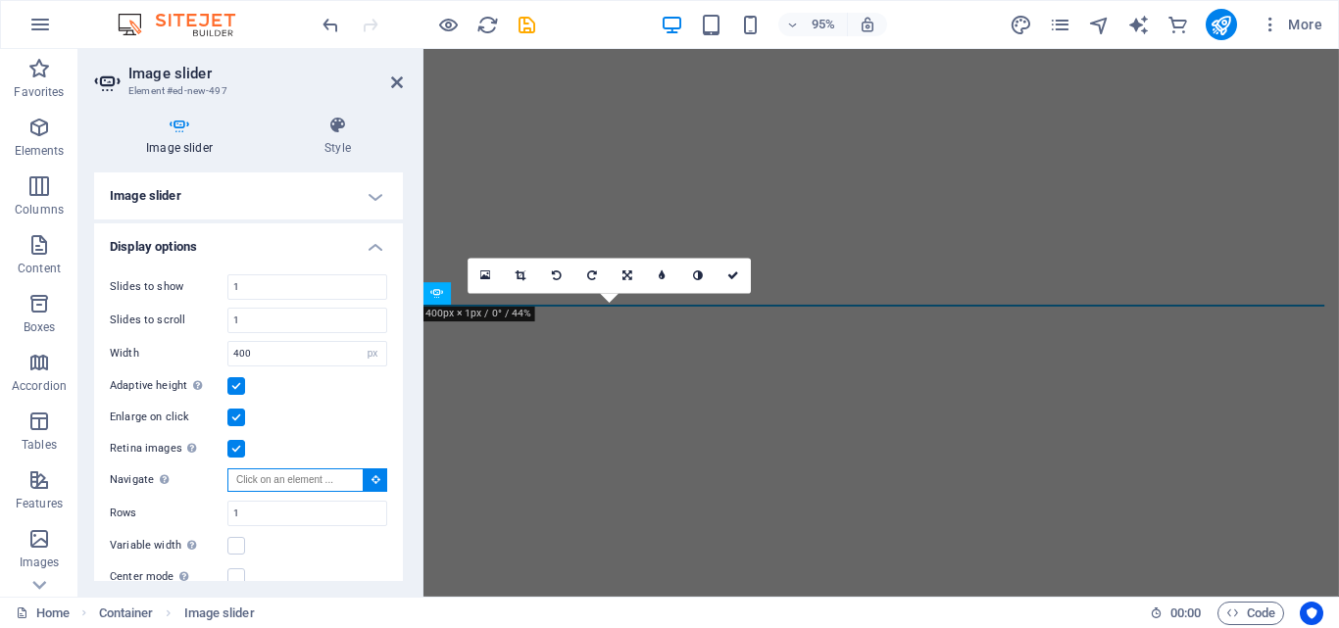
click at [338, 476] on input "Navigate Select another slider to be navigated by this one" at bounding box center [295, 480] width 136 height 24
click at [347, 481] on input "Navigate Select another slider to be navigated by this one" at bounding box center [295, 480] width 136 height 24
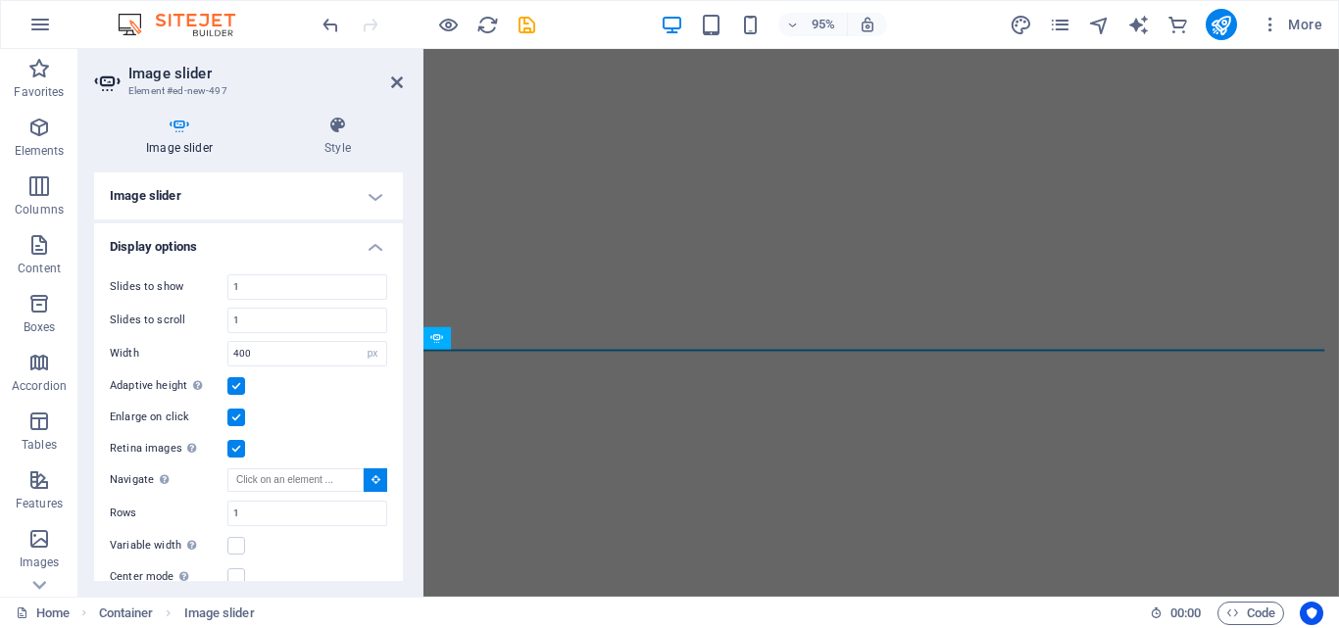
click at [237, 387] on label at bounding box center [236, 386] width 18 height 18
click at [0, 0] on input "Adaptive height Automatically adjust the height for single slide horizontal sli…" at bounding box center [0, 0] width 0 height 0
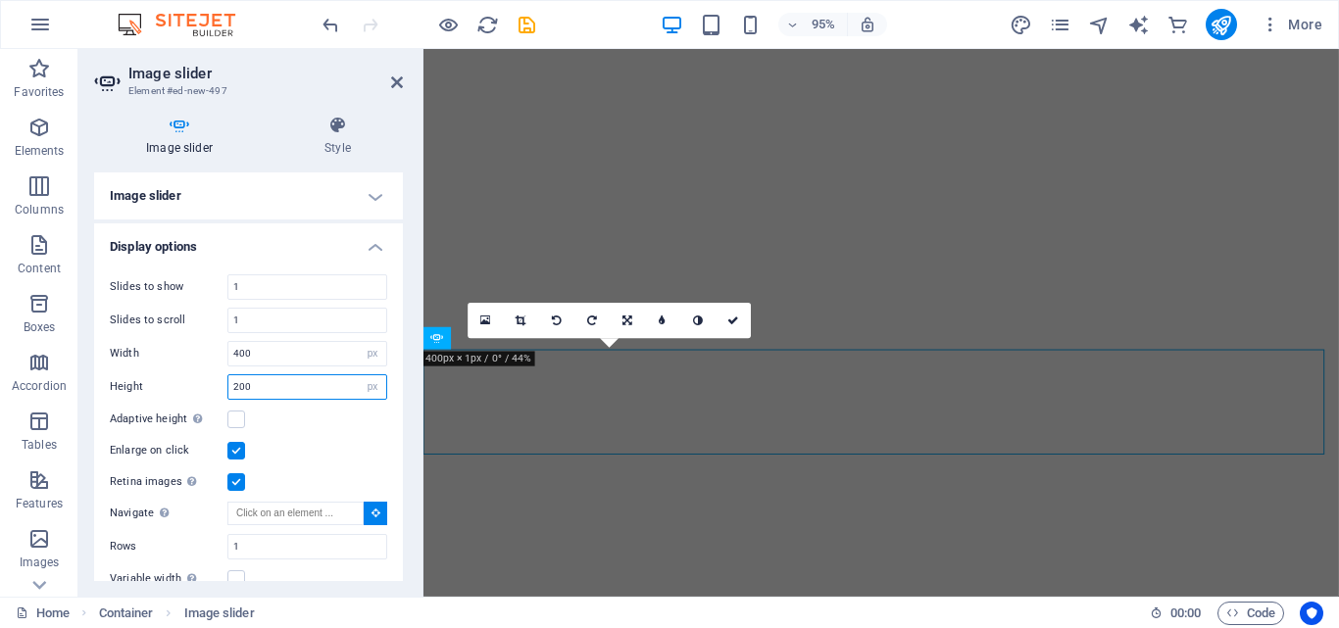
drag, startPoint x: 258, startPoint y: 385, endPoint x: 225, endPoint y: 386, distance: 32.4
click at [225, 386] on div "Height 200 Default px rem em vw vh" at bounding box center [248, 386] width 277 height 25
type input "300"
click at [278, 351] on input "400" at bounding box center [307, 354] width 158 height 24
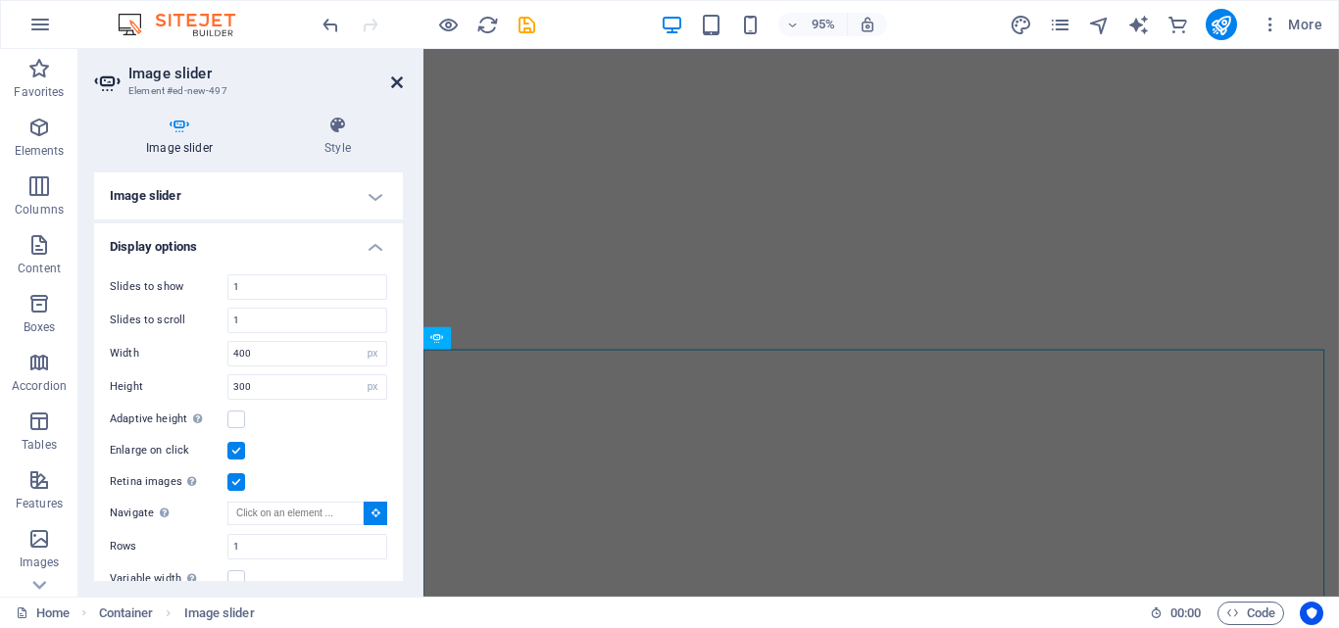
click at [392, 79] on icon at bounding box center [397, 82] width 12 height 16
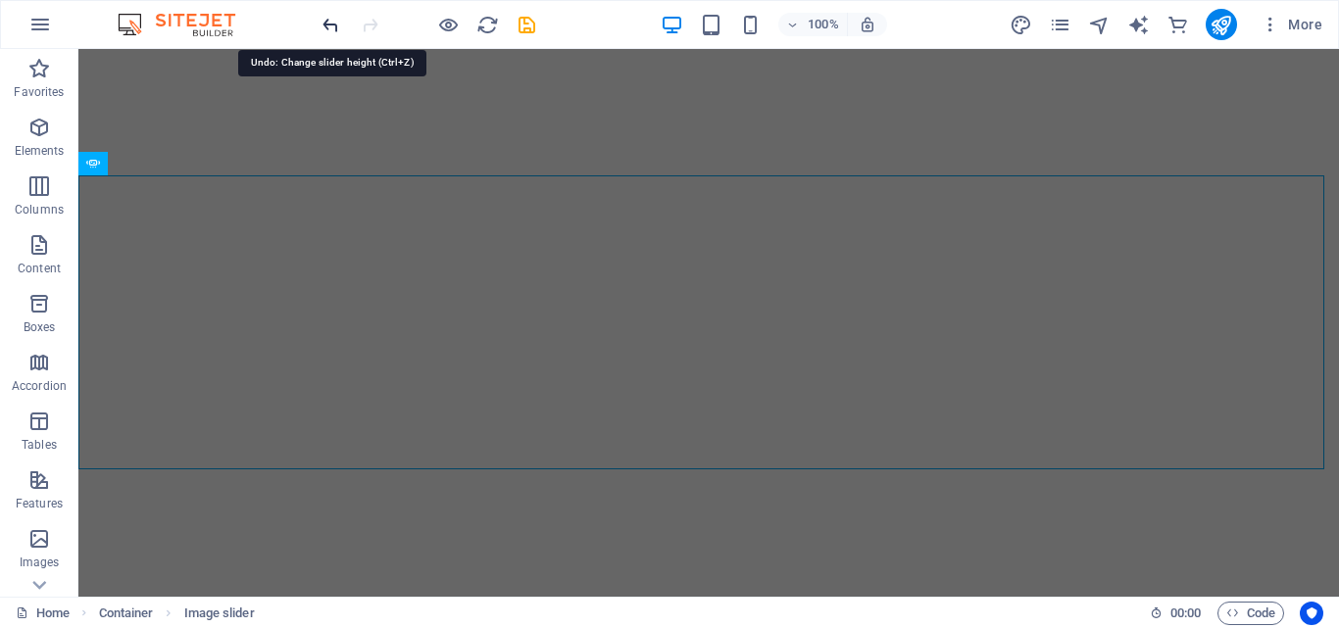
click at [332, 19] on icon "undo" at bounding box center [330, 25] width 23 height 23
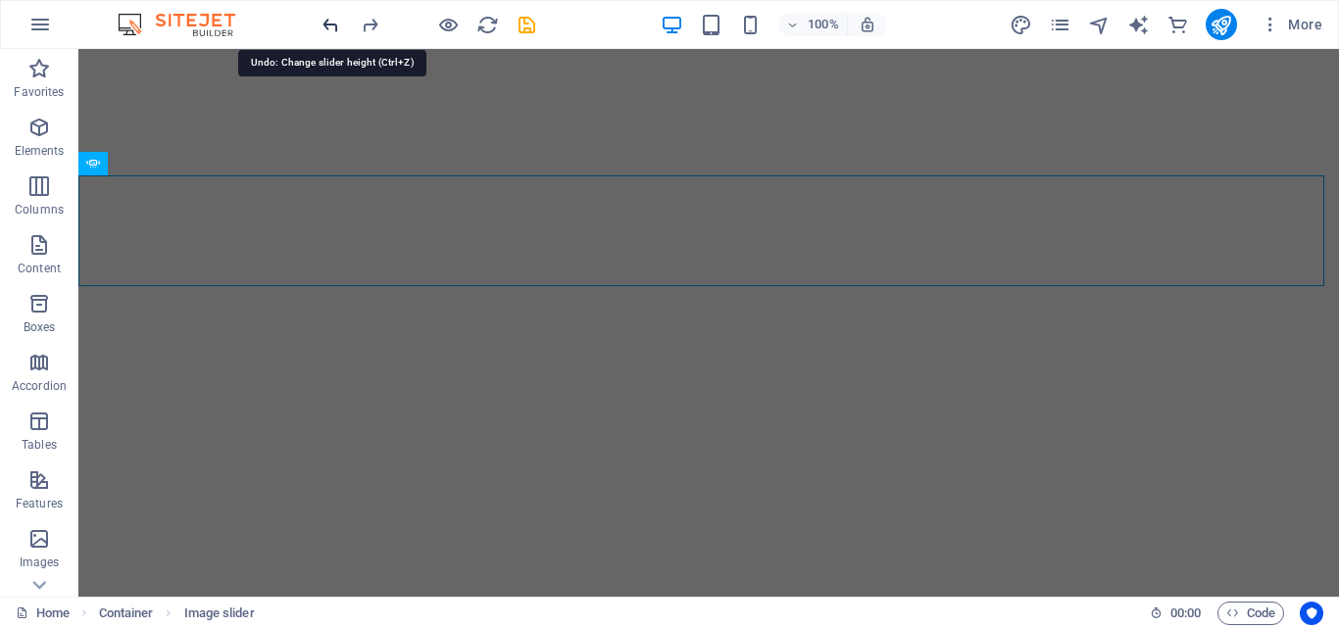
click at [332, 19] on icon "undo" at bounding box center [330, 25] width 23 height 23
click at [369, 25] on icon "redo" at bounding box center [370, 25] width 23 height 23
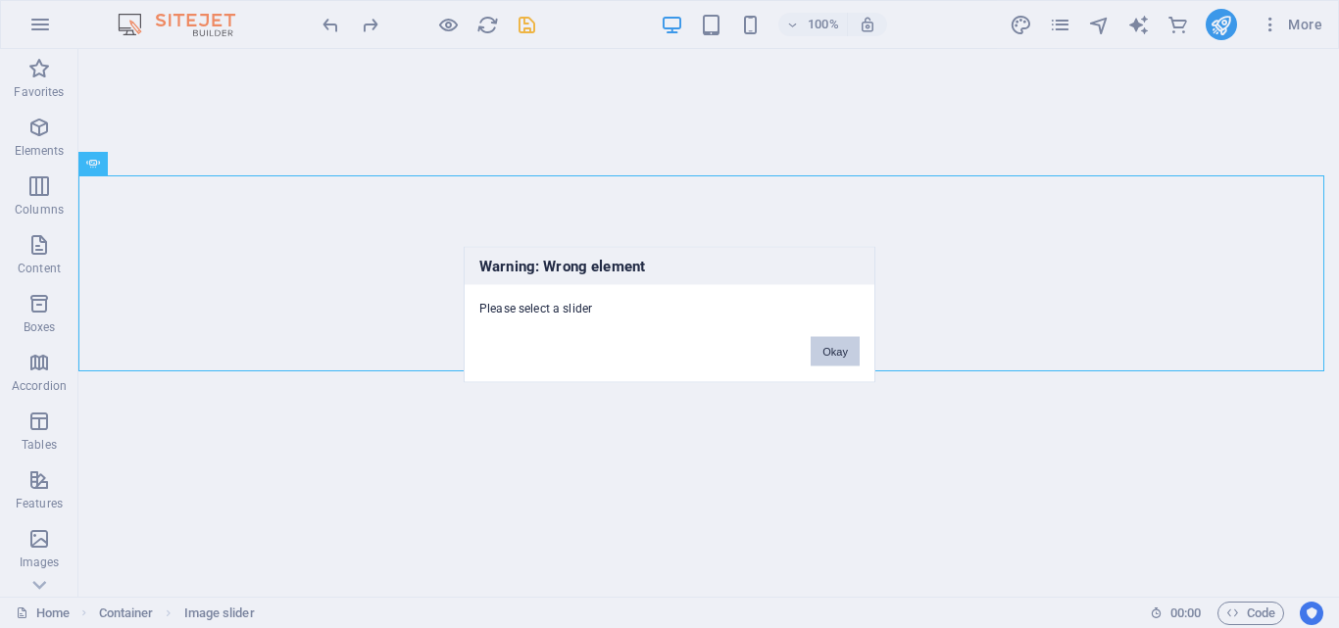
click at [828, 351] on button "Okay" at bounding box center [835, 350] width 49 height 29
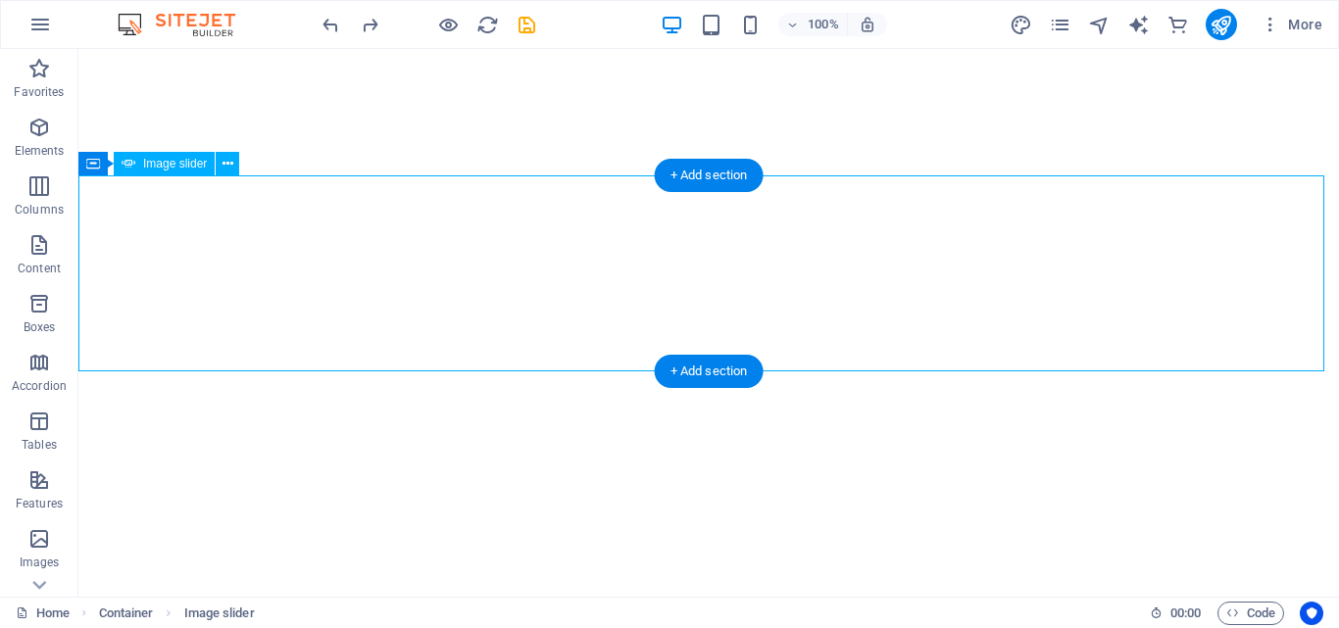
select select "px"
select select "ms"
select select "s"
select select "progressive"
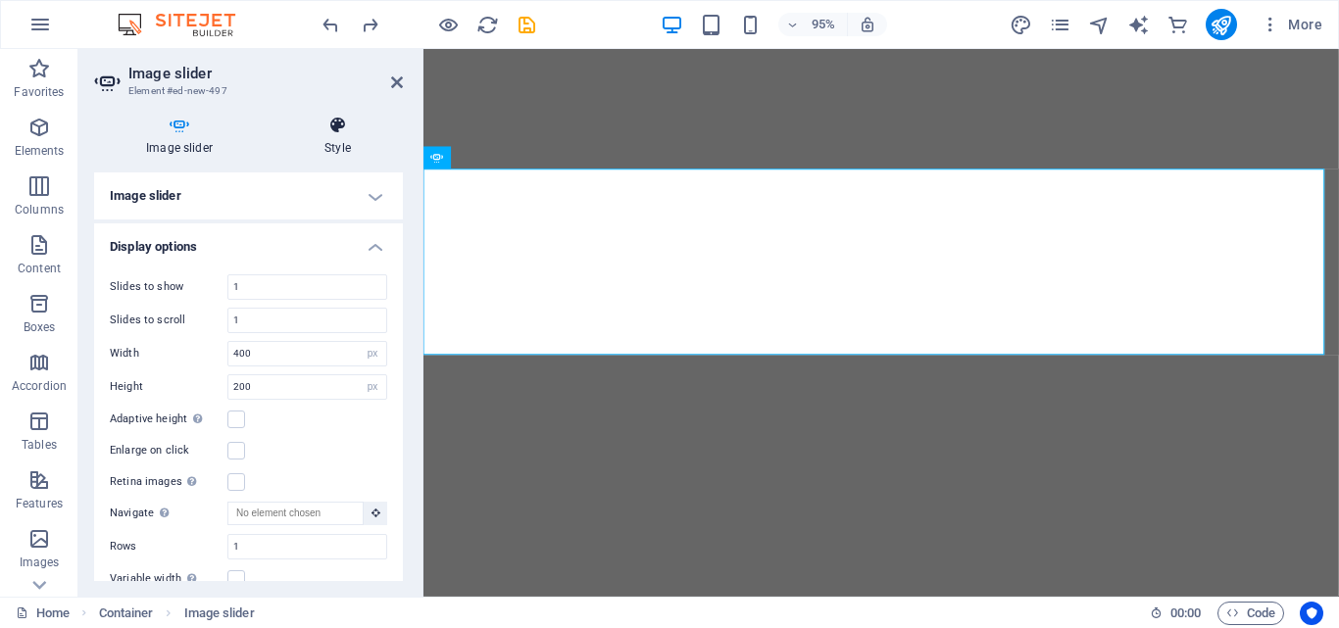
click at [336, 143] on h4 "Style" at bounding box center [337, 136] width 130 height 41
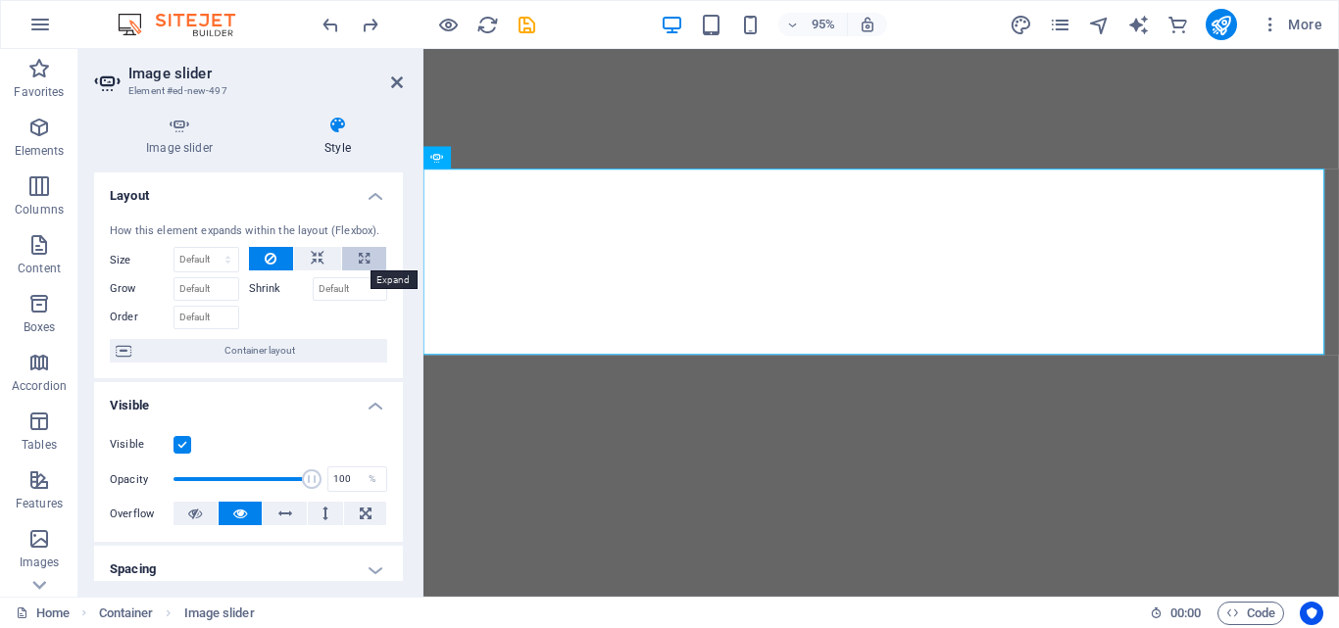
click at [364, 263] on icon at bounding box center [364, 259] width 11 height 24
type input "100"
select select "%"
click at [311, 255] on icon at bounding box center [318, 259] width 14 height 24
select select "DISABLED_OPTION_VALUE"
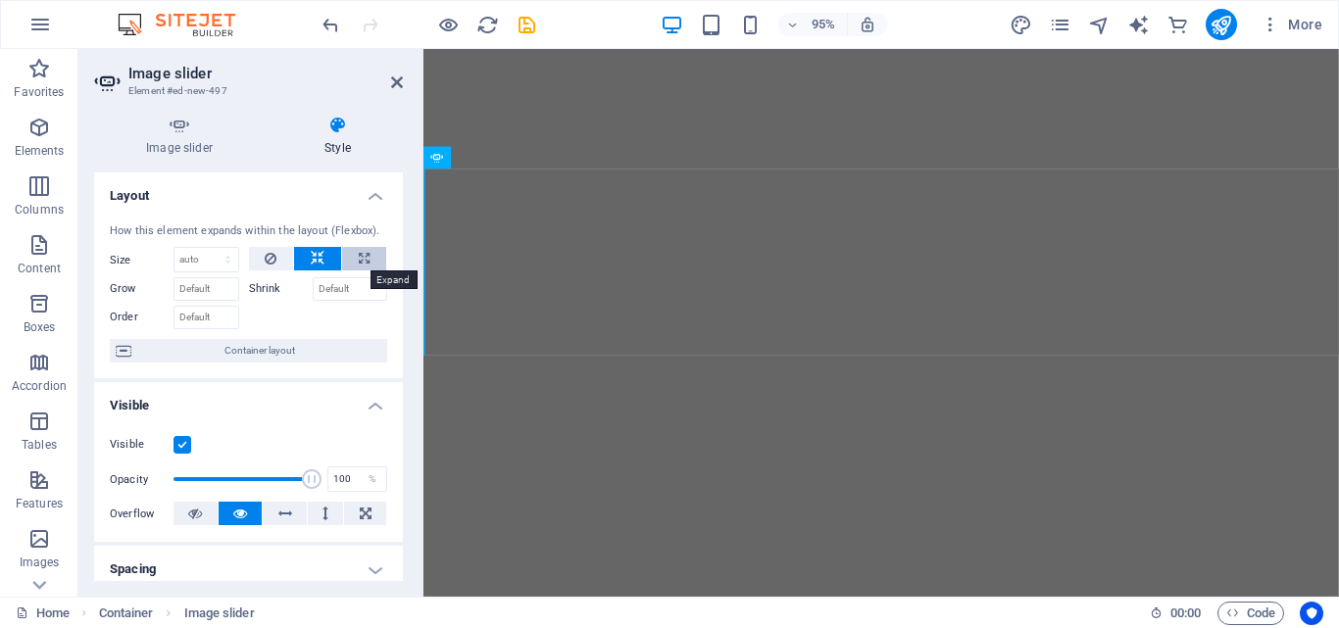
click at [359, 262] on icon at bounding box center [364, 259] width 11 height 24
type input "100"
select select "%"
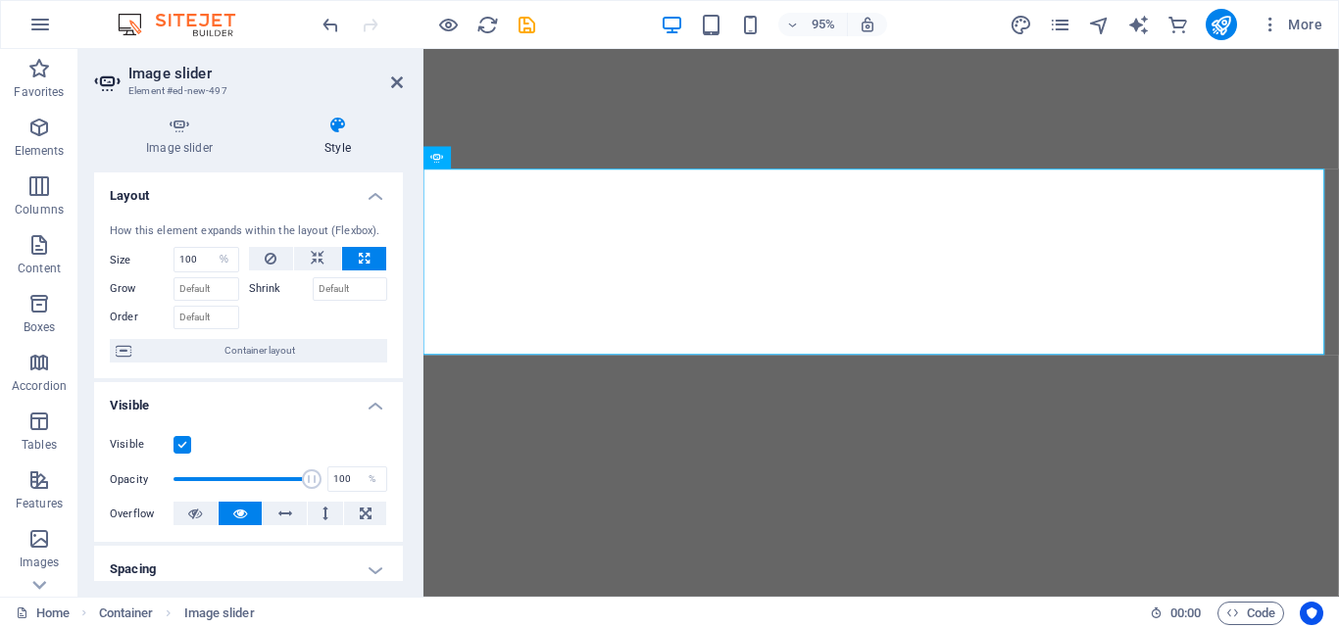
click at [370, 565] on h4 "Spacing" at bounding box center [248, 569] width 309 height 47
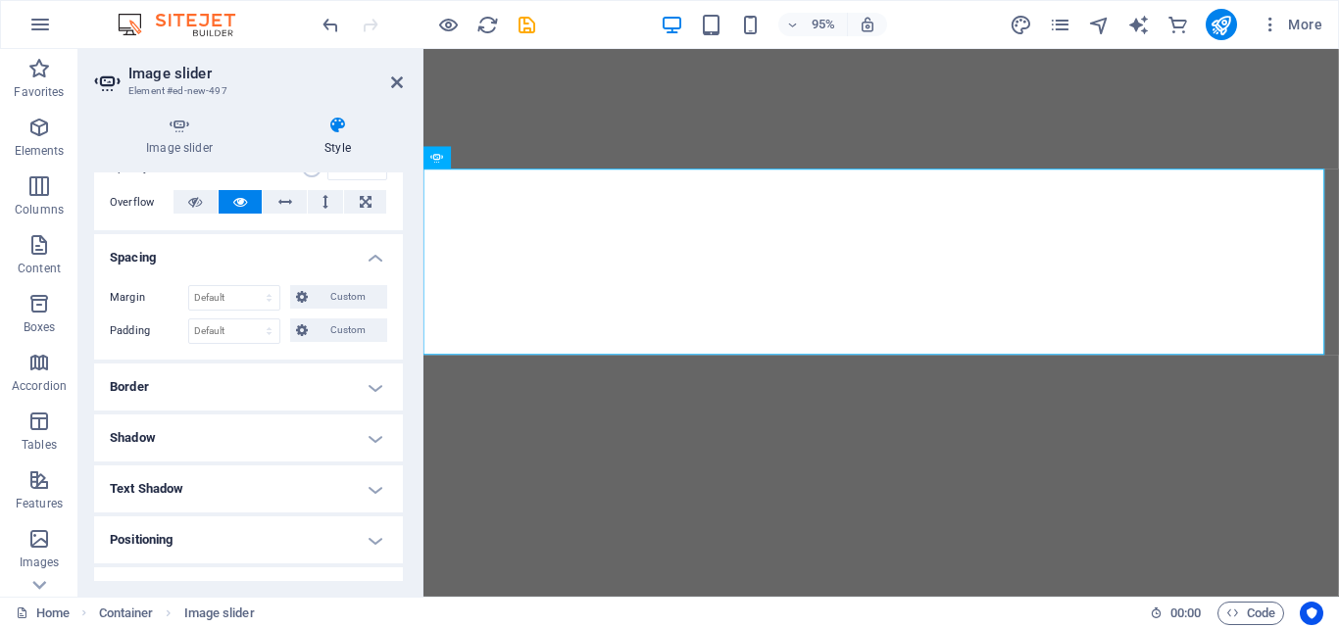
scroll to position [320, 0]
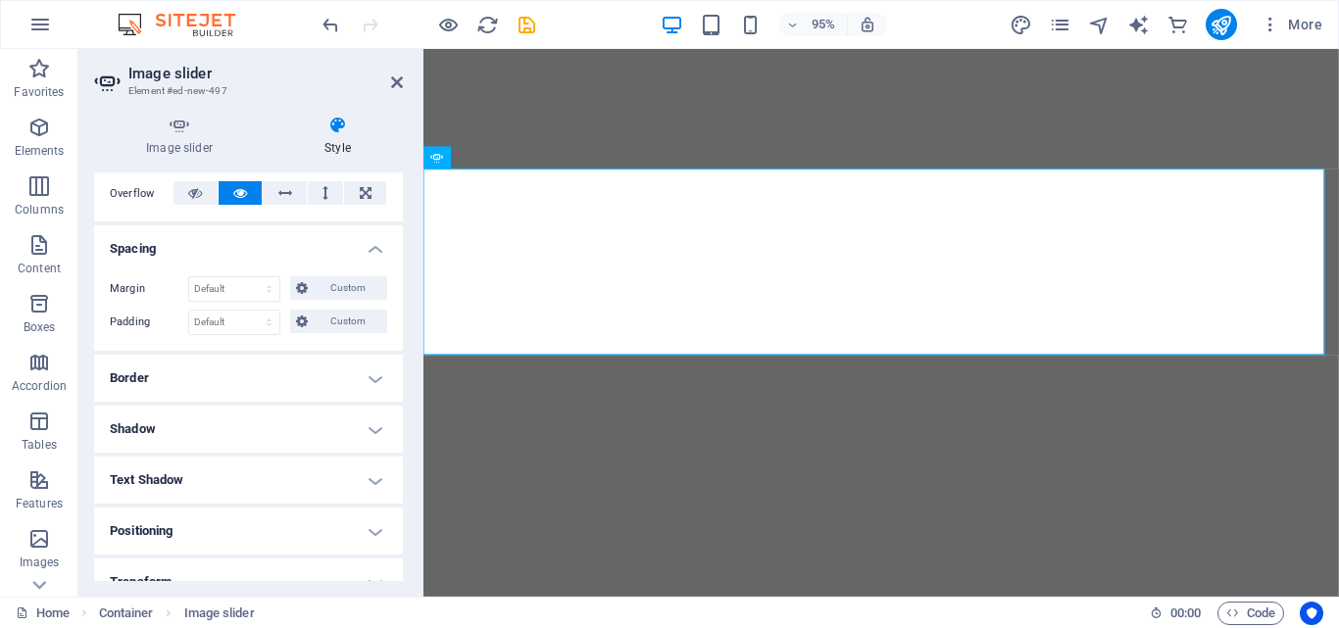
click at [338, 529] on h4 "Positioning" at bounding box center [248, 531] width 309 height 47
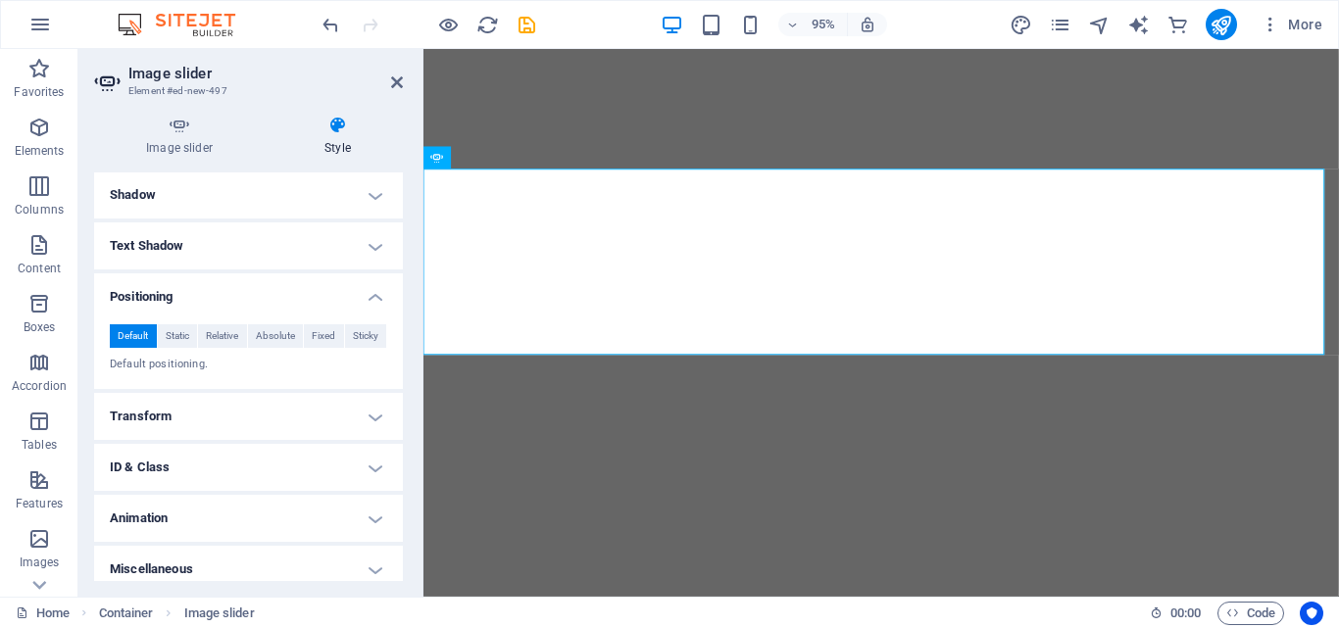
scroll to position [552, 0]
click at [185, 364] on p "Default positioning." at bounding box center [248, 368] width 277 height 17
click at [326, 339] on span "Fixed" at bounding box center [324, 339] width 24 height 24
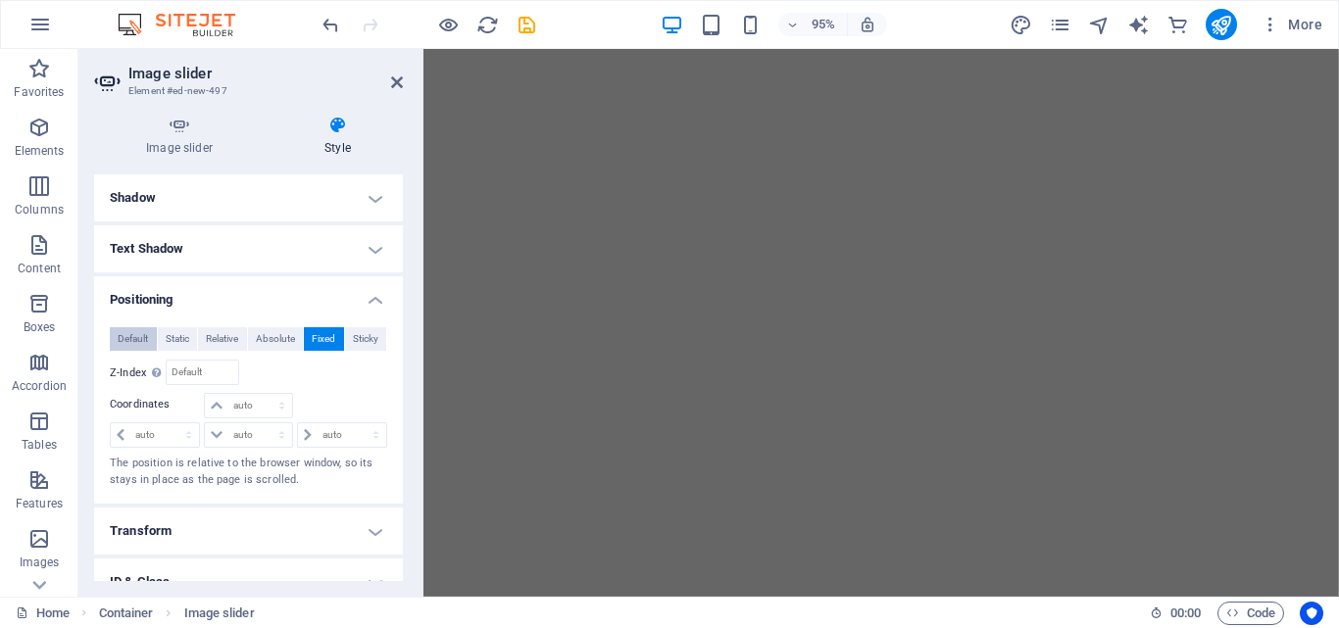
click at [143, 340] on span "Default" at bounding box center [133, 339] width 30 height 24
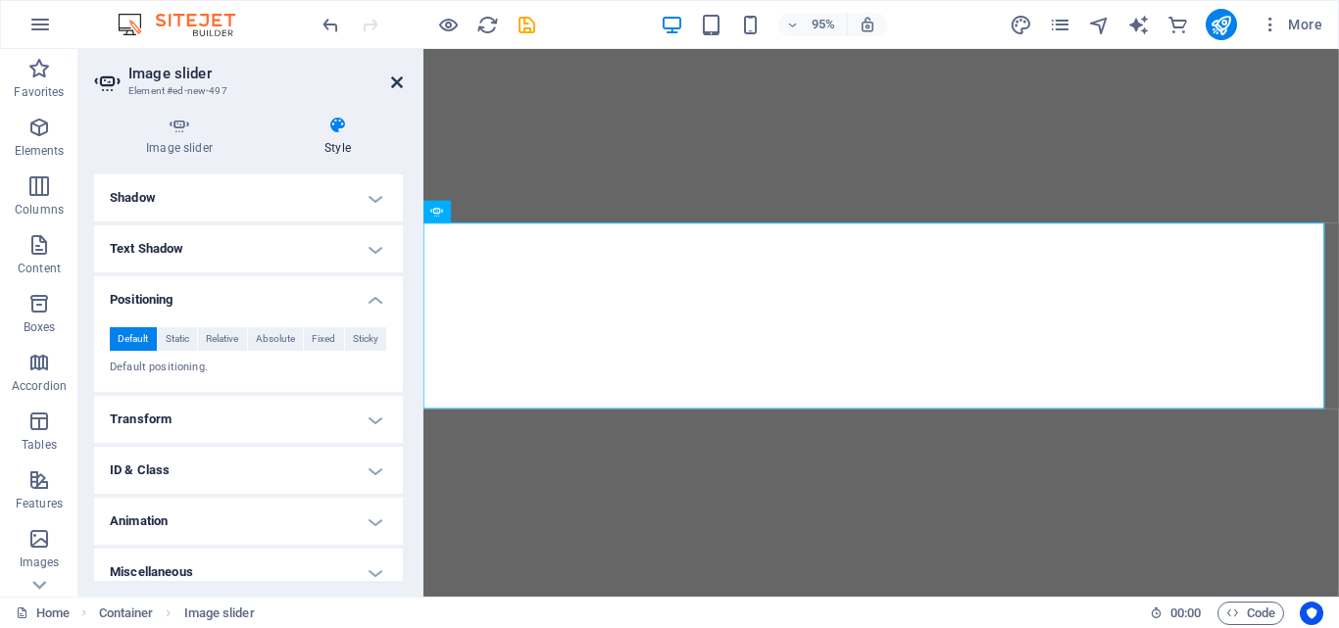
click at [391, 88] on icon at bounding box center [397, 82] width 12 height 16
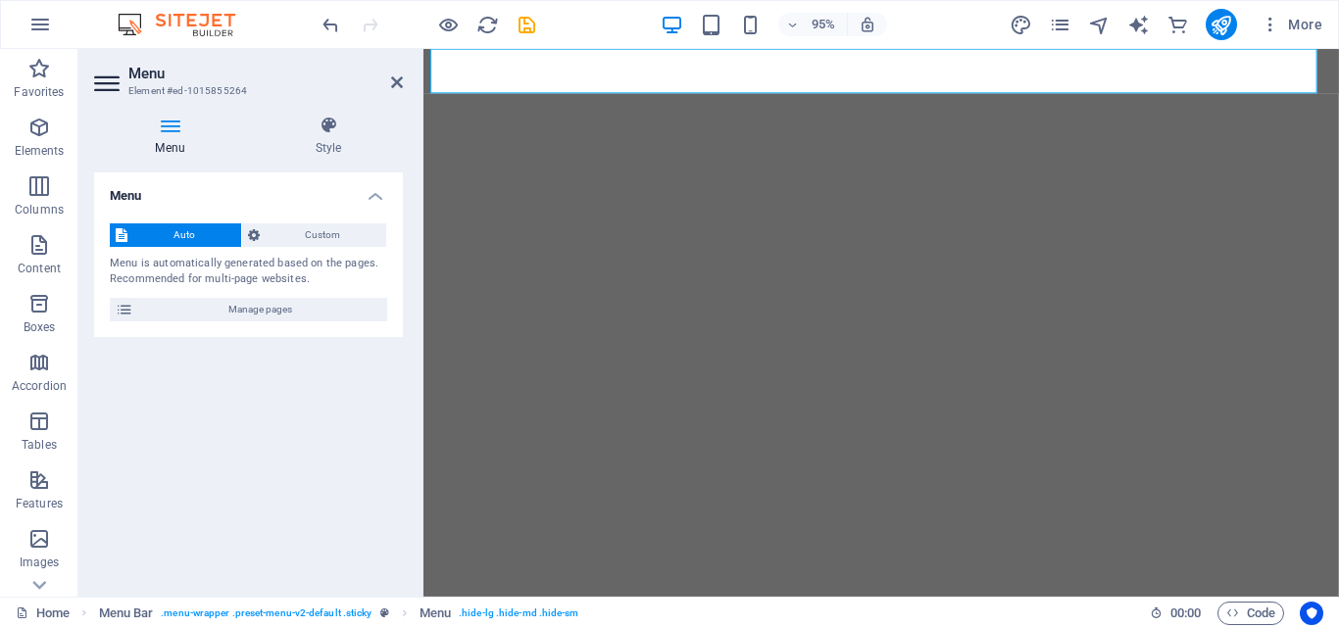
click at [391, 87] on icon at bounding box center [397, 82] width 12 height 16
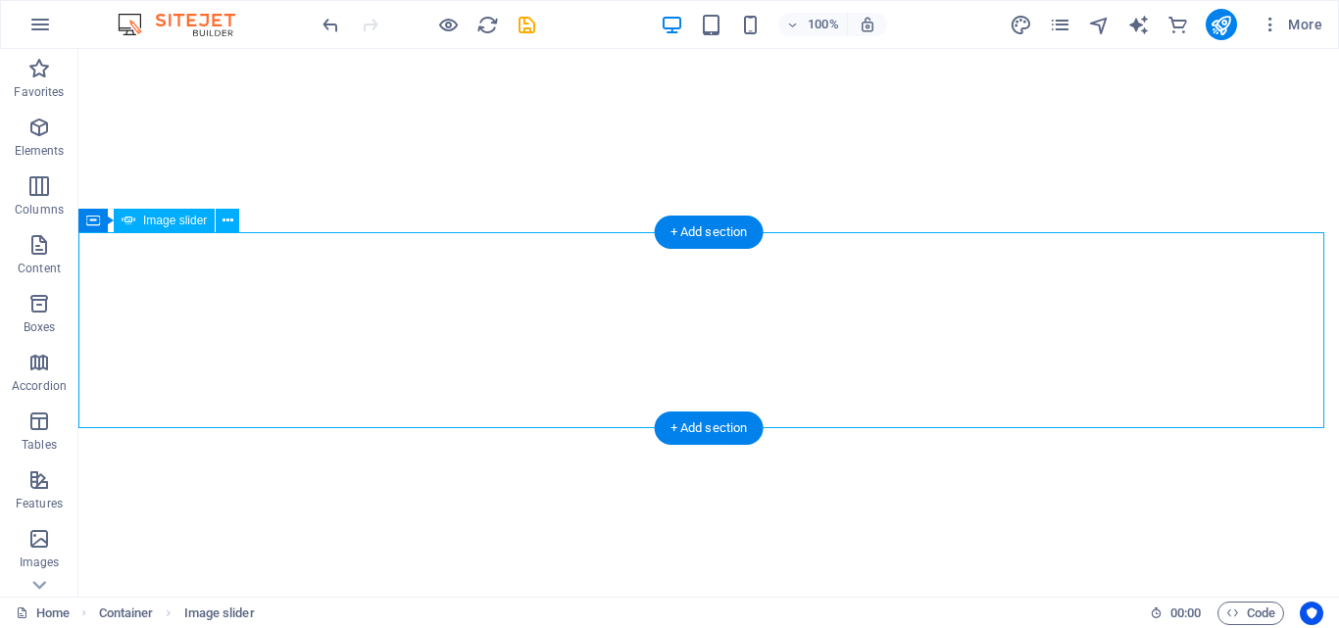
select select "%"
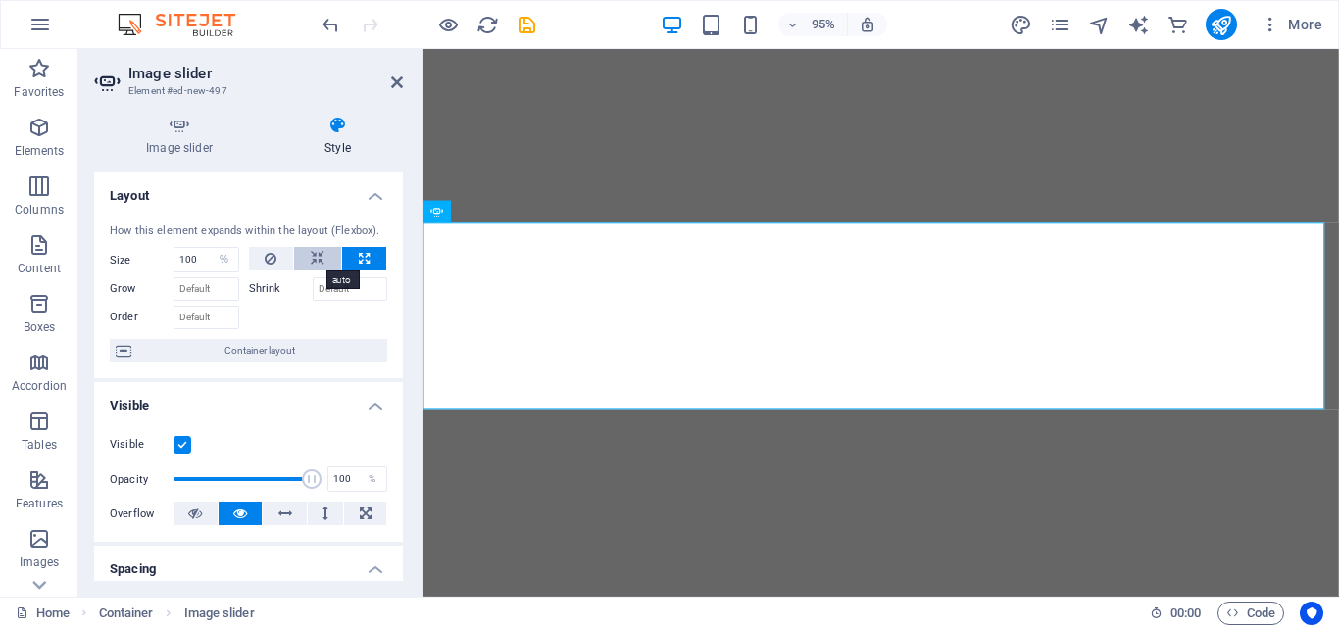
click at [319, 256] on icon at bounding box center [318, 259] width 14 height 24
select select "DISABLED_OPTION_VALUE"
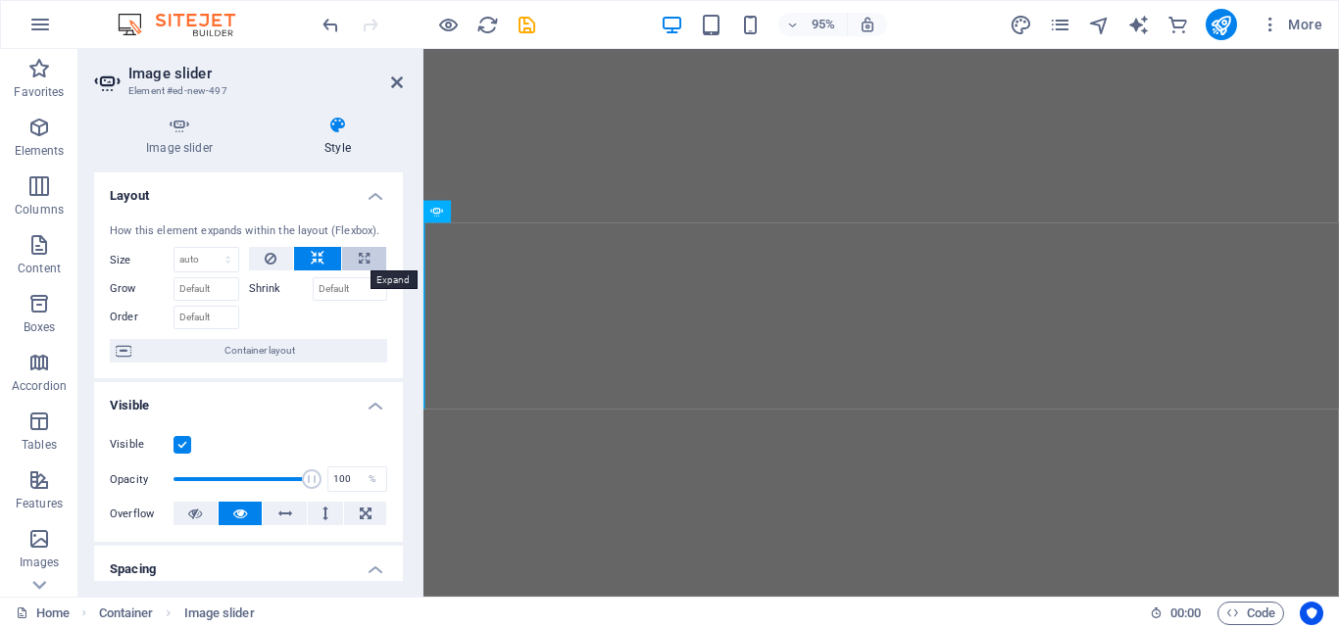
click at [359, 262] on icon at bounding box center [364, 259] width 11 height 24
type input "100"
select select "%"
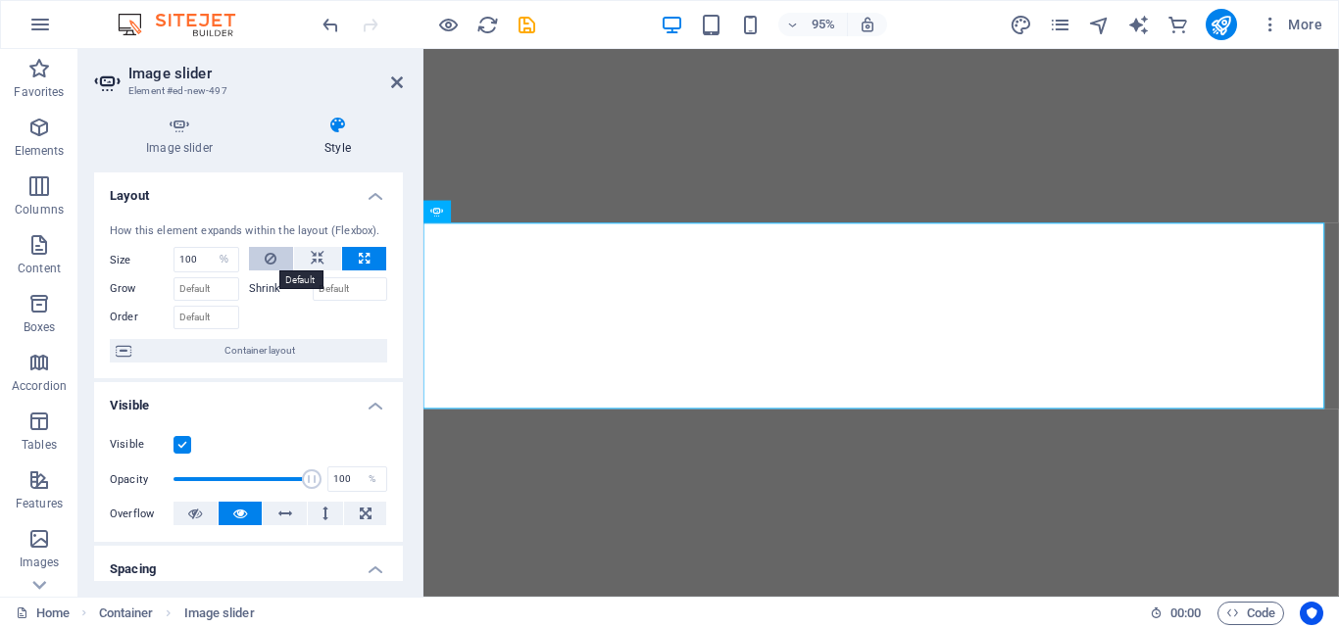
click at [270, 258] on icon at bounding box center [271, 259] width 12 height 24
select select "DISABLED_OPTION_VALUE"
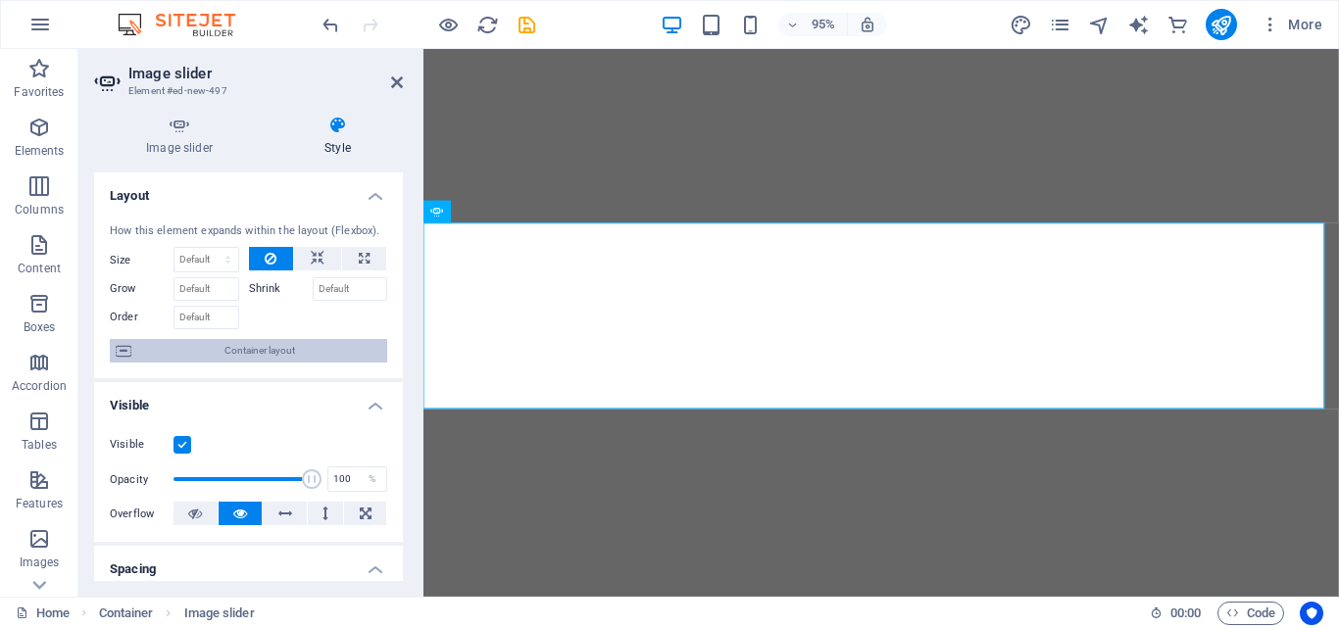
click at [231, 352] on span "Container layout" at bounding box center [259, 351] width 244 height 24
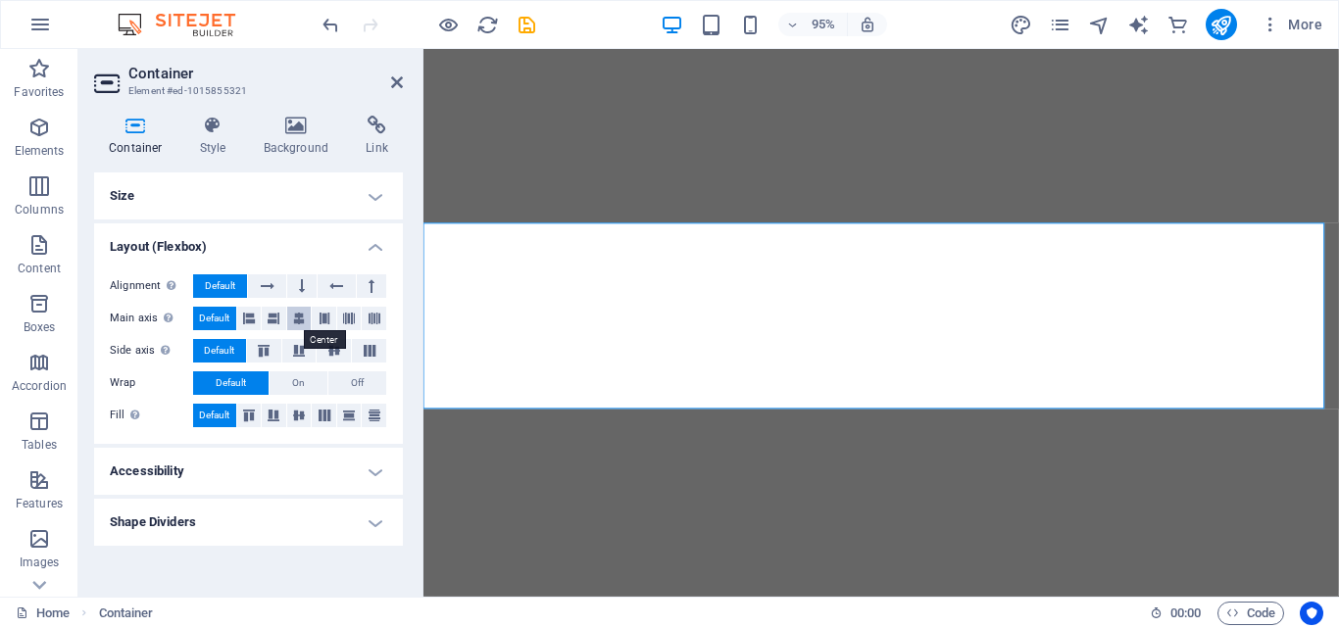
click at [299, 320] on icon at bounding box center [299, 319] width 12 height 24
click at [329, 350] on icon at bounding box center [334, 351] width 24 height 12
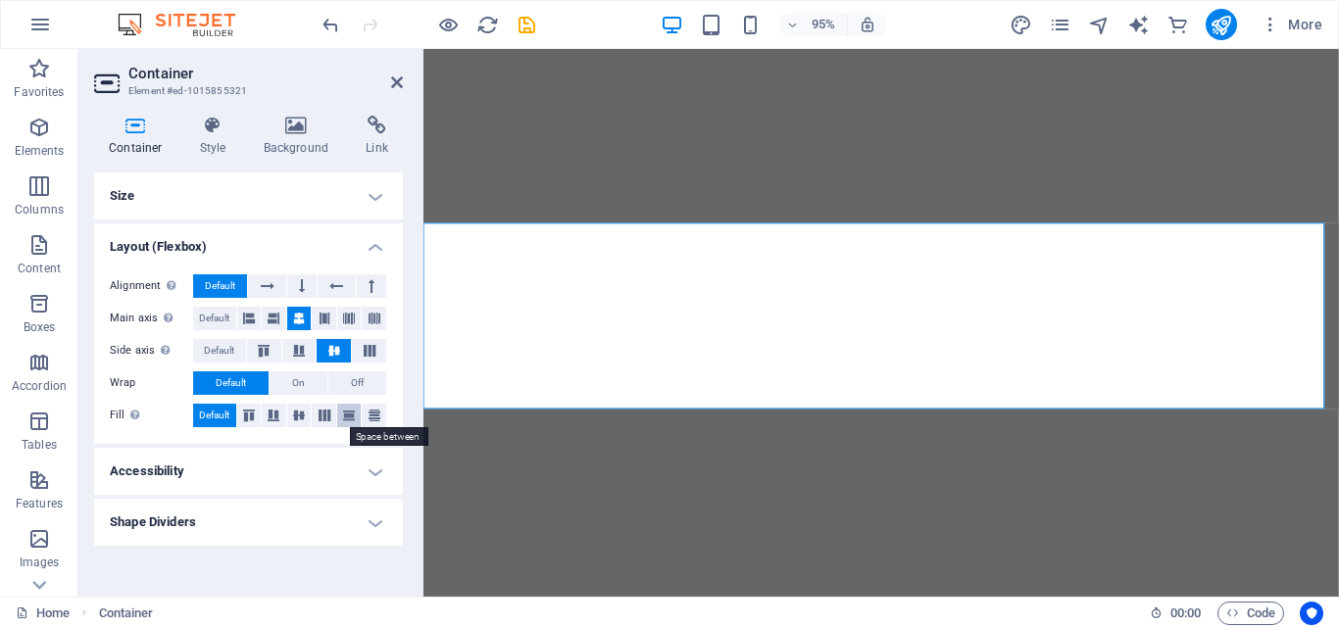
click at [349, 418] on icon at bounding box center [349, 416] width 24 height 12
click at [302, 379] on span "On" at bounding box center [298, 383] width 13 height 24
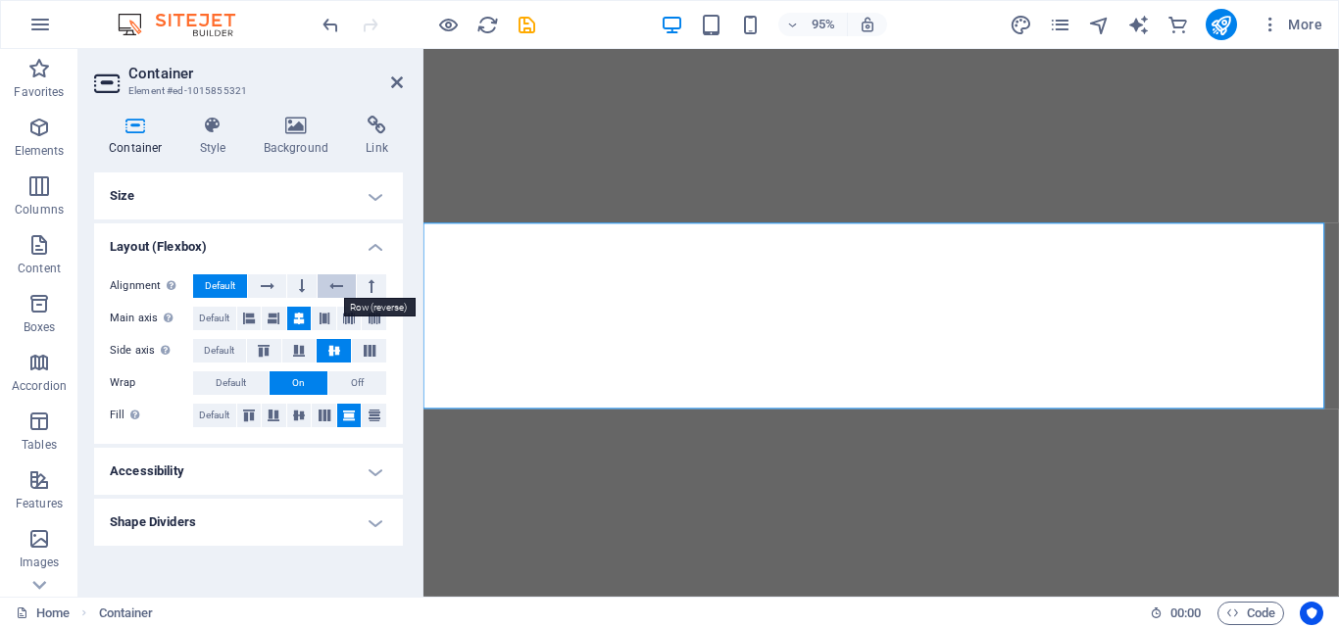
click at [328, 286] on button at bounding box center [336, 286] width 37 height 24
click at [232, 285] on span "Default" at bounding box center [220, 286] width 30 height 24
click at [222, 320] on span "Default" at bounding box center [214, 319] width 30 height 24
click at [304, 319] on icon at bounding box center [299, 319] width 12 height 24
click at [365, 519] on h4 "Shape Dividers" at bounding box center [248, 522] width 309 height 47
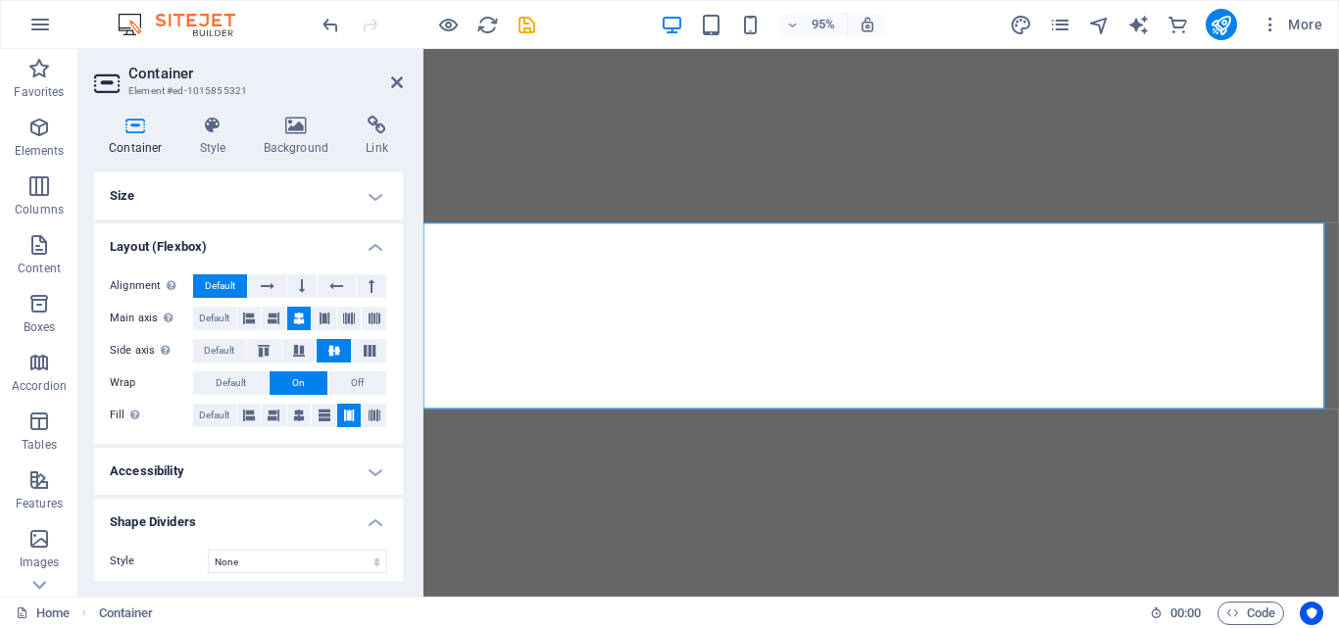
drag, startPoint x: 398, startPoint y: 416, endPoint x: 406, endPoint y: 514, distance: 98.3
click at [406, 514] on div "Container Style Background Link Size Height Default px rem % vh vw Min. height …" at bounding box center [248, 348] width 340 height 497
click at [351, 557] on select "None Triangle Square Diagonal Polygon 1 Polygon 2 Zigzag Multiple Zigzags Waves…" at bounding box center [297, 562] width 179 height 24
click at [338, 559] on select "None Triangle Square Diagonal Polygon 1 Polygon 2 Zigzag Multiple Zigzags Waves…" at bounding box center [297, 562] width 179 height 24
click at [215, 415] on span "Default" at bounding box center [214, 416] width 30 height 24
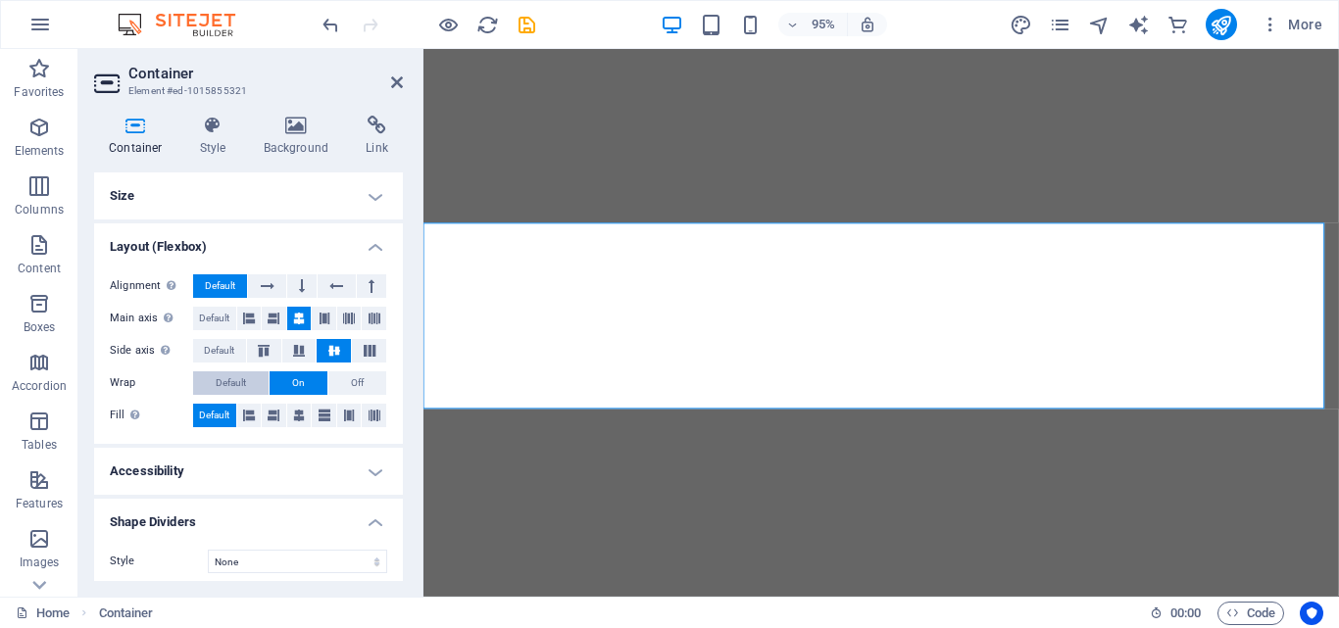
click at [221, 380] on span "Default" at bounding box center [231, 383] width 30 height 24
click at [221, 353] on span "Default" at bounding box center [219, 351] width 30 height 24
click at [222, 319] on span "Default" at bounding box center [214, 319] width 30 height 24
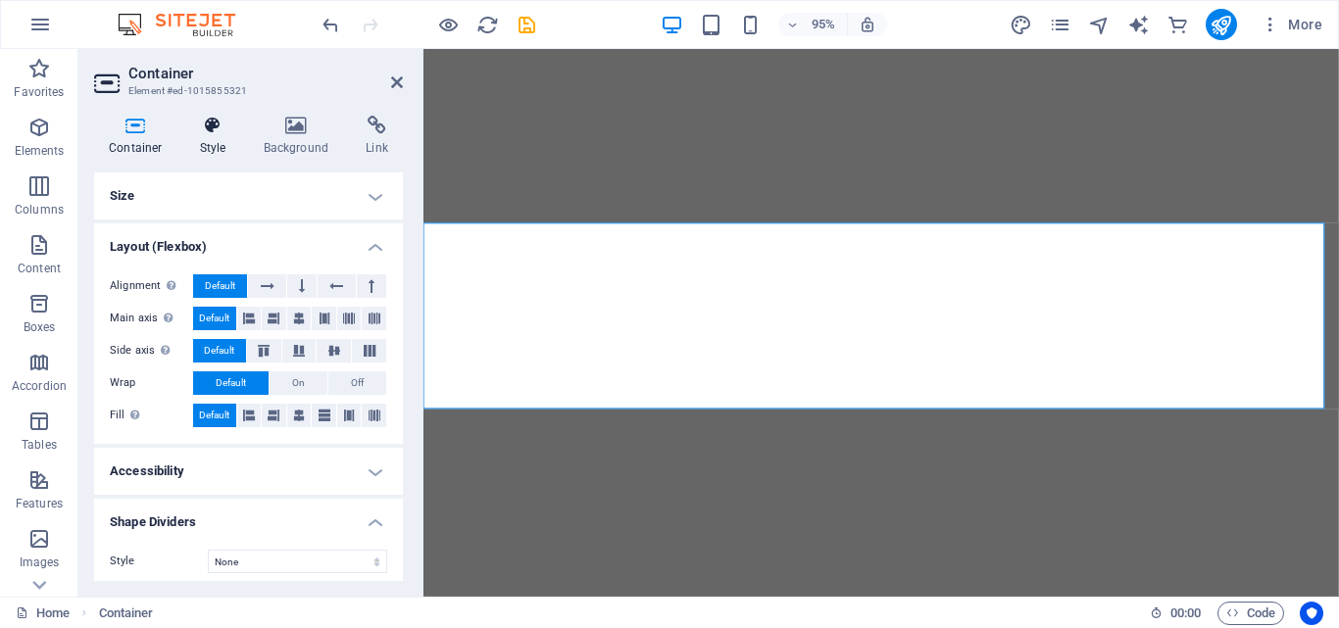
click at [217, 129] on icon at bounding box center [213, 126] width 56 height 20
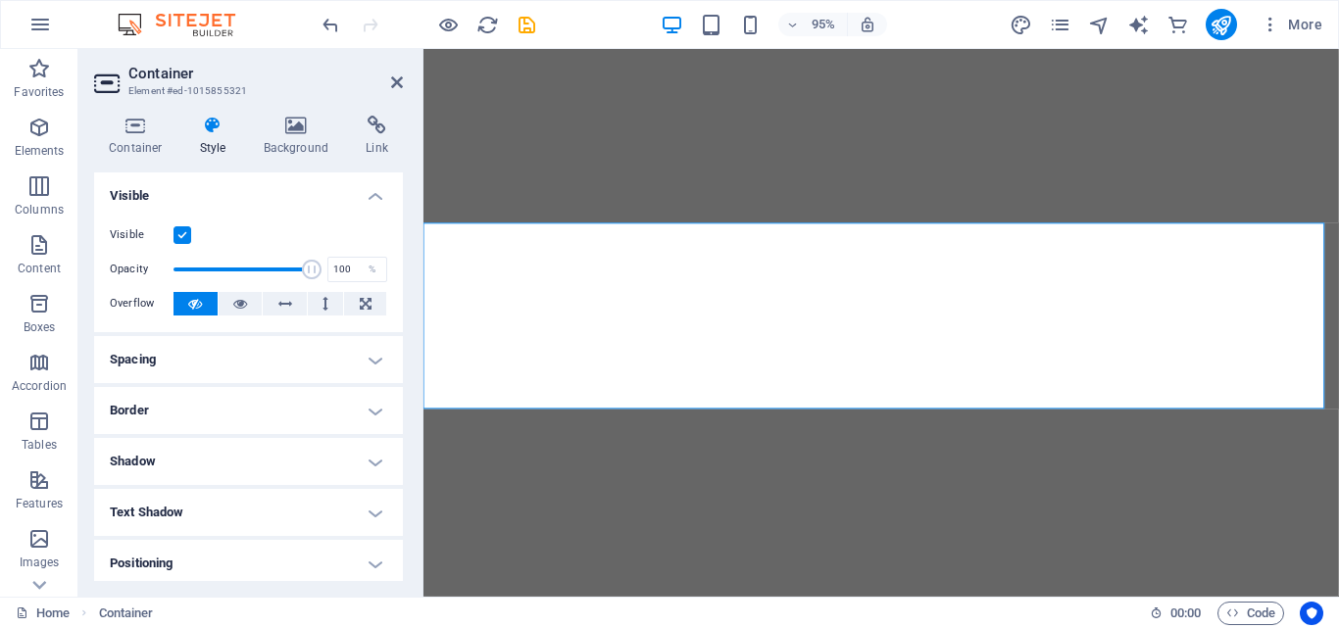
click at [361, 406] on h4 "Border" at bounding box center [248, 410] width 309 height 47
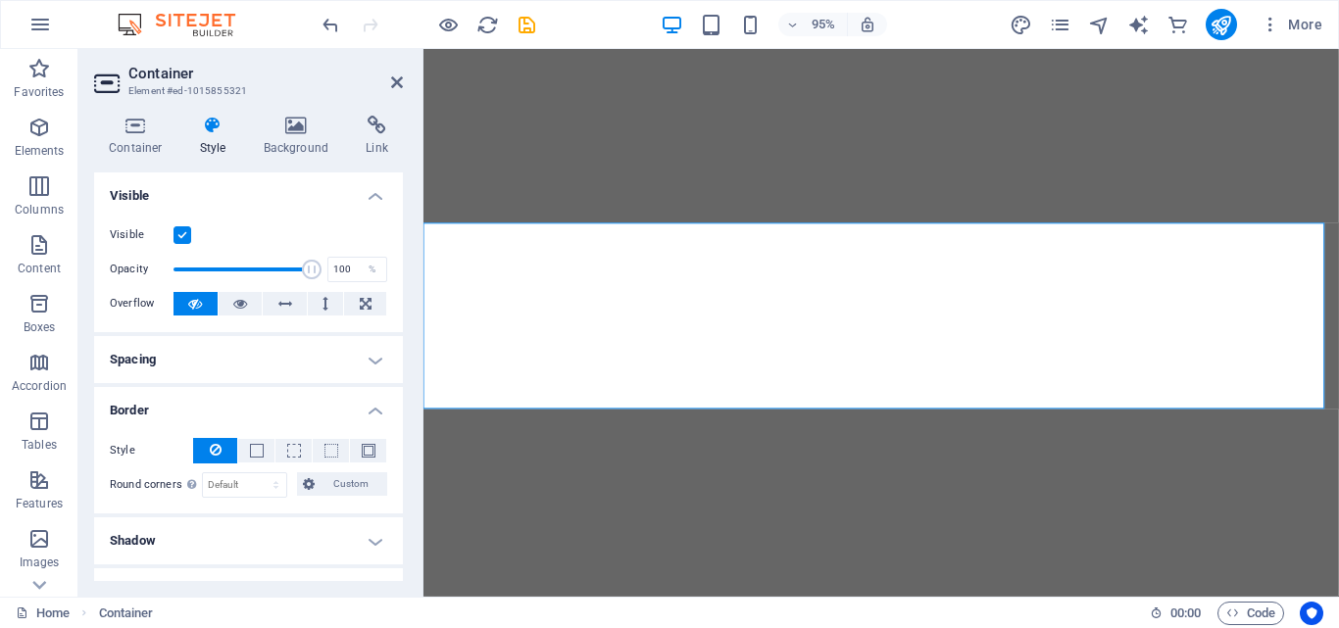
click at [361, 406] on h4 "Border" at bounding box center [248, 404] width 309 height 35
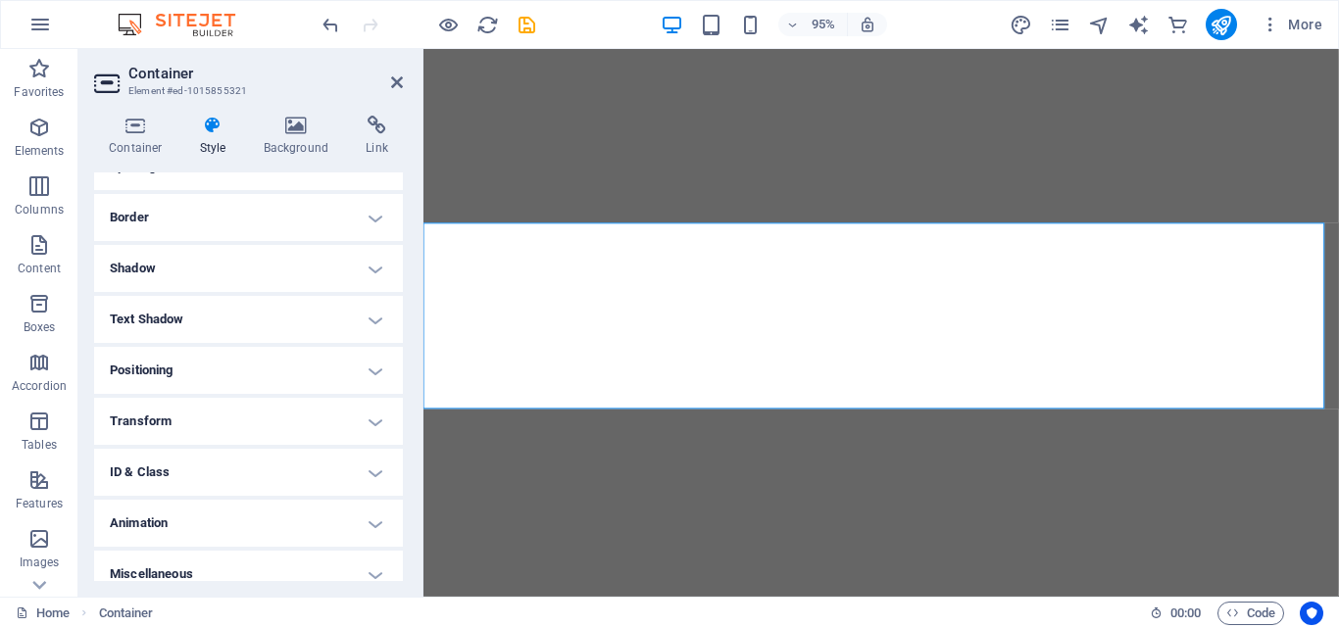
scroll to position [210, 0]
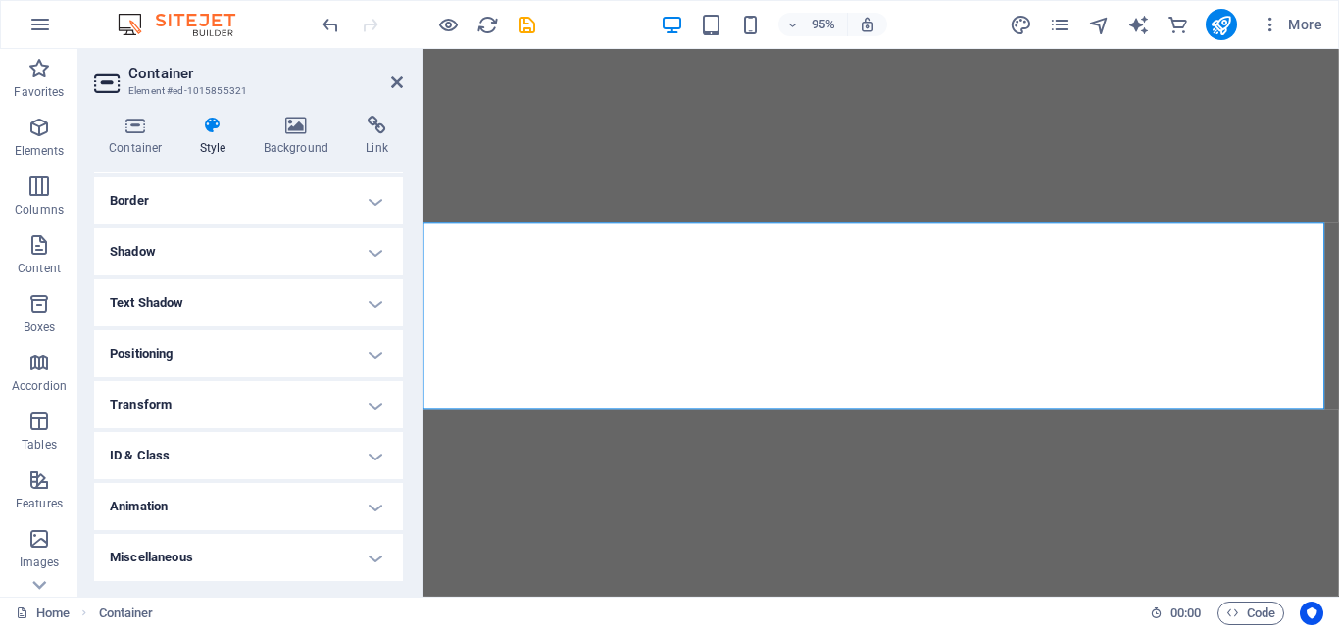
click at [286, 340] on h4 "Positioning" at bounding box center [248, 353] width 309 height 47
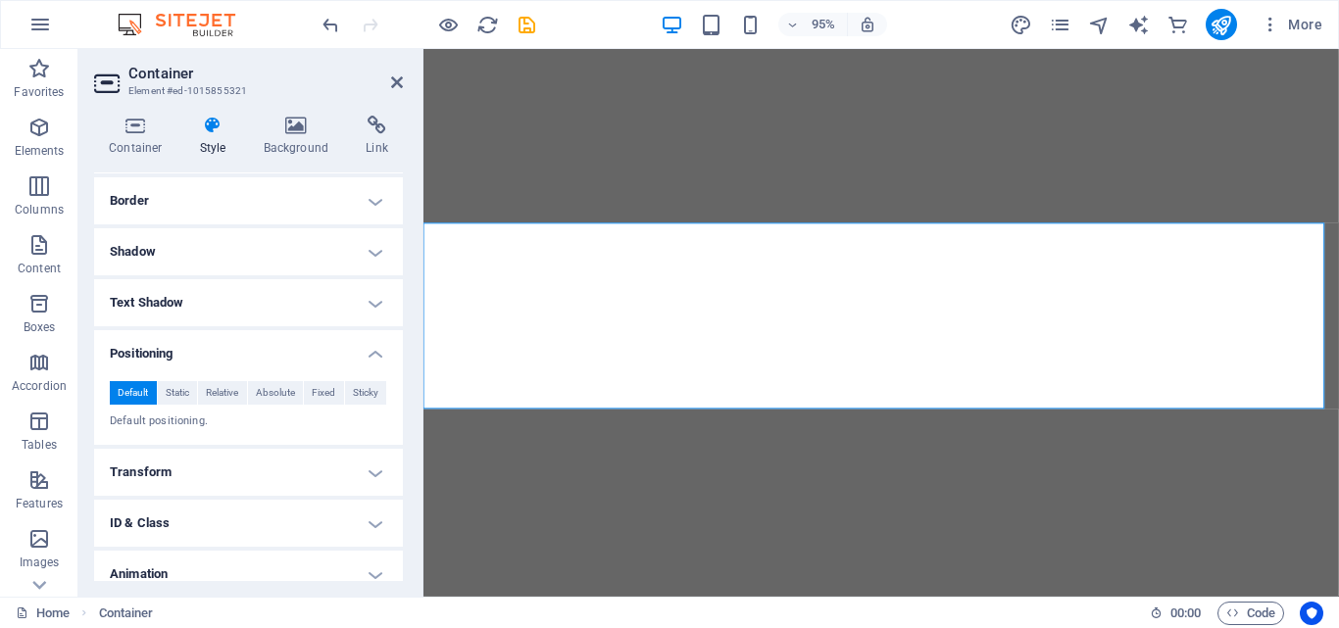
click at [335, 520] on h4 "ID & Class" at bounding box center [248, 523] width 309 height 47
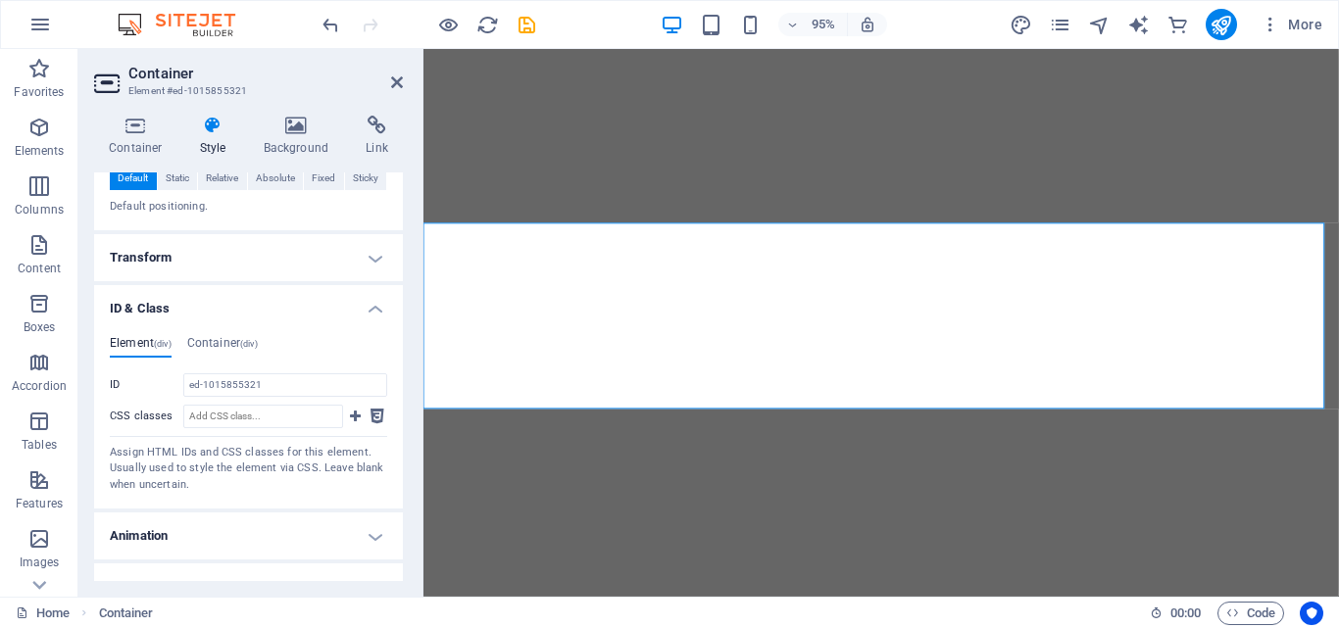
scroll to position [425, 0]
click at [236, 340] on h4 "Container (div)" at bounding box center [222, 346] width 71 height 22
click at [372, 311] on h4 "ID & Class" at bounding box center [248, 301] width 309 height 35
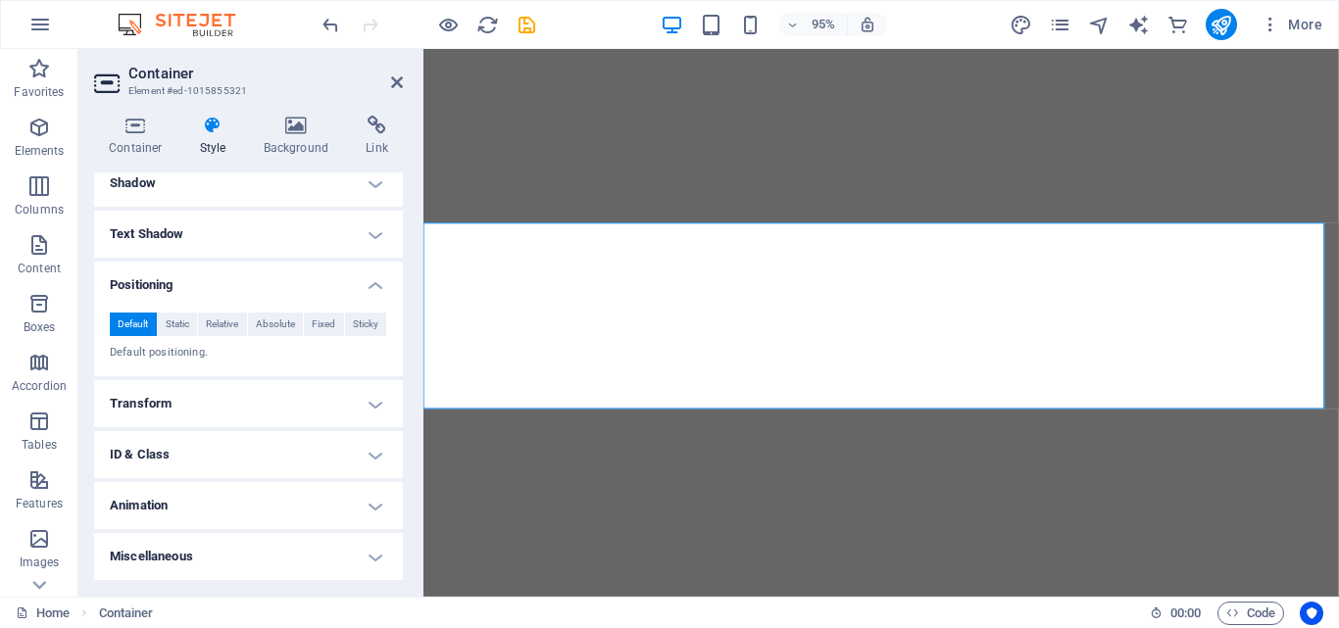
click at [369, 497] on h4 "Animation" at bounding box center [248, 505] width 309 height 47
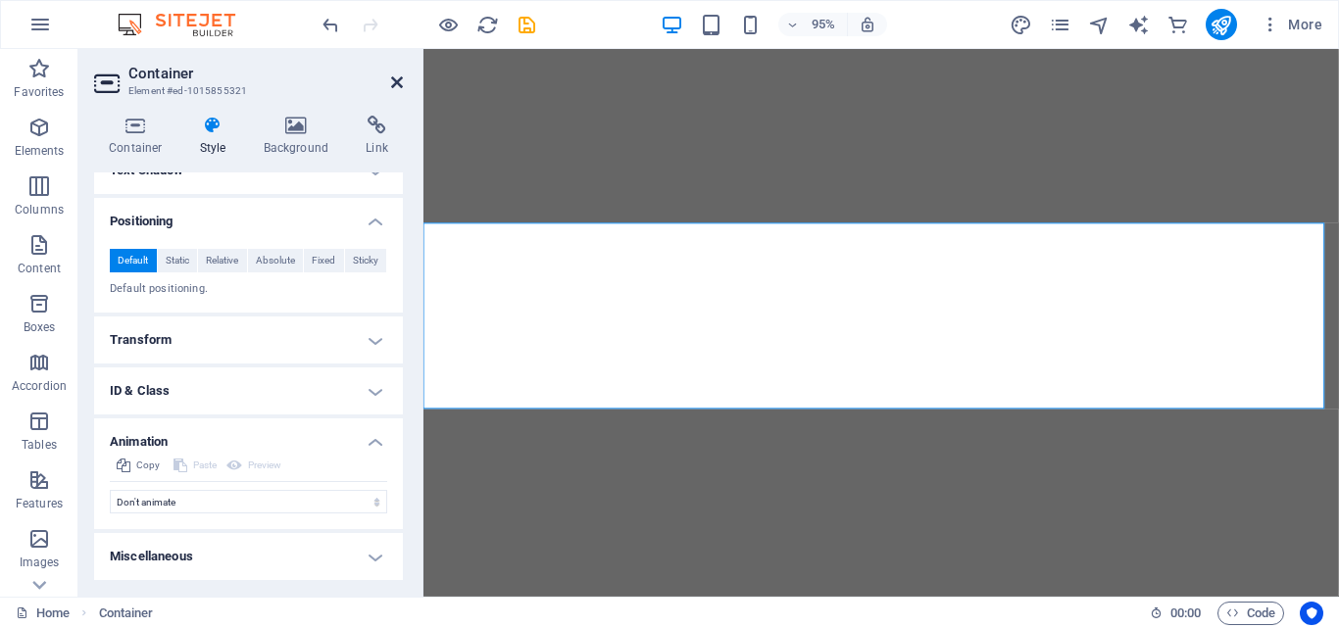
click at [399, 80] on icon at bounding box center [397, 82] width 12 height 16
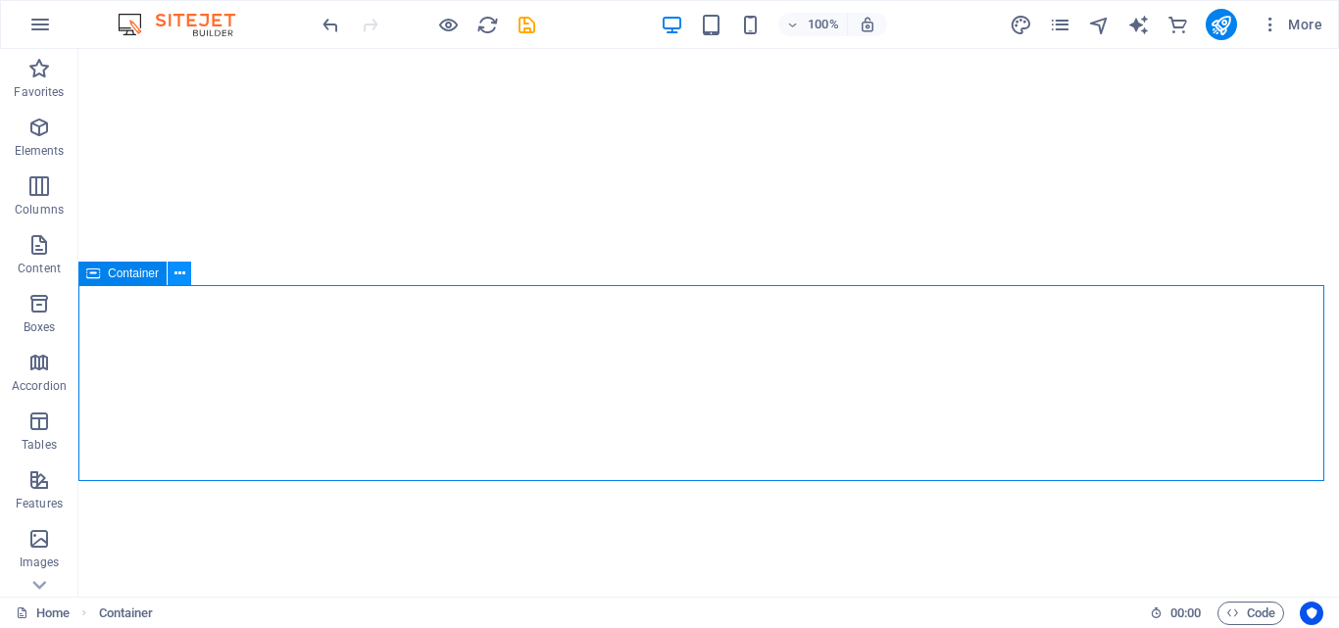
click at [184, 273] on icon at bounding box center [179, 274] width 11 height 21
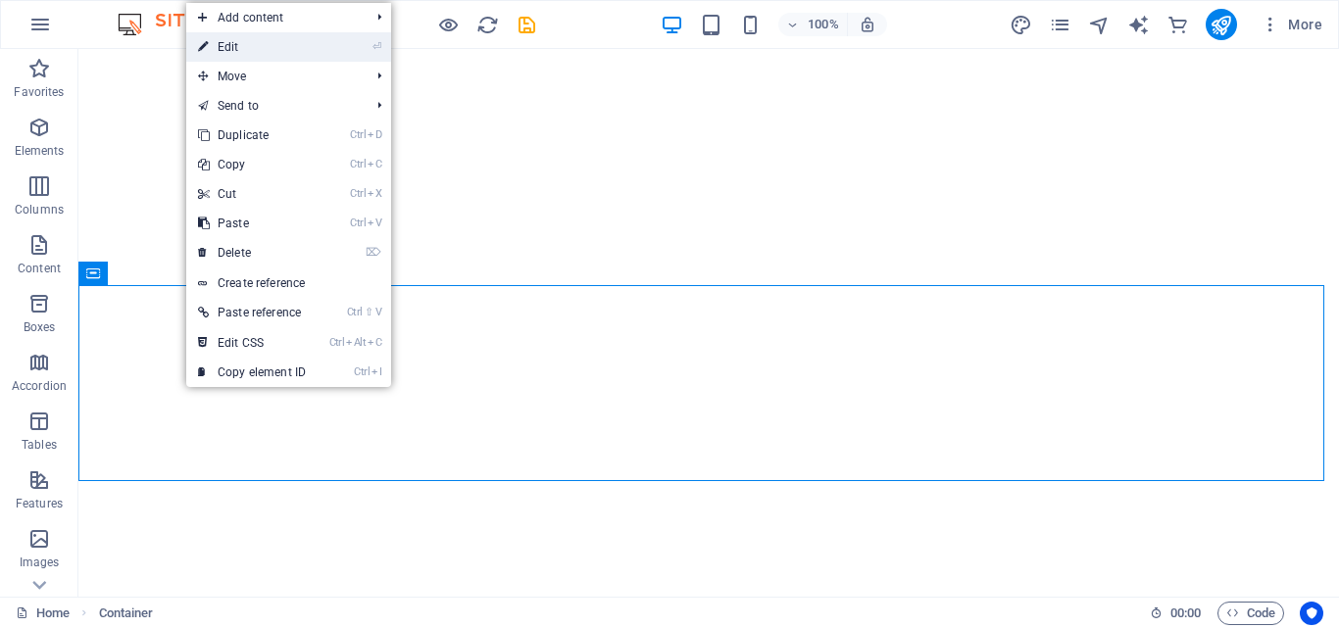
click at [226, 45] on link "⏎ Edit" at bounding box center [251, 46] width 131 height 29
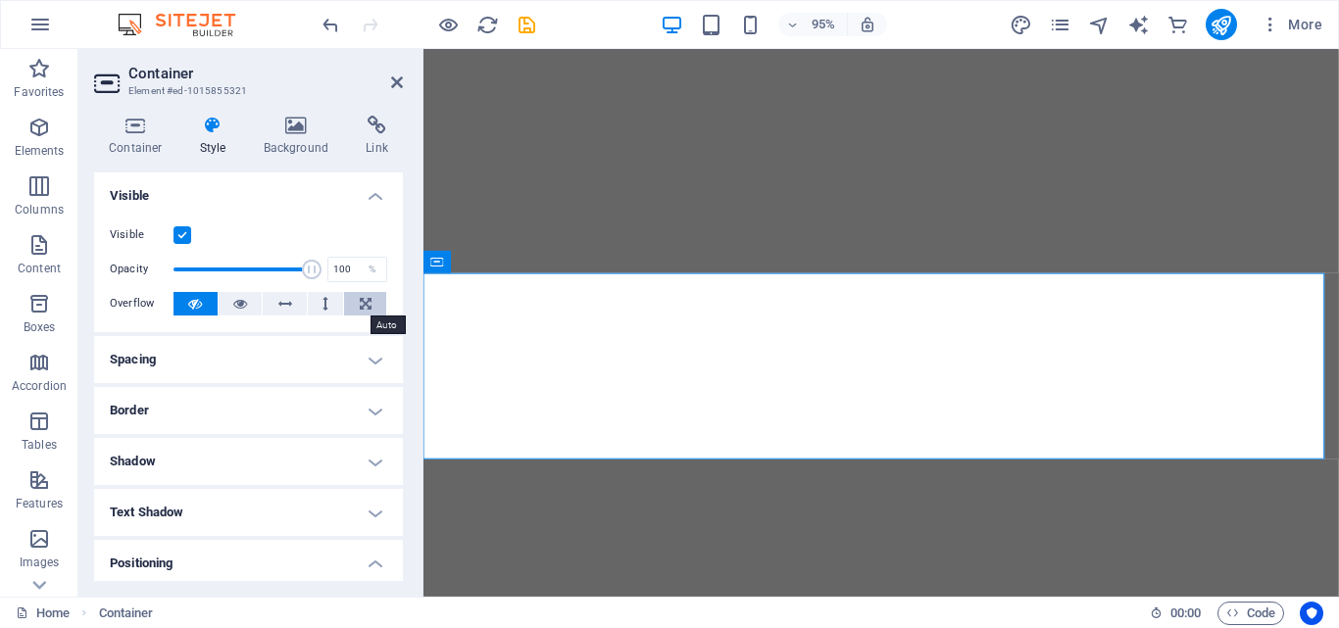
drag, startPoint x: 360, startPoint y: 295, endPoint x: 350, endPoint y: 304, distance: 13.2
click at [350, 304] on button at bounding box center [365, 304] width 42 height 24
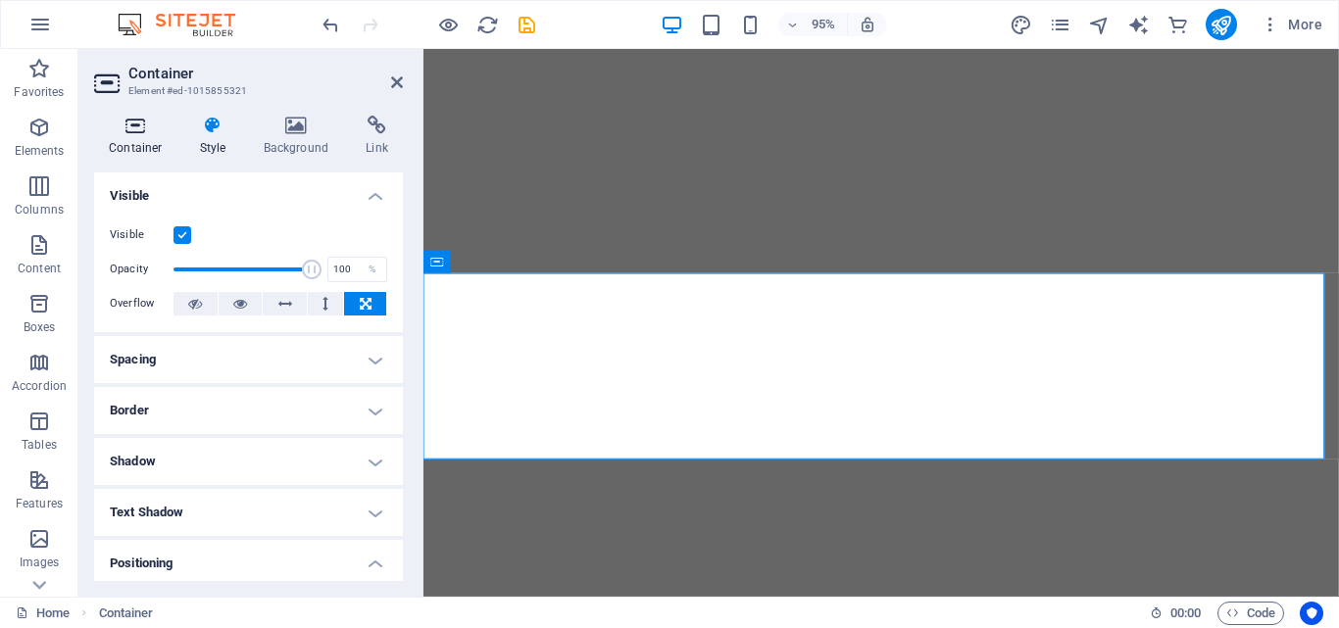
click at [138, 133] on icon at bounding box center [135, 126] width 83 height 20
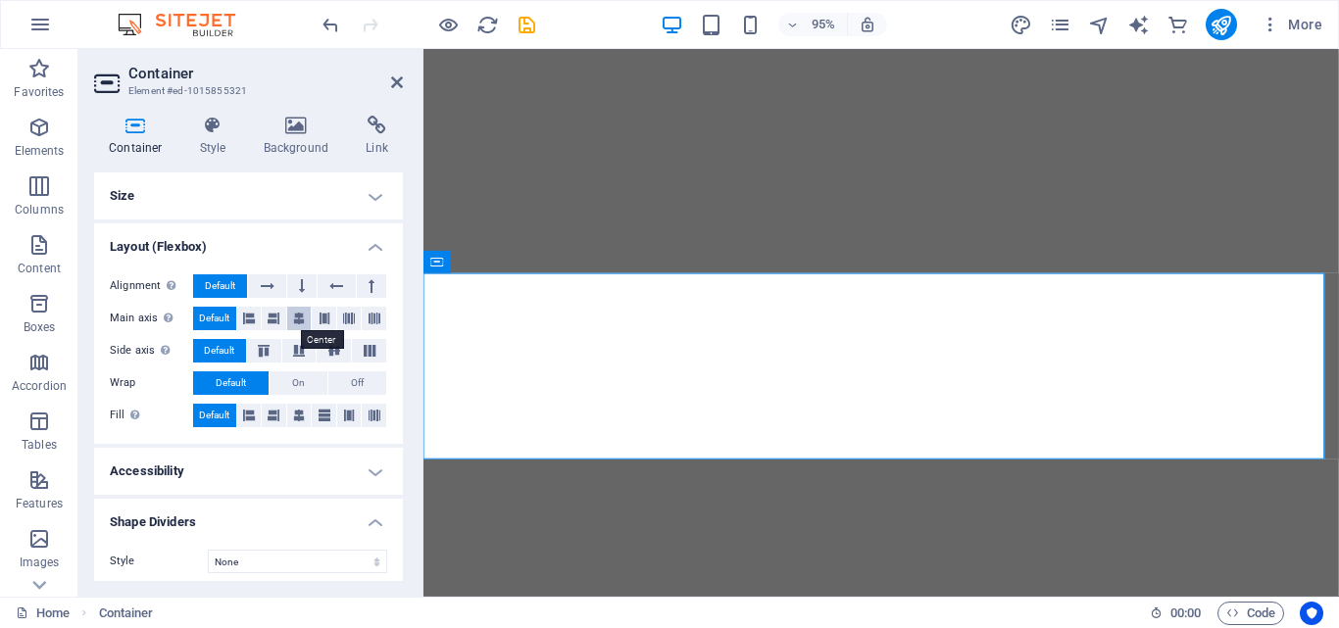
click at [304, 320] on button at bounding box center [299, 319] width 25 height 24
click at [217, 310] on span "Default" at bounding box center [214, 319] width 30 height 24
click at [376, 200] on h4 "Size" at bounding box center [248, 195] width 309 height 47
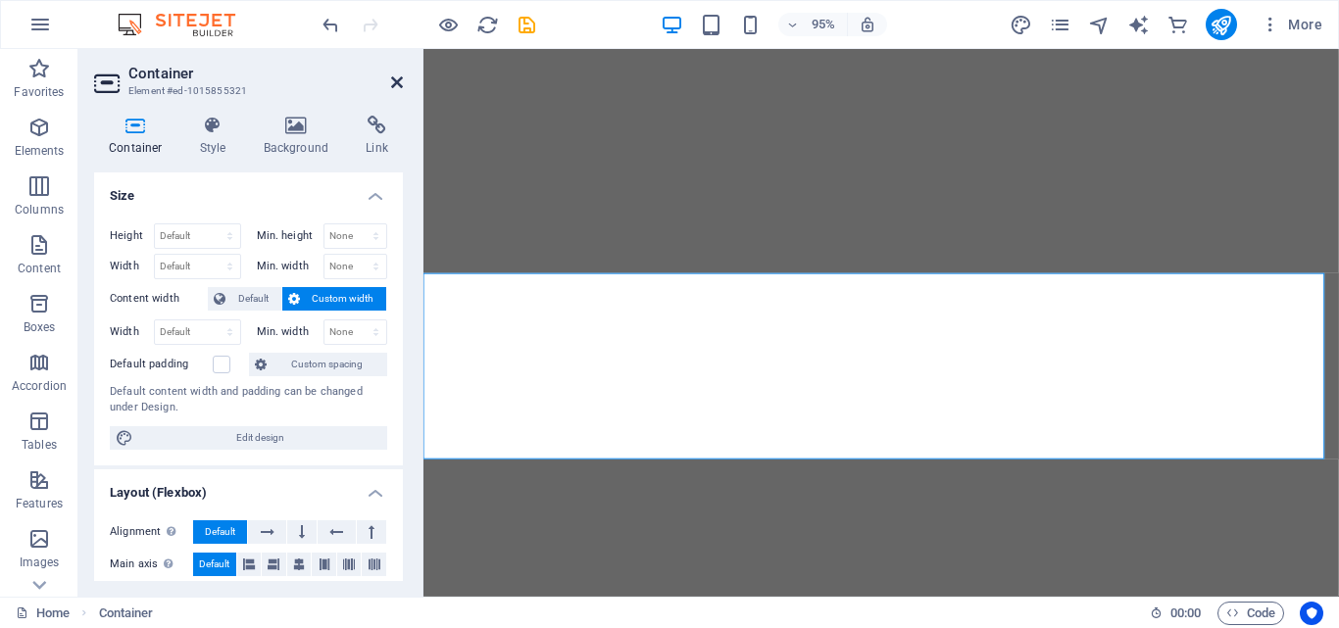
click at [396, 81] on icon at bounding box center [397, 82] width 12 height 16
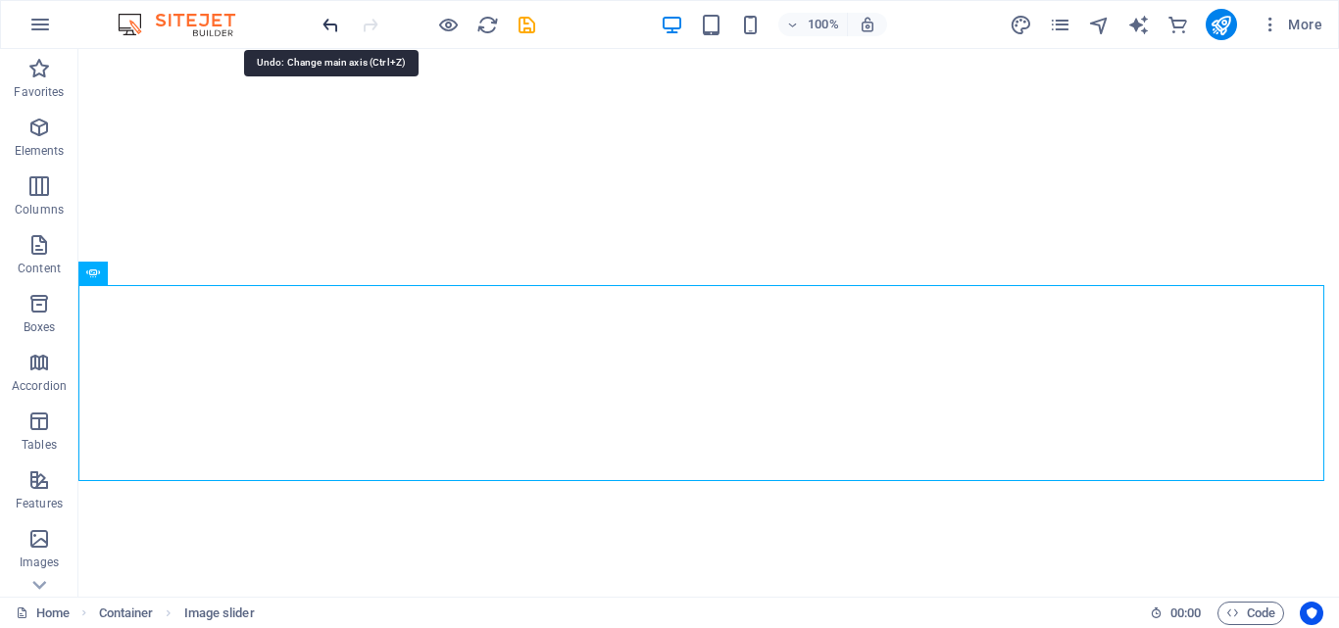
click at [333, 24] on icon "undo" at bounding box center [330, 25] width 23 height 23
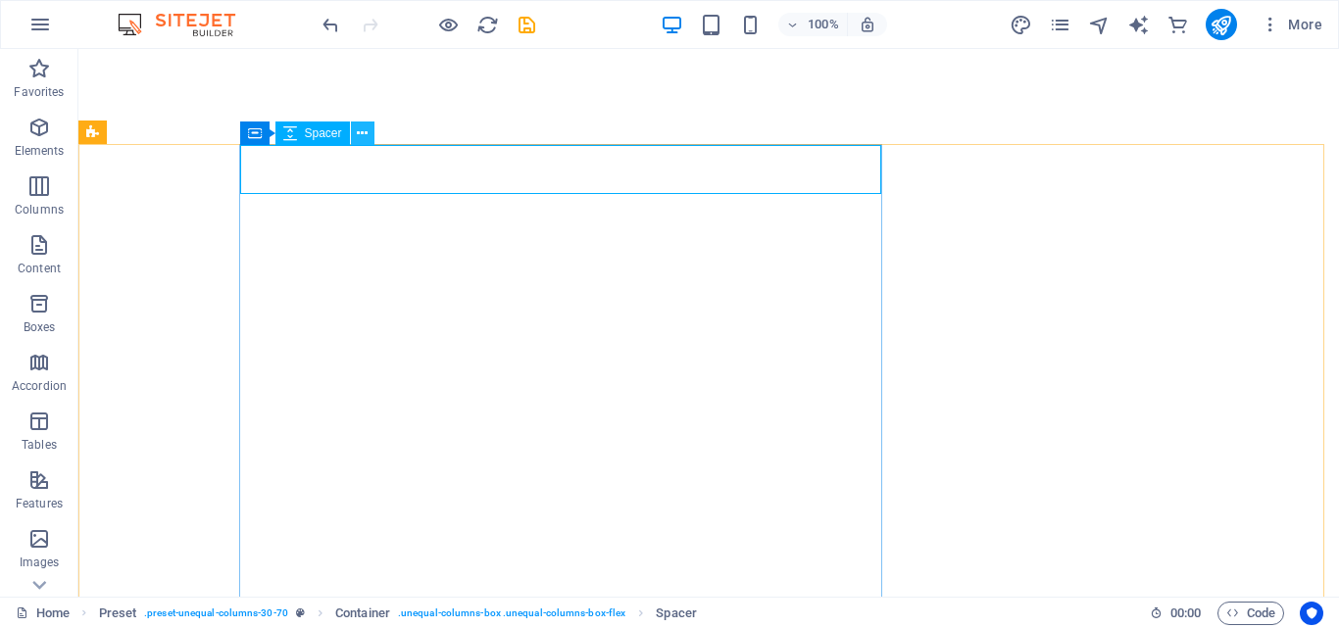
click at [364, 131] on icon at bounding box center [362, 133] width 11 height 21
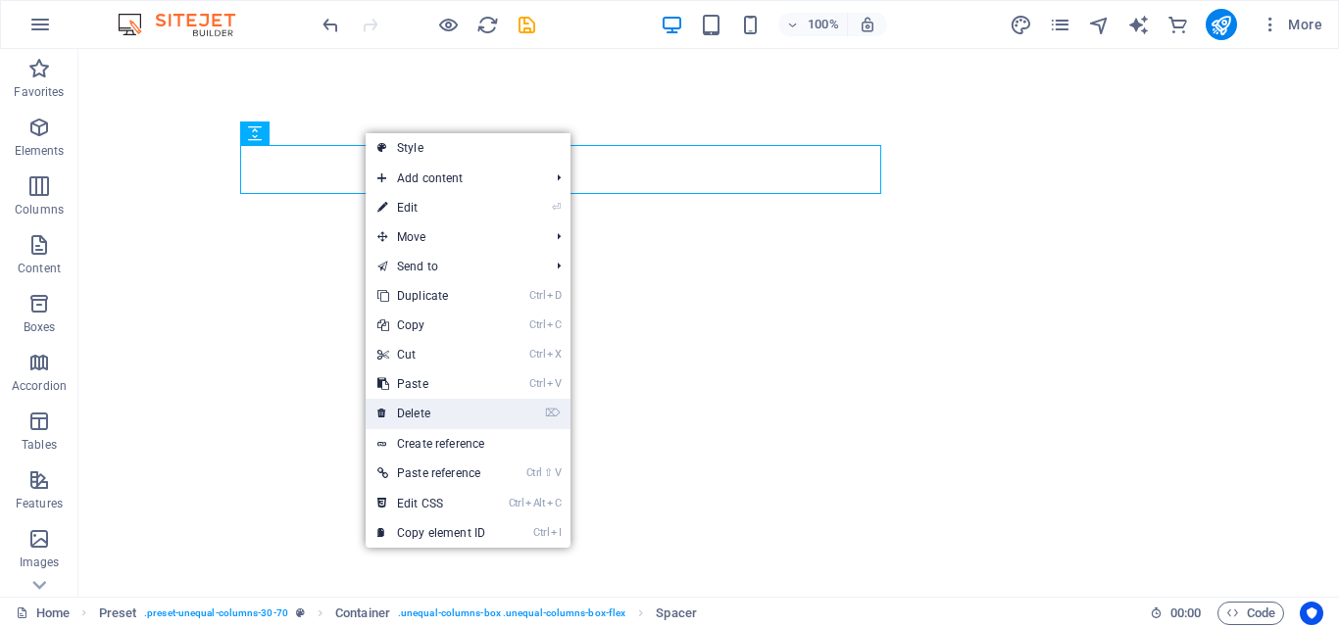
click at [458, 412] on link "⌦ Delete" at bounding box center [431, 413] width 131 height 29
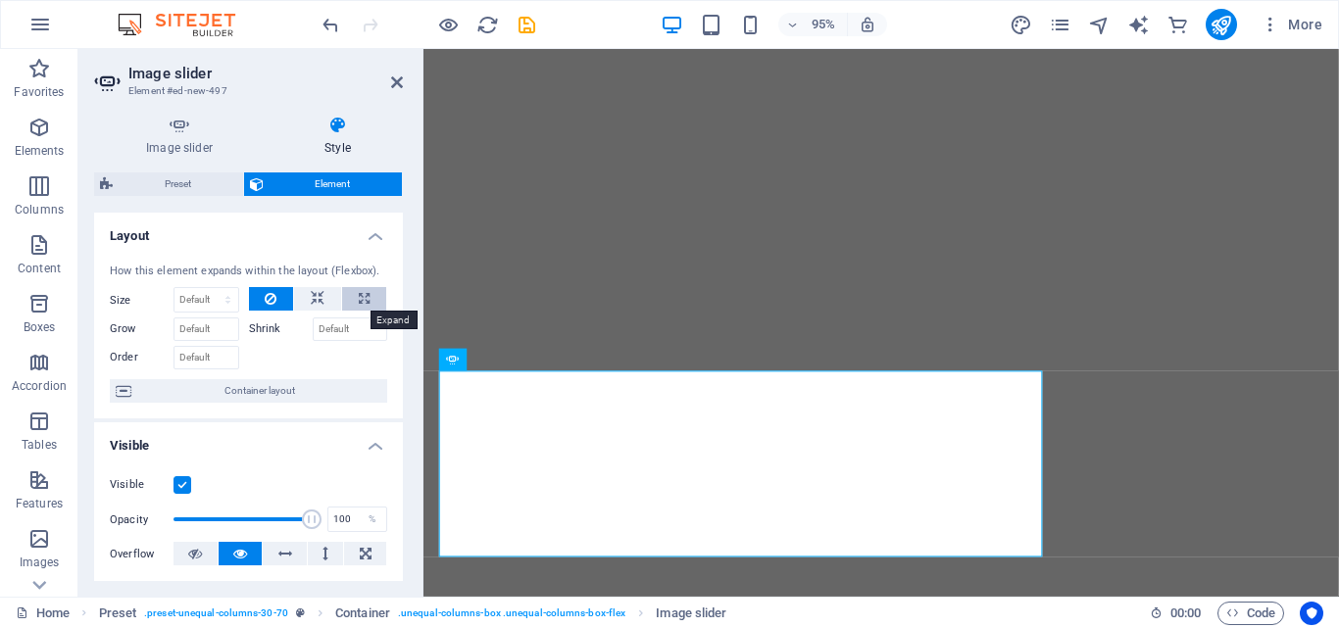
click at [354, 299] on button at bounding box center [364, 299] width 44 height 24
type input "100"
click at [346, 323] on input "Shrink" at bounding box center [350, 330] width 75 height 24
click at [346, 329] on input "Shrink" at bounding box center [350, 330] width 75 height 24
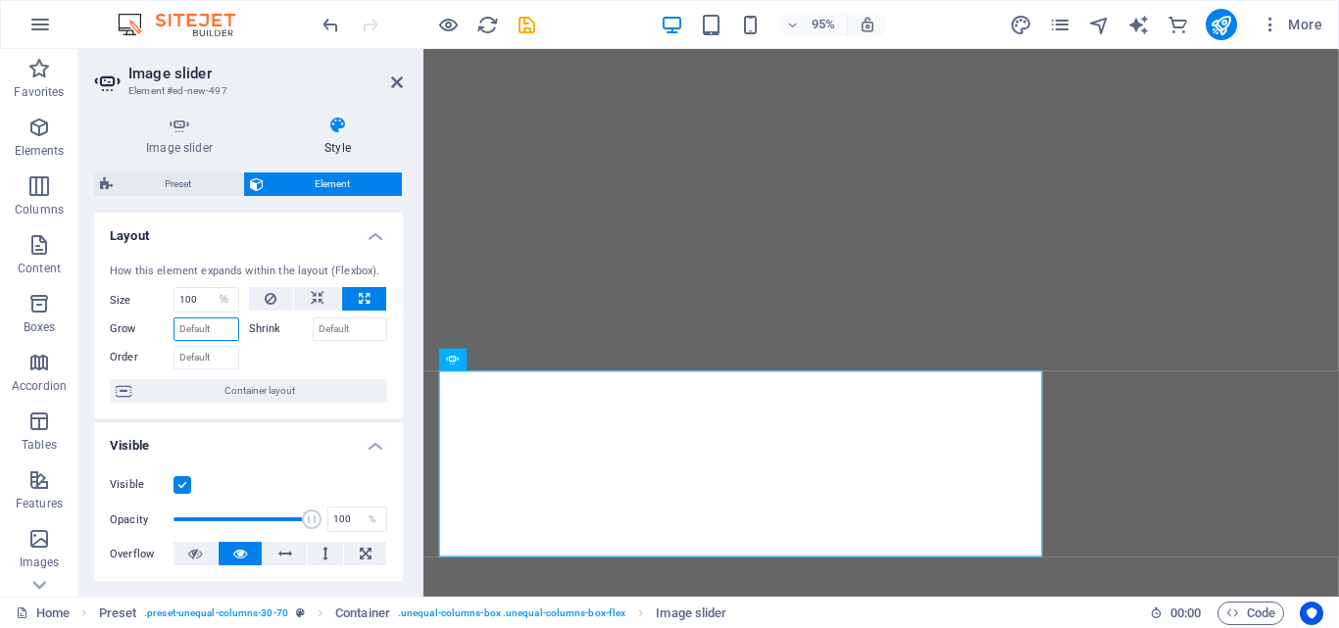
click at [212, 328] on input "Grow" at bounding box center [206, 330] width 66 height 24
click at [220, 301] on select "Default auto px % 1/1 1/2 1/3 1/4 1/5 1/6 1/7 1/8 1/9 1/10" at bounding box center [224, 300] width 27 height 24
select select "px"
click at [211, 288] on select "Default auto px % 1/1 1/2 1/3 1/4 1/5 1/6 1/7 1/8 1/9 1/10" at bounding box center [224, 300] width 27 height 24
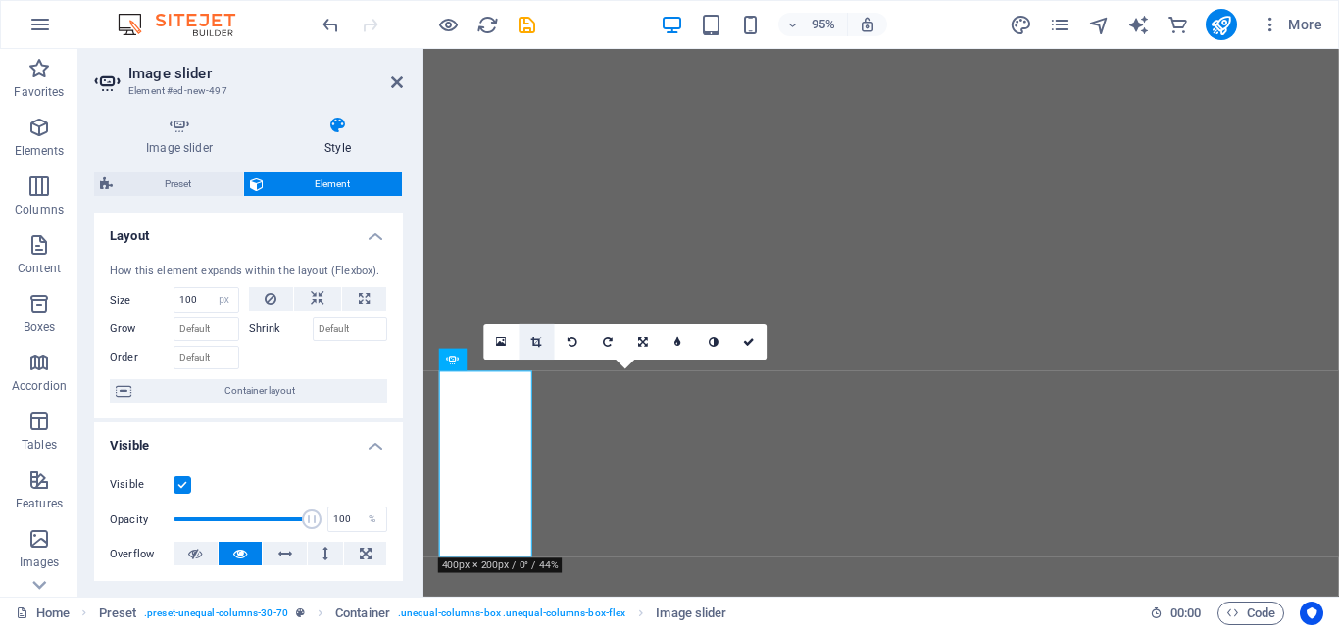
click at [532, 343] on icon at bounding box center [537, 341] width 11 height 11
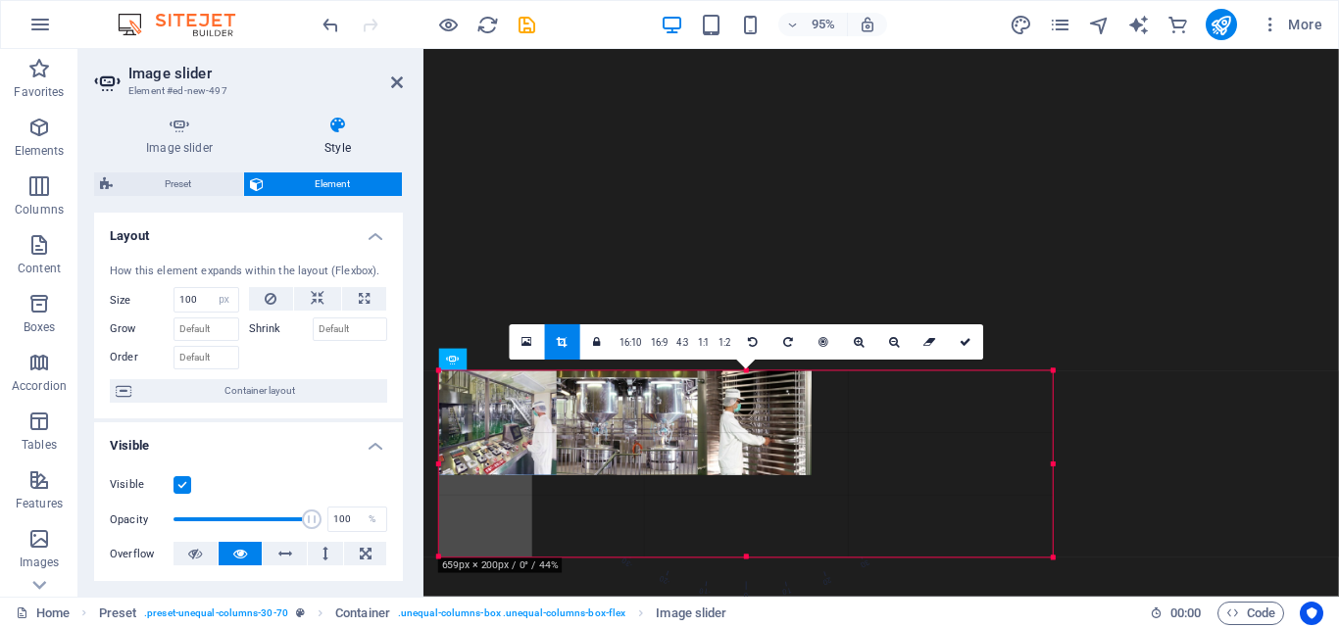
drag, startPoint x: 812, startPoint y: 457, endPoint x: 1066, endPoint y: 463, distance: 253.9
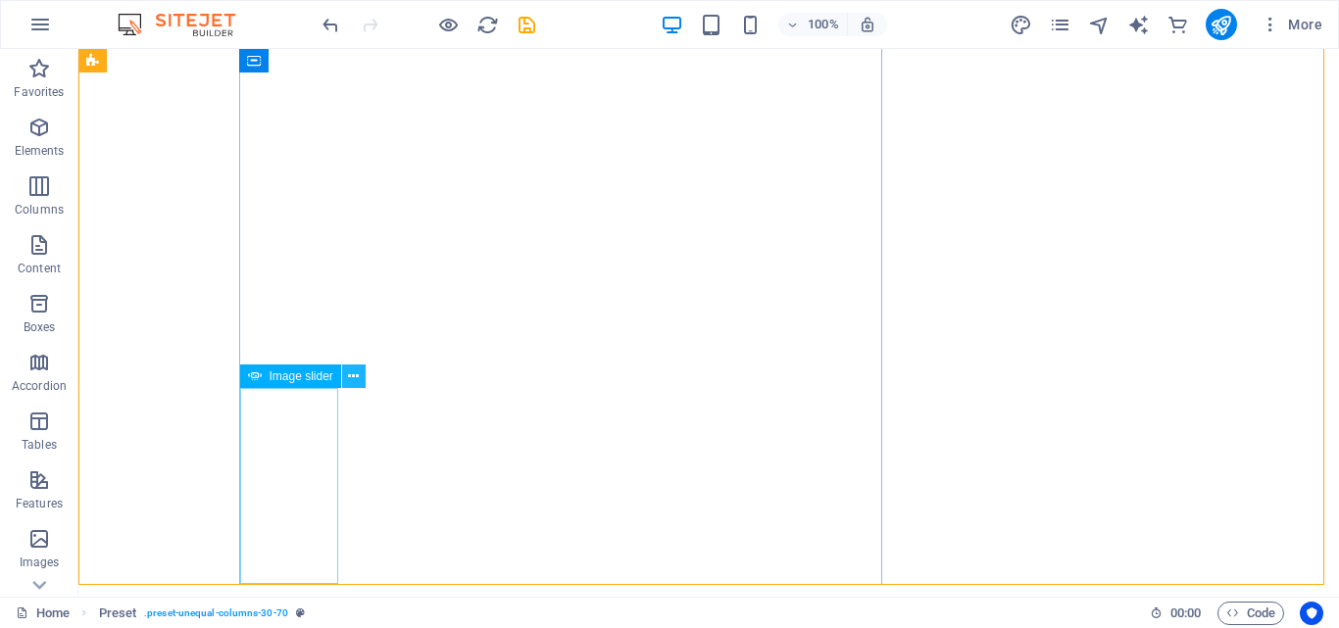
click at [355, 374] on icon at bounding box center [353, 377] width 11 height 21
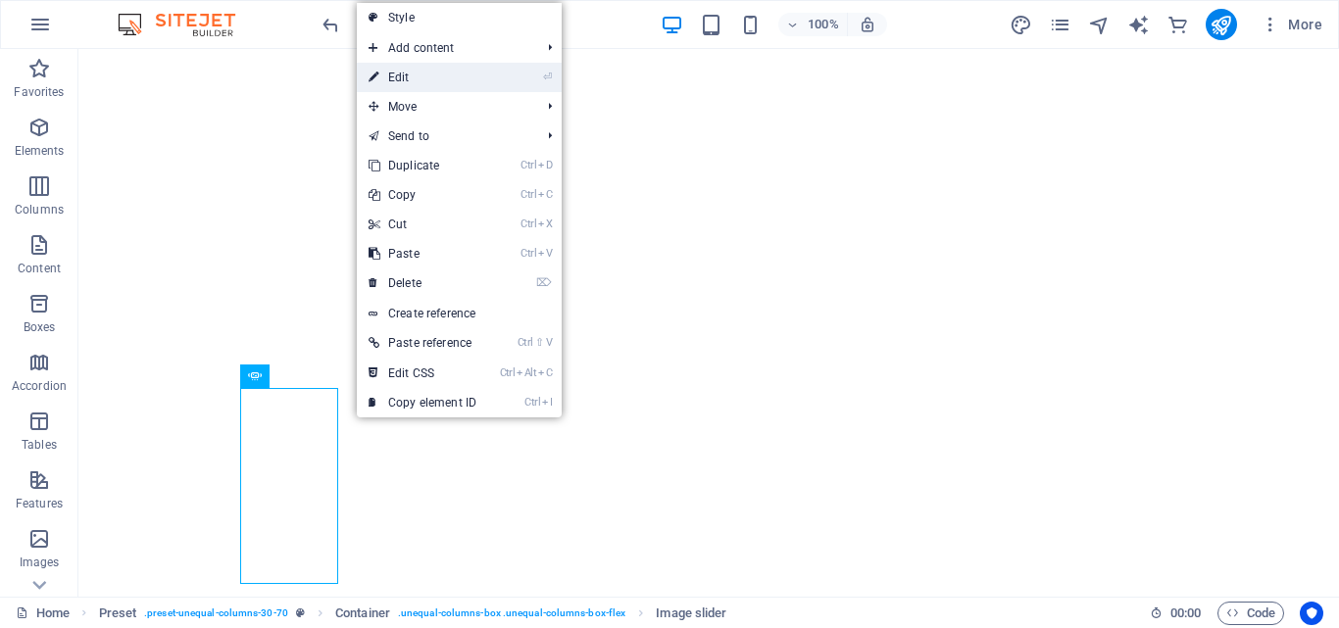
click at [444, 80] on link "⏎ Edit" at bounding box center [422, 77] width 131 height 29
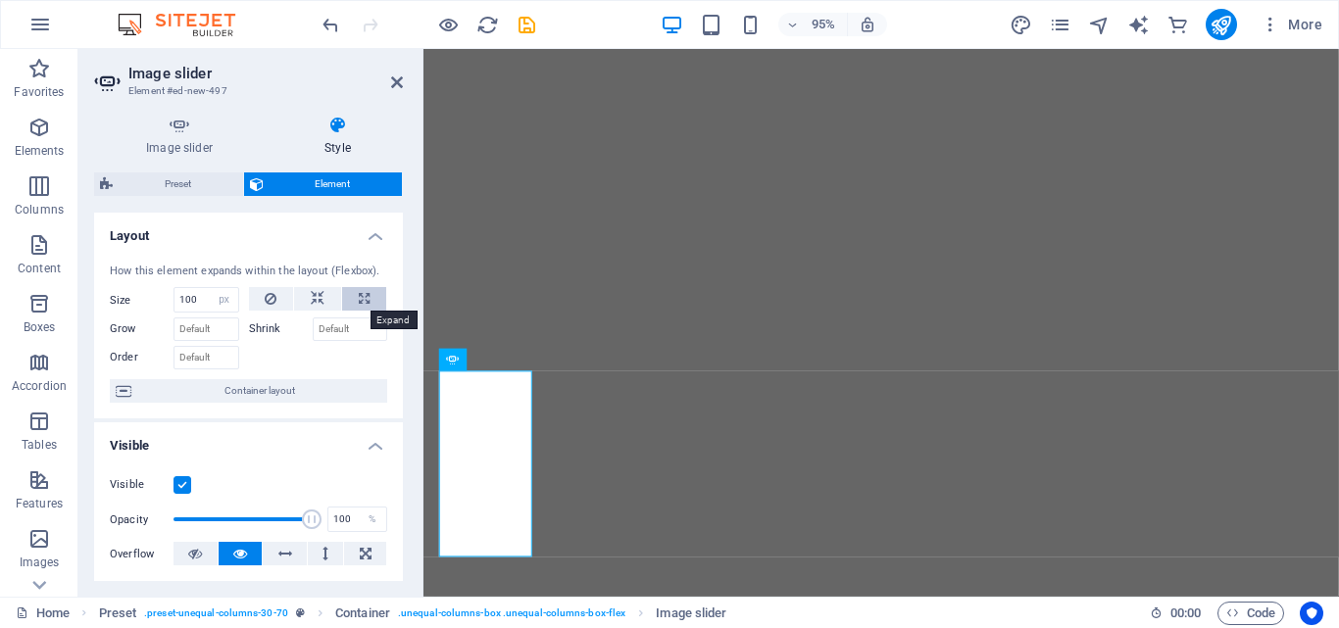
click at [359, 298] on icon at bounding box center [364, 299] width 11 height 24
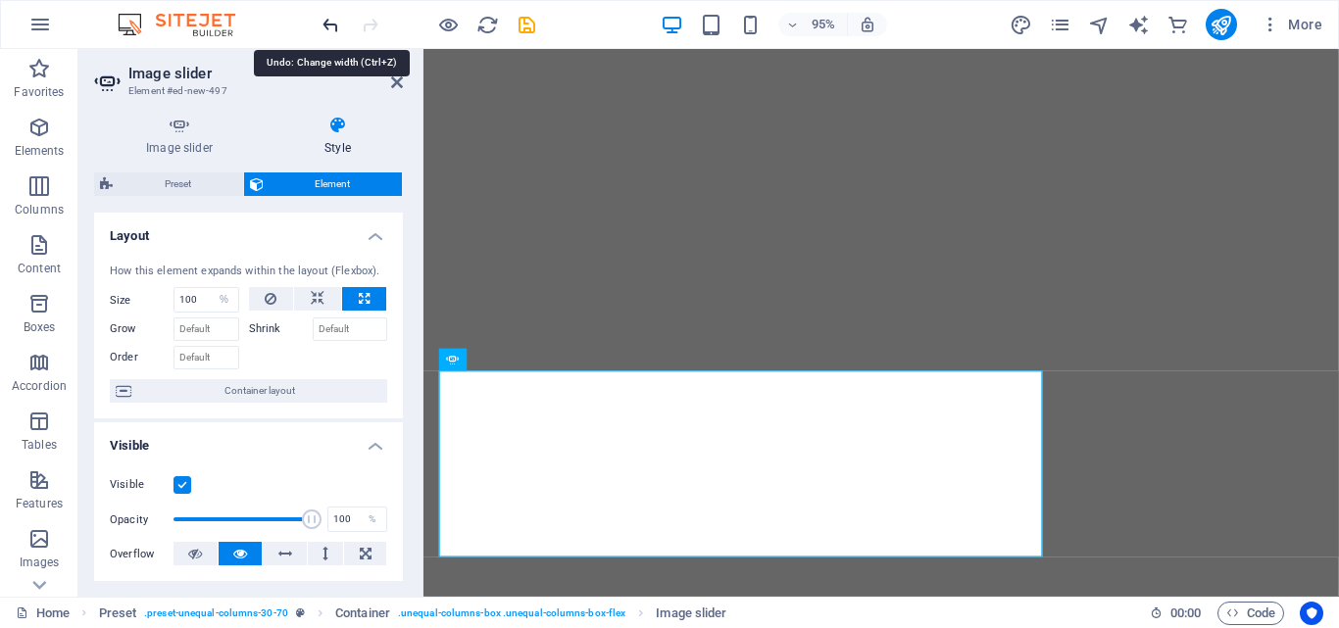
click at [332, 22] on icon "undo" at bounding box center [330, 25] width 23 height 23
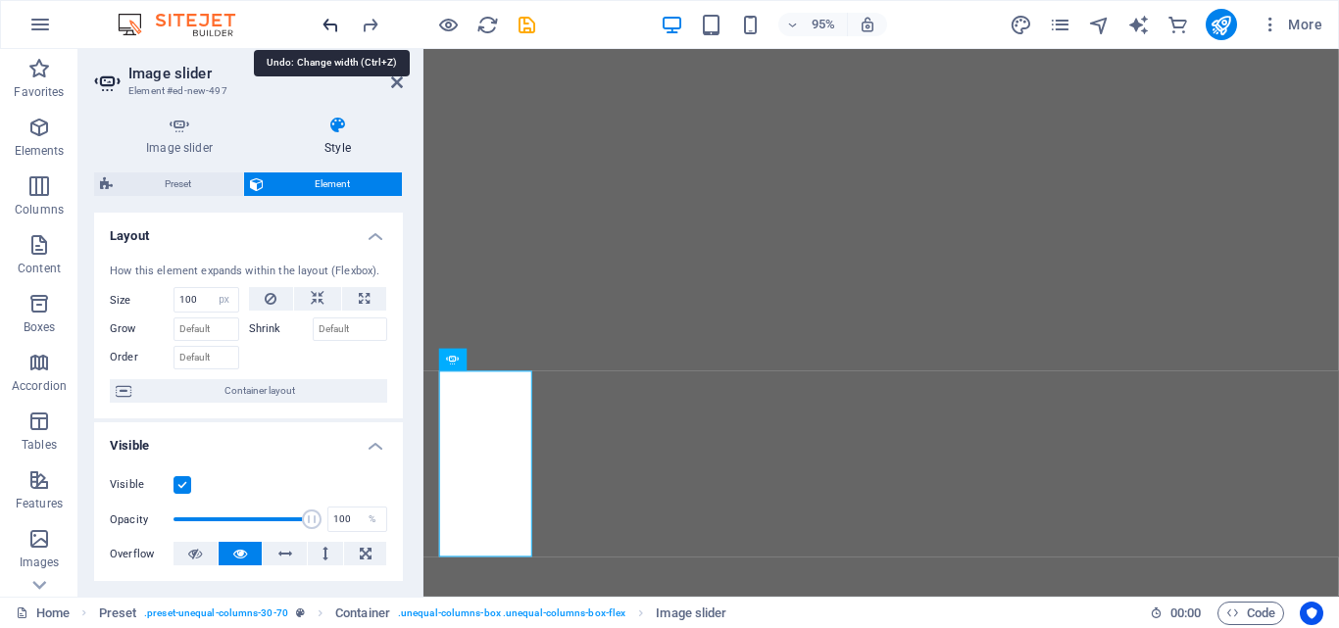
click at [332, 22] on icon "undo" at bounding box center [330, 25] width 23 height 23
select select "%"
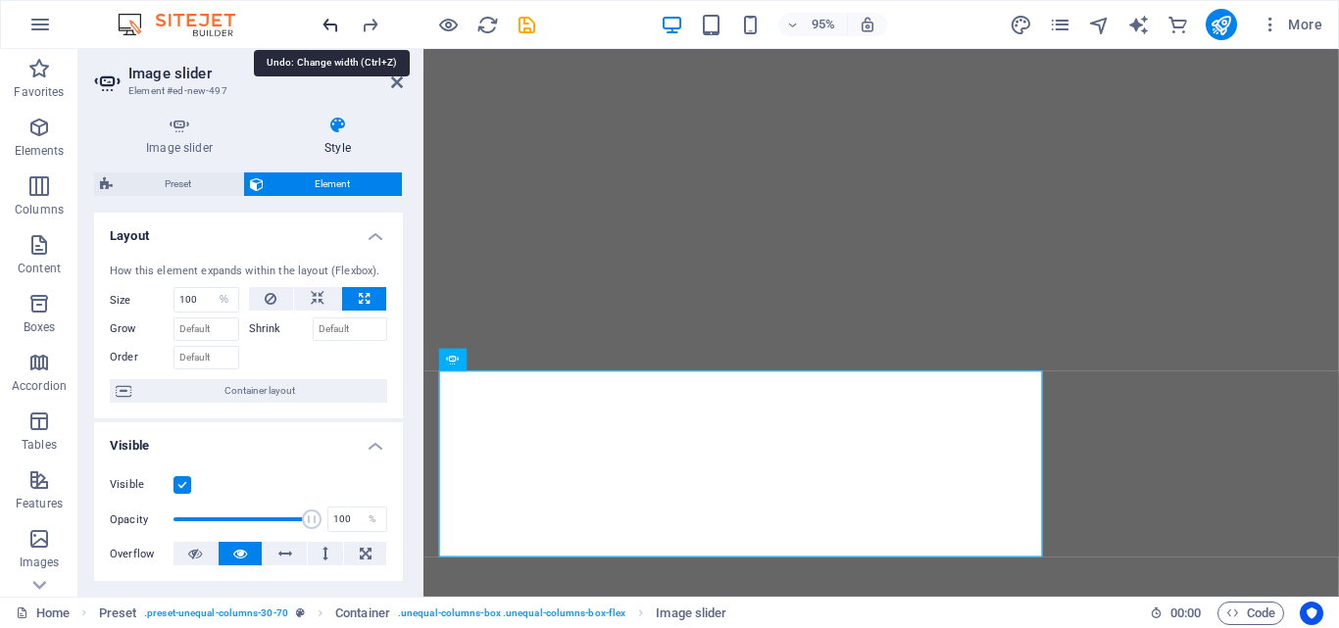
click at [332, 22] on icon "undo" at bounding box center [330, 25] width 23 height 23
select select "DISABLED_OPTION_VALUE"
click at [332, 22] on icon "undo" at bounding box center [330, 25] width 23 height 23
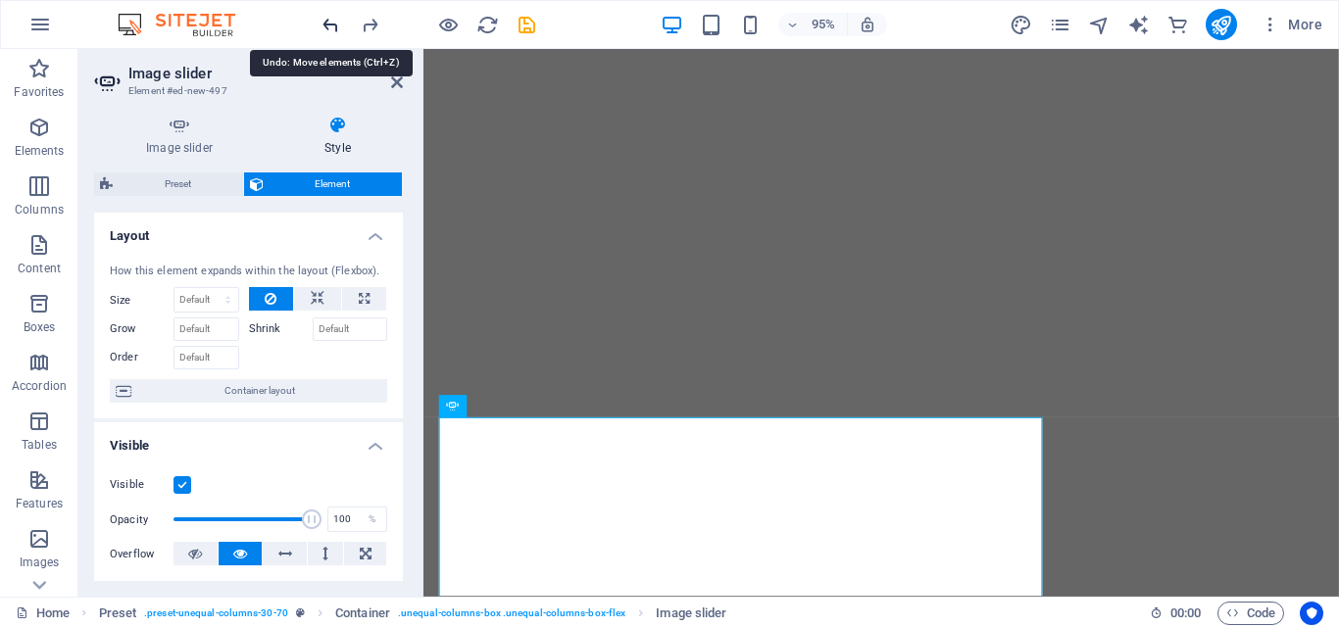
click at [332, 22] on icon "undo" at bounding box center [330, 25] width 23 height 23
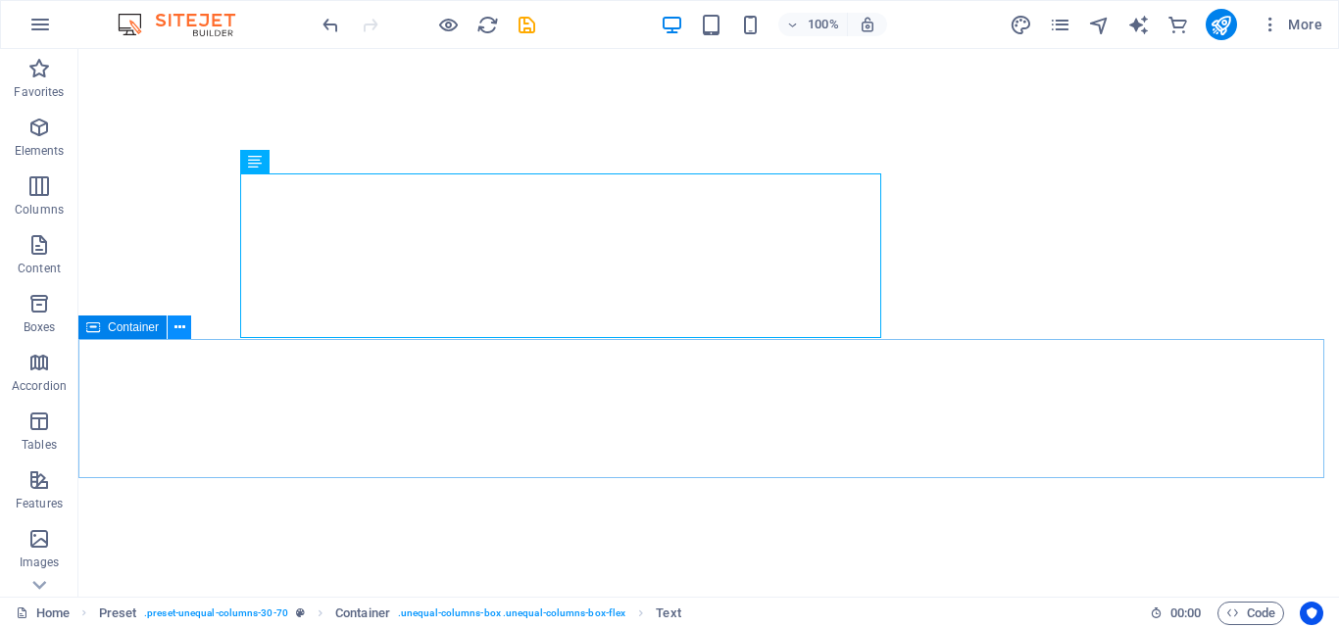
click at [184, 327] on icon at bounding box center [179, 328] width 11 height 21
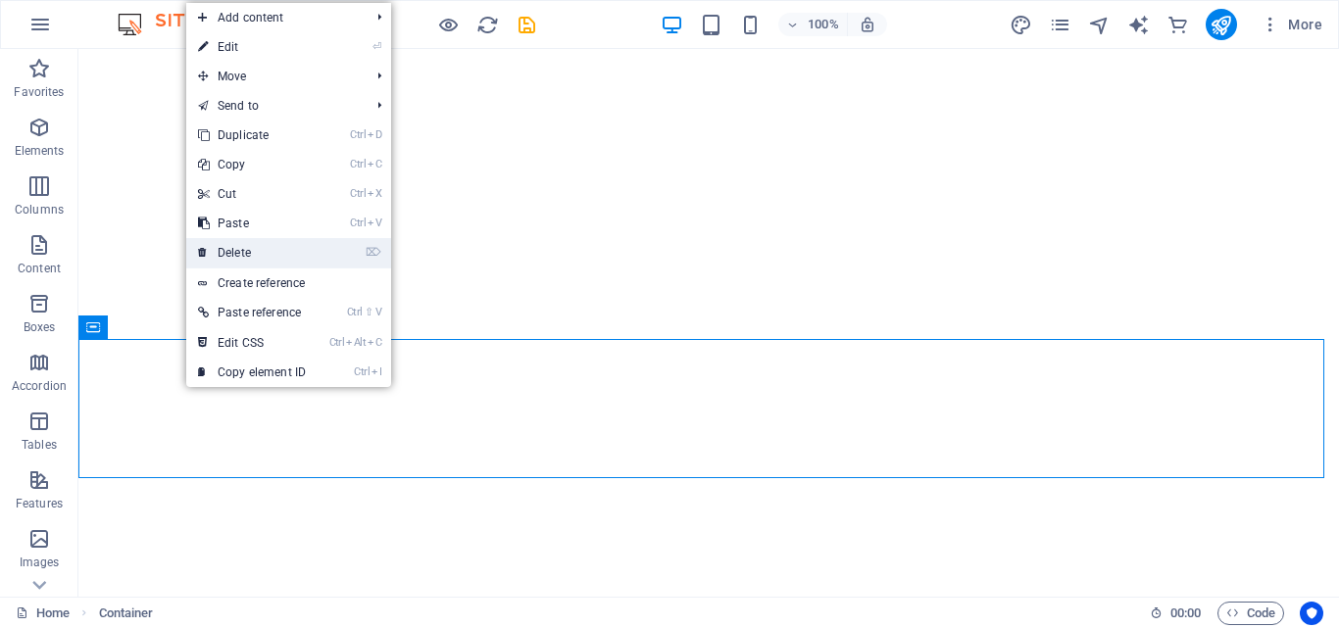
click at [255, 252] on link "⌦ Delete" at bounding box center [251, 252] width 131 height 29
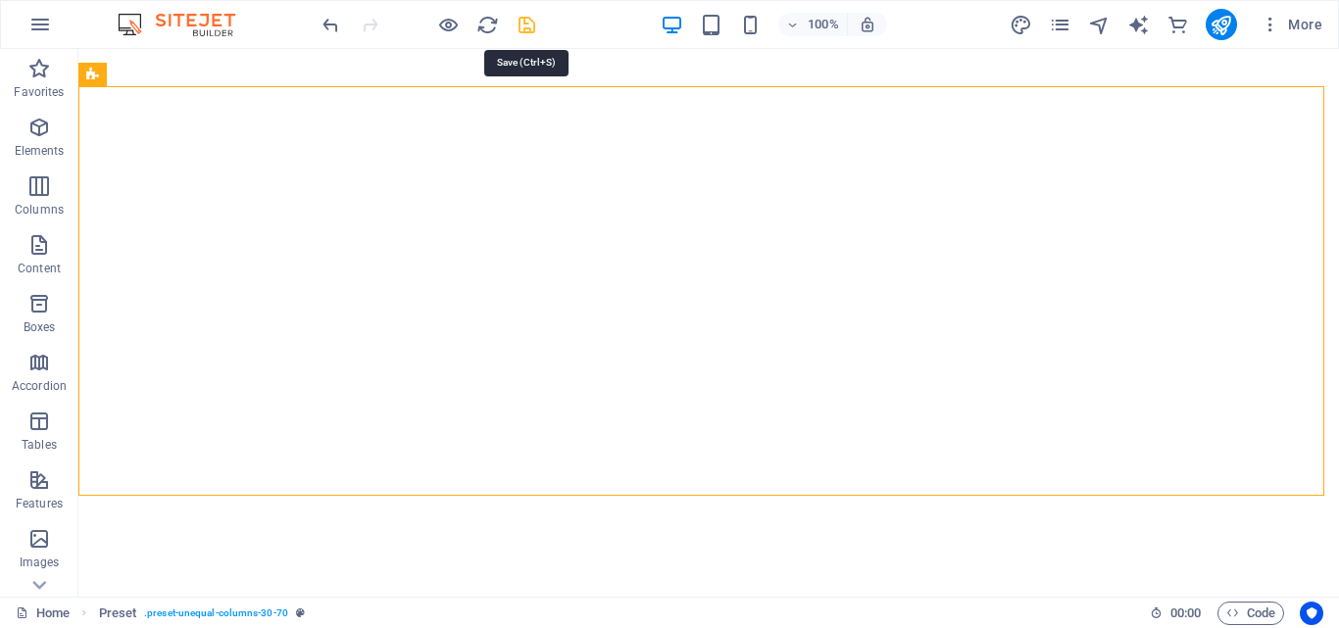
click at [529, 21] on icon "save" at bounding box center [527, 25] width 23 height 23
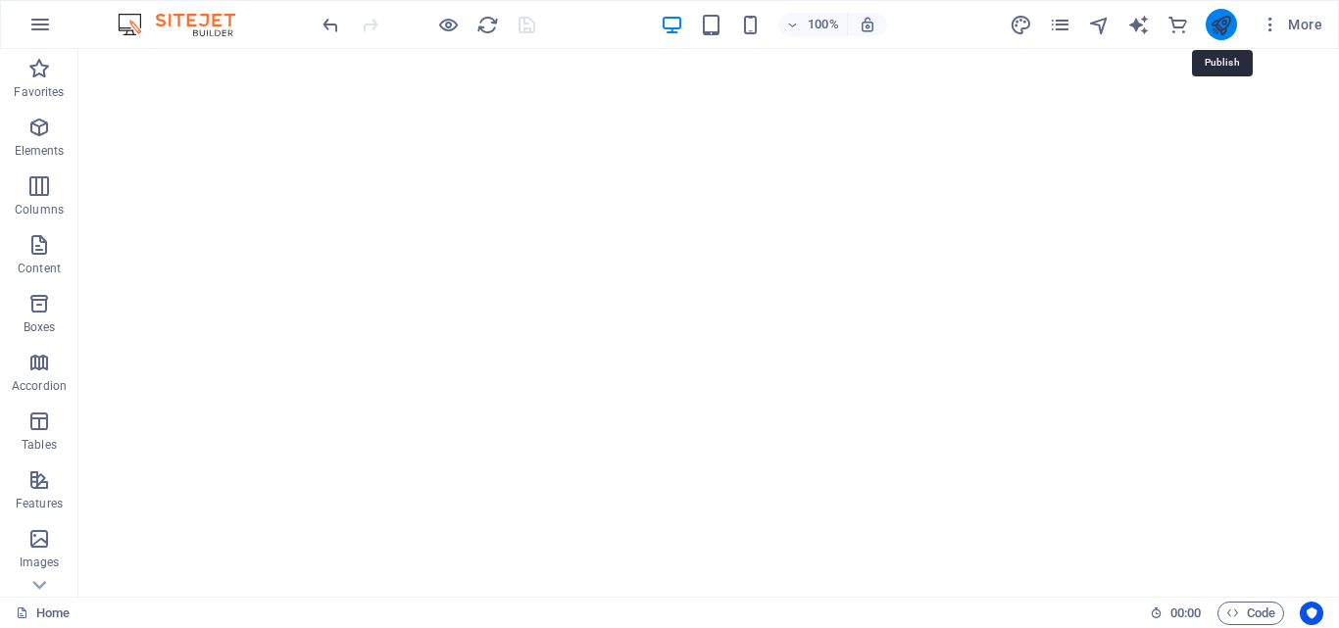
click at [1214, 27] on icon "publish" at bounding box center [1220, 25] width 23 height 23
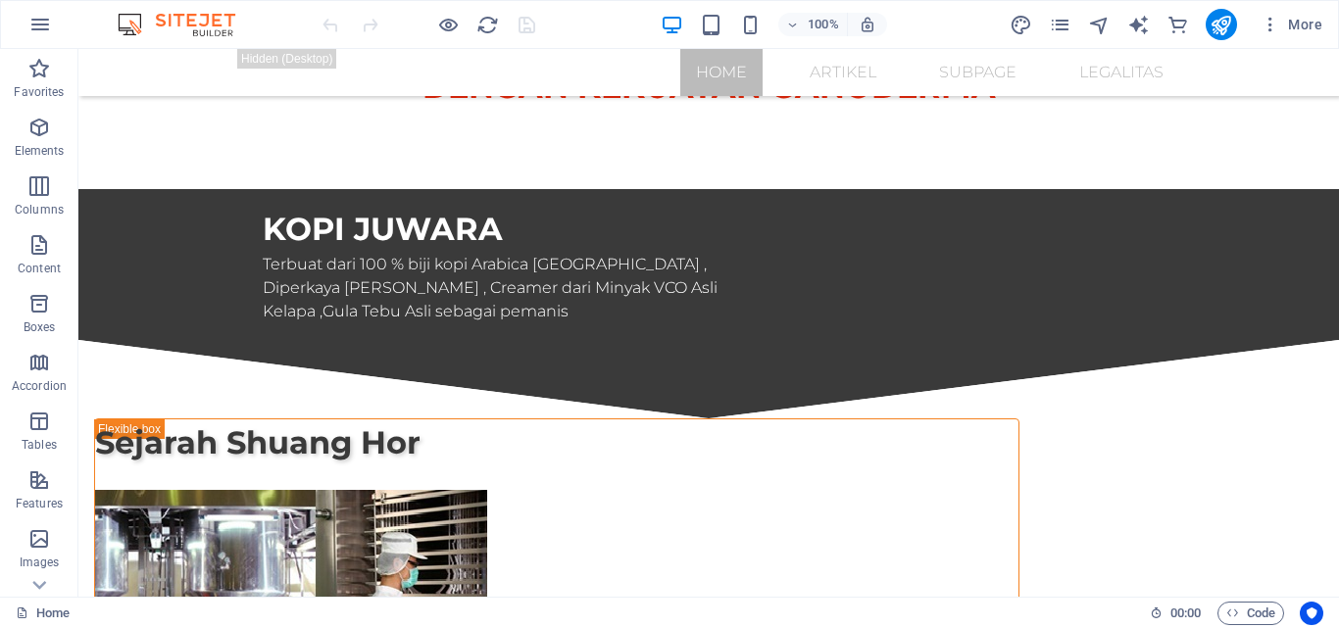
scroll to position [903, 0]
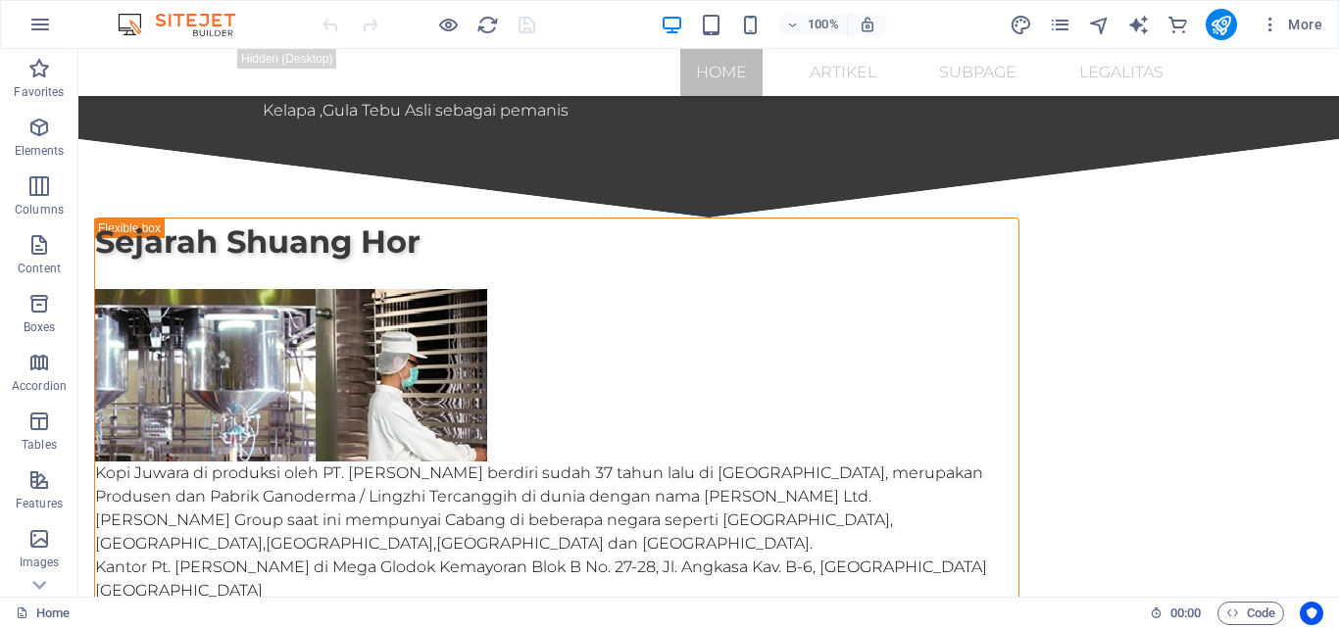
drag, startPoint x: 1338, startPoint y: 195, endPoint x: 1338, endPoint y: 235, distance: 40.2
click at [1338, 235] on div at bounding box center [1338, 314] width 1 height 628
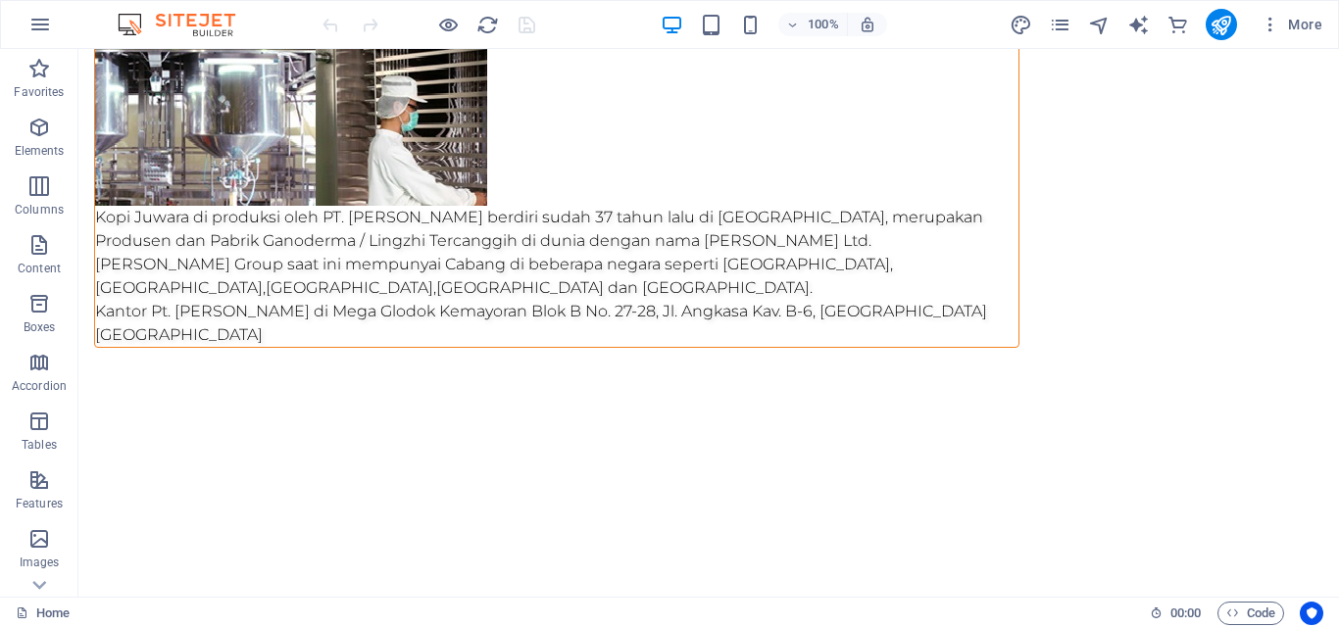
scroll to position [127, 0]
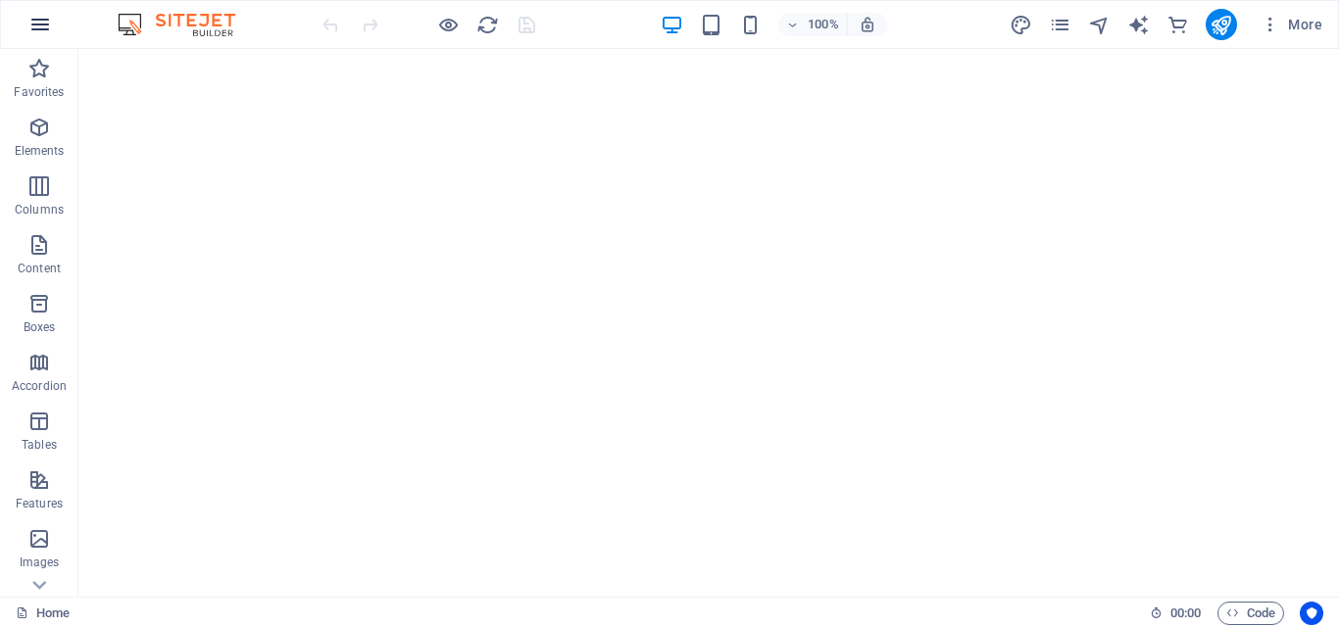
click at [40, 25] on icon "button" at bounding box center [40, 25] width 24 height 24
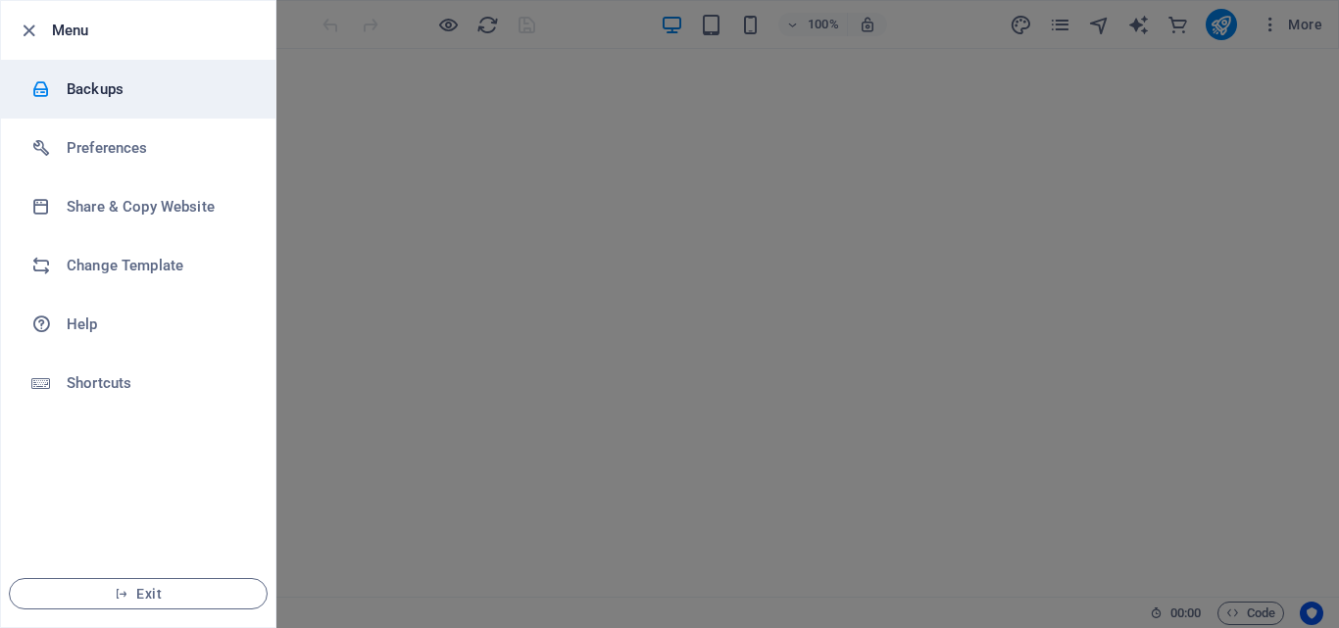
click at [165, 94] on h6 "Backups" at bounding box center [157, 89] width 181 height 24
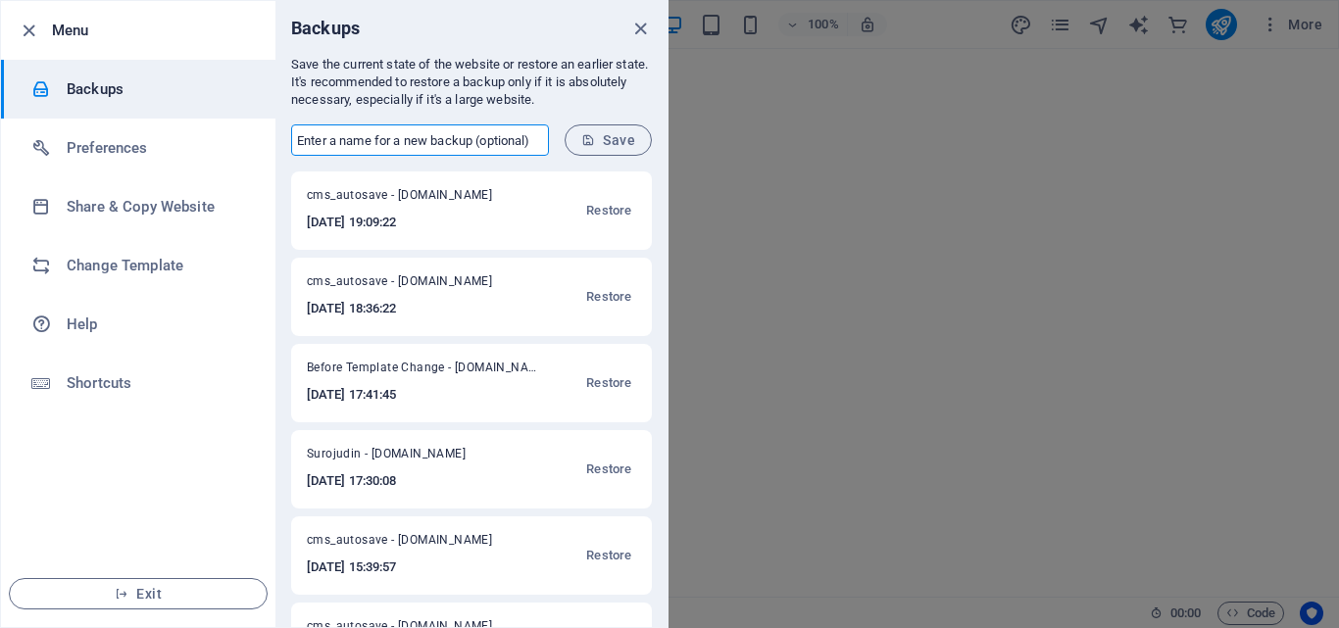
click at [501, 148] on input "text" at bounding box center [420, 139] width 258 height 31
type input "Home"
click at [605, 135] on span "Save" at bounding box center [608, 140] width 54 height 16
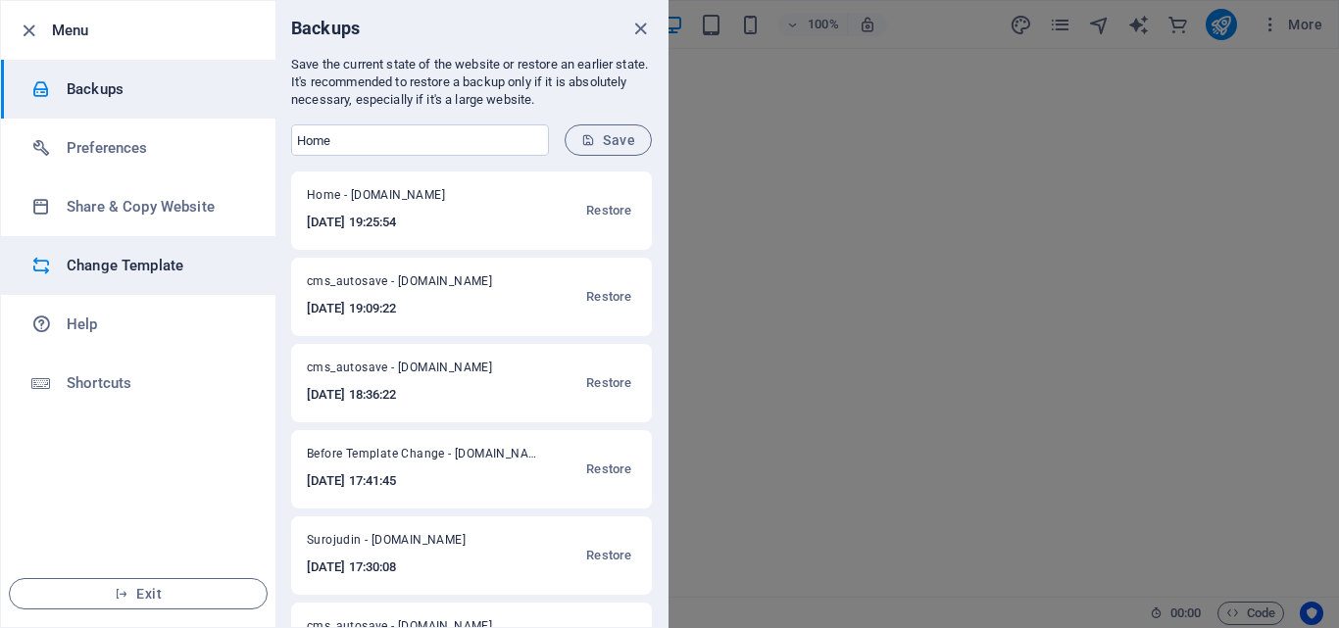
click at [154, 261] on h6 "Change Template" at bounding box center [157, 266] width 181 height 24
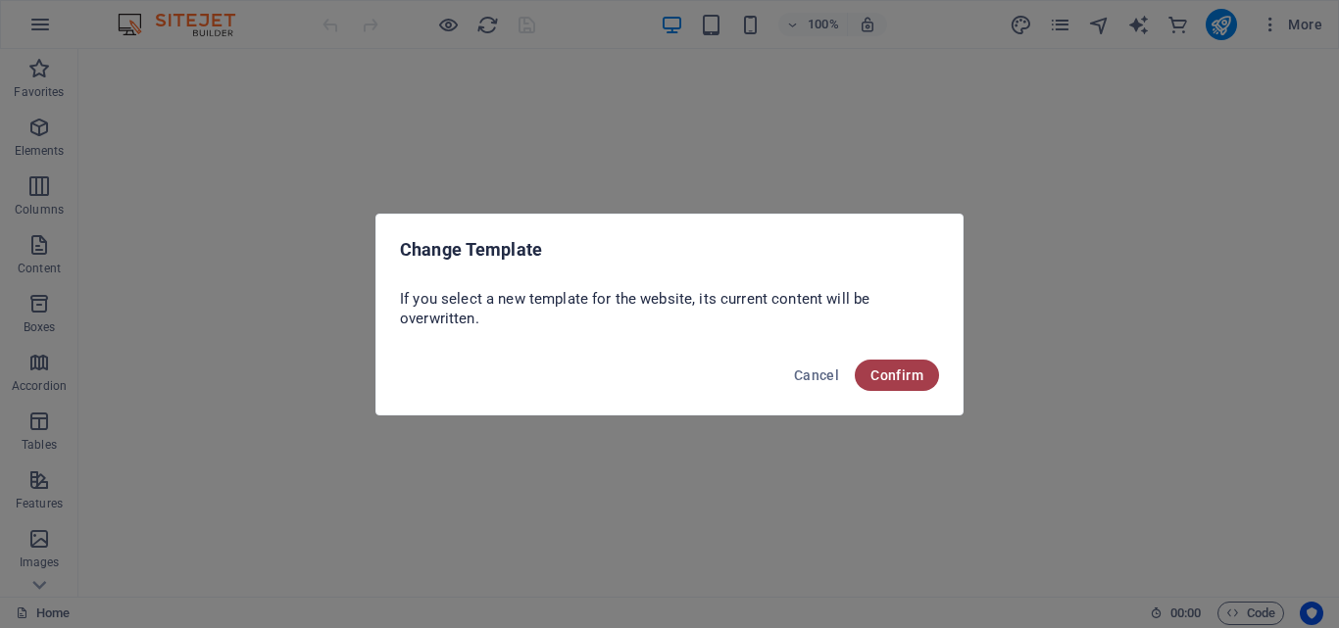
click at [892, 368] on span "Confirm" at bounding box center [896, 376] width 53 height 16
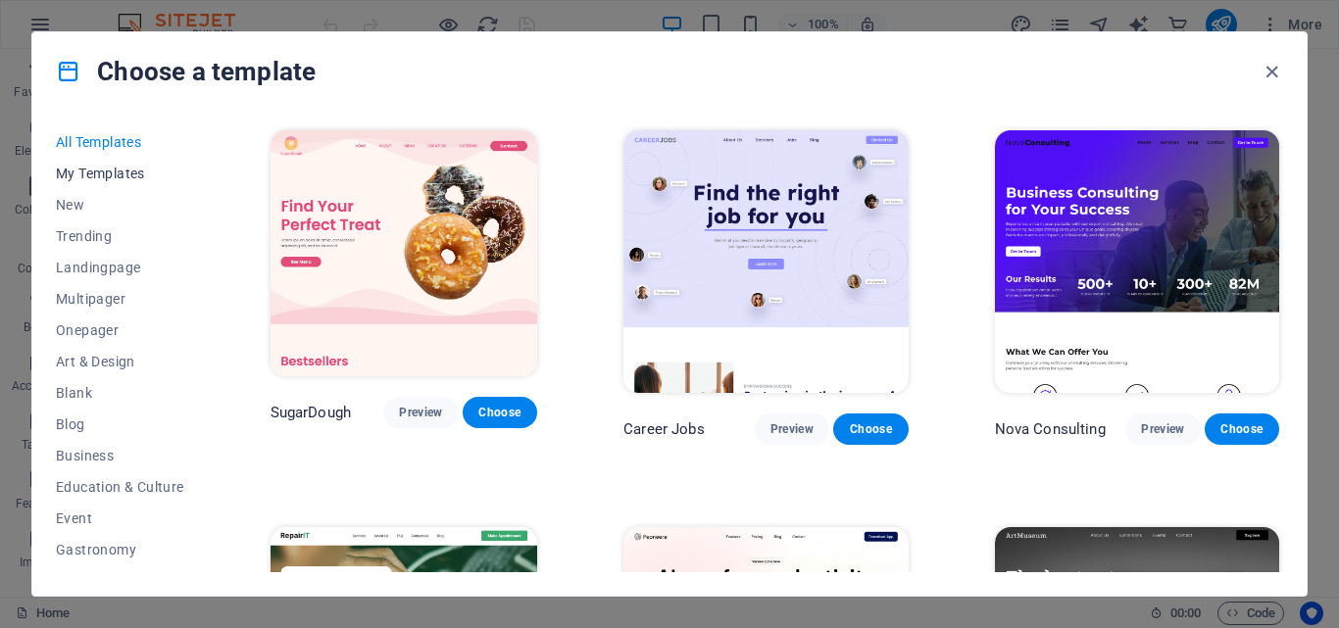
click at [130, 173] on span "My Templates" at bounding box center [120, 174] width 128 height 16
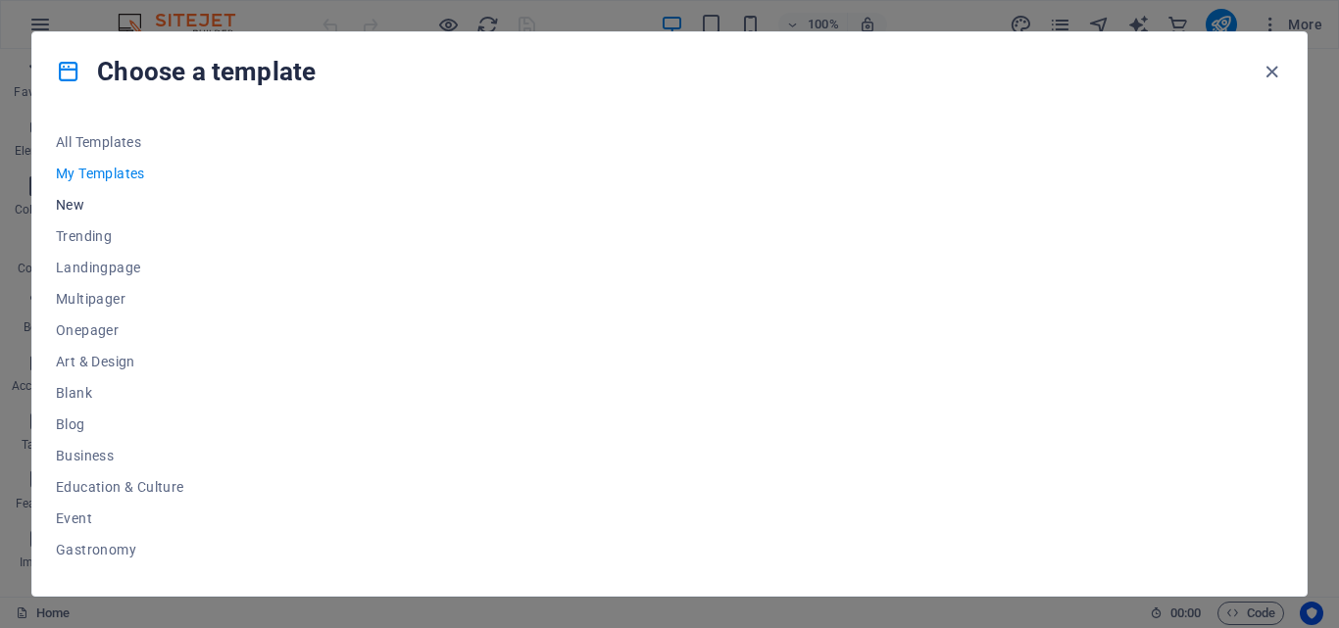
click at [72, 207] on span "New" at bounding box center [120, 205] width 128 height 16
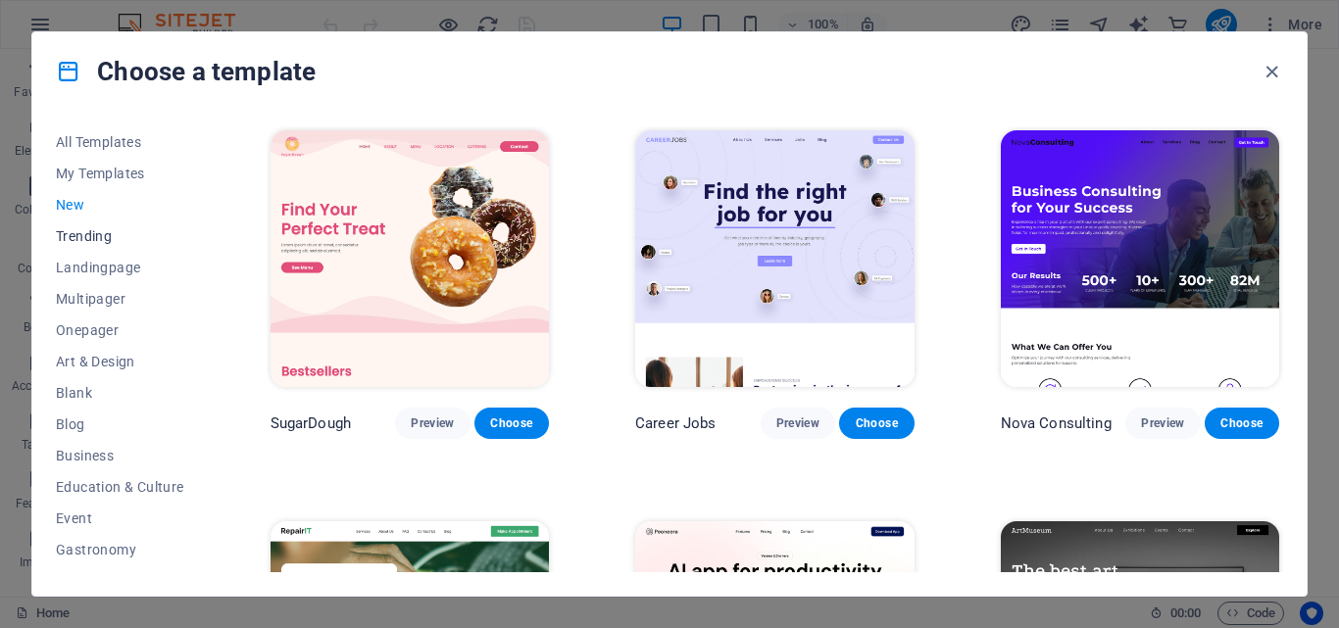
click at [95, 236] on span "Trending" at bounding box center [120, 236] width 128 height 16
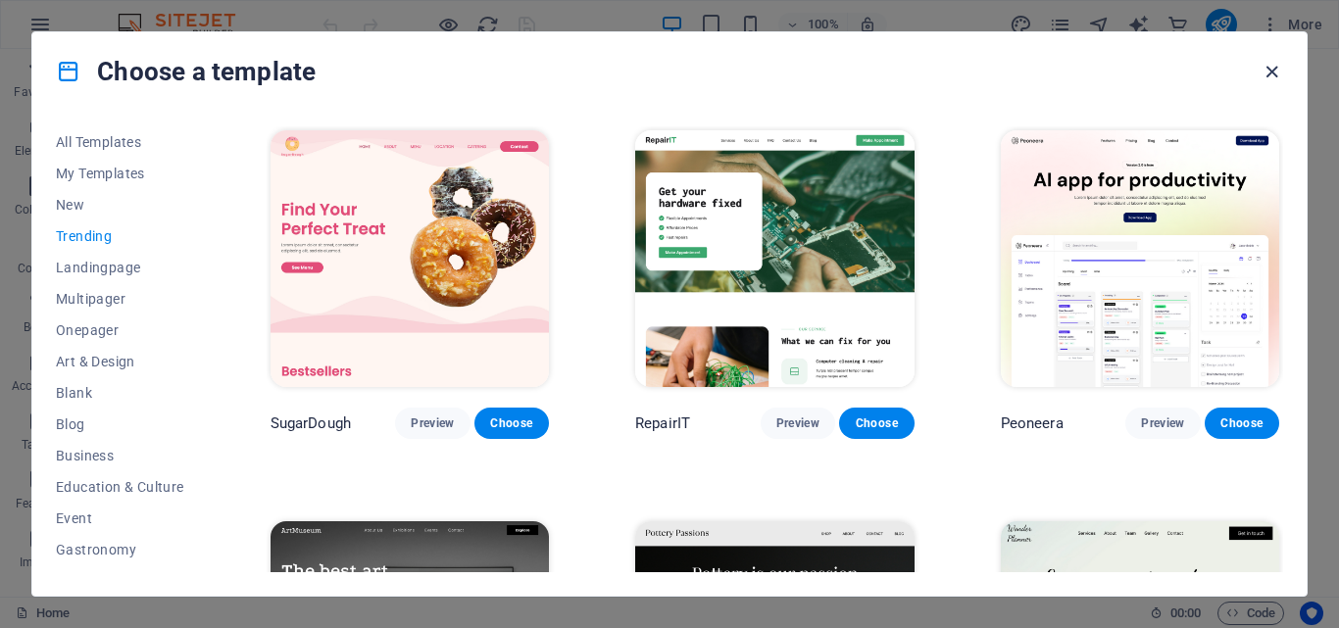
click at [1268, 74] on icon "button" at bounding box center [1271, 72] width 23 height 23
